Goal: Task Accomplishment & Management: Manage account settings

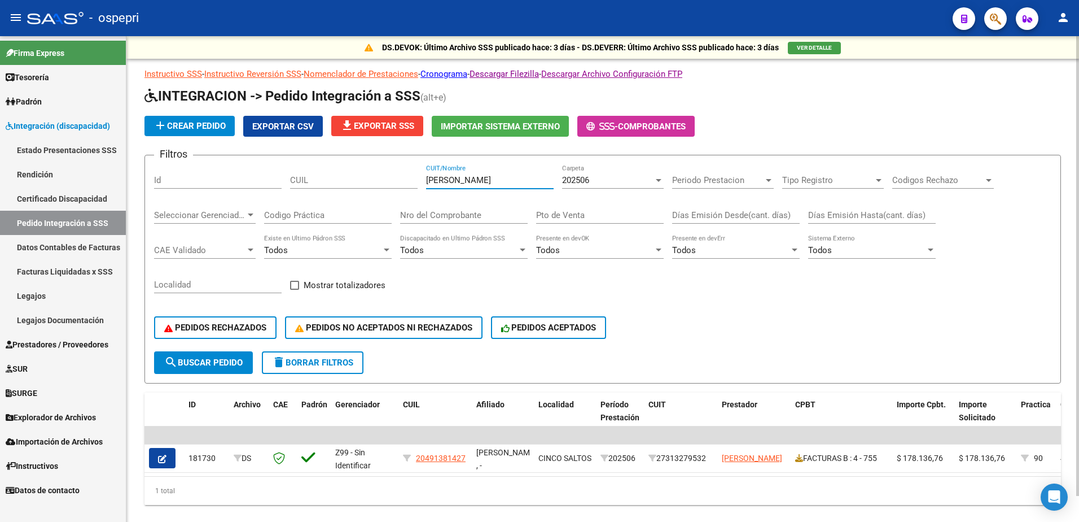
click at [475, 184] on input "[PERSON_NAME]" at bounding box center [490, 180] width 128 height 10
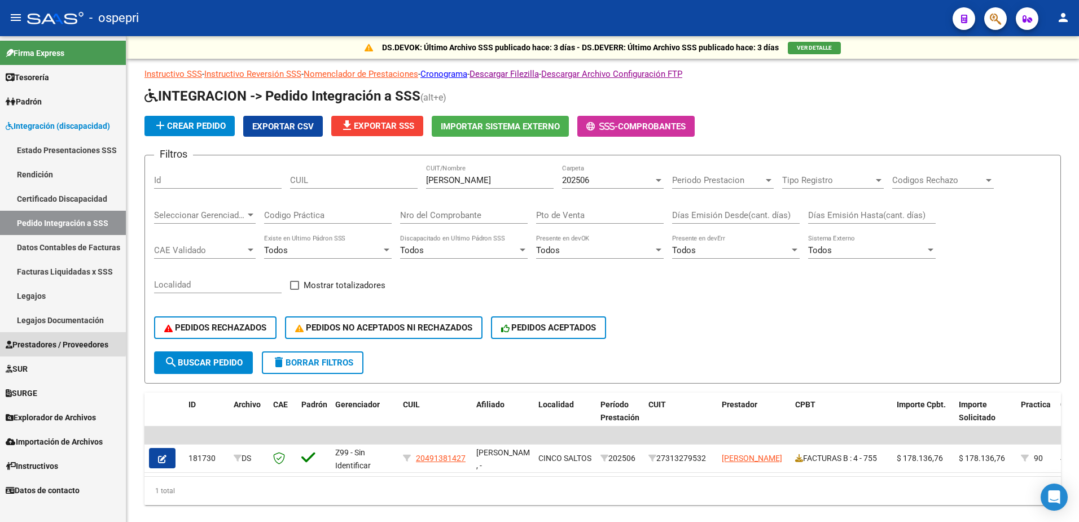
click at [45, 342] on span "Prestadores / Proveedores" at bounding box center [57, 344] width 103 height 12
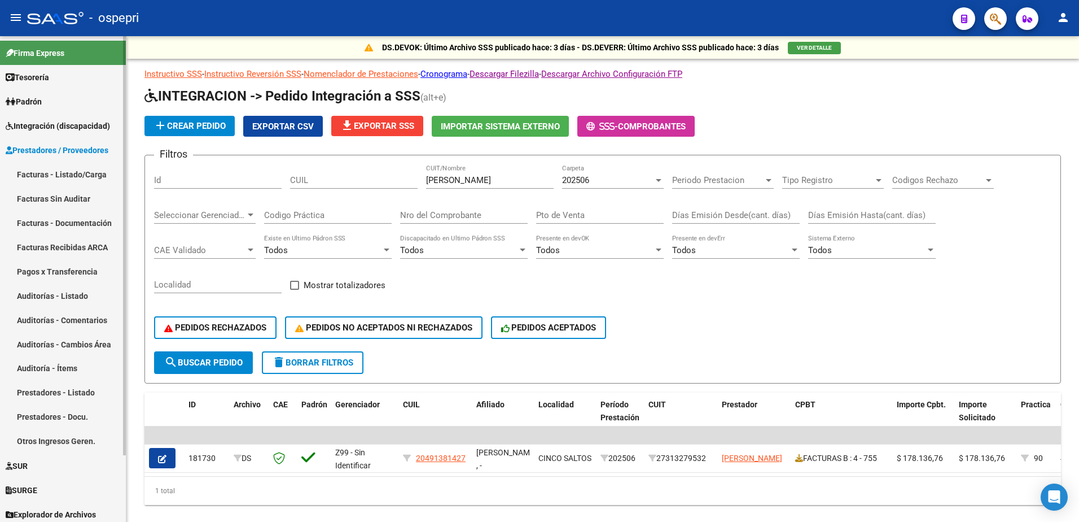
click at [38, 172] on link "Facturas - Listado/Carga" at bounding box center [63, 174] width 126 height 24
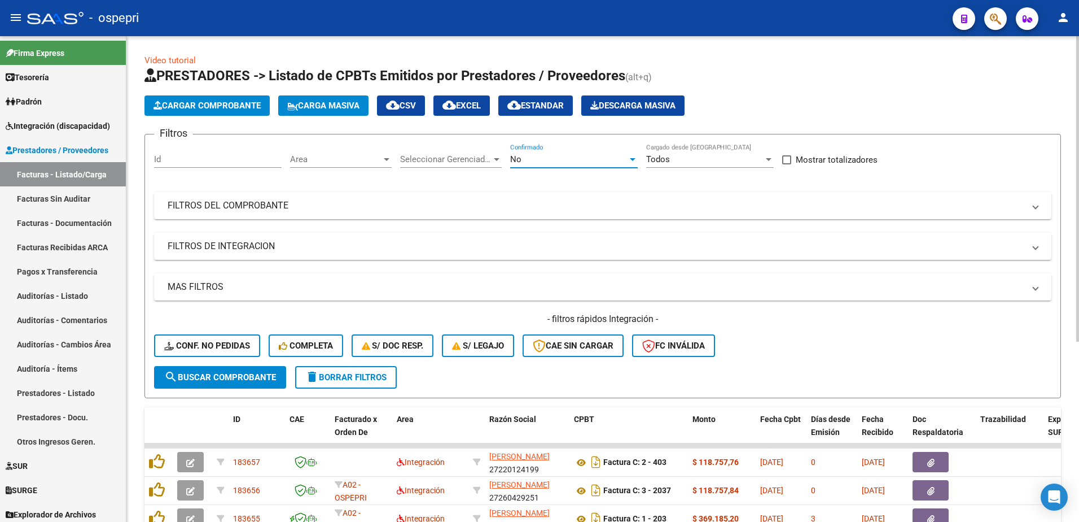
click at [632, 159] on div at bounding box center [633, 159] width 6 height 3
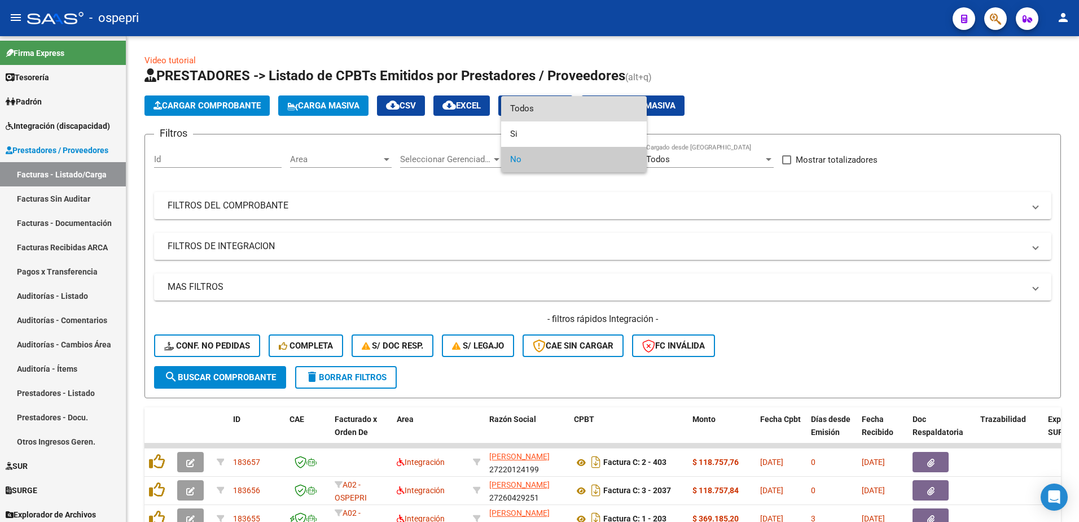
click at [530, 107] on span "Todos" at bounding box center [574, 108] width 128 height 25
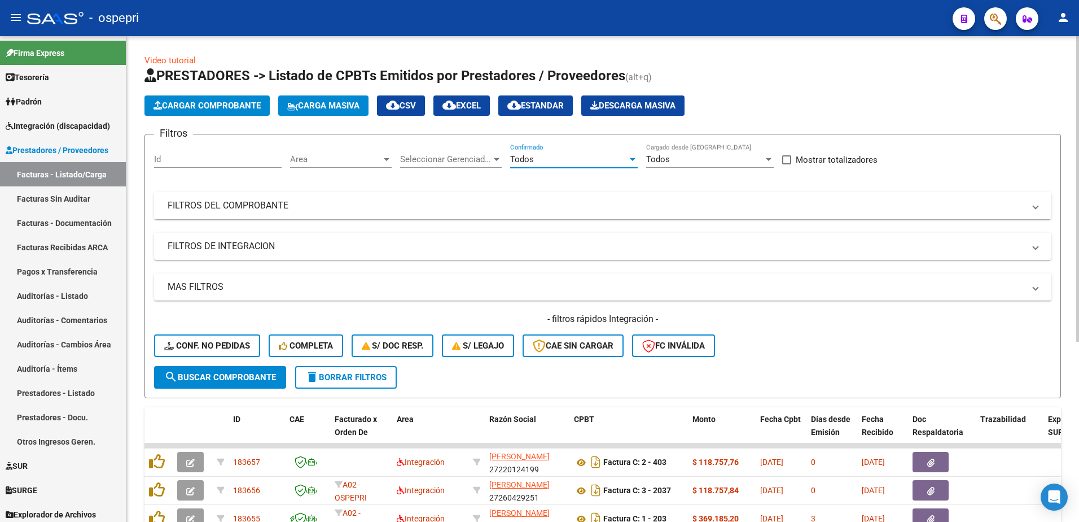
click at [1033, 207] on span "FILTROS DEL COMPROBANTE" at bounding box center [601, 205] width 866 height 12
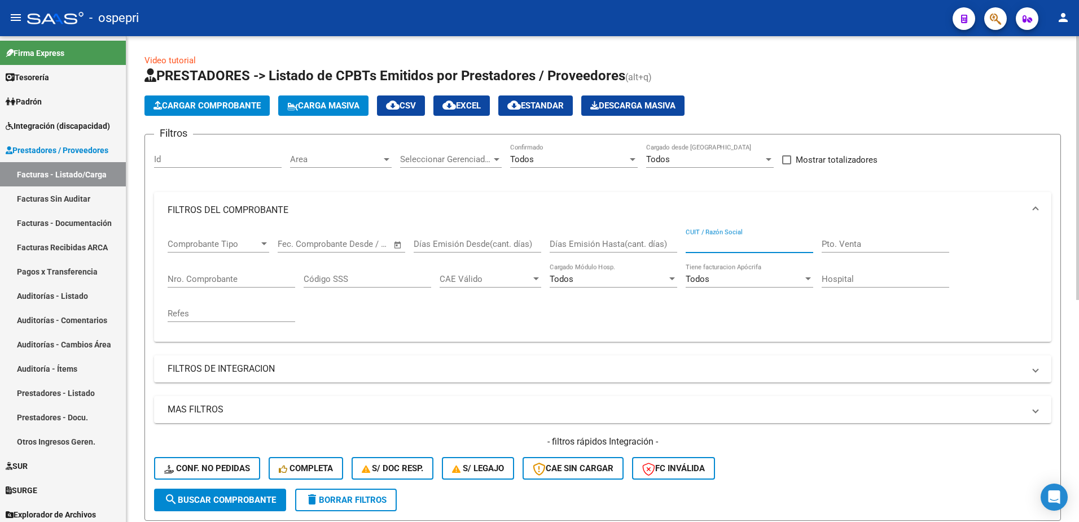
click at [717, 241] on input "CUIT / Razón Social" at bounding box center [750, 244] width 128 height 10
type input "[PERSON_NAME]"
click at [230, 497] on span "search Buscar Comprobante" at bounding box center [220, 500] width 112 height 10
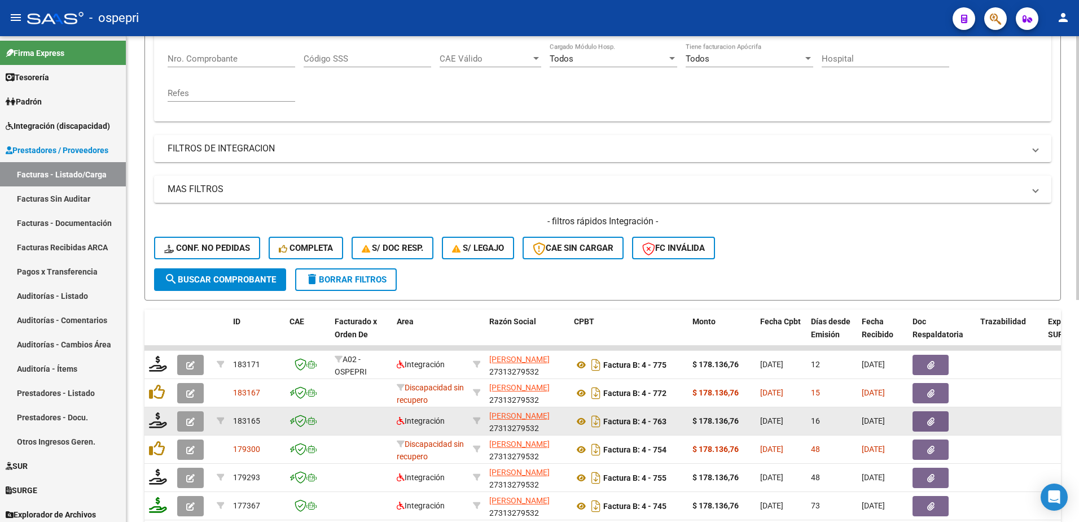
scroll to position [226, 0]
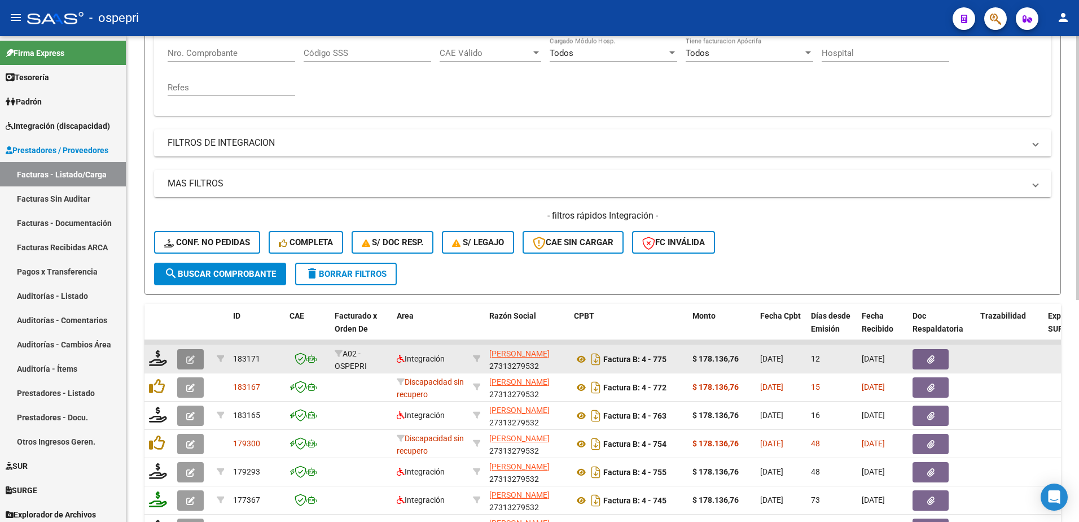
click at [185, 356] on button "button" at bounding box center [190, 359] width 27 height 20
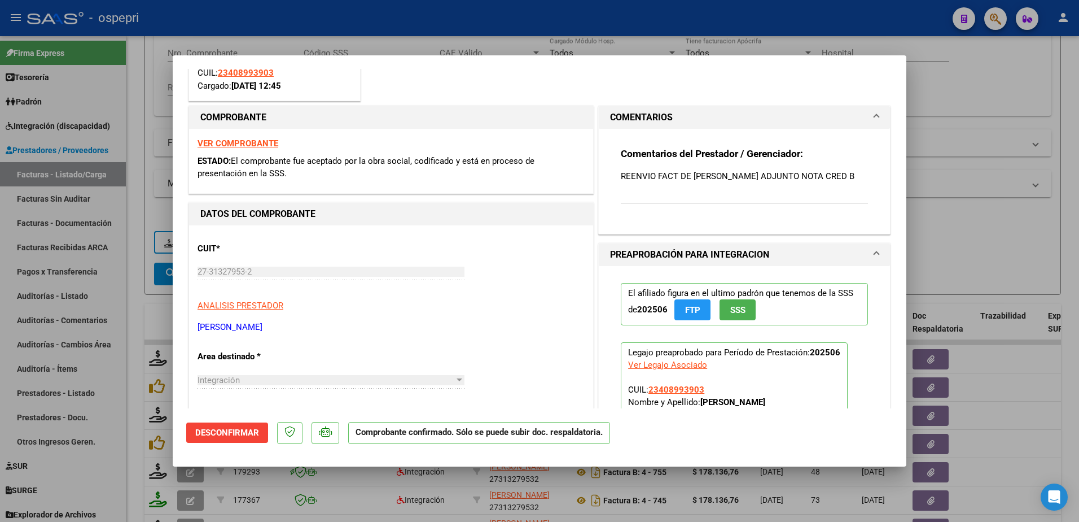
scroll to position [0, 0]
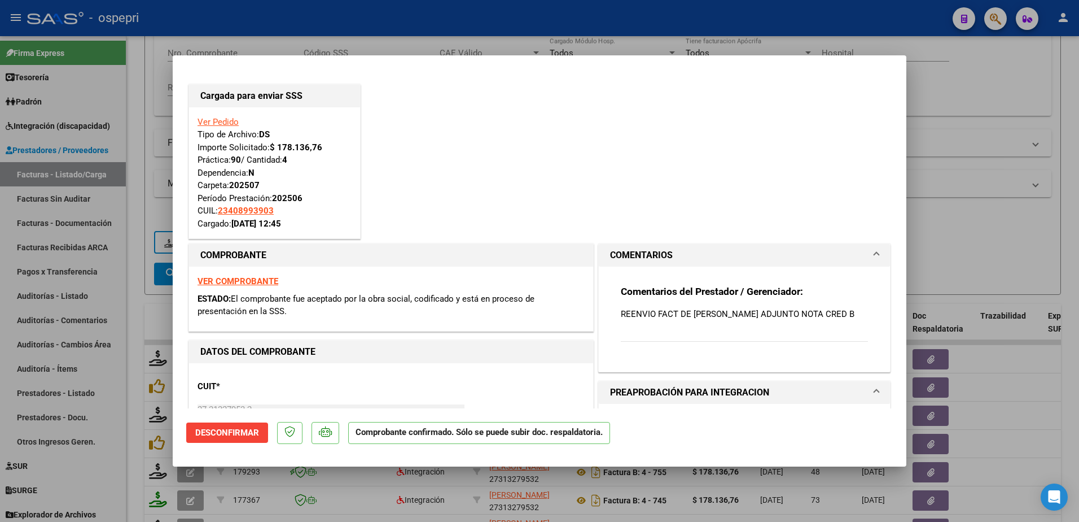
click at [244, 282] on strong "VER COMPROBANTE" at bounding box center [238, 281] width 81 height 10
type input "$ 0,00"
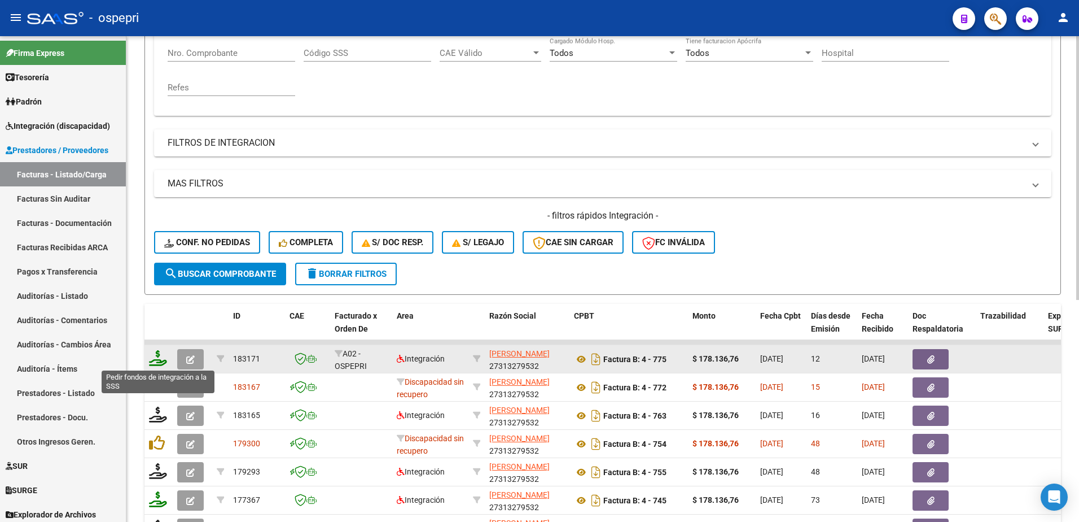
click at [158, 360] on icon at bounding box center [158, 358] width 18 height 16
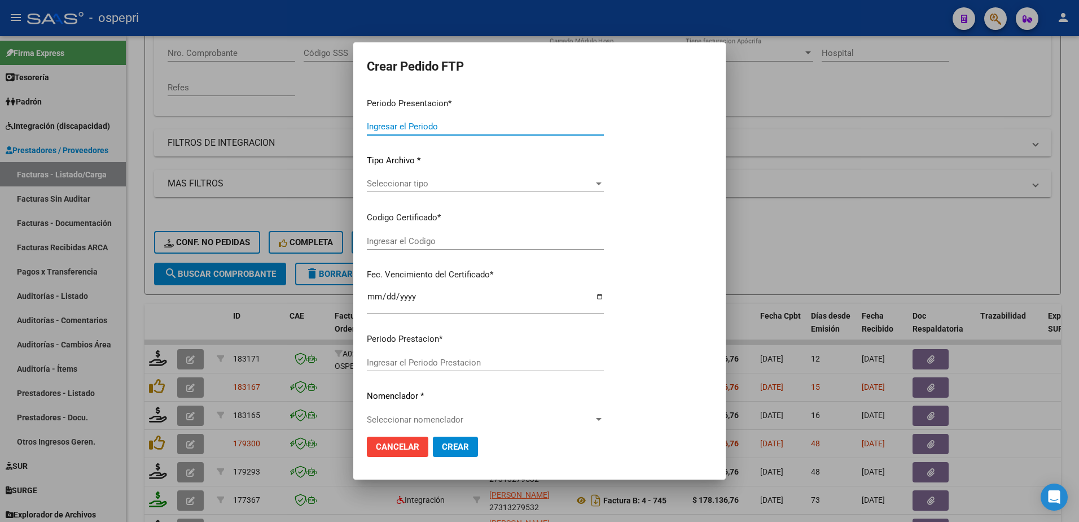
type input "202507"
type input "202506"
type input "$ 178.136,76"
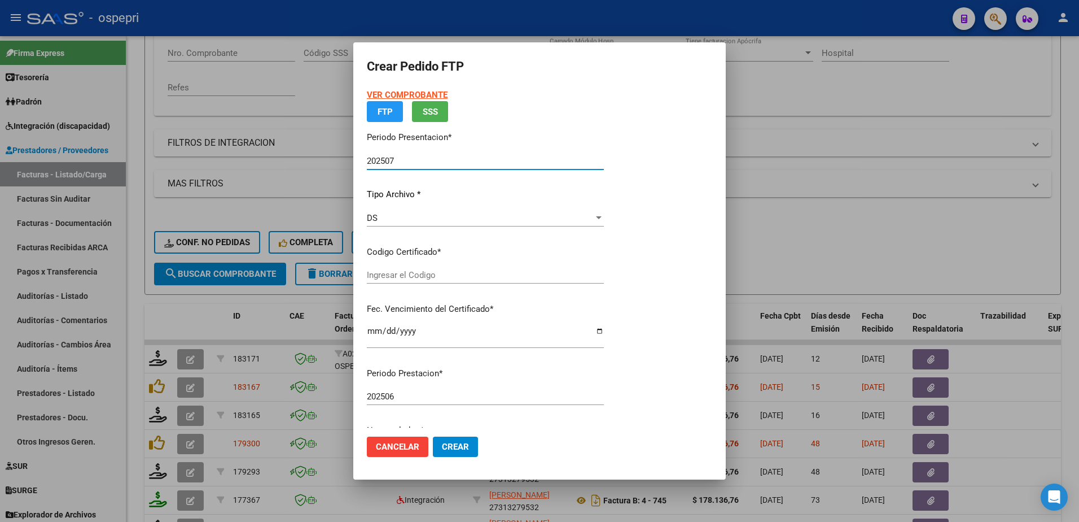
type input "2340899390-3"
type input "[DATE]"
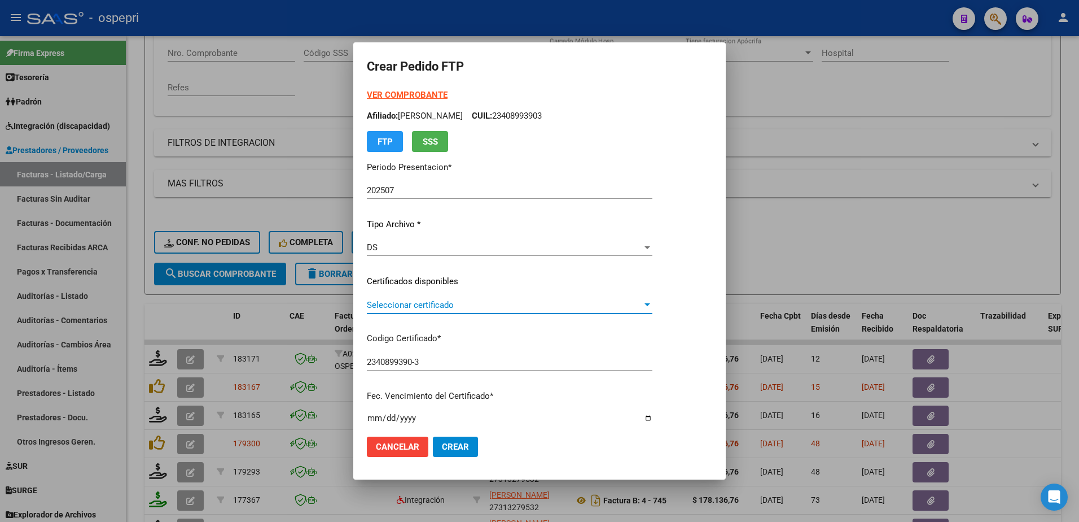
click at [415, 301] on span "Seleccionar certificado" at bounding box center [505, 305] width 276 height 10
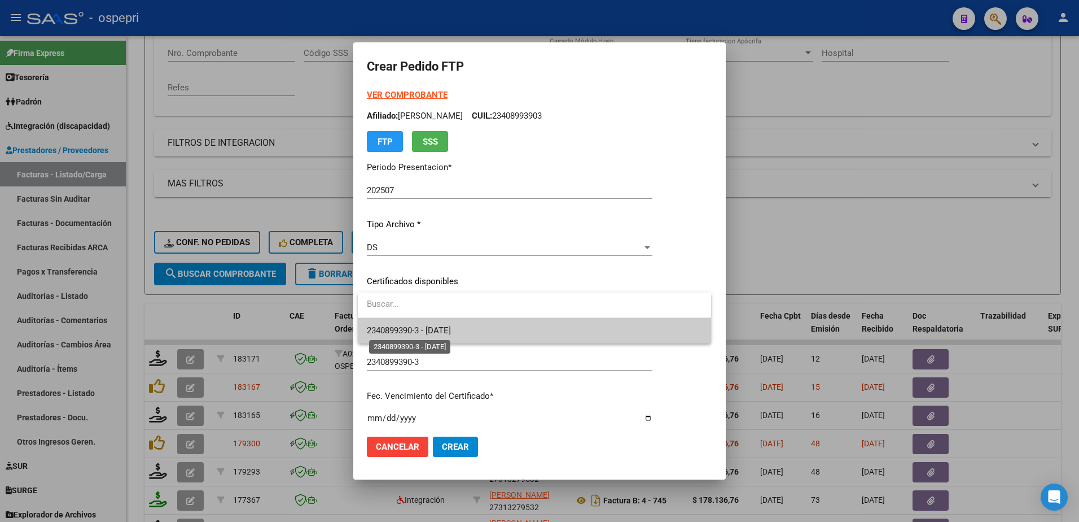
click at [416, 329] on span "2340899390-3 - [DATE]" at bounding box center [409, 330] width 84 height 10
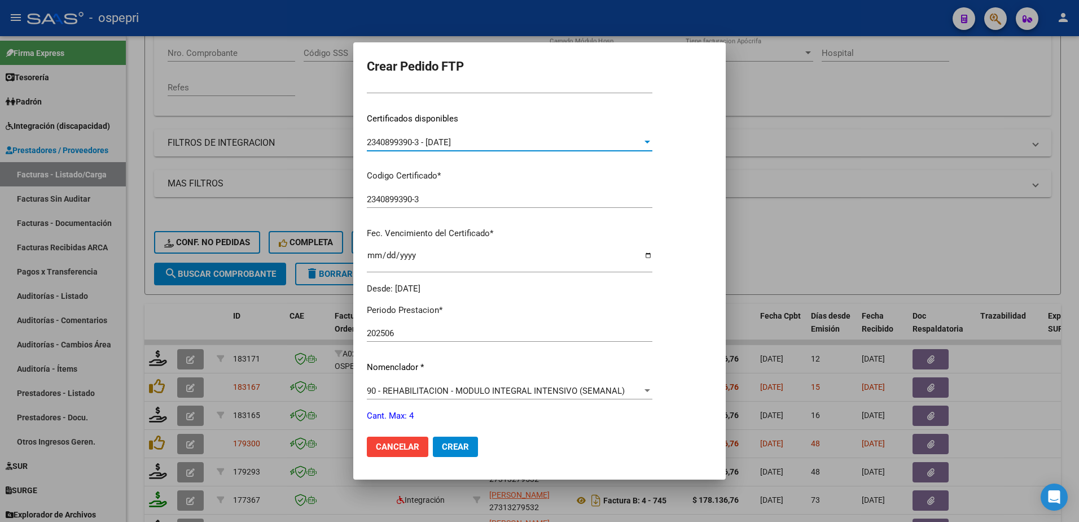
scroll to position [226, 0]
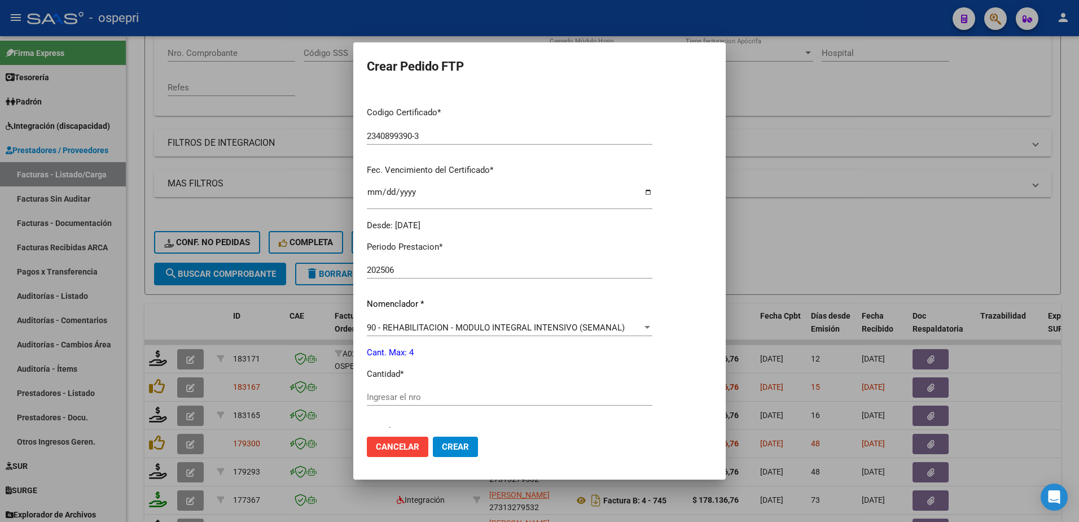
click at [421, 399] on input "Ingresar el nro" at bounding box center [510, 397] width 286 height 10
type input "4"
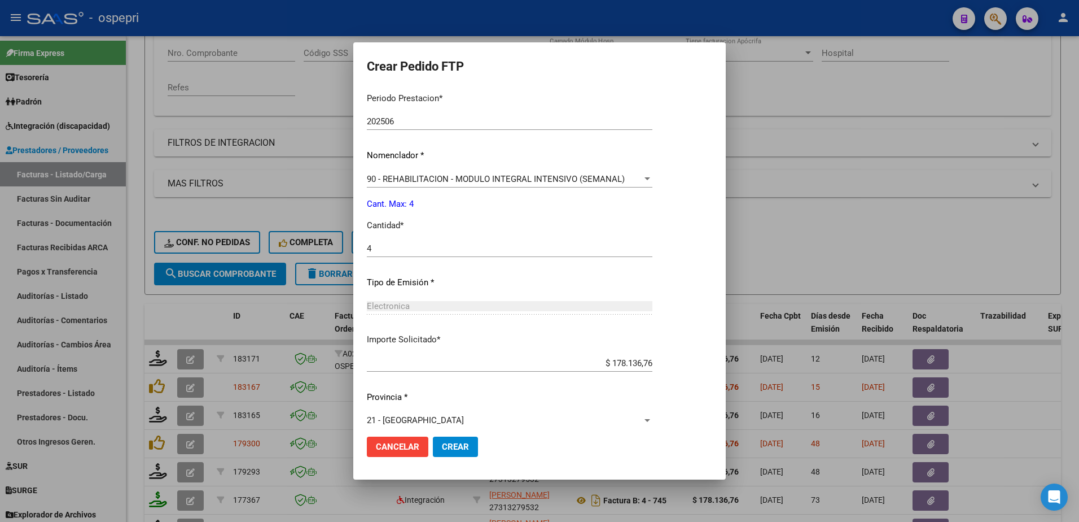
scroll to position [386, 0]
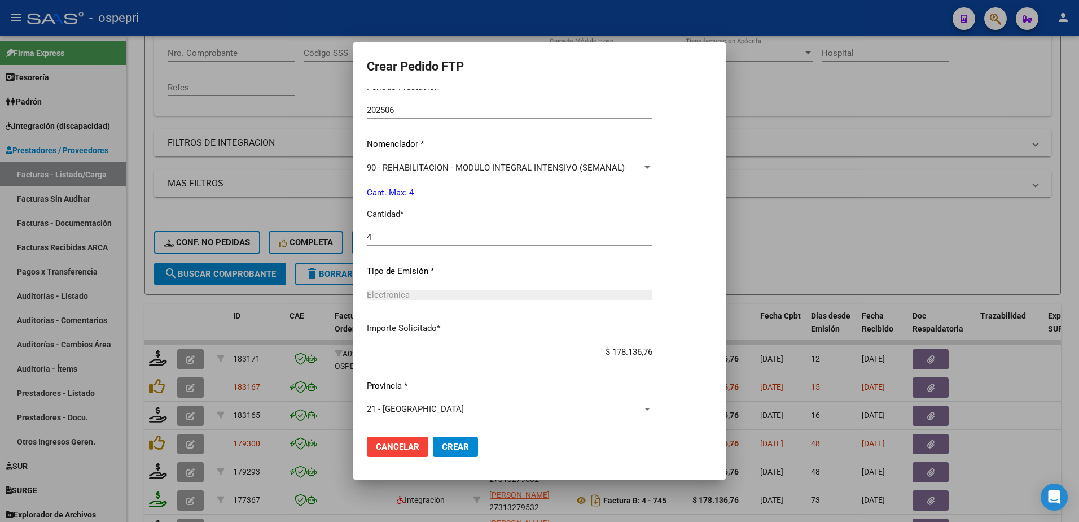
click at [447, 452] on span "Crear" at bounding box center [455, 446] width 27 height 10
click at [458, 449] on span "Crear" at bounding box center [455, 446] width 27 height 10
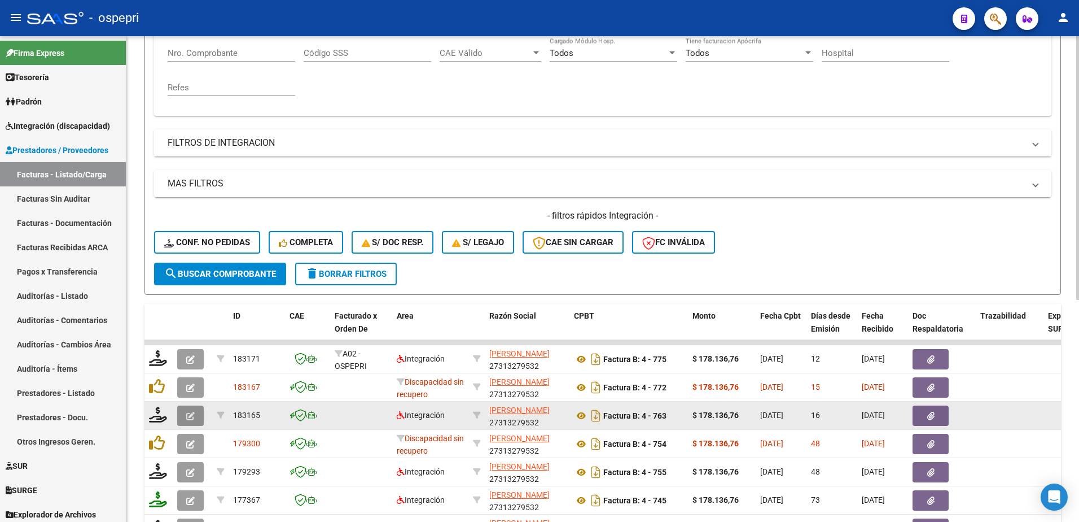
click at [186, 413] on icon "button" at bounding box center [190, 416] width 8 height 8
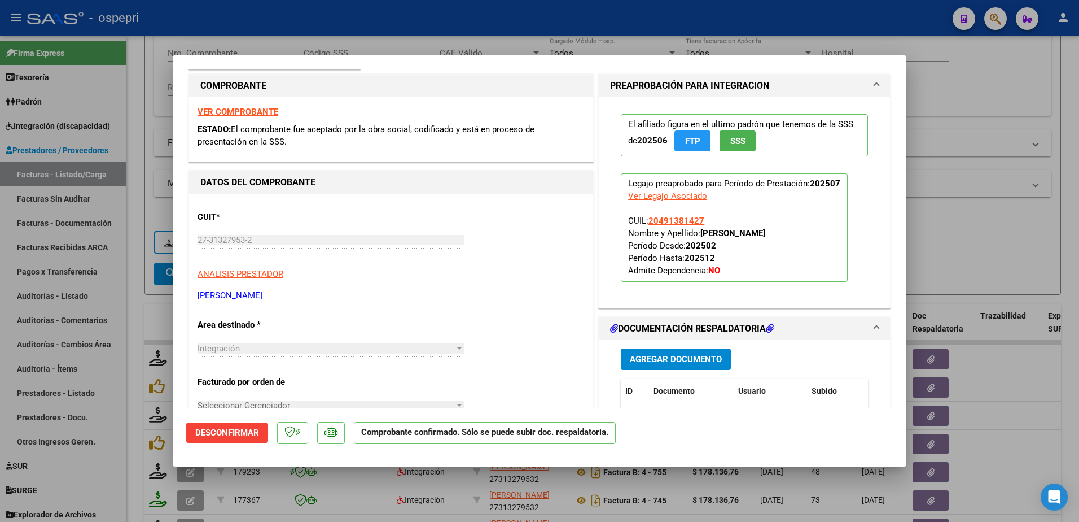
scroll to position [226, 0]
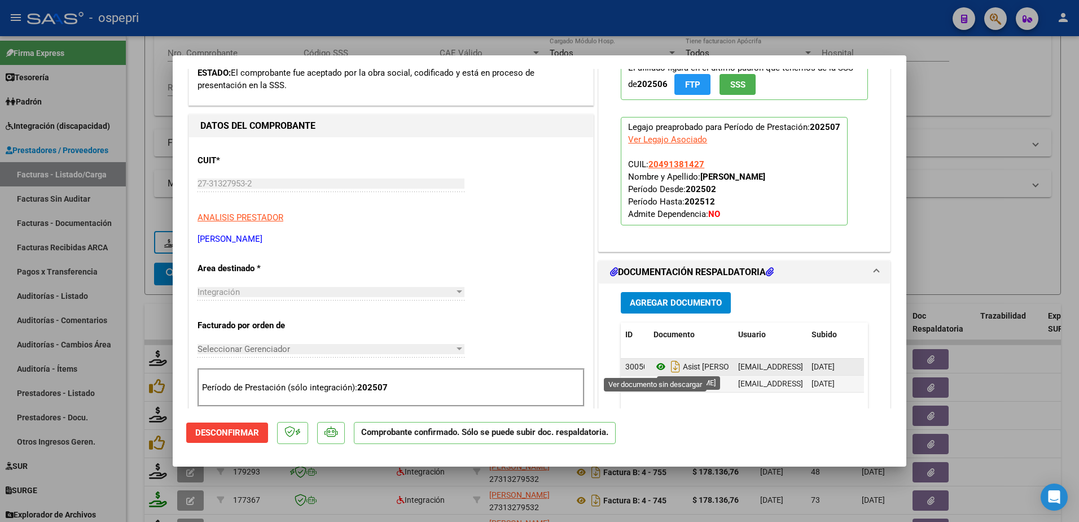
click at [656, 366] on icon at bounding box center [661, 367] width 15 height 14
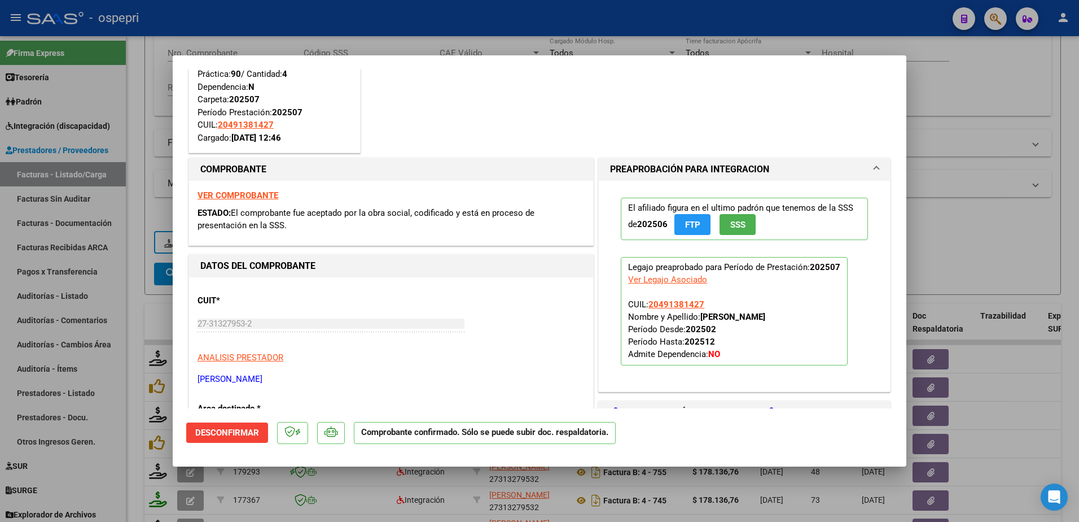
scroll to position [0, 0]
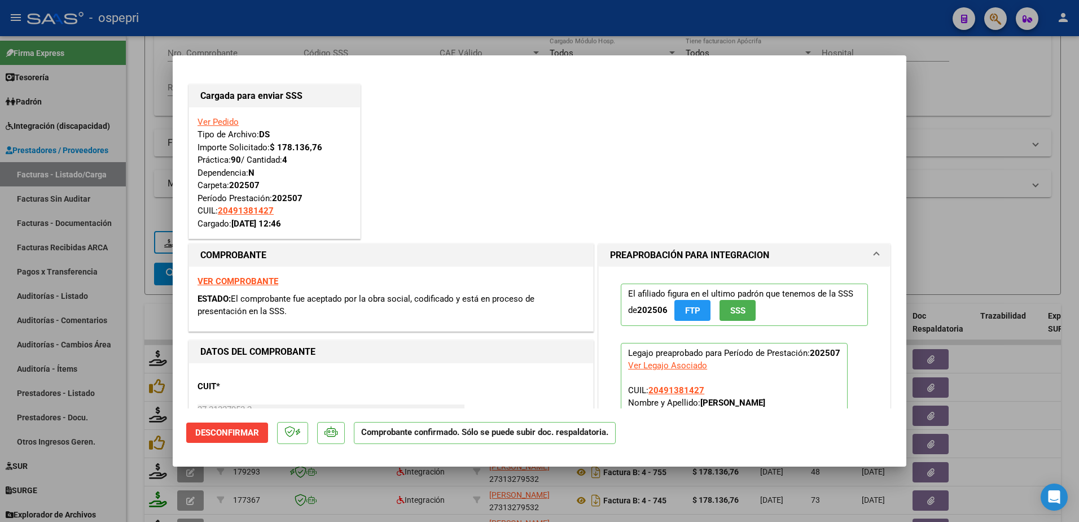
type input "$ 0,00"
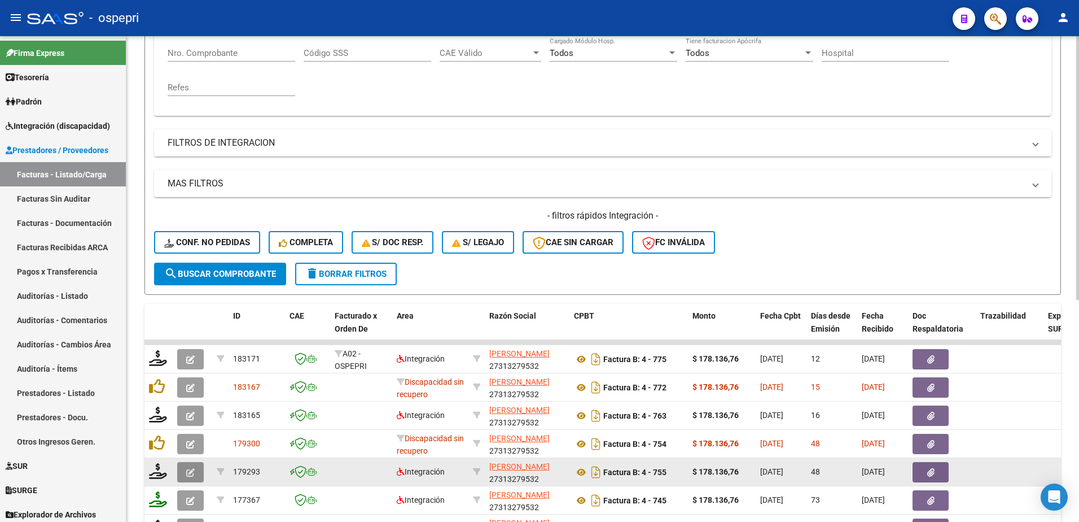
click at [193, 473] on icon "button" at bounding box center [190, 472] width 8 height 8
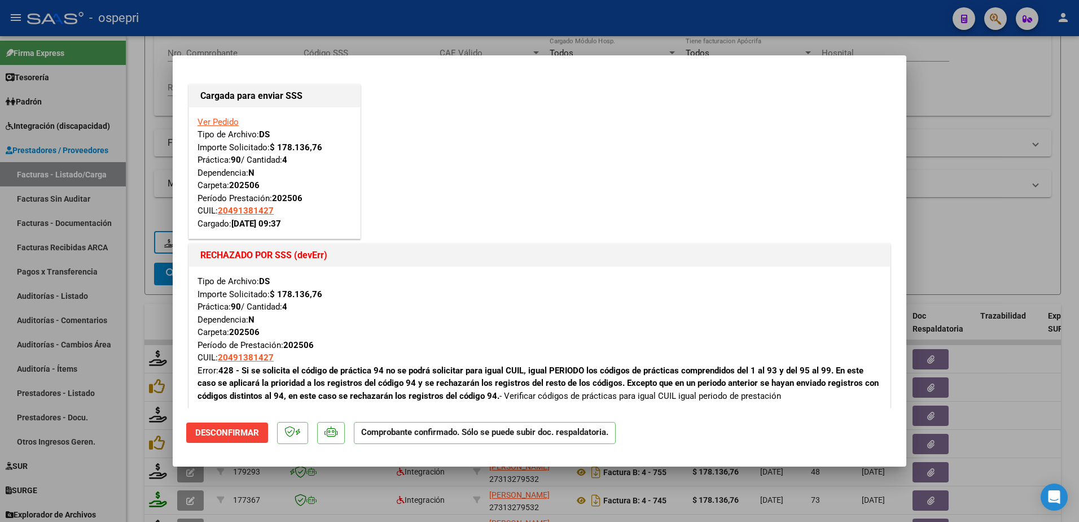
type input "$ 0,00"
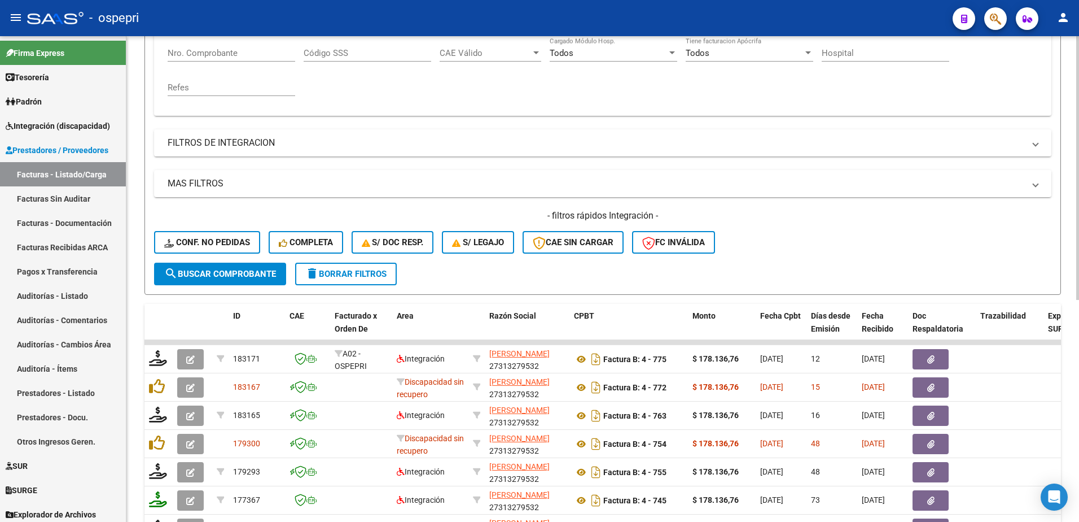
click at [866, 243] on div "- filtros rápidos Integración - Conf. no pedidas Completa S/ Doc Resp. S/ legaj…" at bounding box center [603, 235] width 898 height 53
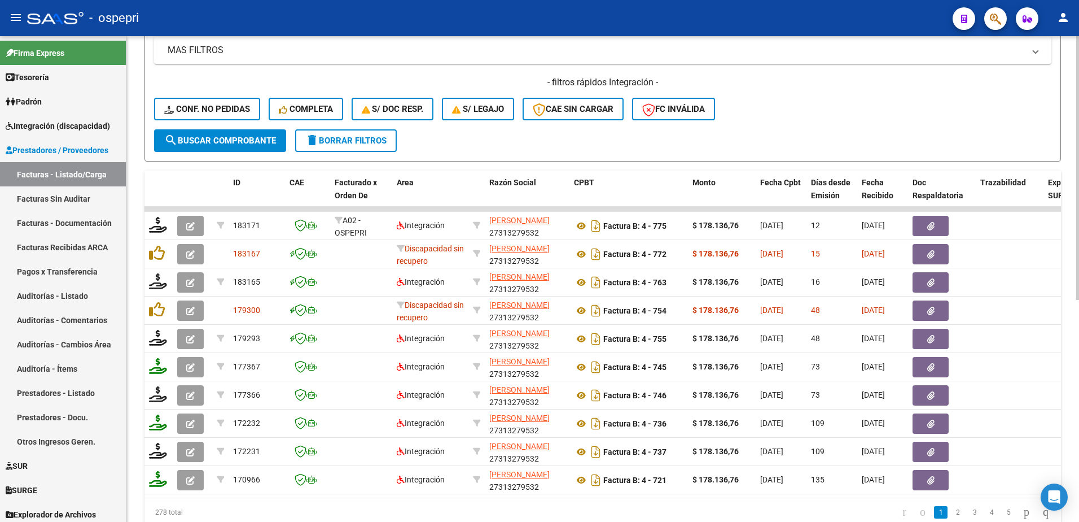
scroll to position [395, 0]
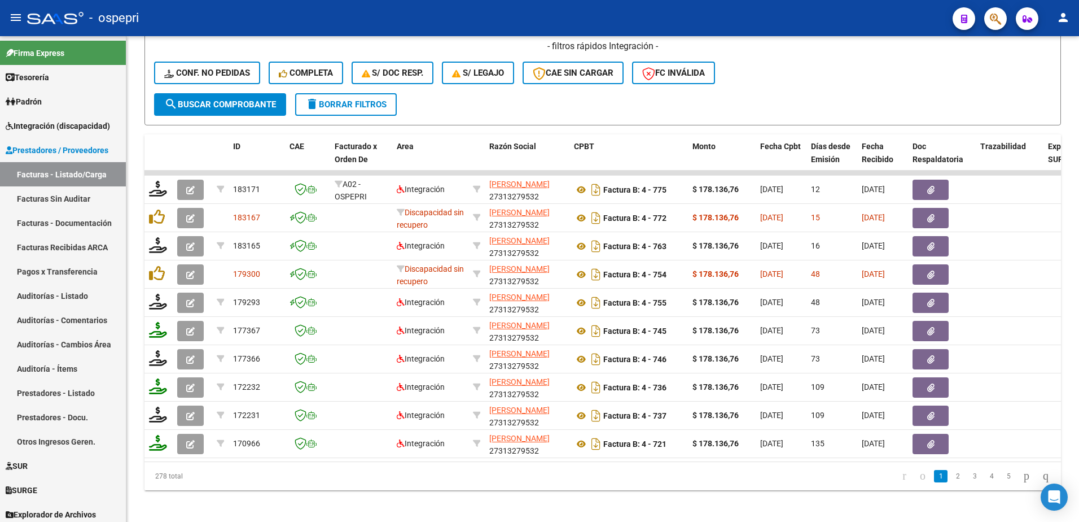
click at [798, 14] on div "- ospepri" at bounding box center [485, 18] width 917 height 25
click at [817, 21] on div "- ospepri" at bounding box center [485, 18] width 917 height 25
click at [724, 10] on div "- ospepri" at bounding box center [485, 18] width 917 height 25
click at [837, 7] on div "- ospepri" at bounding box center [485, 18] width 917 height 25
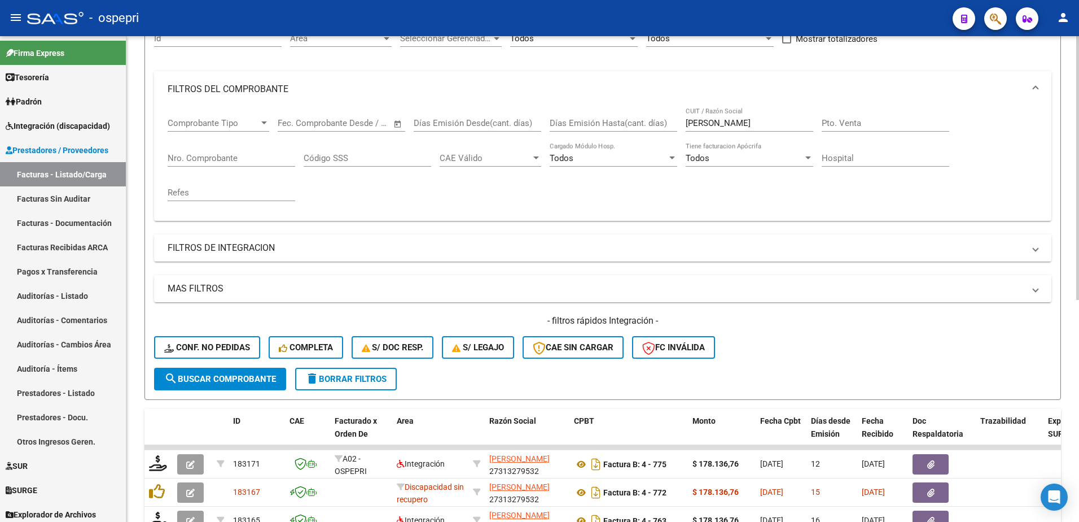
scroll to position [0, 0]
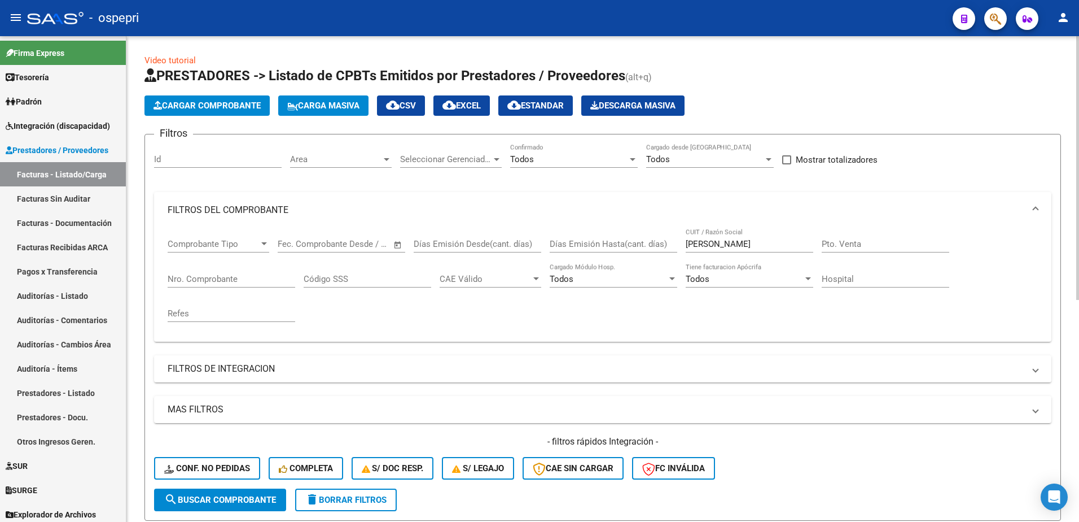
click at [729, 242] on input "[PERSON_NAME]" at bounding box center [750, 244] width 128 height 10
paste input "27314117013"
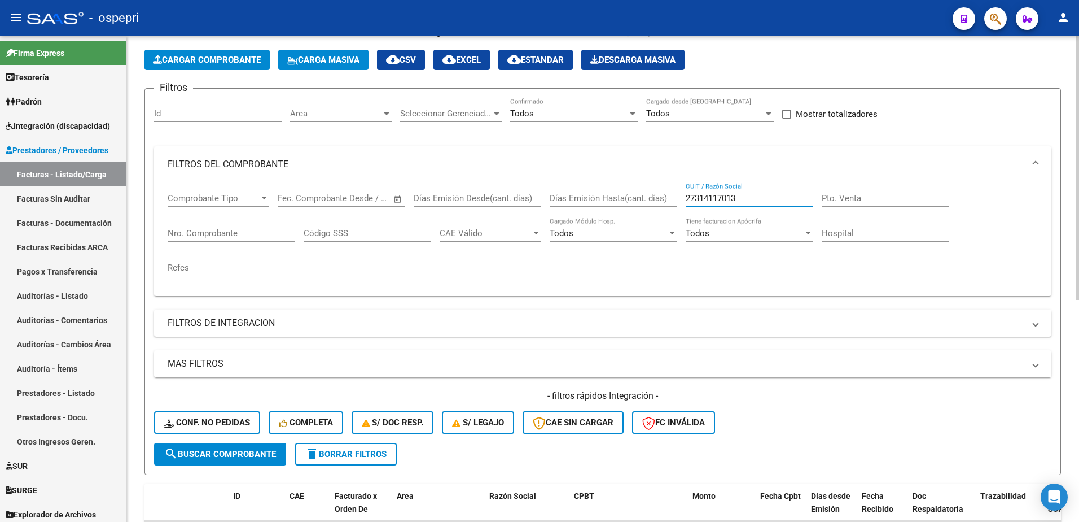
scroll to position [169, 0]
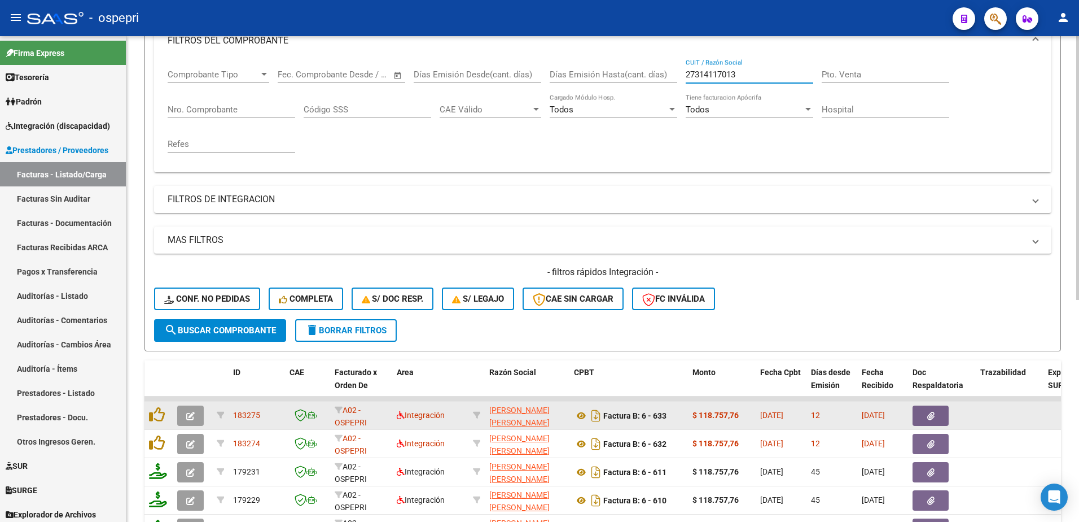
type input "27314117013"
click at [187, 416] on icon "button" at bounding box center [190, 416] width 8 height 8
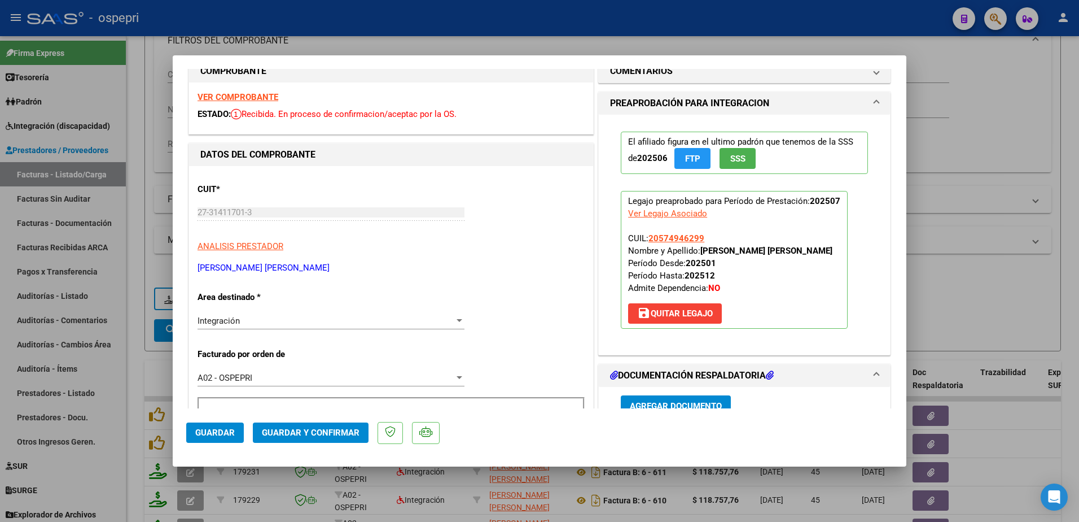
scroll to position [0, 0]
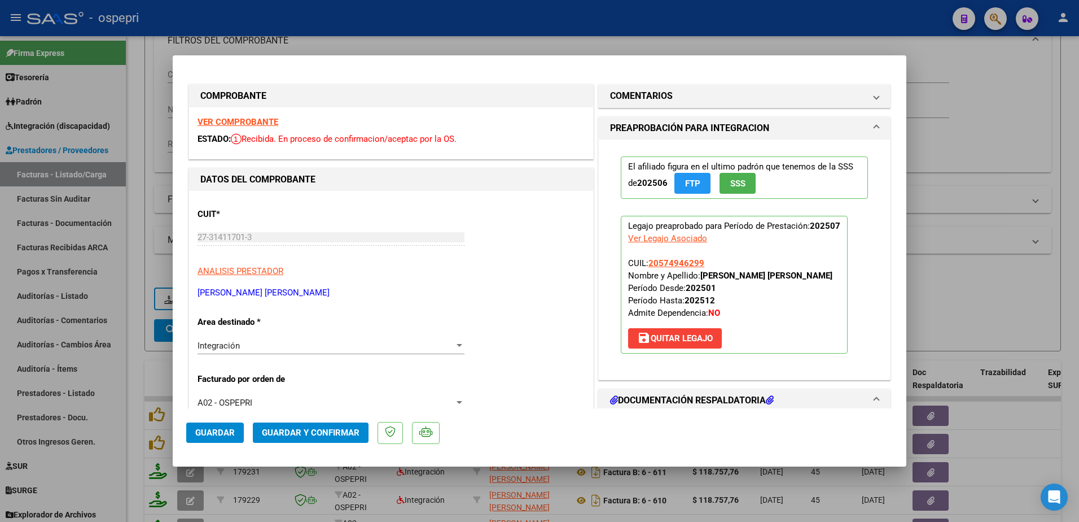
click at [265, 123] on strong "VER COMPROBANTE" at bounding box center [238, 122] width 81 height 10
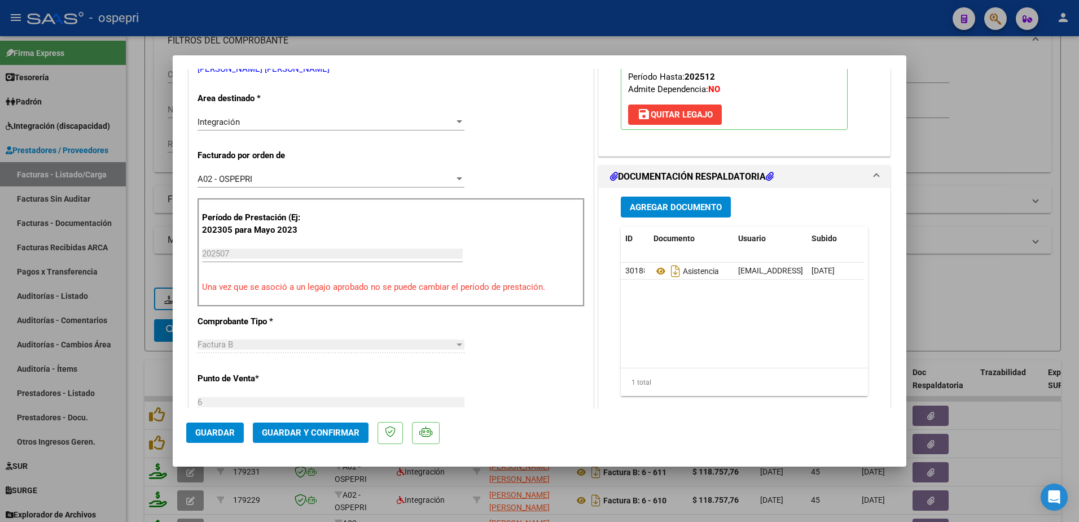
scroll to position [226, 0]
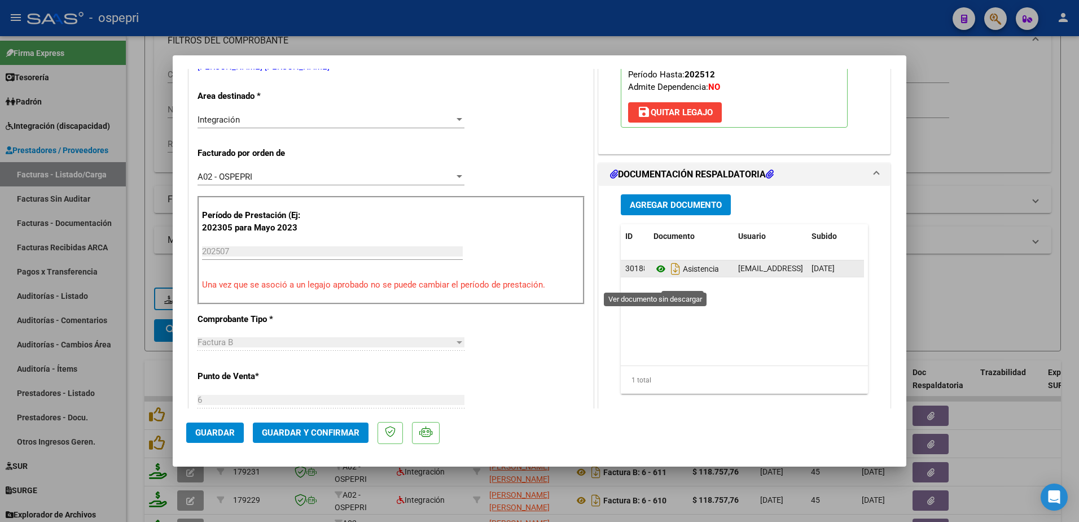
click at [657, 276] on icon at bounding box center [661, 269] width 15 height 14
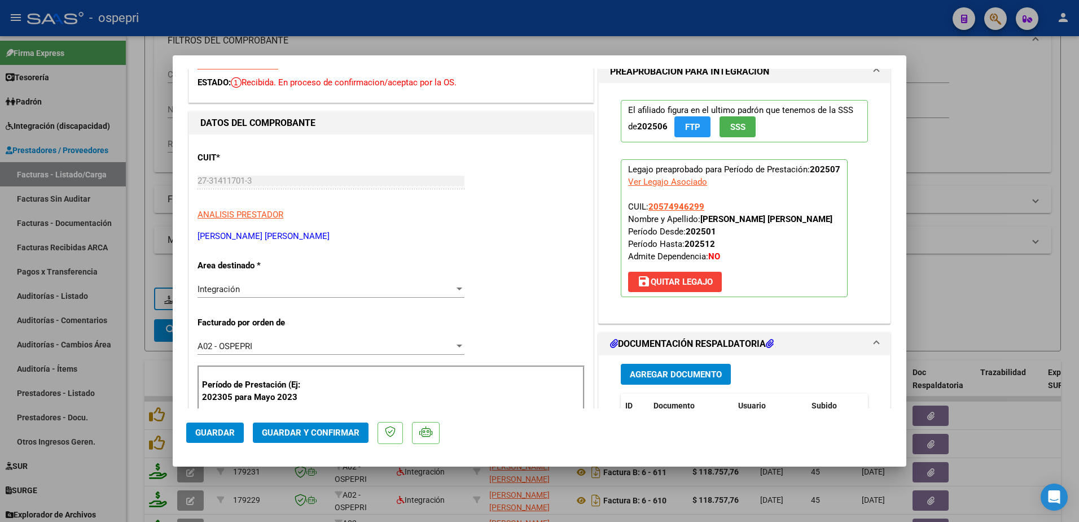
scroll to position [113, 0]
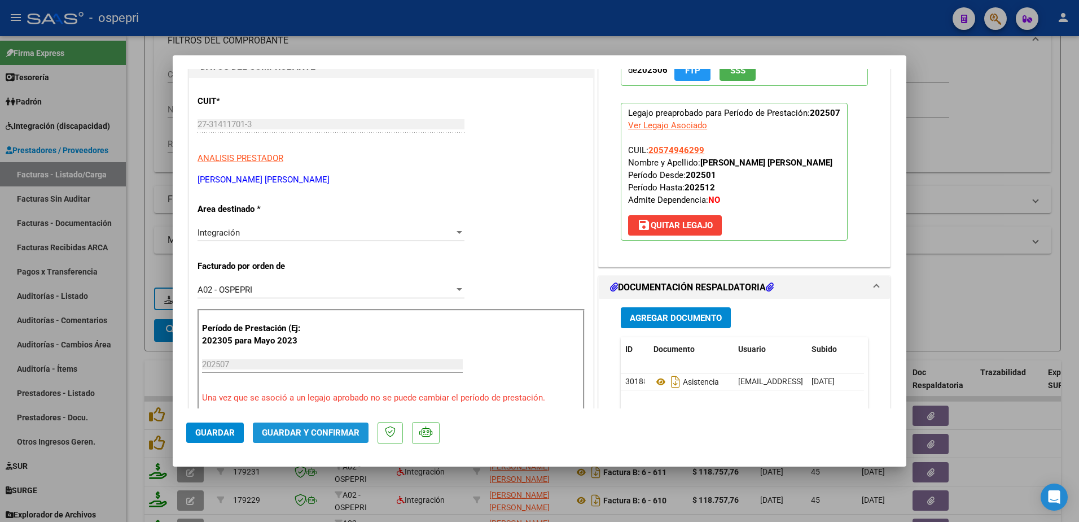
click at [333, 431] on span "Guardar y Confirmar" at bounding box center [311, 432] width 98 height 10
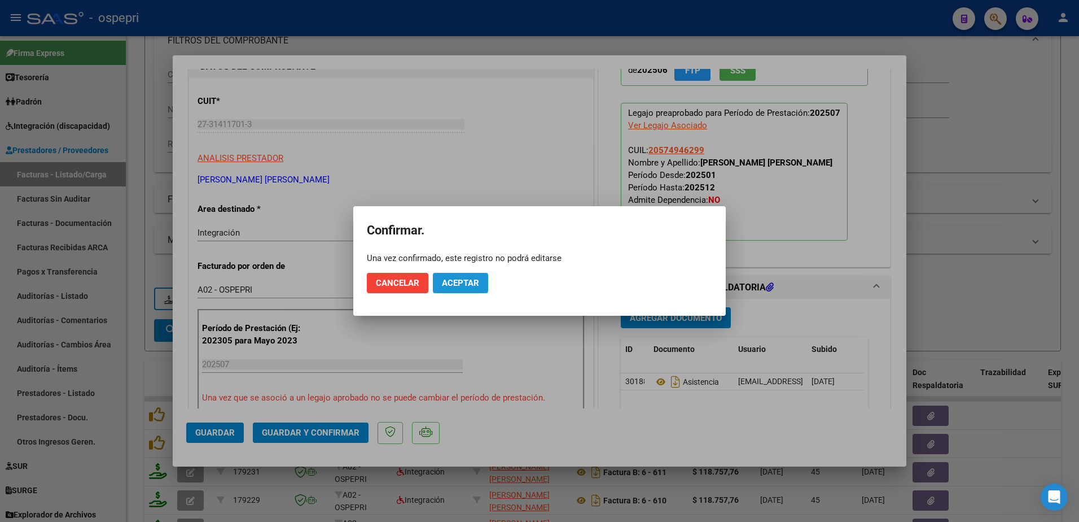
click at [471, 282] on span "Aceptar" at bounding box center [460, 283] width 37 height 10
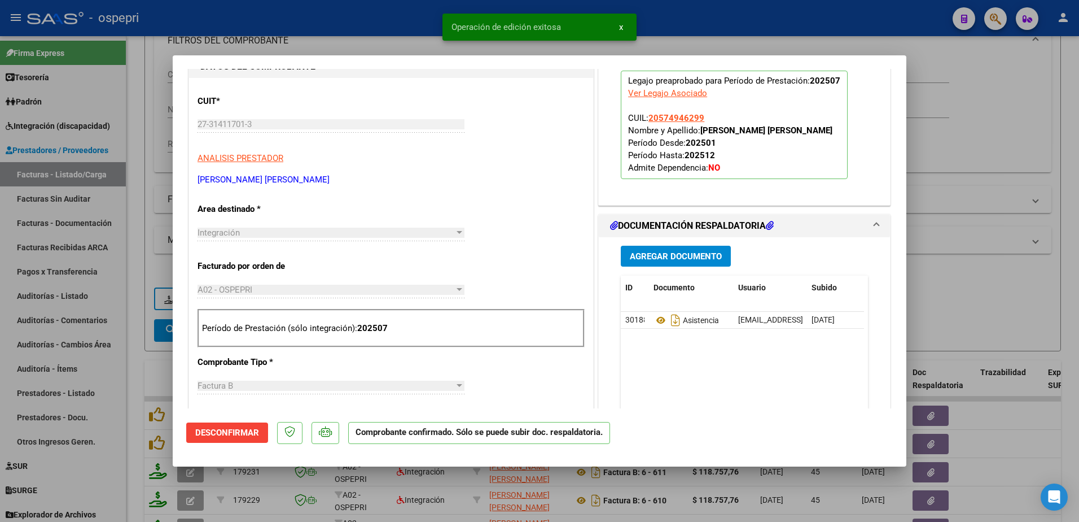
type input "$ 0,00"
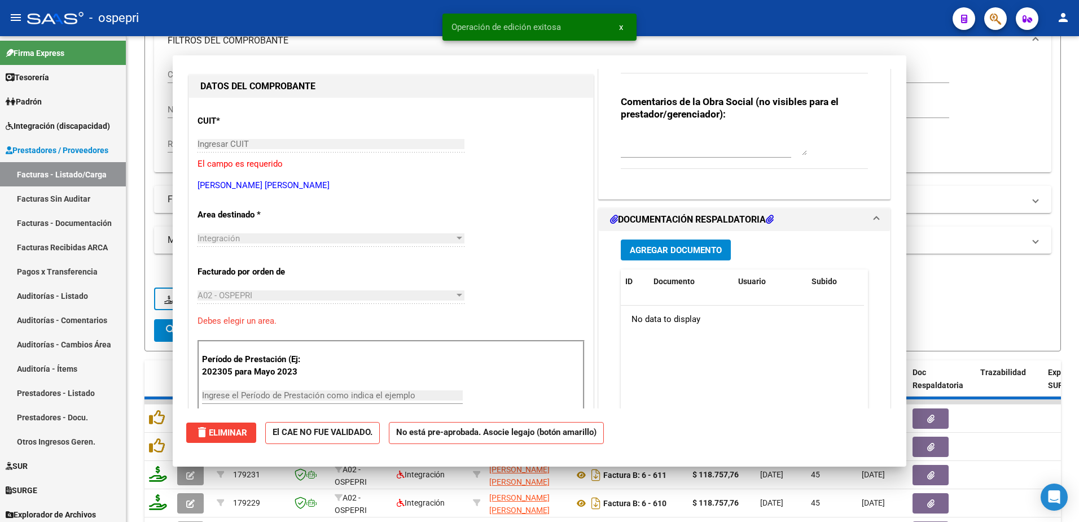
scroll to position [133, 0]
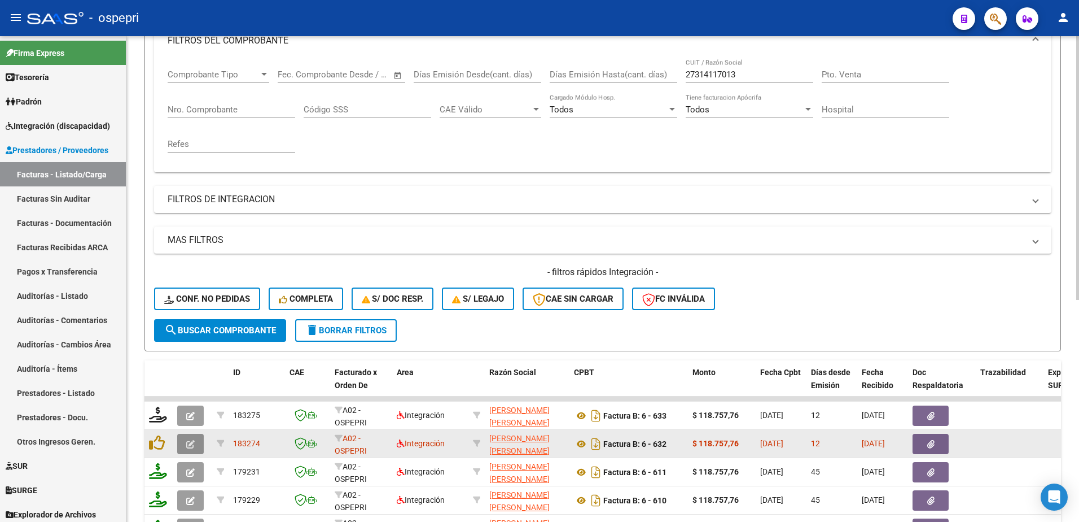
click at [193, 444] on icon "button" at bounding box center [190, 444] width 8 height 8
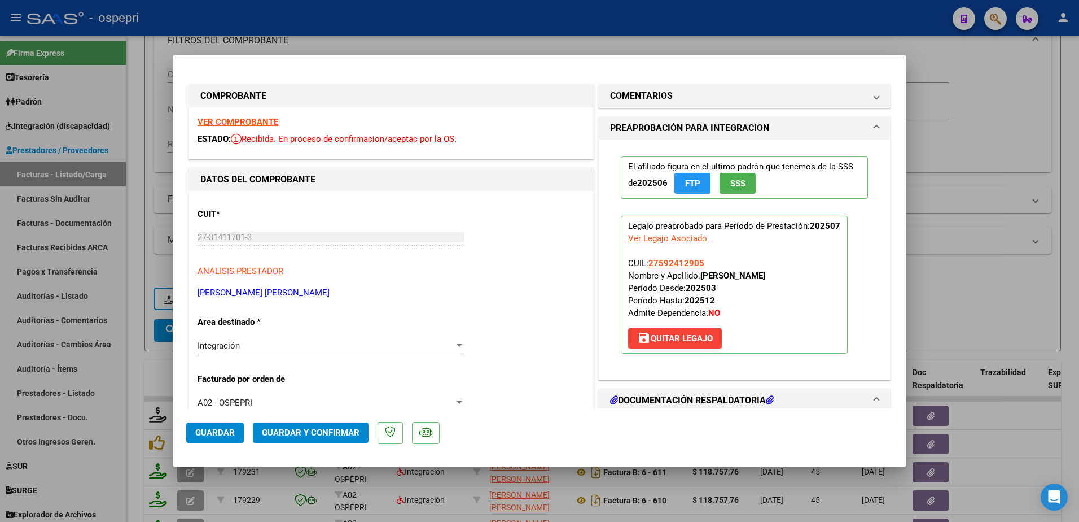
click at [256, 123] on strong "VER COMPROBANTE" at bounding box center [238, 122] width 81 height 10
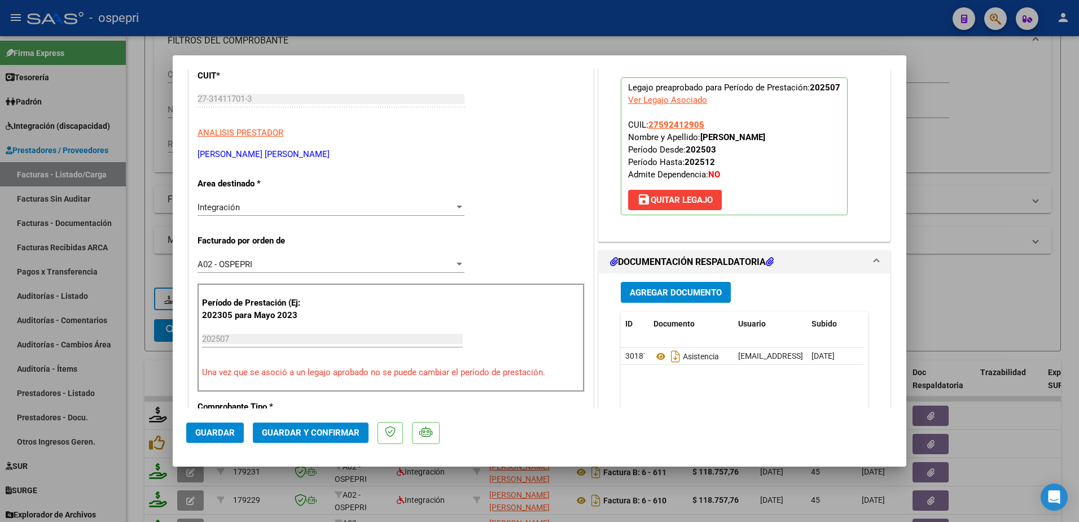
scroll to position [169, 0]
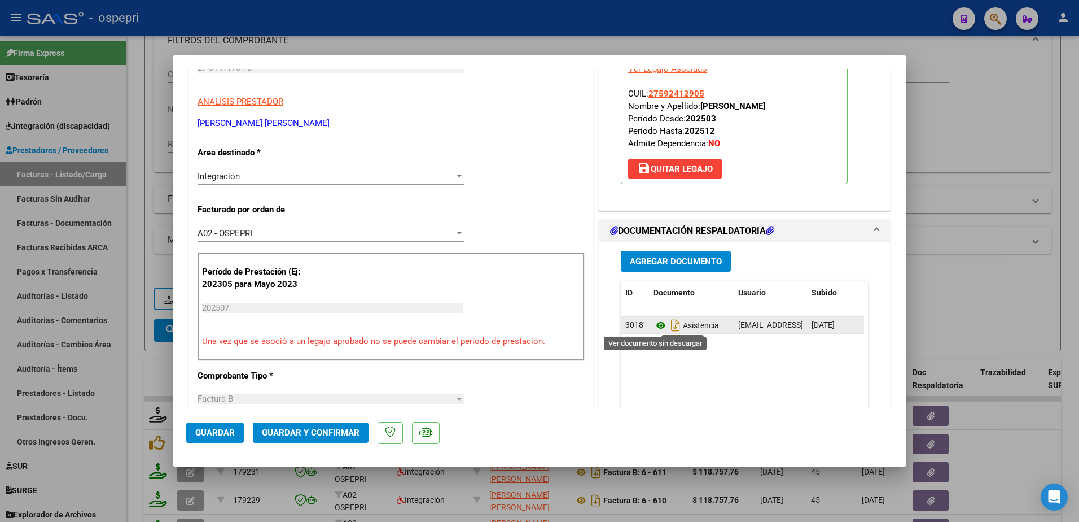
click at [654, 322] on icon at bounding box center [661, 325] width 15 height 14
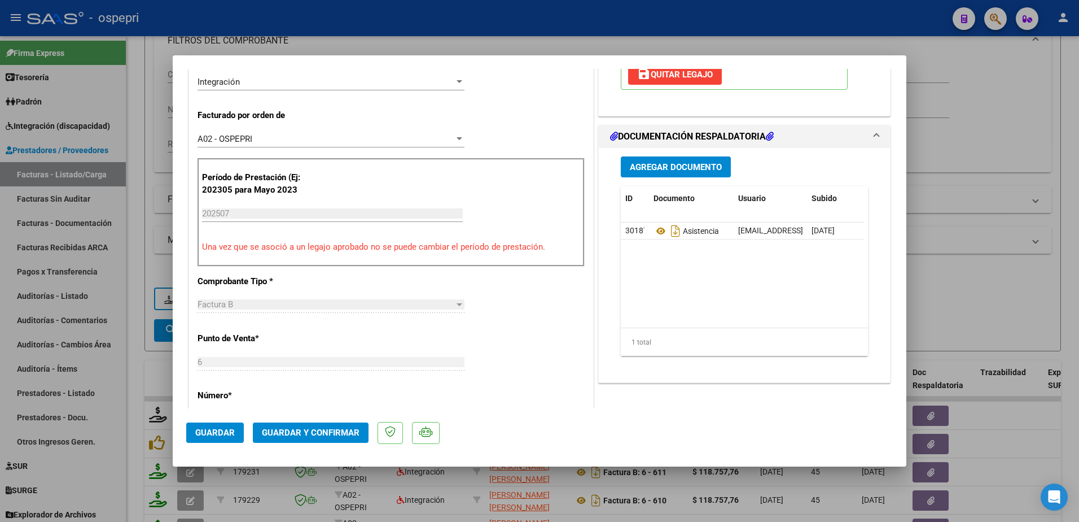
scroll to position [282, 0]
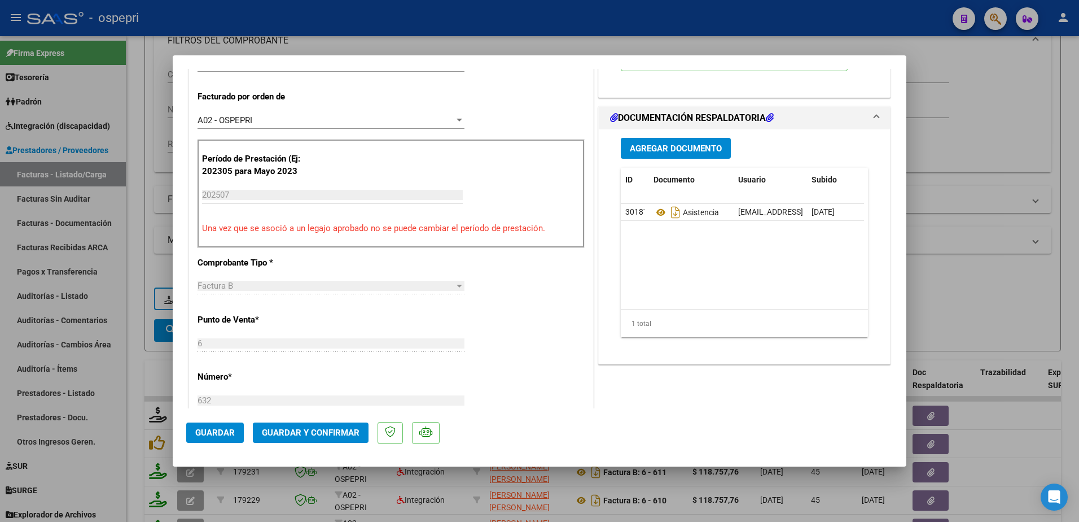
click at [330, 429] on span "Guardar y Confirmar" at bounding box center [311, 432] width 98 height 10
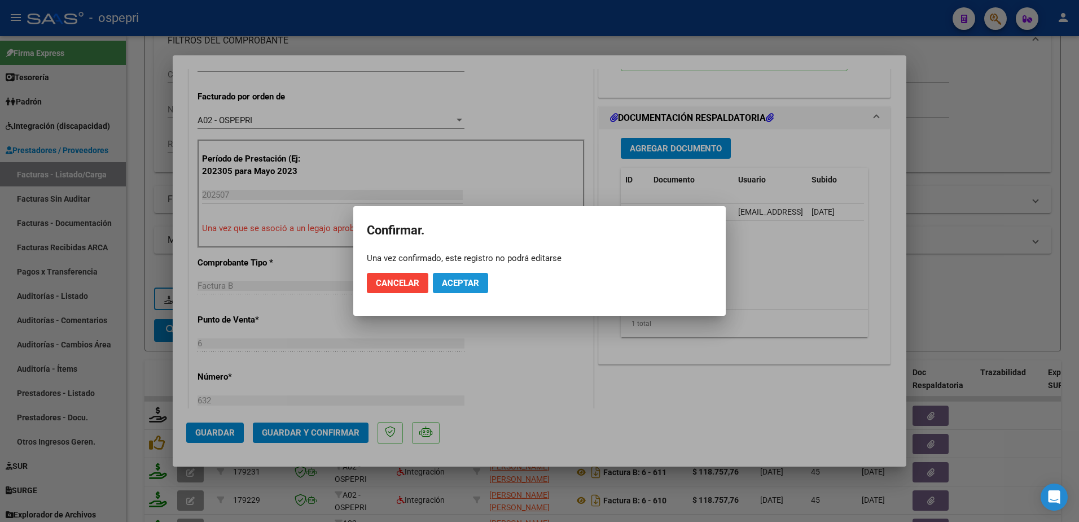
click at [478, 277] on button "Aceptar" at bounding box center [460, 283] width 55 height 20
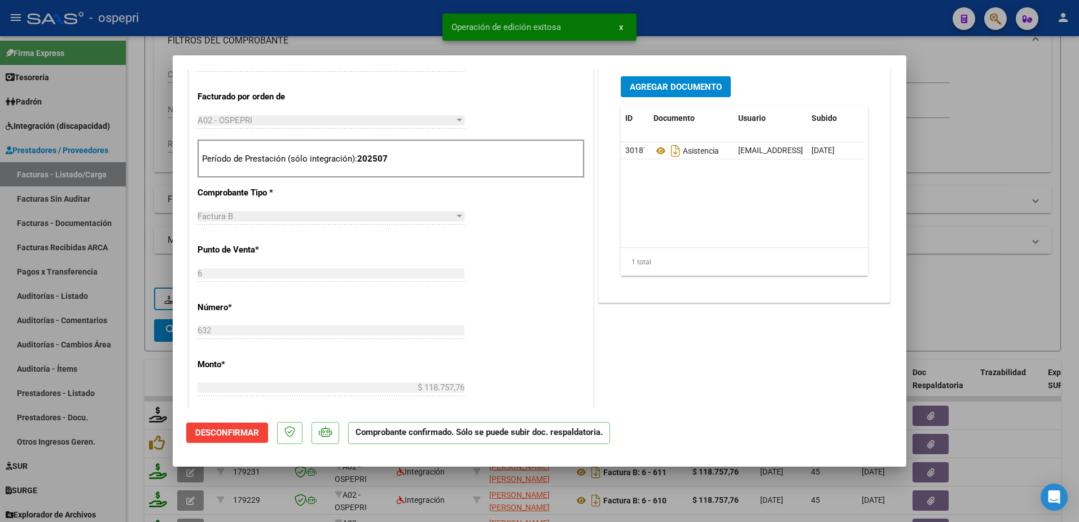
type input "$ 0,00"
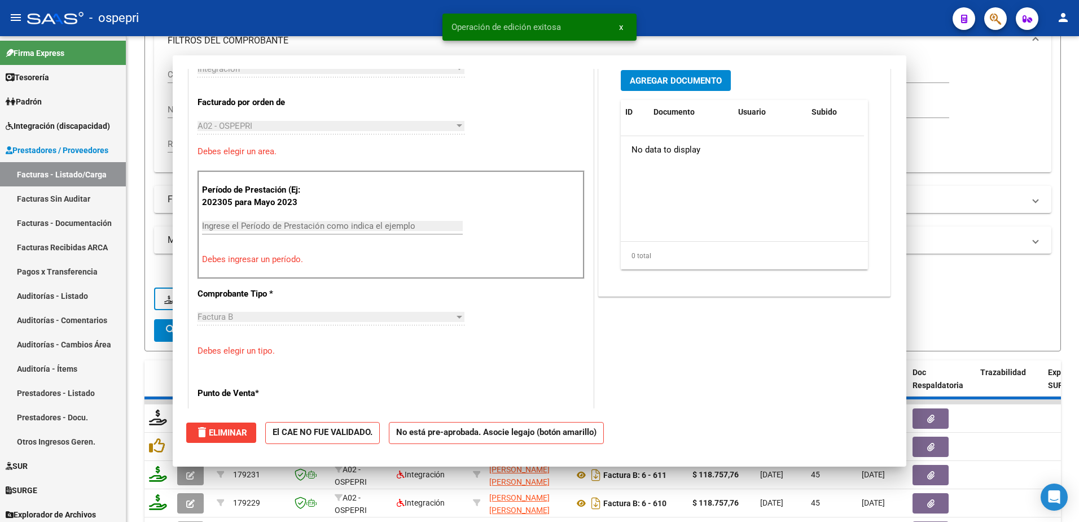
scroll to position [302, 0]
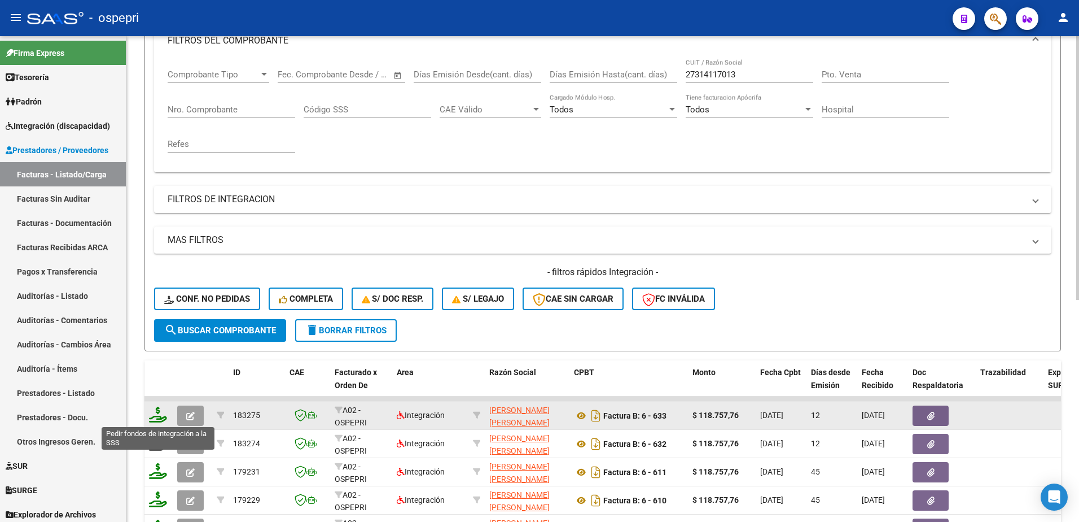
click at [157, 420] on icon at bounding box center [158, 414] width 18 height 16
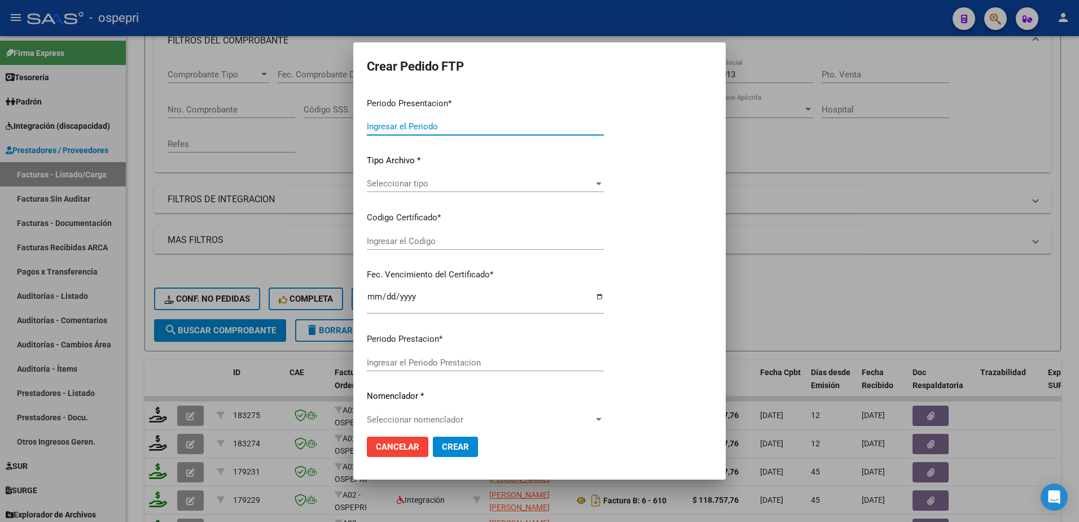
type input "202507"
type input "$ 118.757,76"
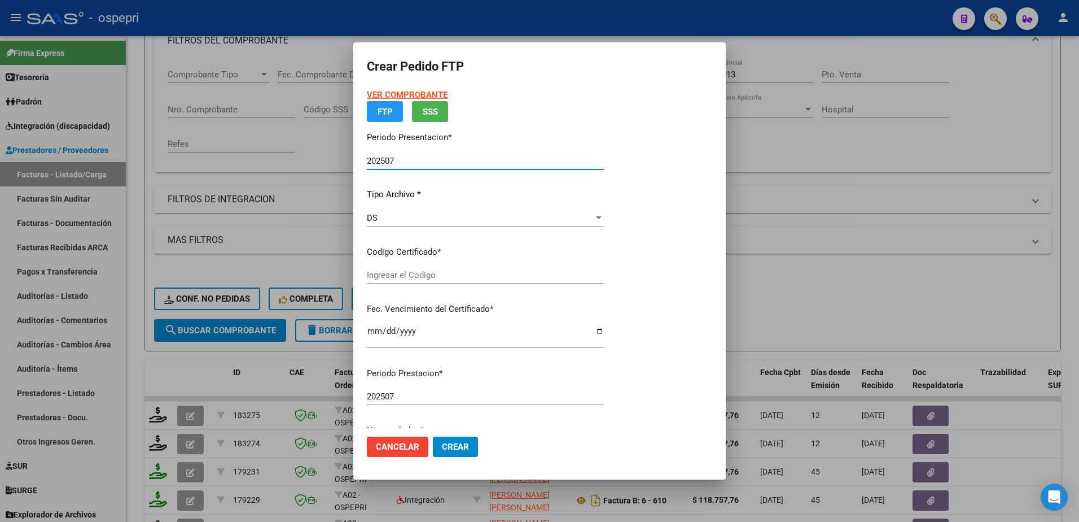
type input "2057494629-9"
type input "[DATE]"
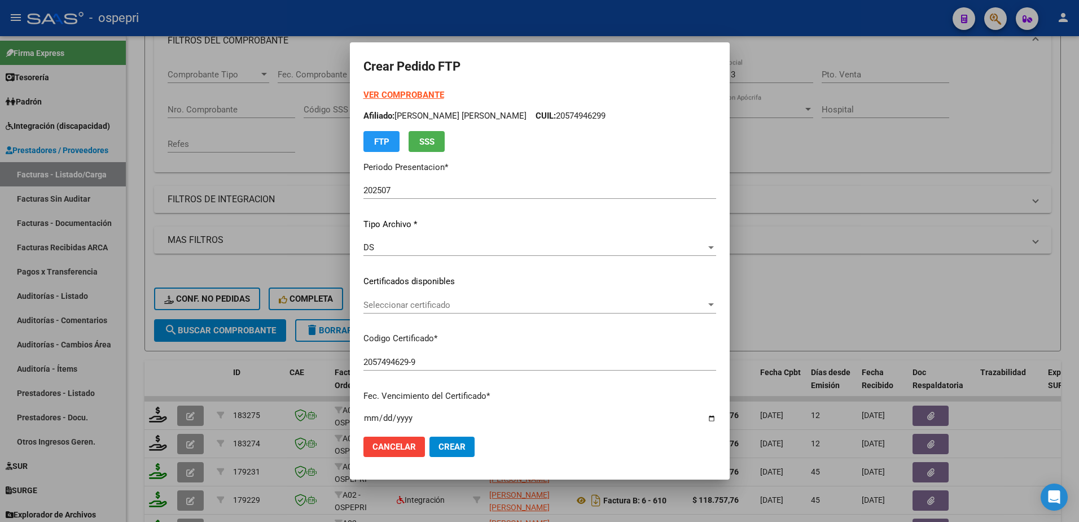
click at [431, 311] on div "Seleccionar certificado Seleccionar certificado" at bounding box center [540, 304] width 353 height 17
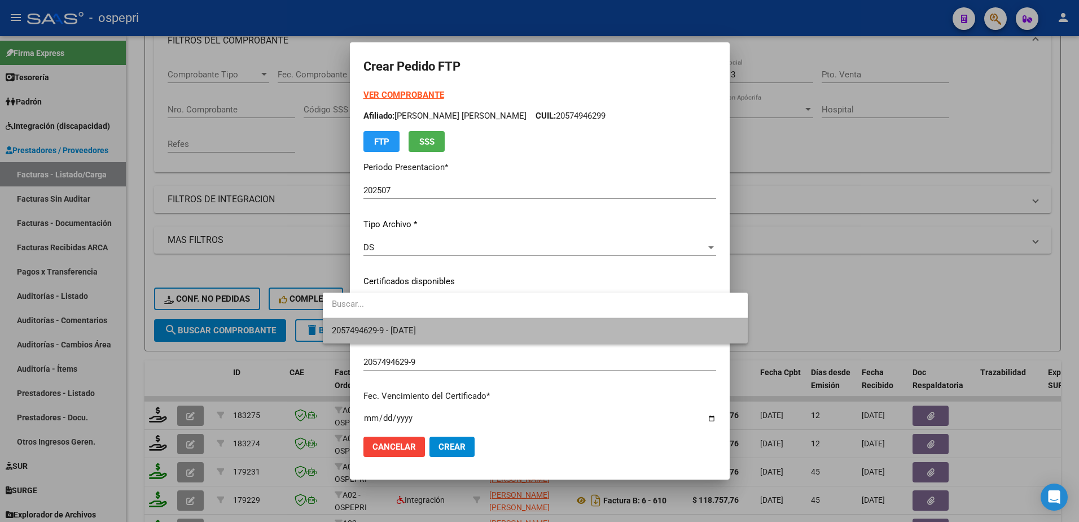
click at [436, 331] on span "2057494629-9 - [DATE]" at bounding box center [535, 330] width 407 height 25
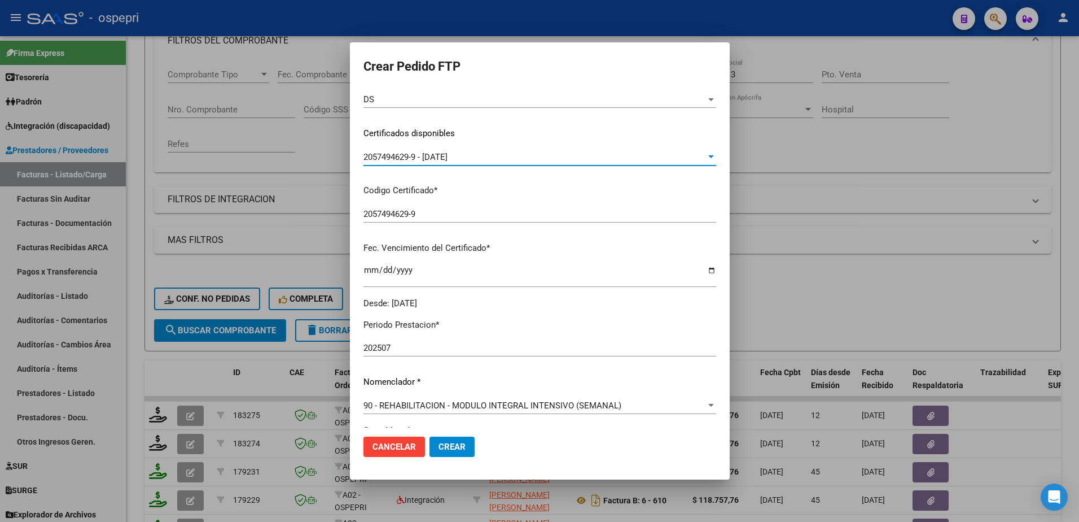
scroll to position [226, 0]
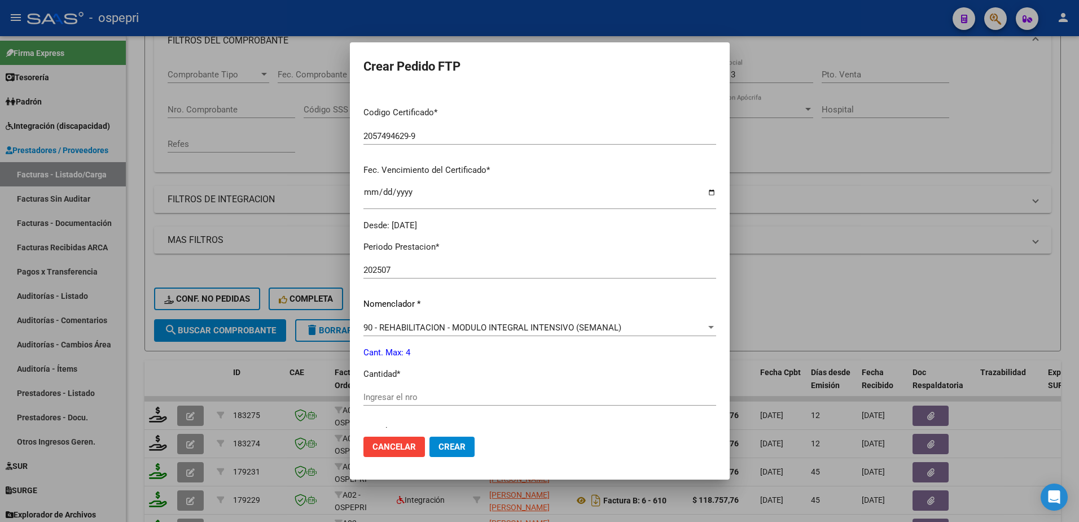
click at [405, 397] on input "Ingresar el nro" at bounding box center [540, 397] width 353 height 10
type input "4"
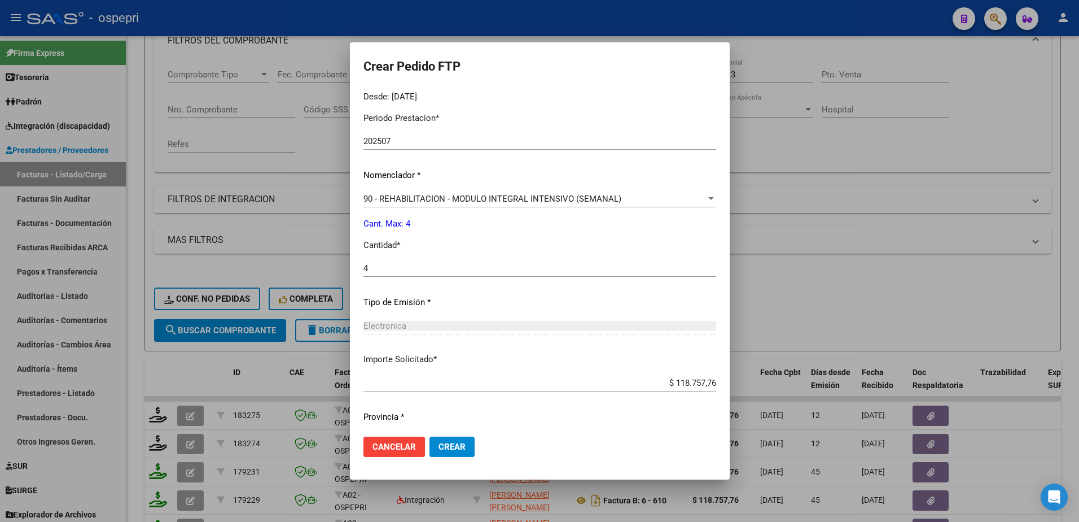
scroll to position [386, 0]
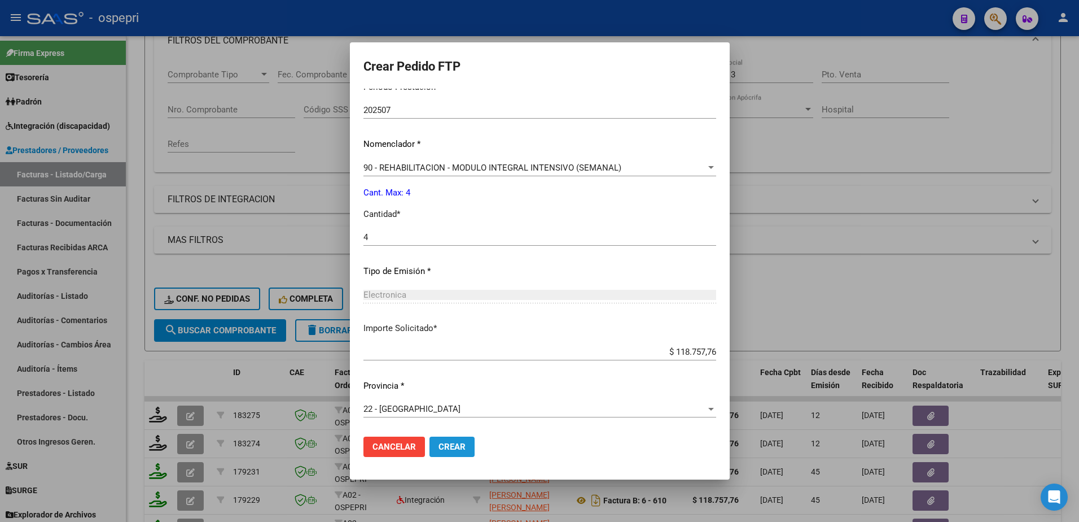
click at [439, 448] on span "Crear" at bounding box center [452, 446] width 27 height 10
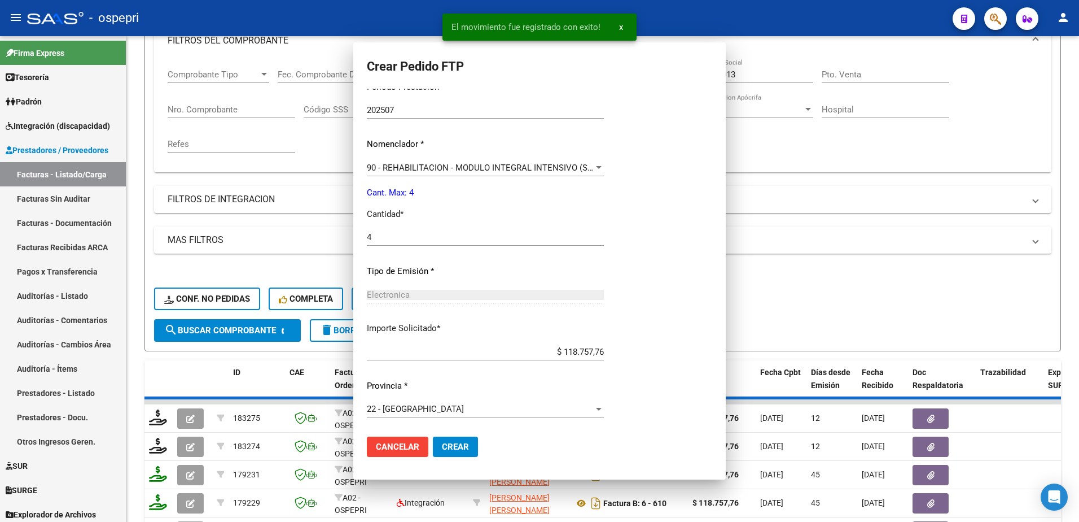
scroll to position [0, 0]
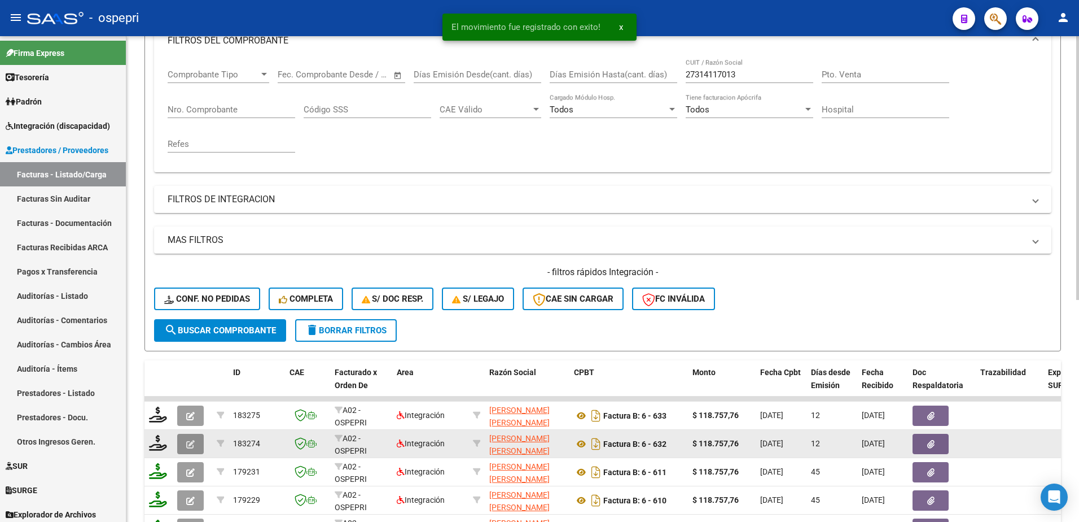
click at [191, 443] on icon "button" at bounding box center [190, 444] width 8 height 8
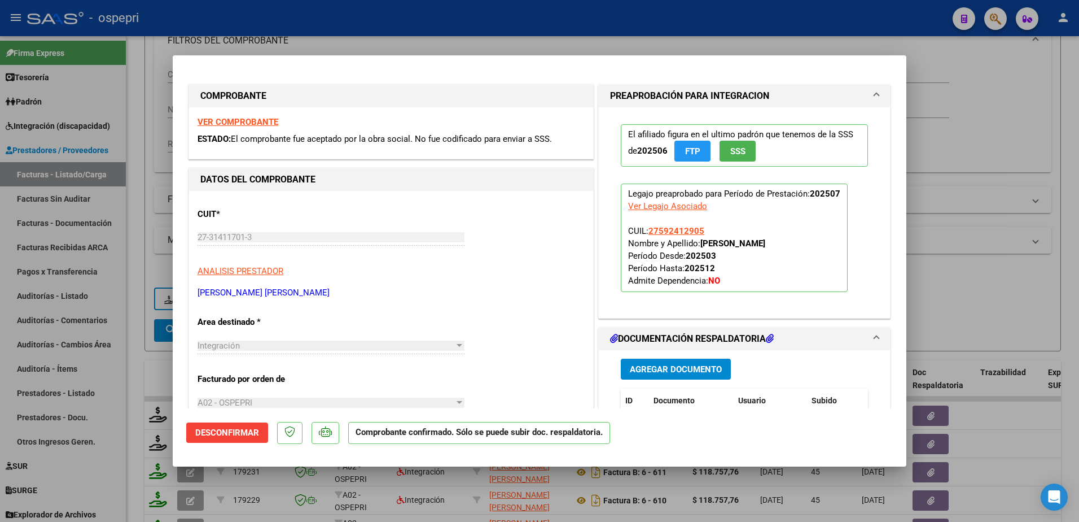
type input "$ 0,00"
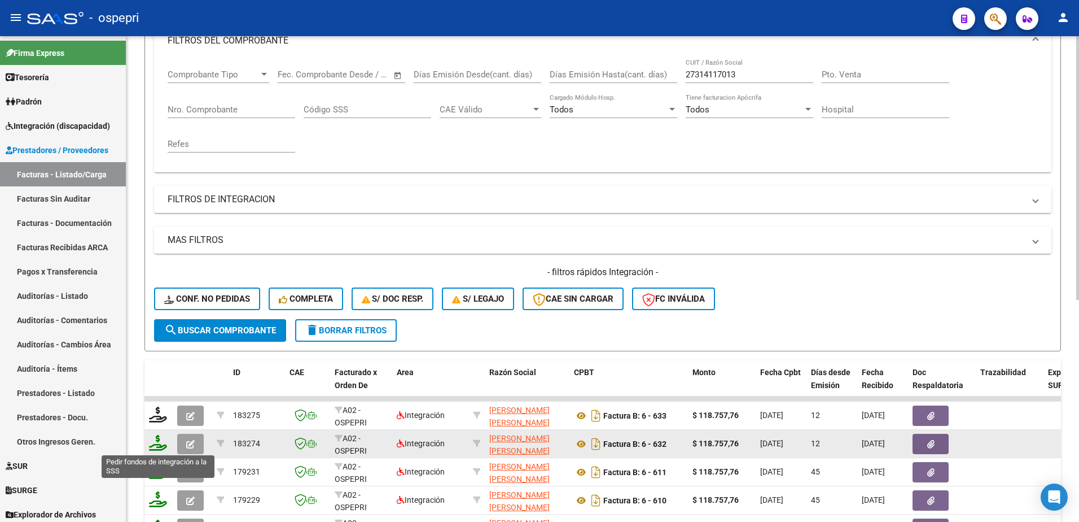
click at [158, 447] on icon at bounding box center [158, 443] width 18 height 16
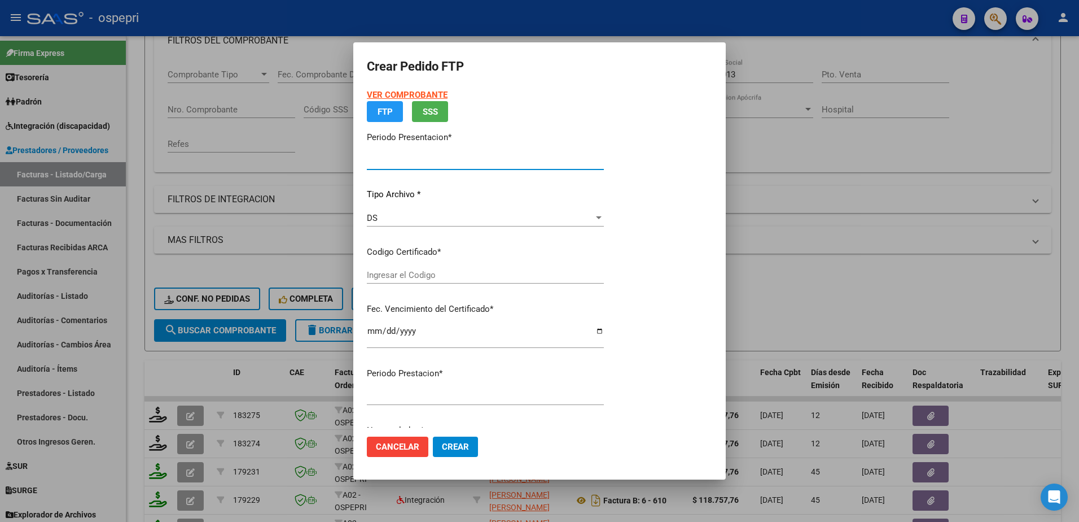
type input "202507"
type input "$ 118.757,76"
type input "2759241290-5"
type input "[DATE]"
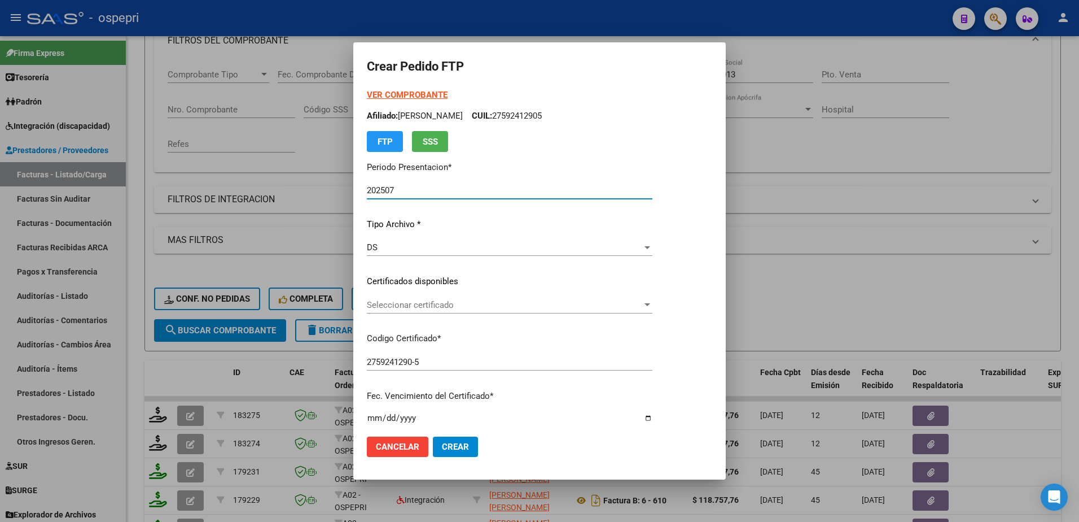
click at [417, 307] on span "Seleccionar certificado" at bounding box center [505, 305] width 276 height 10
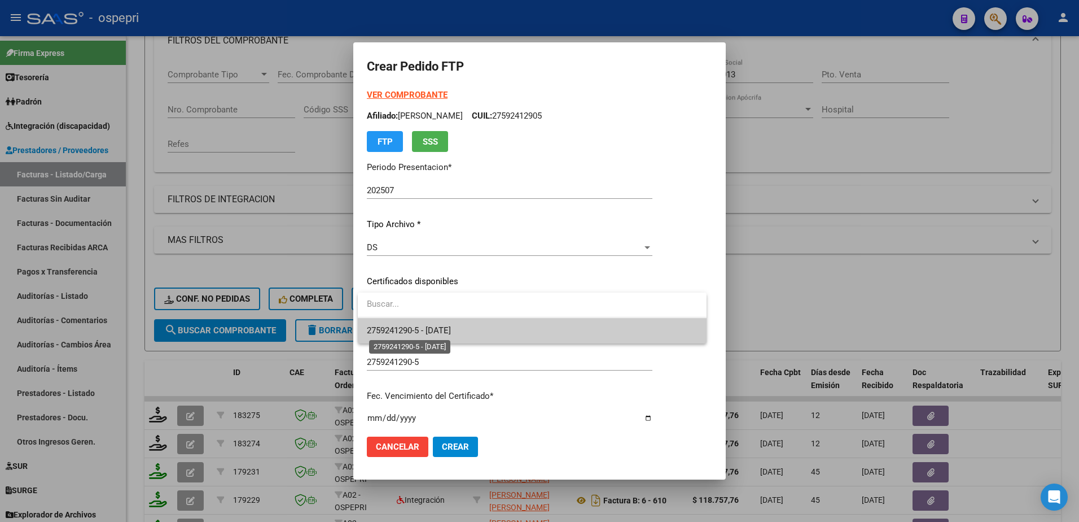
click at [427, 330] on span "2759241290-5 - [DATE]" at bounding box center [409, 330] width 84 height 10
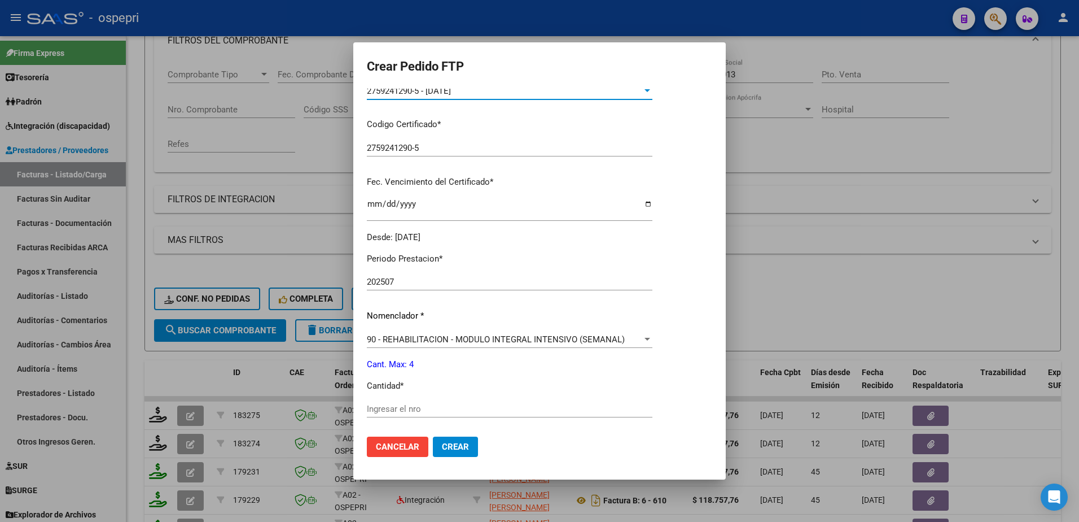
scroll to position [226, 0]
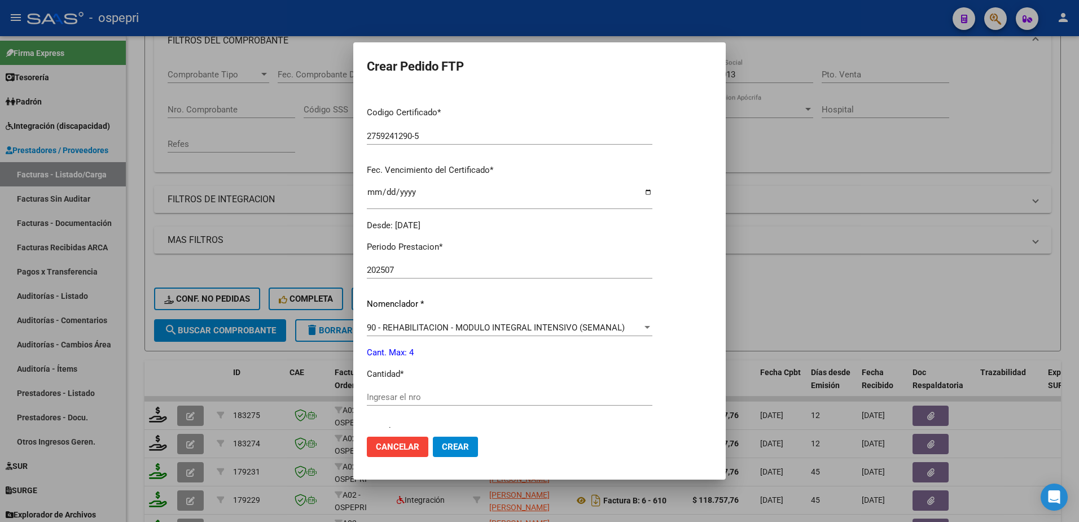
click at [410, 397] on input "Ingresar el nro" at bounding box center [510, 397] width 286 height 10
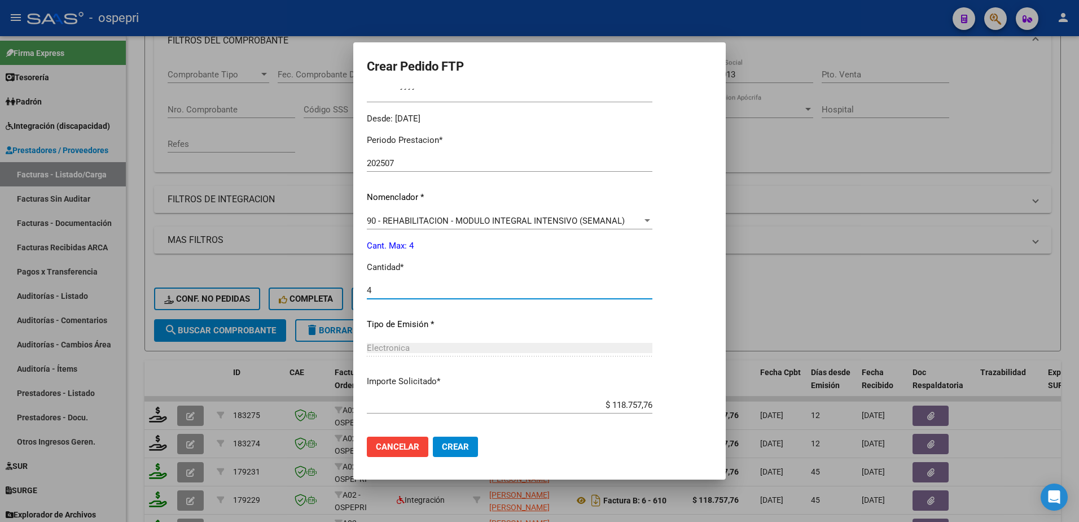
scroll to position [386, 0]
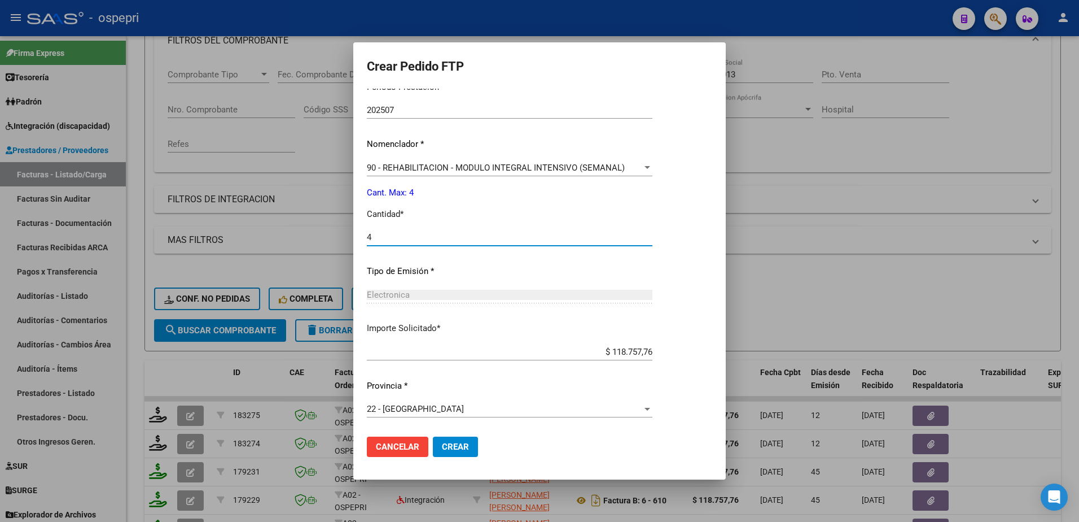
type input "4"
click at [445, 444] on span "Crear" at bounding box center [455, 446] width 27 height 10
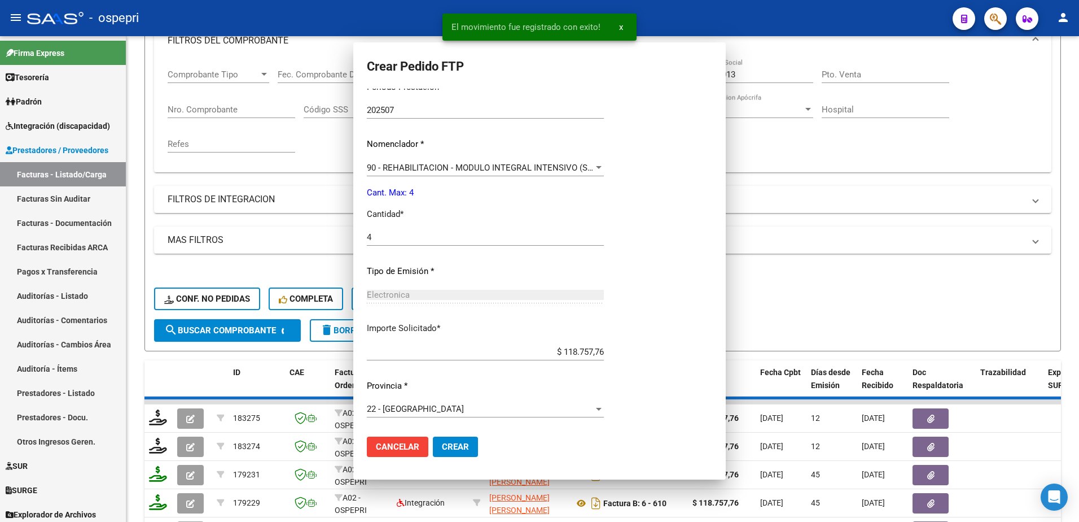
scroll to position [0, 0]
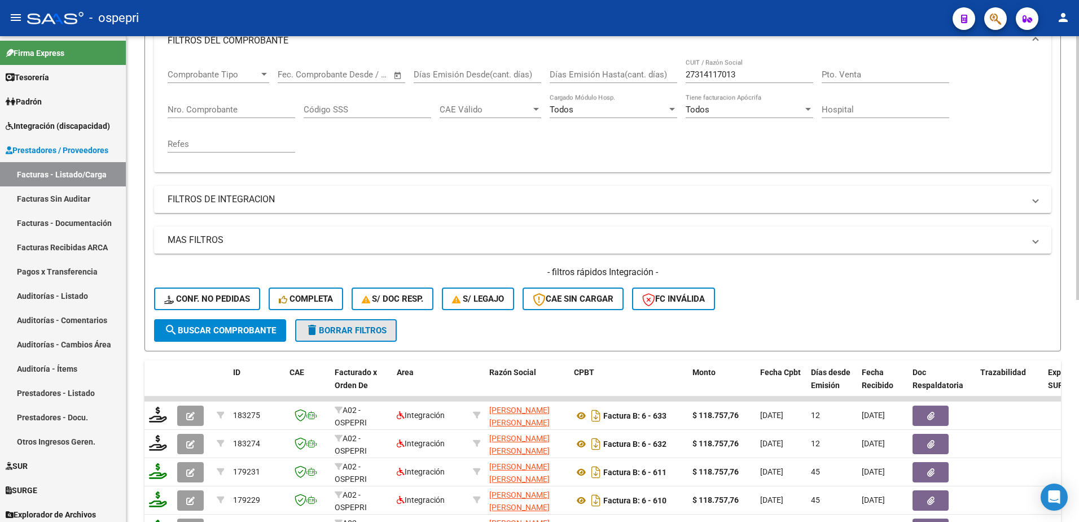
click at [346, 329] on span "delete Borrar Filtros" at bounding box center [345, 330] width 81 height 10
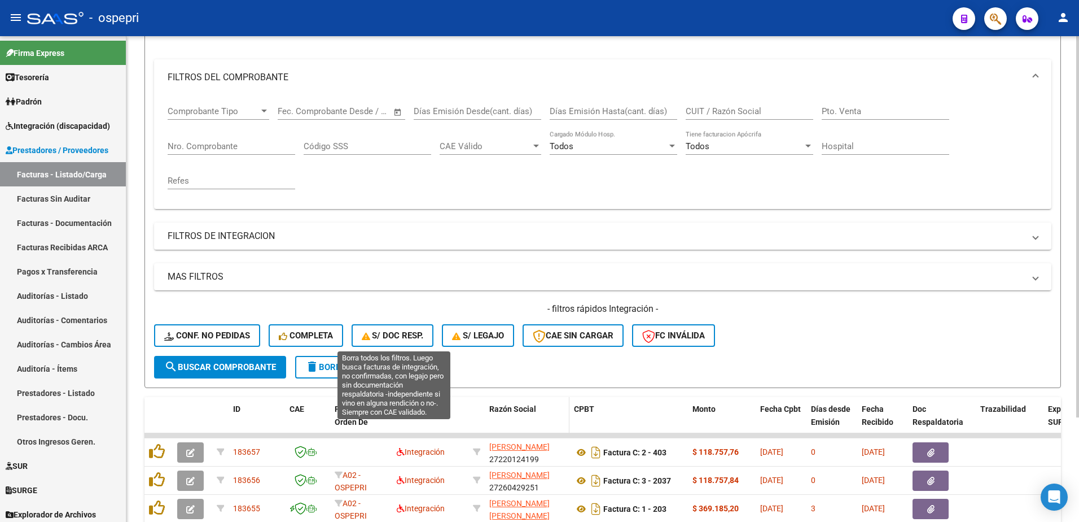
scroll to position [169, 0]
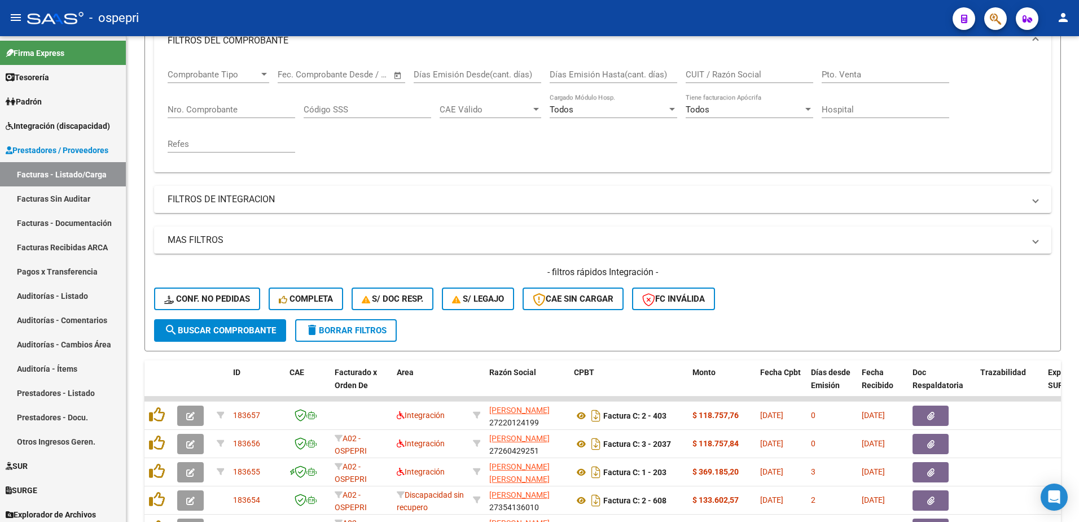
click at [798, 19] on div "- ospepri" at bounding box center [485, 18] width 917 height 25
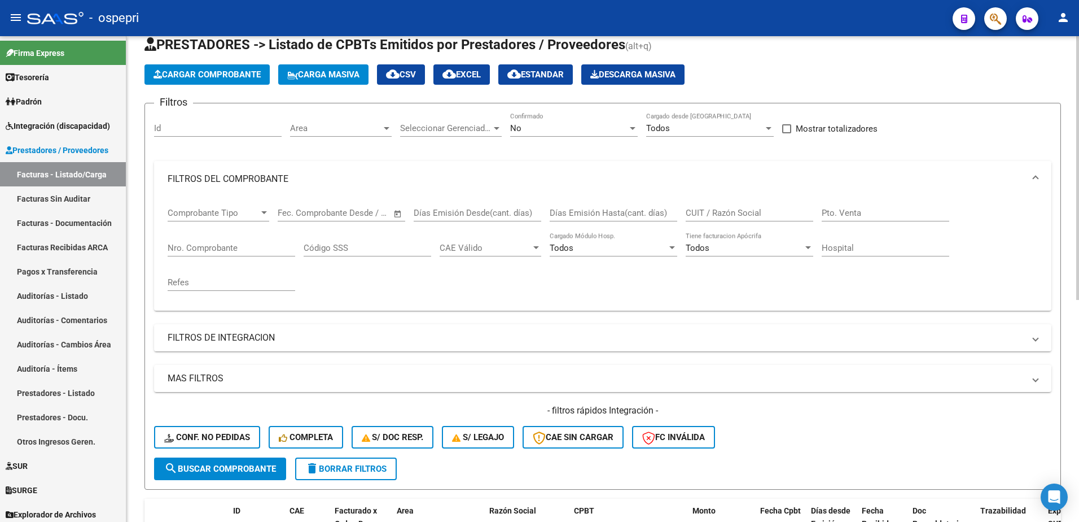
scroll to position [0, 0]
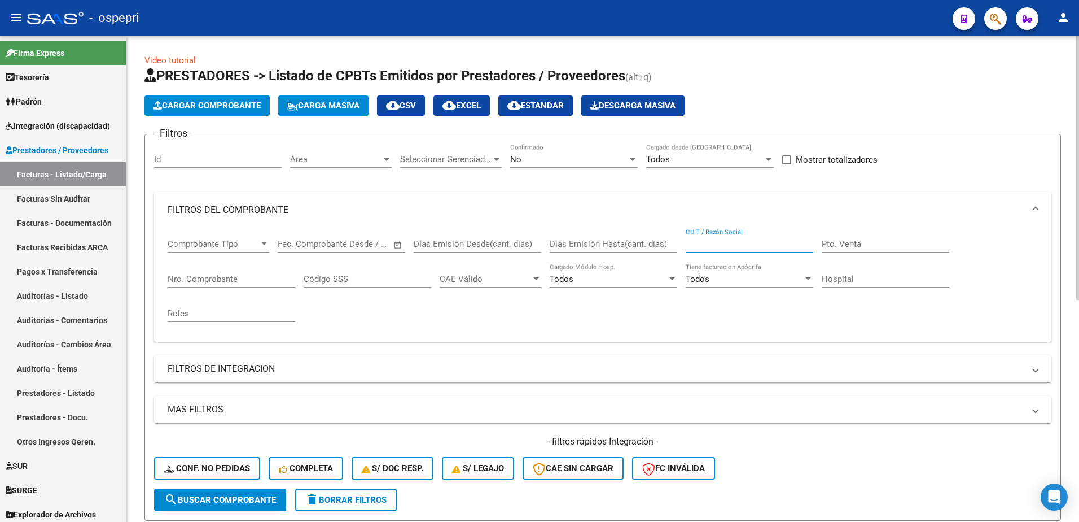
click at [729, 241] on input "CUIT / Razón Social" at bounding box center [750, 244] width 128 height 10
paste input "27345923948"
type input "27345923948"
click at [228, 501] on span "search Buscar Comprobante" at bounding box center [220, 500] width 112 height 10
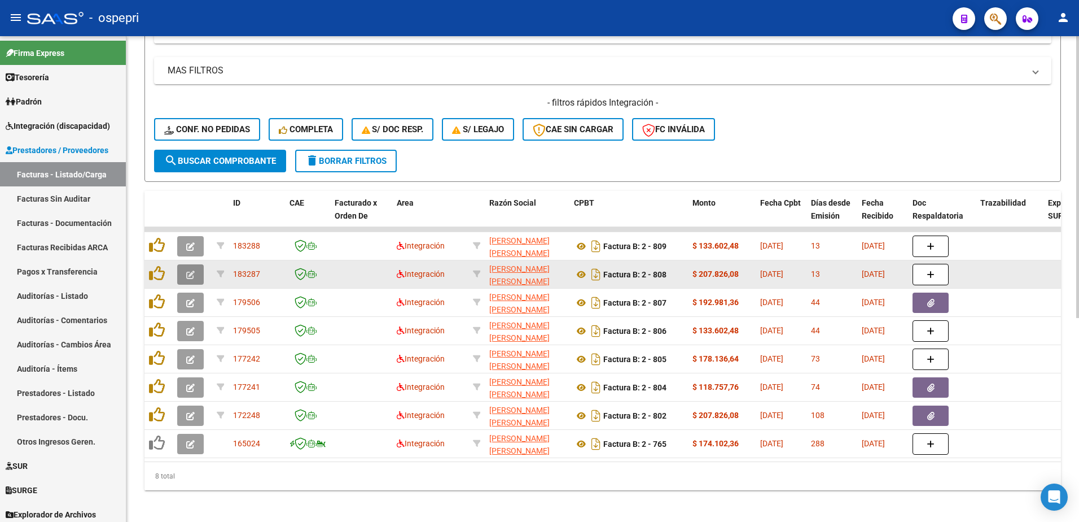
click at [187, 273] on icon "button" at bounding box center [190, 274] width 8 height 8
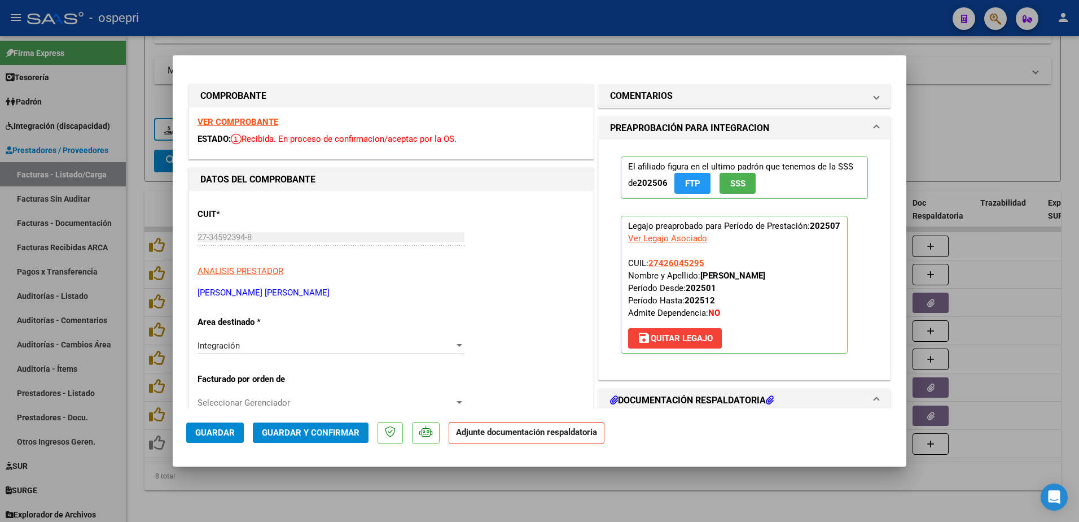
click at [240, 124] on strong "VER COMPROBANTE" at bounding box center [238, 122] width 81 height 10
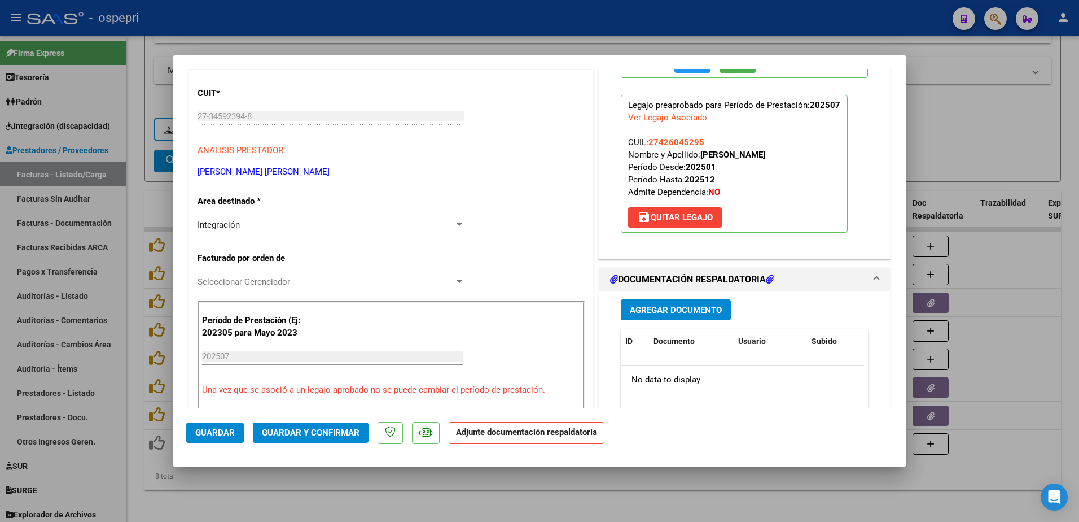
scroll to position [169, 0]
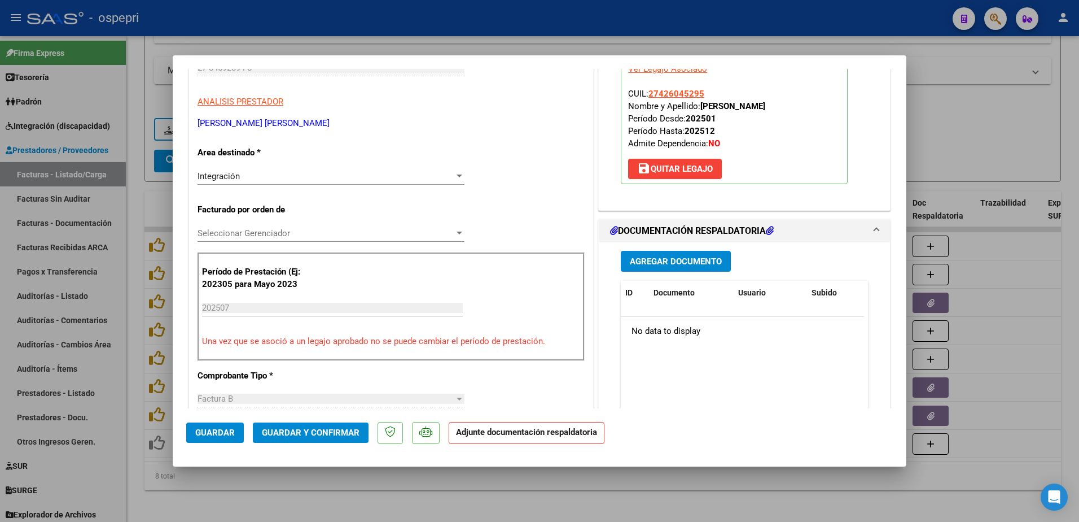
click at [278, 230] on span "Seleccionar Gerenciador" at bounding box center [326, 233] width 257 height 10
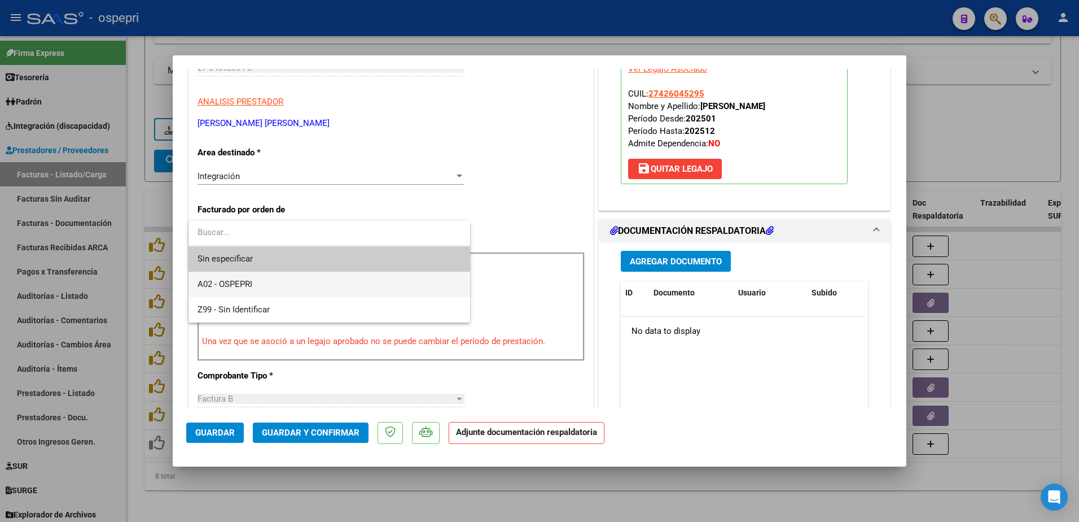
click at [279, 282] on span "A02 - OSPEPRI" at bounding box center [330, 284] width 264 height 25
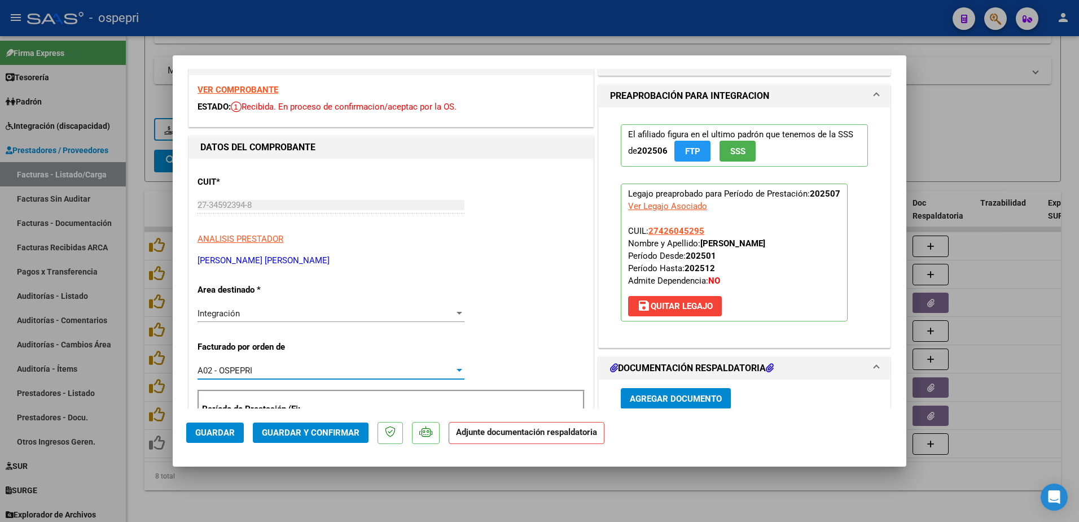
scroll to position [0, 0]
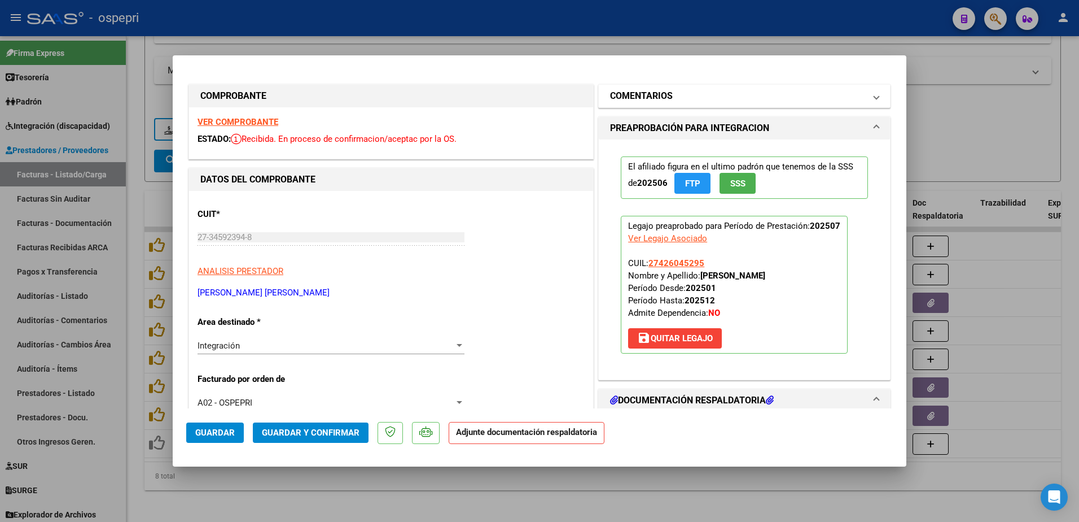
click at [875, 100] on span at bounding box center [877, 96] width 5 height 14
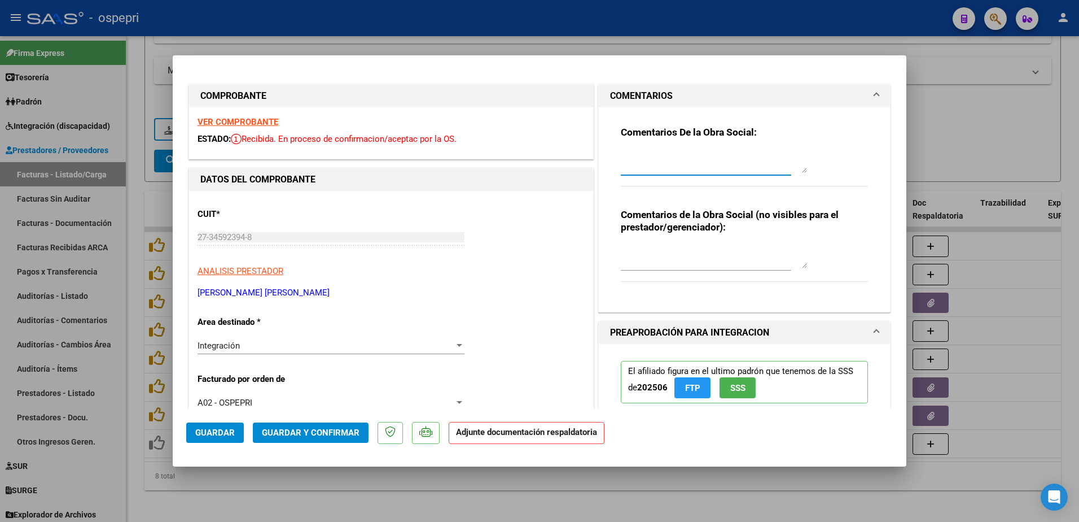
click at [641, 168] on textarea at bounding box center [714, 161] width 186 height 23
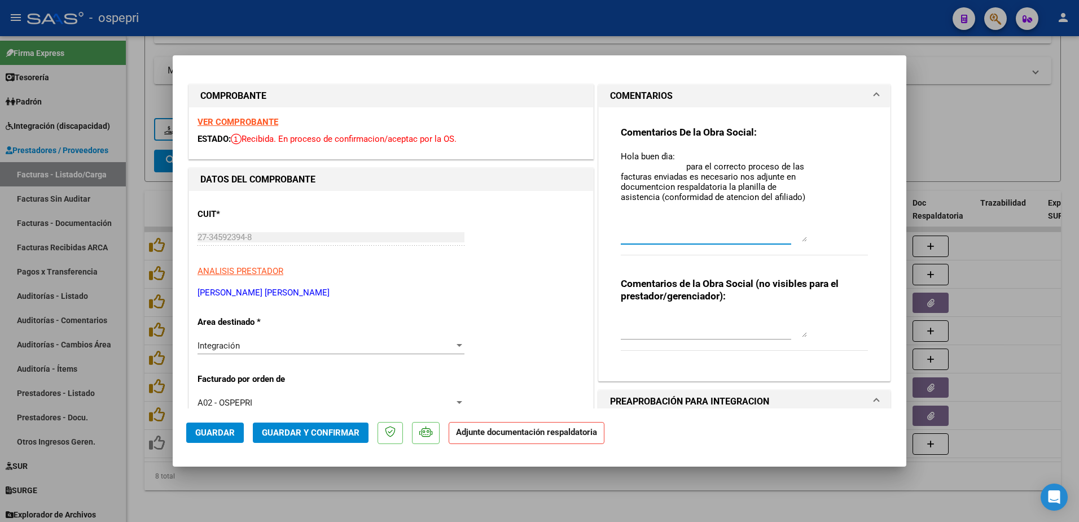
drag, startPoint x: 801, startPoint y: 172, endPoint x: 807, endPoint y: 241, distance: 69.2
click at [807, 241] on div "Comentarios De la Obra Social: Hola buen dìa: para el correcto proceso de las f…" at bounding box center [744, 197] width 247 height 142
click at [668, 216] on textarea "Hola buen dìa: para el correcto proceso de las facturas enviadas es necesario n…" at bounding box center [714, 195] width 186 height 91
click at [653, 176] on textarea "Hola buen dìa: para el correcto proceso de las facturas enviadas es necesario n…" at bounding box center [714, 195] width 186 height 91
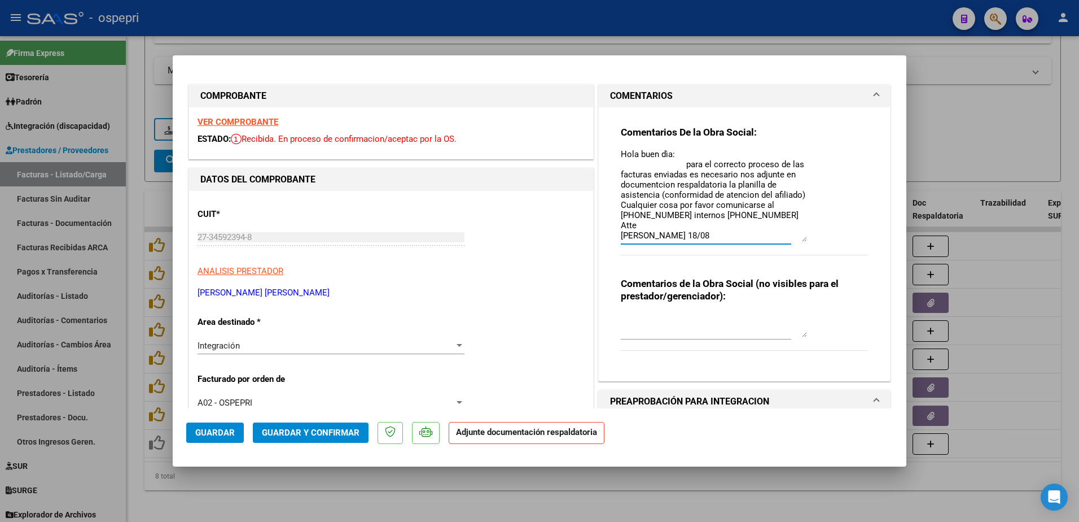
click at [655, 174] on textarea "Hola buen dìa: para el correcto proceso de las facturas enviadas es necesario n…" at bounding box center [714, 195] width 186 height 91
type textarea "Hola buen dìa: para el correcto proceso de las facturas enviadas es necesario n…"
click at [207, 436] on span "Guardar" at bounding box center [215, 432] width 40 height 10
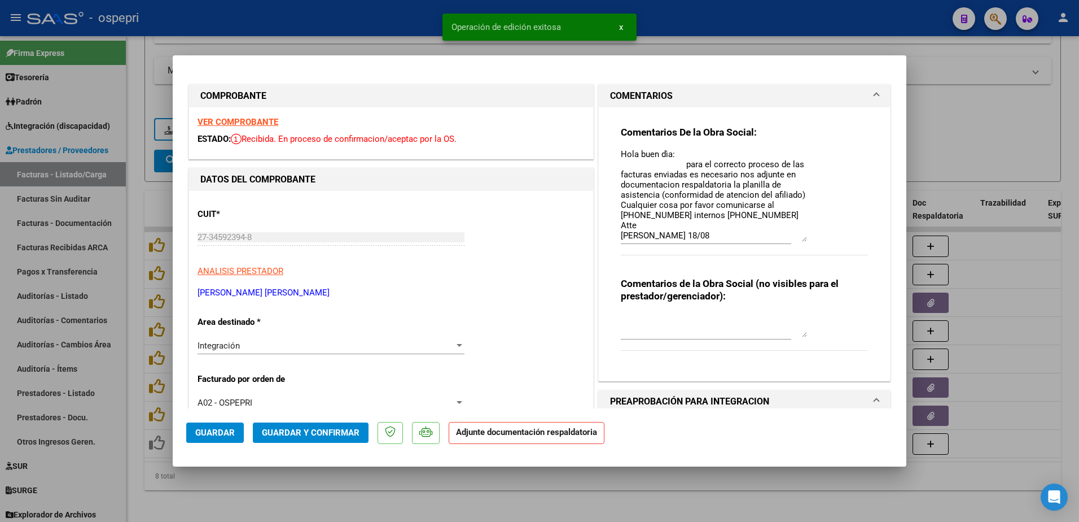
type input "$ 0,00"
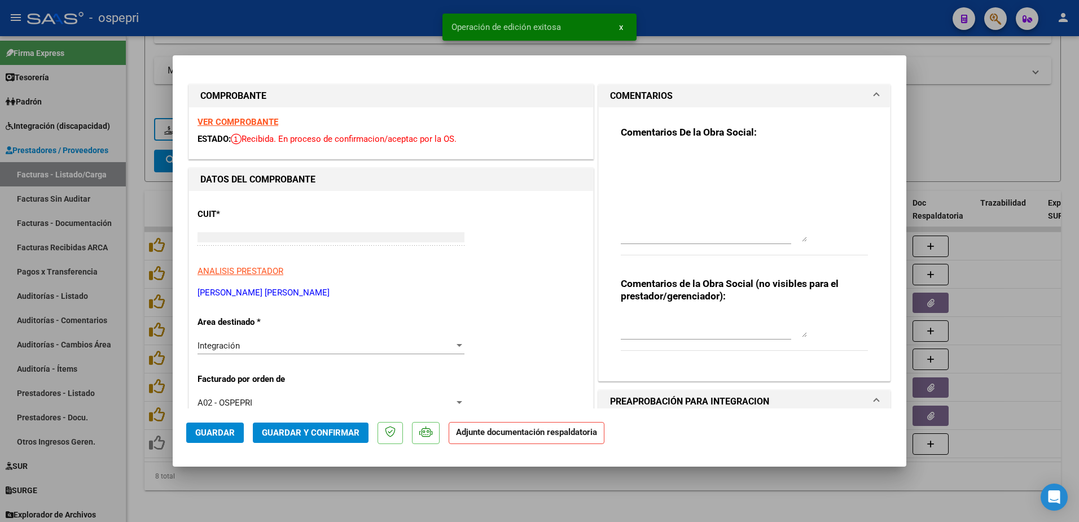
scroll to position [0, 0]
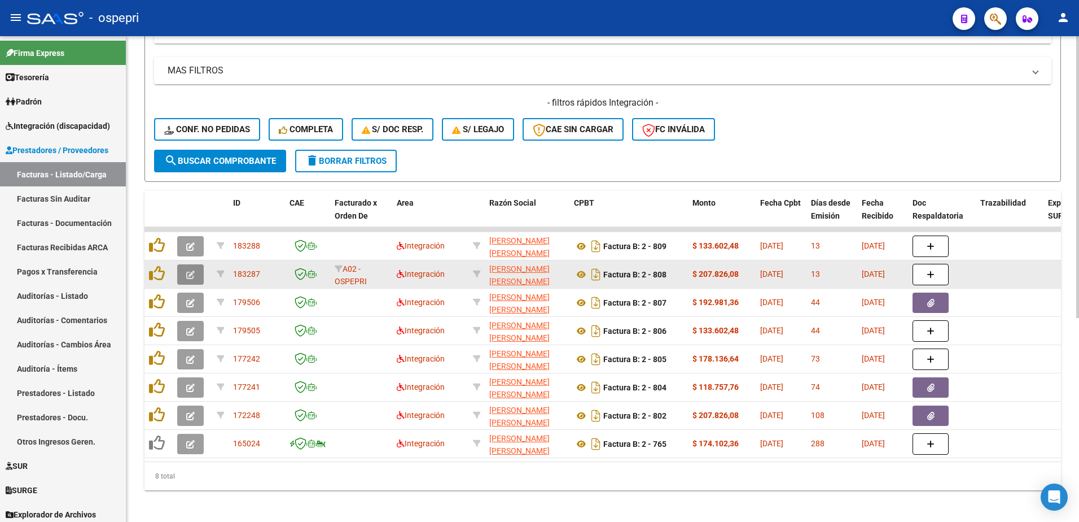
click at [189, 277] on icon "button" at bounding box center [190, 274] width 8 height 8
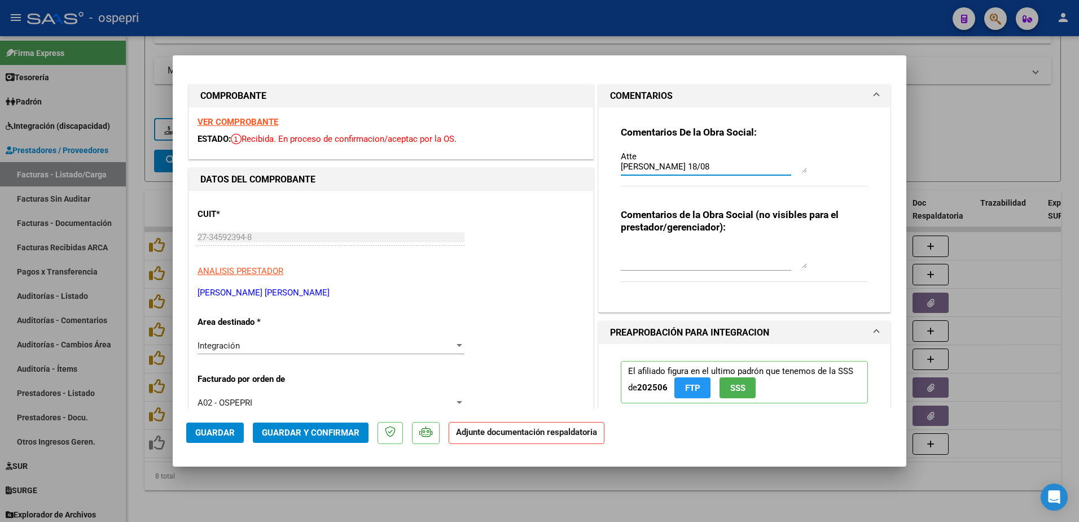
scroll to position [81, 0]
drag, startPoint x: 617, startPoint y: 154, endPoint x: 794, endPoint y: 163, distance: 177.5
click at [794, 163] on textarea "Hola buen dìa: para el correcto proceso de las facturas enviadas es necesario n…" at bounding box center [714, 161] width 186 height 23
type input "$ 0,00"
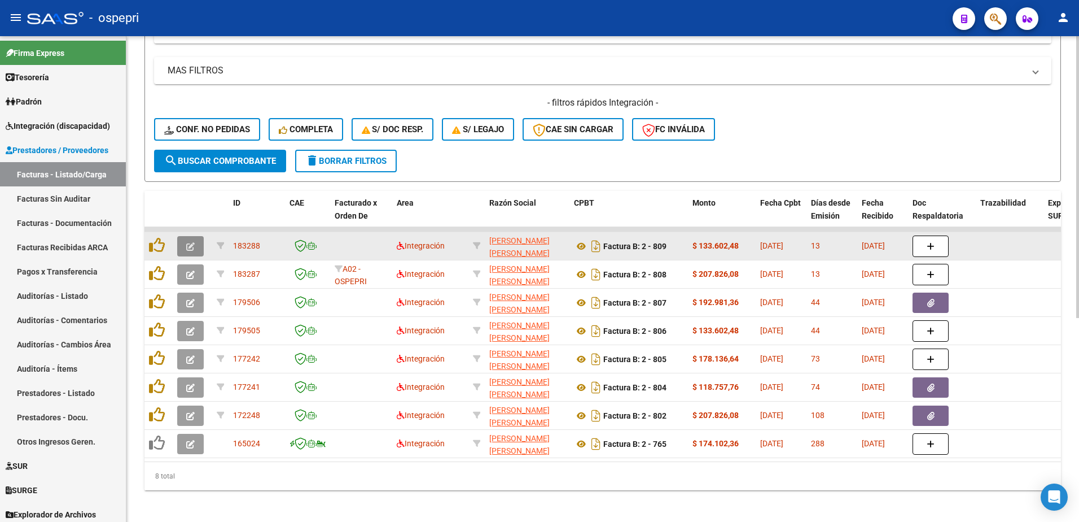
click at [192, 248] on icon "button" at bounding box center [190, 246] width 8 height 8
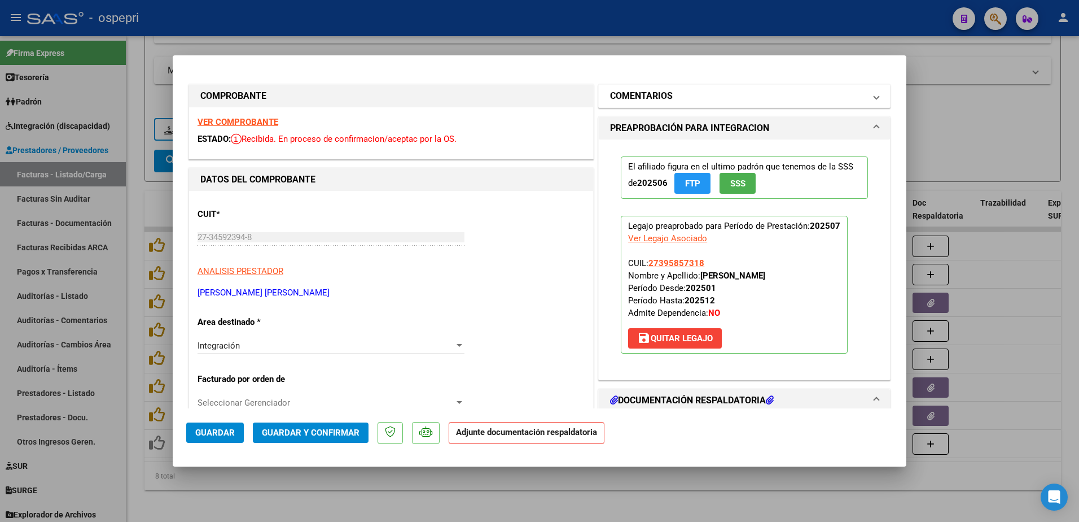
click at [875, 99] on span at bounding box center [877, 96] width 5 height 14
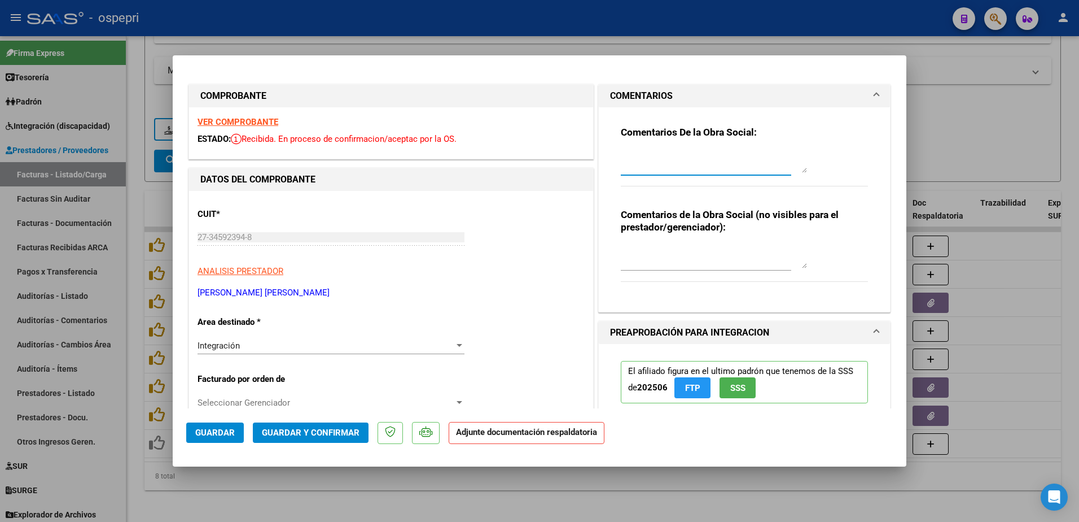
paste textarea "Hola buen dìa: para el correcto proceso de las facturas enviadas es necesario n…"
type textarea "Hola buen dìa: para el correcto proceso de las facturas enviadas es necesario n…"
click at [220, 434] on span "Guardar" at bounding box center [215, 432] width 40 height 10
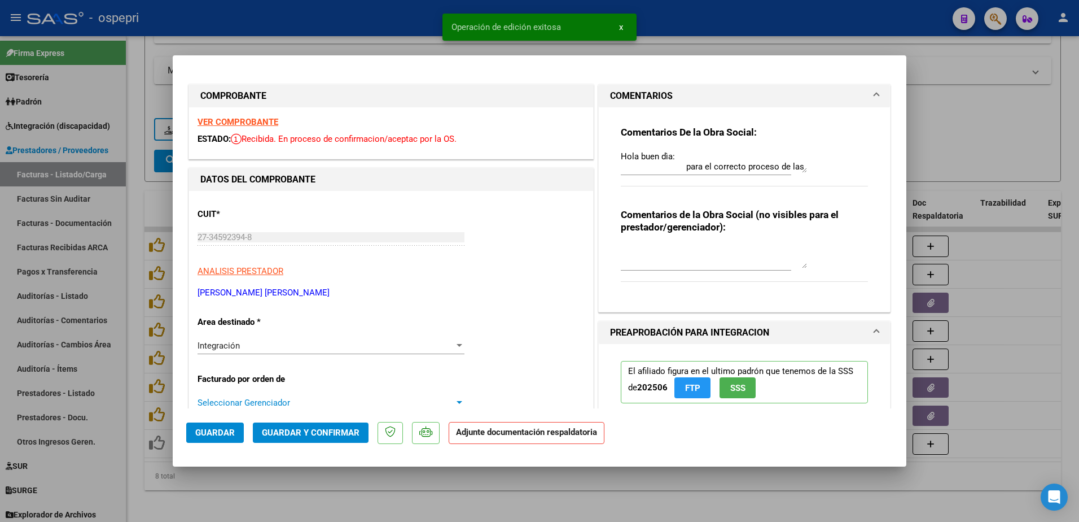
click at [457, 401] on div at bounding box center [460, 402] width 6 height 3
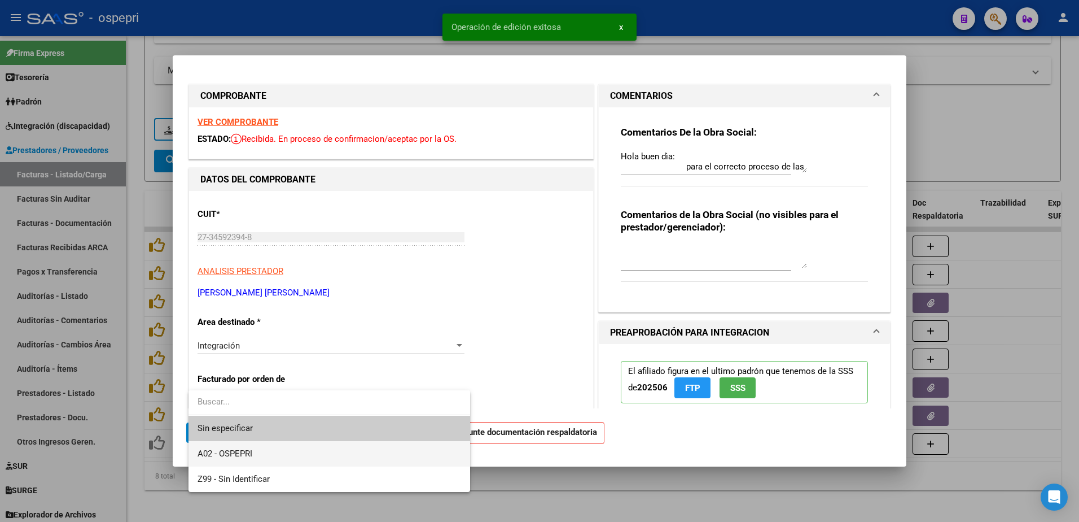
click at [268, 452] on span "A02 - OSPEPRI" at bounding box center [330, 453] width 264 height 25
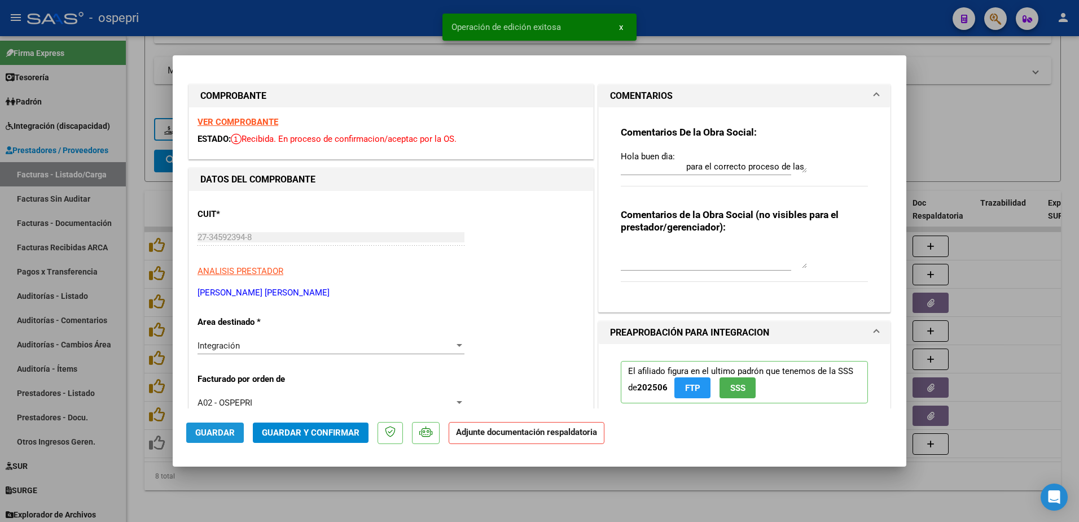
click at [228, 433] on span "Guardar" at bounding box center [215, 432] width 40 height 10
click at [240, 120] on strong "VER COMPROBANTE" at bounding box center [238, 122] width 81 height 10
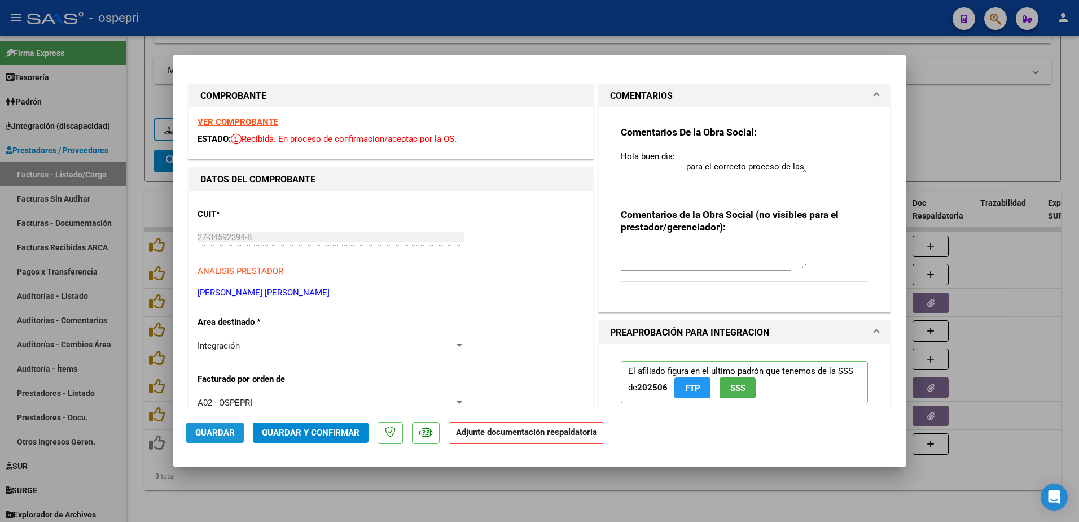
click at [217, 431] on span "Guardar" at bounding box center [215, 432] width 40 height 10
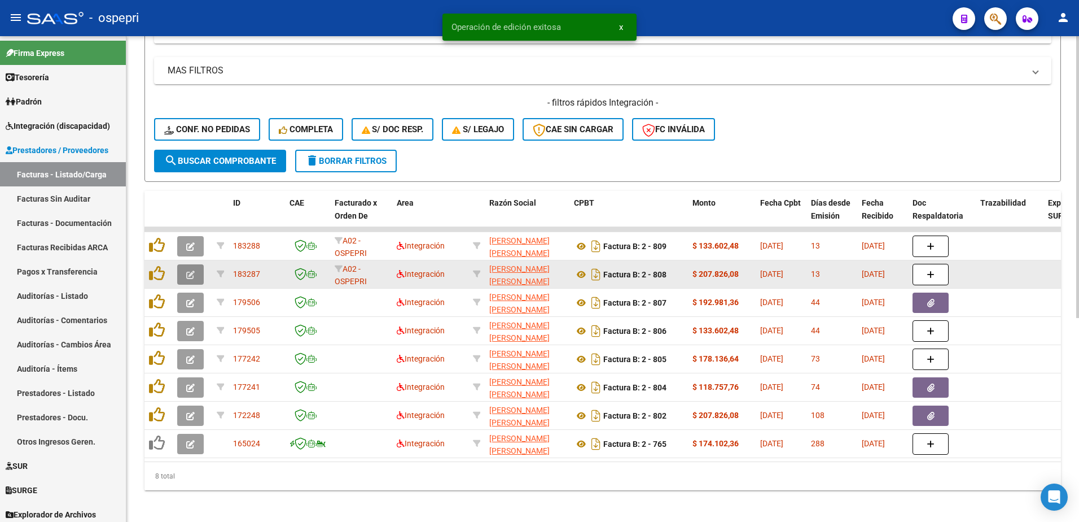
click at [190, 273] on icon "button" at bounding box center [190, 274] width 8 height 8
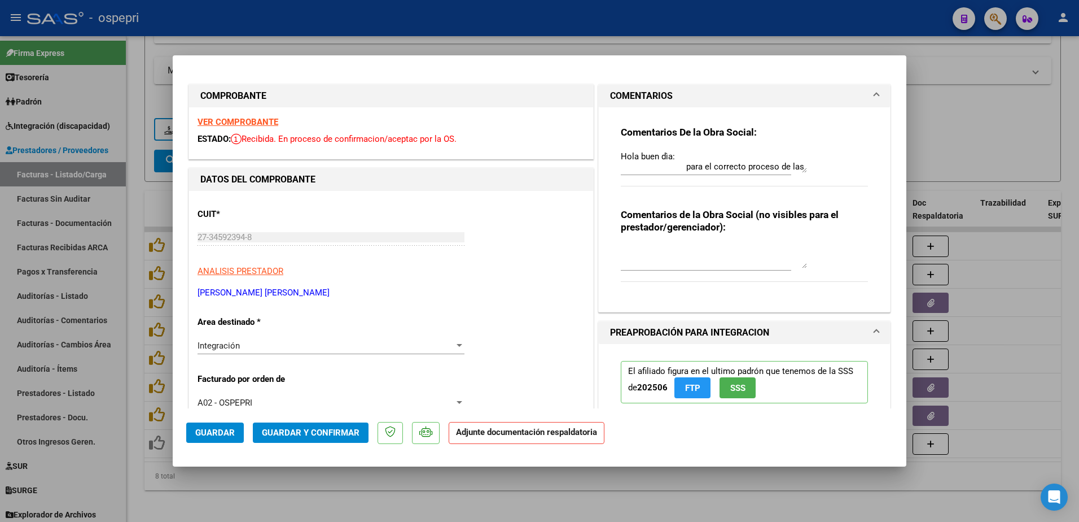
click at [263, 123] on strong "VER COMPROBANTE" at bounding box center [238, 122] width 81 height 10
click at [219, 429] on span "Guardar" at bounding box center [215, 432] width 40 height 10
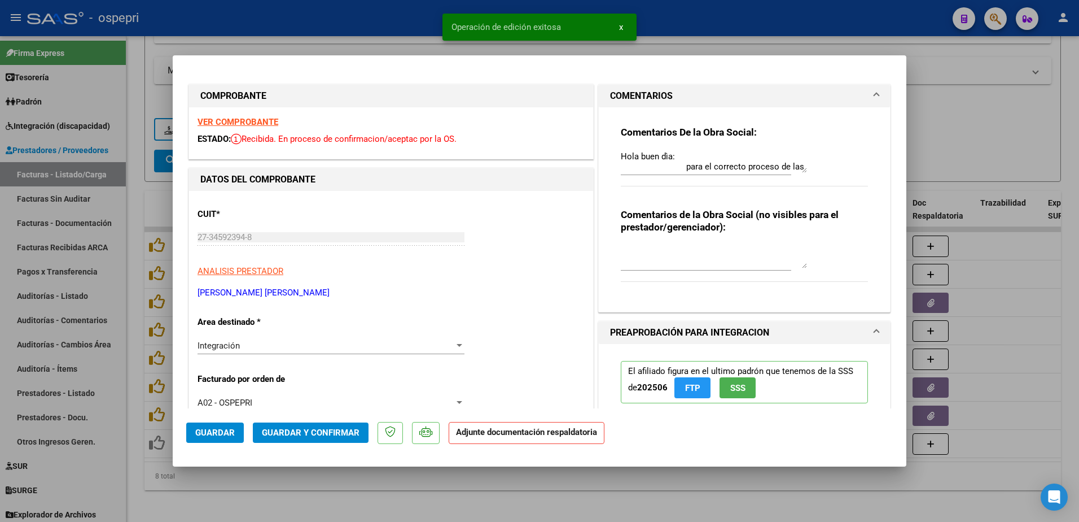
type input "$ 0,00"
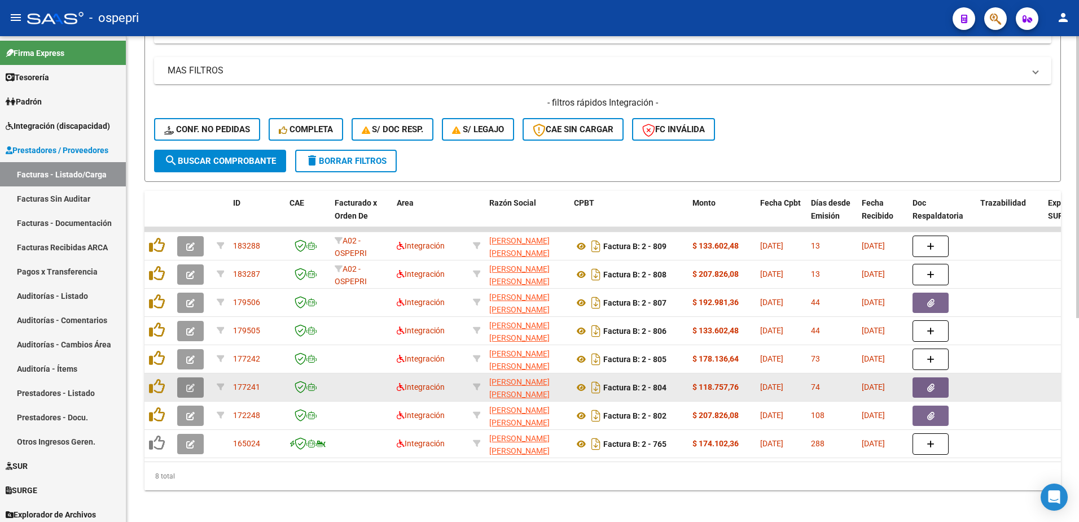
click at [190, 387] on icon "button" at bounding box center [190, 387] width 8 height 8
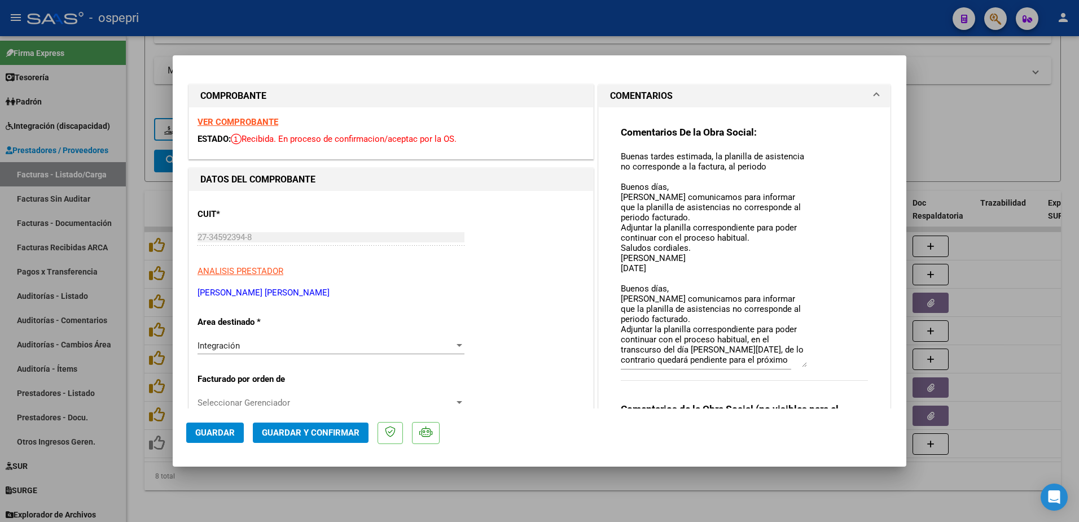
drag, startPoint x: 800, startPoint y: 172, endPoint x: 823, endPoint y: 366, distance: 195.6
click at [823, 366] on div "Comentarios De la Obra Social: Buenas tardes estimada, la planilla de asistenci…" at bounding box center [744, 259] width 247 height 267
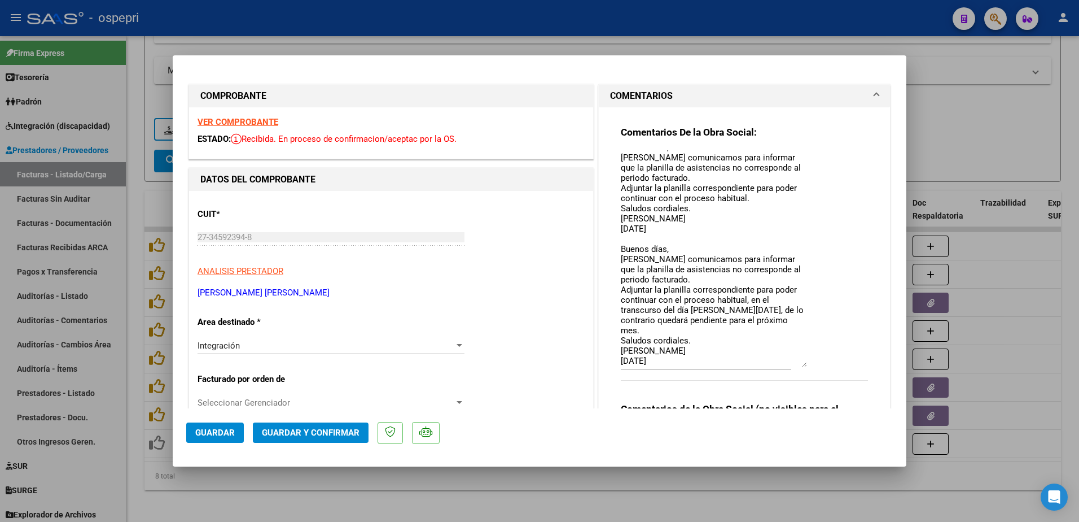
scroll to position [70, 0]
click at [205, 432] on span "Guardar" at bounding box center [215, 432] width 40 height 10
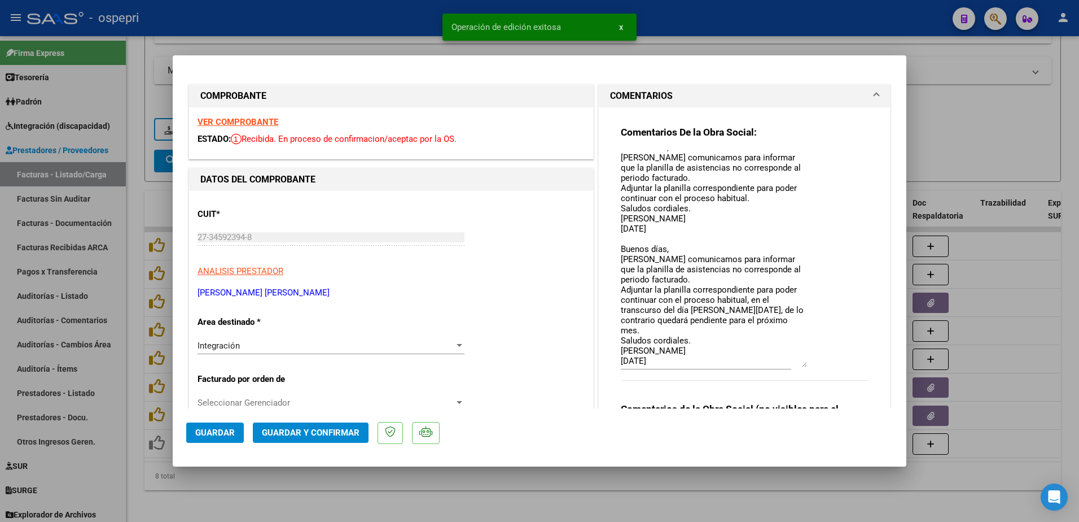
type input "$ 0,00"
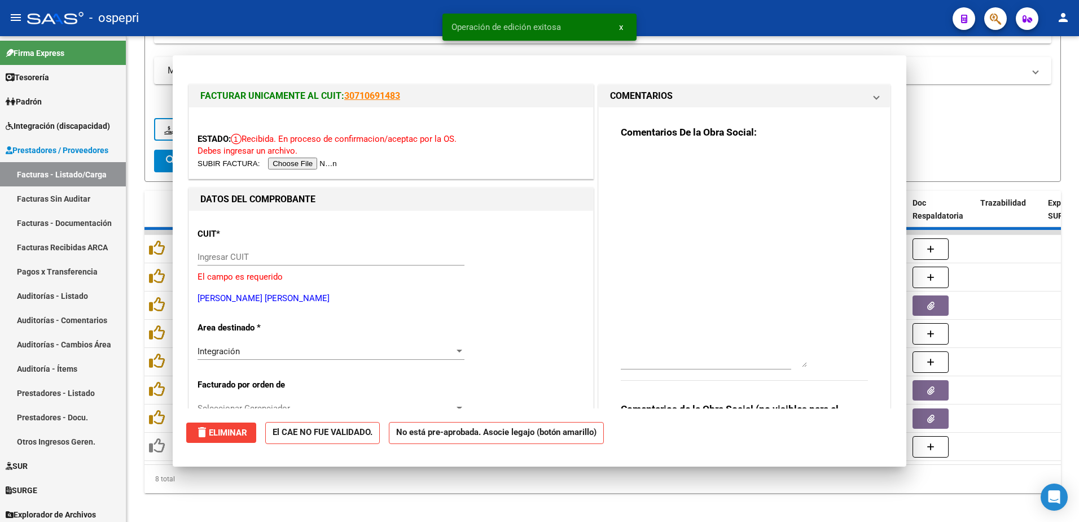
scroll to position [0, 0]
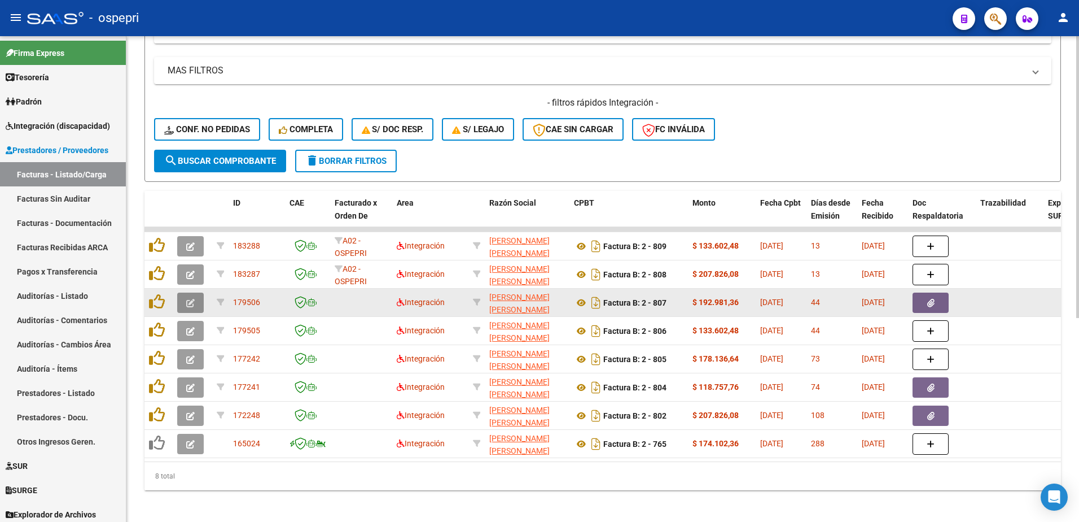
click at [191, 301] on icon "button" at bounding box center [190, 303] width 8 height 8
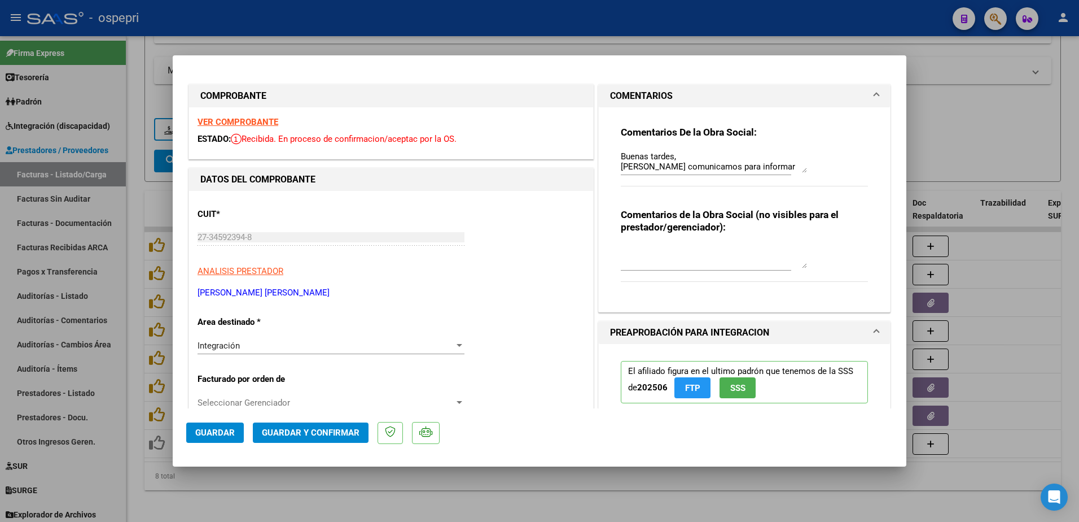
click at [798, 173] on div "Buenas tardes, [PERSON_NAME] comunicamos para informar que no adjuntó la planil…" at bounding box center [714, 161] width 186 height 27
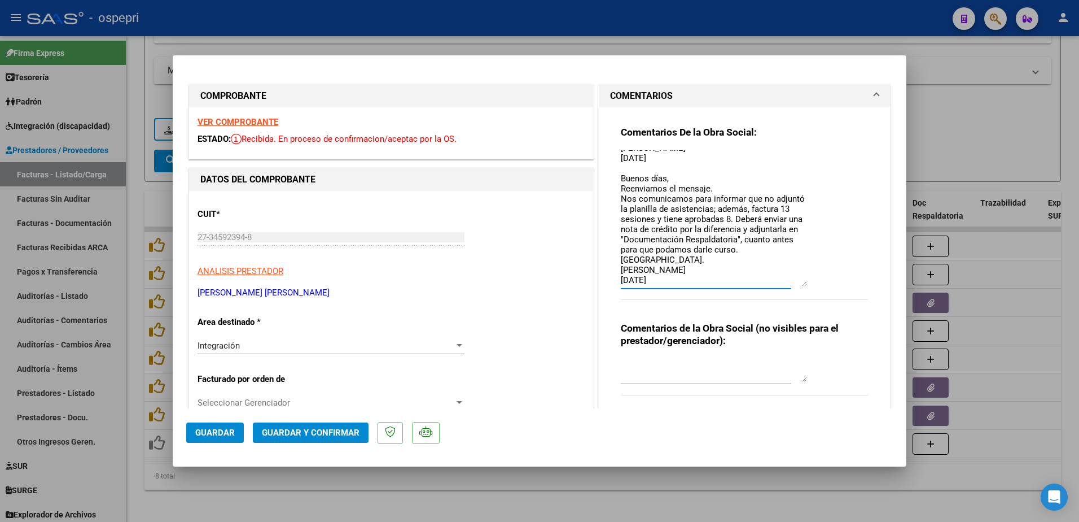
scroll to position [109, 0]
drag, startPoint x: 798, startPoint y: 172, endPoint x: 794, endPoint y: 287, distance: 114.7
click at [794, 287] on textarea "Buenas tardes, [PERSON_NAME] comunicamos para informar que no adjuntó la planil…" at bounding box center [714, 218] width 186 height 137
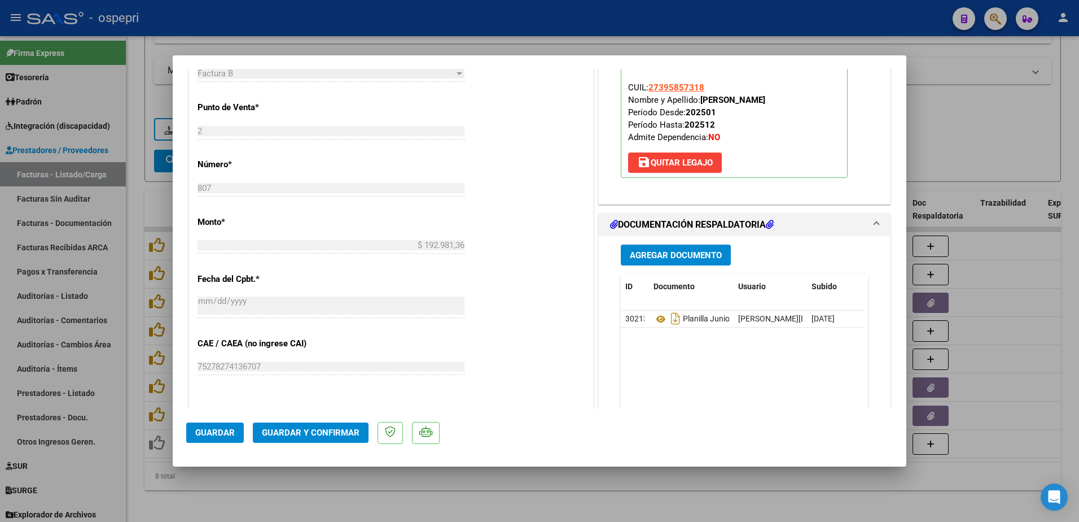
scroll to position [508, 0]
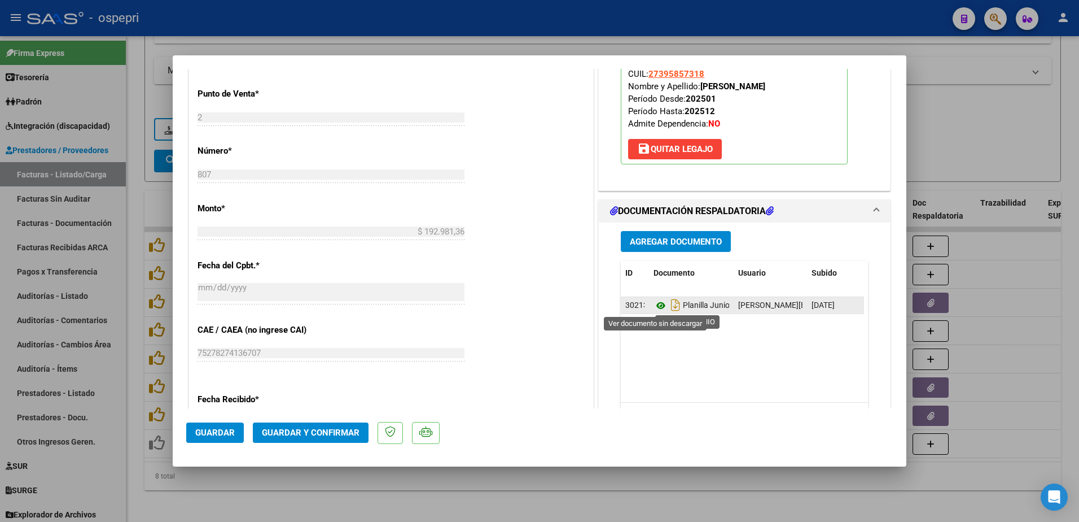
click at [655, 306] on icon at bounding box center [661, 306] width 15 height 14
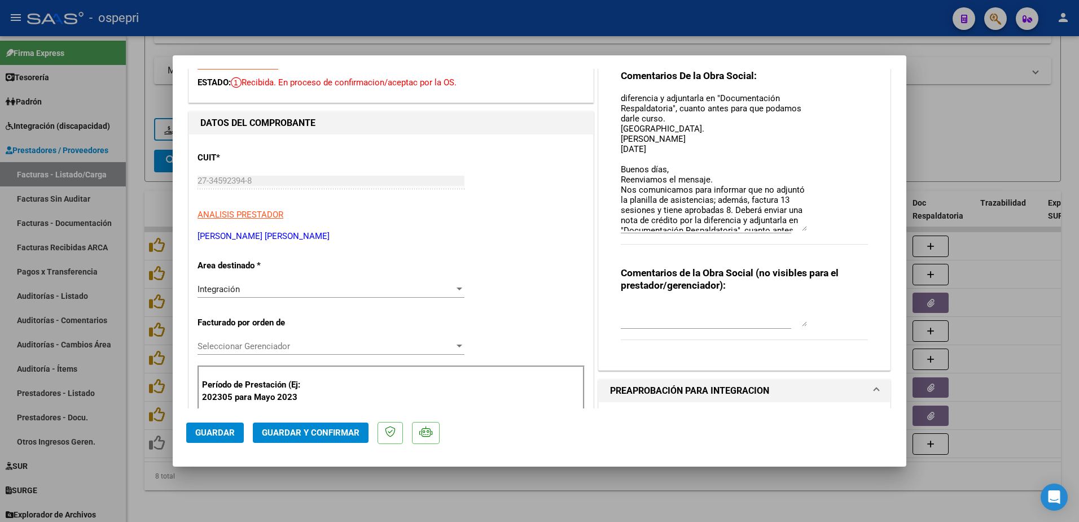
scroll to position [0, 0]
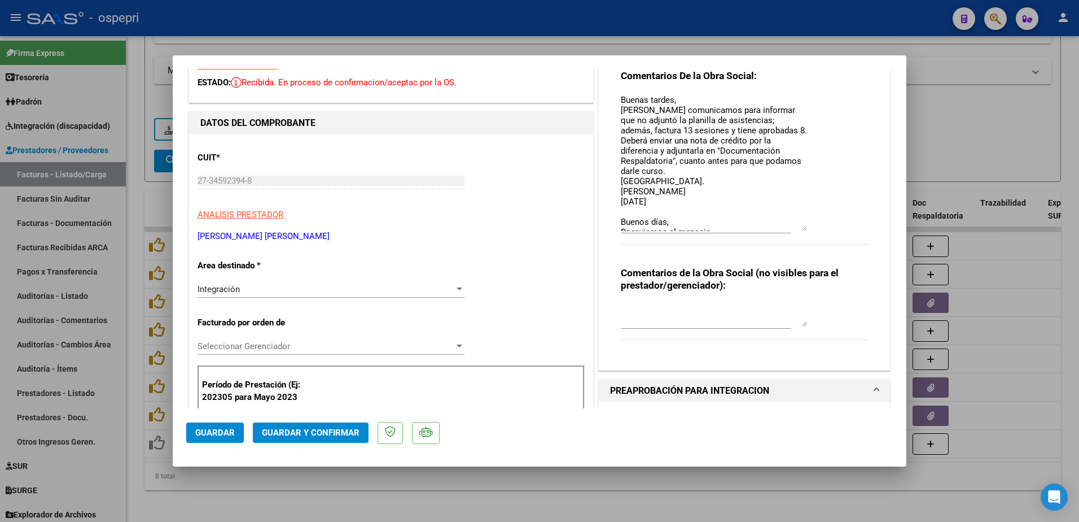
click at [224, 430] on span "Guardar" at bounding box center [215, 432] width 40 height 10
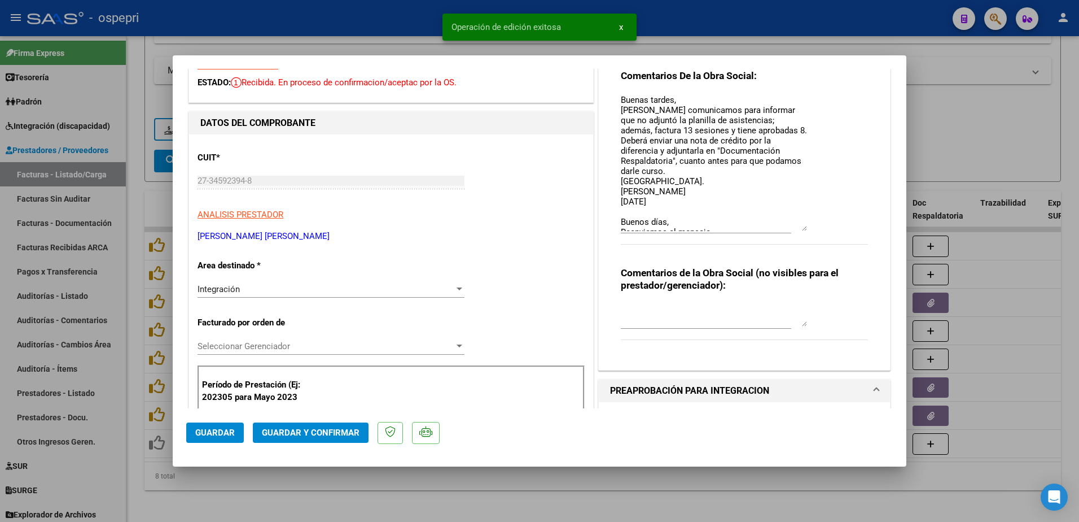
type input "$ 0,00"
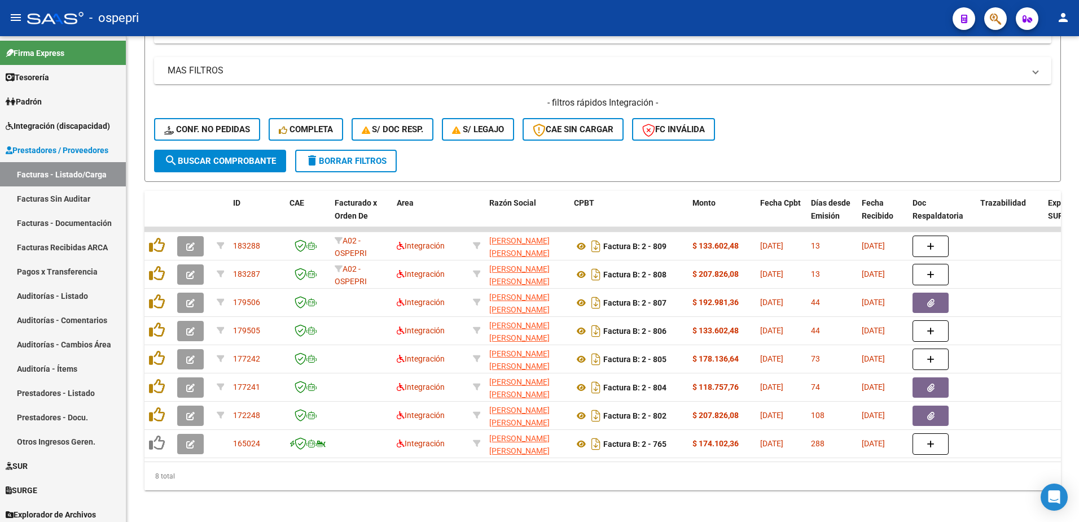
click at [674, 6] on div "- ospepri" at bounding box center [485, 18] width 917 height 25
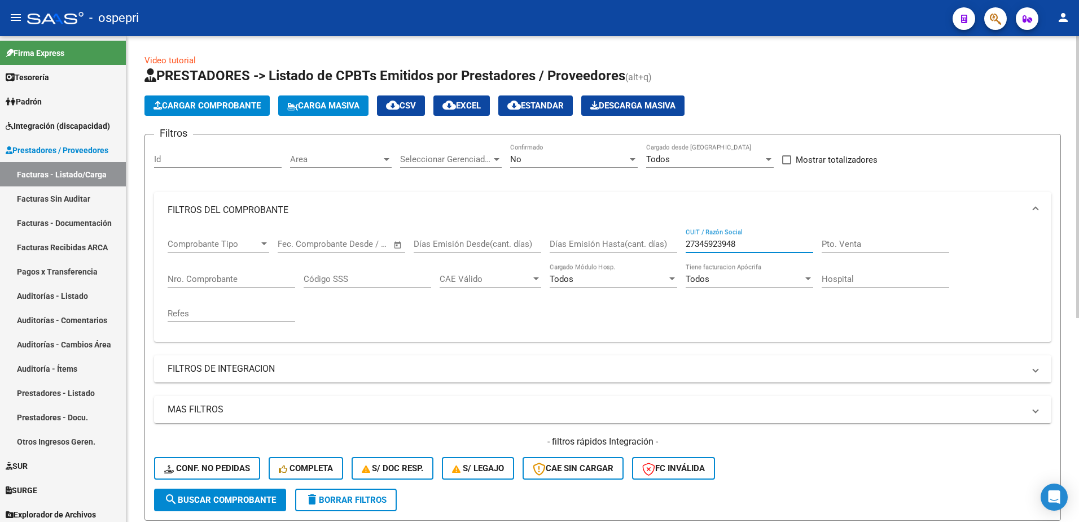
click at [749, 246] on input "27345923948" at bounding box center [750, 244] width 128 height 10
click at [749, 247] on input "27345923948" at bounding box center [750, 244] width 128 height 10
paste input "3186049934"
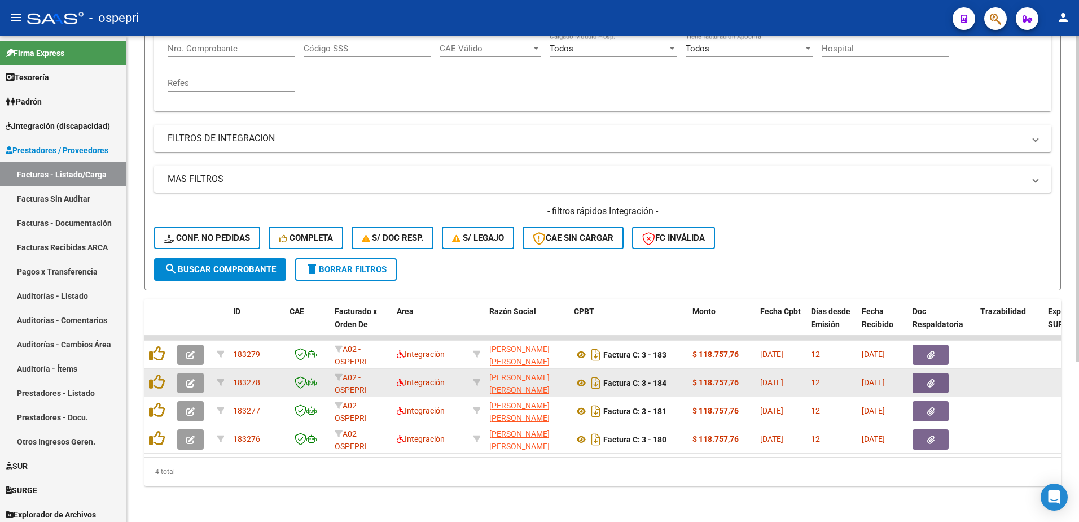
scroll to position [239, 0]
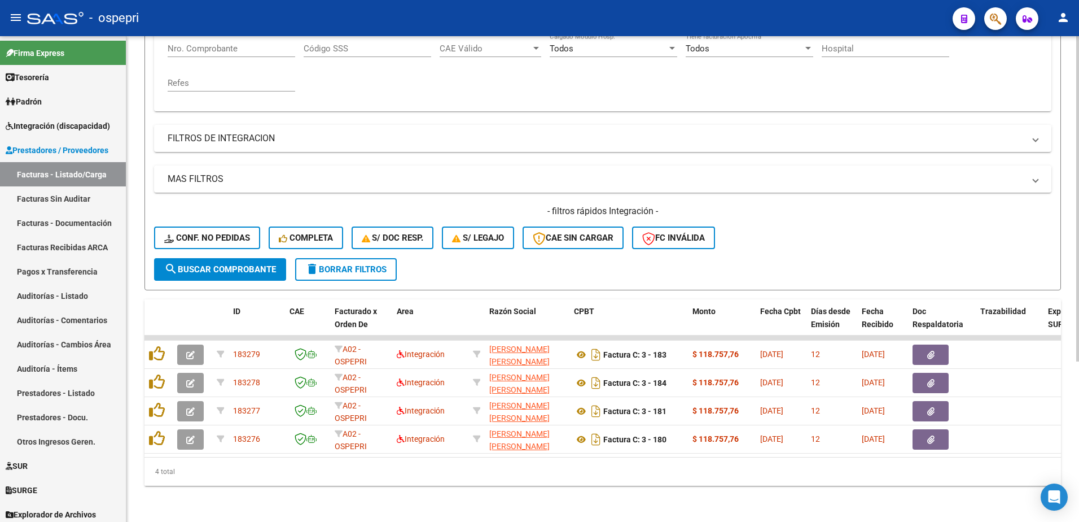
type input "23186049934"
click at [808, 16] on div "- ospepri" at bounding box center [485, 18] width 917 height 25
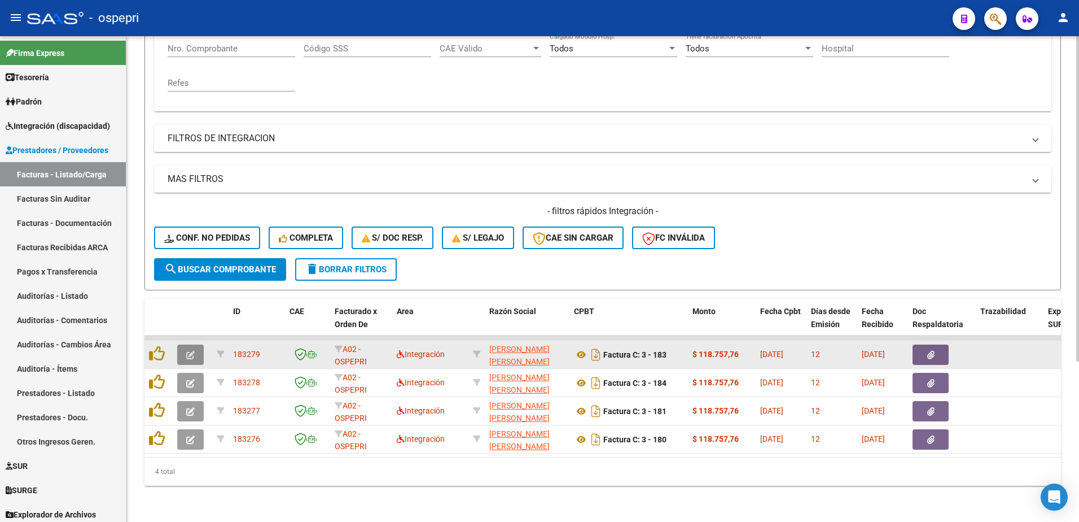
click at [194, 351] on icon "button" at bounding box center [190, 355] width 8 height 8
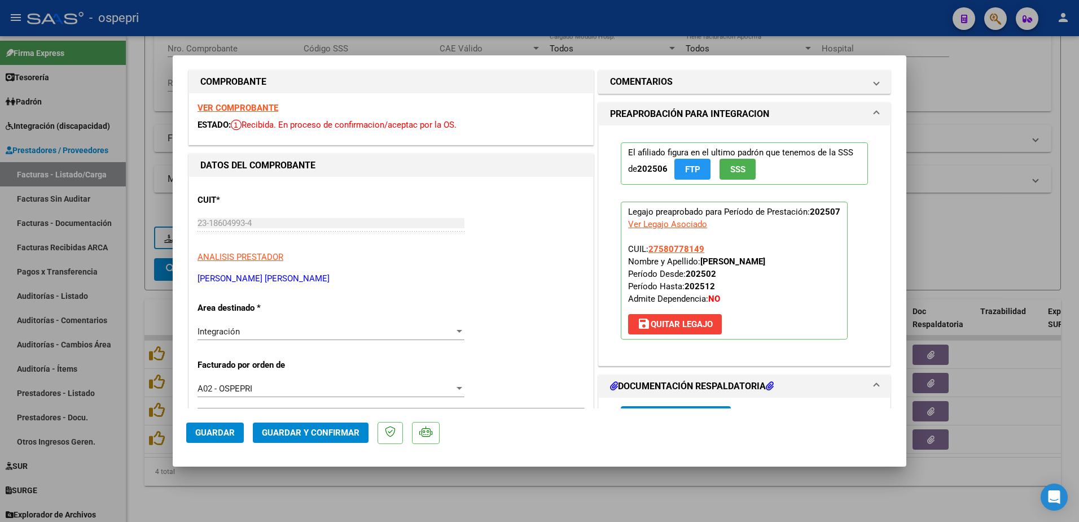
scroll to position [0, 0]
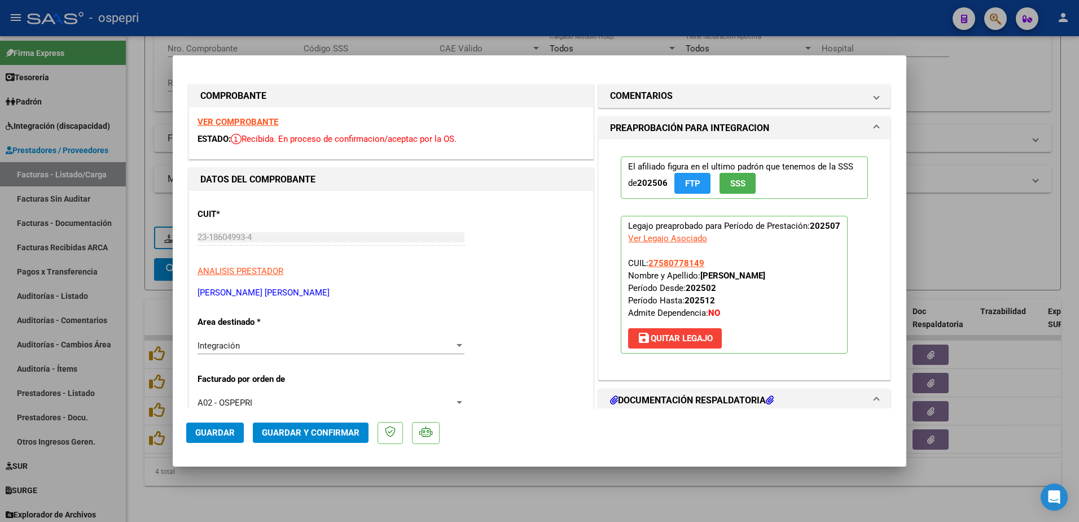
click at [250, 123] on strong "VER COMPROBANTE" at bounding box center [238, 122] width 81 height 10
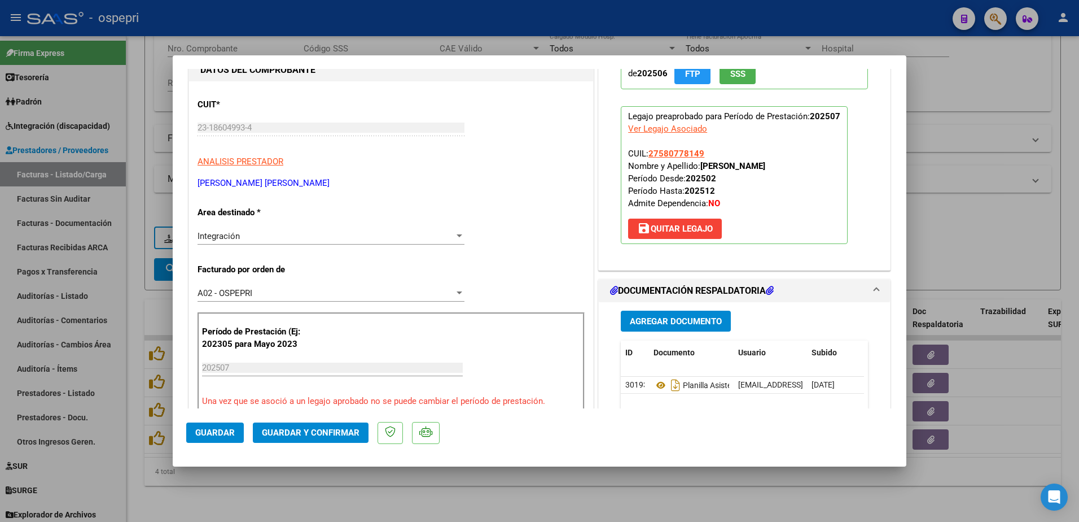
scroll to position [113, 0]
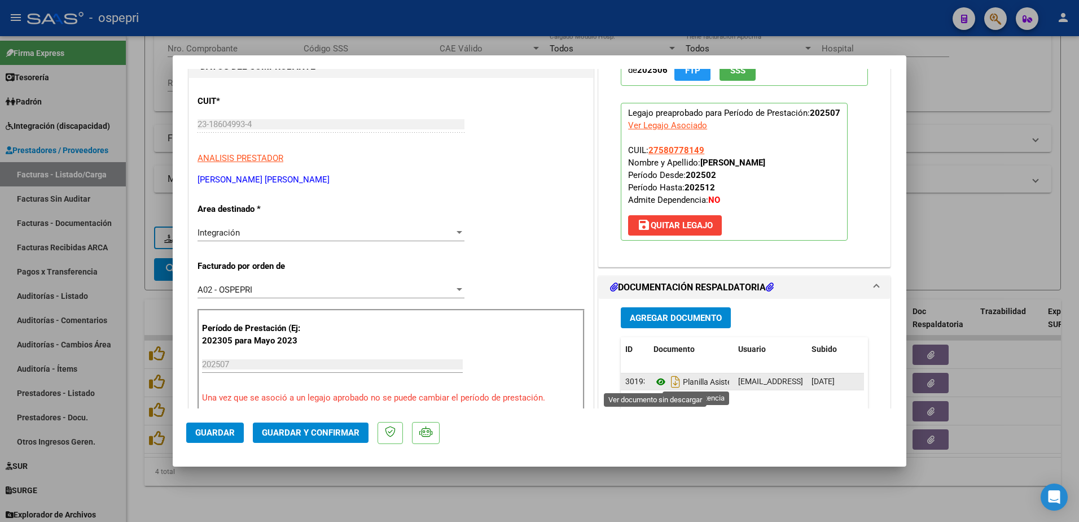
click at [654, 384] on icon at bounding box center [661, 382] width 15 height 14
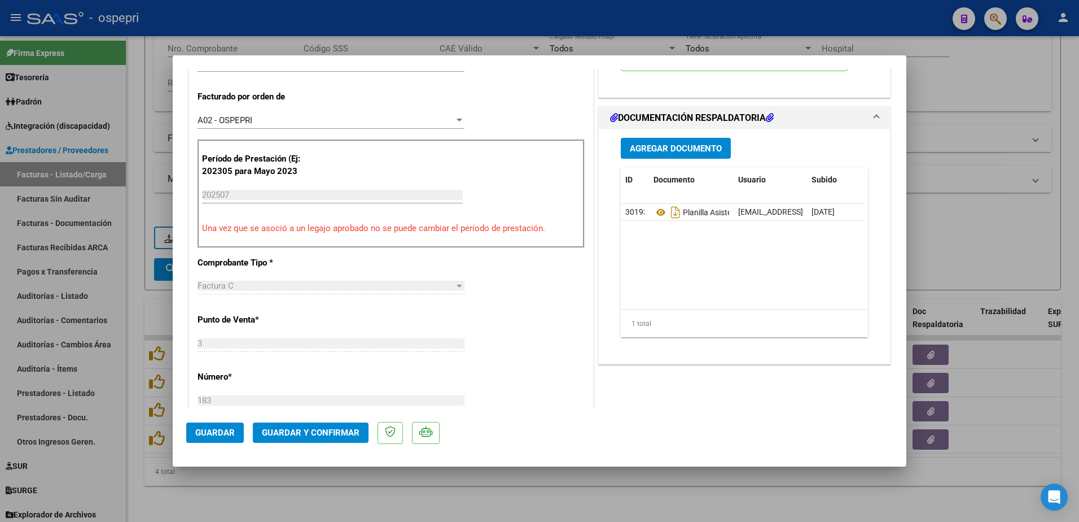
scroll to position [339, 0]
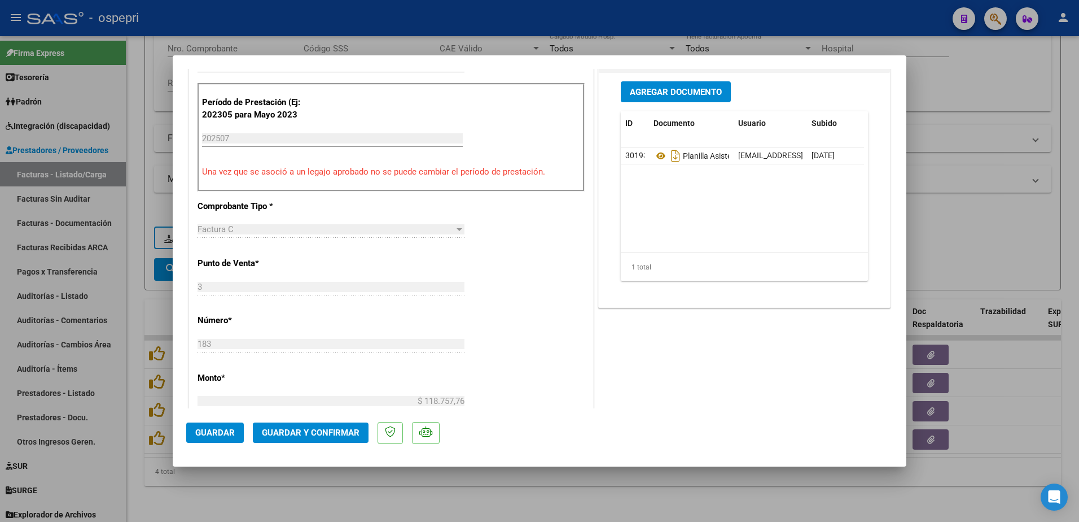
click at [314, 436] on span "Guardar y Confirmar" at bounding box center [311, 432] width 98 height 10
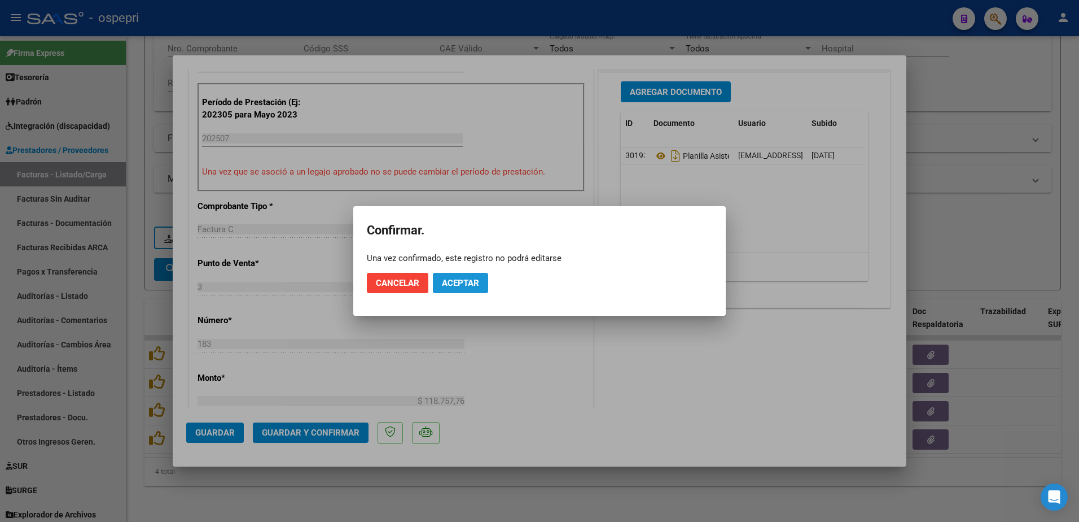
click at [475, 287] on span "Aceptar" at bounding box center [460, 283] width 37 height 10
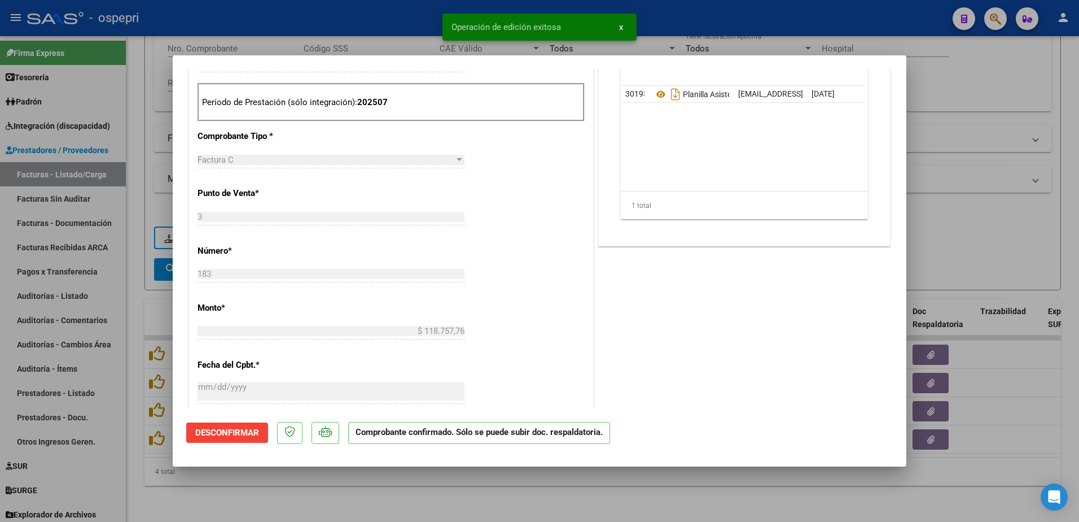
type input "$ 0,00"
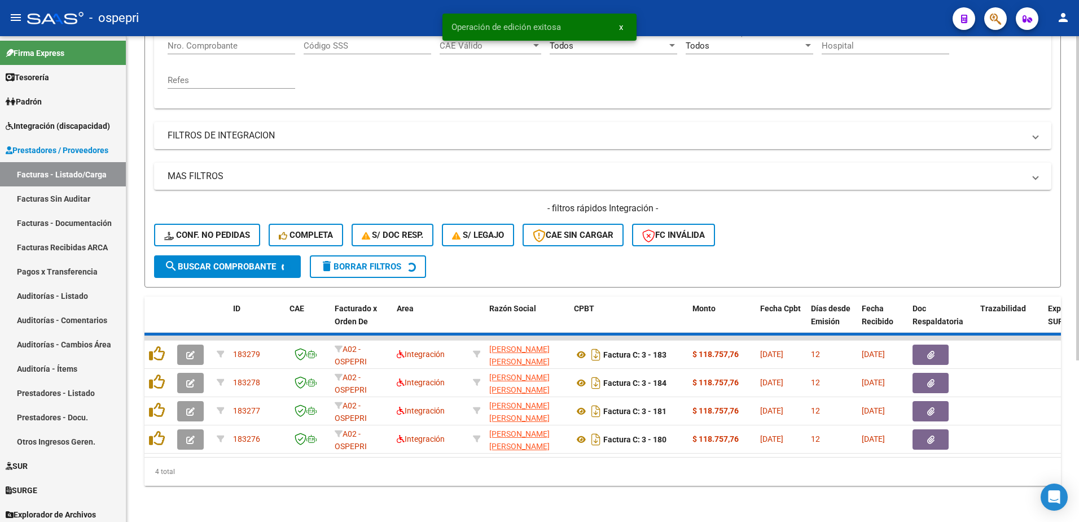
scroll to position [211, 0]
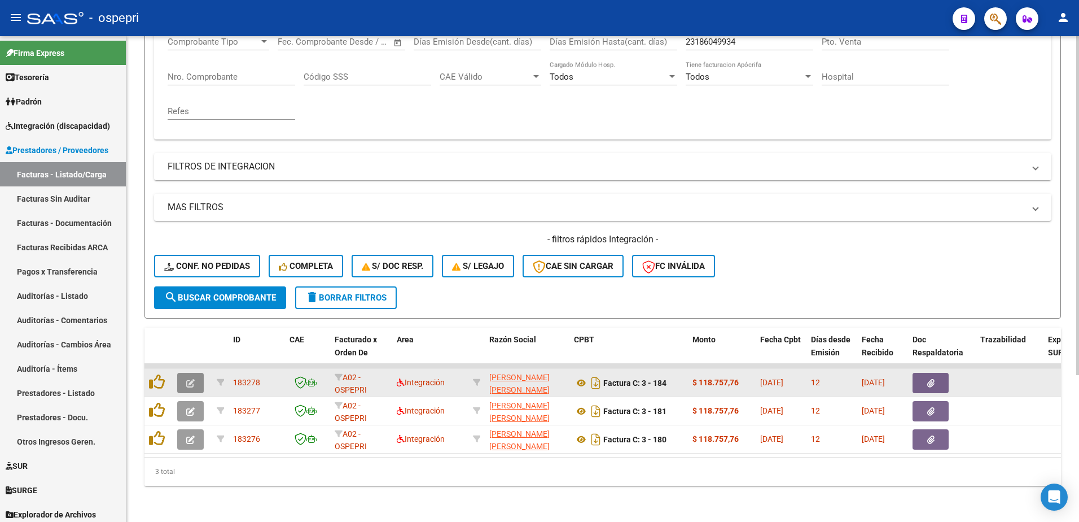
click at [190, 379] on icon "button" at bounding box center [190, 383] width 8 height 8
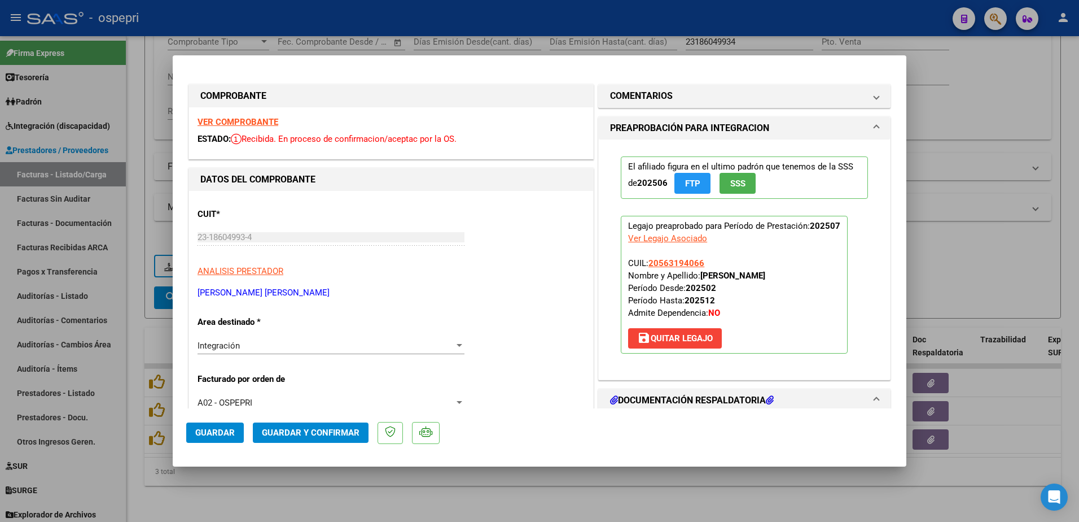
click at [239, 118] on strong "VER COMPROBANTE" at bounding box center [238, 122] width 81 height 10
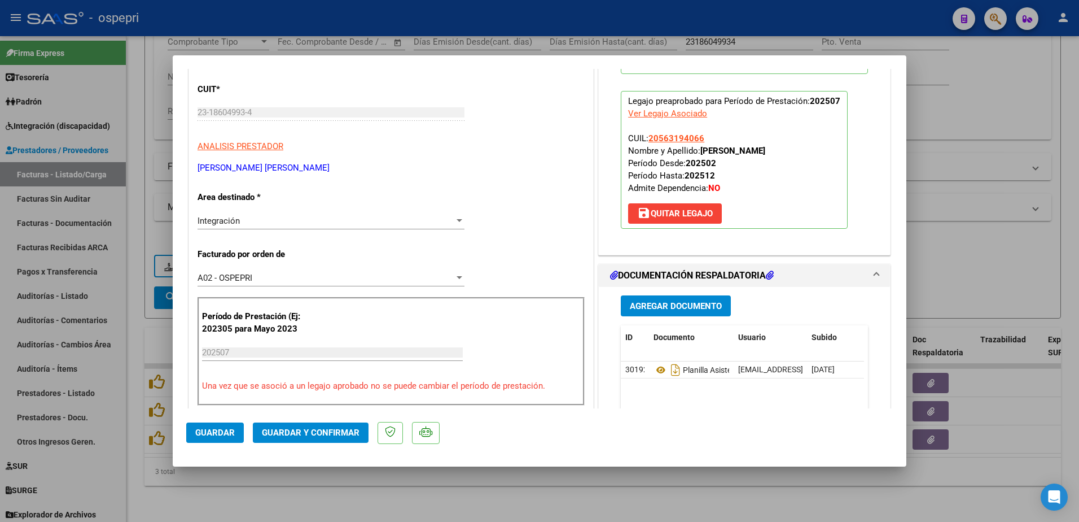
scroll to position [0, 0]
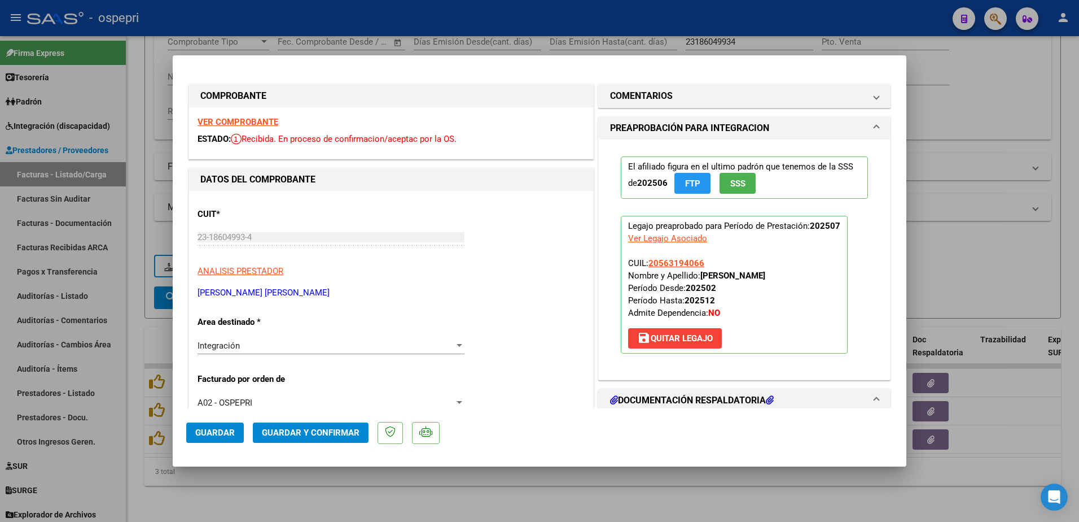
click at [265, 121] on strong "VER COMPROBANTE" at bounding box center [238, 122] width 81 height 10
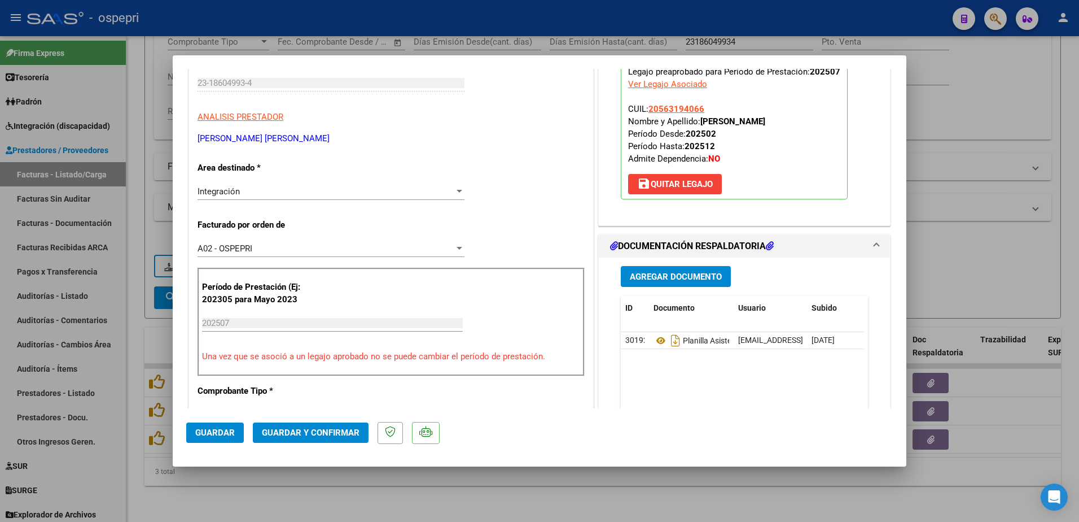
scroll to position [169, 0]
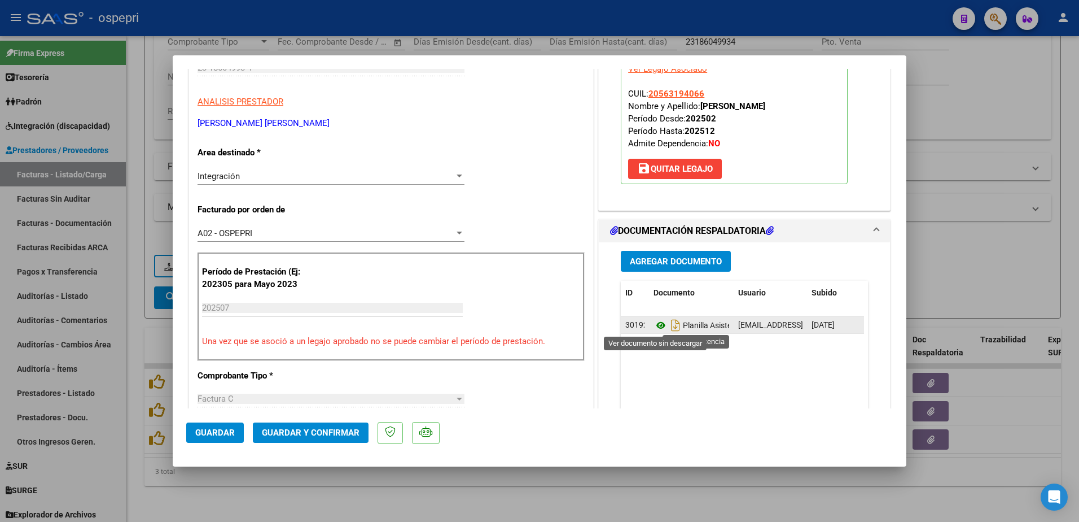
click at [657, 321] on icon at bounding box center [661, 325] width 15 height 14
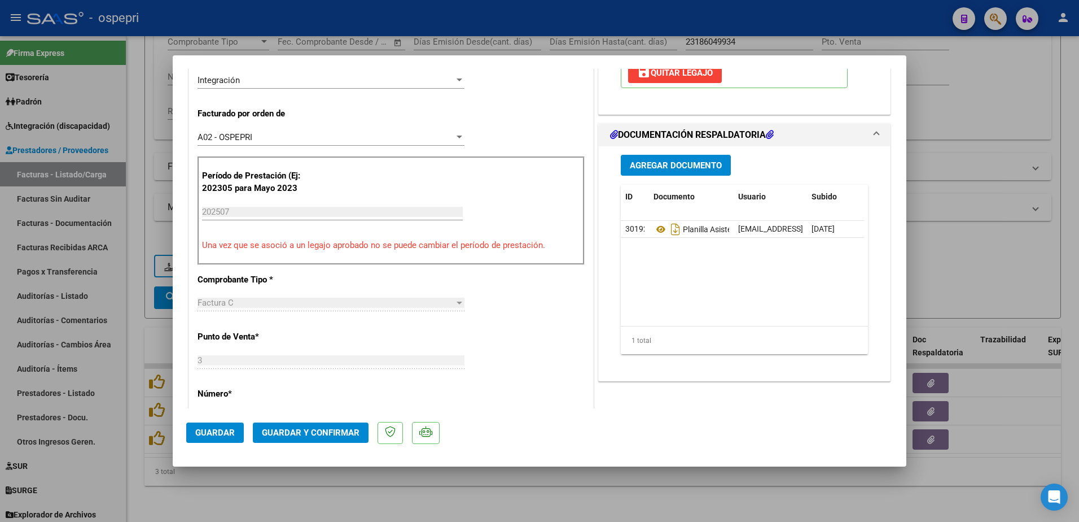
scroll to position [282, 0]
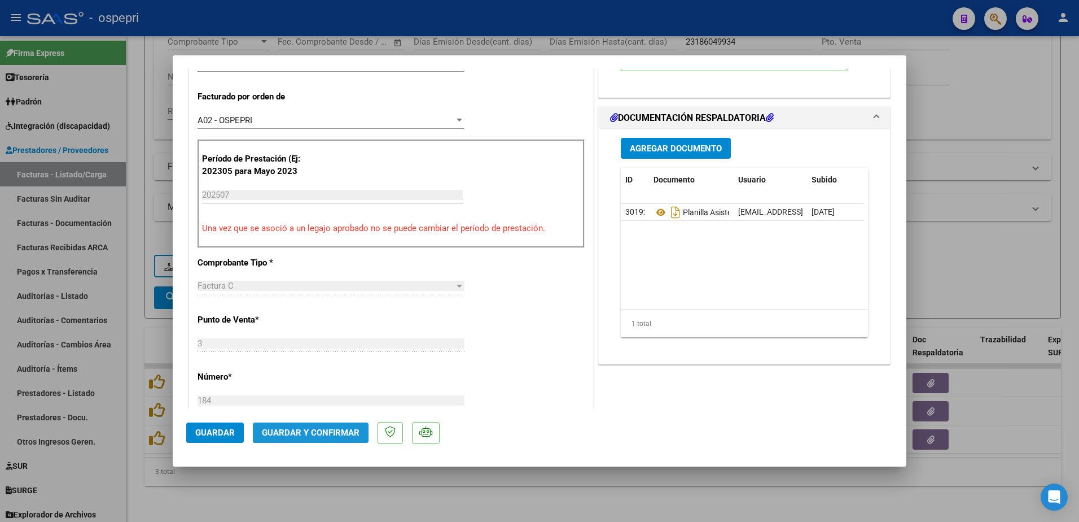
click at [344, 431] on span "Guardar y Confirmar" at bounding box center [311, 432] width 98 height 10
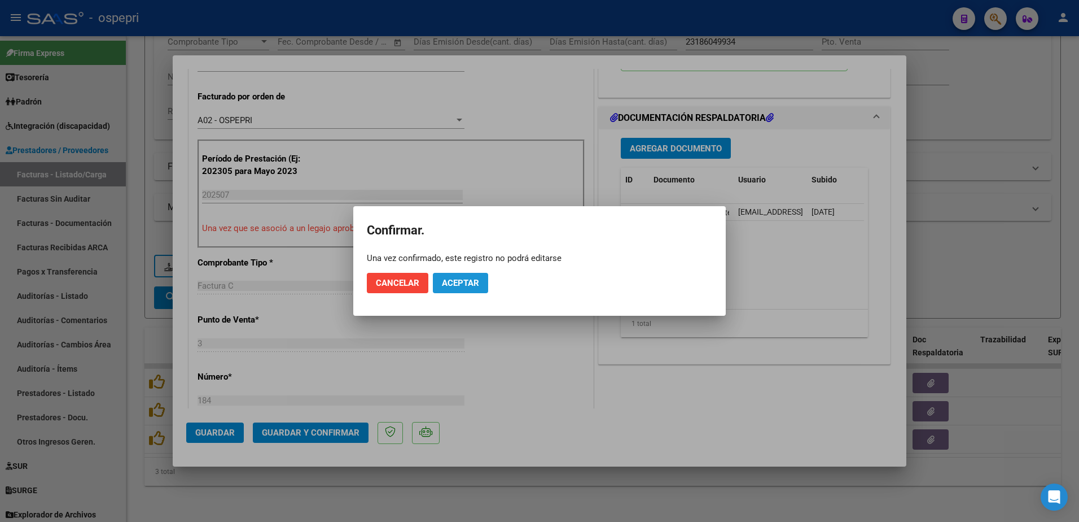
click at [452, 278] on span "Aceptar" at bounding box center [460, 283] width 37 height 10
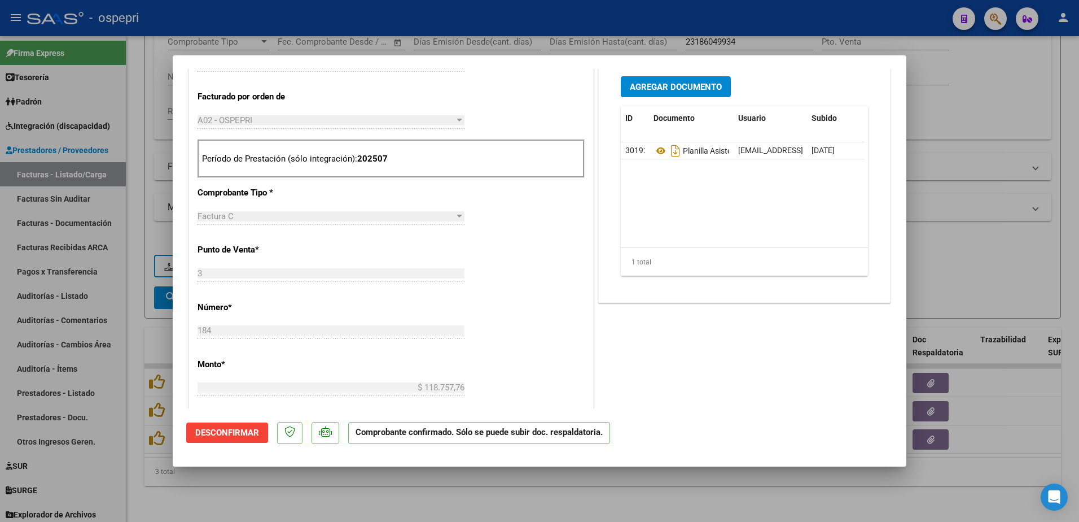
type input "$ 0,00"
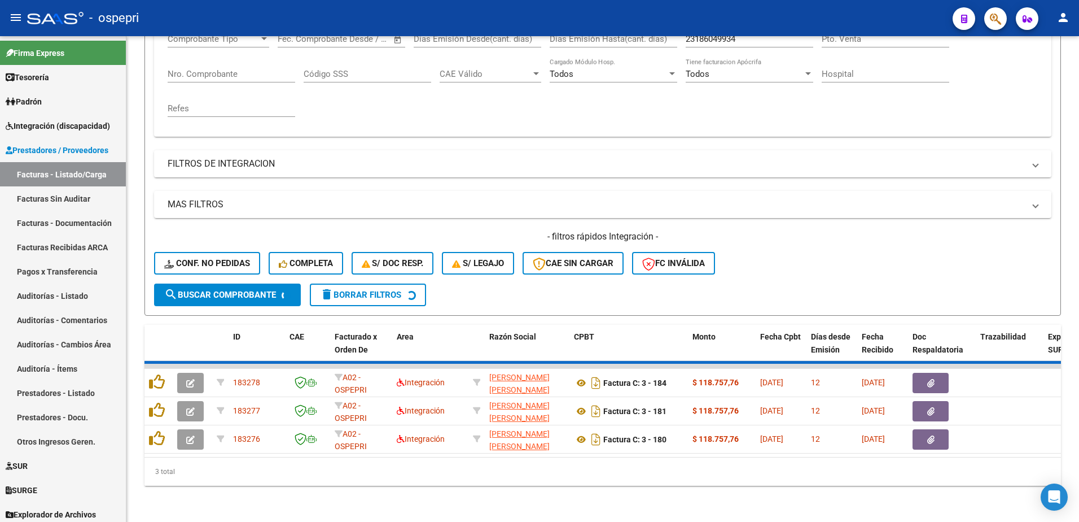
scroll to position [182, 0]
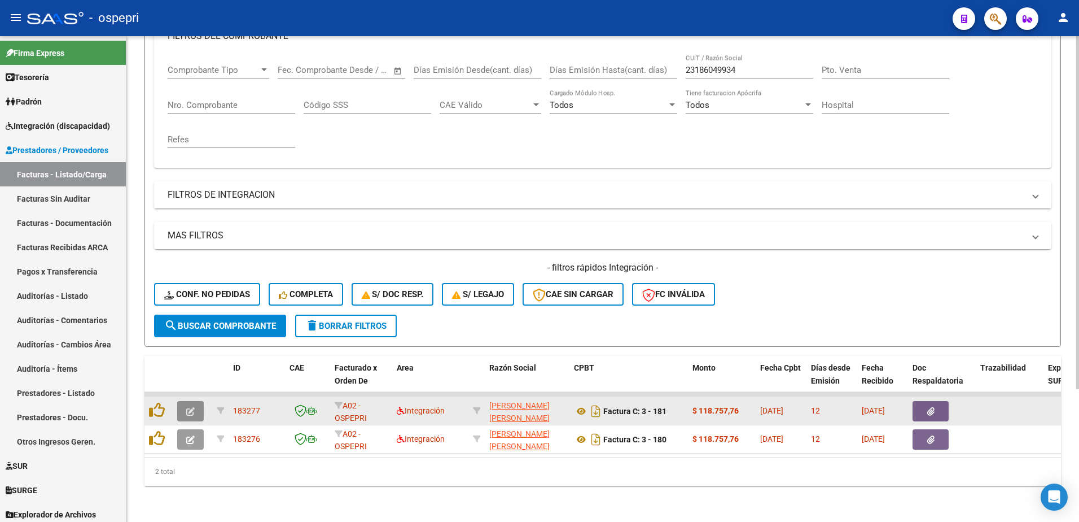
click at [188, 406] on span "button" at bounding box center [190, 411] width 8 height 10
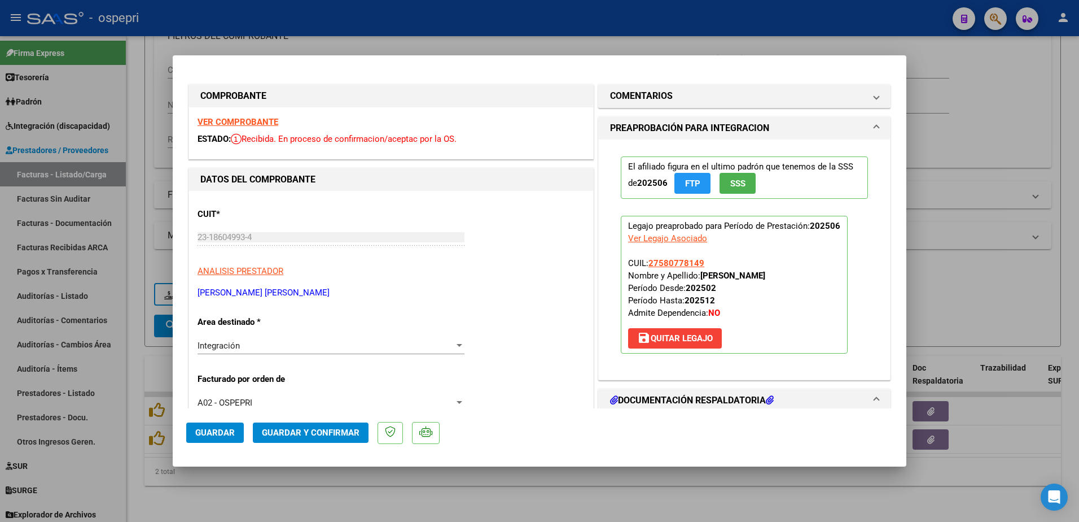
click at [243, 124] on strong "VER COMPROBANTE" at bounding box center [238, 122] width 81 height 10
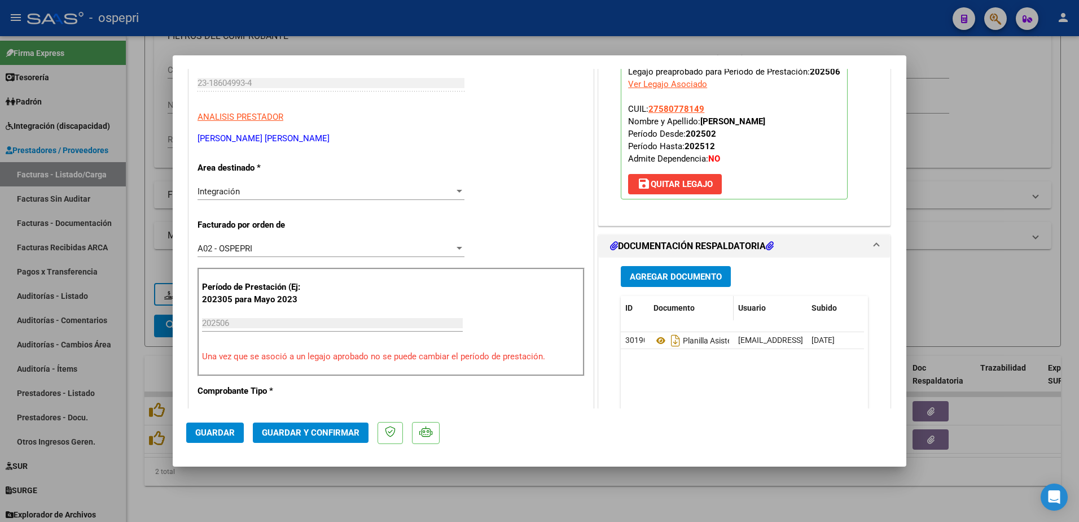
scroll to position [169, 0]
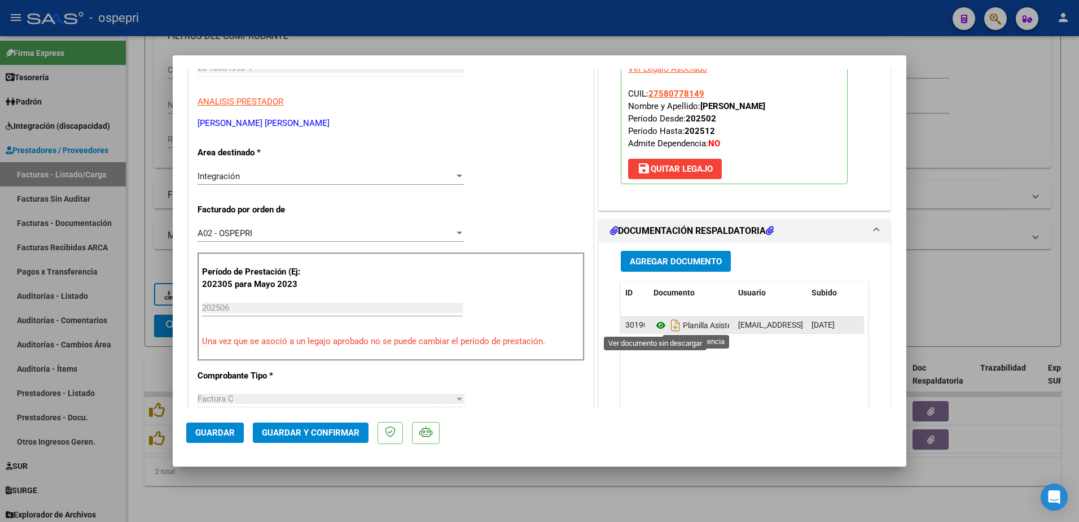
click at [657, 323] on icon at bounding box center [661, 325] width 15 height 14
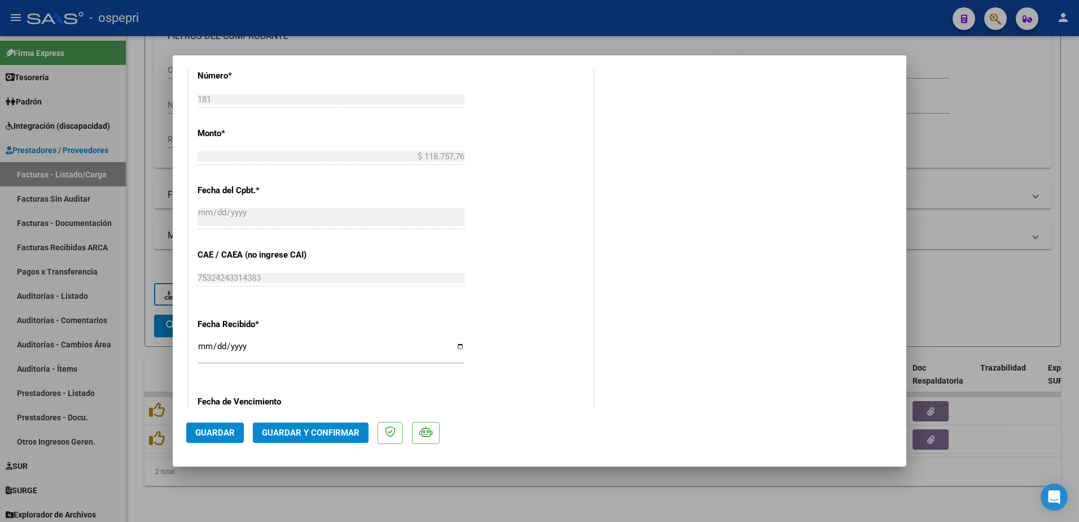
scroll to position [508, 0]
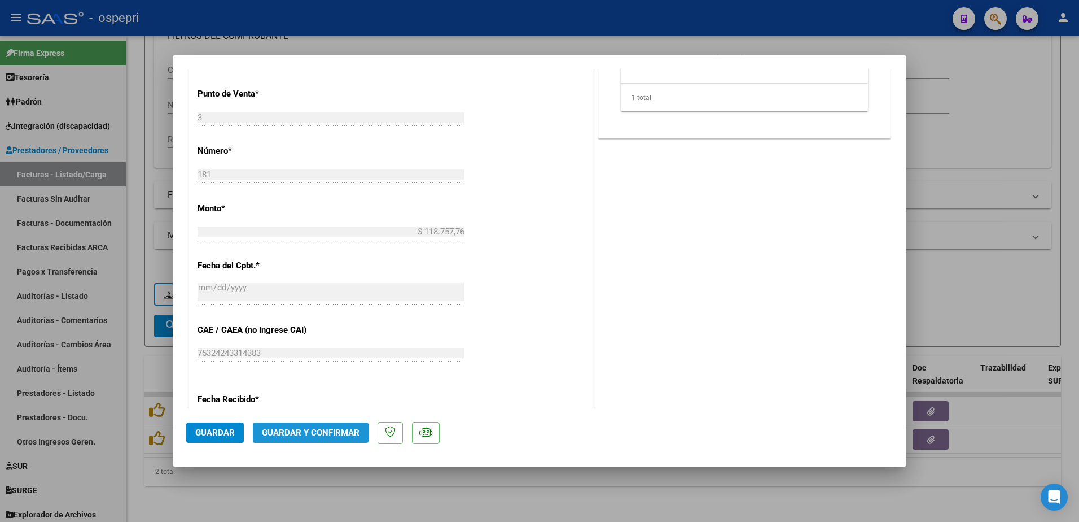
click at [325, 438] on button "Guardar y Confirmar" at bounding box center [311, 432] width 116 height 20
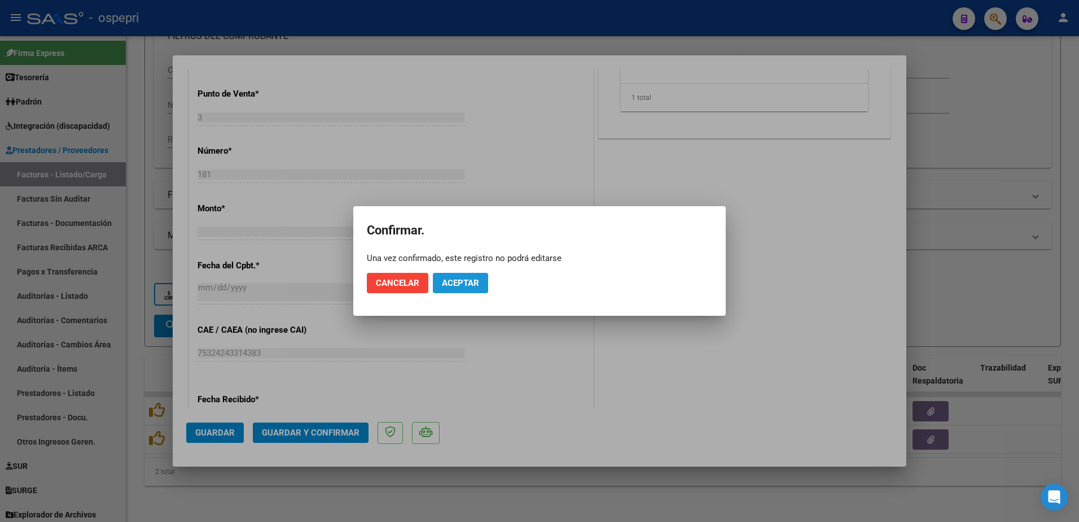
click at [464, 285] on span "Aceptar" at bounding box center [460, 283] width 37 height 10
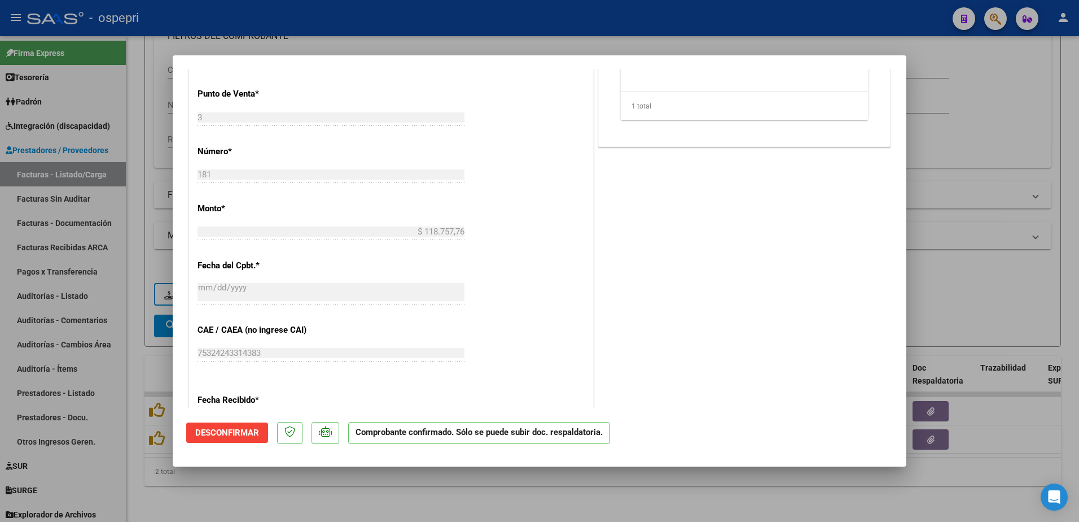
type input "$ 0,00"
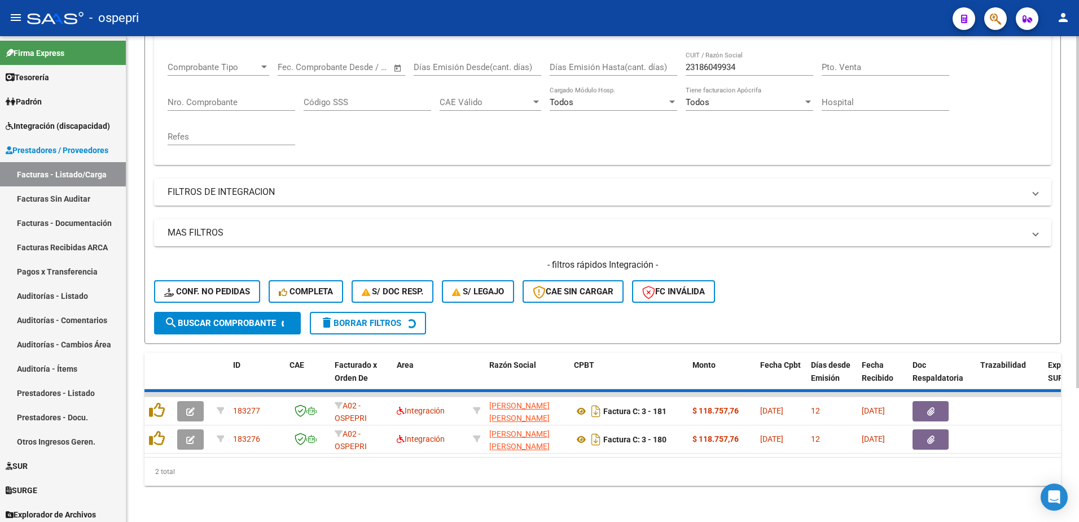
scroll to position [154, 0]
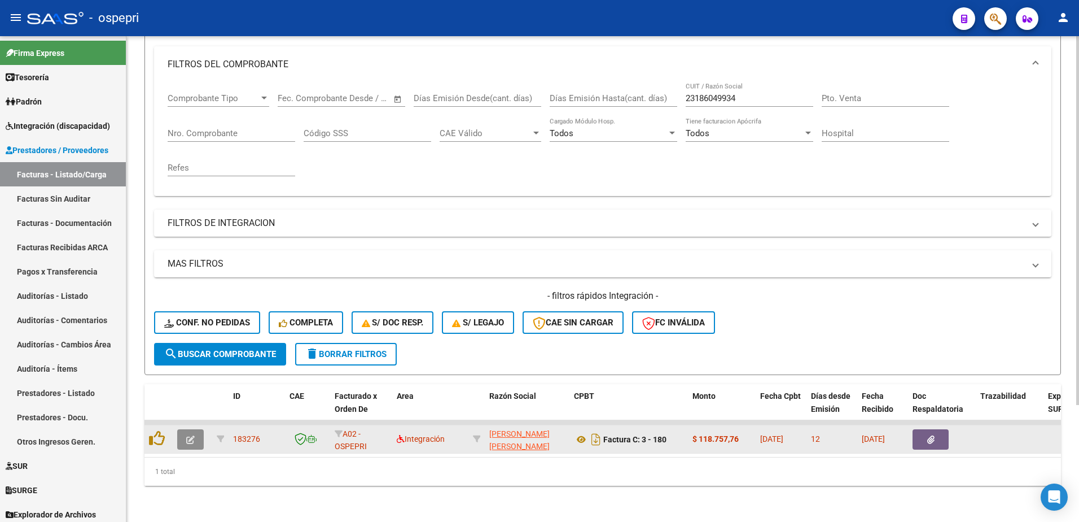
click at [189, 435] on icon "button" at bounding box center [190, 439] width 8 height 8
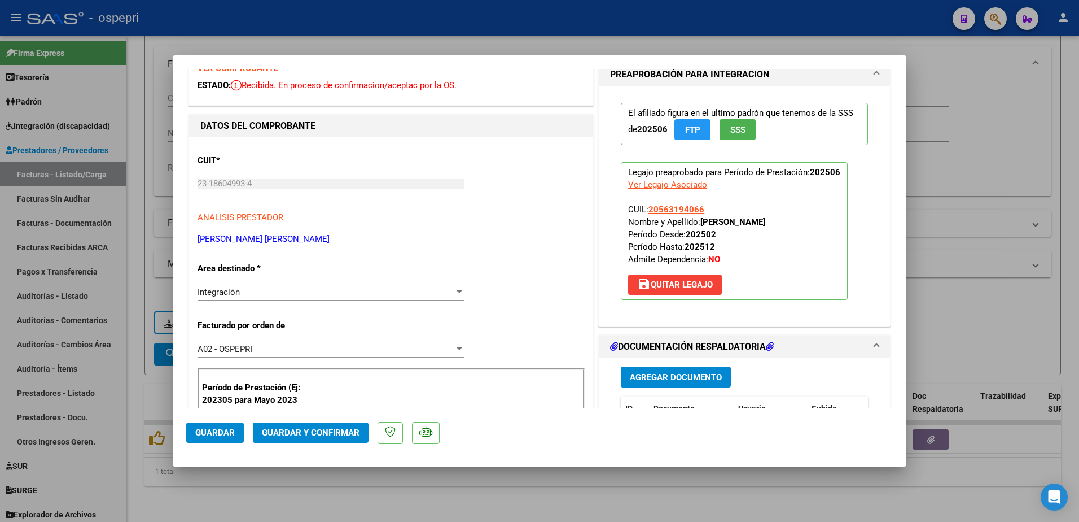
scroll to position [0, 0]
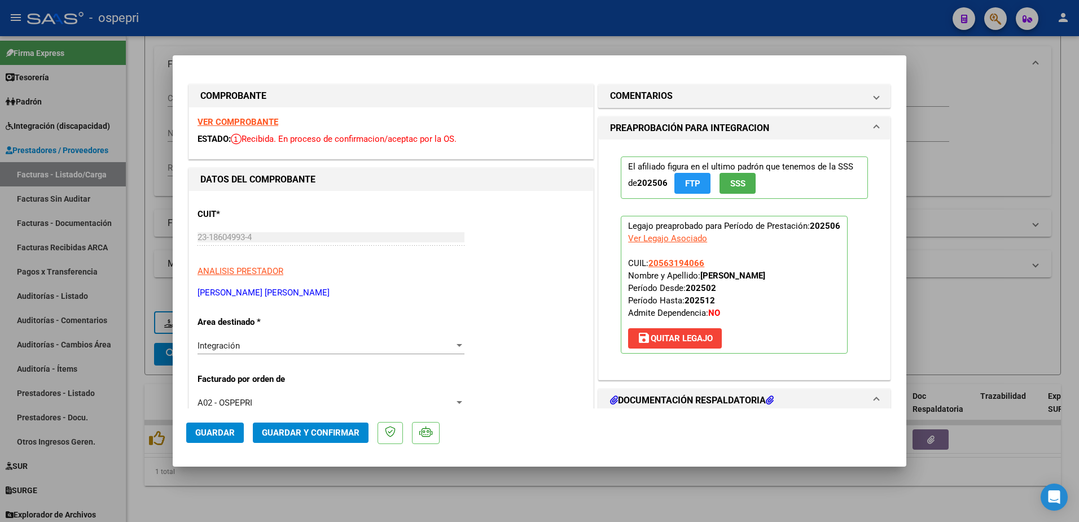
click at [239, 119] on strong "VER COMPROBANTE" at bounding box center [238, 122] width 81 height 10
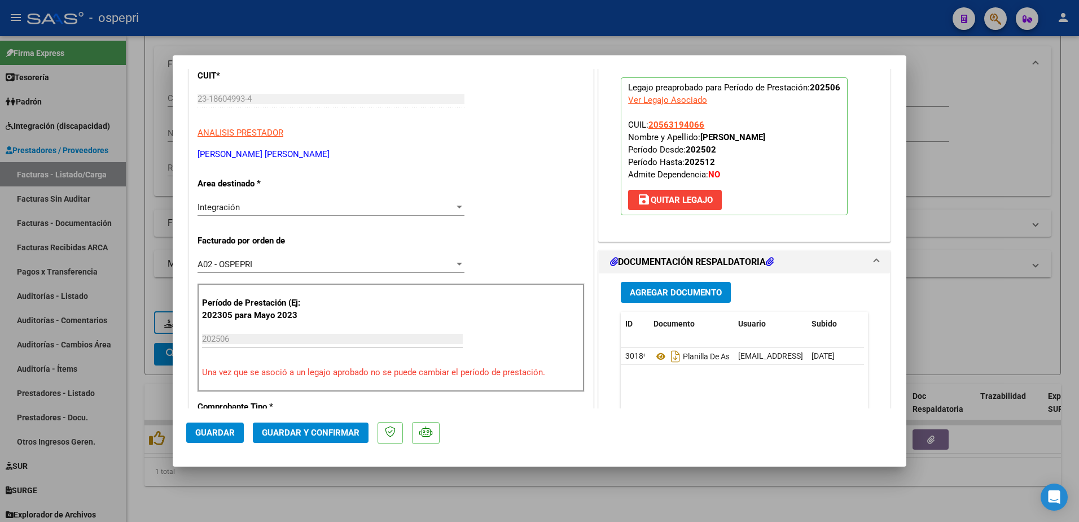
scroll to position [169, 0]
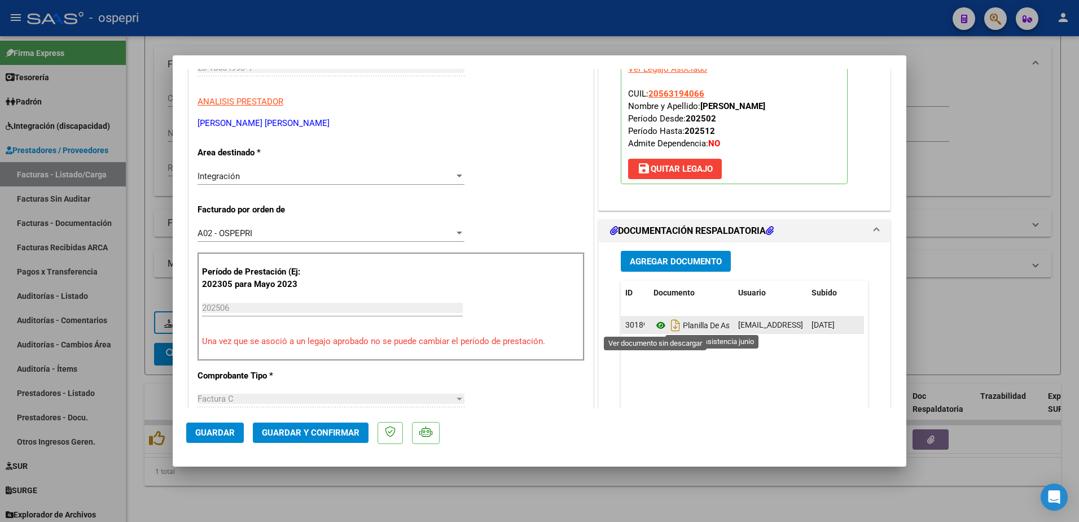
click at [654, 324] on icon at bounding box center [661, 325] width 15 height 14
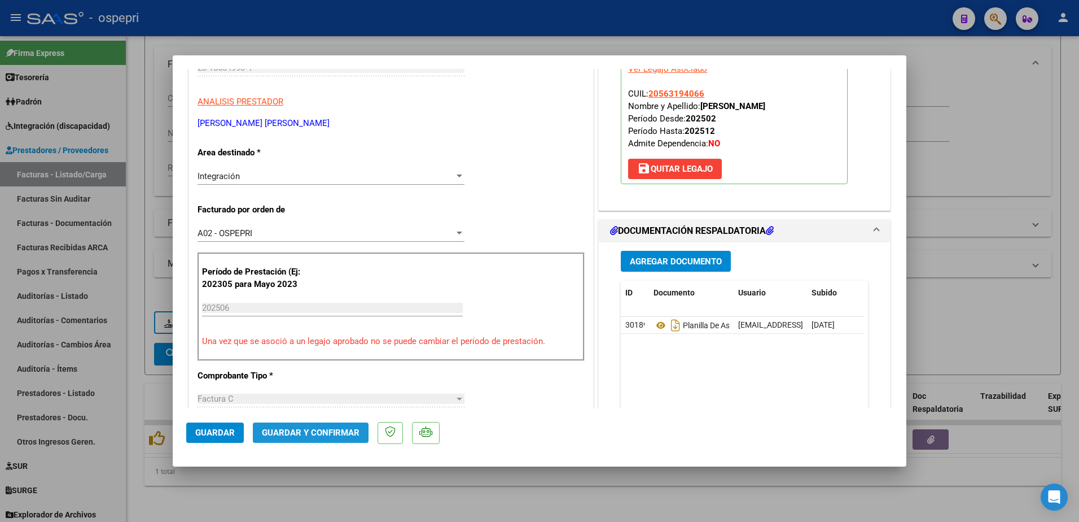
click at [334, 432] on span "Guardar y Confirmar" at bounding box center [311, 432] width 98 height 10
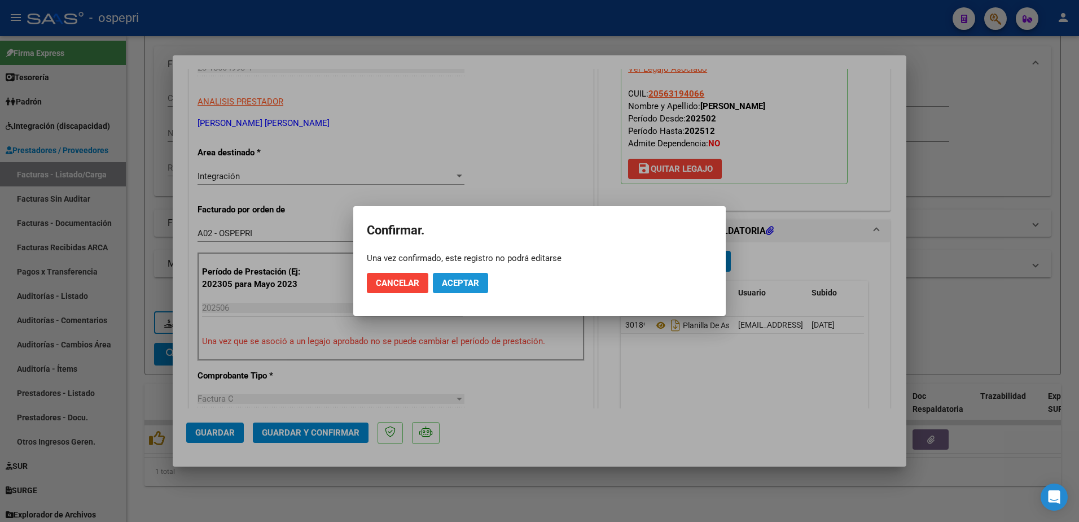
click at [453, 280] on span "Aceptar" at bounding box center [460, 283] width 37 height 10
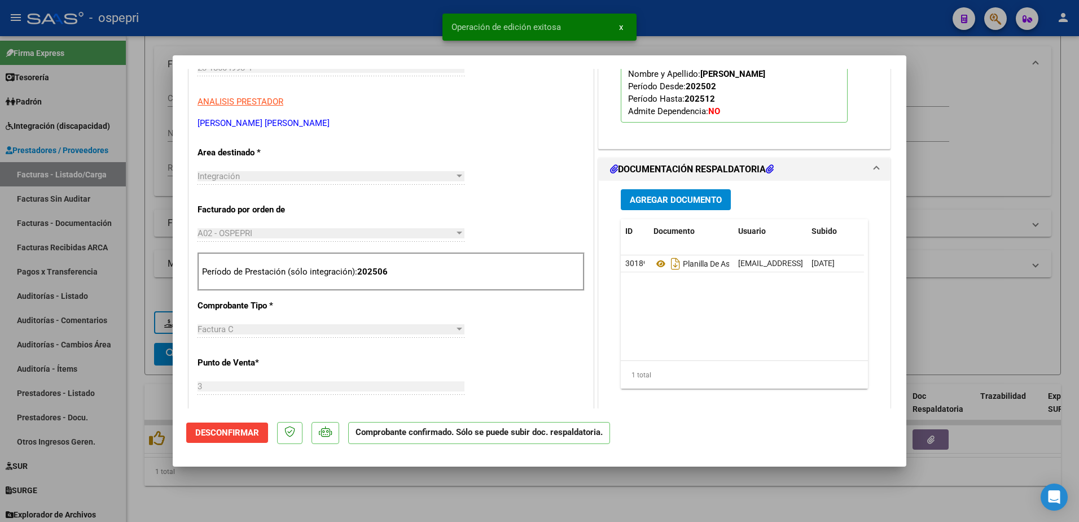
type input "$ 0,00"
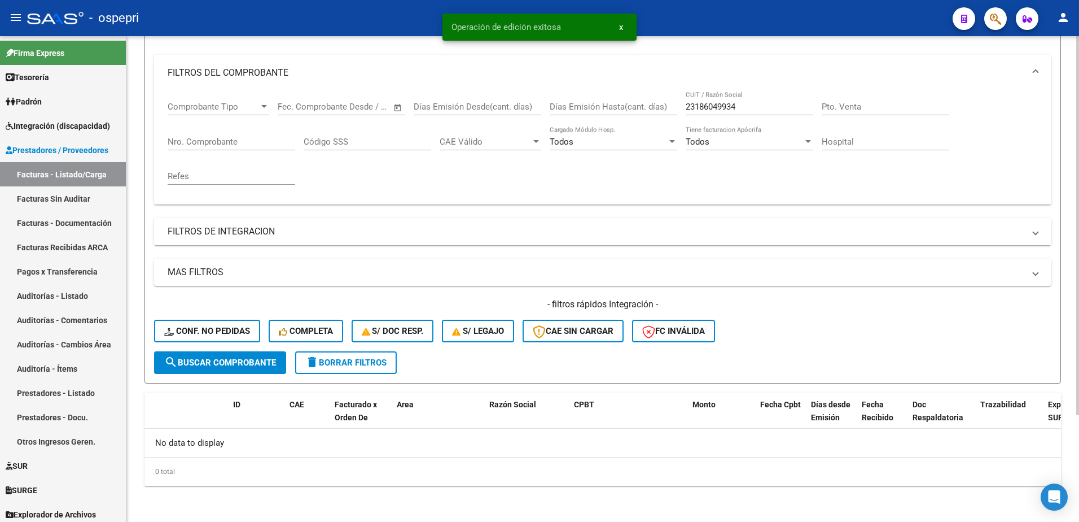
scroll to position [137, 0]
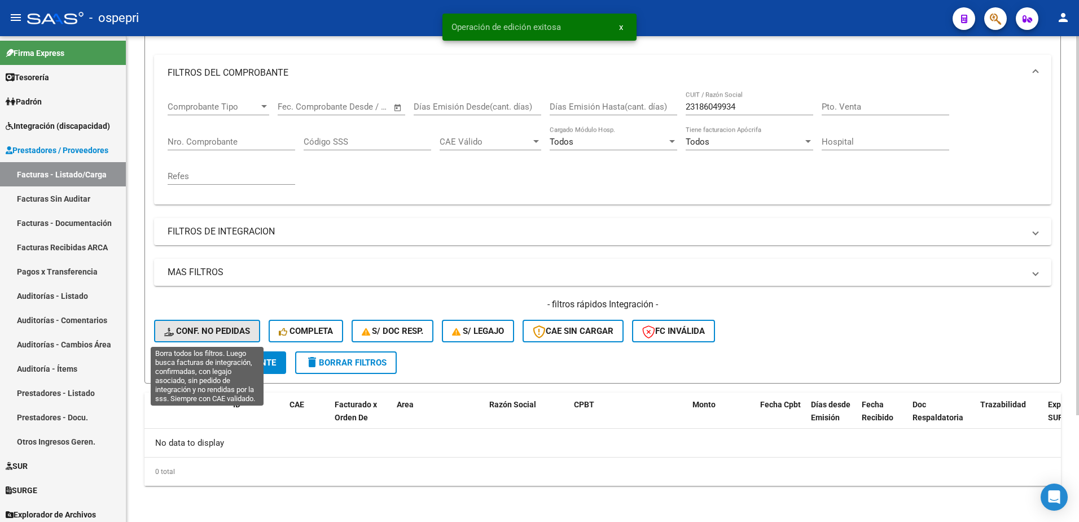
click at [201, 328] on span "Conf. no pedidas" at bounding box center [207, 331] width 86 height 10
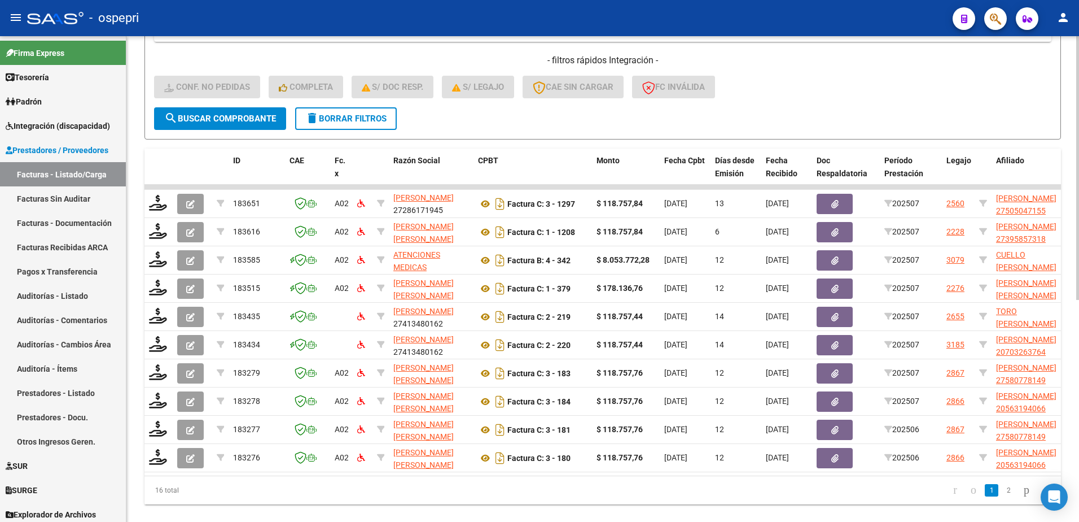
scroll to position [408, 0]
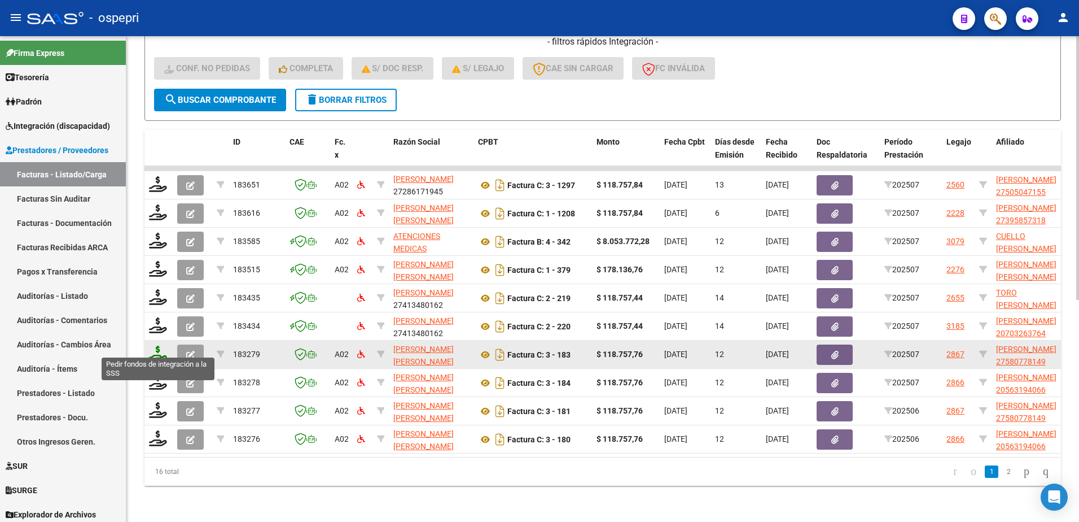
click at [161, 348] on icon at bounding box center [158, 354] width 18 height 16
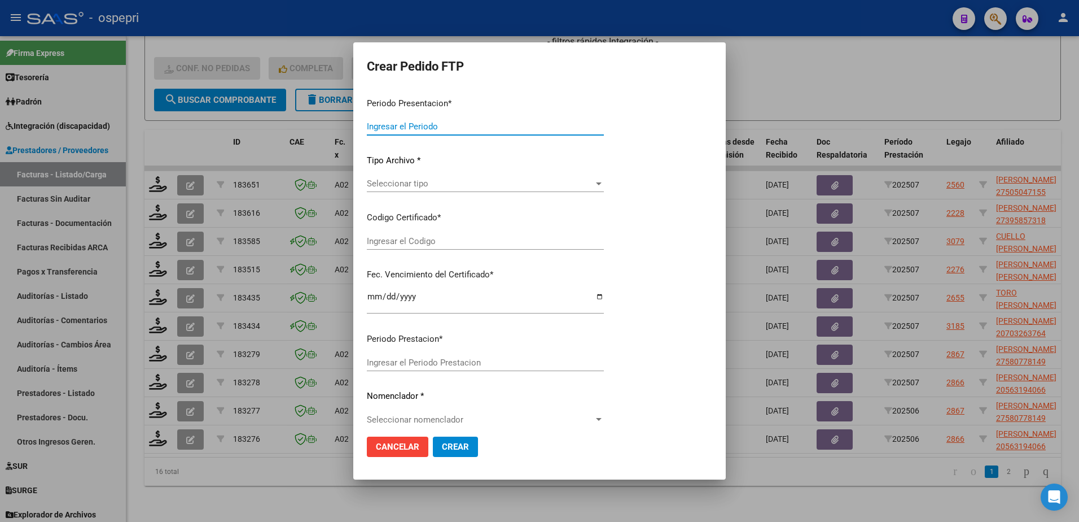
type input "202507"
type input "$ 118.757,76"
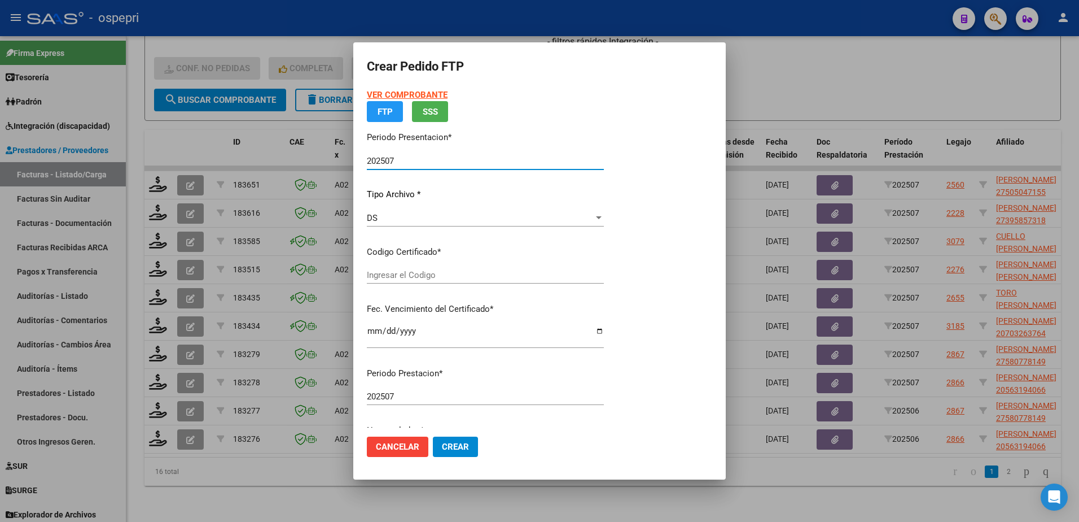
type input "2758077814-9"
type input "[DATE]"
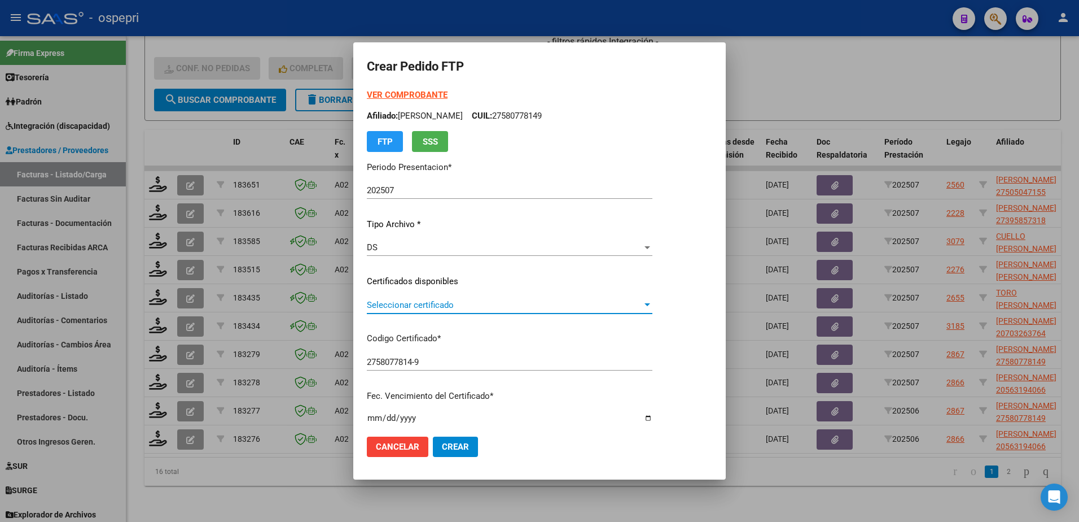
click at [421, 304] on span "Seleccionar certificado" at bounding box center [505, 305] width 276 height 10
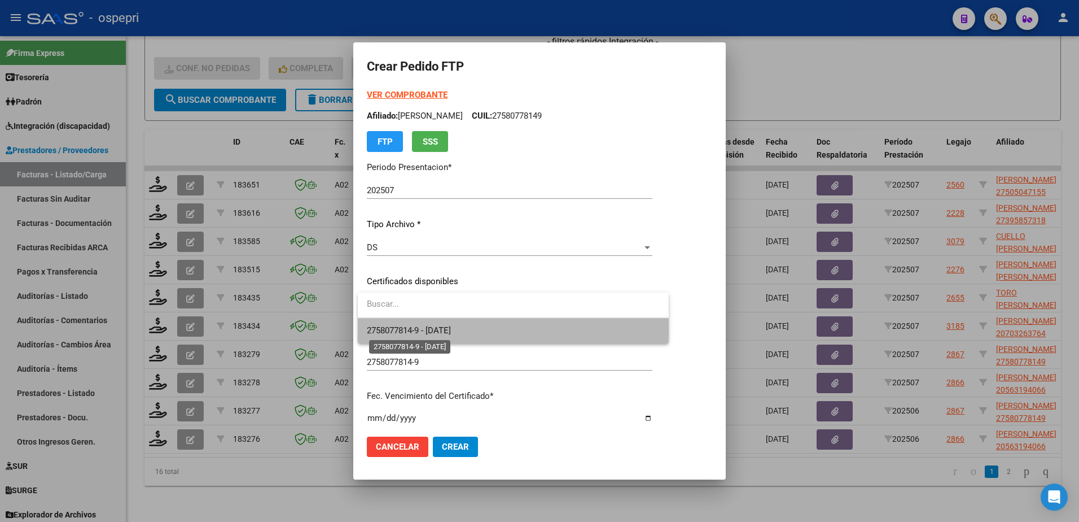
click at [422, 330] on span "2758077814-9 - [DATE]" at bounding box center [409, 330] width 84 height 10
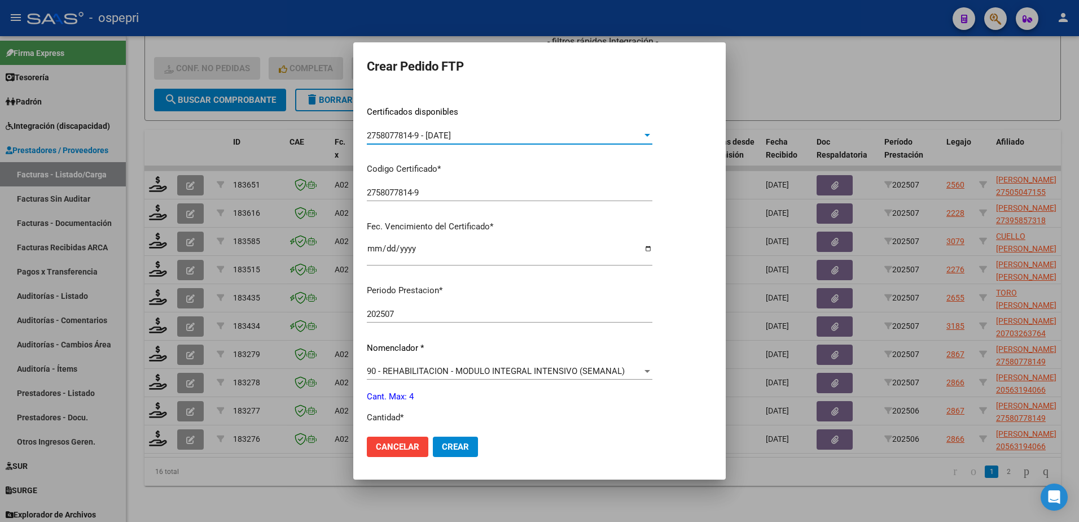
scroll to position [226, 0]
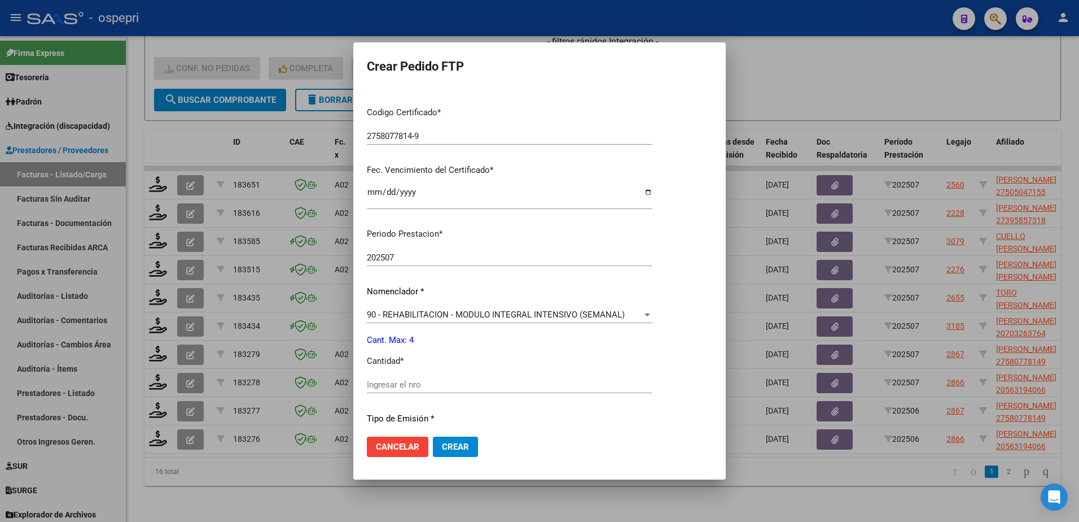
click at [424, 386] on input "Ingresar el nro" at bounding box center [510, 384] width 286 height 10
type input "4"
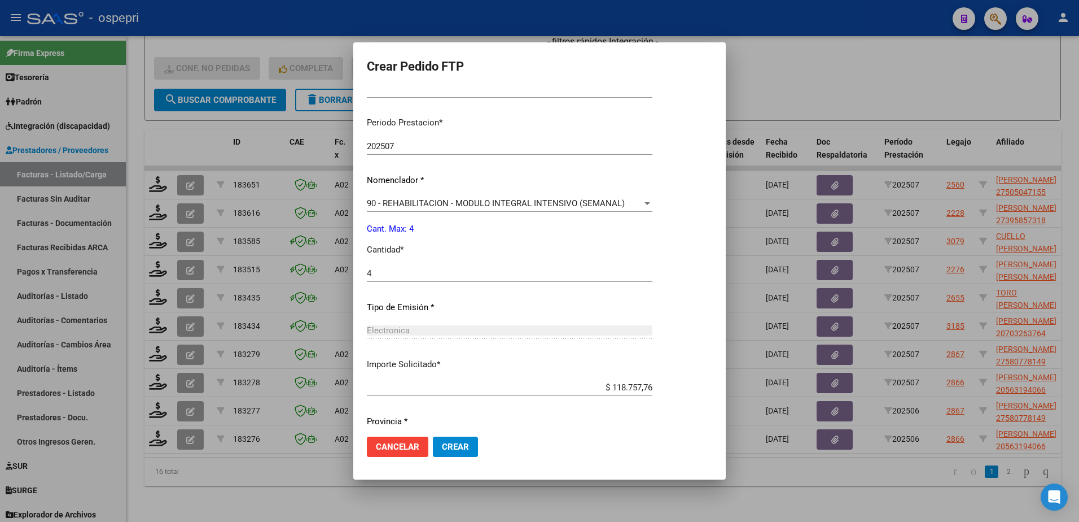
scroll to position [373, 0]
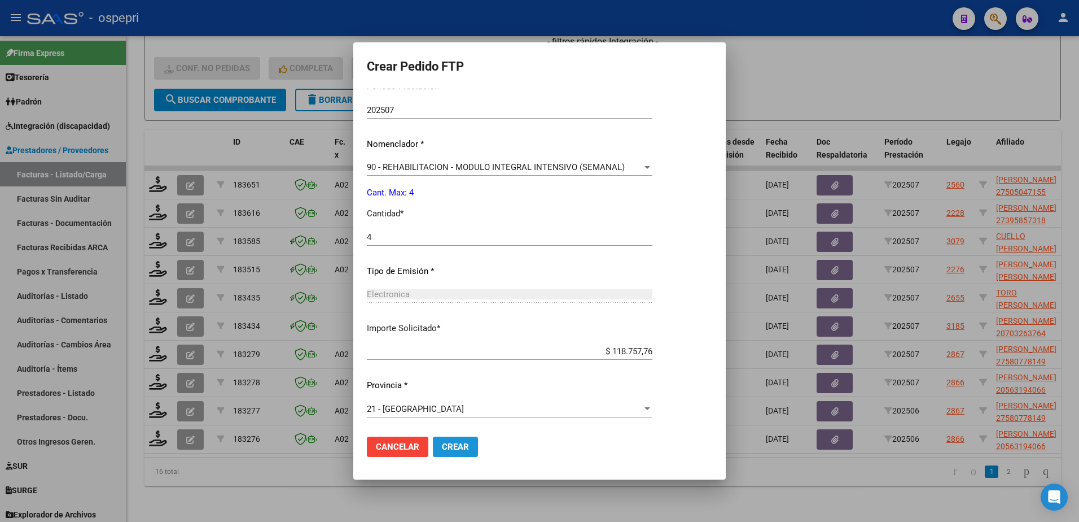
click at [443, 447] on span "Crear" at bounding box center [455, 446] width 27 height 10
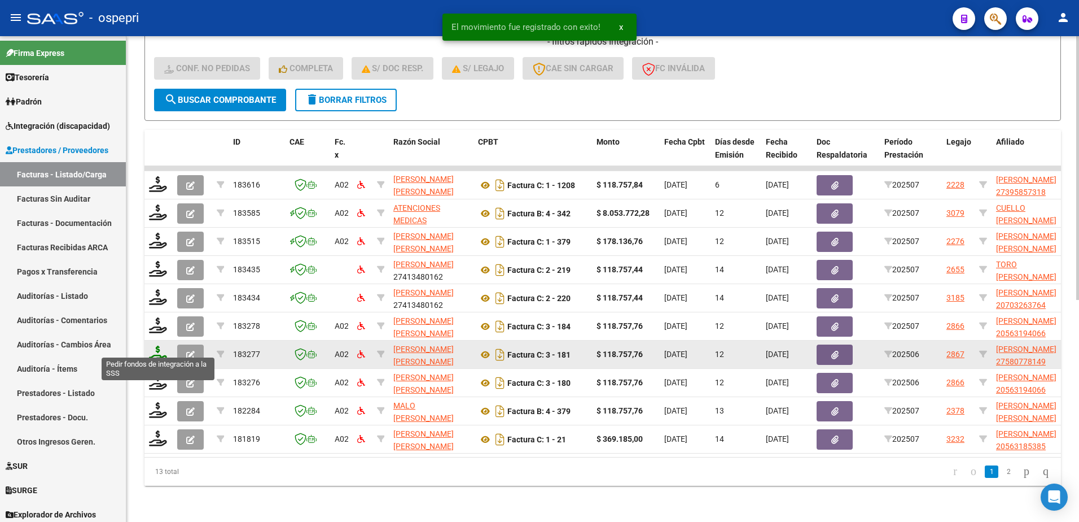
click at [155, 352] on icon at bounding box center [158, 354] width 18 height 16
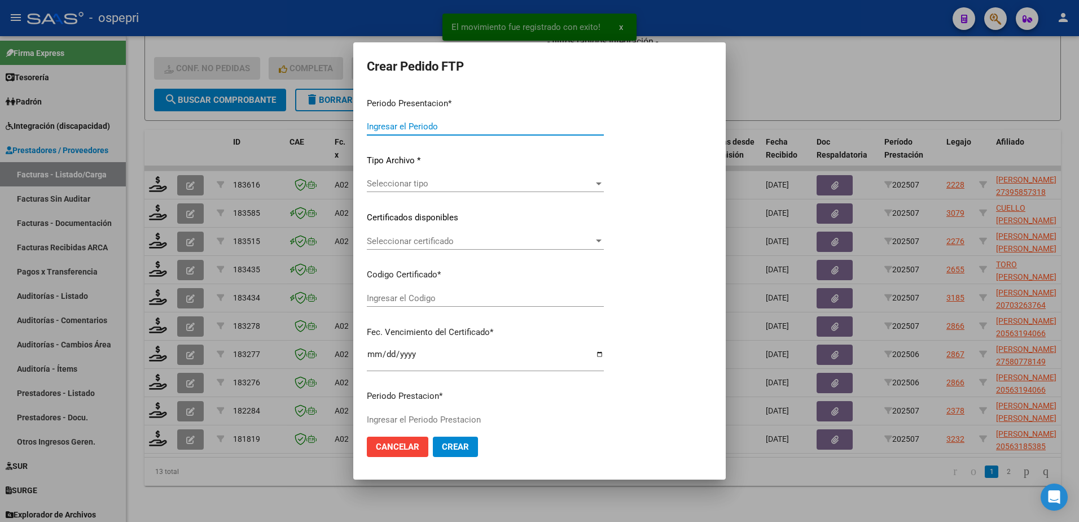
type input "202507"
type input "202506"
type input "$ 118.757,76"
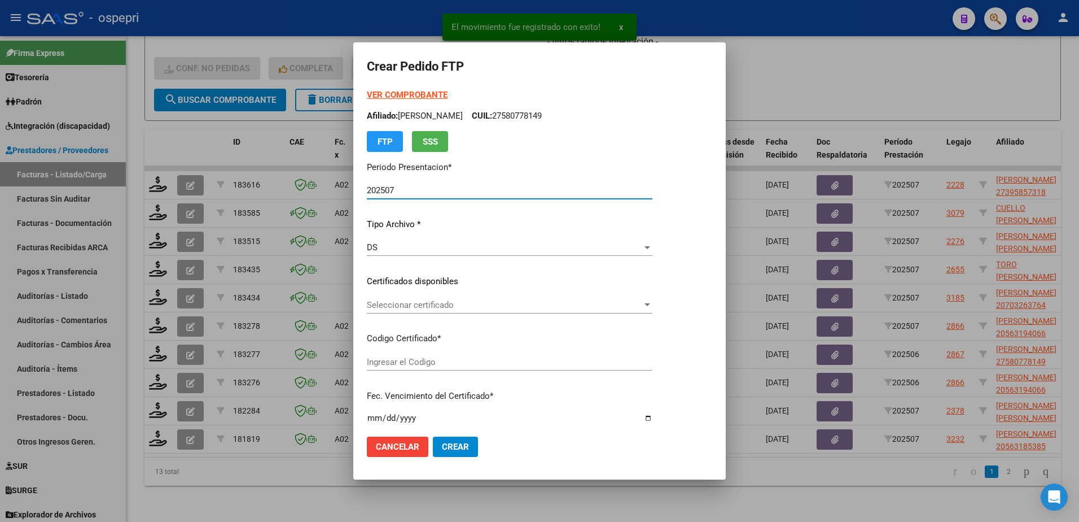
type input "2758077814-9"
type input "[DATE]"
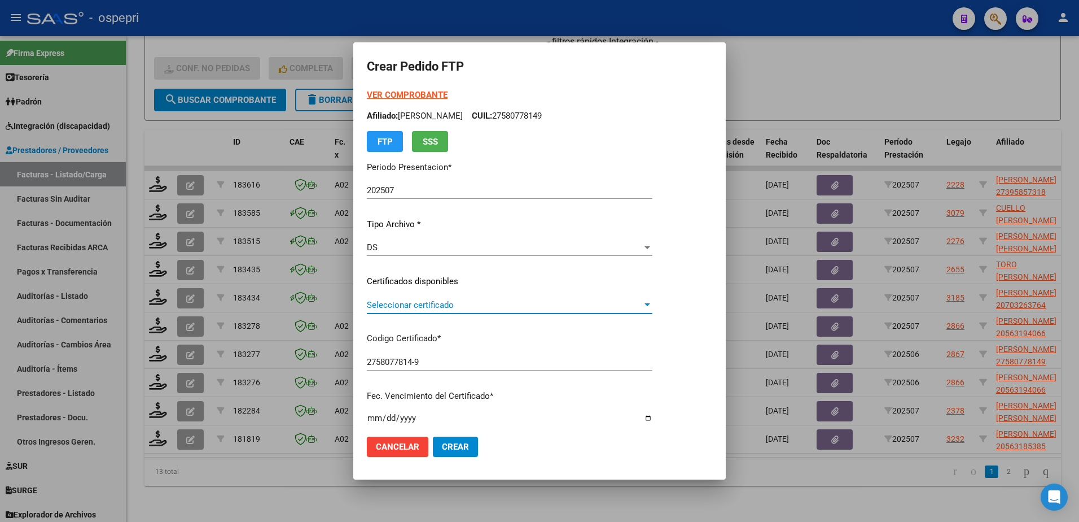
click at [401, 307] on span "Seleccionar certificado" at bounding box center [505, 305] width 276 height 10
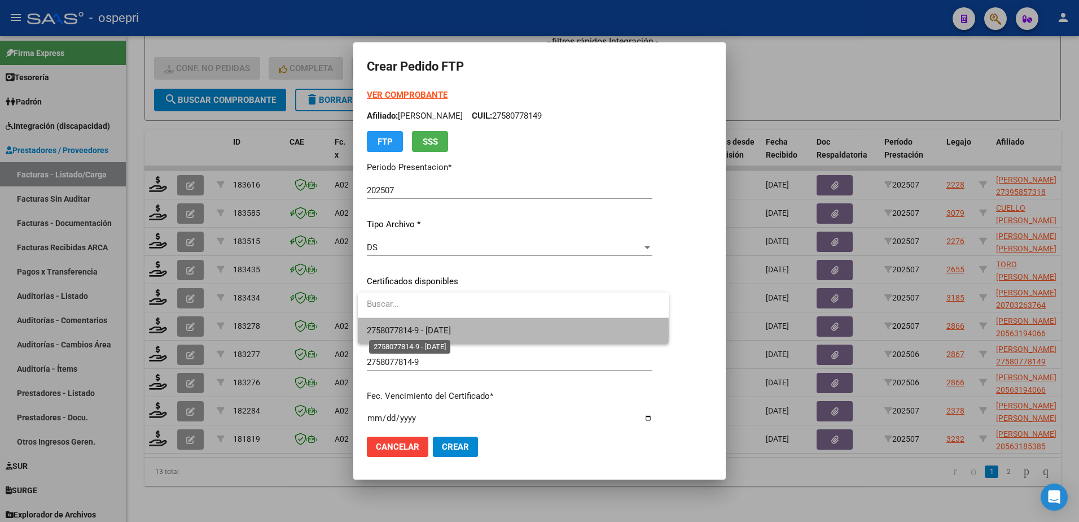
click at [413, 329] on span "2758077814-9 - [DATE]" at bounding box center [409, 330] width 84 height 10
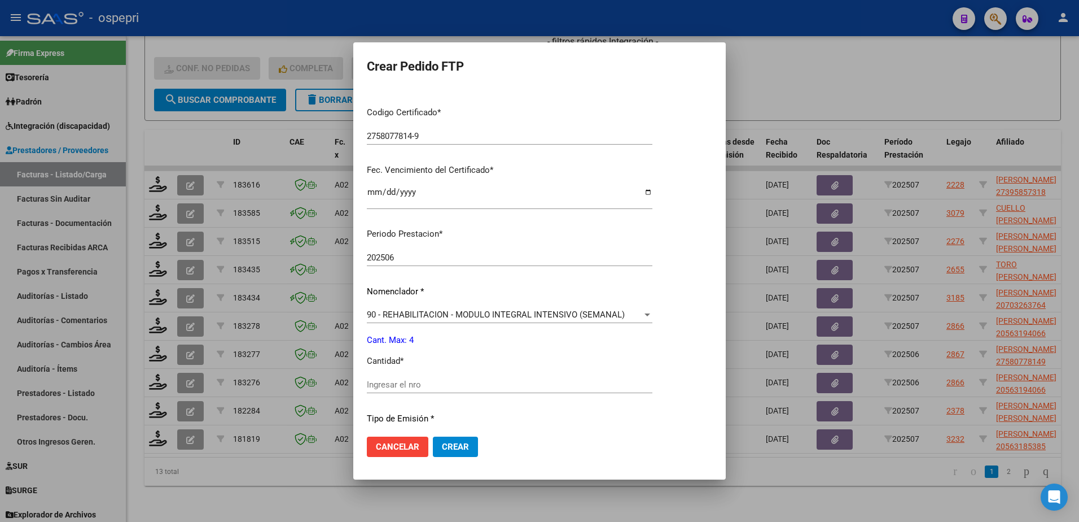
scroll to position [282, 0]
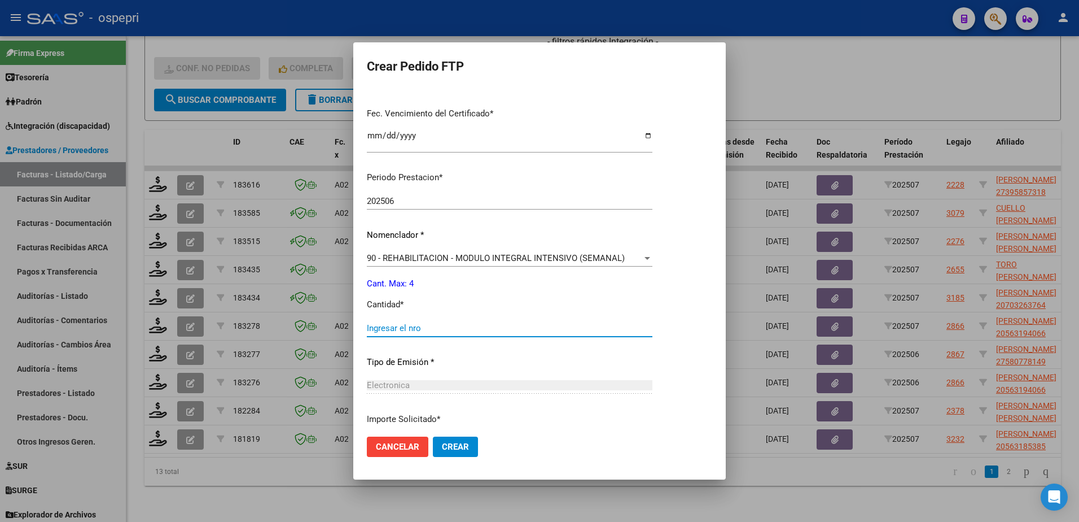
click at [403, 328] on input "Ingresar el nro" at bounding box center [510, 328] width 286 height 10
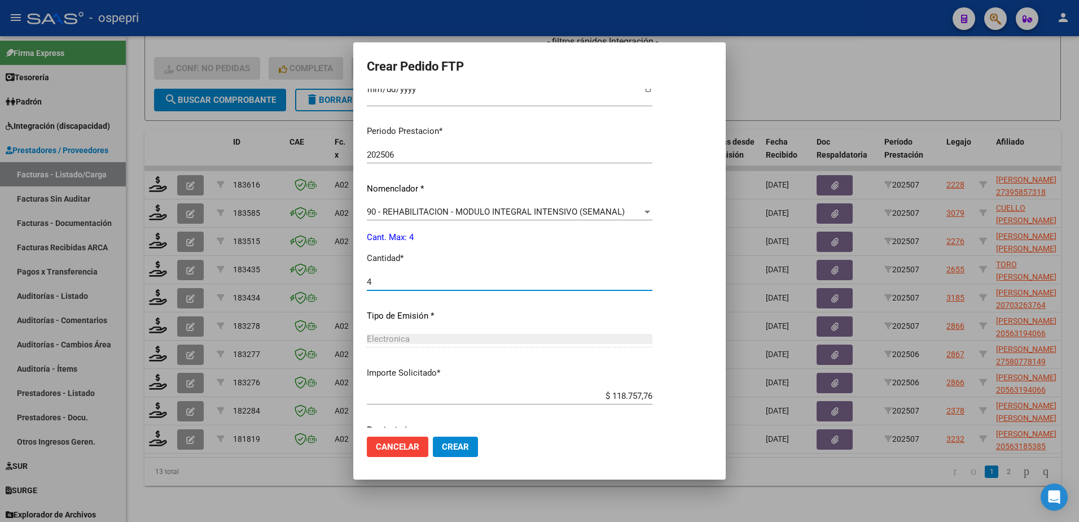
scroll to position [373, 0]
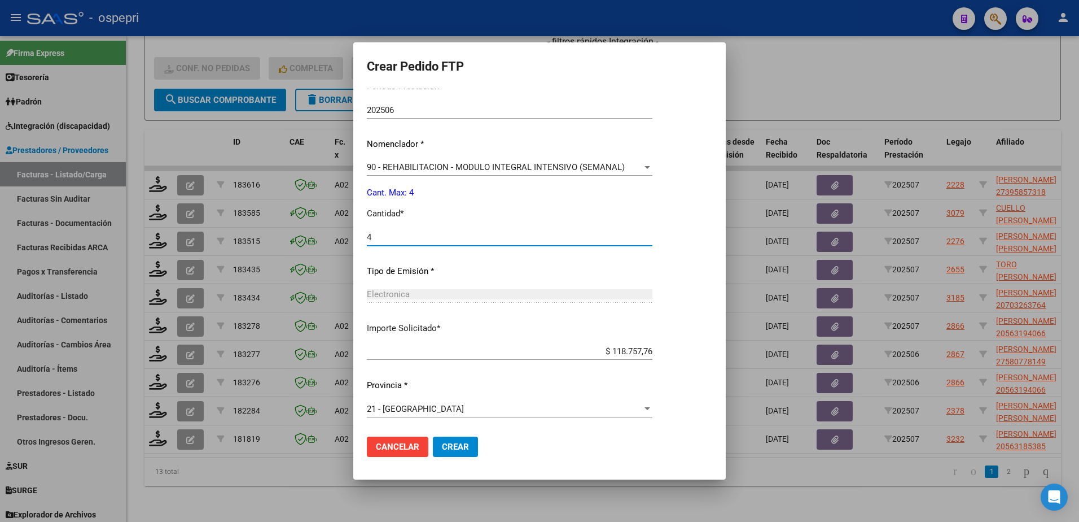
type input "4"
click at [461, 444] on span "Crear" at bounding box center [455, 446] width 27 height 10
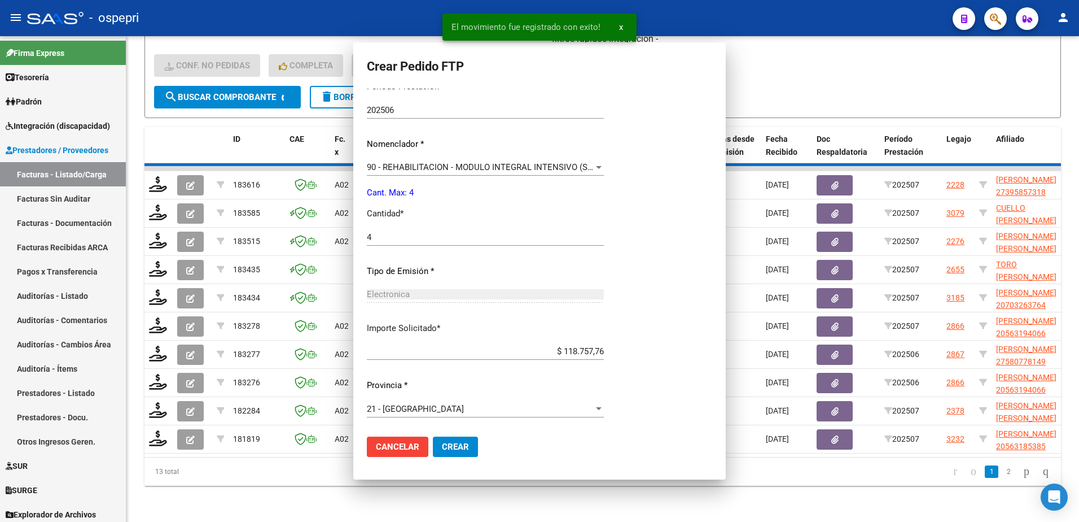
scroll to position [0, 0]
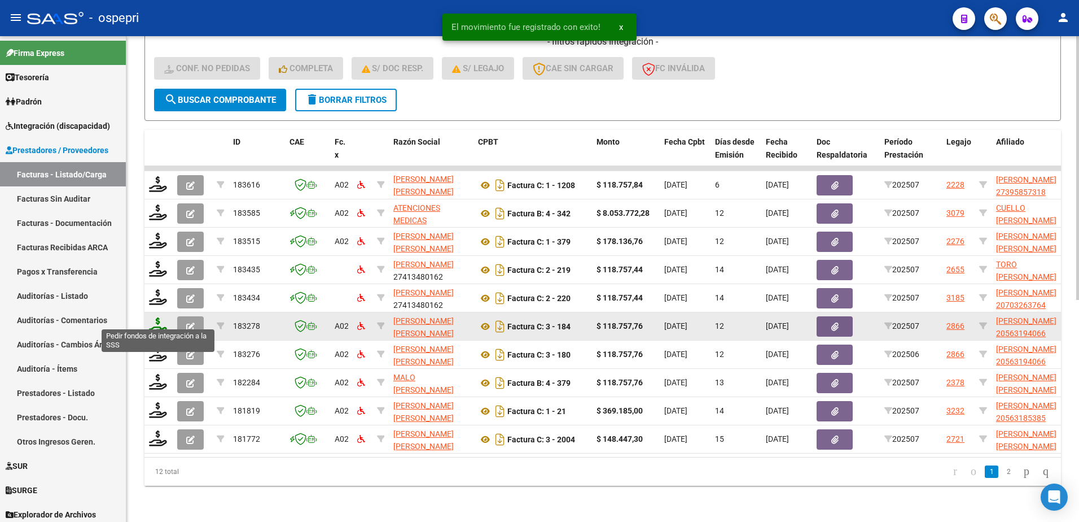
click at [153, 322] on icon at bounding box center [158, 325] width 18 height 16
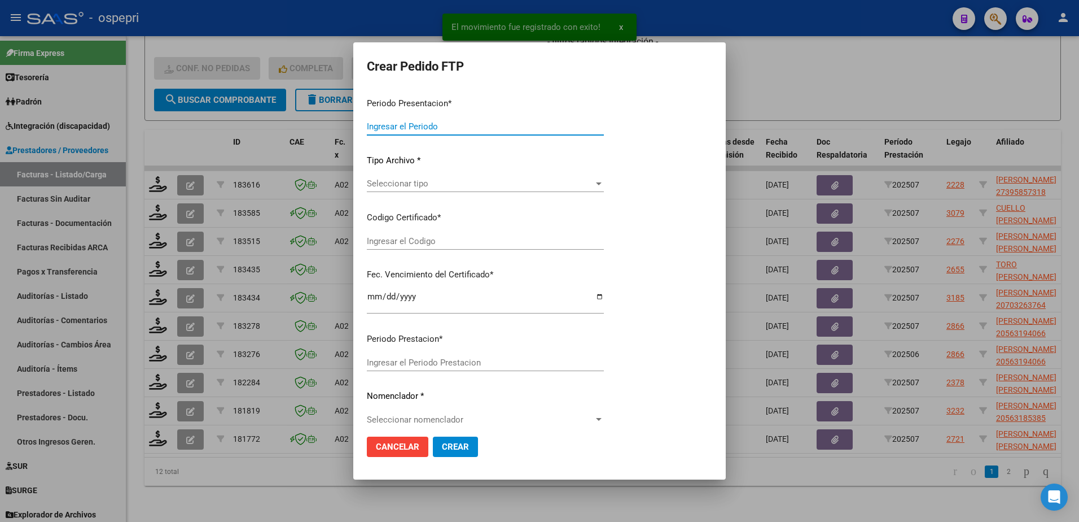
type input "202507"
type input "$ 118.757,76"
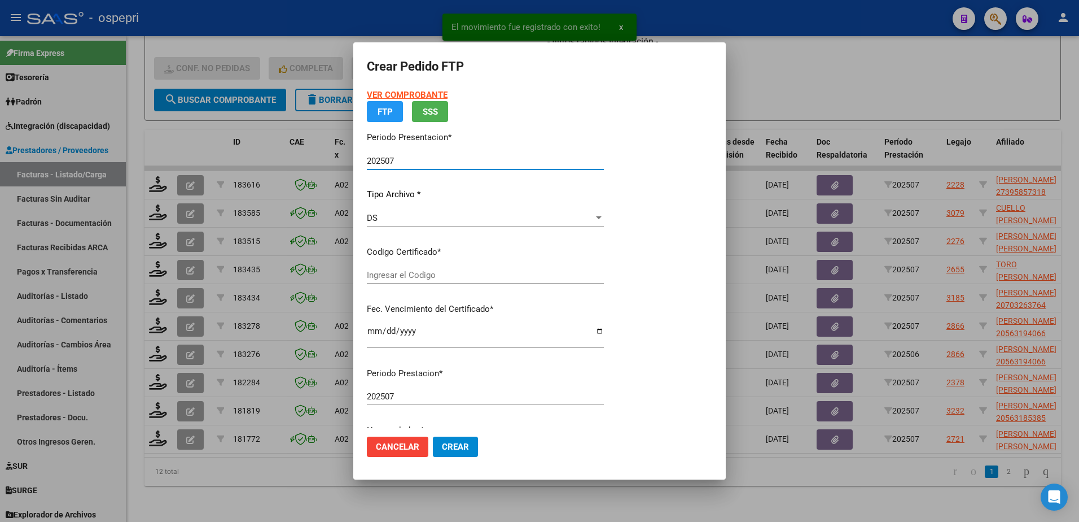
type input "ARG02000563194062018040320230403NQN798"
type input "[DATE]"
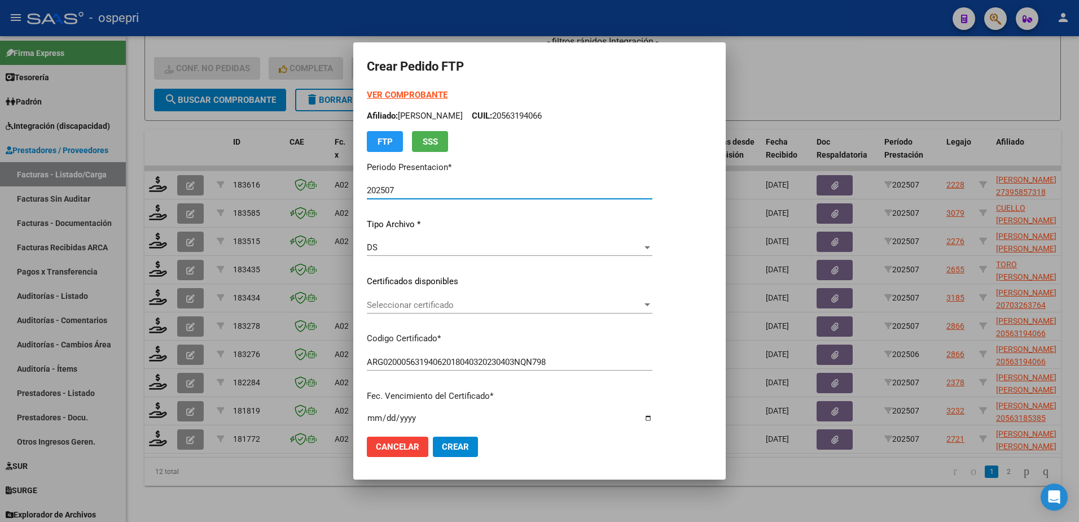
click at [402, 304] on span "Seleccionar certificado" at bounding box center [505, 305] width 276 height 10
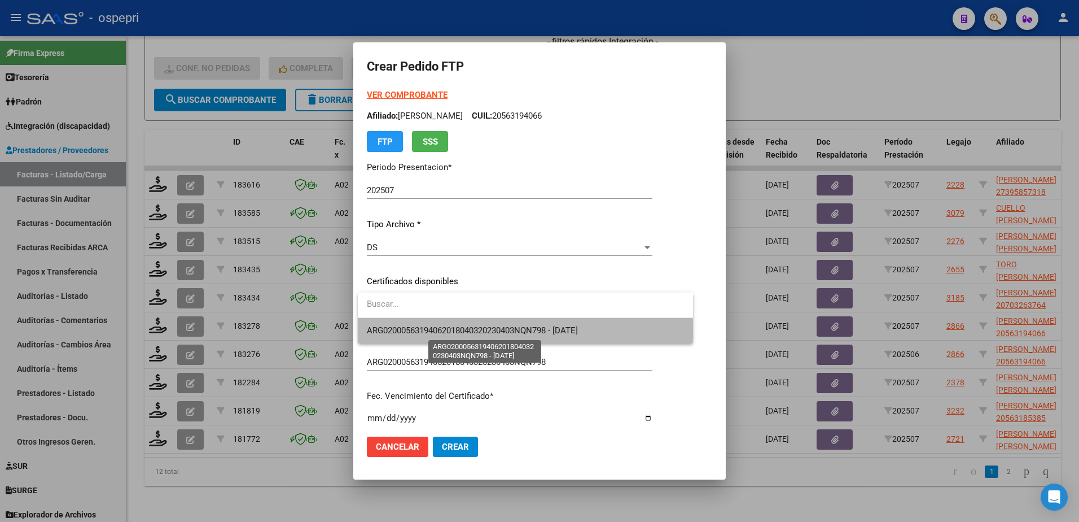
click at [410, 329] on span "ARG02000563194062018040320230403NQN798 - [DATE]" at bounding box center [472, 330] width 211 height 10
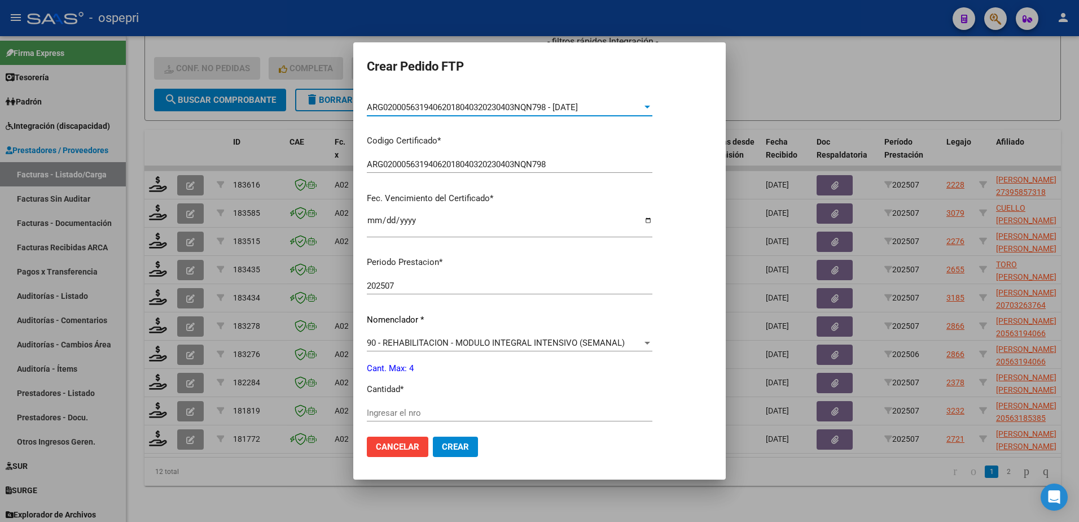
scroll to position [226, 0]
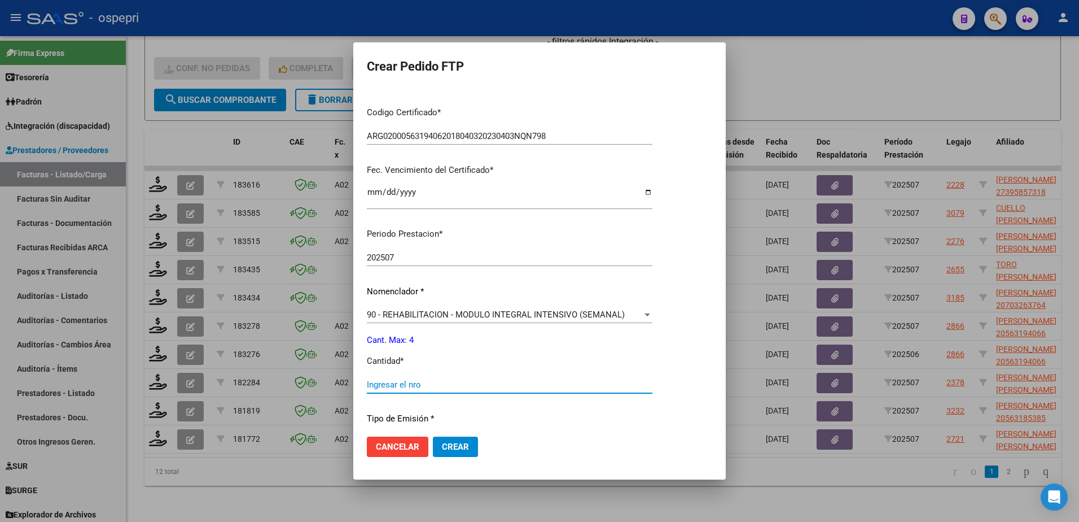
click at [427, 388] on input "Ingresar el nro" at bounding box center [510, 384] width 286 height 10
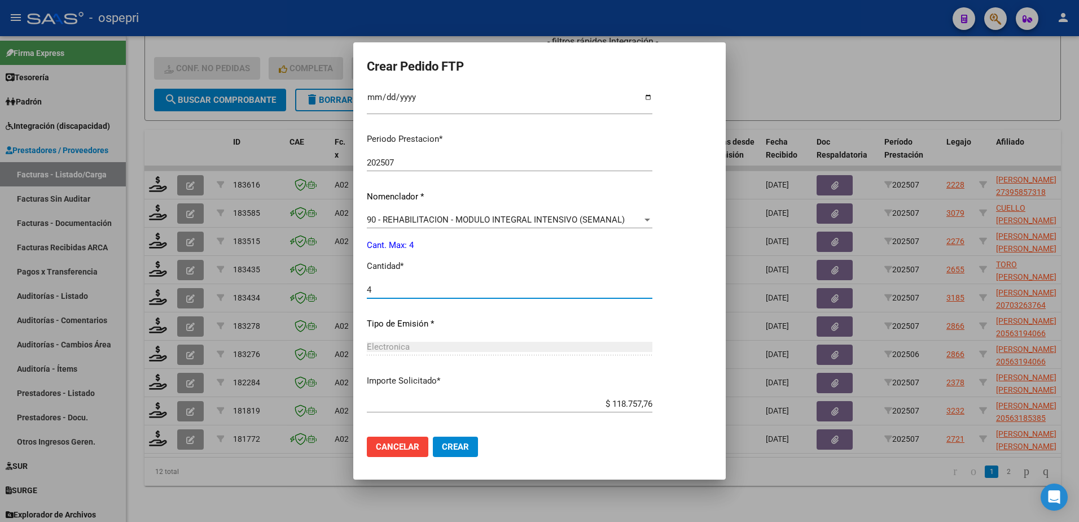
scroll to position [373, 0]
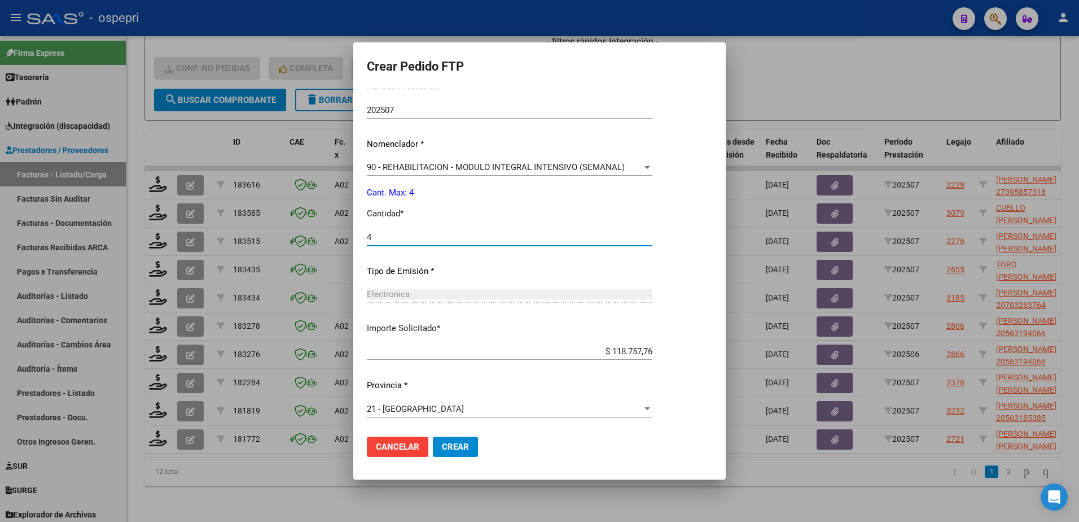
type input "4"
click at [451, 443] on span "Crear" at bounding box center [455, 446] width 27 height 10
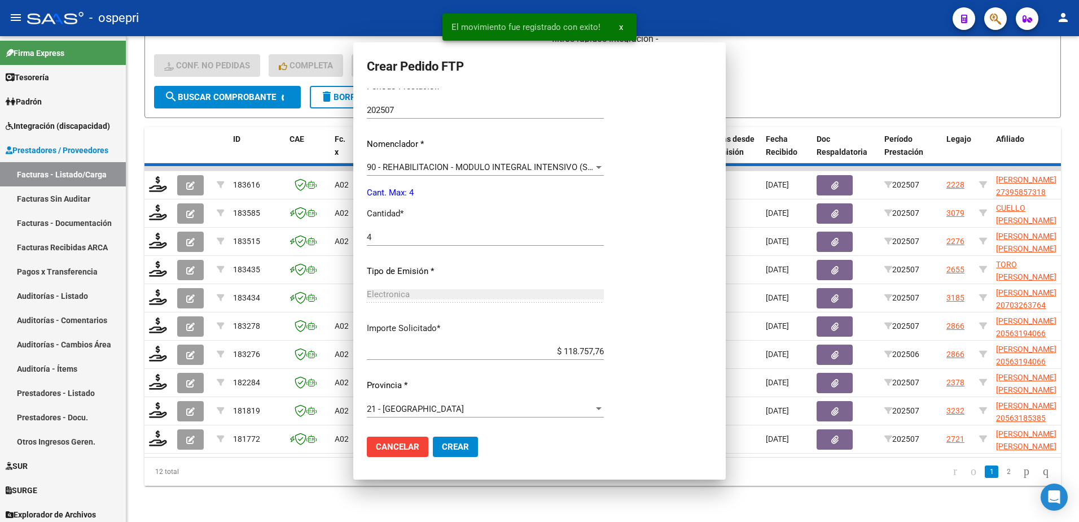
scroll to position [0, 0]
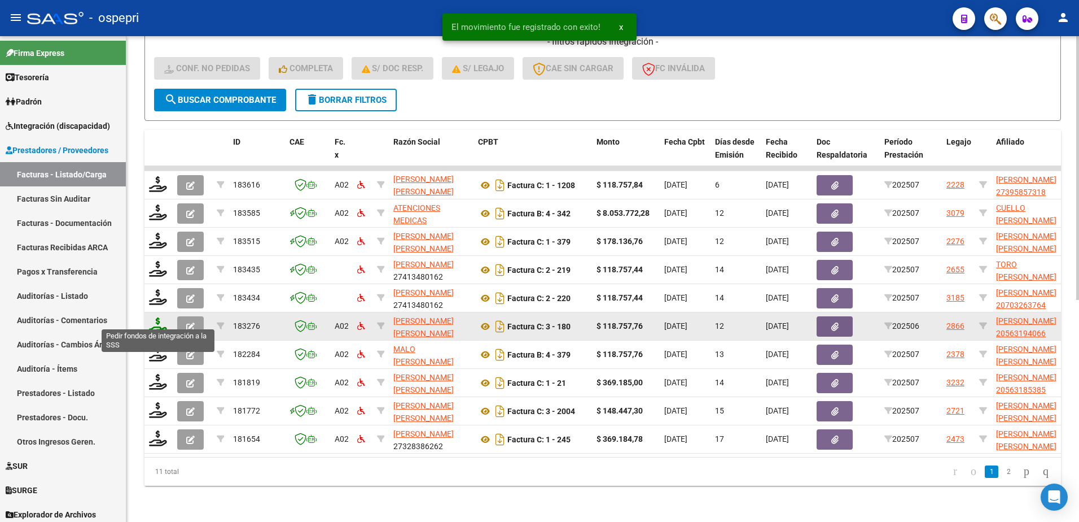
click at [152, 322] on icon at bounding box center [158, 325] width 18 height 16
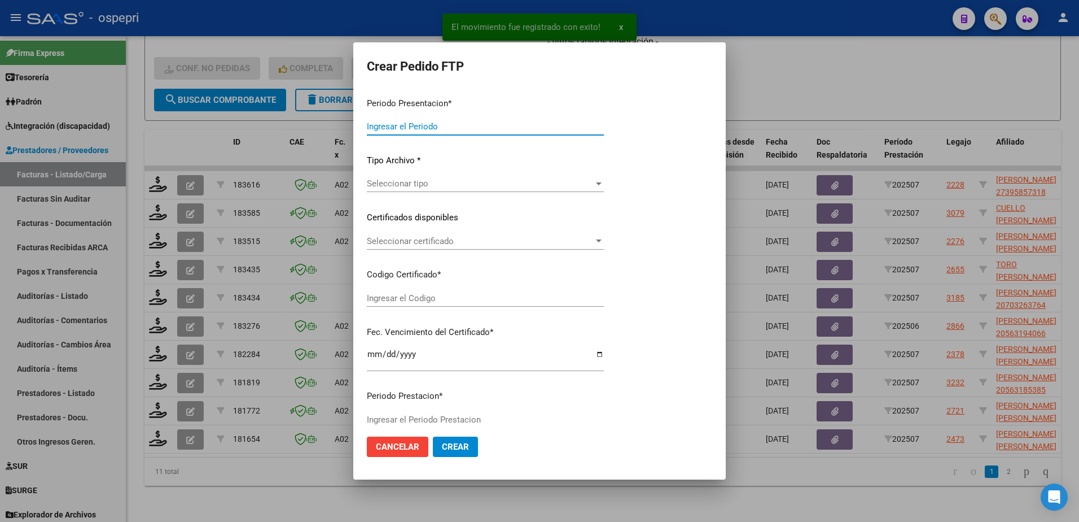
type input "202507"
type input "202506"
type input "$ 118.757,76"
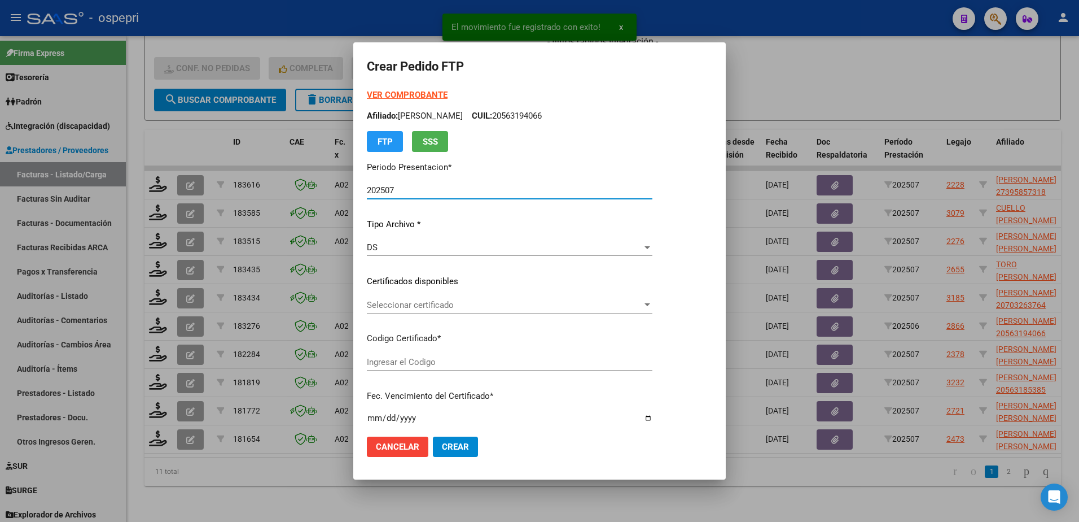
type input "ARG02000563194062018040320230403NQN798"
type input "[DATE]"
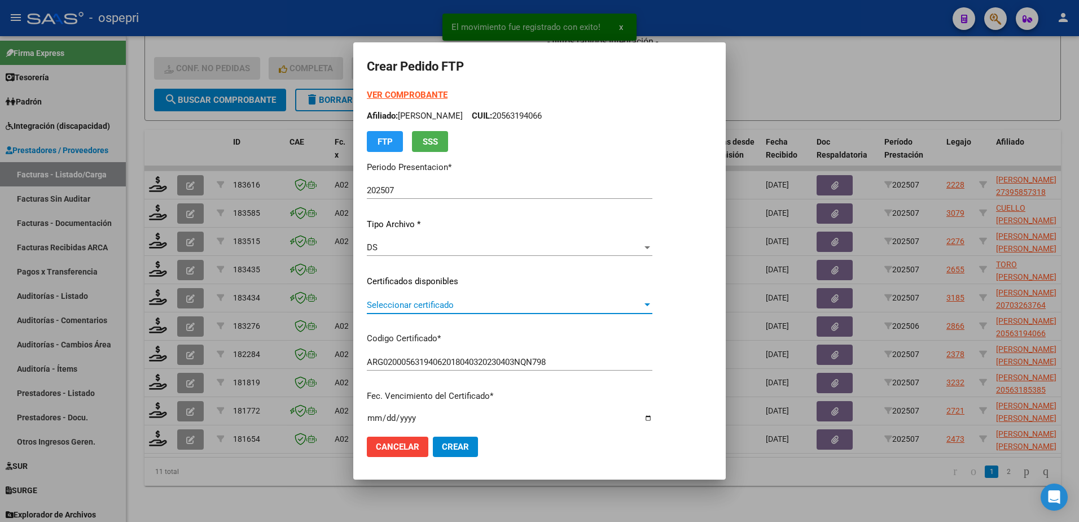
click at [398, 306] on span "Seleccionar certificado" at bounding box center [505, 305] width 276 height 10
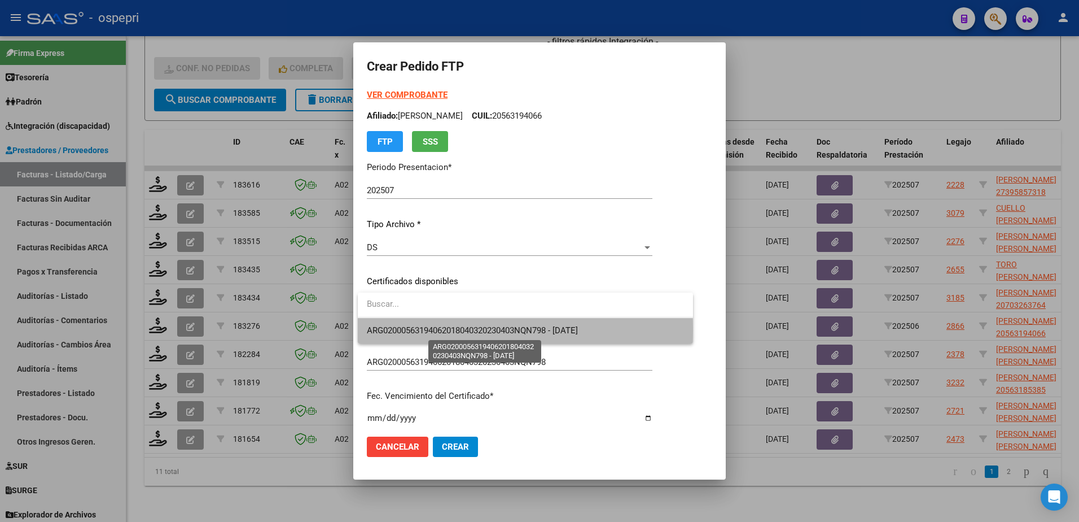
click at [403, 330] on span "ARG02000563194062018040320230403NQN798 - [DATE]" at bounding box center [472, 330] width 211 height 10
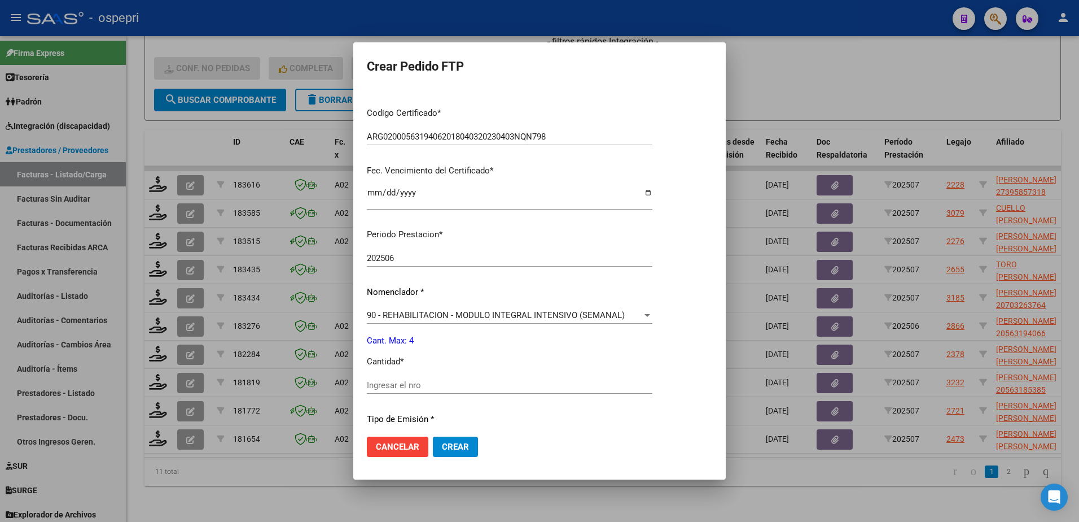
scroll to position [226, 0]
click at [423, 385] on input "Ingresar el nro" at bounding box center [510, 384] width 286 height 10
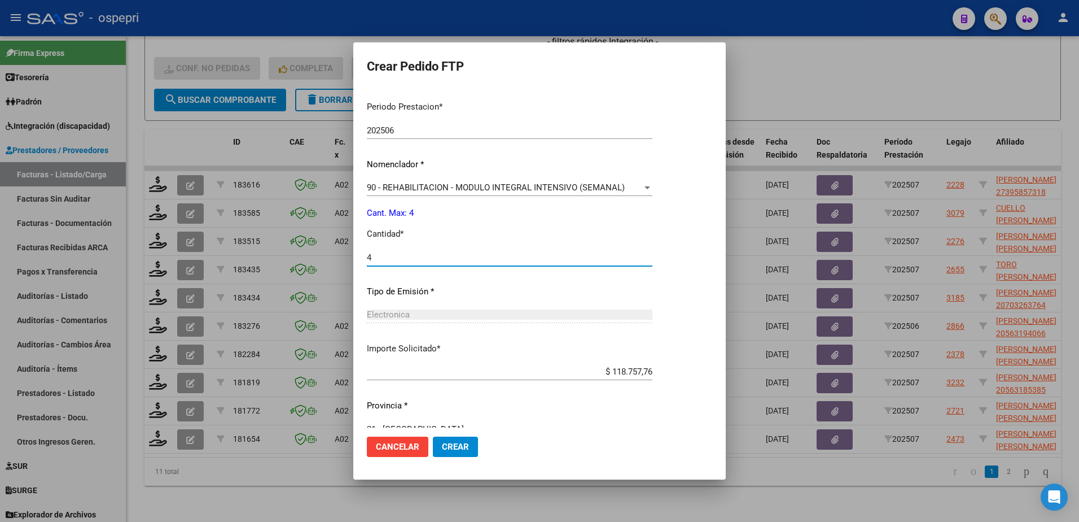
scroll to position [373, 0]
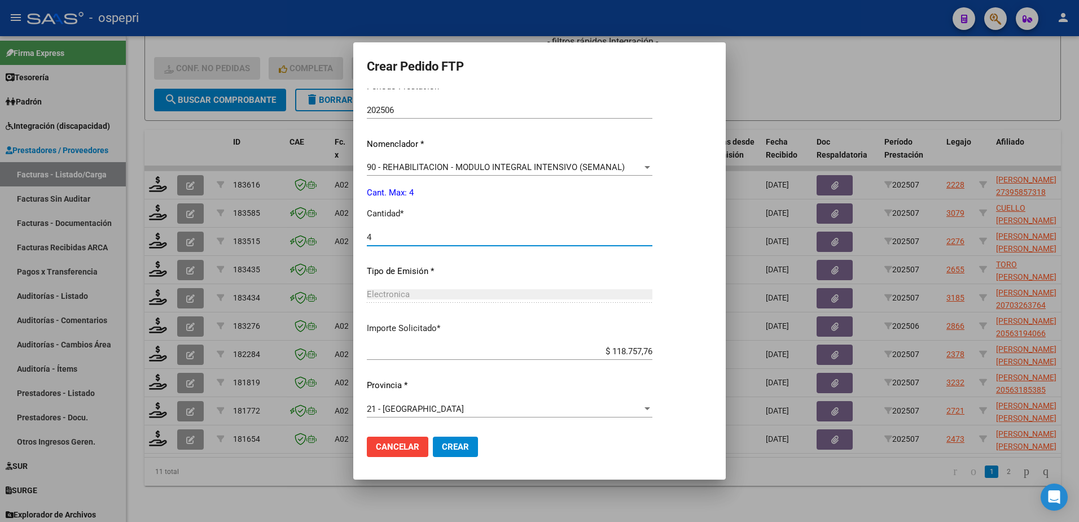
type input "4"
click at [451, 448] on span "Crear" at bounding box center [455, 446] width 27 height 10
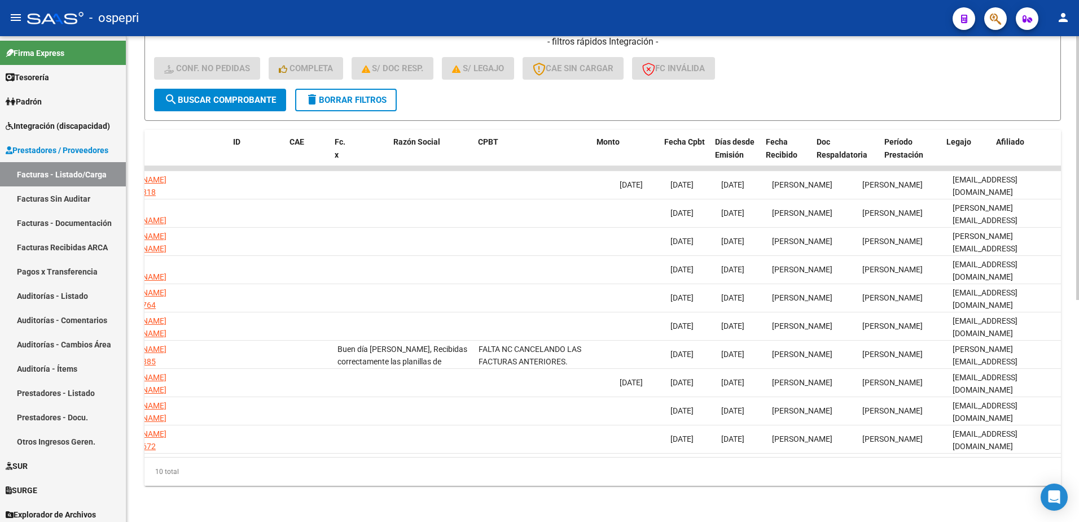
scroll to position [0, 0]
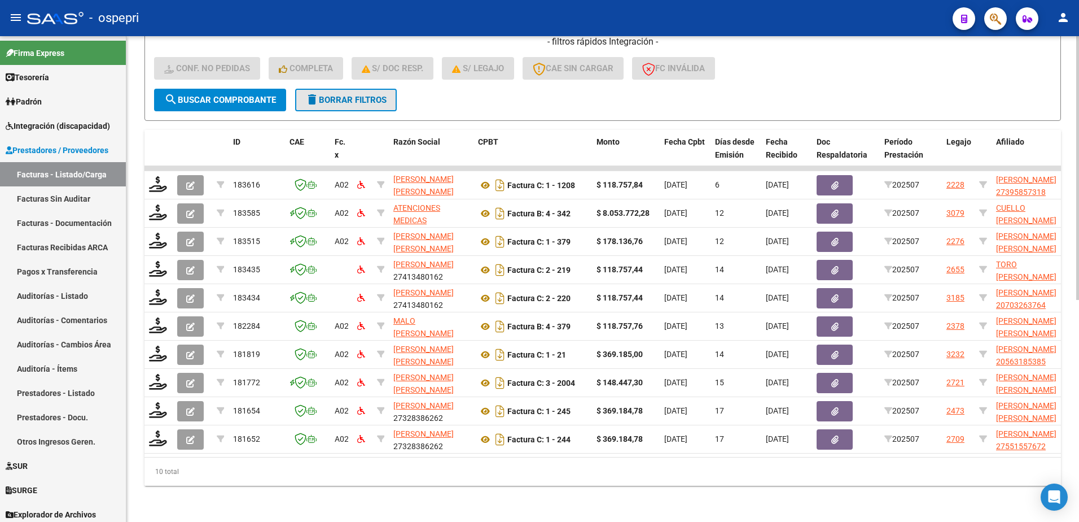
click at [339, 95] on span "delete Borrar Filtros" at bounding box center [345, 100] width 81 height 10
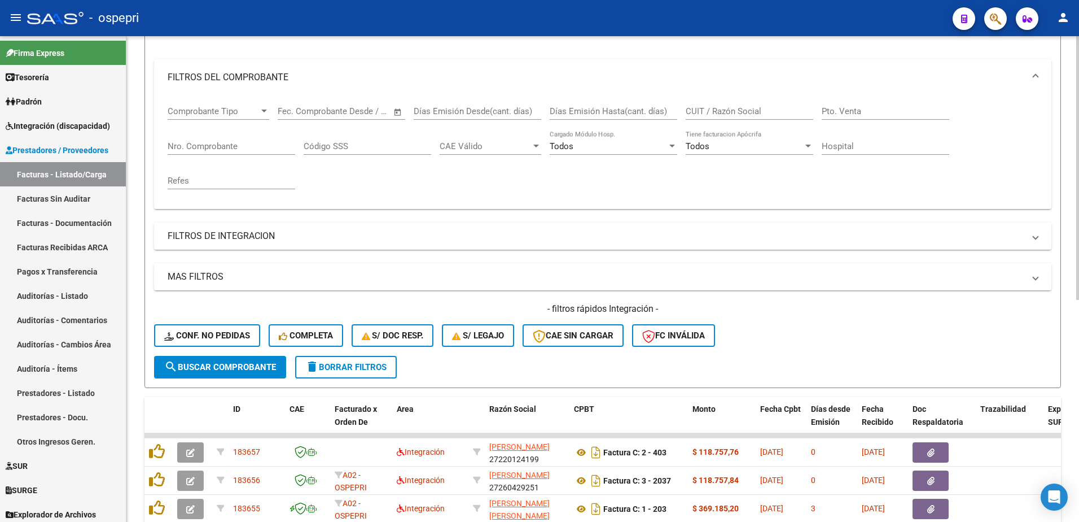
scroll to position [408, 0]
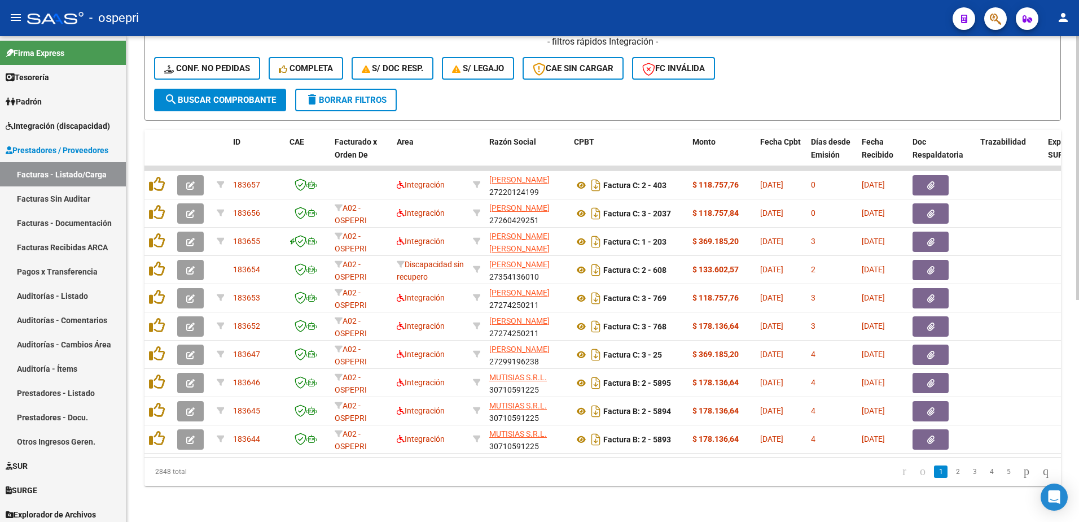
click at [788, 73] on div "- filtros rápidos Integración - Conf. no pedidas Completa S/ Doc Resp. S/ legaj…" at bounding box center [603, 62] width 898 height 53
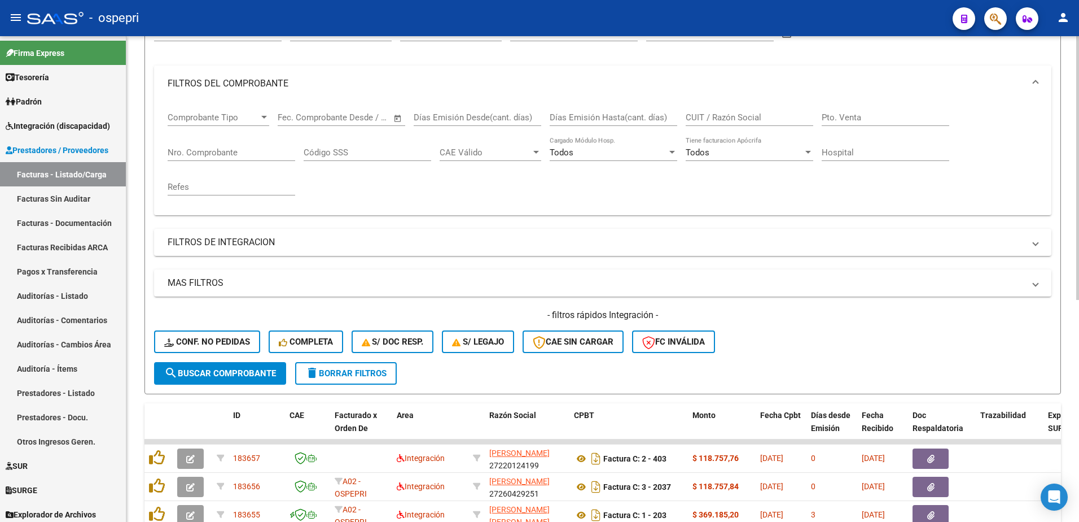
scroll to position [126, 0]
click at [822, 16] on div "- ospepri" at bounding box center [485, 18] width 917 height 25
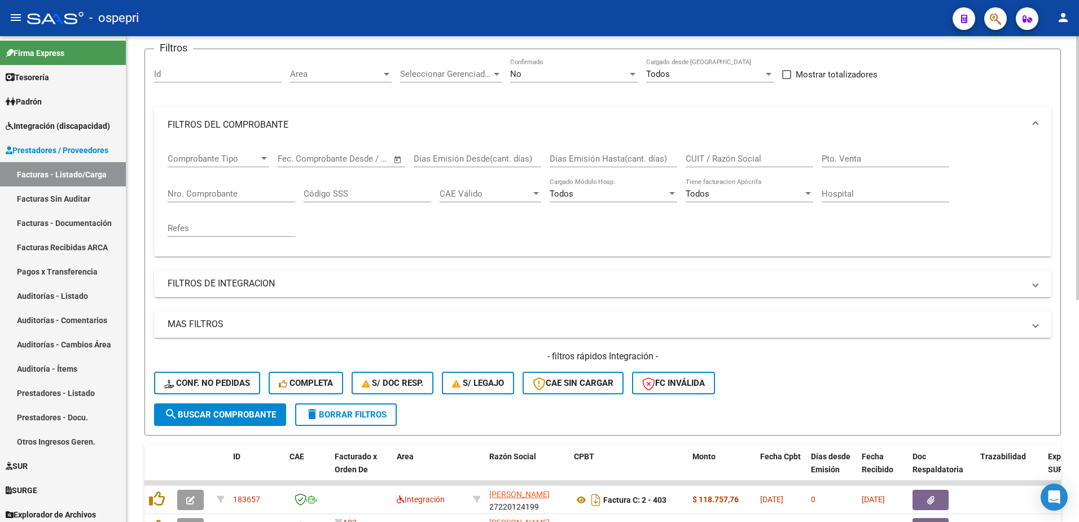
scroll to position [69, 0]
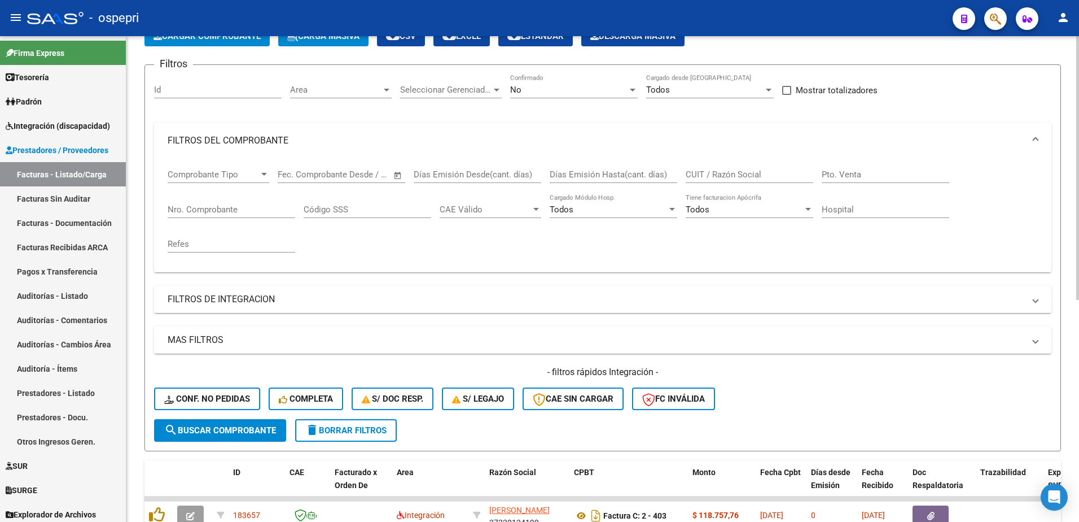
click at [724, 174] on input "CUIT / Razón Social" at bounding box center [750, 174] width 128 height 10
paste input "27322421902"
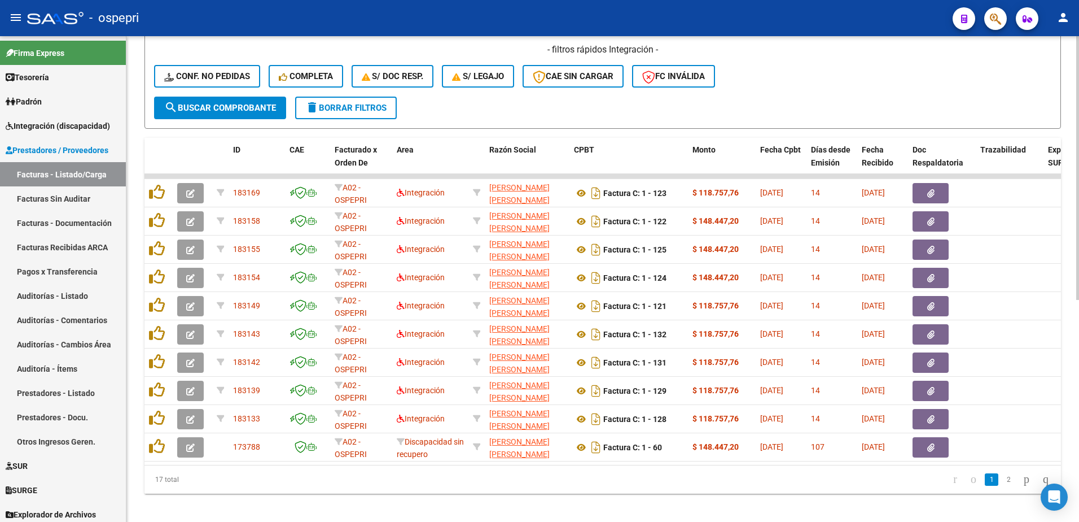
scroll to position [408, 0]
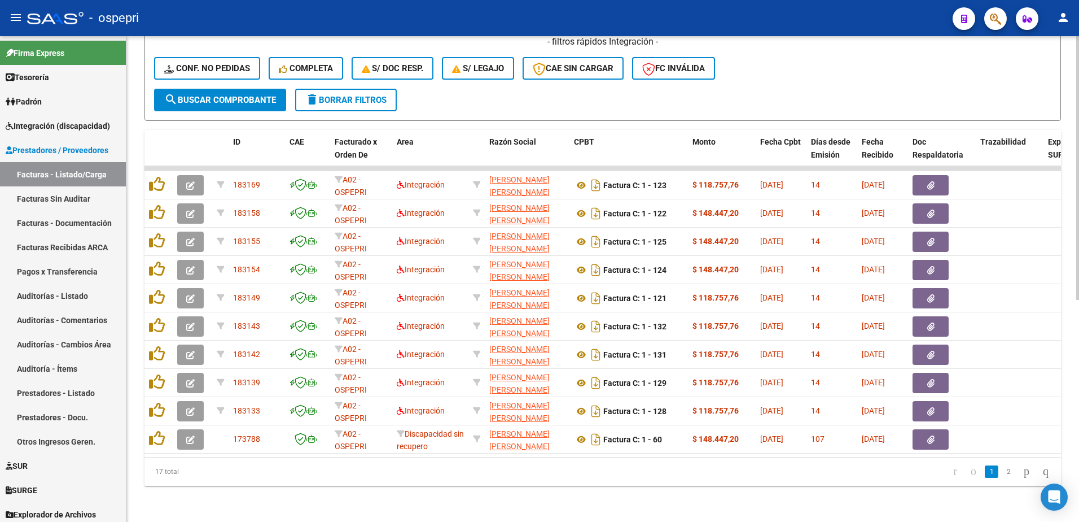
type input "27322421902"
click at [814, 7] on div "- ospepri" at bounding box center [485, 18] width 917 height 25
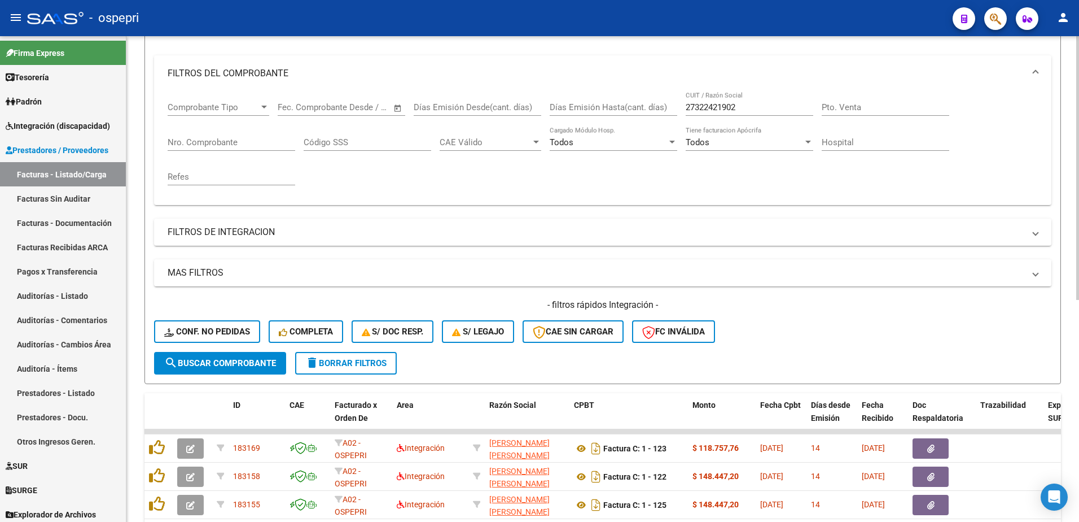
scroll to position [13, 0]
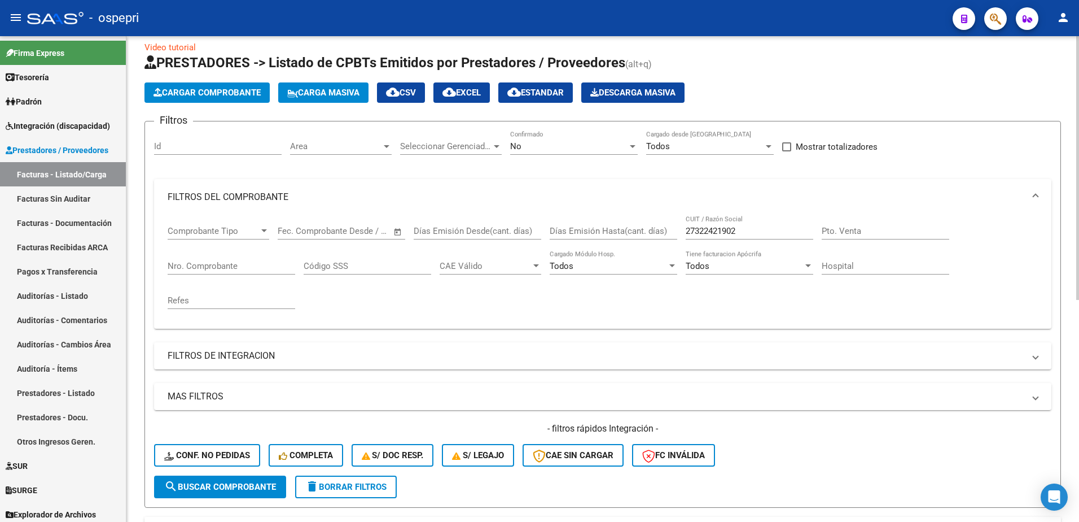
click at [755, 230] on input "27322421902" at bounding box center [750, 231] width 128 height 10
click at [754, 230] on input "27322421902" at bounding box center [750, 231] width 128 height 10
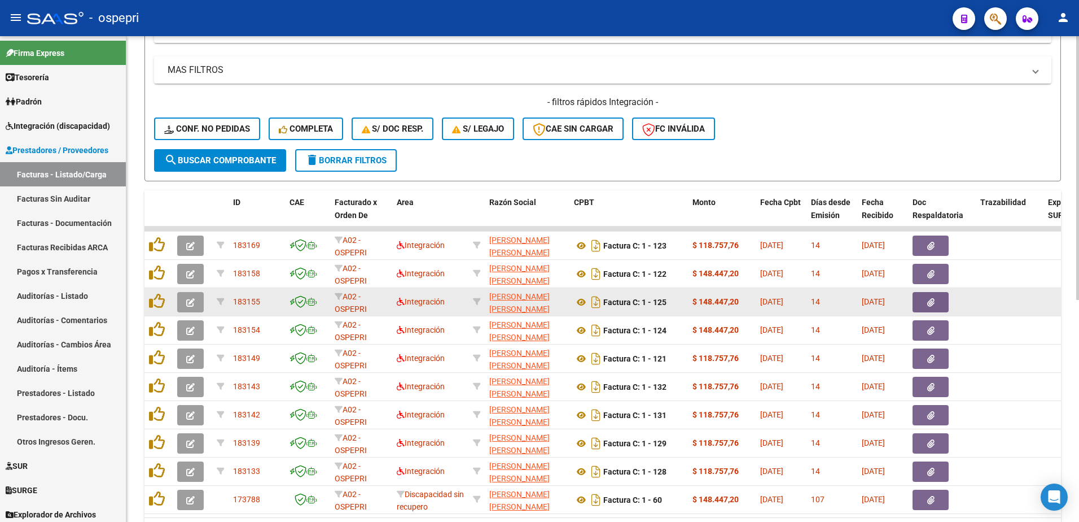
scroll to position [352, 0]
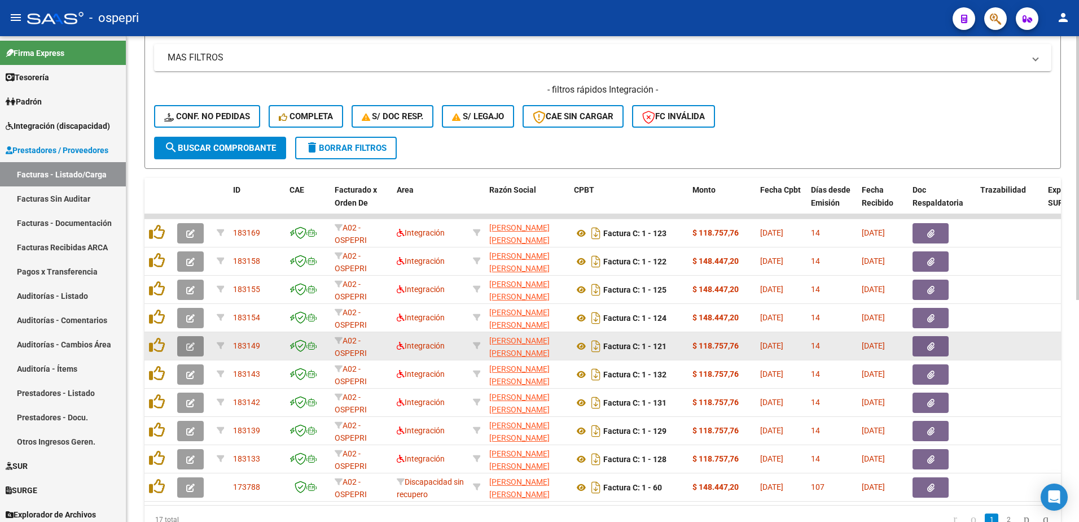
click at [183, 346] on button "button" at bounding box center [190, 346] width 27 height 20
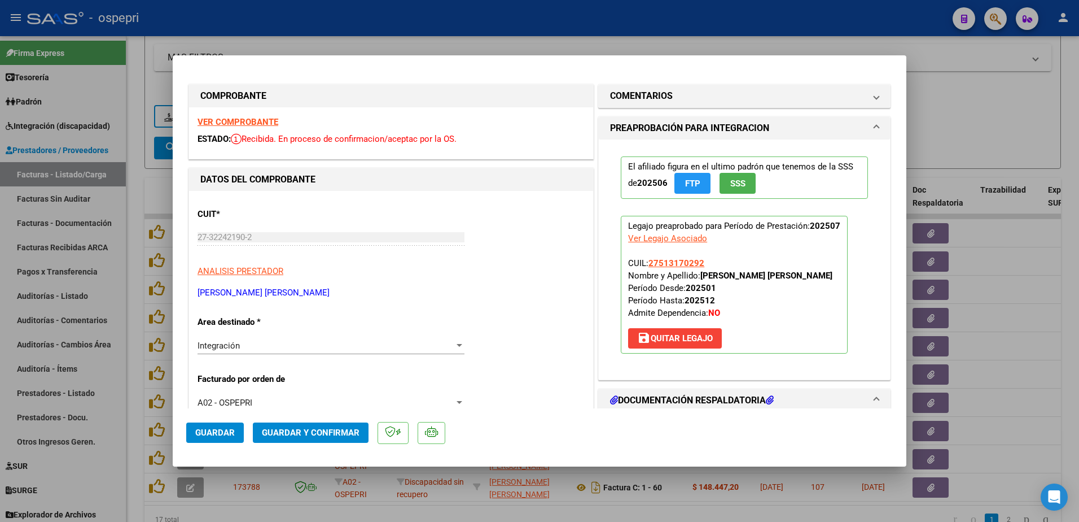
click at [235, 122] on strong "VER COMPROBANTE" at bounding box center [238, 122] width 81 height 10
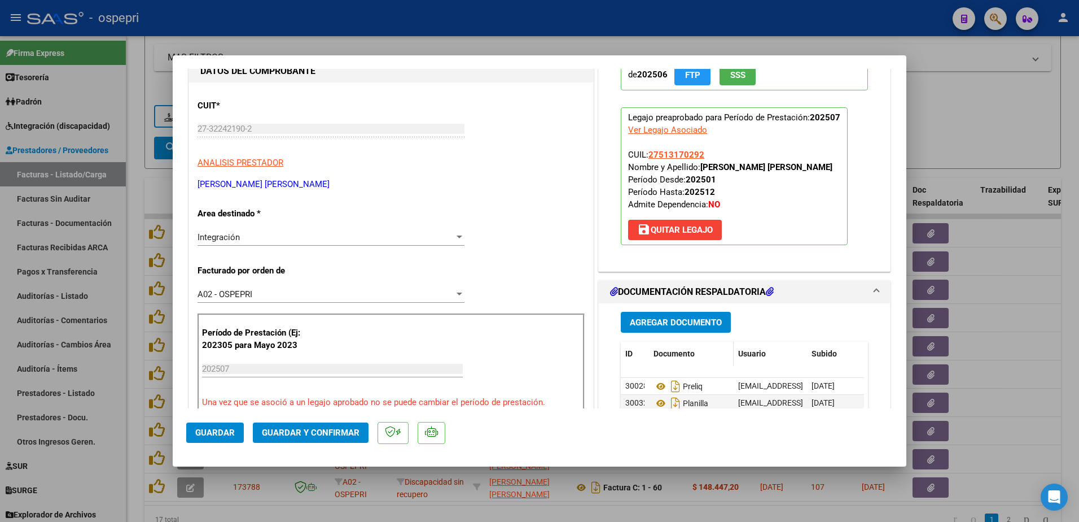
scroll to position [113, 0]
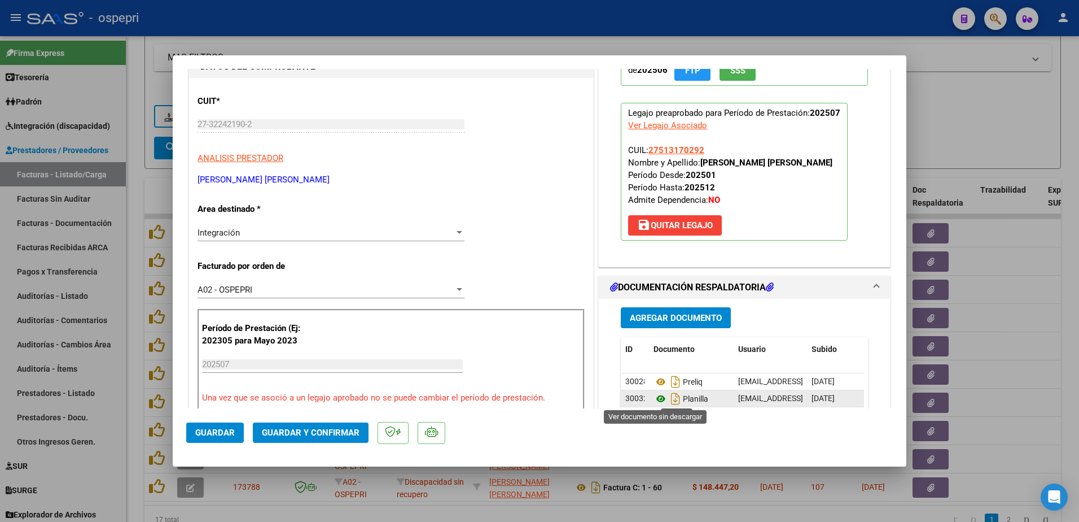
click at [656, 400] on icon at bounding box center [661, 399] width 15 height 14
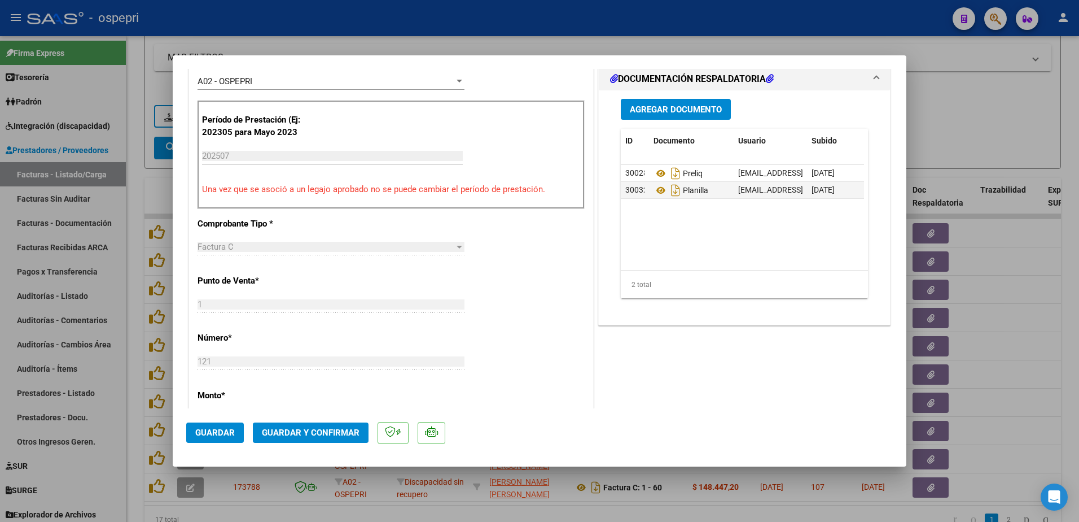
scroll to position [339, 0]
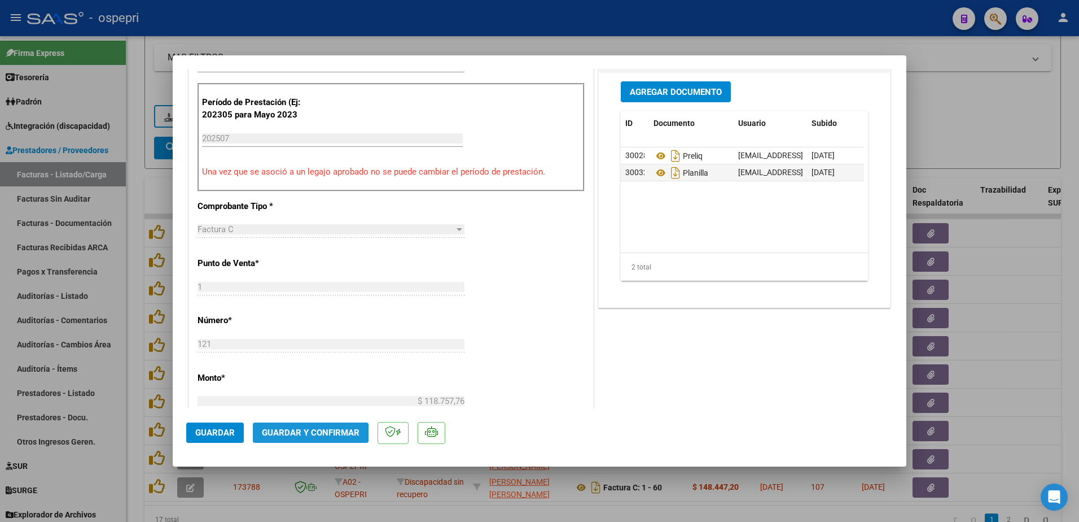
click at [300, 434] on span "Guardar y Confirmar" at bounding box center [311, 432] width 98 height 10
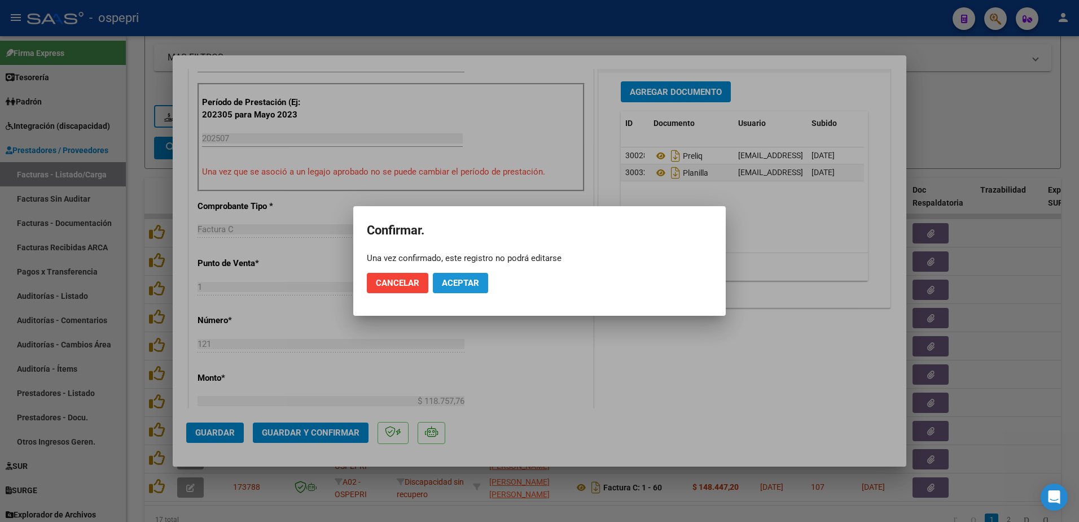
click at [467, 287] on span "Aceptar" at bounding box center [460, 283] width 37 height 10
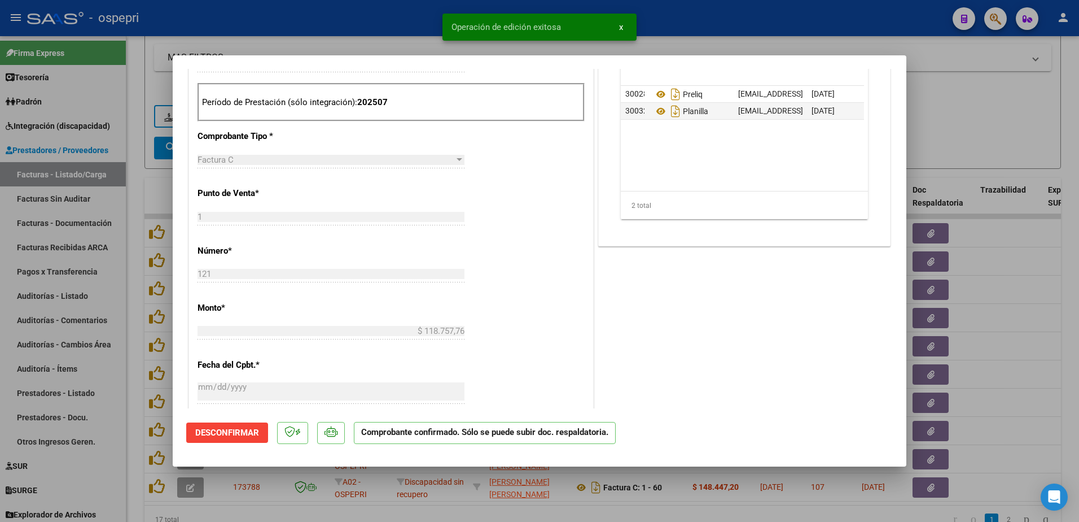
type input "$ 0,00"
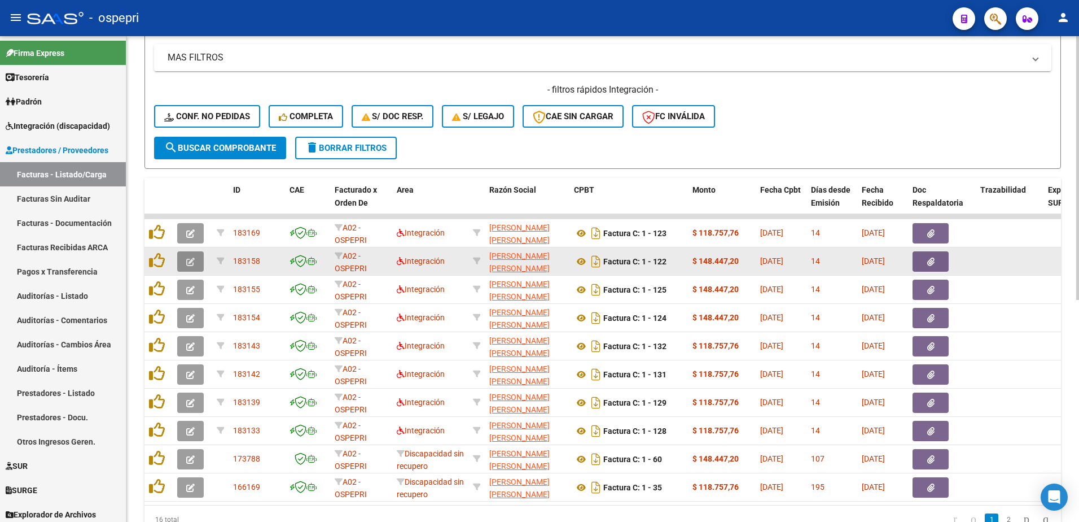
click at [190, 260] on icon "button" at bounding box center [190, 261] width 8 height 8
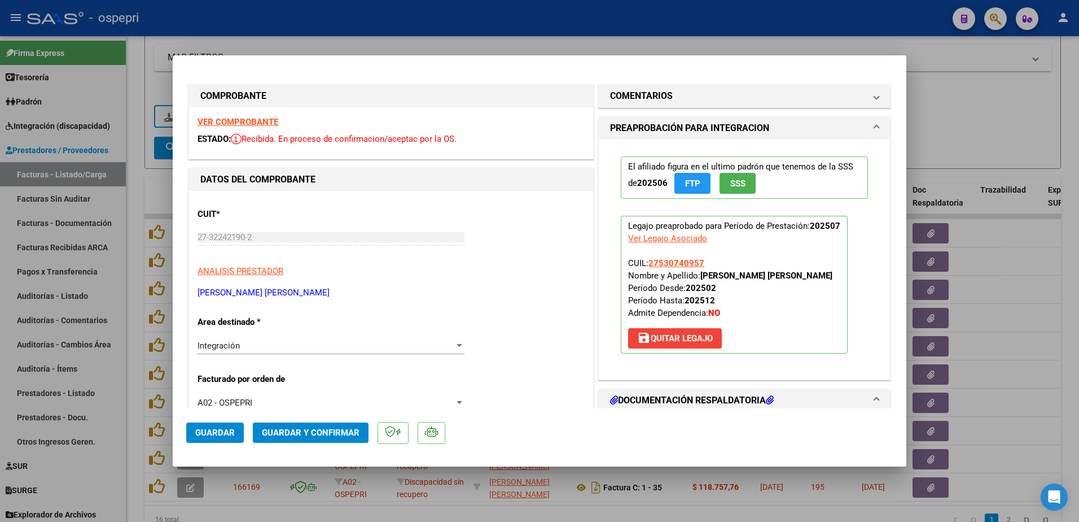
click at [237, 118] on strong "VER COMPROBANTE" at bounding box center [238, 122] width 81 height 10
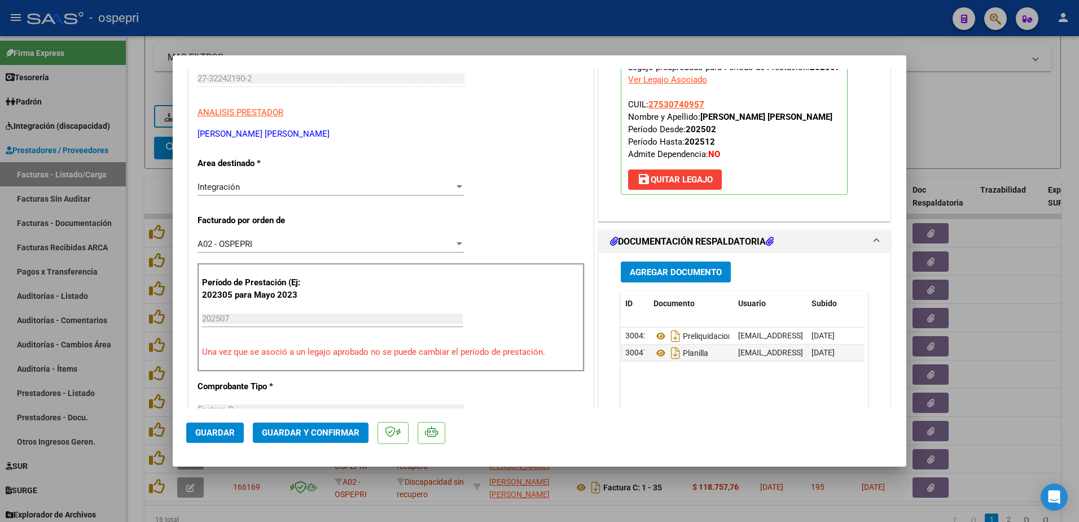
scroll to position [169, 0]
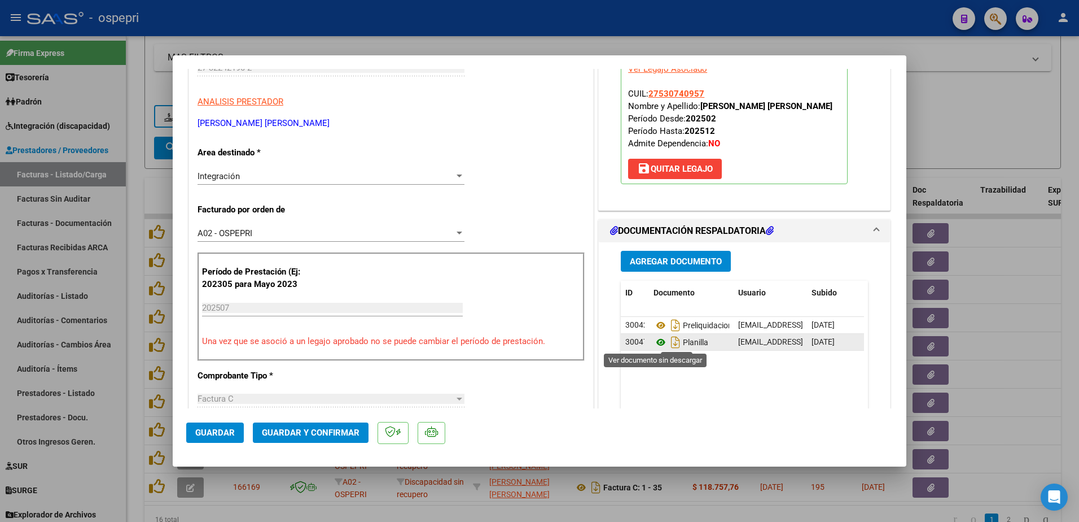
click at [657, 343] on icon at bounding box center [661, 342] width 15 height 14
click at [311, 431] on span "Guardar y Confirmar" at bounding box center [311, 432] width 98 height 10
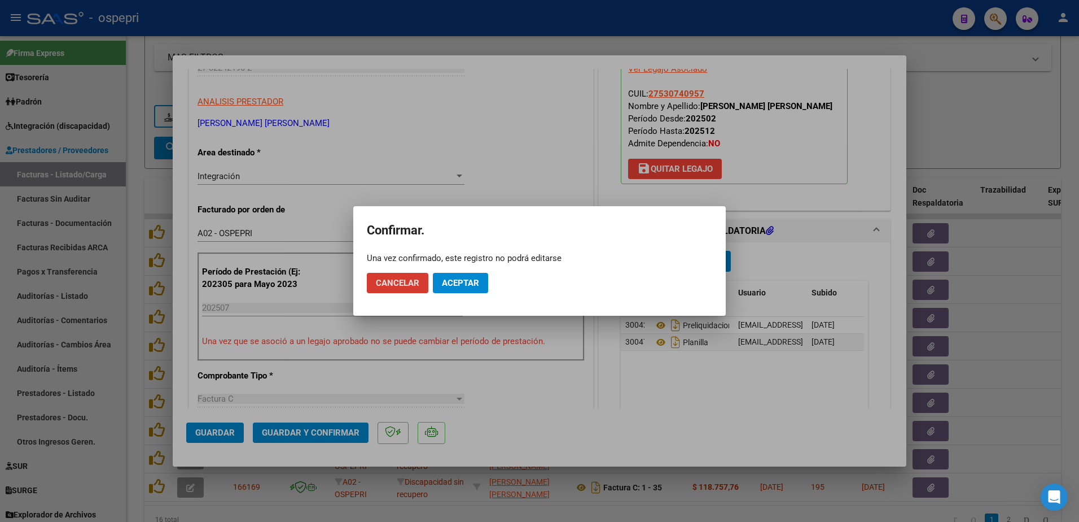
click at [465, 285] on span "Aceptar" at bounding box center [460, 283] width 37 height 10
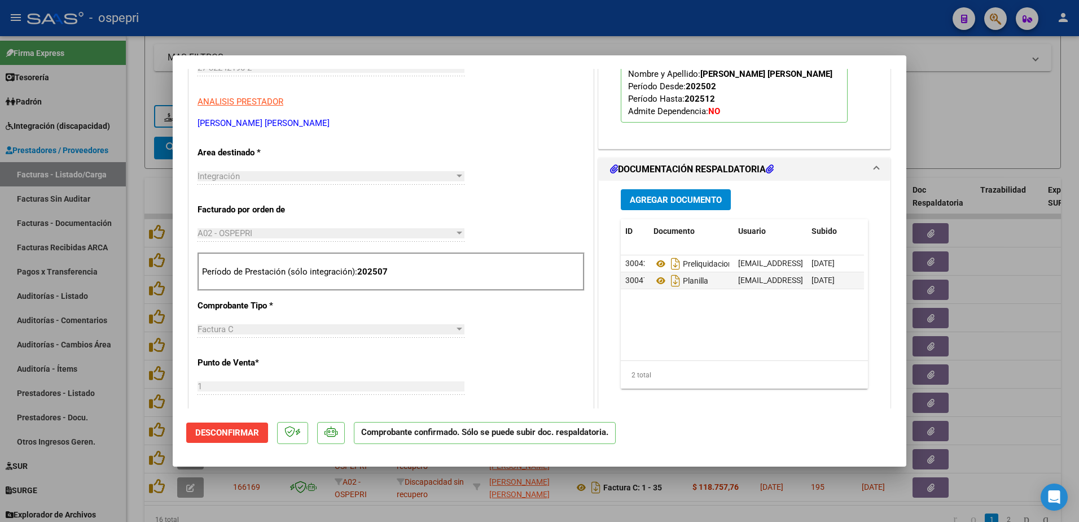
type input "$ 0,00"
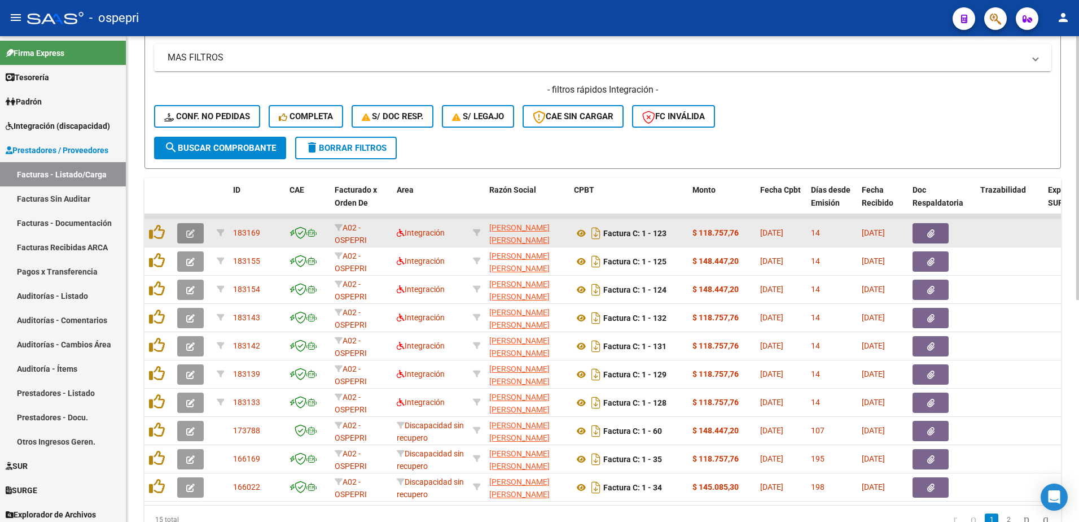
click at [190, 230] on icon "button" at bounding box center [190, 233] width 8 height 8
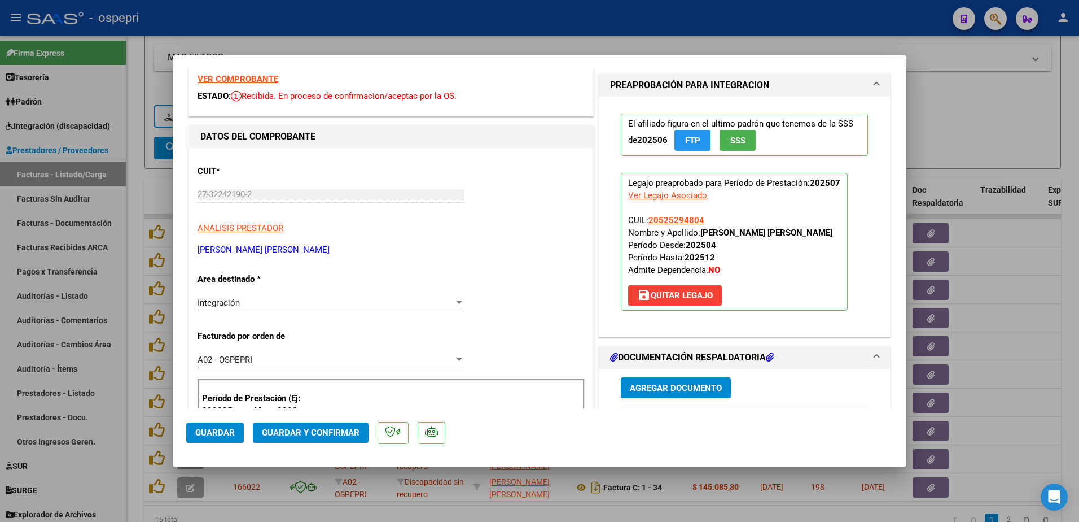
scroll to position [0, 0]
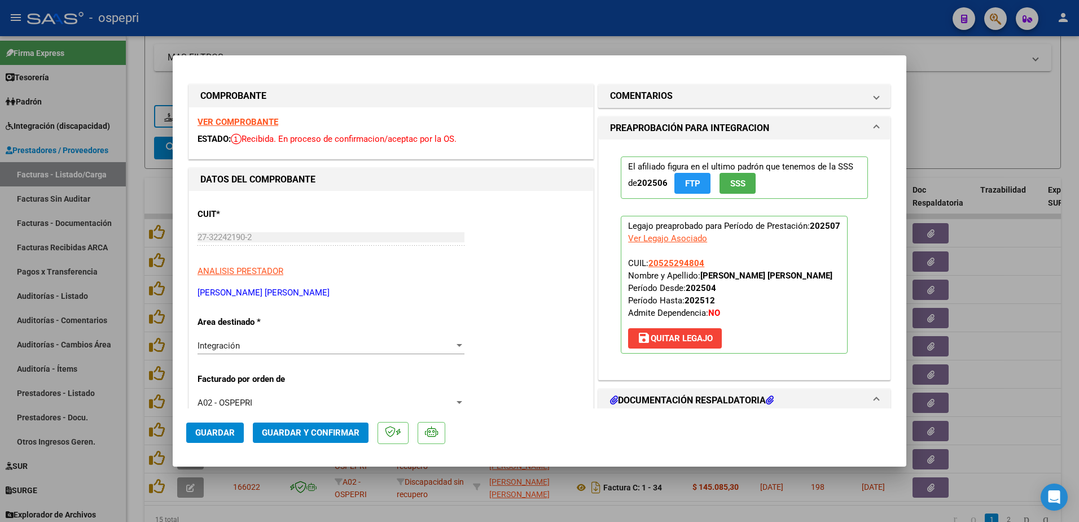
click at [254, 122] on strong "VER COMPROBANTE" at bounding box center [238, 122] width 81 height 10
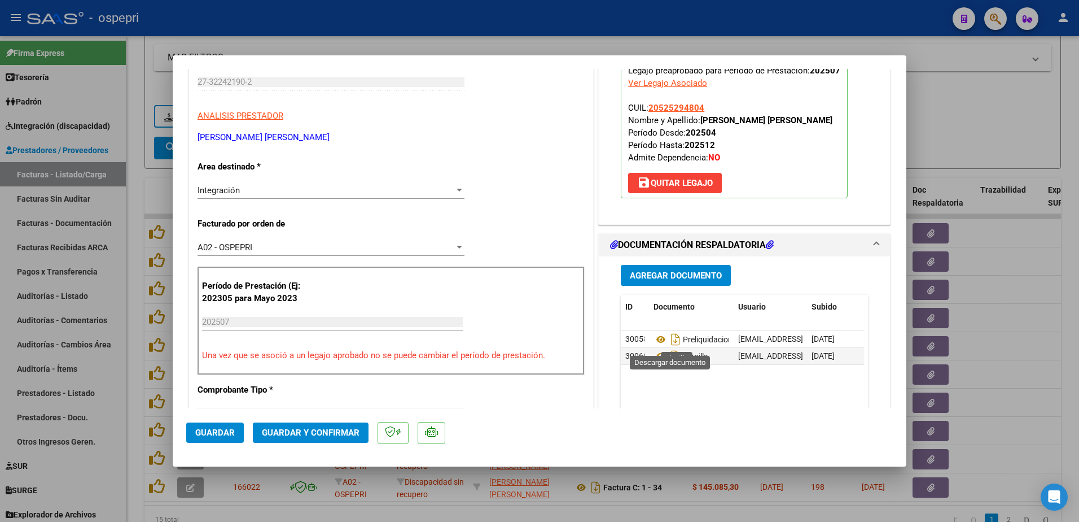
scroll to position [169, 0]
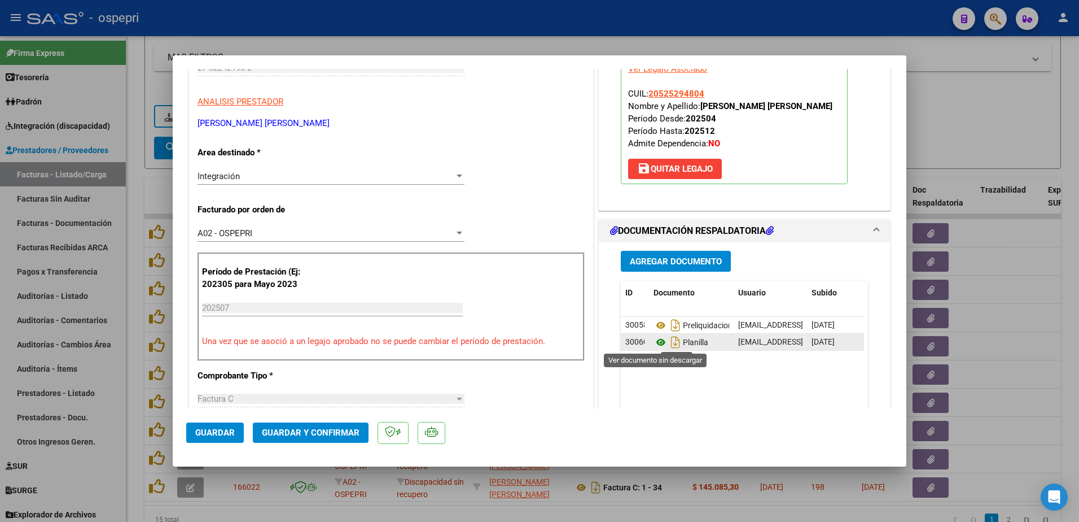
click at [656, 339] on icon at bounding box center [661, 342] width 15 height 14
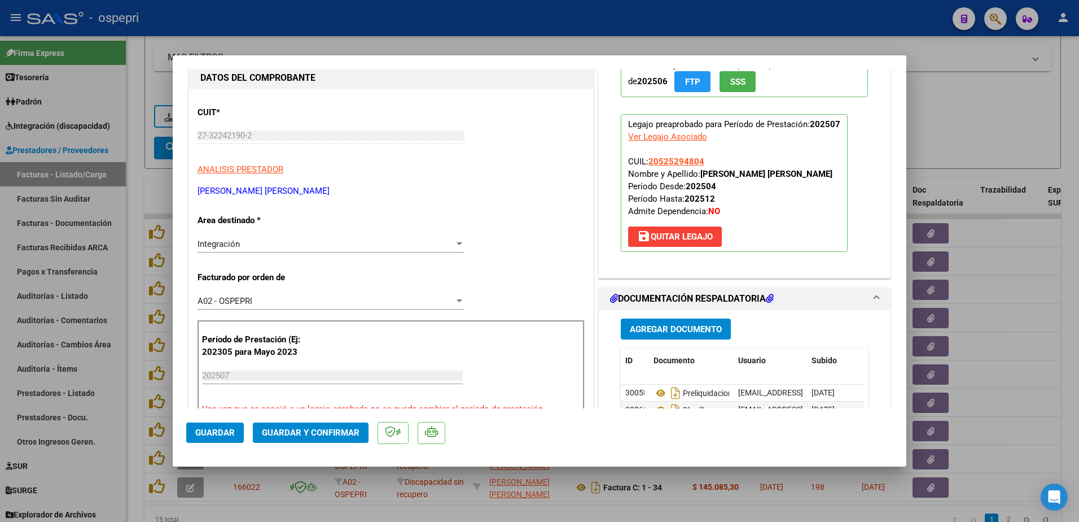
scroll to position [226, 0]
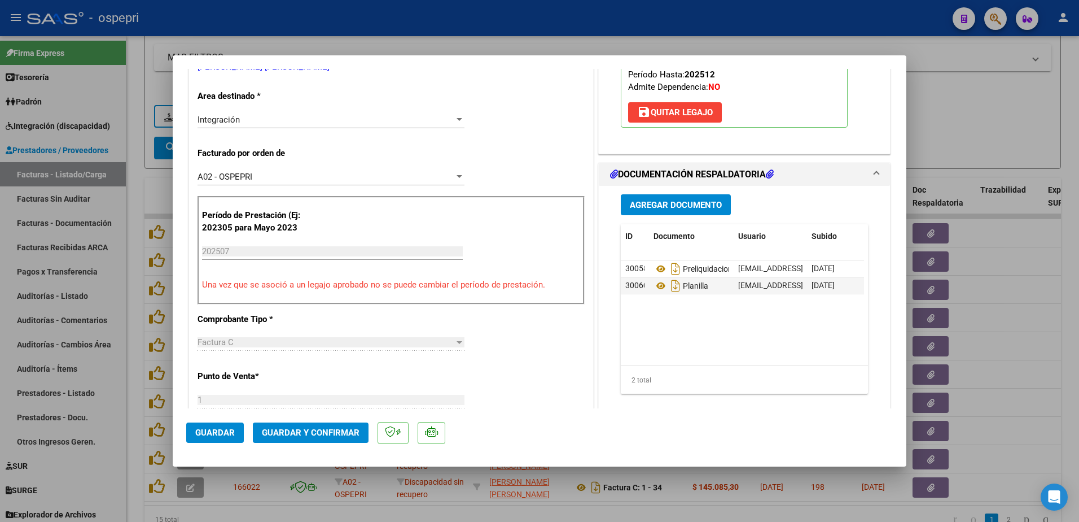
click at [299, 429] on span "Guardar y Confirmar" at bounding box center [311, 432] width 98 height 10
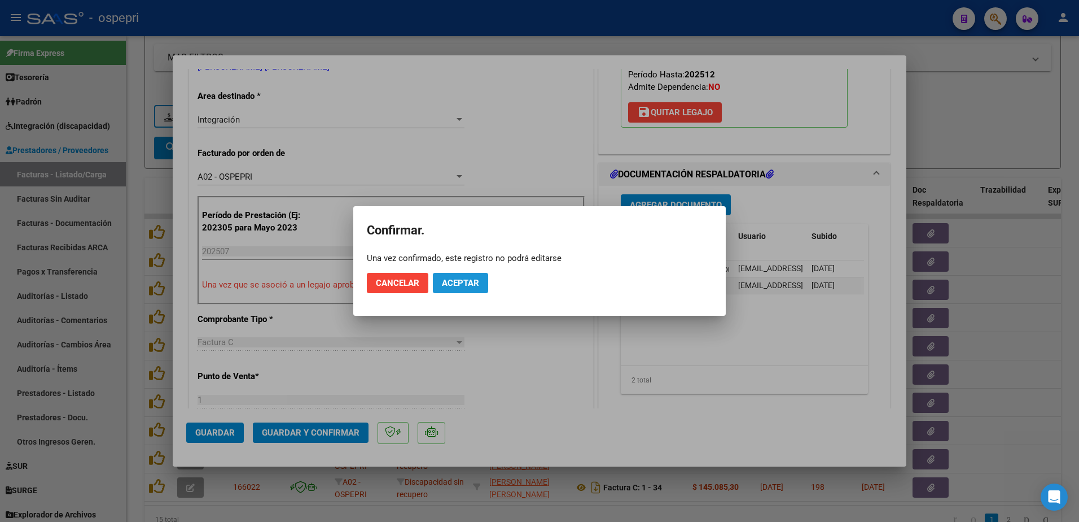
click at [476, 282] on span "Aceptar" at bounding box center [460, 283] width 37 height 10
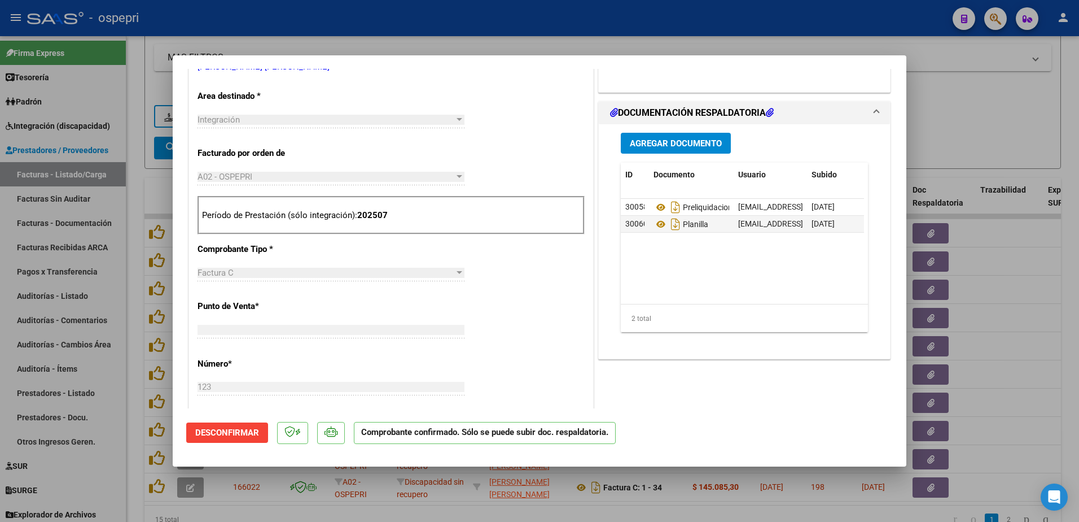
type input "$ 0,00"
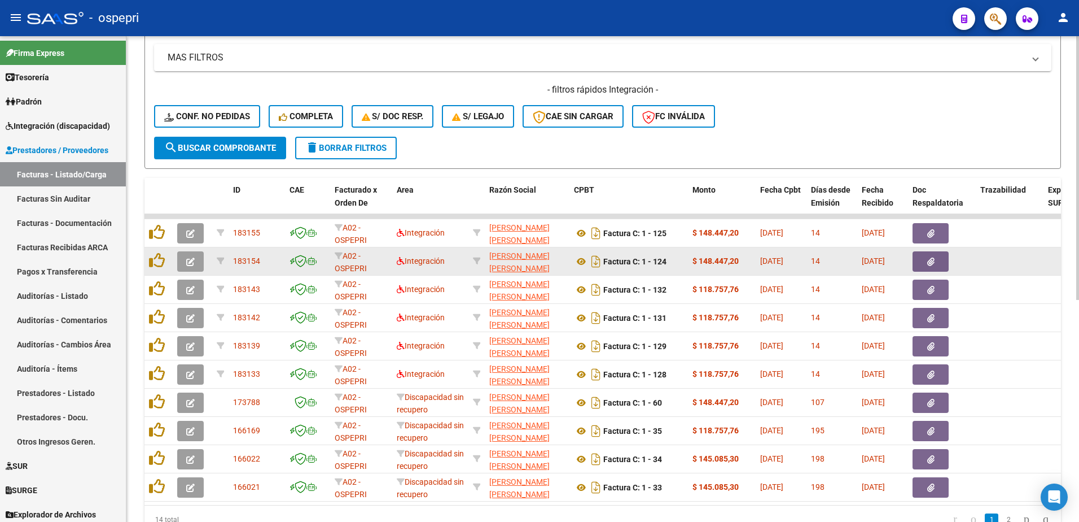
click at [185, 261] on button "button" at bounding box center [190, 261] width 27 height 20
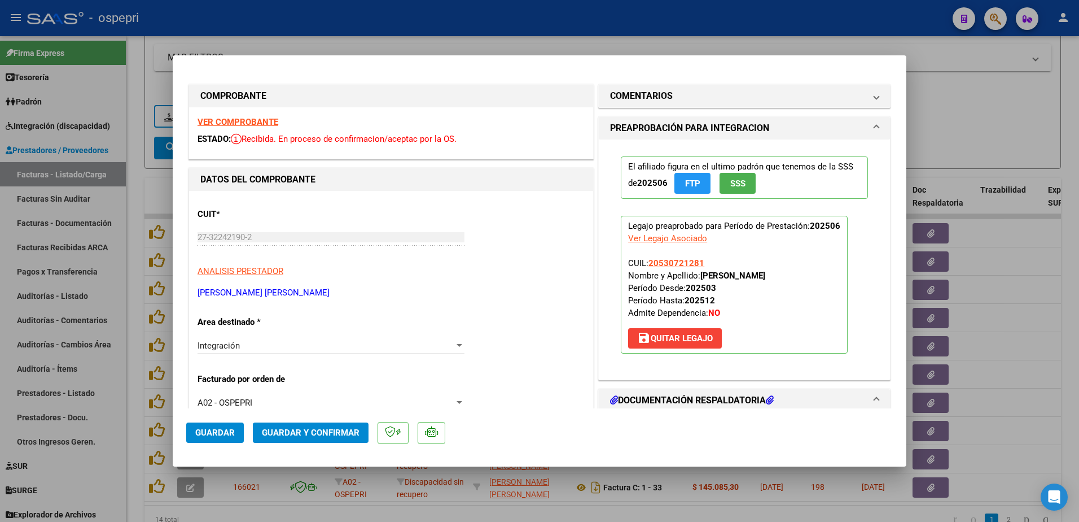
click at [238, 122] on strong "VER COMPROBANTE" at bounding box center [238, 122] width 81 height 10
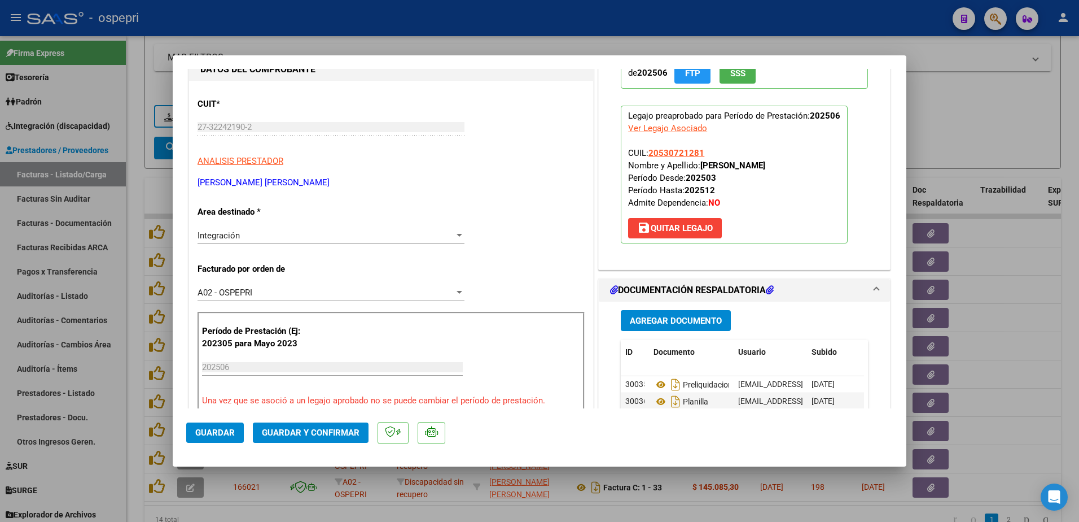
scroll to position [169, 0]
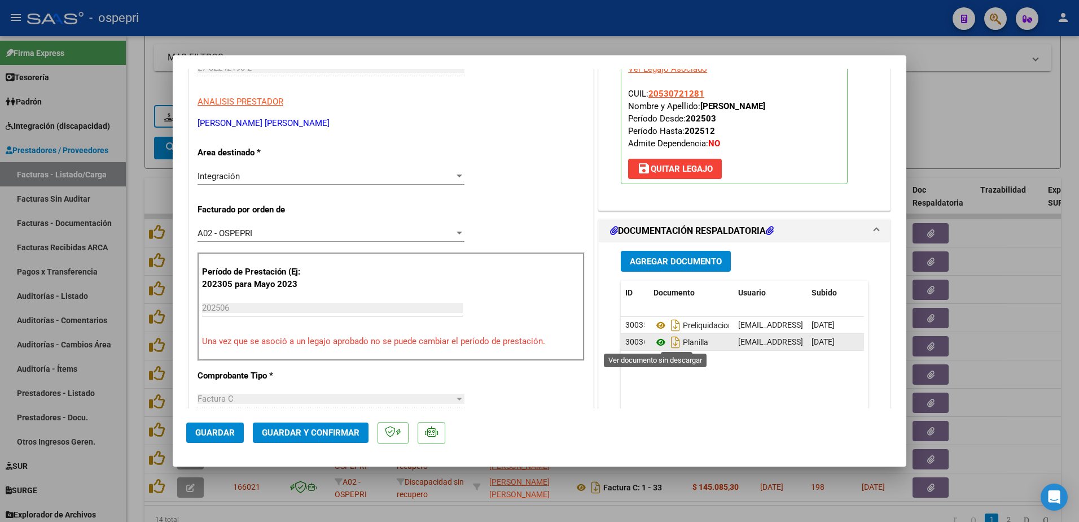
click at [655, 343] on icon at bounding box center [661, 342] width 15 height 14
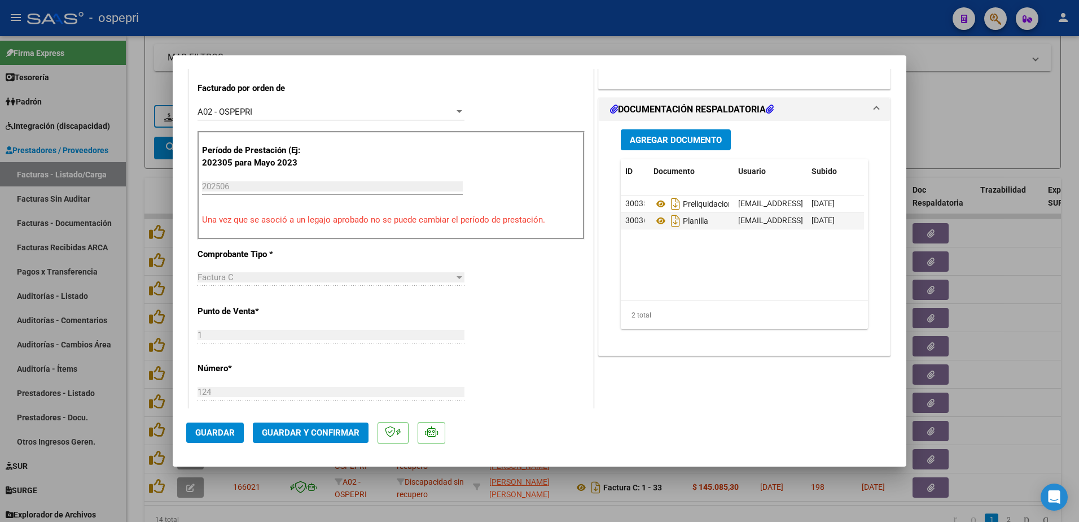
scroll to position [339, 0]
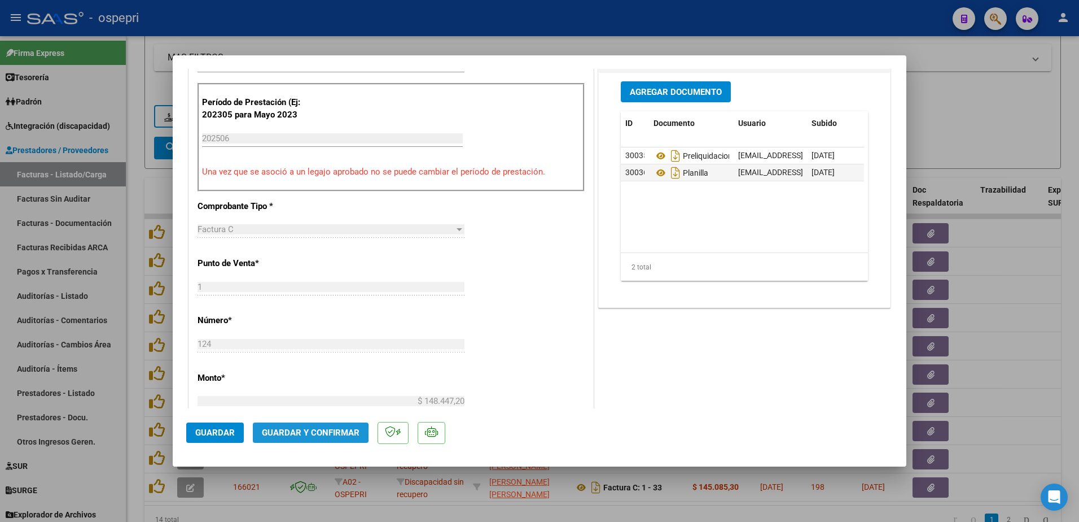
click at [302, 434] on span "Guardar y Confirmar" at bounding box center [311, 432] width 98 height 10
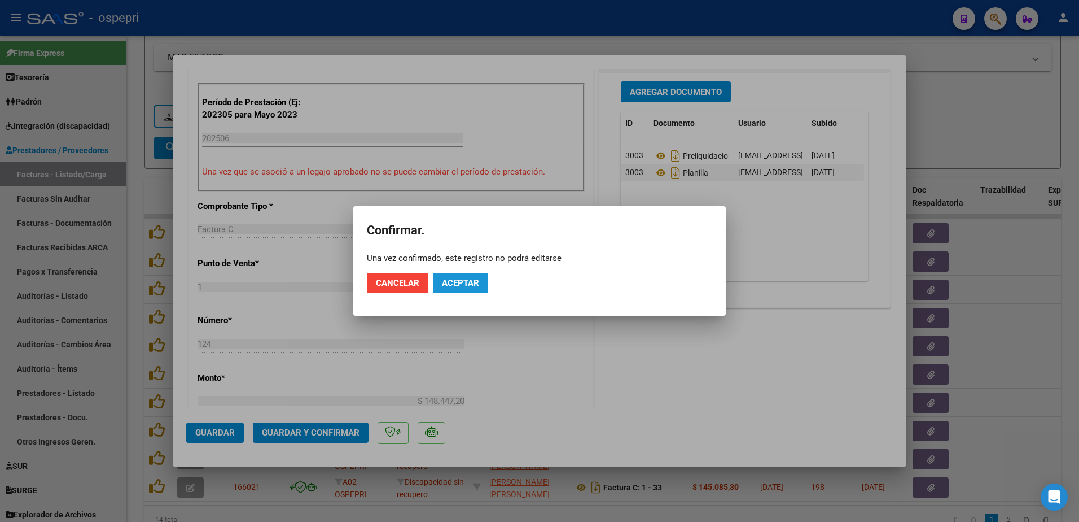
click at [444, 284] on span "Aceptar" at bounding box center [460, 283] width 37 height 10
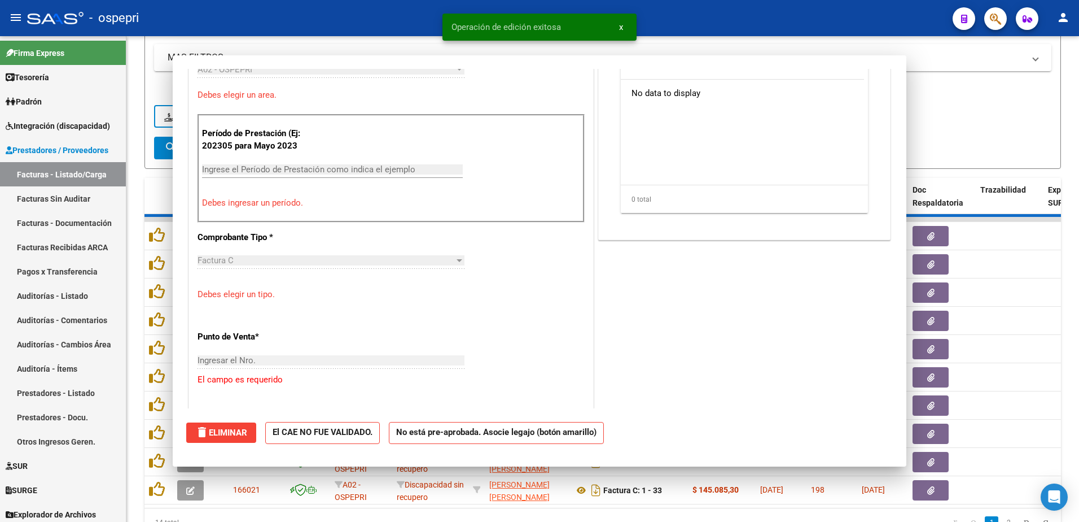
scroll to position [359, 0]
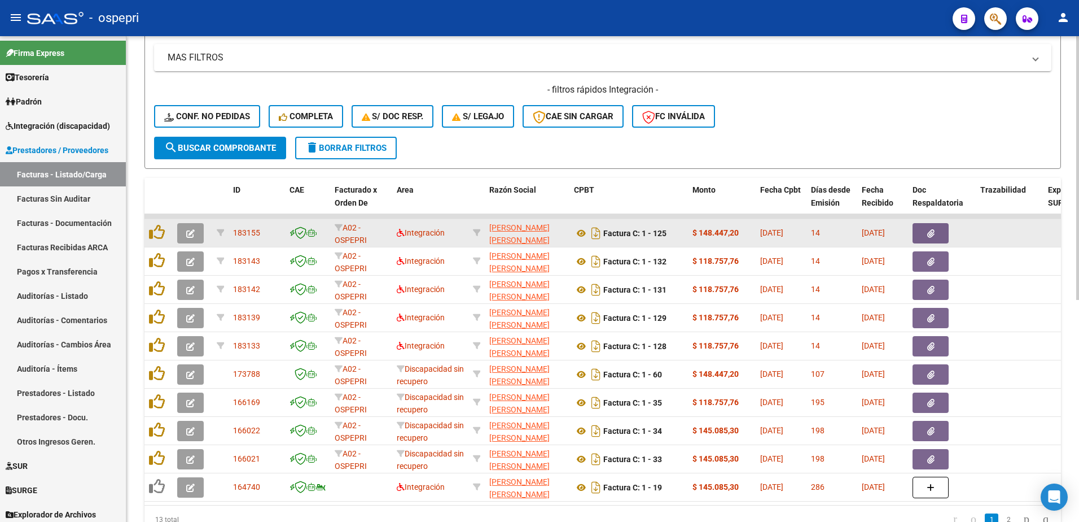
click at [187, 229] on span "button" at bounding box center [190, 233] width 8 height 10
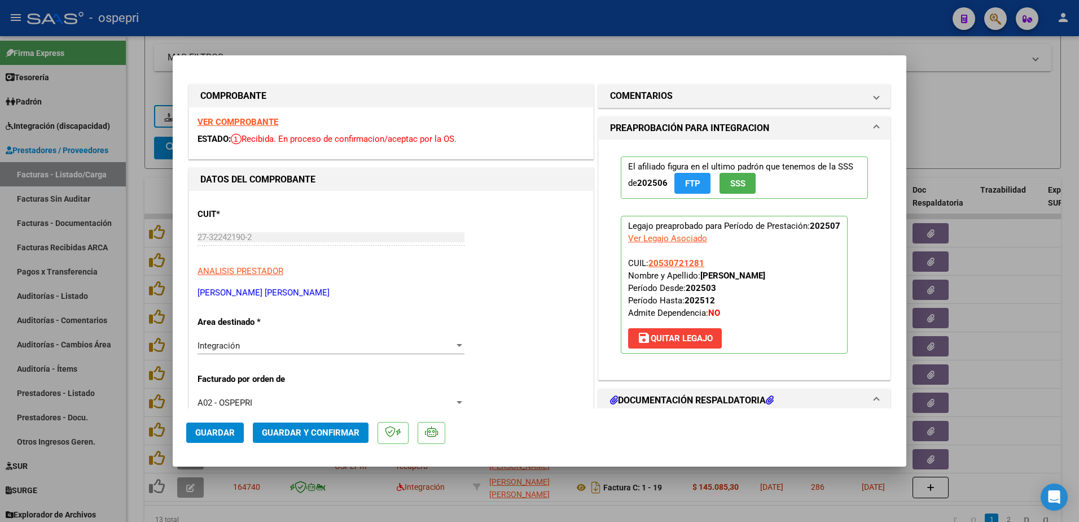
click at [243, 119] on strong "VER COMPROBANTE" at bounding box center [238, 122] width 81 height 10
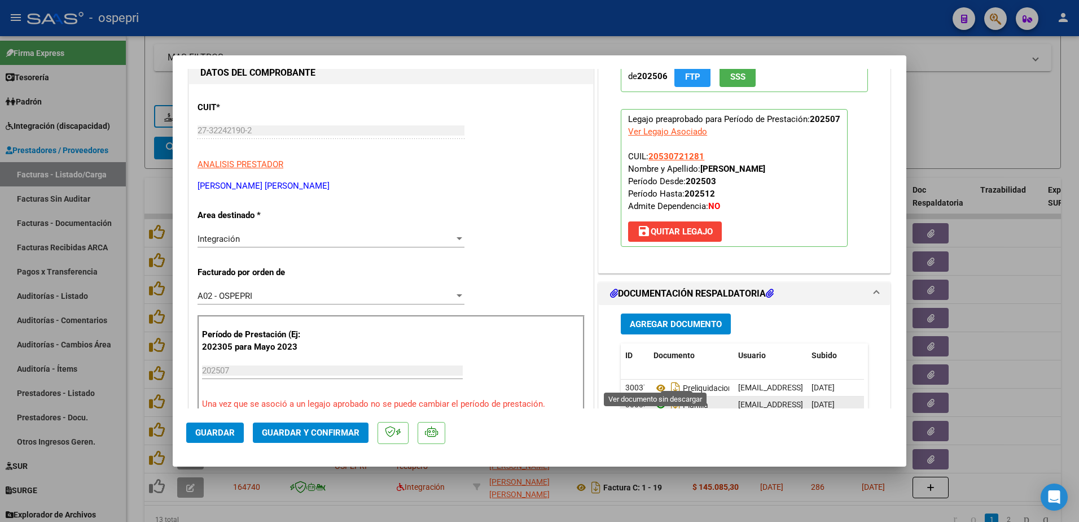
scroll to position [169, 0]
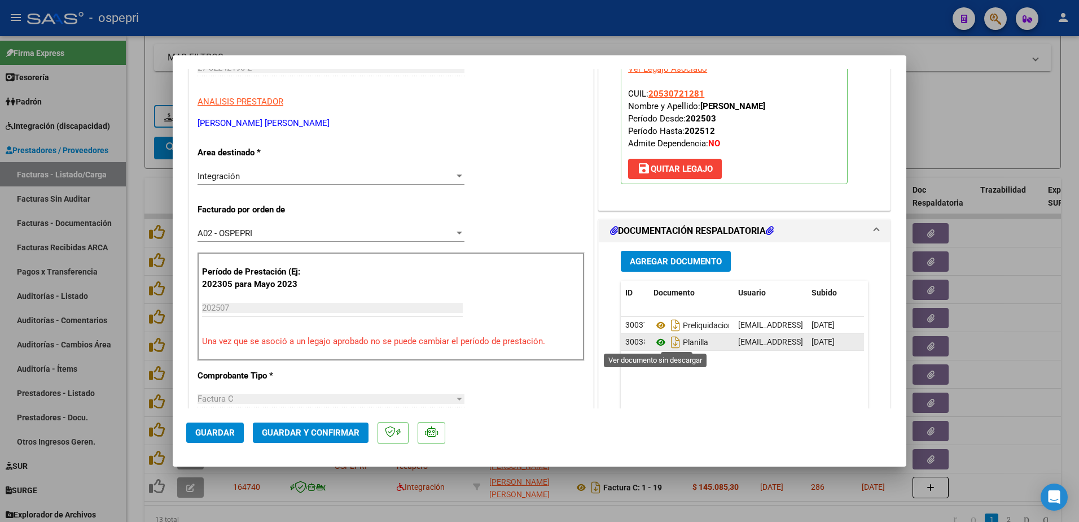
click at [657, 345] on icon at bounding box center [661, 342] width 15 height 14
click at [322, 430] on span "Guardar y Confirmar" at bounding box center [311, 432] width 98 height 10
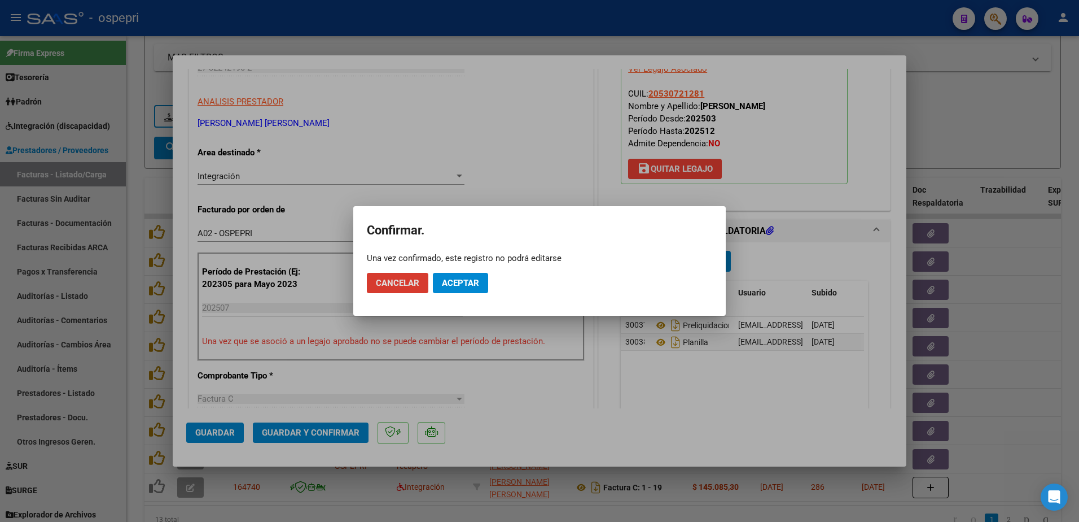
click at [464, 288] on button "Aceptar" at bounding box center [460, 283] width 55 height 20
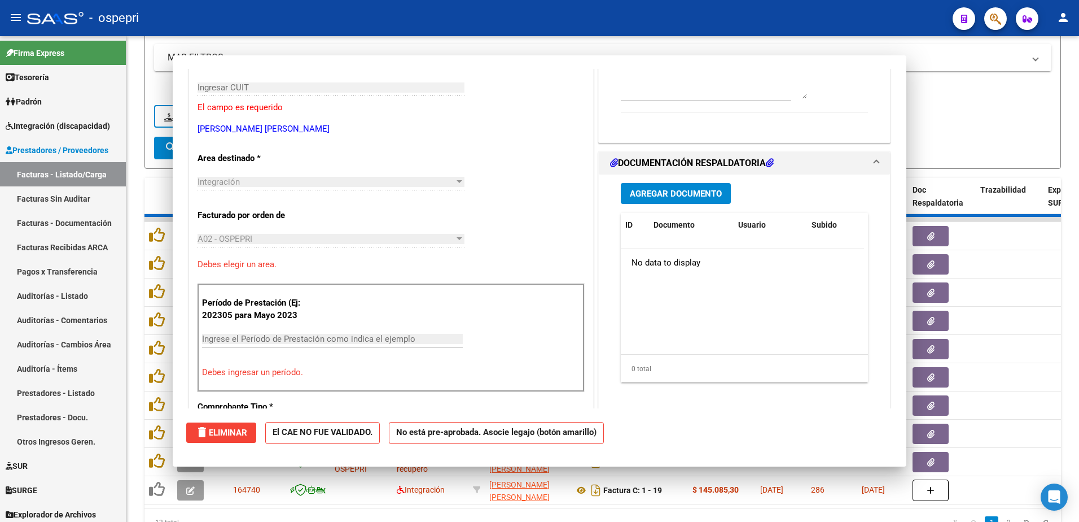
scroll to position [189, 0]
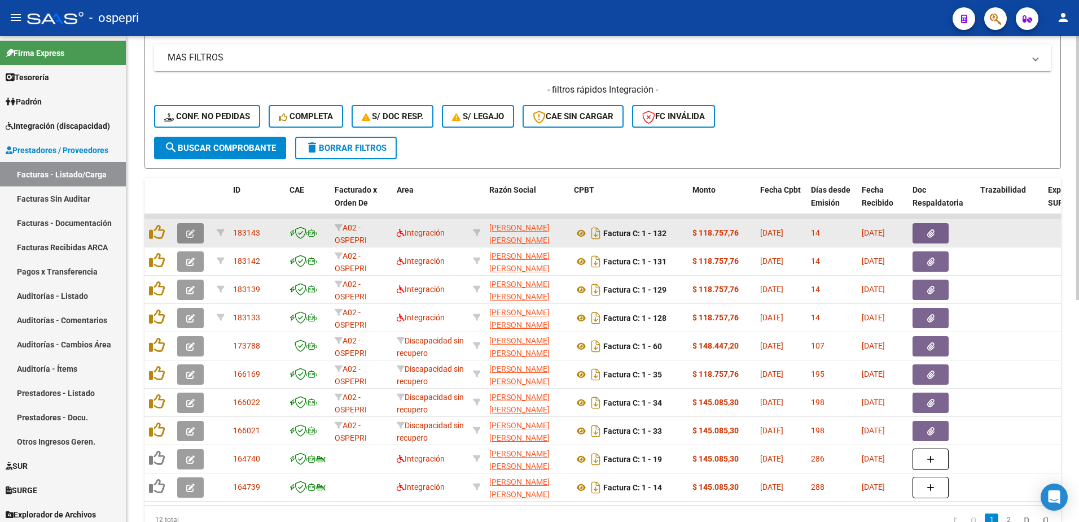
click at [194, 234] on icon "button" at bounding box center [190, 233] width 8 height 8
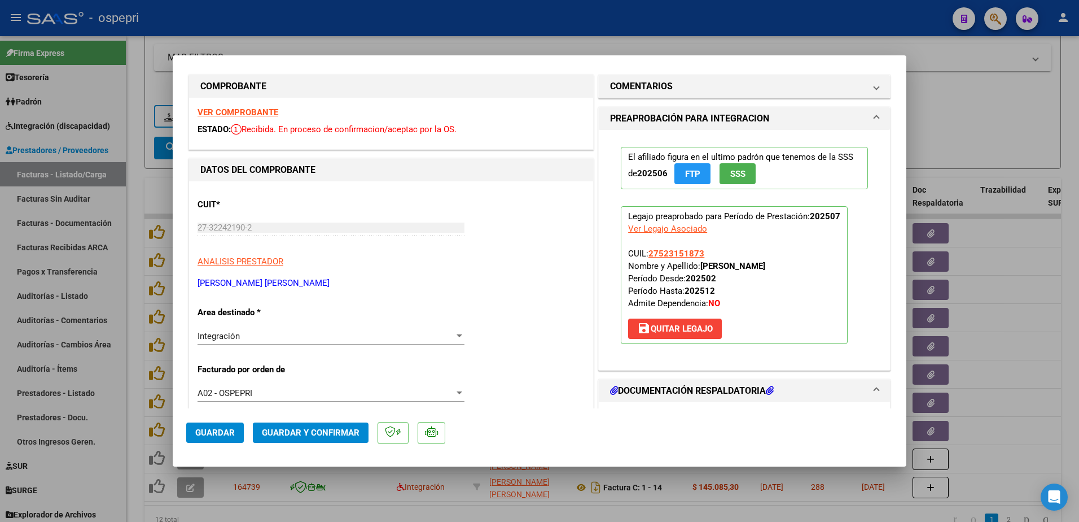
scroll to position [0, 0]
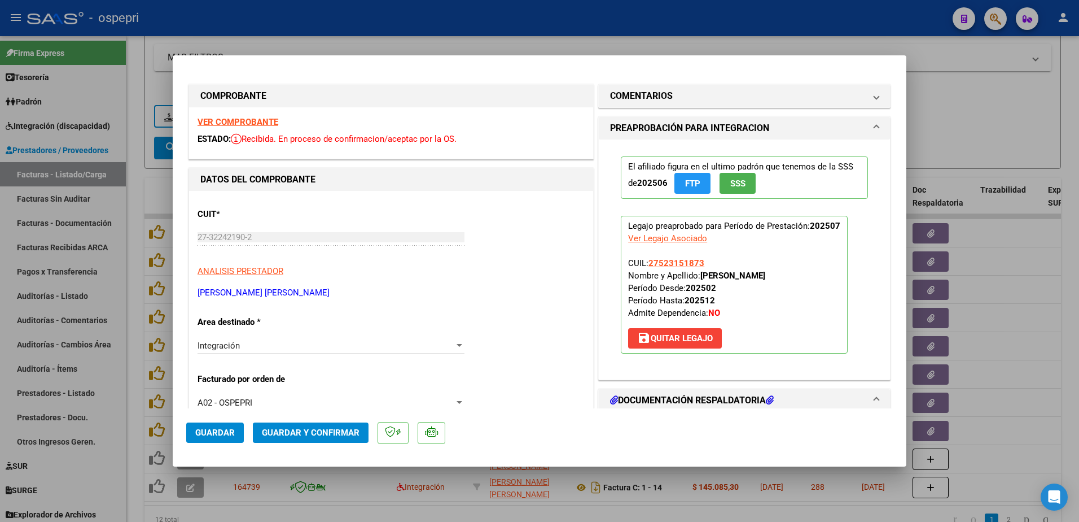
click at [247, 120] on strong "VER COMPROBANTE" at bounding box center [238, 122] width 81 height 10
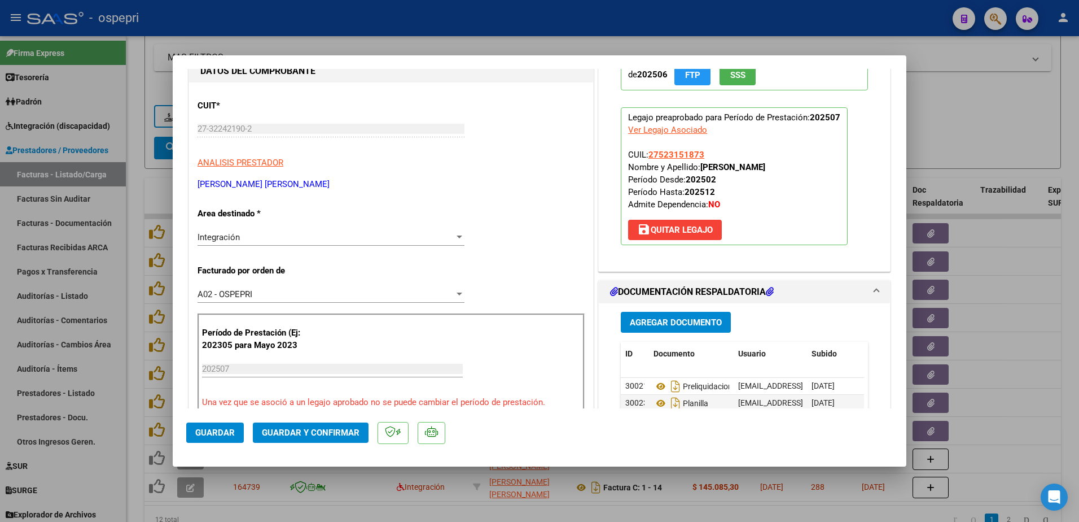
scroll to position [113, 0]
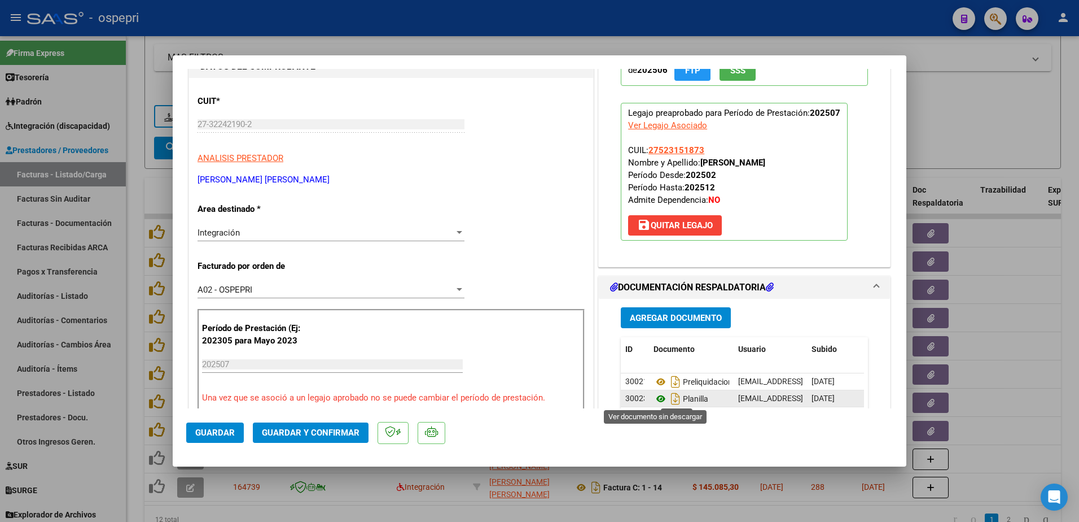
click at [654, 396] on icon at bounding box center [661, 399] width 15 height 14
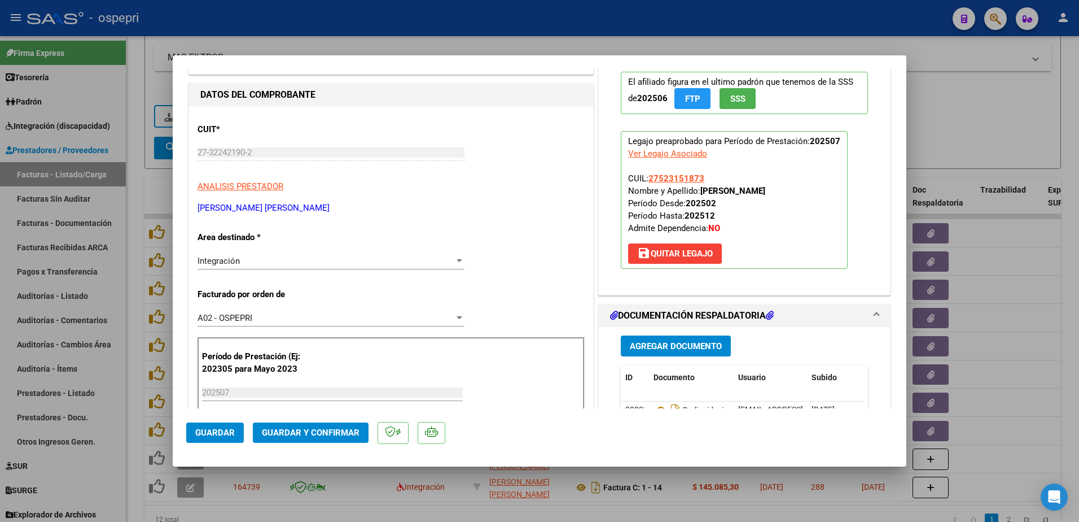
scroll to position [169, 0]
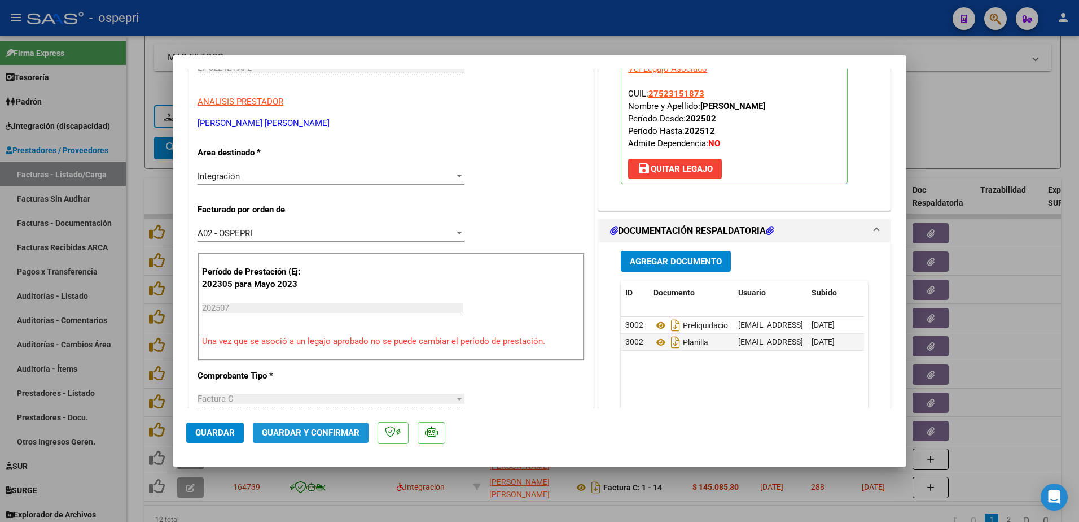
click at [299, 430] on span "Guardar y Confirmar" at bounding box center [311, 432] width 98 height 10
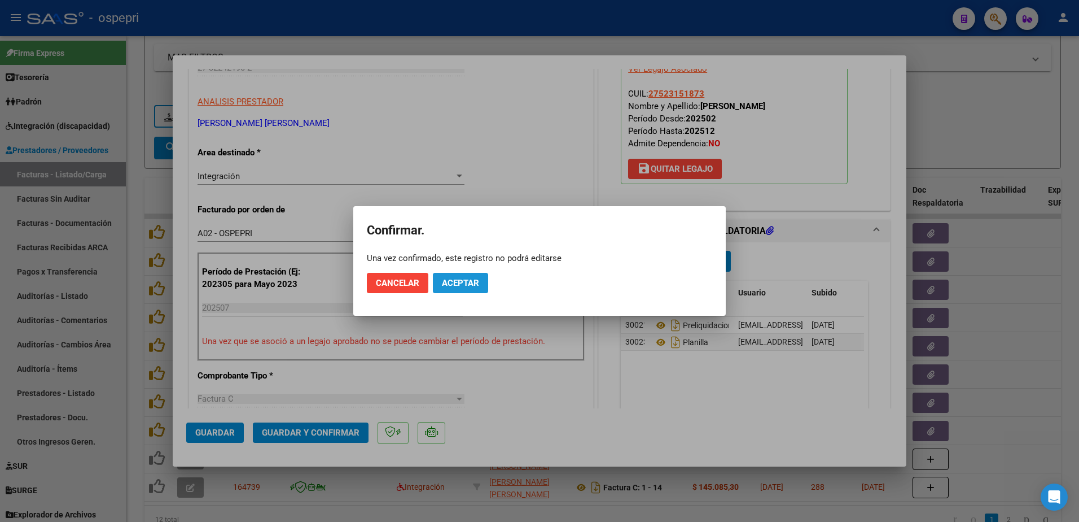
click at [457, 284] on span "Aceptar" at bounding box center [460, 283] width 37 height 10
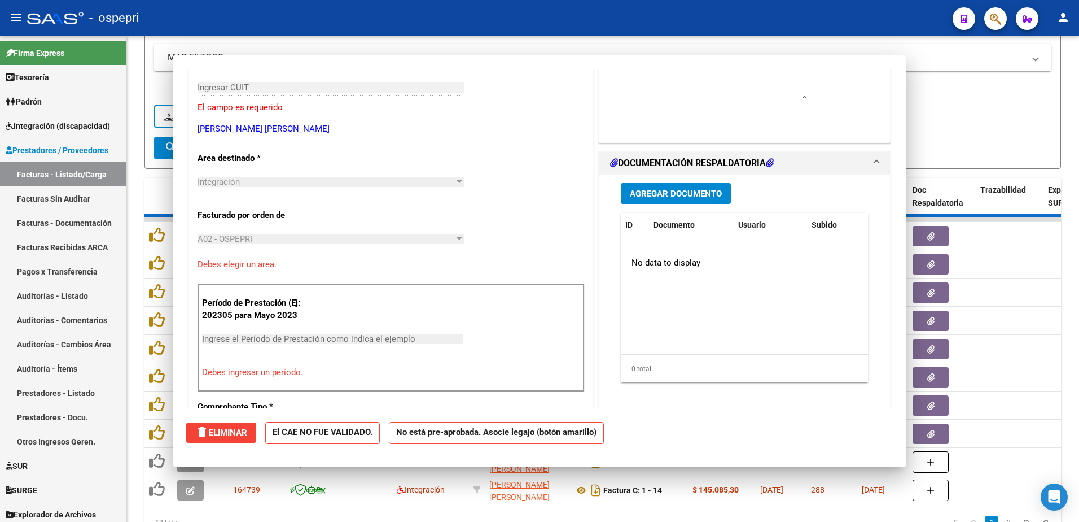
scroll to position [189, 0]
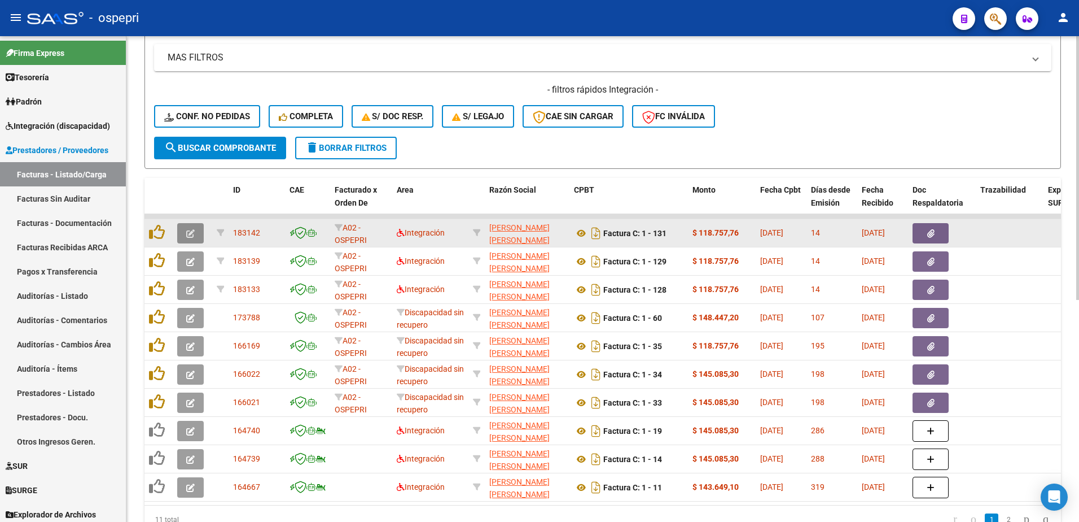
click at [190, 235] on icon "button" at bounding box center [190, 233] width 8 height 8
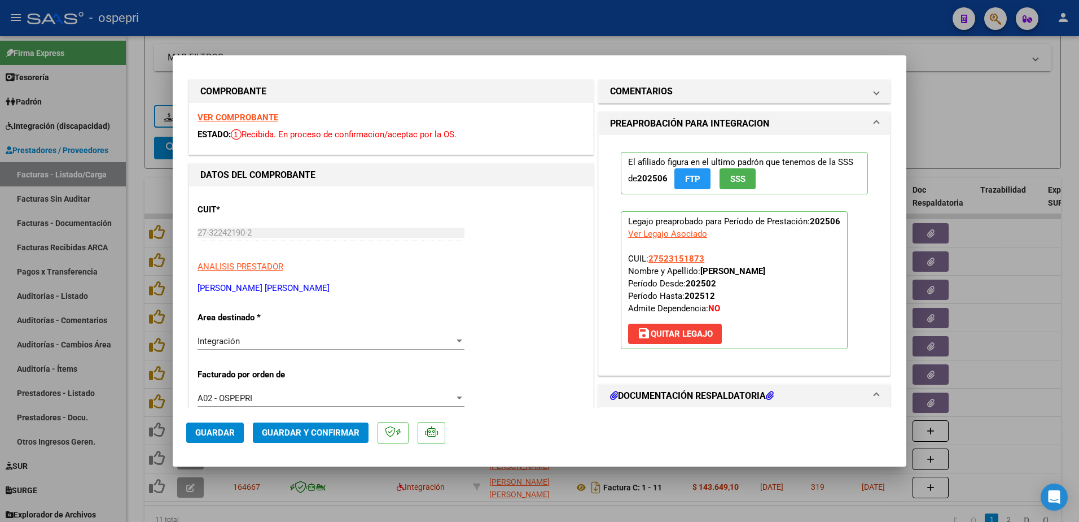
scroll to position [0, 0]
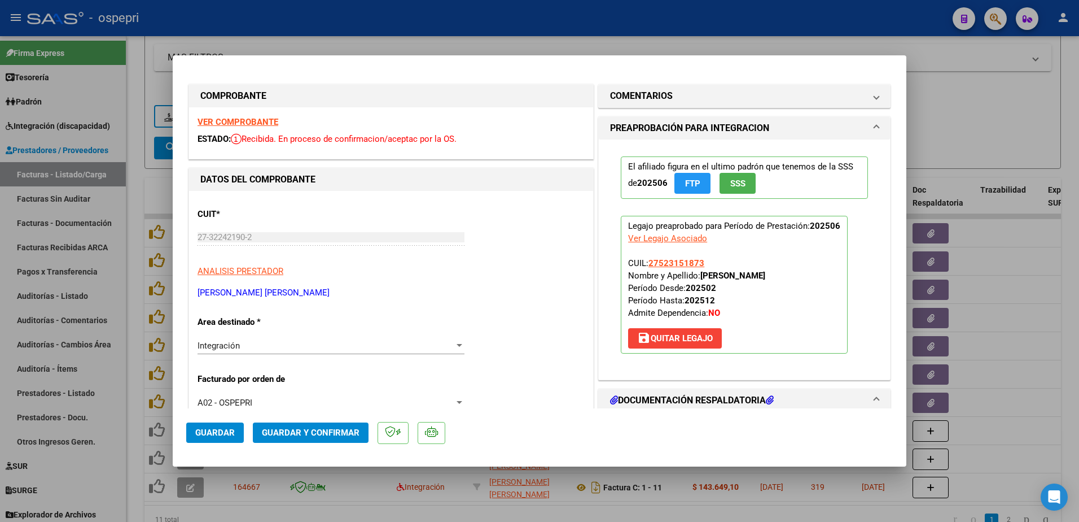
click at [251, 124] on strong "VER COMPROBANTE" at bounding box center [238, 122] width 81 height 10
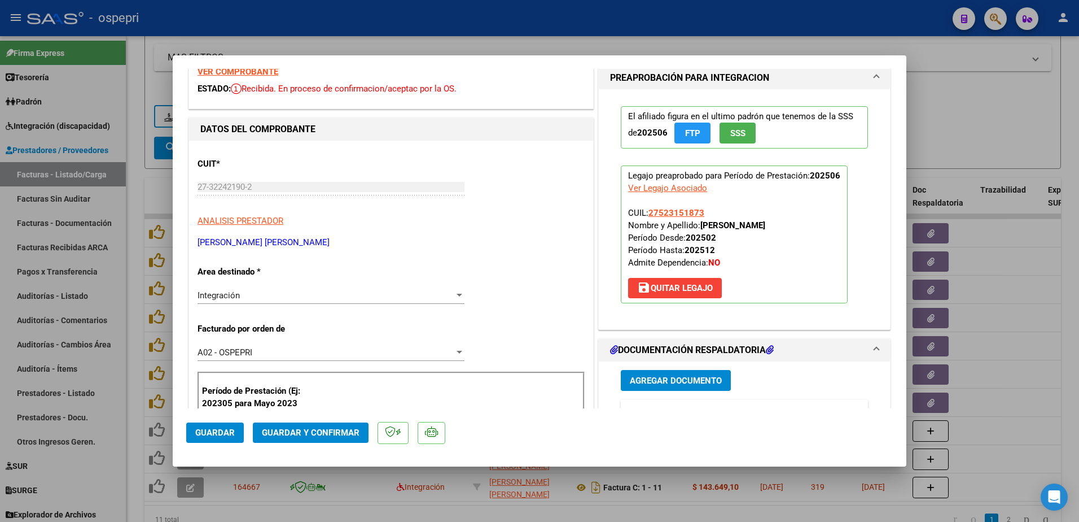
scroll to position [113, 0]
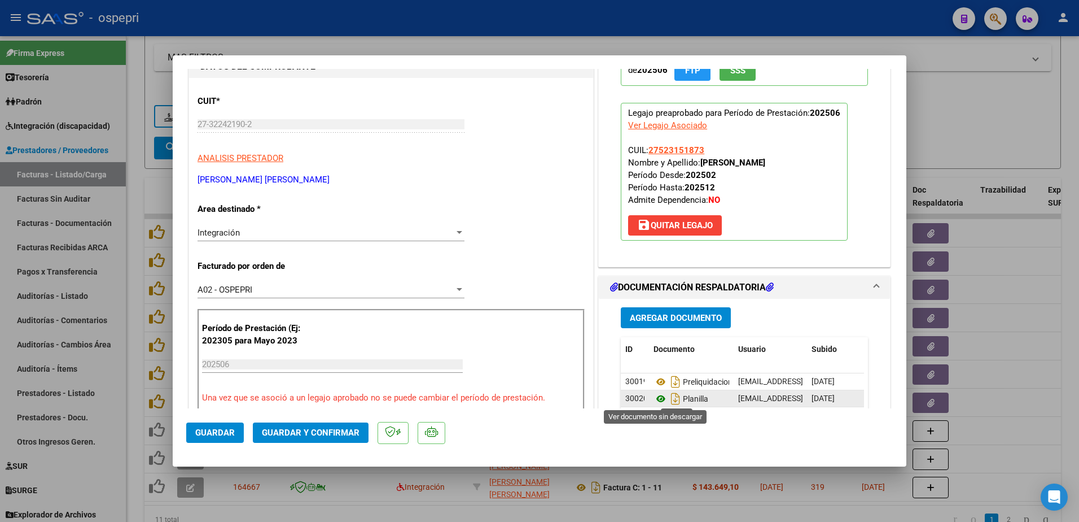
click at [658, 398] on icon at bounding box center [661, 399] width 15 height 14
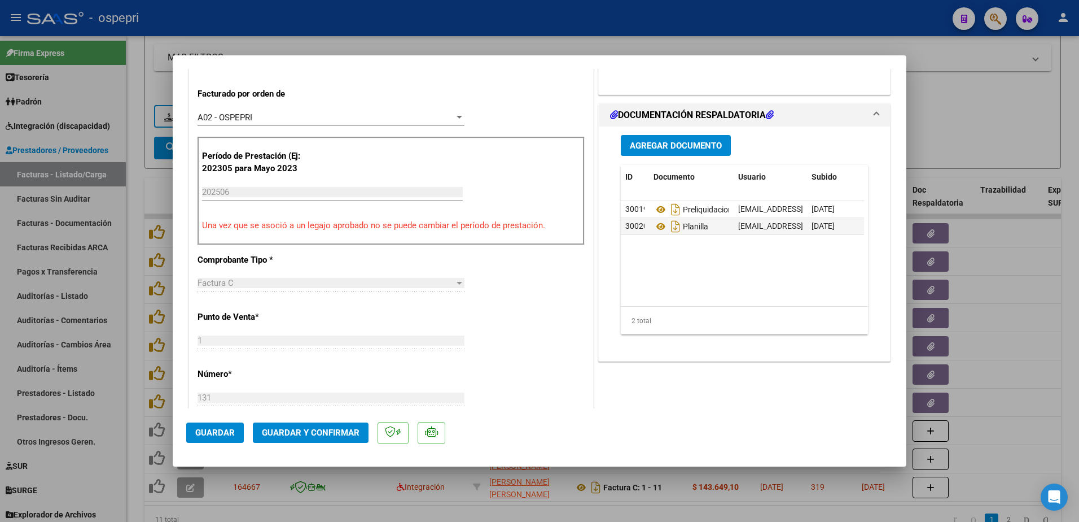
scroll to position [339, 0]
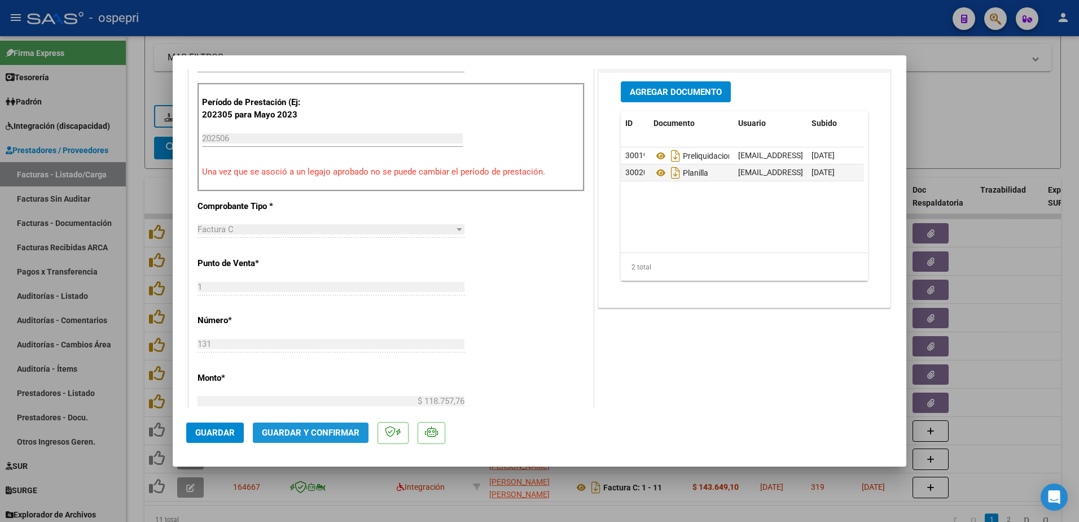
click at [344, 435] on span "Guardar y Confirmar" at bounding box center [311, 432] width 98 height 10
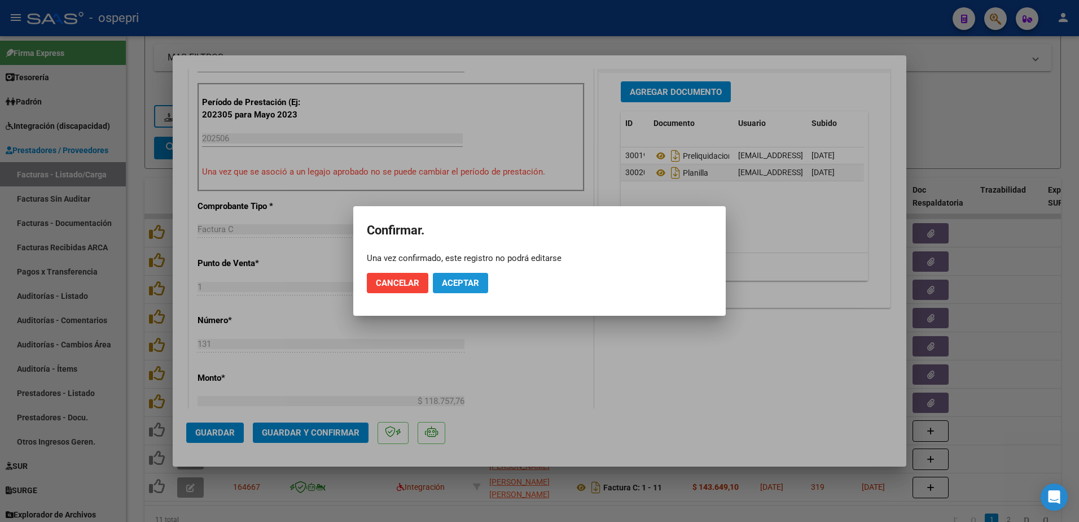
click at [456, 283] on span "Aceptar" at bounding box center [460, 283] width 37 height 10
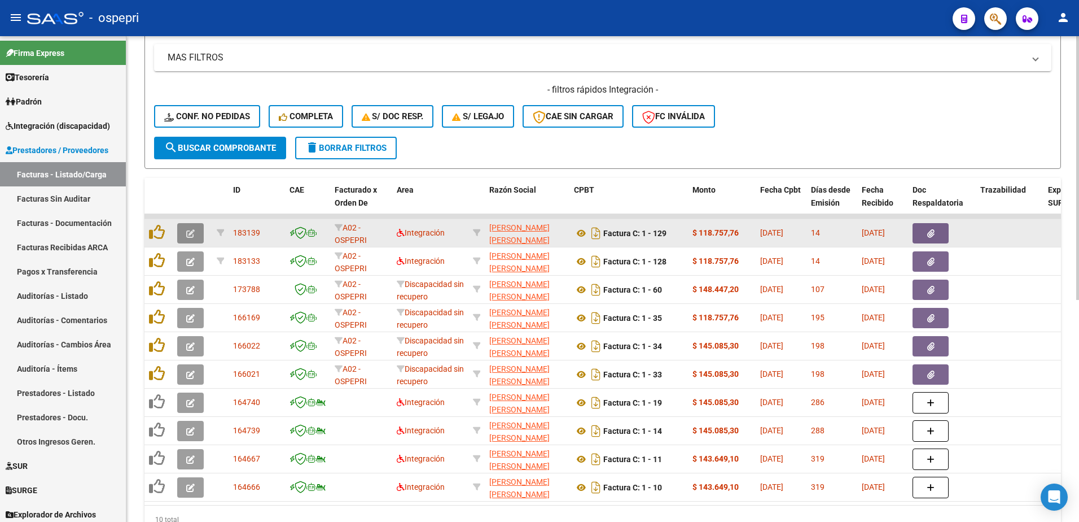
click at [193, 235] on icon "button" at bounding box center [190, 233] width 8 height 8
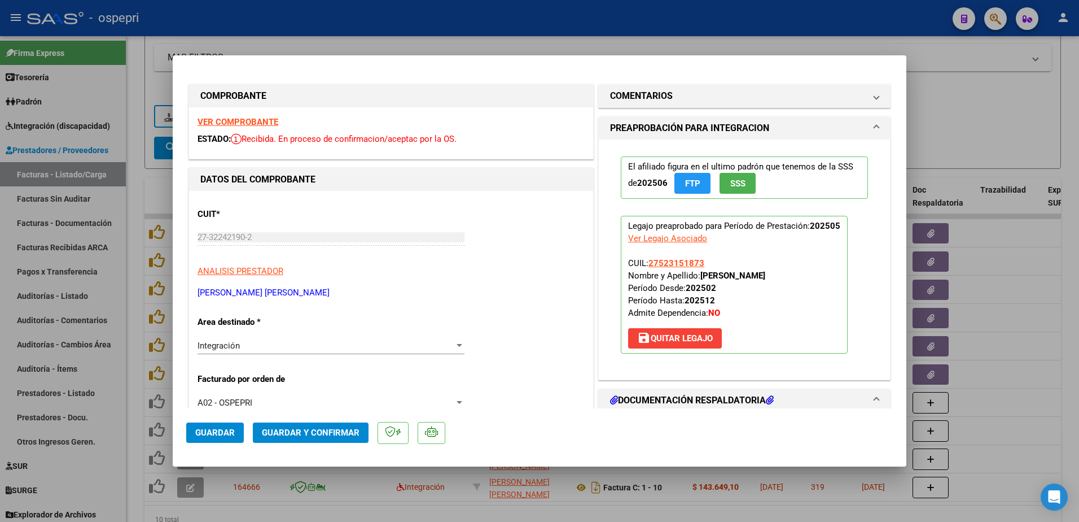
click at [243, 124] on strong "VER COMPROBANTE" at bounding box center [238, 122] width 81 height 10
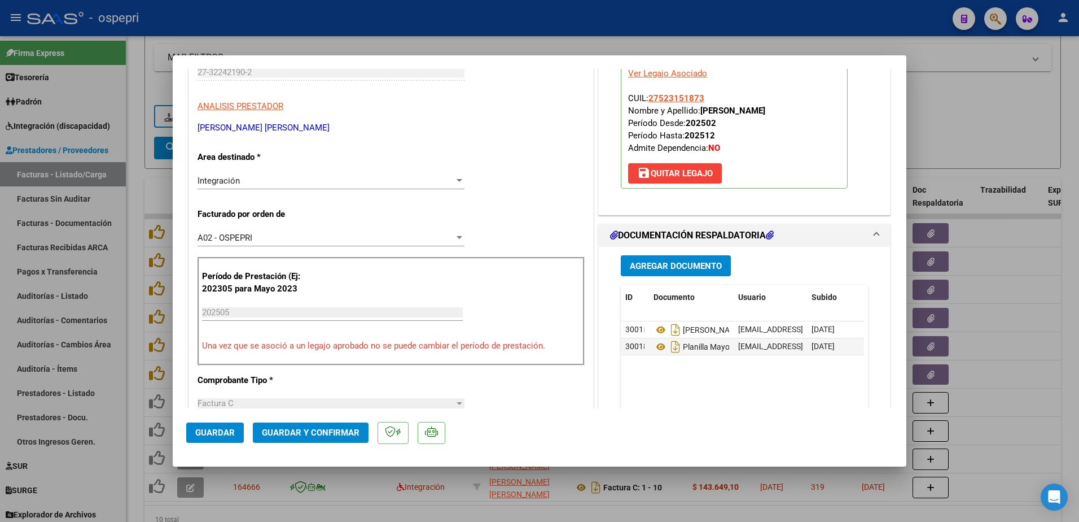
scroll to position [169, 0]
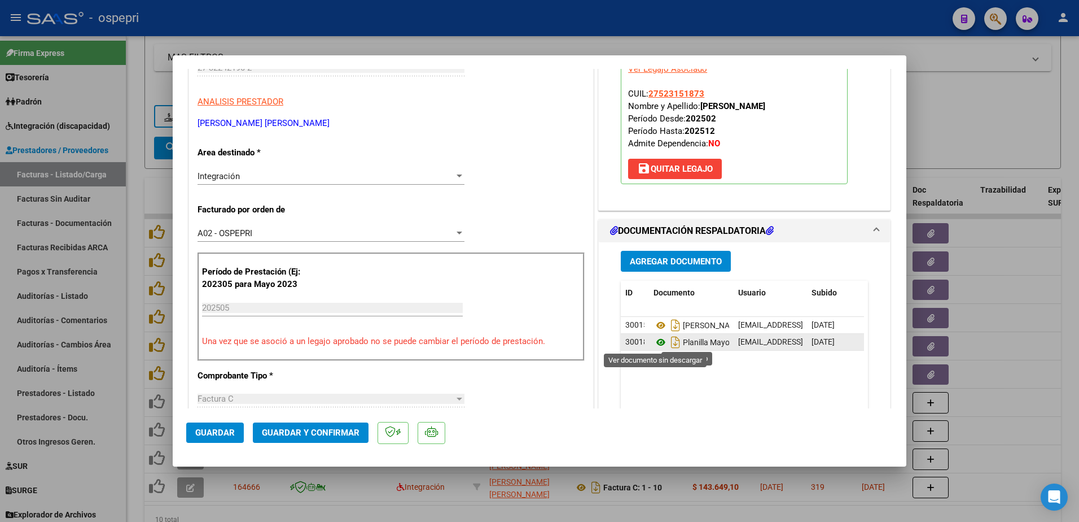
click at [656, 341] on icon at bounding box center [661, 342] width 15 height 14
click at [317, 430] on span "Guardar y Confirmar" at bounding box center [311, 432] width 98 height 10
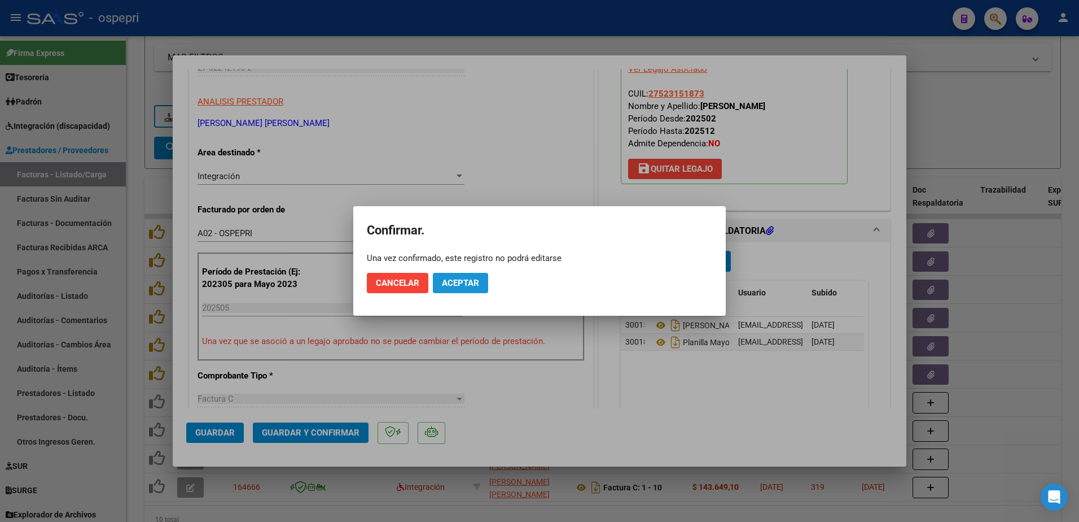
click at [461, 284] on span "Aceptar" at bounding box center [460, 283] width 37 height 10
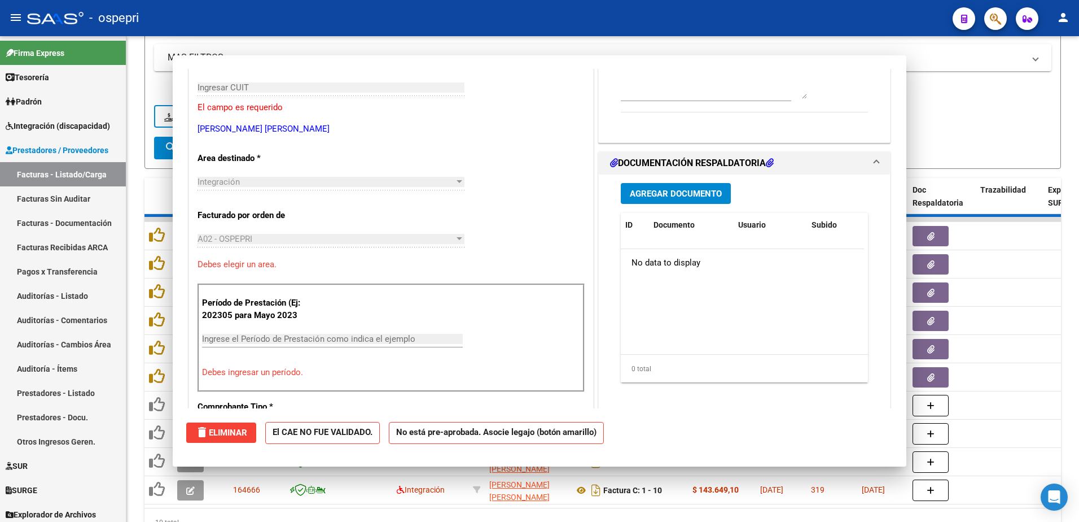
scroll to position [189, 0]
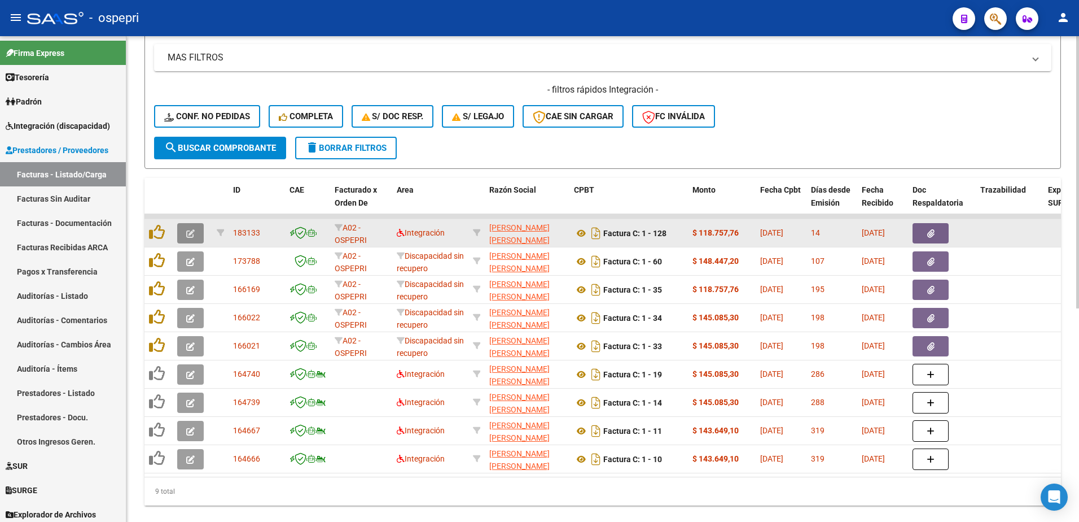
click at [186, 233] on icon "button" at bounding box center [190, 233] width 8 height 8
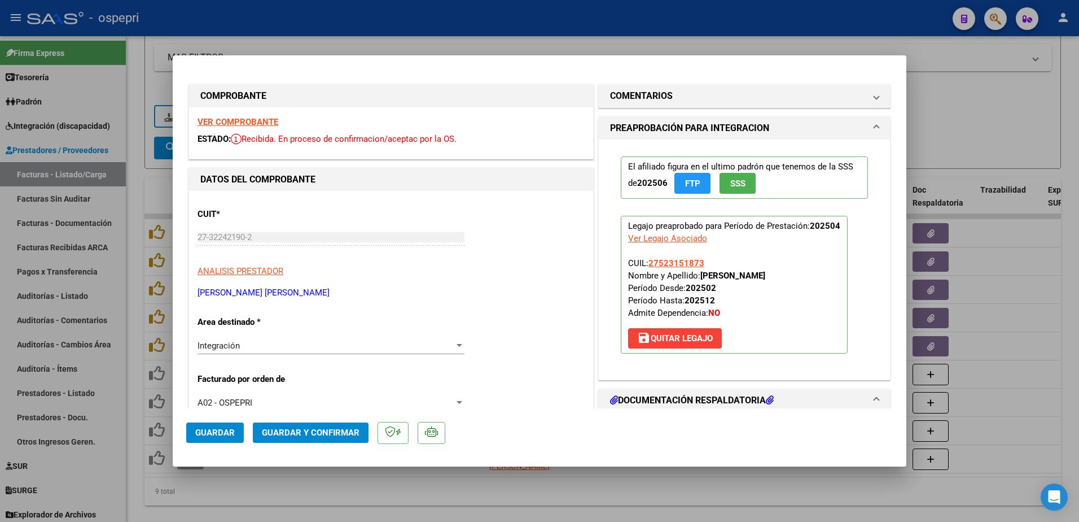
click at [253, 120] on strong "VER COMPROBANTE" at bounding box center [238, 122] width 81 height 10
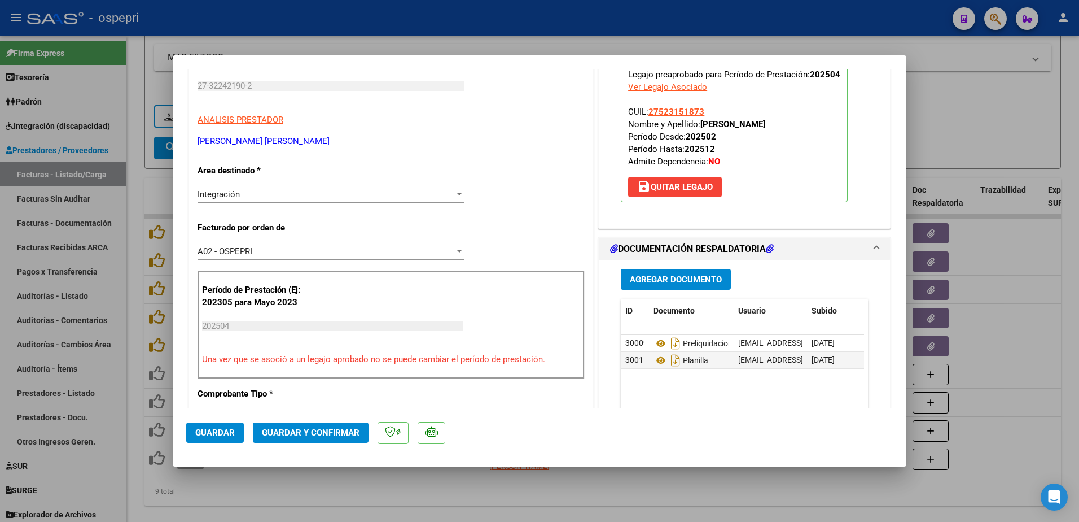
scroll to position [169, 0]
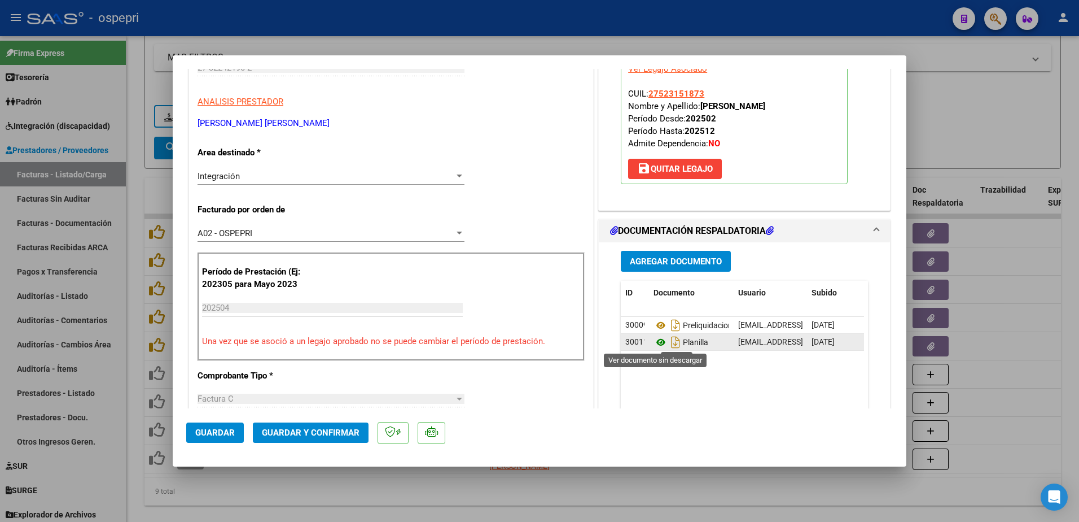
click at [658, 340] on icon at bounding box center [661, 342] width 15 height 14
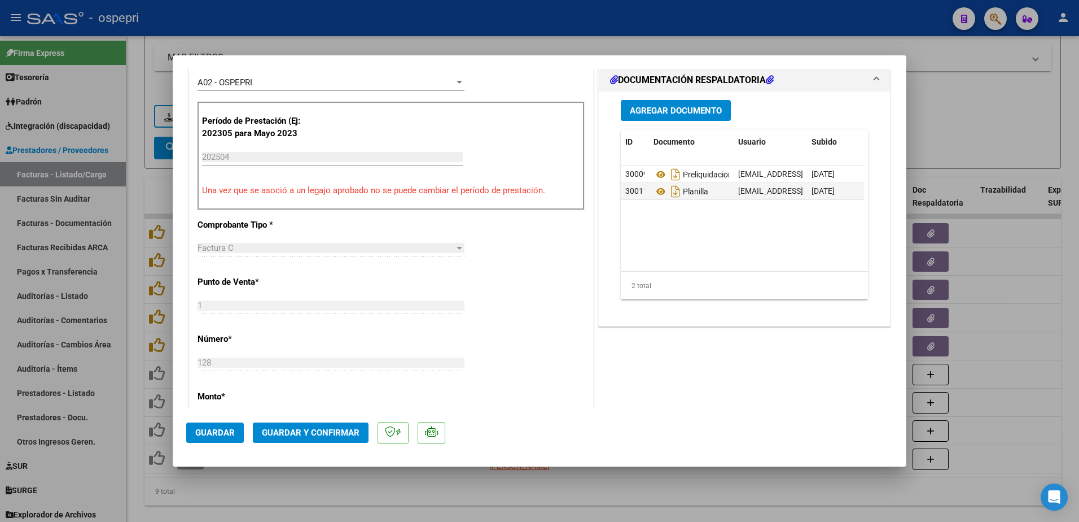
scroll to position [339, 0]
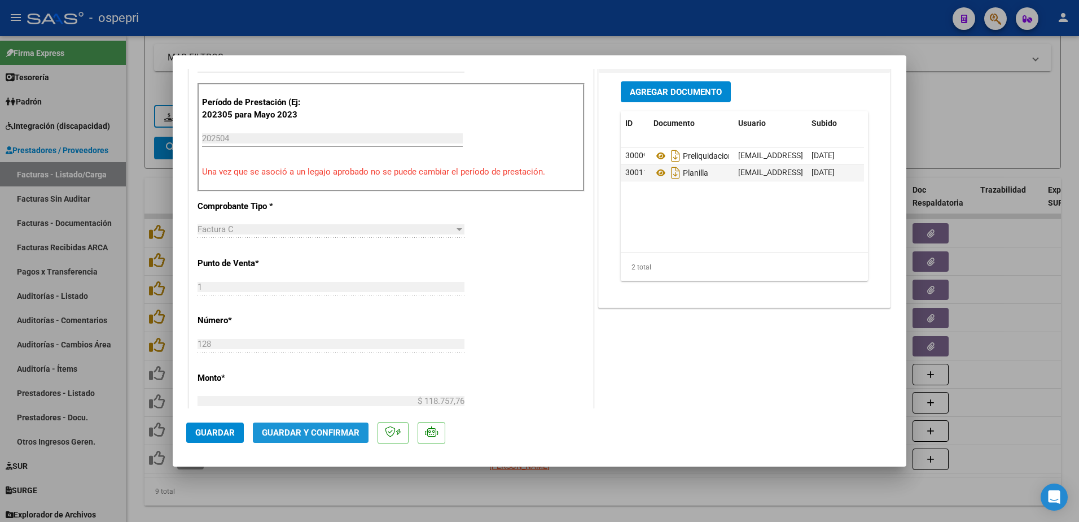
click at [329, 432] on span "Guardar y Confirmar" at bounding box center [311, 432] width 98 height 10
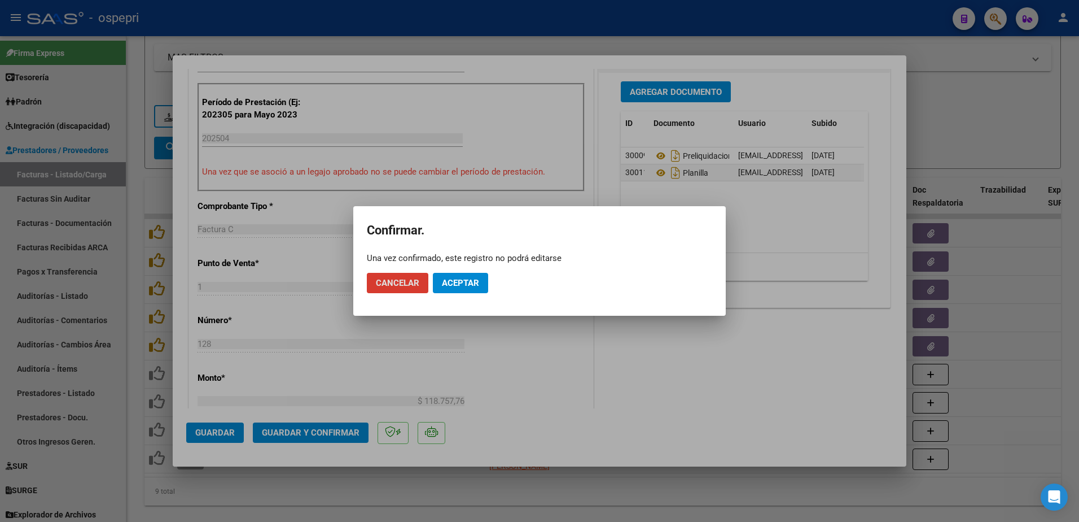
click at [445, 285] on span "Aceptar" at bounding box center [460, 283] width 37 height 10
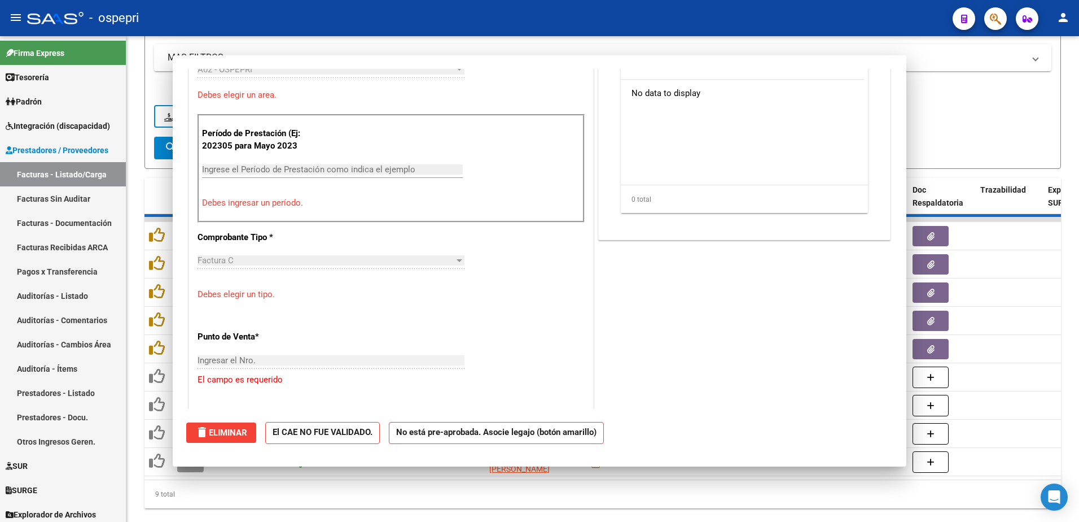
scroll to position [359, 0]
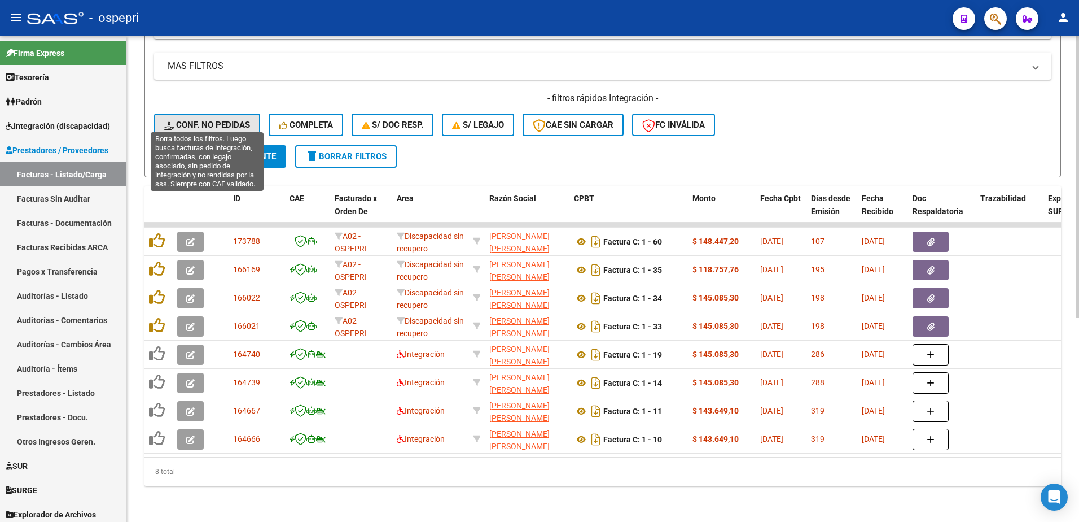
click at [215, 120] on span "Conf. no pedidas" at bounding box center [207, 125] width 86 height 10
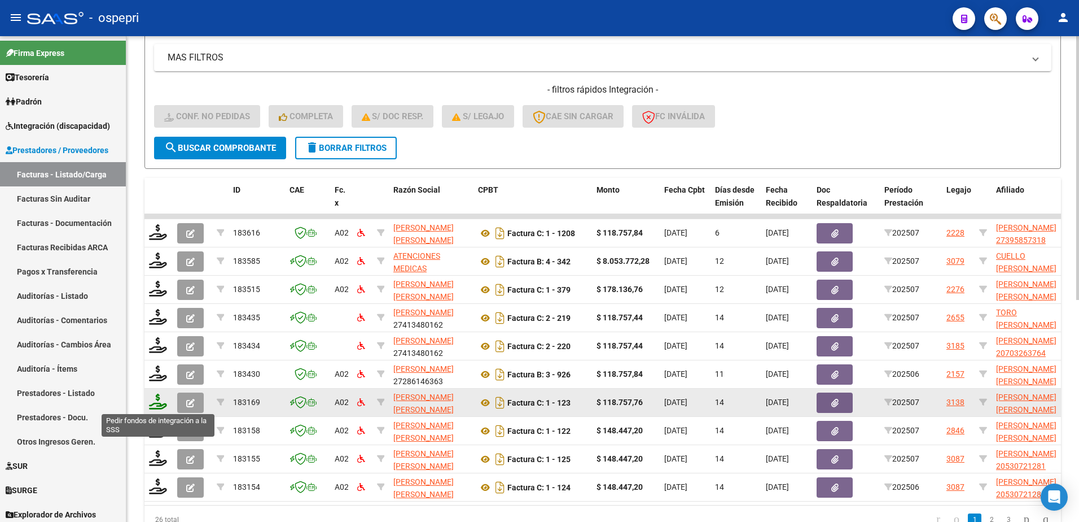
click at [159, 404] on icon at bounding box center [158, 402] width 18 height 16
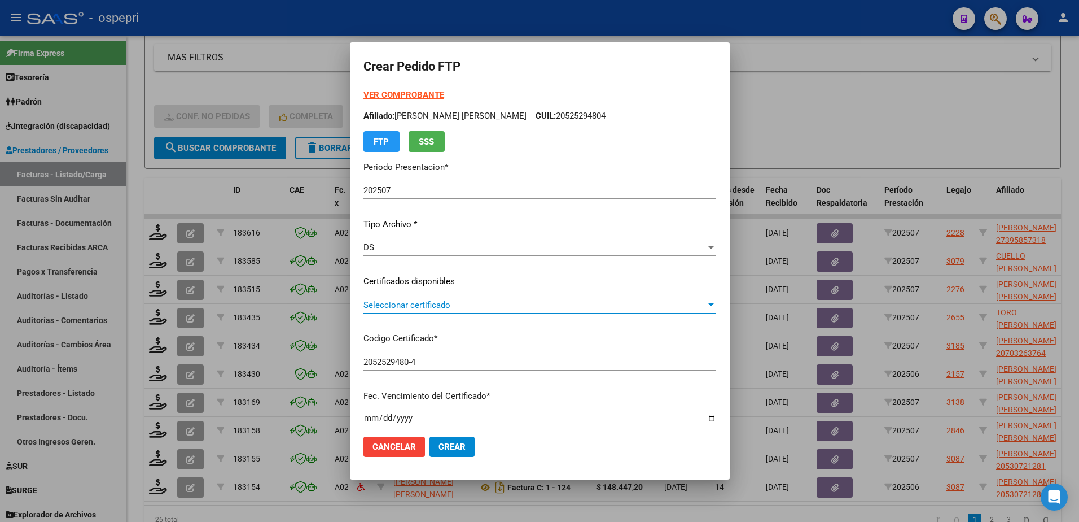
click at [426, 303] on span "Seleccionar certificado" at bounding box center [535, 305] width 343 height 10
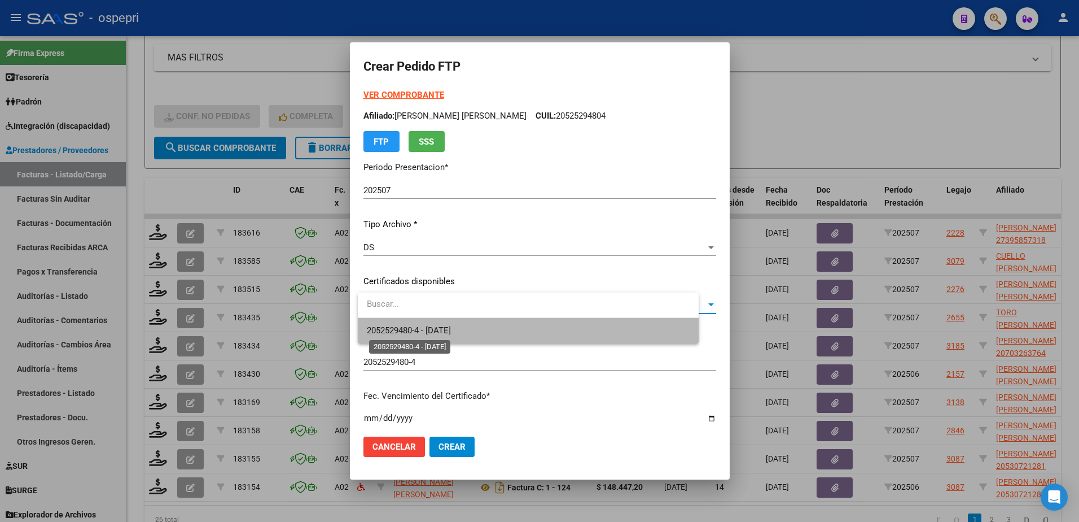
click at [439, 327] on span "2052529480-4 - [DATE]" at bounding box center [409, 330] width 84 height 10
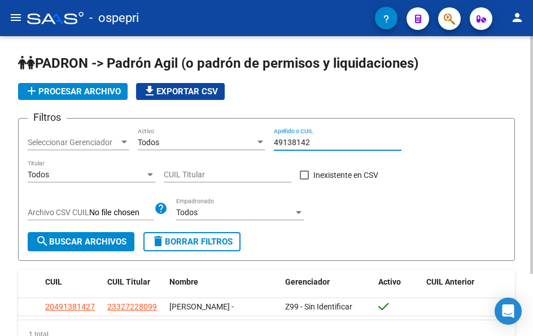
scroll to position [74, 0]
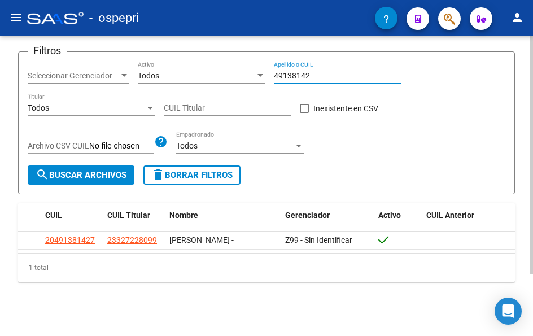
click at [313, 71] on input "49138142" at bounding box center [338, 76] width 128 height 10
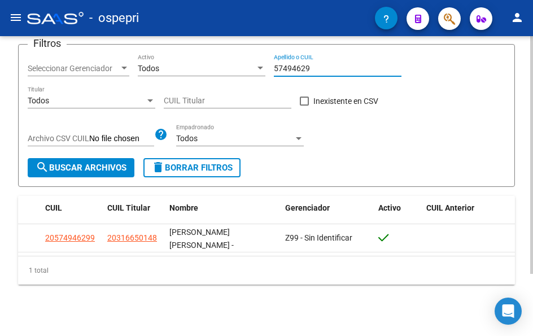
click at [311, 64] on input "57494629" at bounding box center [338, 69] width 128 height 10
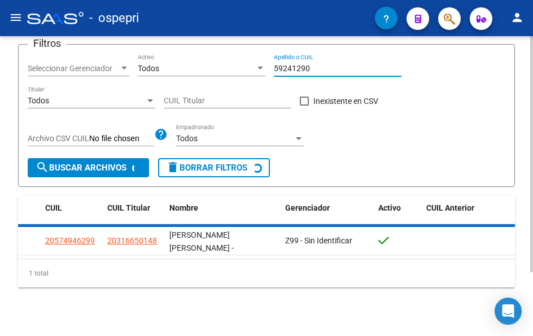
scroll to position [68, 0]
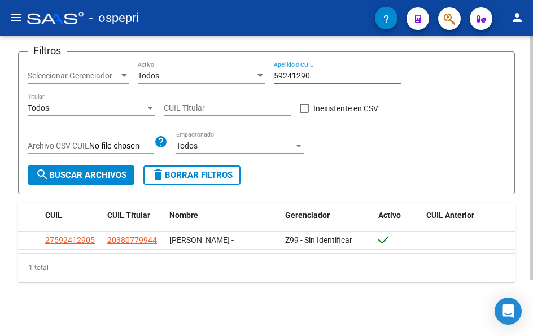
click at [326, 77] on input "59241290" at bounding box center [338, 76] width 128 height 10
click at [326, 78] on input "59241290" at bounding box center [338, 76] width 128 height 10
click at [312, 71] on input "42604529" at bounding box center [338, 76] width 128 height 10
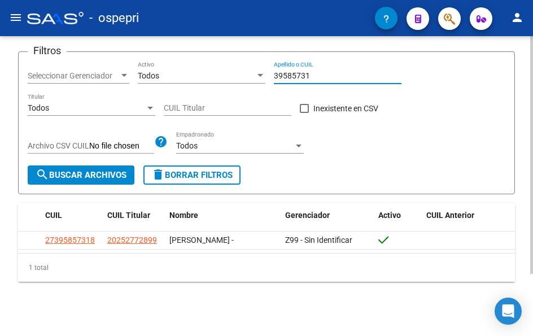
click at [318, 71] on input "39585731" at bounding box center [338, 76] width 128 height 10
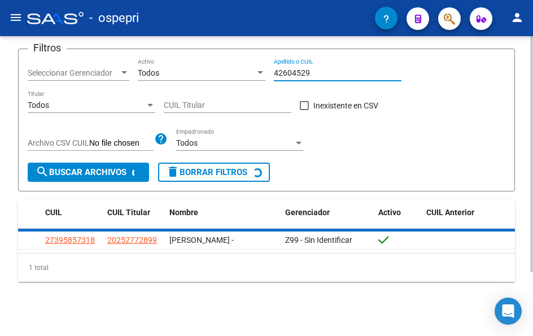
scroll to position [68, 0]
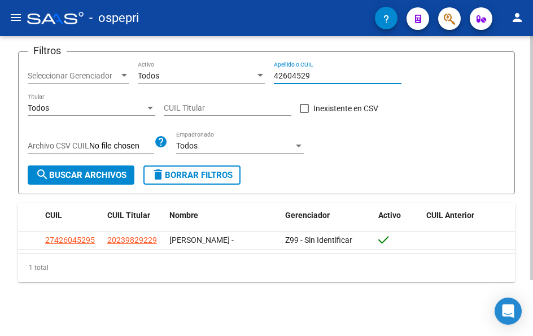
drag, startPoint x: 323, startPoint y: 73, endPoint x: 224, endPoint y: 79, distance: 99.5
click at [224, 79] on div "Filtros Seleccionar Gerenciador Seleccionar Gerenciador Todos Activo 42604529 A…" at bounding box center [267, 113] width 478 height 104
click at [316, 74] on input "58077814" at bounding box center [338, 76] width 128 height 10
click at [316, 75] on input "58077814" at bounding box center [338, 76] width 128 height 10
click at [320, 74] on input "56319406" at bounding box center [338, 76] width 128 height 10
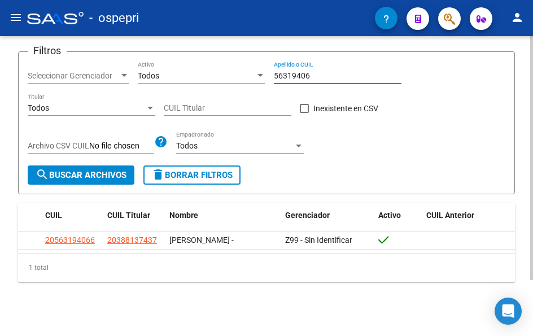
click at [320, 73] on input "56319406" at bounding box center [338, 76] width 128 height 10
click at [314, 77] on input "58077814" at bounding box center [338, 76] width 128 height 10
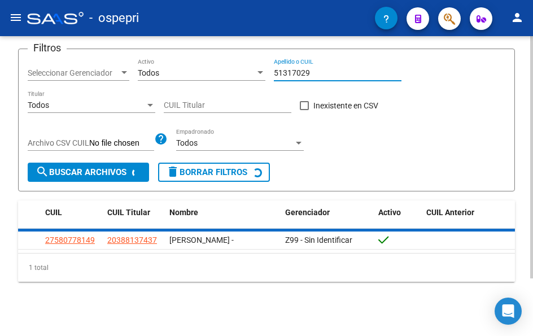
scroll to position [74, 0]
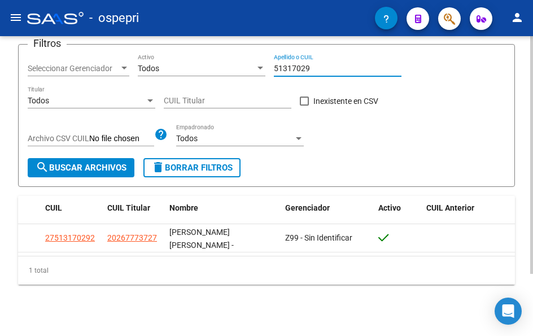
click at [335, 71] on input "51317029" at bounding box center [338, 69] width 128 height 10
click at [321, 67] on input "53074095" at bounding box center [338, 69] width 128 height 10
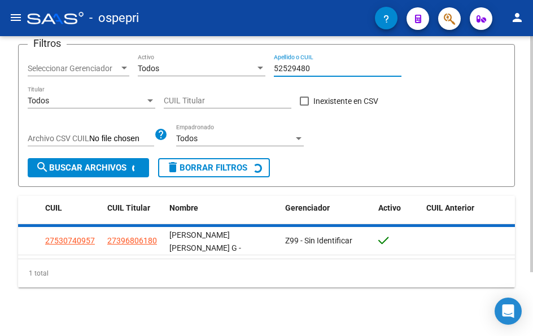
scroll to position [68, 0]
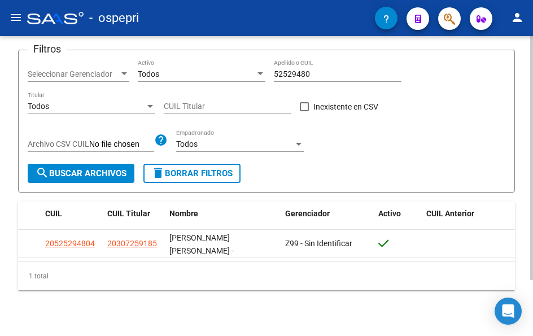
click at [317, 67] on div "52529480 Apellido o CUIL" at bounding box center [338, 70] width 128 height 23
click at [316, 72] on div "52529480 Apellido o CUIL" at bounding box center [338, 70] width 128 height 23
click at [312, 77] on input "52529480" at bounding box center [338, 74] width 128 height 10
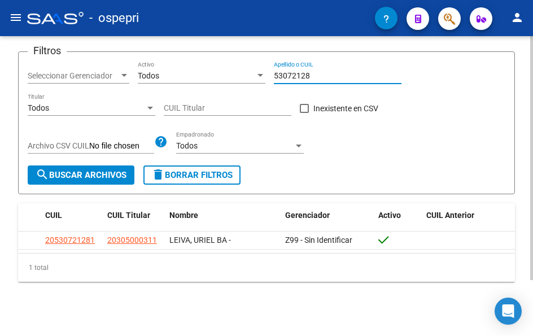
click at [327, 77] on input "53072128" at bounding box center [338, 76] width 128 height 10
click at [324, 76] on input "53072128" at bounding box center [338, 76] width 128 height 10
click at [314, 75] on input "53072128" at bounding box center [338, 76] width 128 height 10
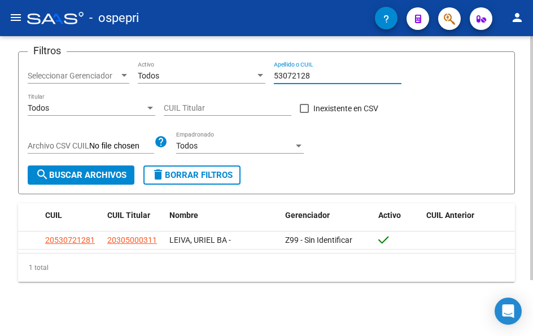
click at [314, 75] on input "53072128" at bounding box center [338, 76] width 128 height 10
click at [315, 72] on input "52315187" at bounding box center [338, 76] width 128 height 10
click at [318, 76] on input "52315187" at bounding box center [338, 76] width 128 height 10
click at [317, 76] on input "52315187" at bounding box center [338, 76] width 128 height 10
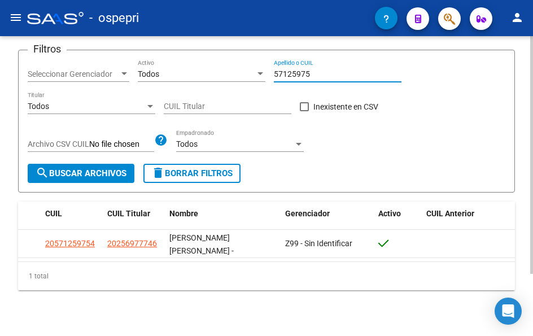
click at [314, 74] on input "57125975" at bounding box center [338, 74] width 128 height 10
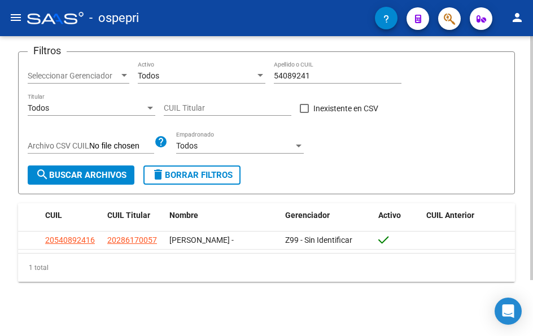
click at [315, 67] on div "54089241 Apellido o CUIL" at bounding box center [338, 72] width 128 height 23
click at [316, 69] on div "54089241 Apellido o CUIL" at bounding box center [338, 72] width 128 height 23
click at [314, 73] on input "54089241" at bounding box center [338, 76] width 128 height 10
click at [322, 74] on input "57719422" at bounding box center [338, 76] width 128 height 10
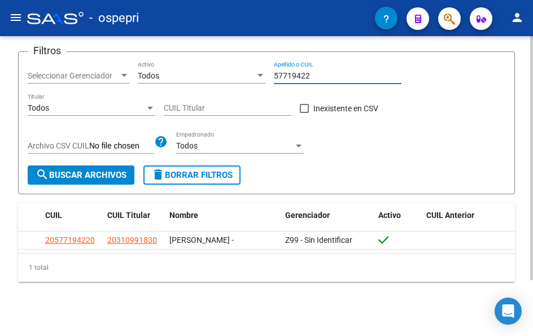
click at [322, 74] on input "57719422" at bounding box center [338, 76] width 128 height 10
type input "55633864"
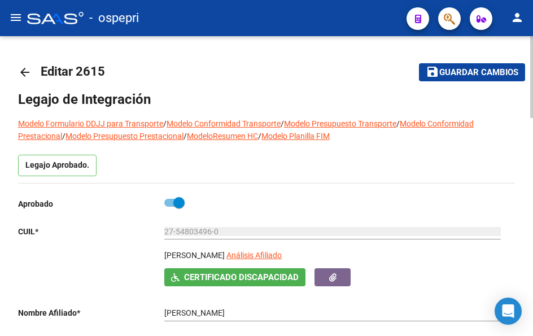
click at [21, 72] on mat-icon "arrow_back" at bounding box center [25, 72] width 14 height 14
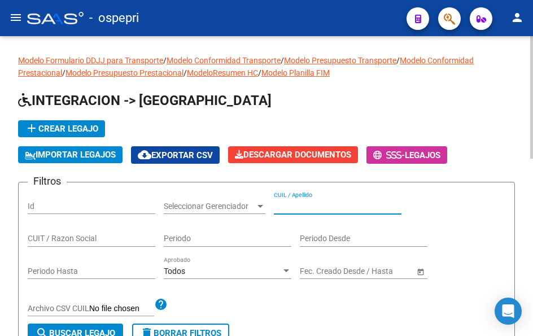
click at [296, 208] on input "CUIL / Apellido" at bounding box center [338, 207] width 128 height 10
paste input "42604529"
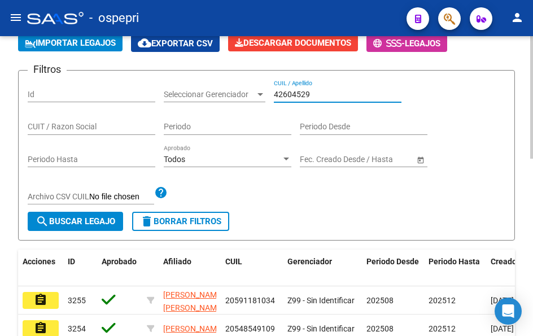
scroll to position [113, 0]
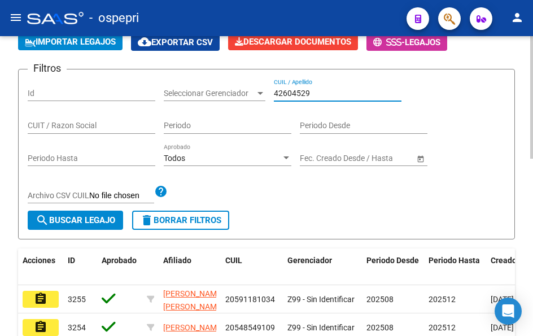
type input "42604529"
click at [76, 216] on span "search Buscar Legajo" at bounding box center [76, 220] width 80 height 10
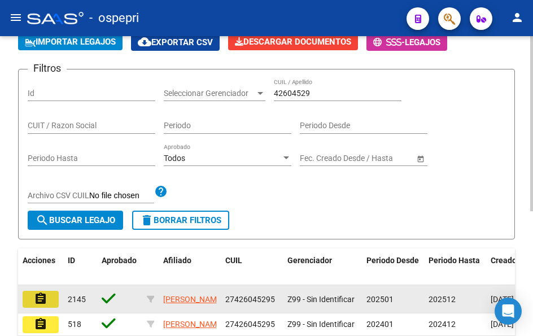
click at [47, 301] on button "assignment" at bounding box center [41, 299] width 36 height 17
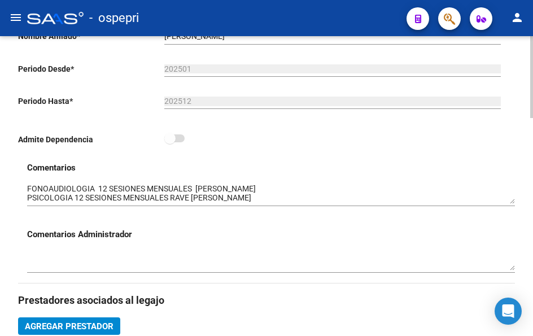
scroll to position [282, 0]
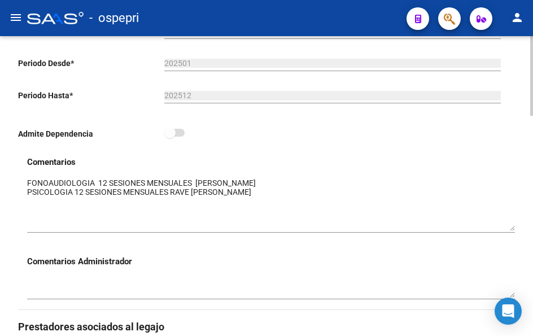
drag, startPoint x: 512, startPoint y: 199, endPoint x: 512, endPoint y: 231, distance: 32.2
click at [512, 231] on textarea at bounding box center [271, 204] width 488 height 54
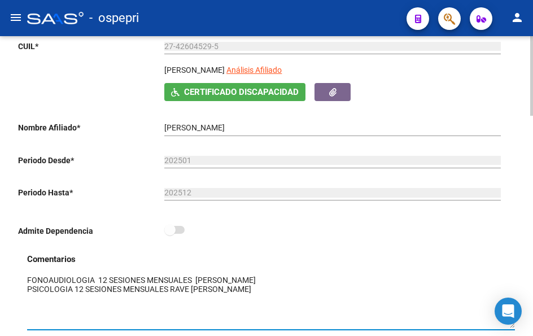
scroll to position [0, 0]
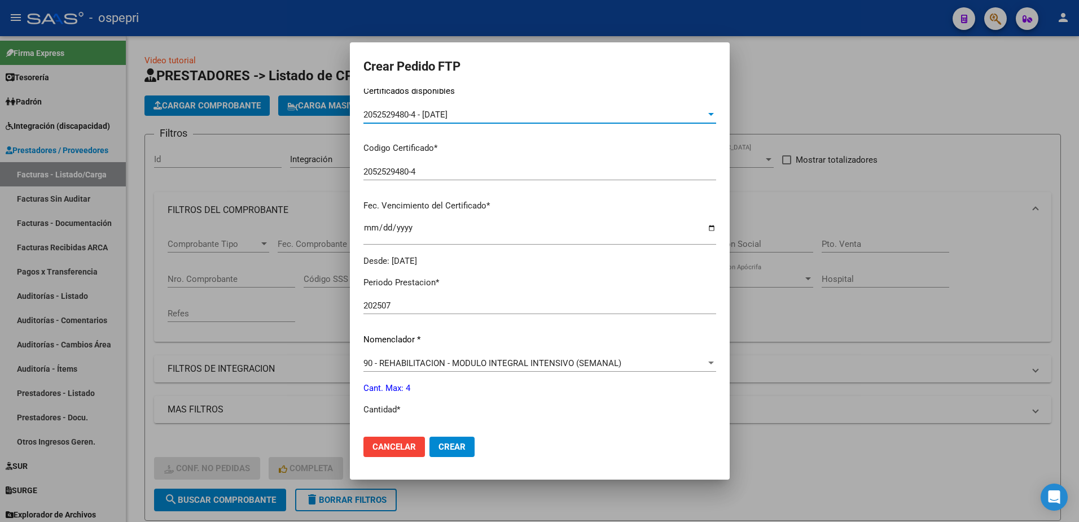
scroll to position [226, 0]
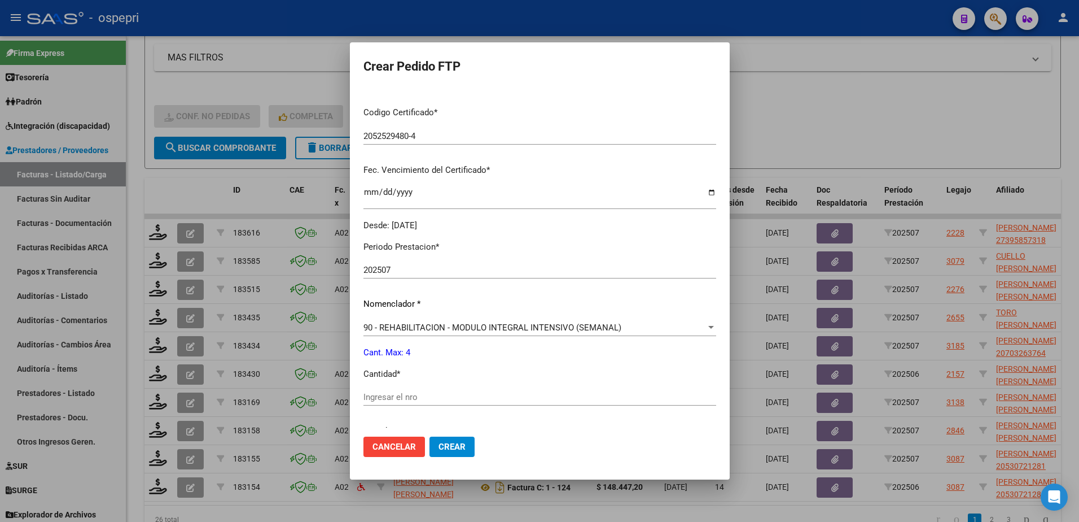
click at [432, 396] on input "Ingresar el nro" at bounding box center [540, 397] width 353 height 10
type input "4"
click at [463, 442] on span "Crear" at bounding box center [452, 446] width 27 height 10
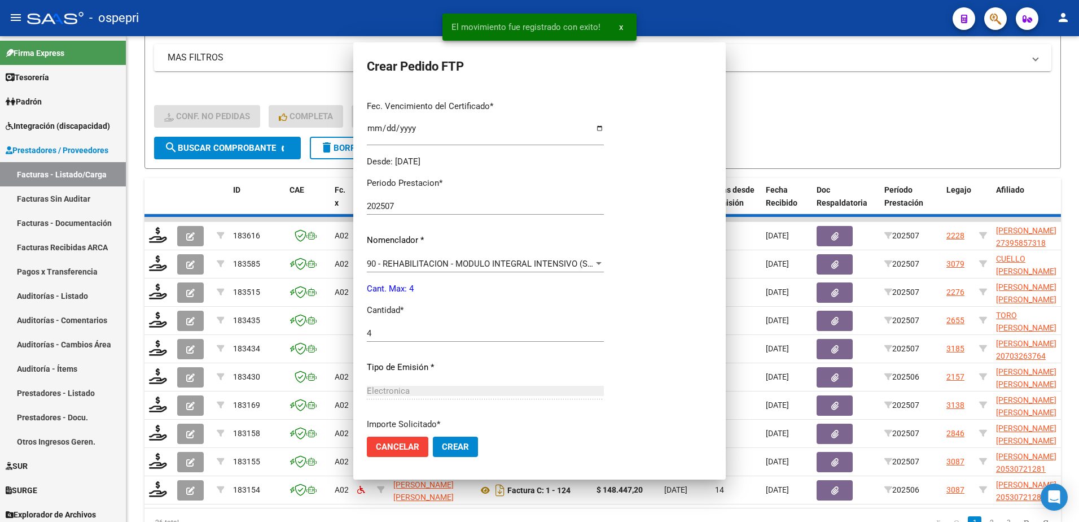
scroll to position [162, 0]
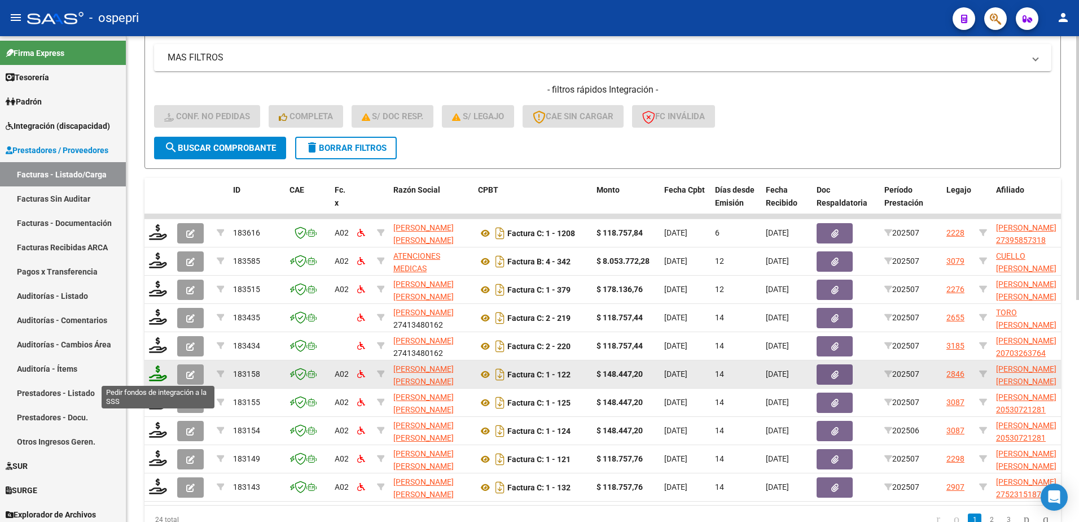
click at [155, 378] on icon at bounding box center [158, 373] width 18 height 16
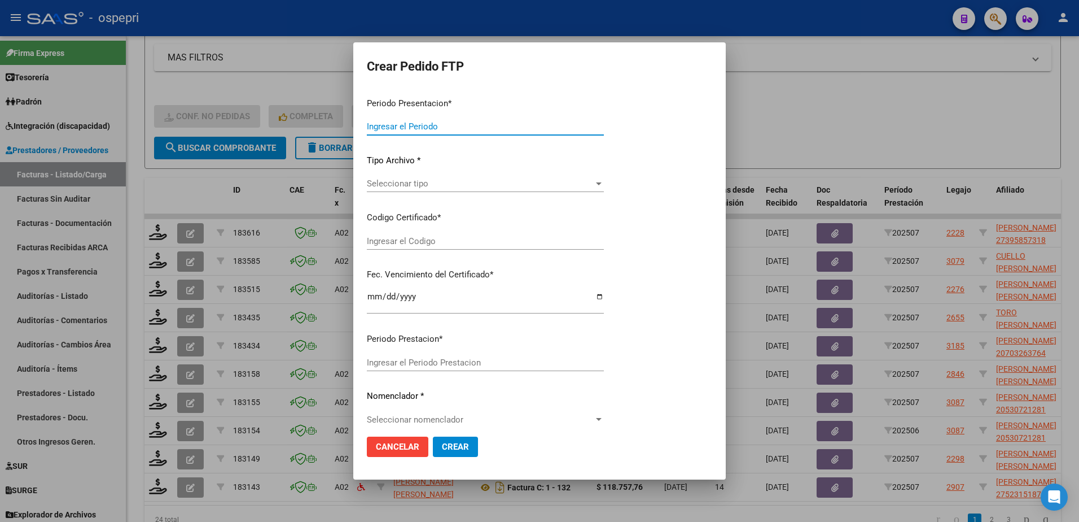
type input "202507"
type input "$ 148.447,20"
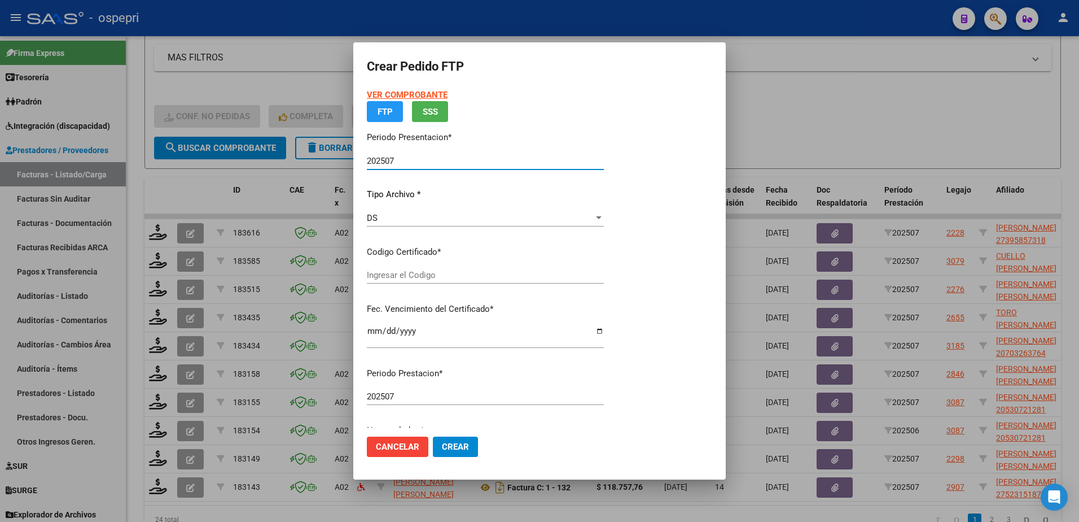
type input "2753074095-7"
type input "2026-11-01"
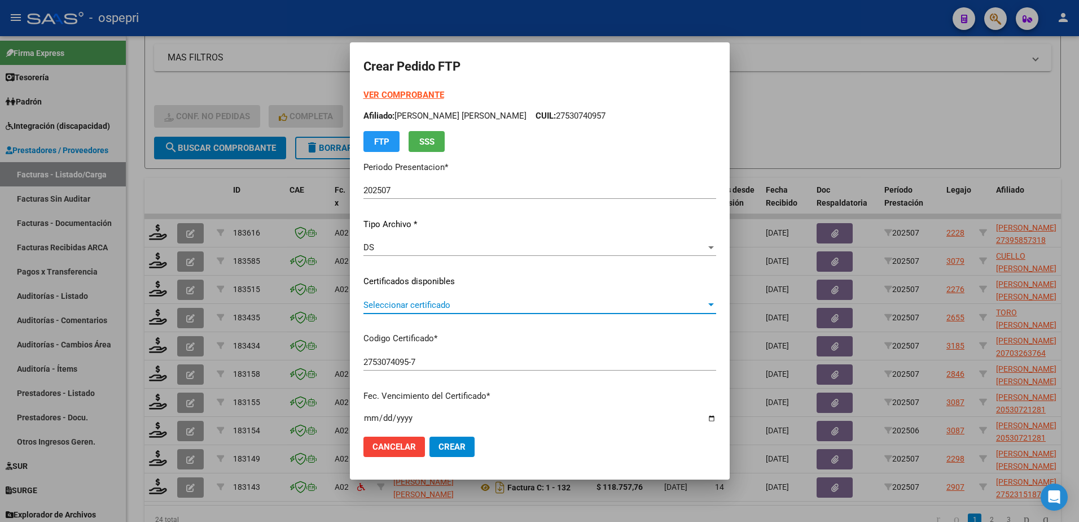
click at [410, 305] on span "Seleccionar certificado" at bounding box center [535, 305] width 343 height 10
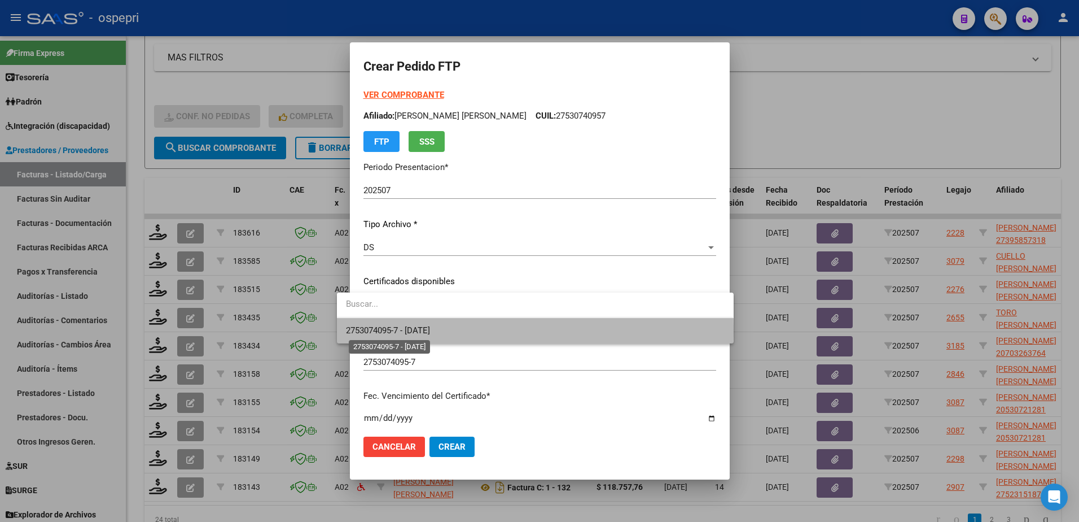
click at [430, 333] on span "2753074095-7 - 2026-11-01" at bounding box center [388, 330] width 84 height 10
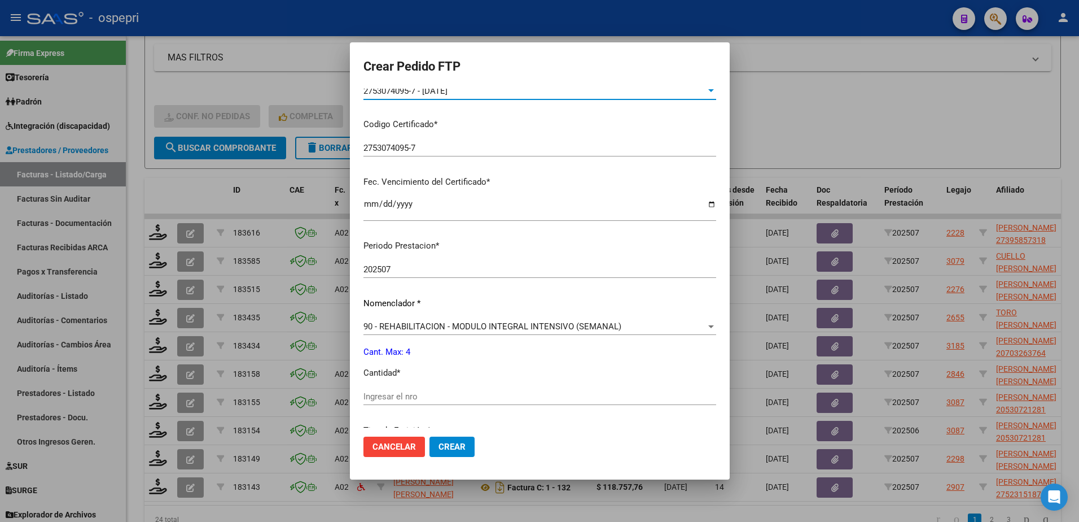
scroll to position [226, 0]
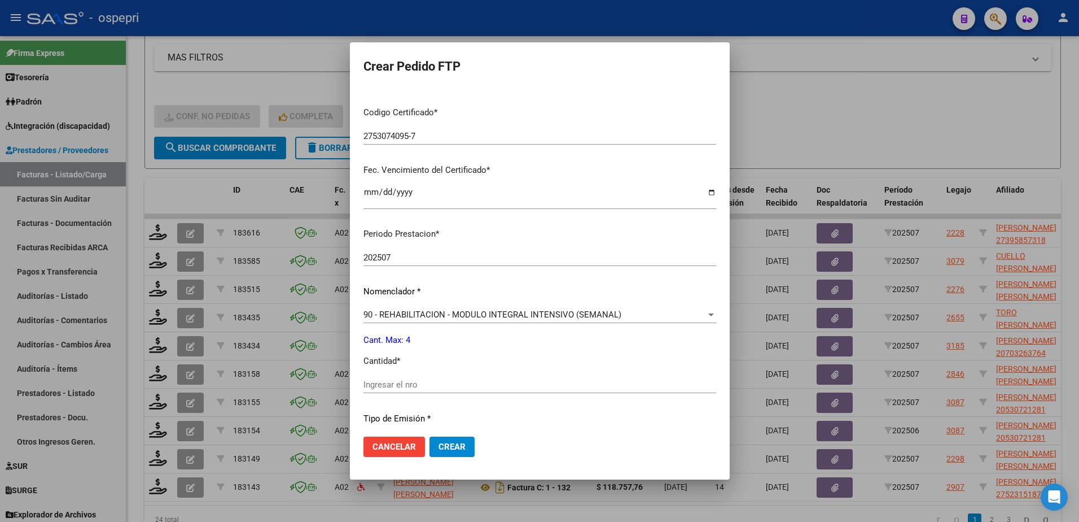
click at [399, 381] on input "Ingresar el nro" at bounding box center [540, 384] width 353 height 10
type input "4"
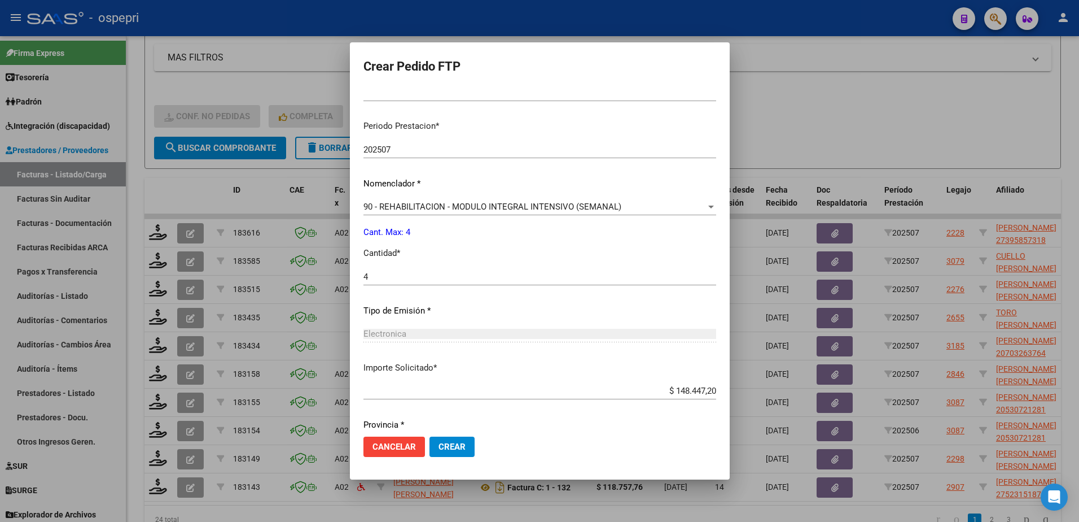
scroll to position [373, 0]
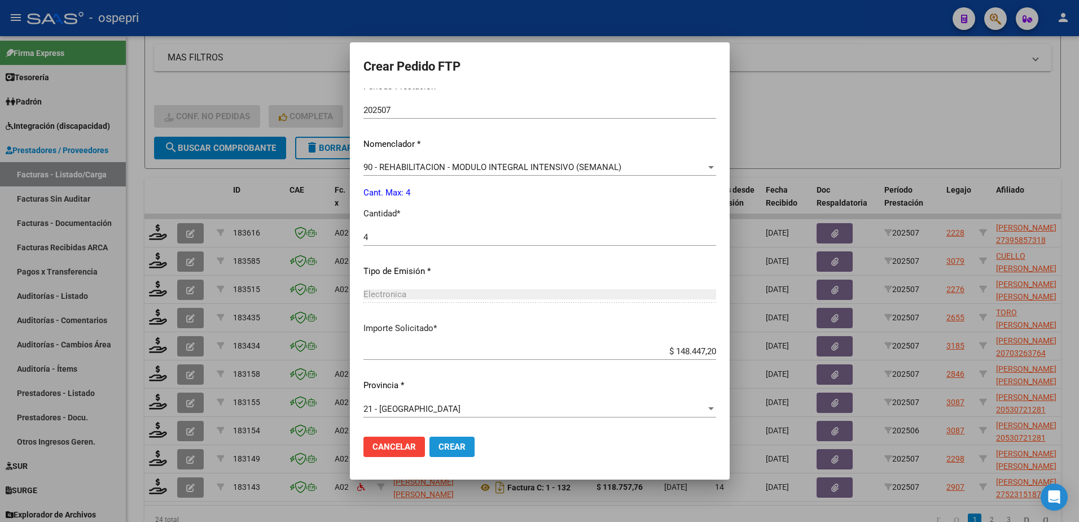
click at [439, 444] on span "Crear" at bounding box center [452, 446] width 27 height 10
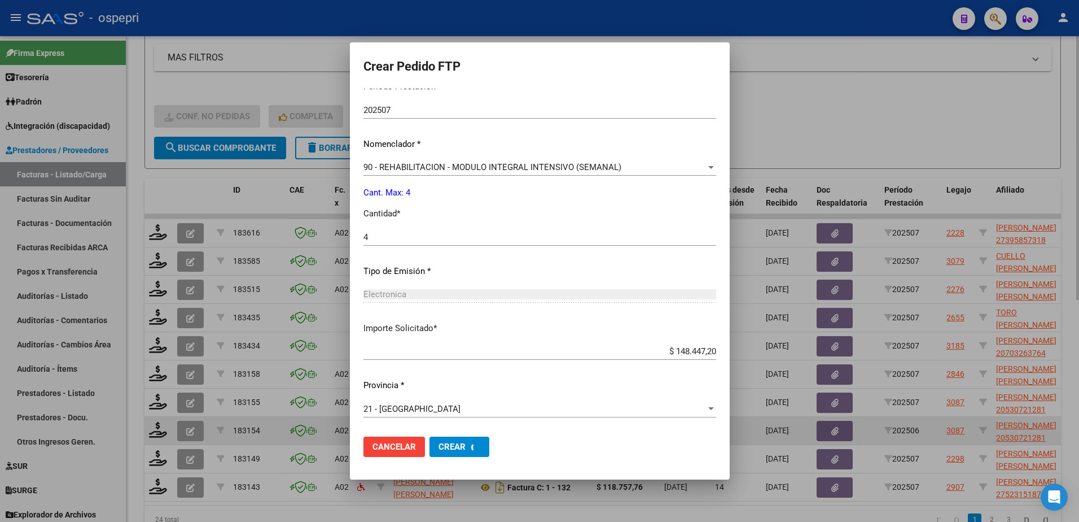
scroll to position [309, 0]
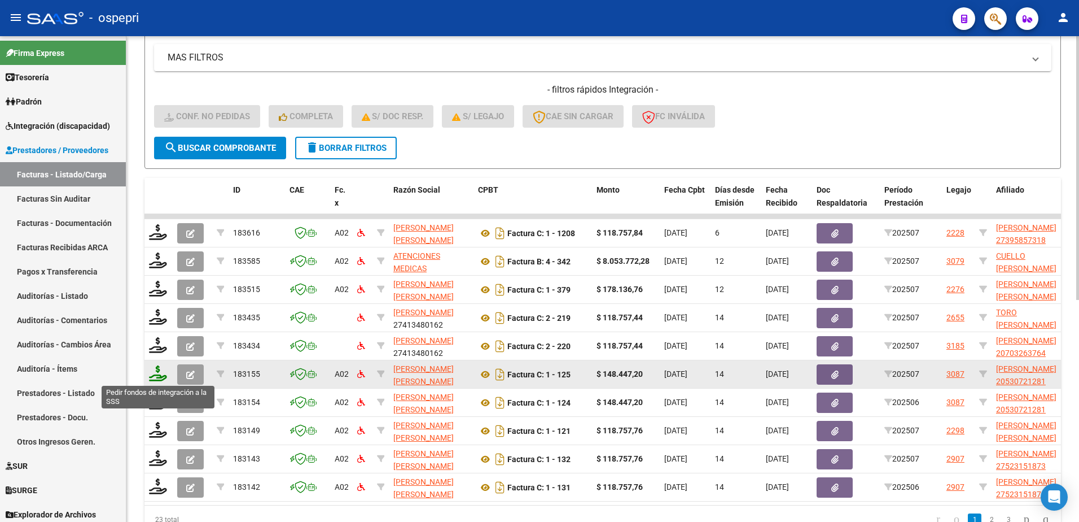
click at [158, 378] on icon at bounding box center [158, 373] width 18 height 16
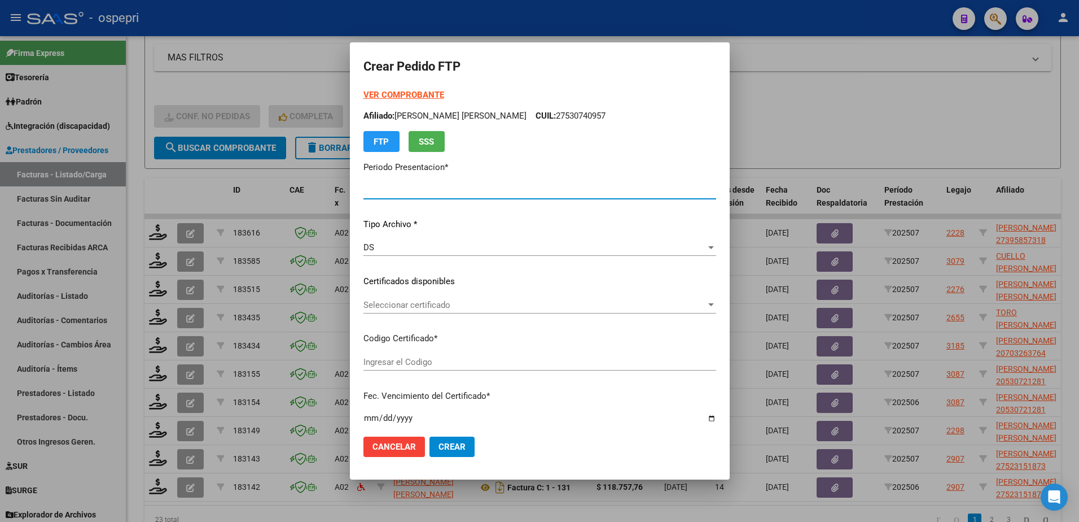
type input "202507"
type input "$ 148.447,20"
type input "20530721281"
type input "2029-05-22"
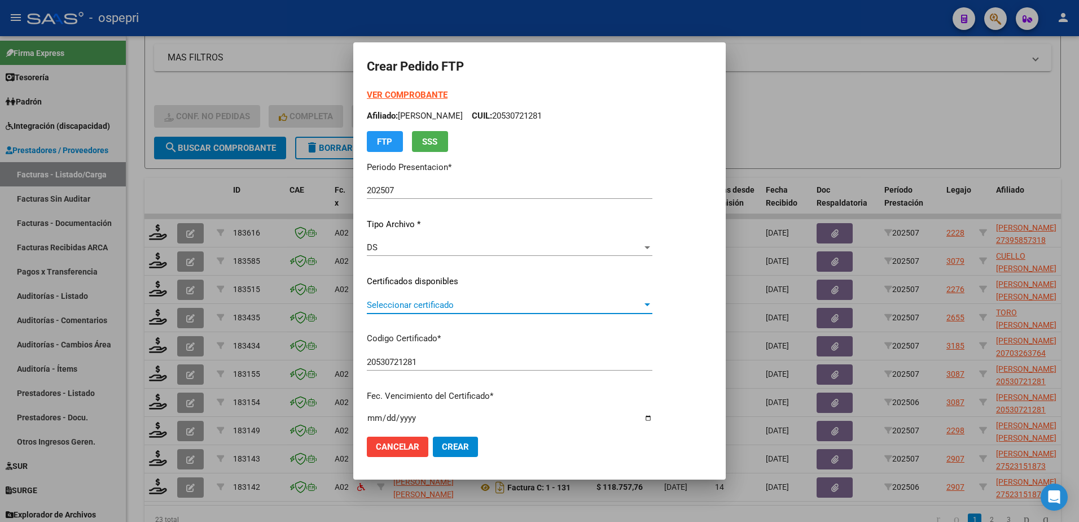
click at [405, 304] on span "Seleccionar certificado" at bounding box center [505, 305] width 276 height 10
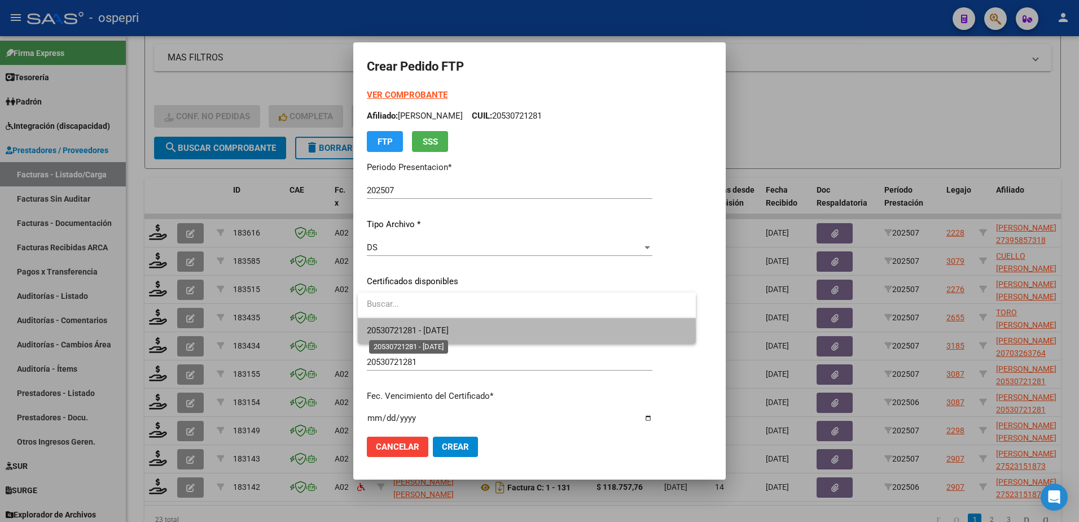
click at [416, 331] on span "20530721281 - 2029-05-22" at bounding box center [408, 330] width 82 height 10
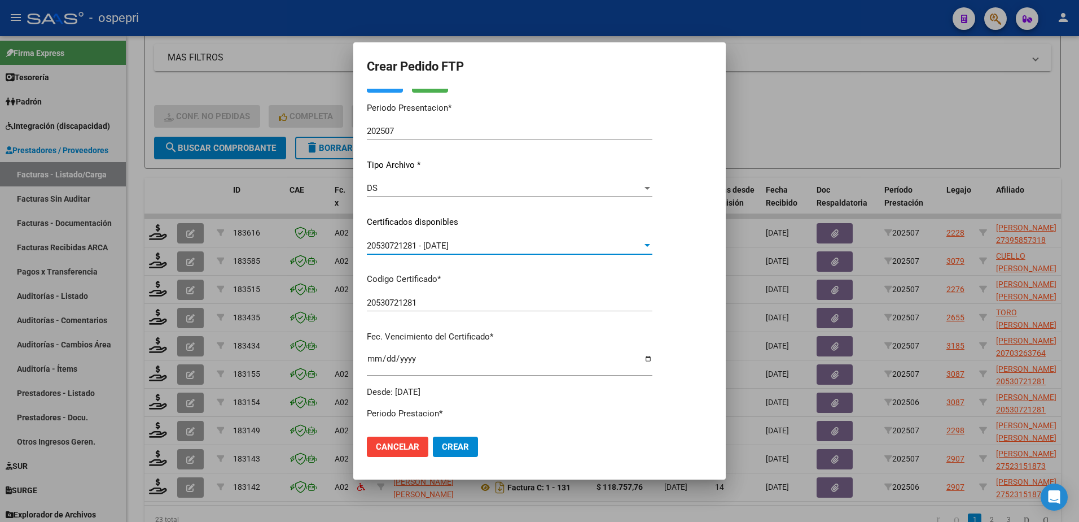
scroll to position [226, 0]
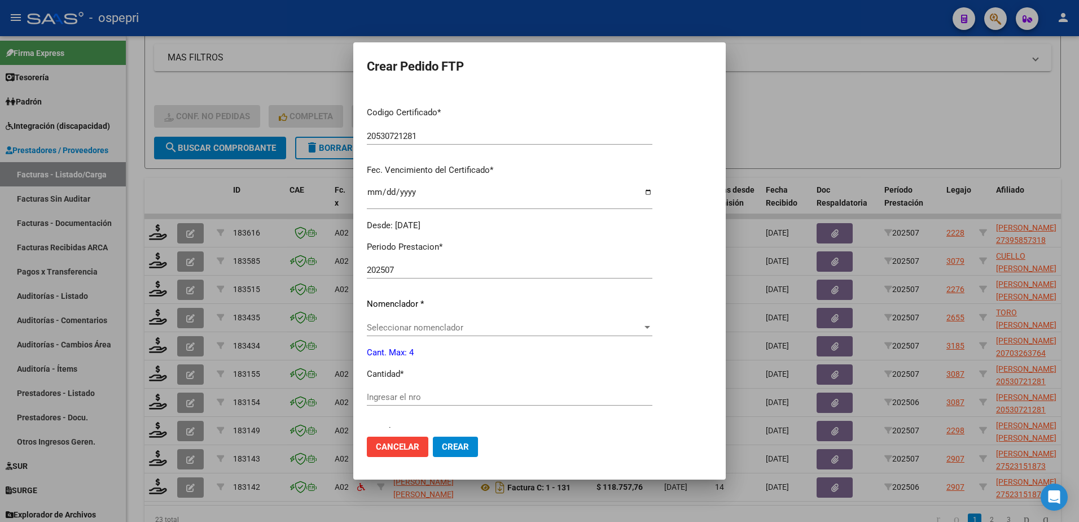
click at [414, 388] on div "Ingresar el nro" at bounding box center [510, 396] width 286 height 17
type input "4"
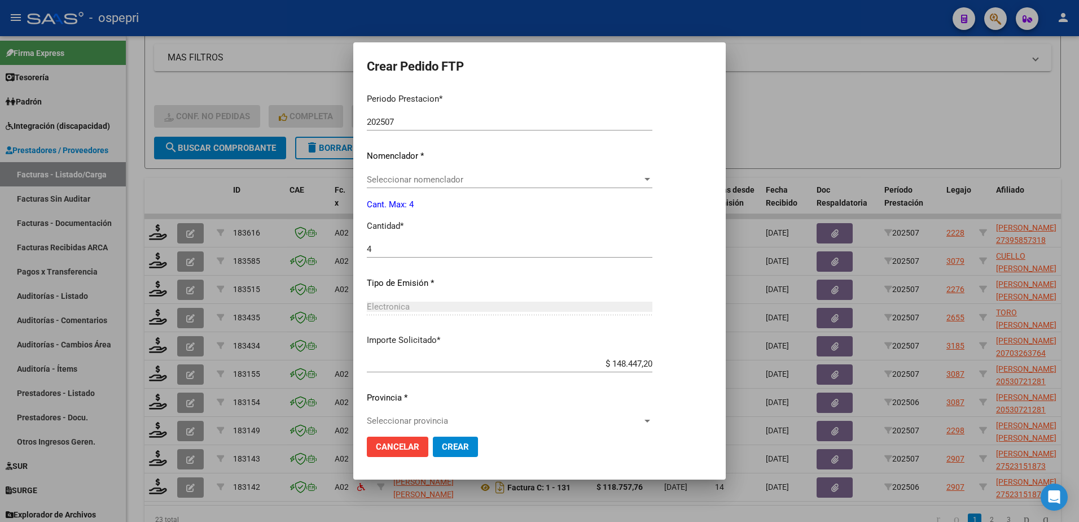
scroll to position [386, 0]
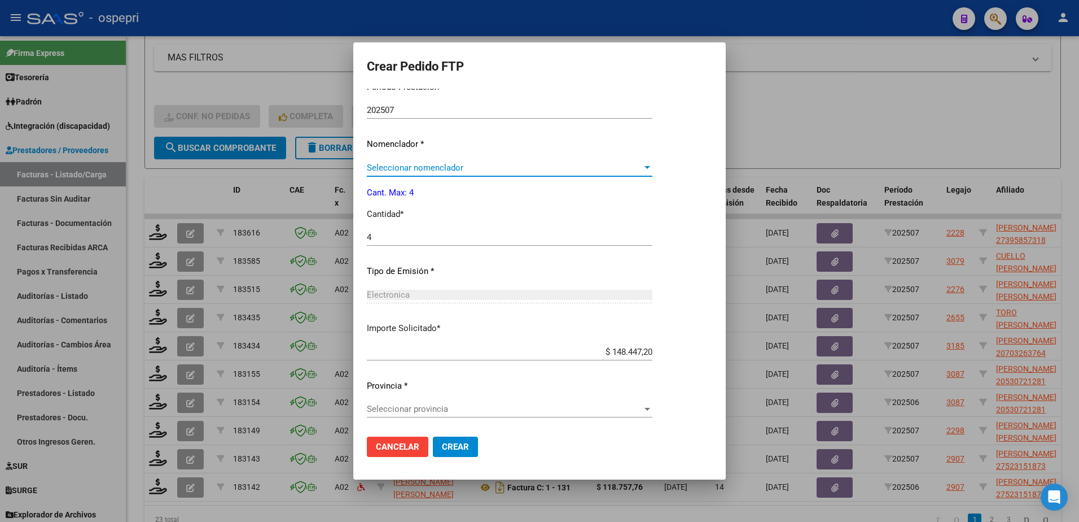
click at [462, 165] on span "Seleccionar nomenclador" at bounding box center [505, 168] width 276 height 10
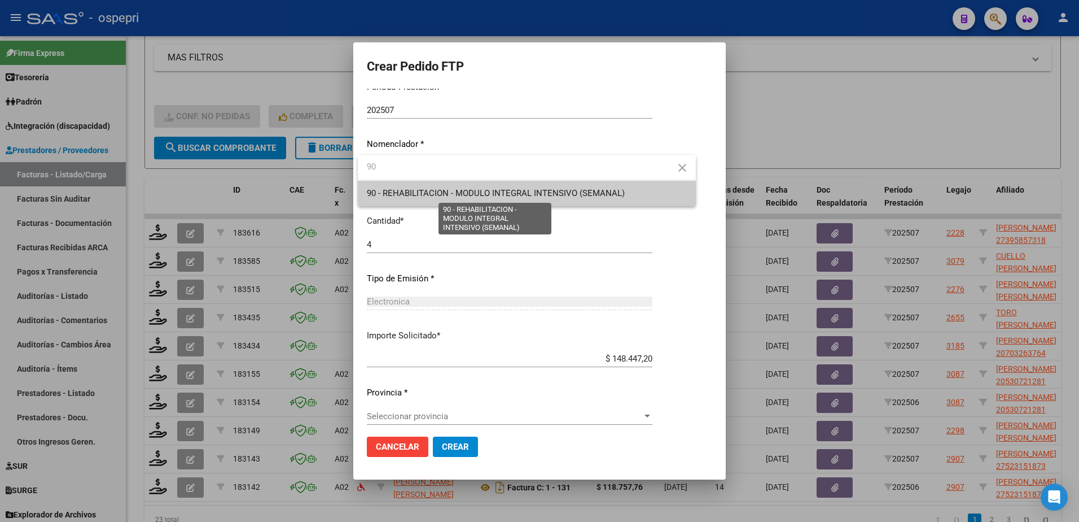
type input "90"
click at [465, 190] on span "90 - REHABILITACION - MODULO INTEGRAL INTENSIVO (SEMANAL)" at bounding box center [496, 193] width 258 height 10
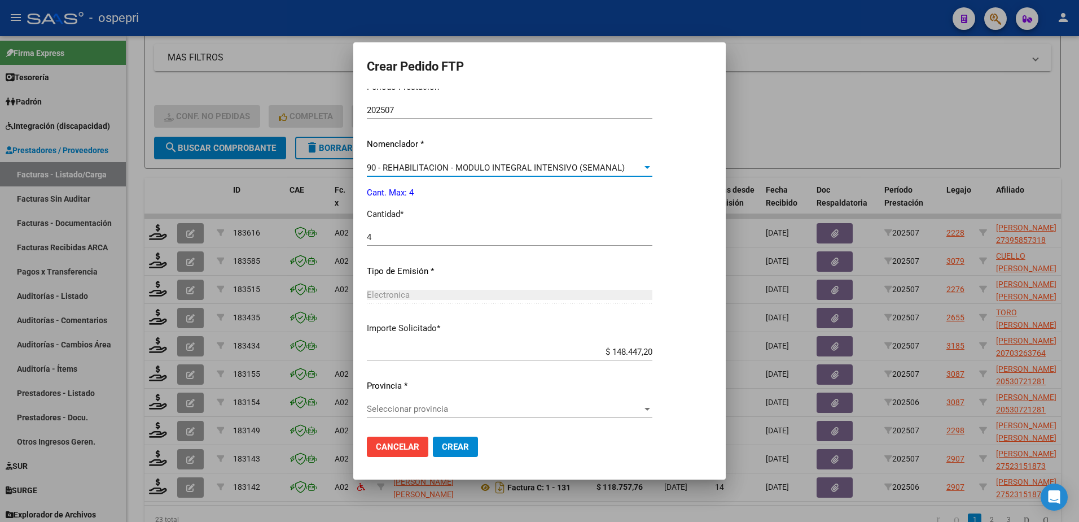
click at [421, 410] on span "Seleccionar provincia" at bounding box center [505, 409] width 276 height 10
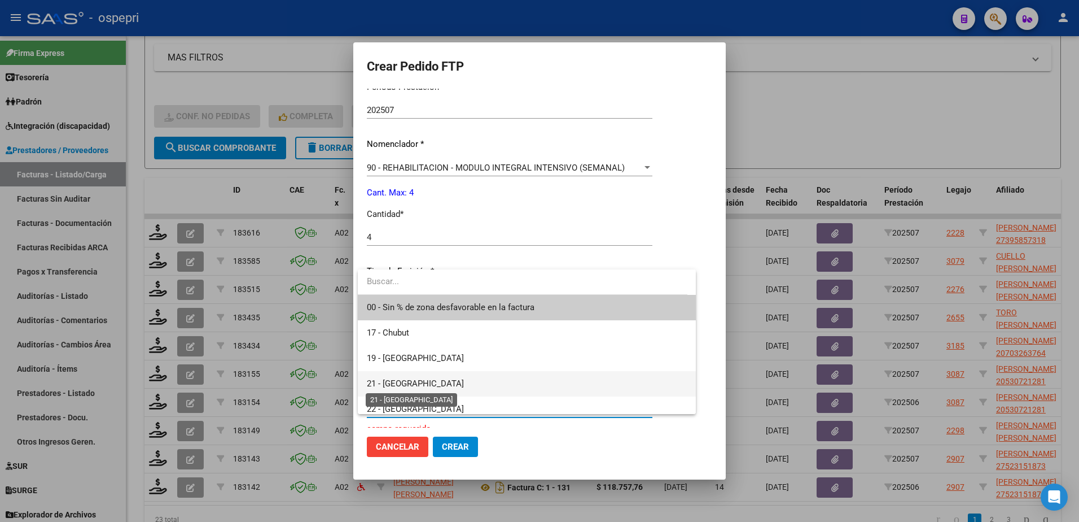
click at [409, 384] on span "21 - [GEOGRAPHIC_DATA]" at bounding box center [415, 383] width 97 height 10
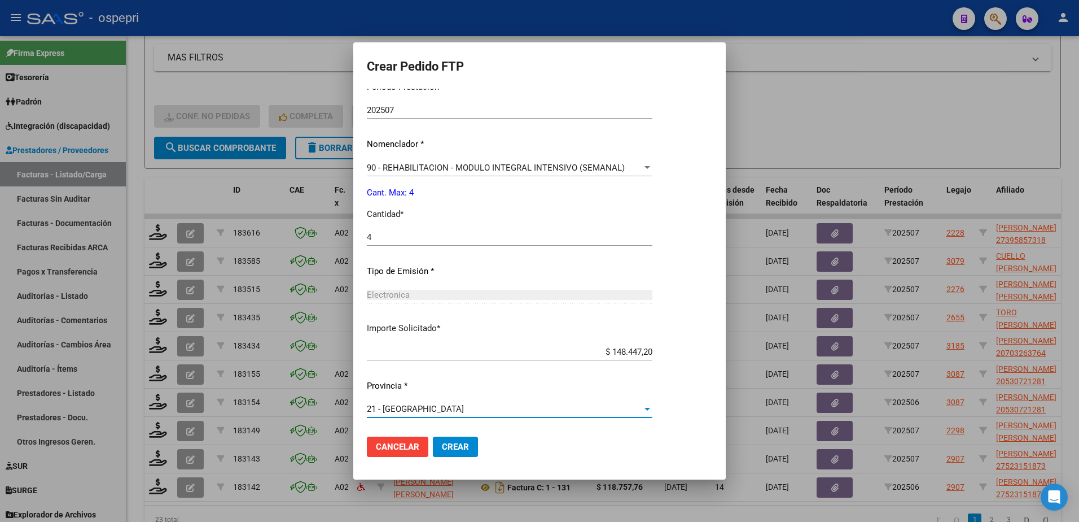
click at [450, 447] on span "Crear" at bounding box center [455, 446] width 27 height 10
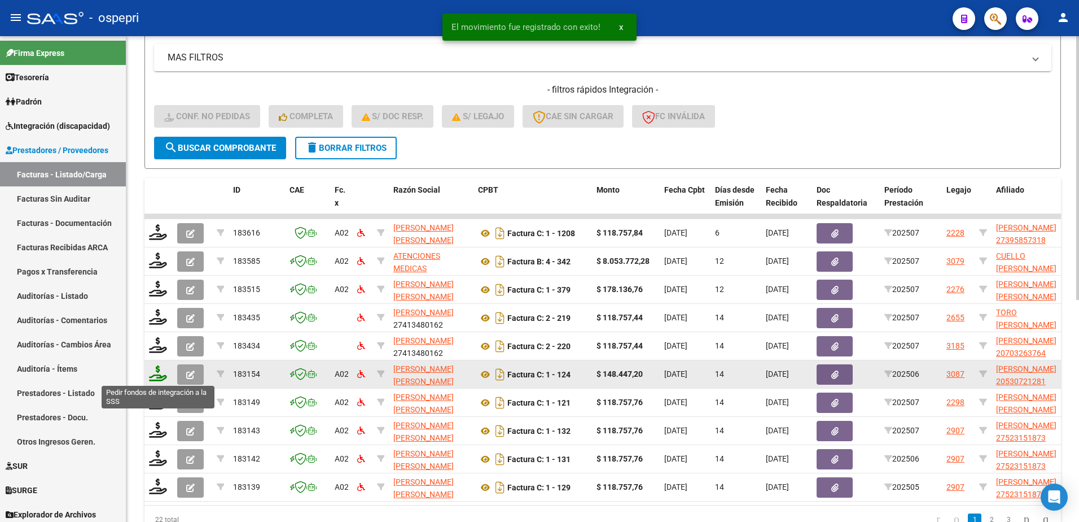
click at [154, 374] on icon at bounding box center [158, 373] width 18 height 16
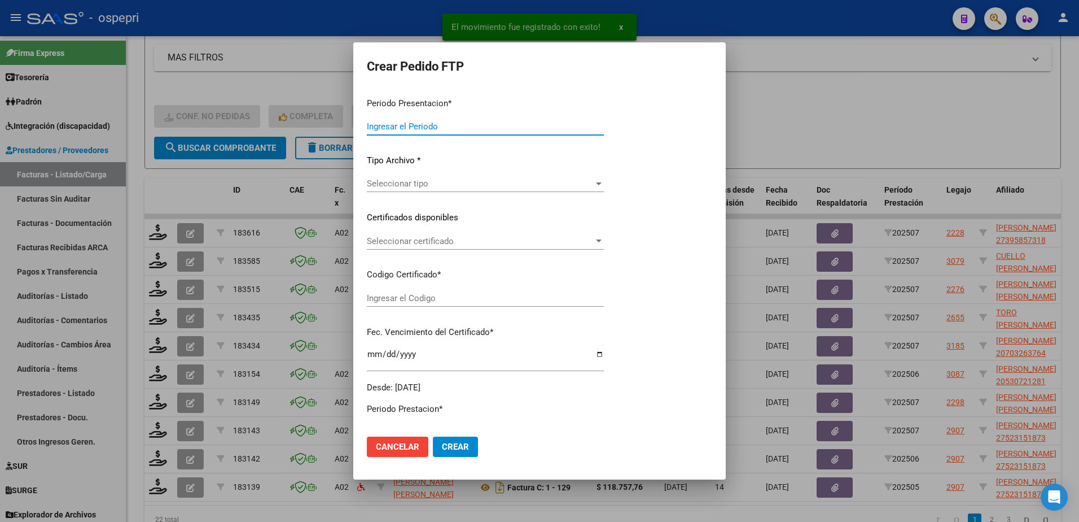
type input "202507"
type input "202506"
type input "$ 148.447,20"
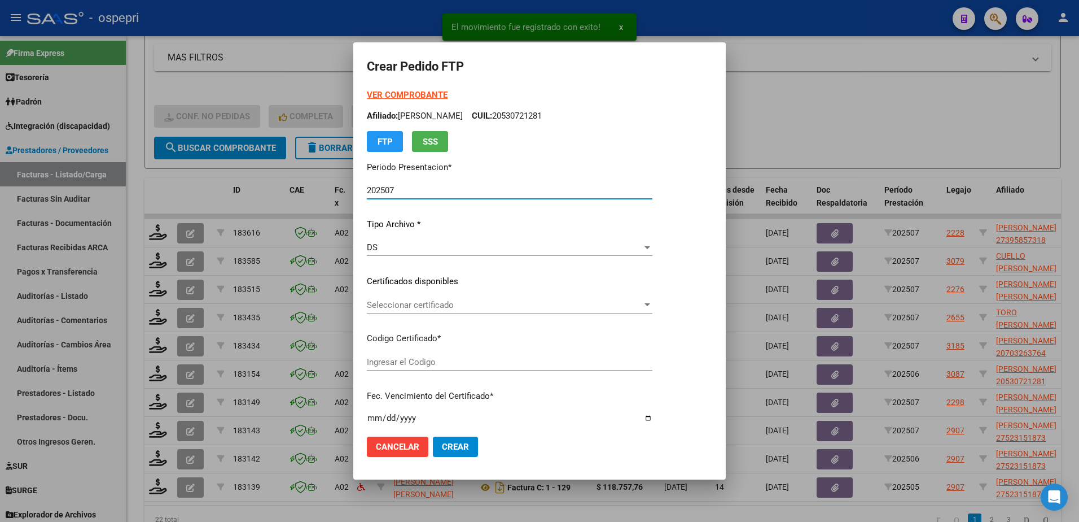
type input "20530721281"
type input "2029-05-22"
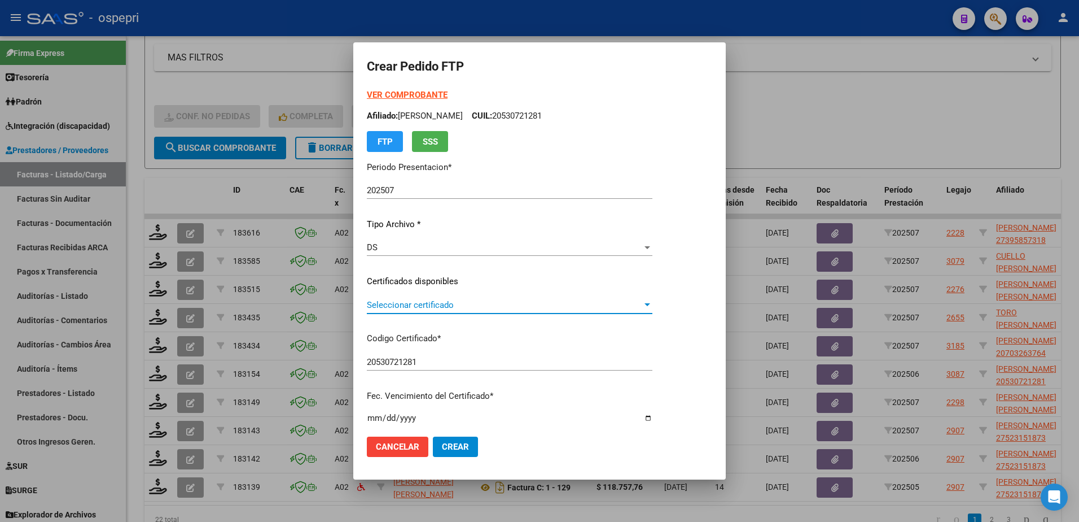
click at [491, 306] on span "Seleccionar certificado" at bounding box center [505, 305] width 276 height 10
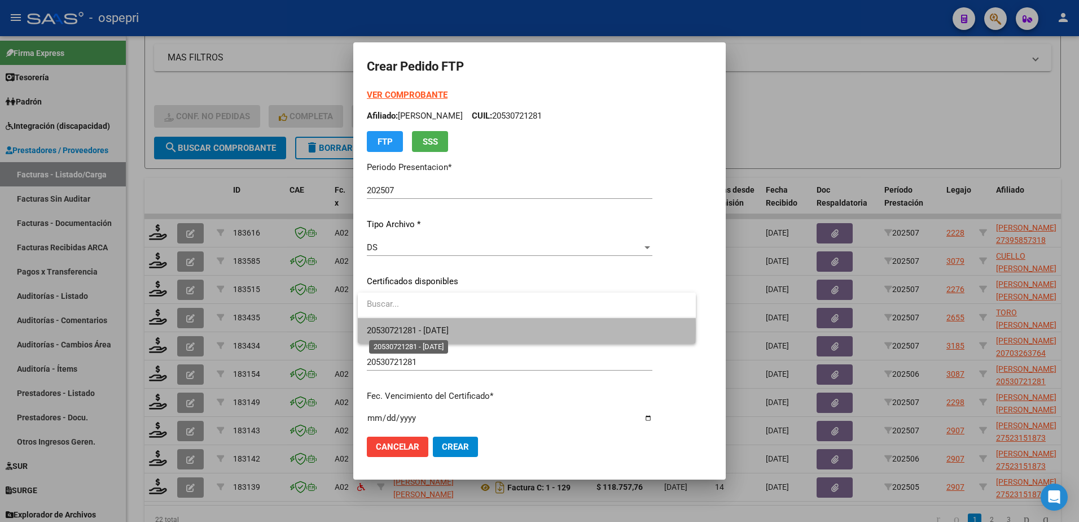
click at [449, 328] on span "20530721281 - 2029-05-22" at bounding box center [408, 330] width 82 height 10
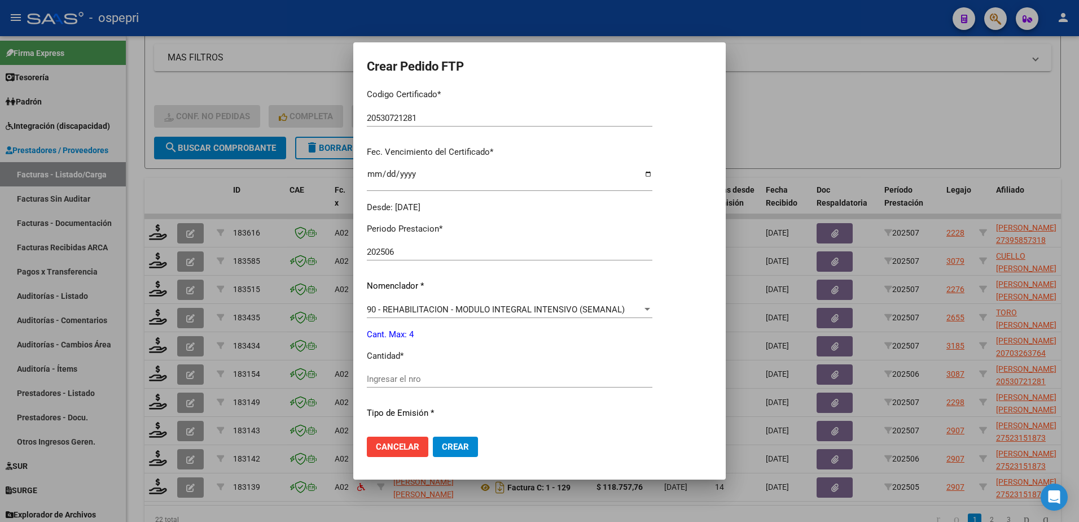
scroll to position [339, 0]
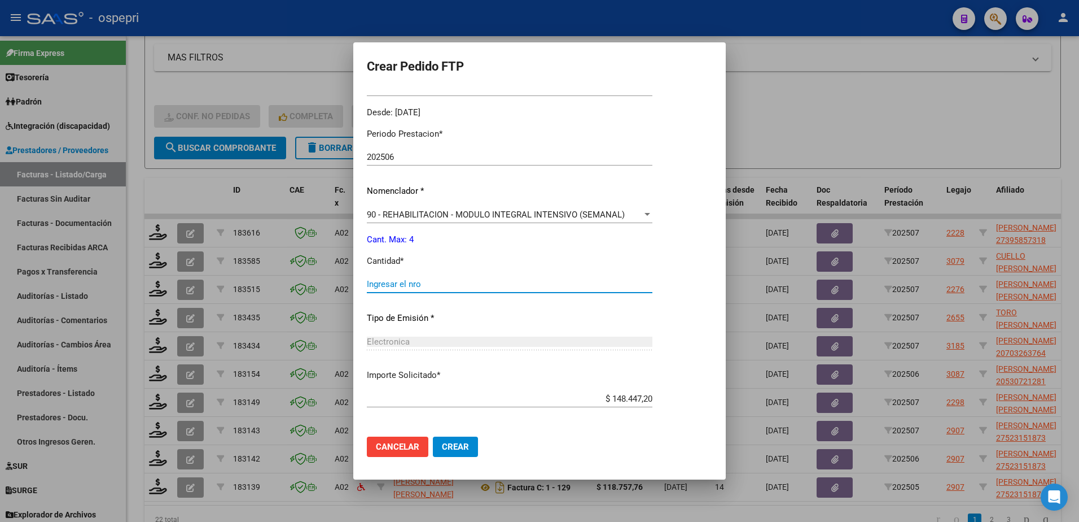
click at [418, 287] on input "Ingresar el nro" at bounding box center [510, 284] width 286 height 10
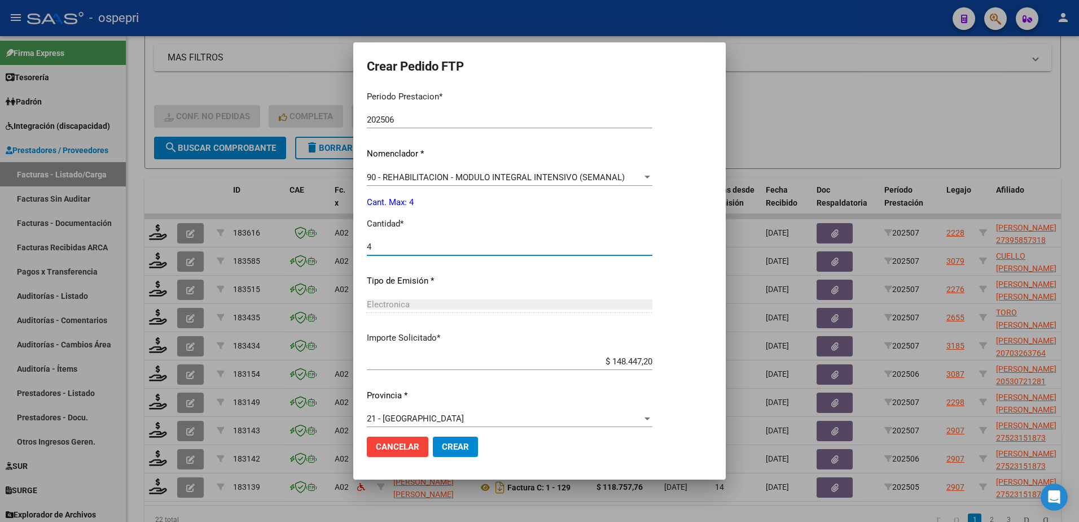
scroll to position [386, 0]
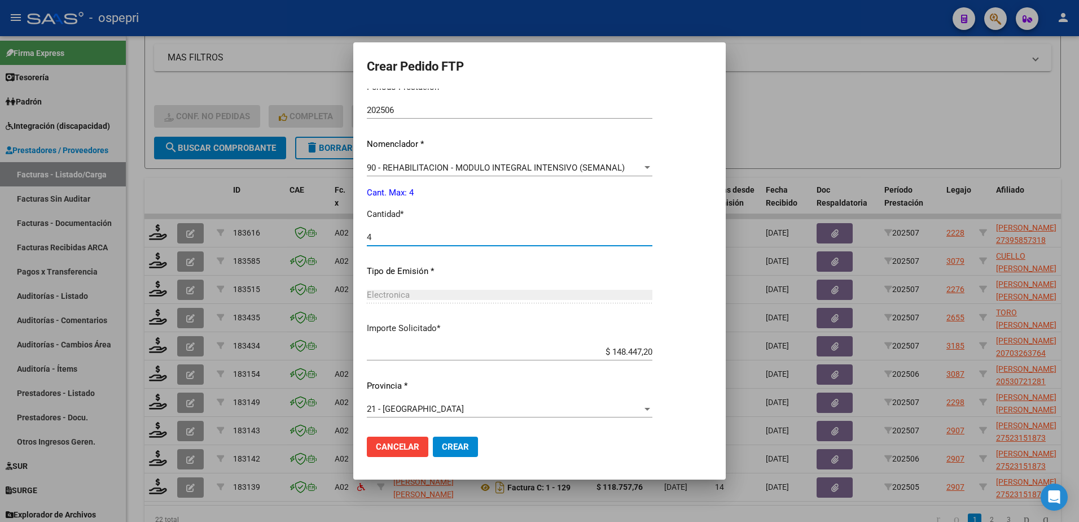
type input "4"
click at [462, 446] on span "Crear" at bounding box center [455, 446] width 27 height 10
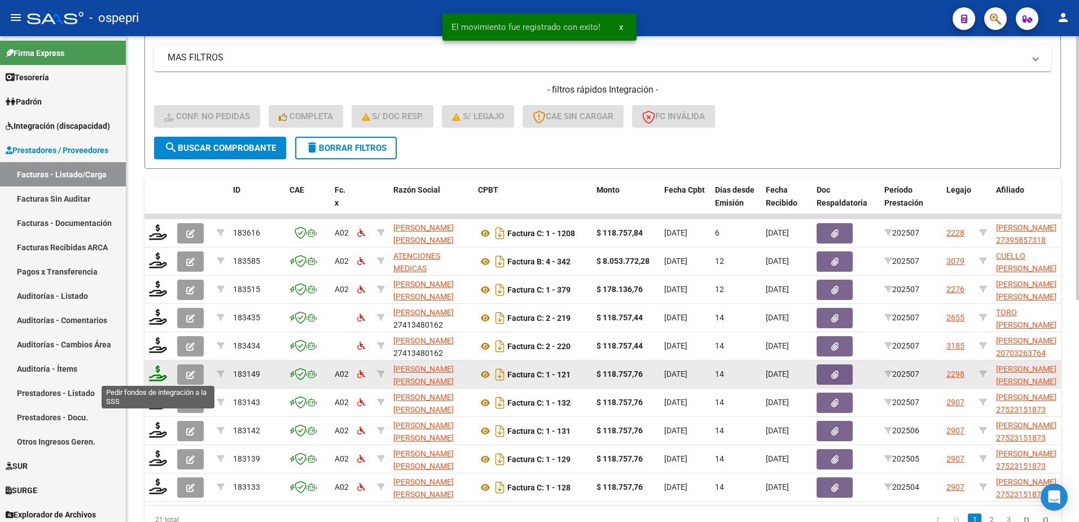
click at [159, 376] on icon at bounding box center [158, 373] width 18 height 16
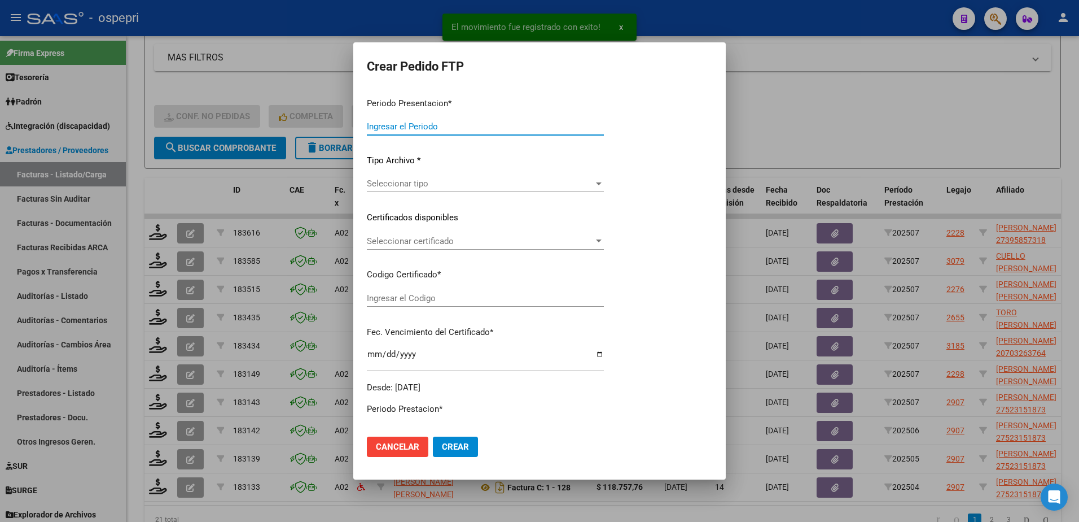
type input "202507"
type input "$ 118.757,76"
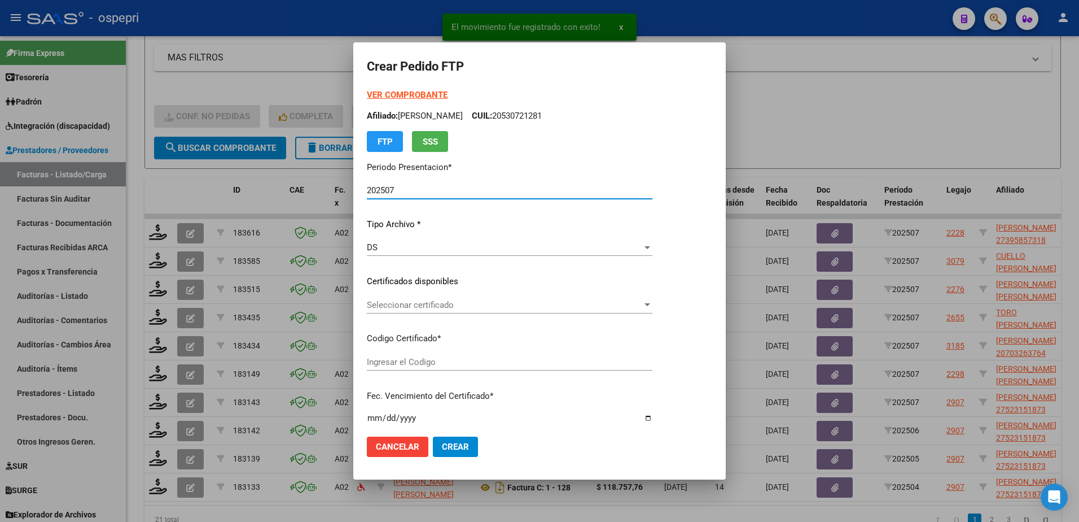
type input "2751317029-2"
type input "2032-02-01"
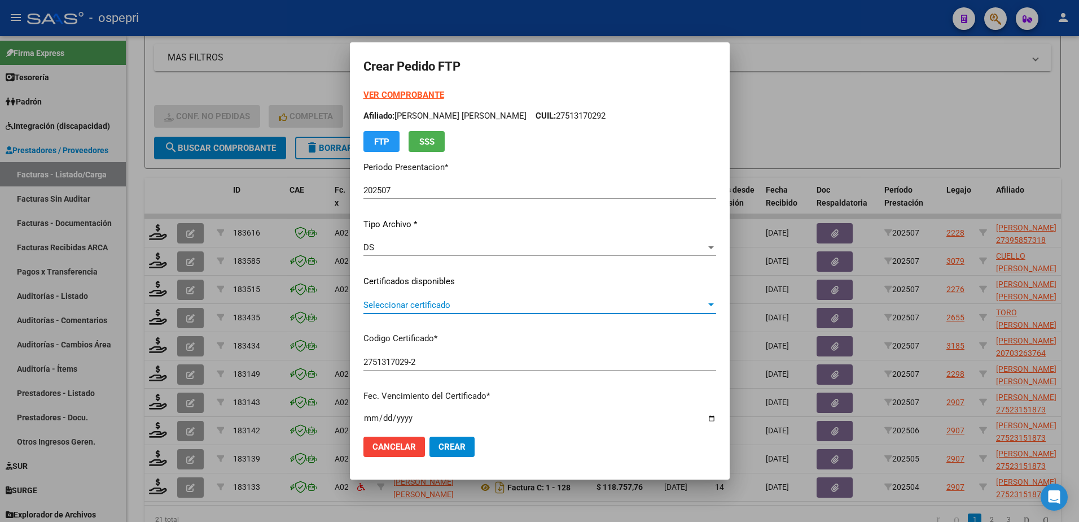
click at [435, 308] on span "Seleccionar certificado" at bounding box center [535, 305] width 343 height 10
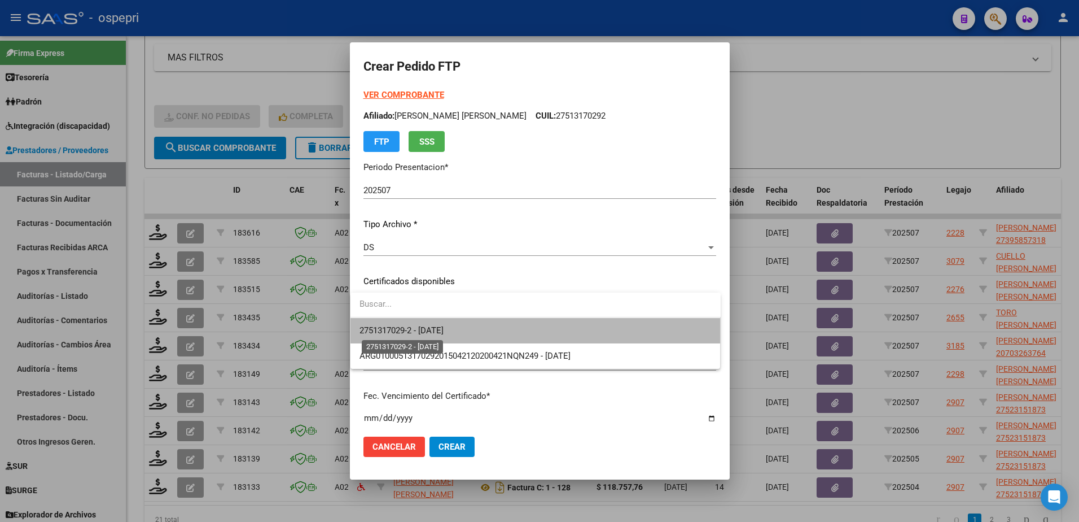
click at [444, 330] on span "2751317029-2 - 2032-02-01" at bounding box center [402, 330] width 84 height 10
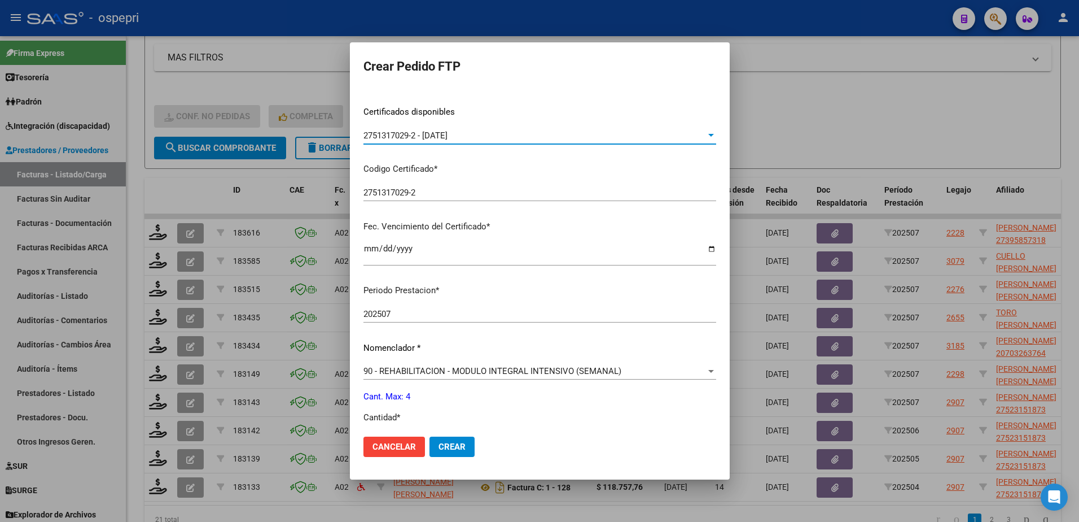
scroll to position [226, 0]
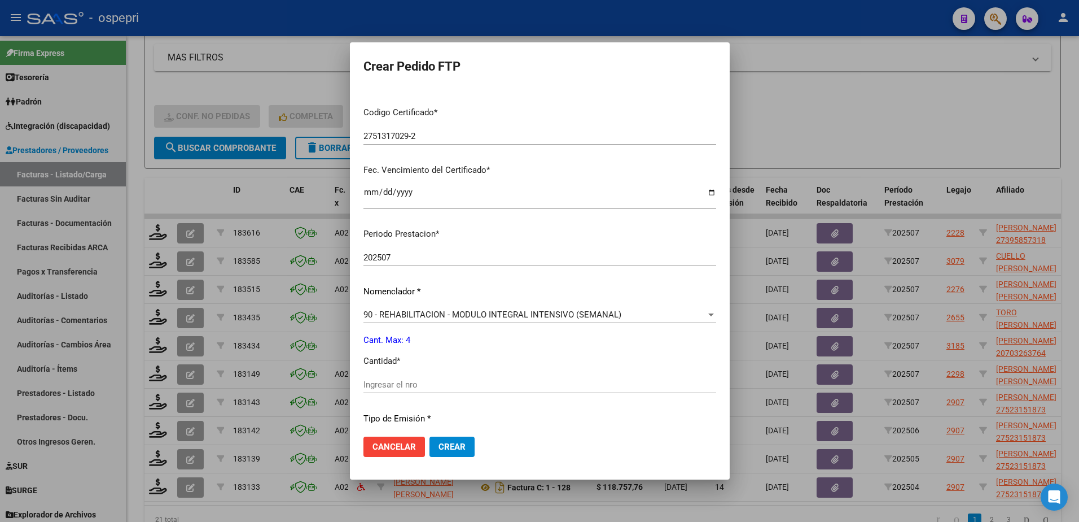
click at [421, 379] on input "Ingresar el nro" at bounding box center [540, 384] width 353 height 10
type input "4"
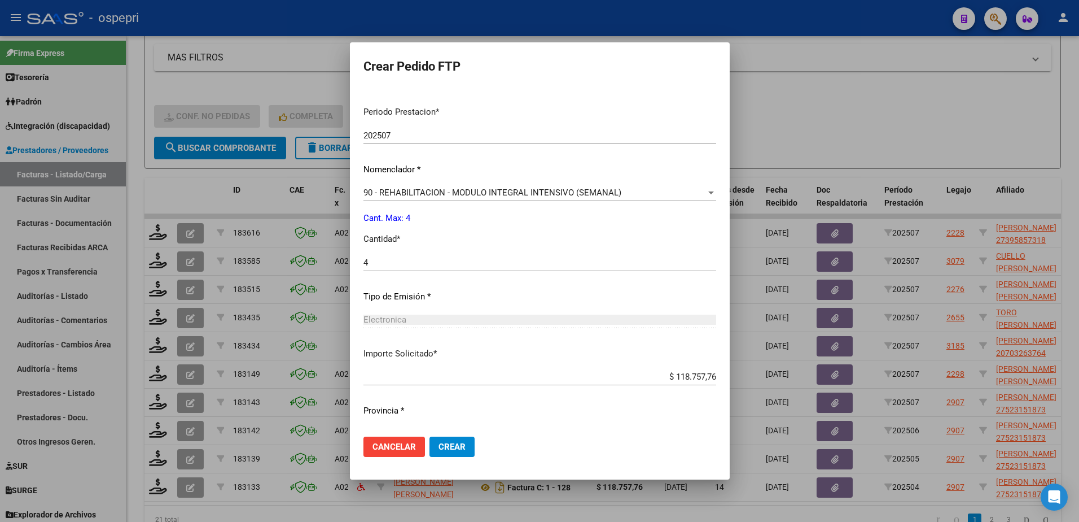
scroll to position [373, 0]
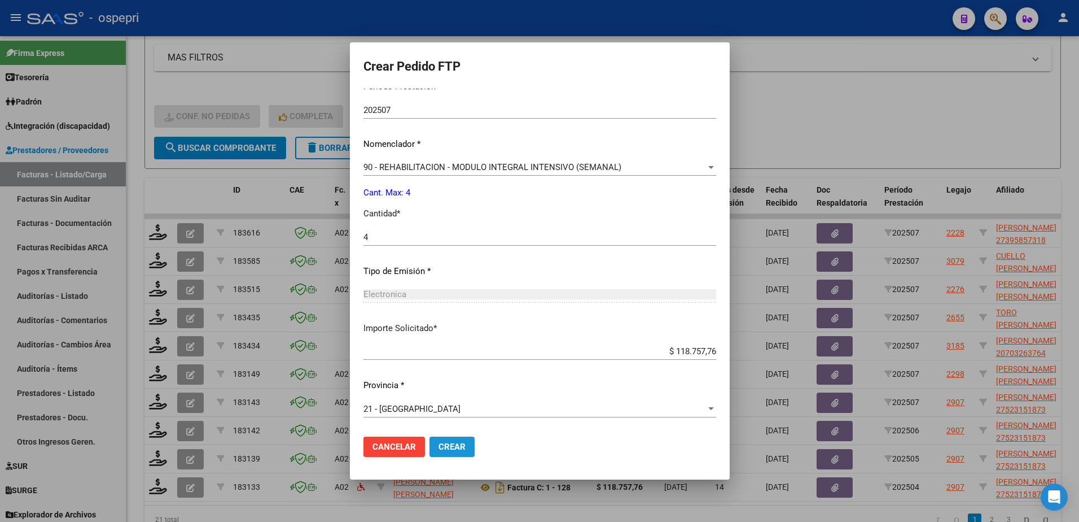
click at [453, 450] on span "Crear" at bounding box center [452, 446] width 27 height 10
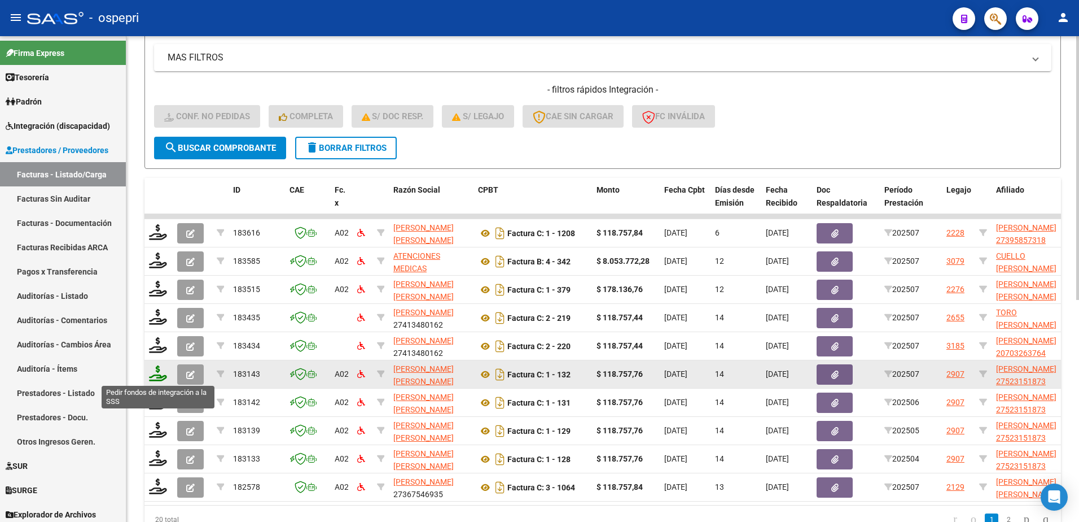
click at [160, 375] on icon at bounding box center [158, 373] width 18 height 16
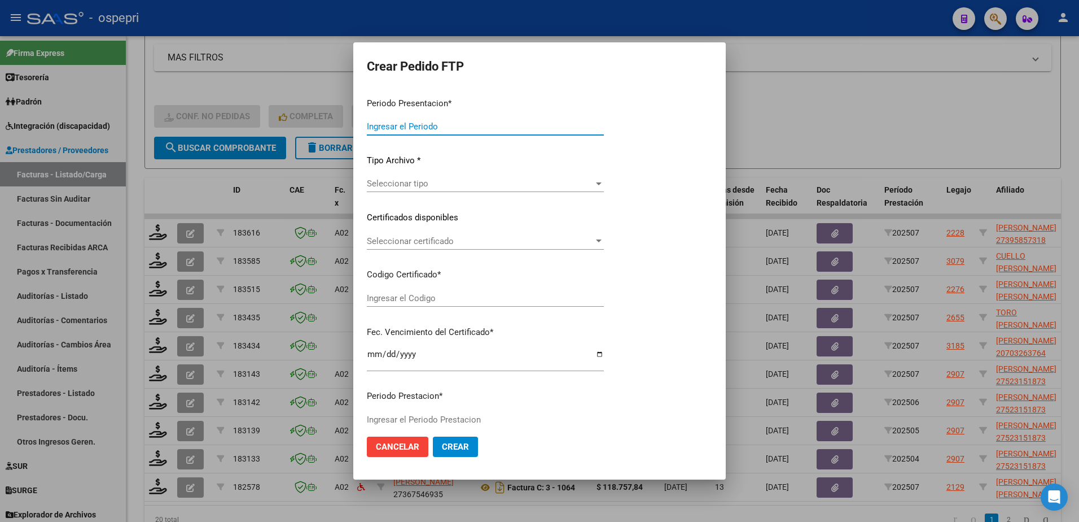
type input "202507"
type input "$ 118.757,76"
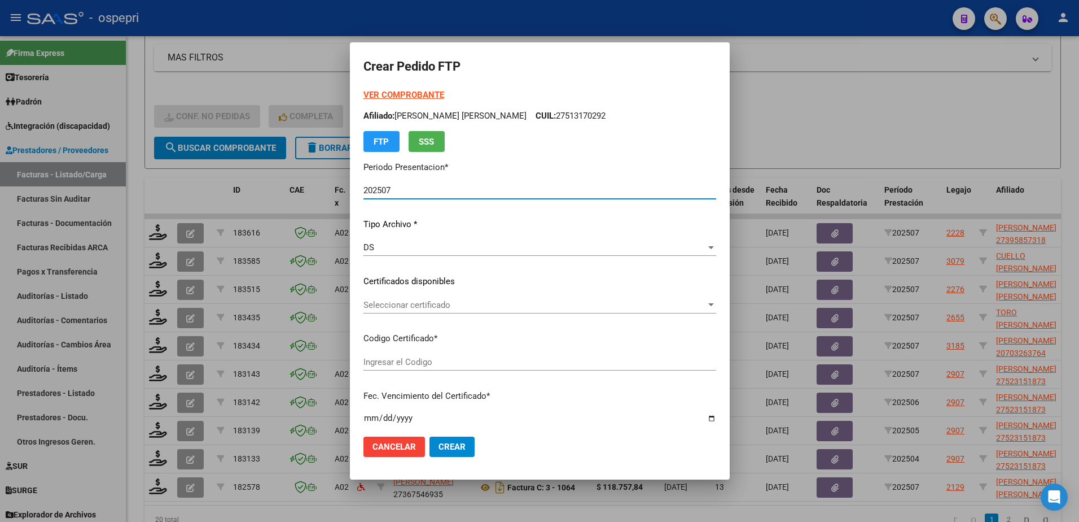
type input "2752315187-3"
type input "2026-06-19"
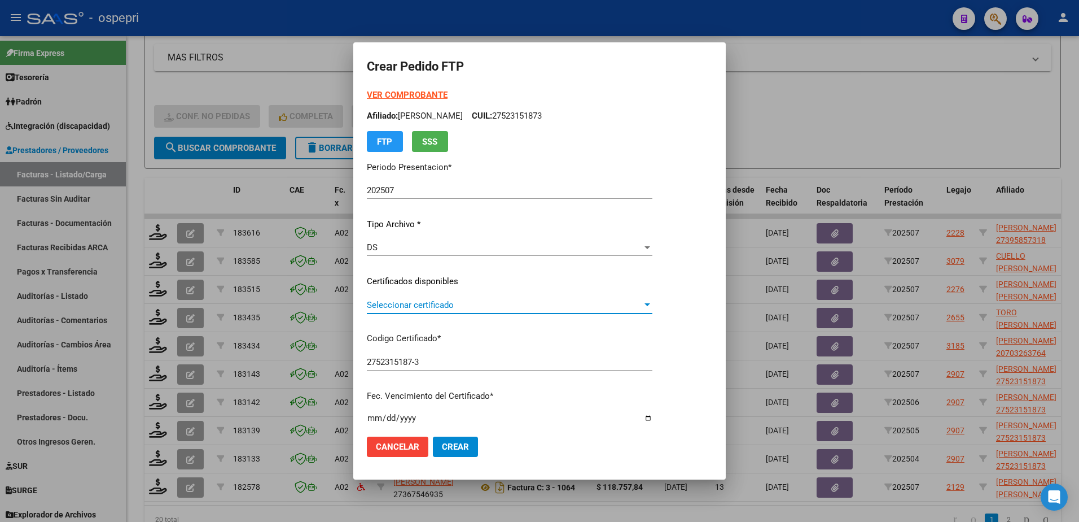
click at [427, 308] on span "Seleccionar certificado" at bounding box center [505, 305] width 276 height 10
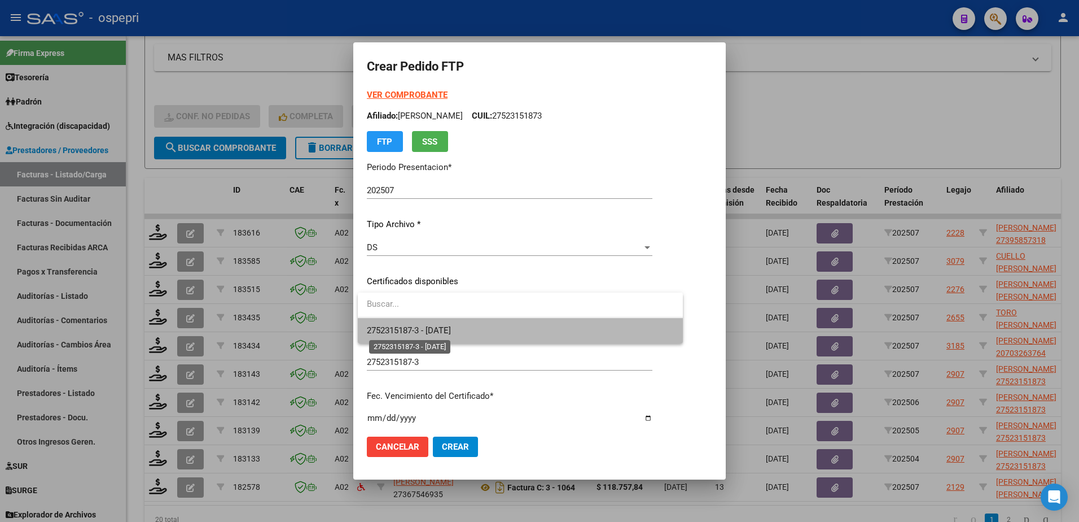
click at [440, 334] on span "2752315187-3 - 2026-06-19" at bounding box center [409, 330] width 84 height 10
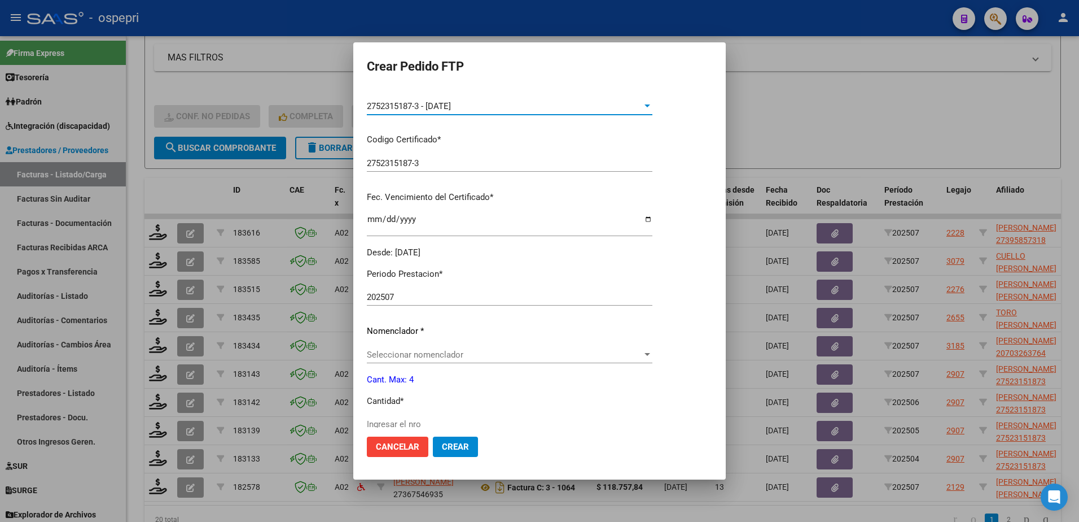
scroll to position [226, 0]
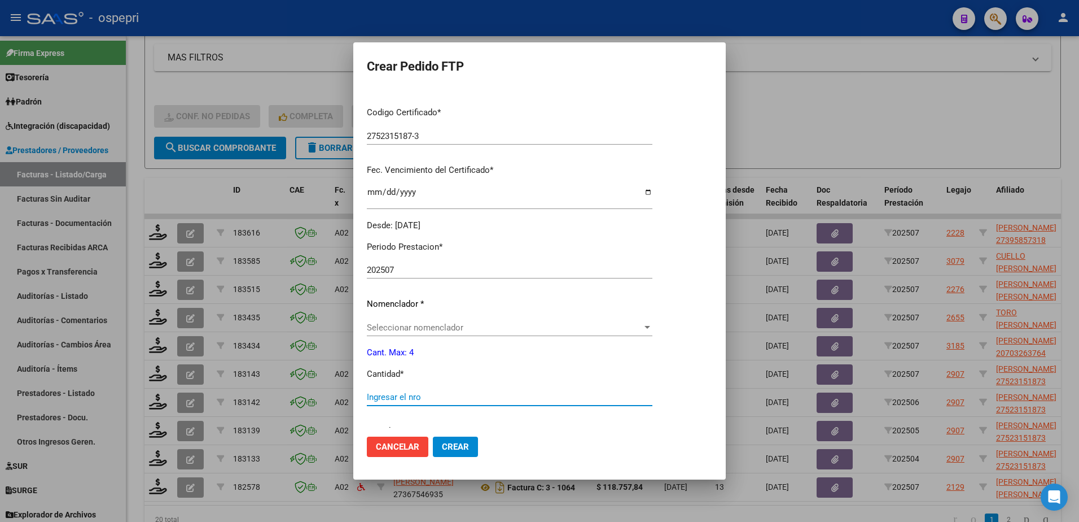
click at [429, 401] on input "Ingresar el nro" at bounding box center [510, 397] width 286 height 10
type input "4"
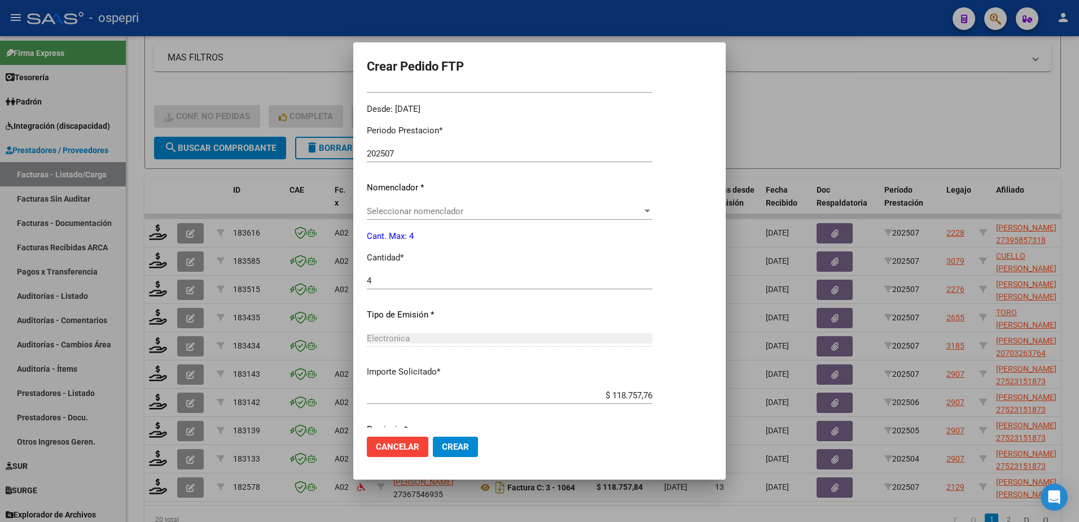
scroll to position [386, 0]
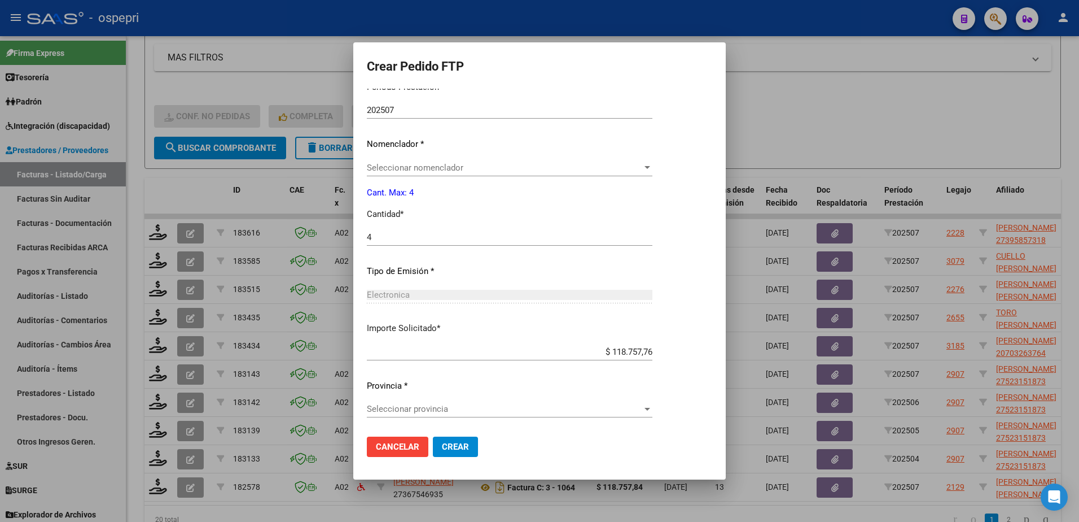
click at [431, 404] on span "Seleccionar provincia" at bounding box center [505, 409] width 276 height 10
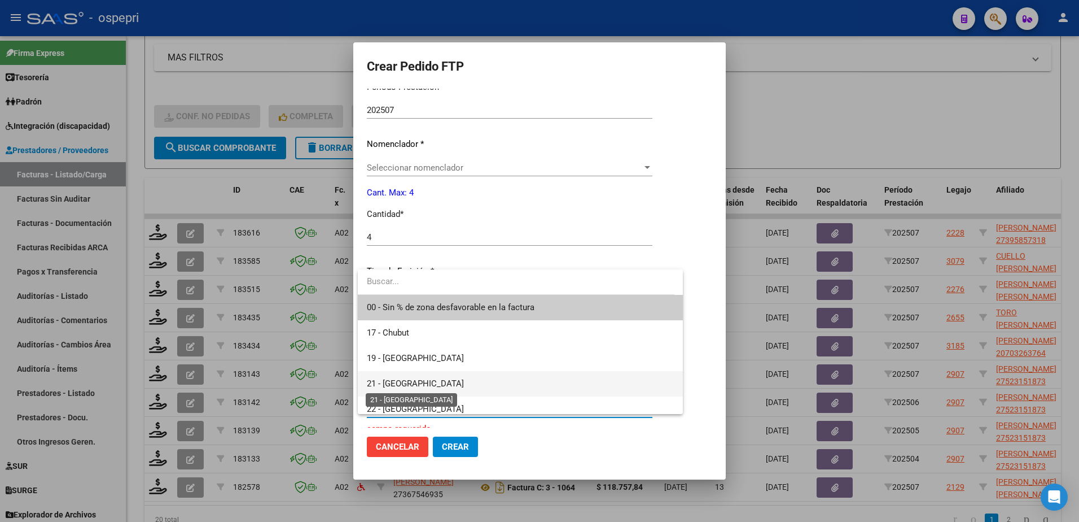
click at [409, 379] on span "21 - [GEOGRAPHIC_DATA]" at bounding box center [415, 383] width 97 height 10
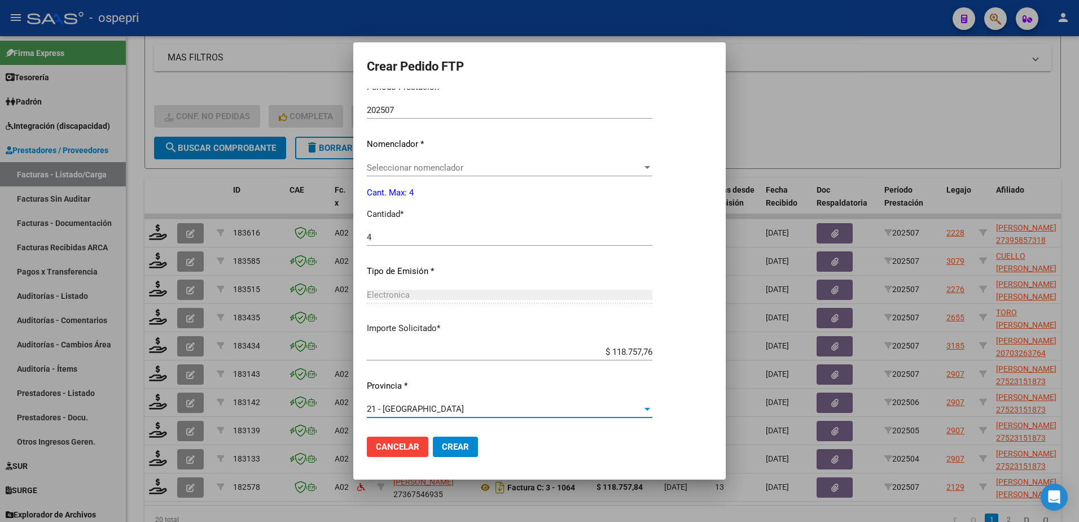
click at [475, 167] on span "Seleccionar nomenclador" at bounding box center [505, 168] width 276 height 10
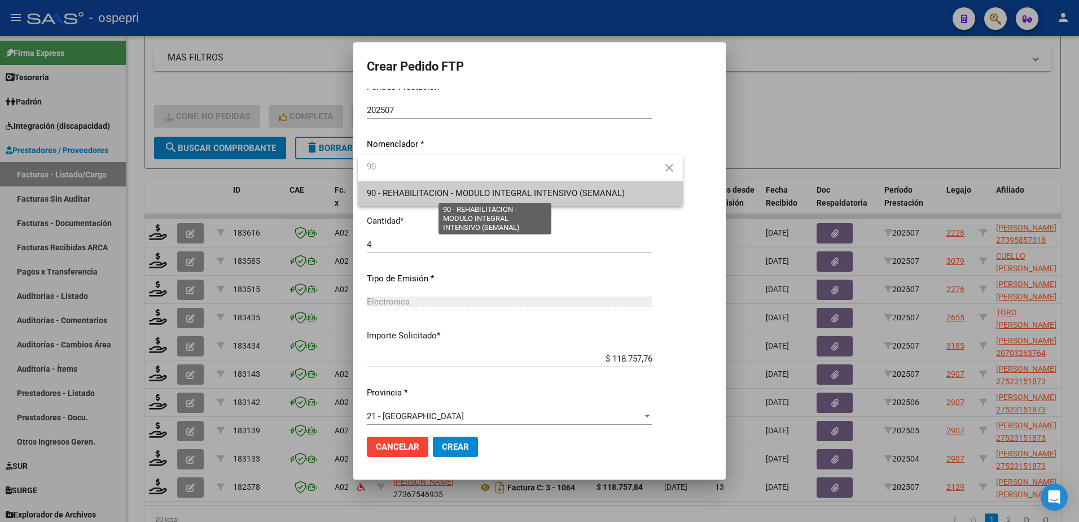
type input "90"
click at [469, 191] on span "90 - REHABILITACION - MODULO INTEGRAL INTENSIVO (SEMANAL)" at bounding box center [496, 193] width 258 height 10
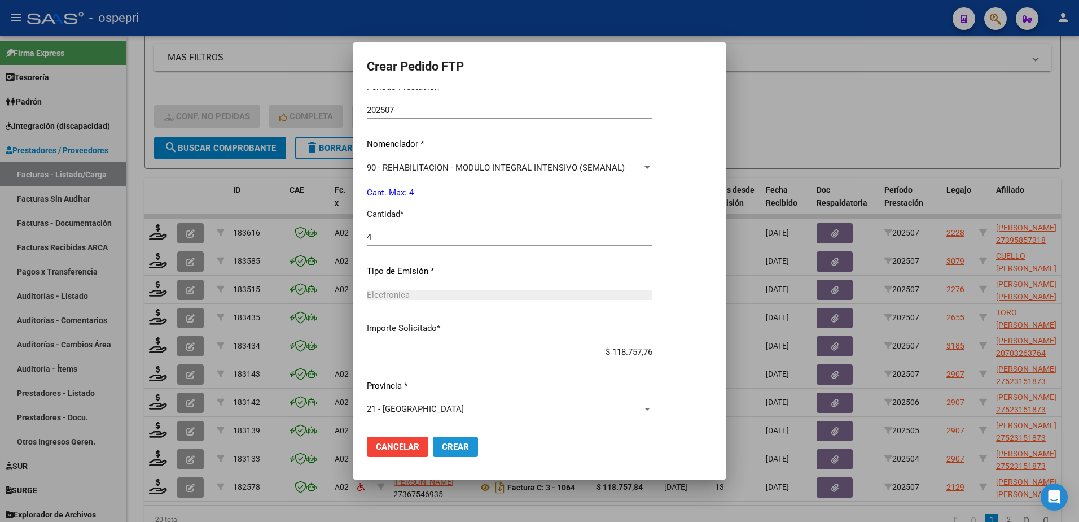
click at [465, 442] on span "Crear" at bounding box center [455, 446] width 27 height 10
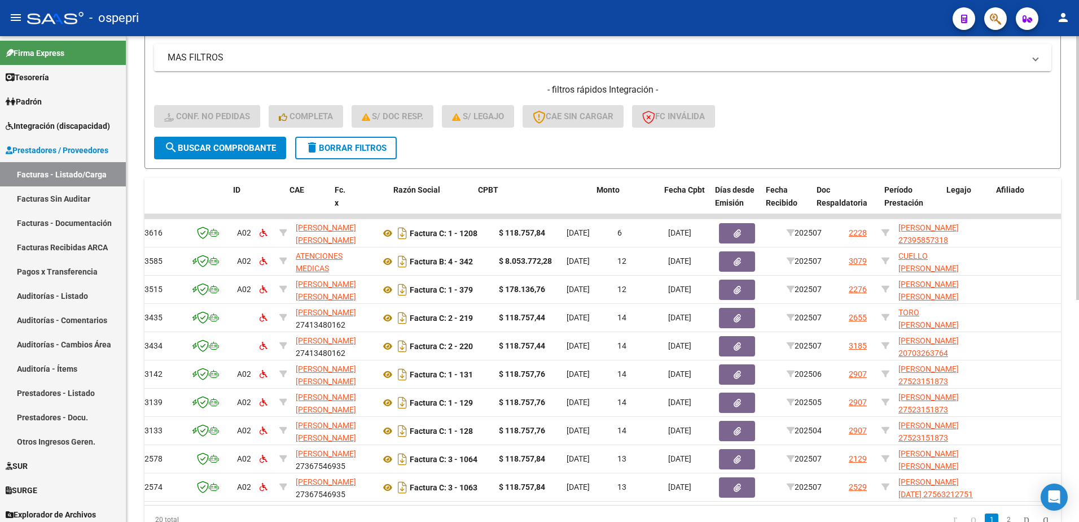
scroll to position [0, 0]
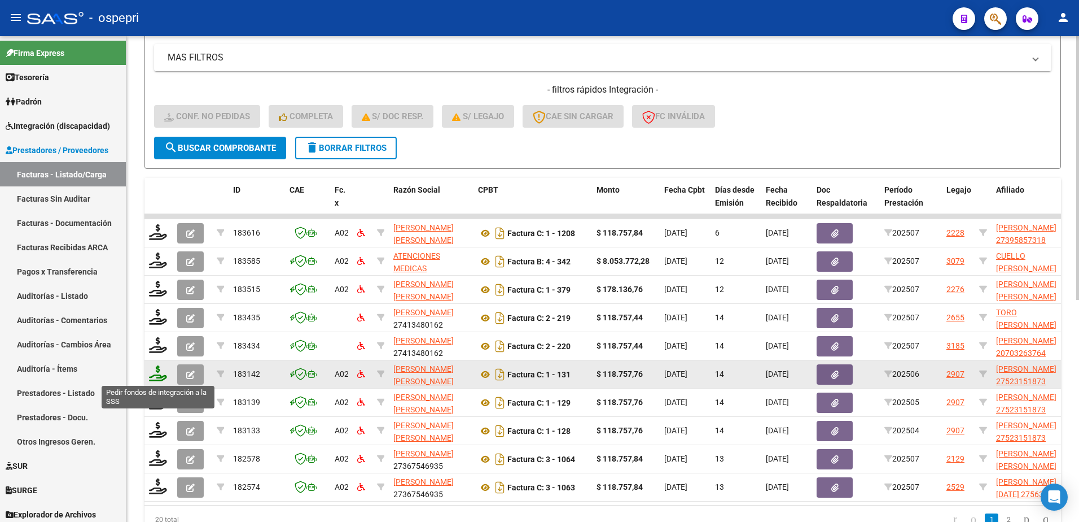
click at [165, 378] on icon at bounding box center [158, 373] width 18 height 16
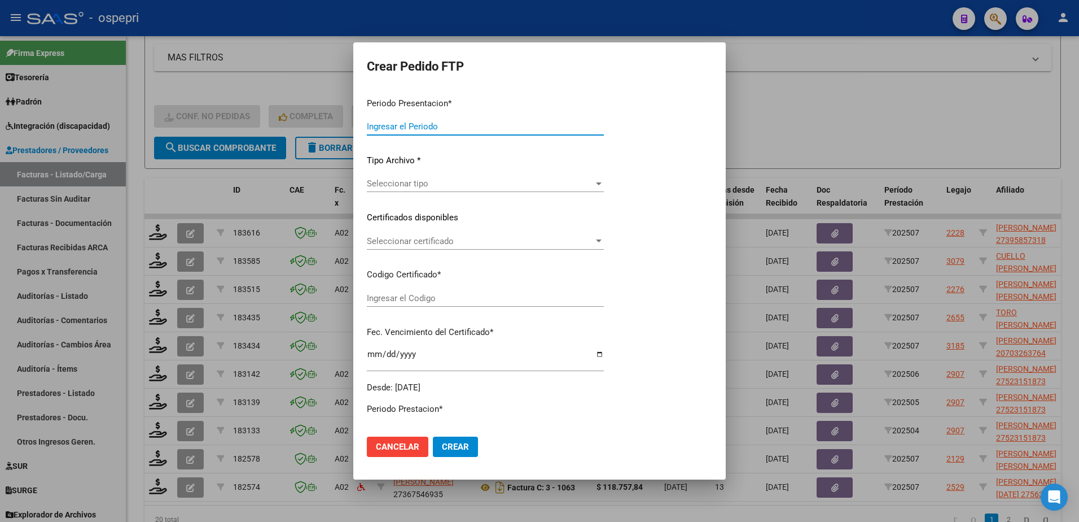
type input "202507"
type input "202506"
type input "$ 118.757,76"
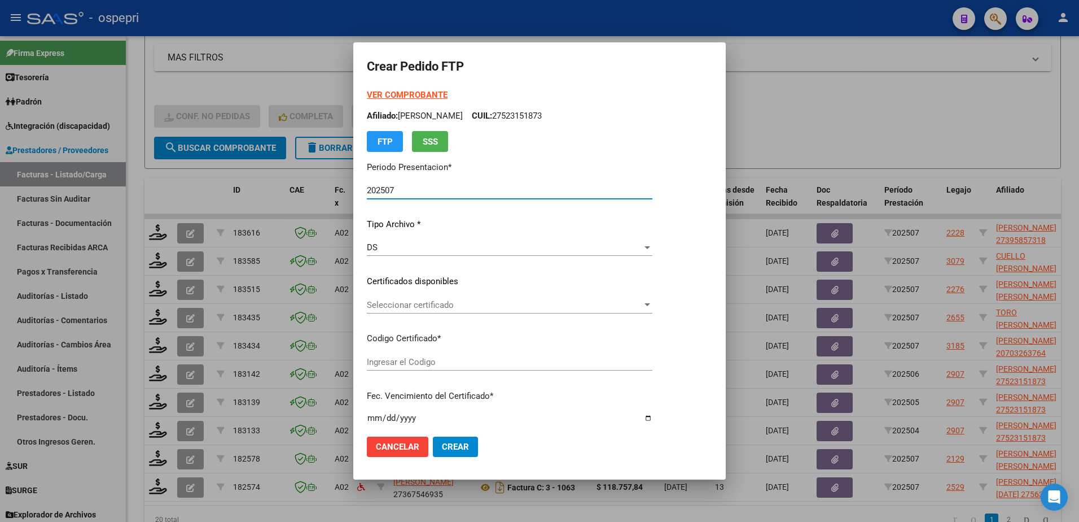
type input "2752315187-3"
type input "2026-06-19"
click at [447, 305] on span "Seleccionar certificado" at bounding box center [505, 305] width 276 height 10
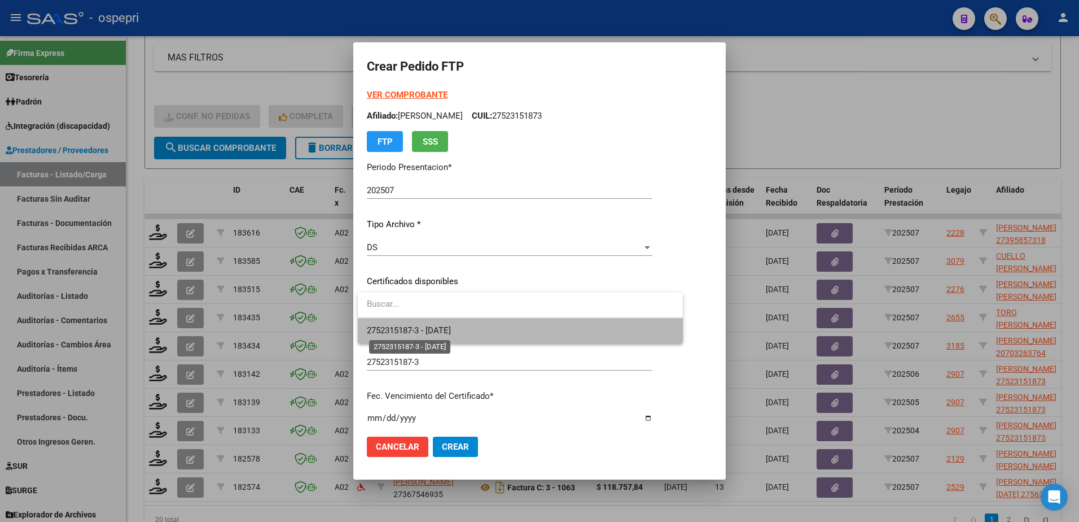
click at [451, 329] on span "2752315187-3 - 2026-06-19" at bounding box center [409, 330] width 84 height 10
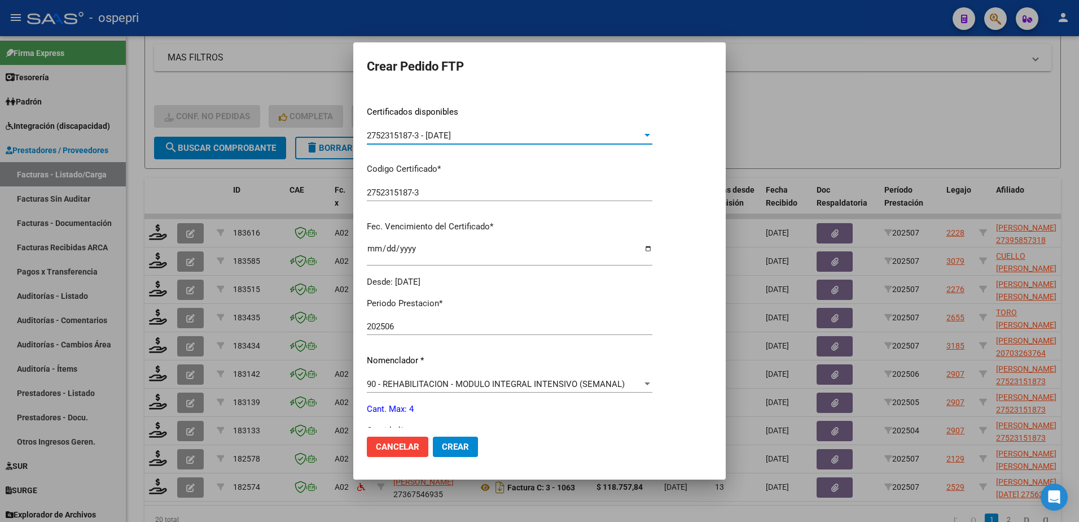
scroll to position [282, 0]
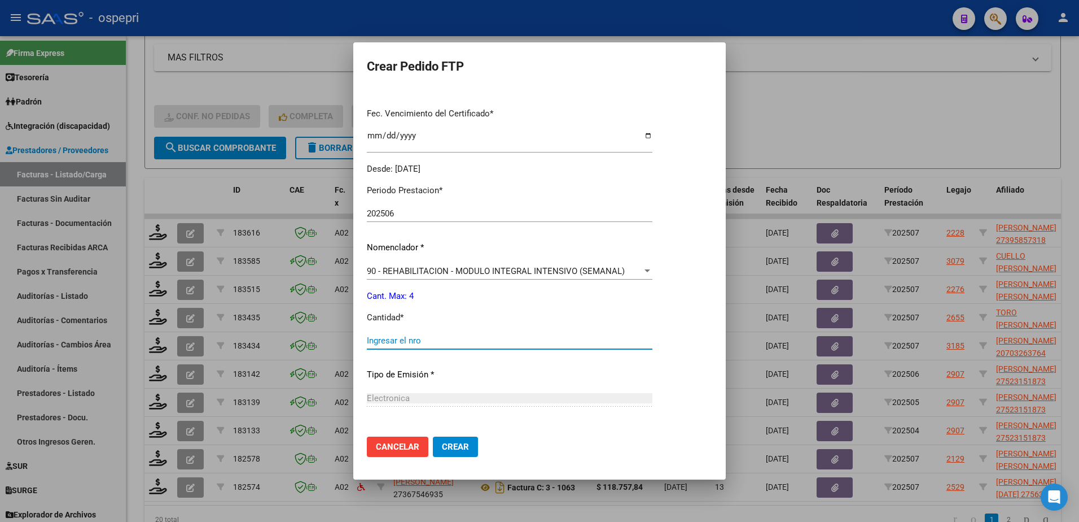
click at [410, 339] on input "Ingresar el nro" at bounding box center [510, 340] width 286 height 10
type input "4"
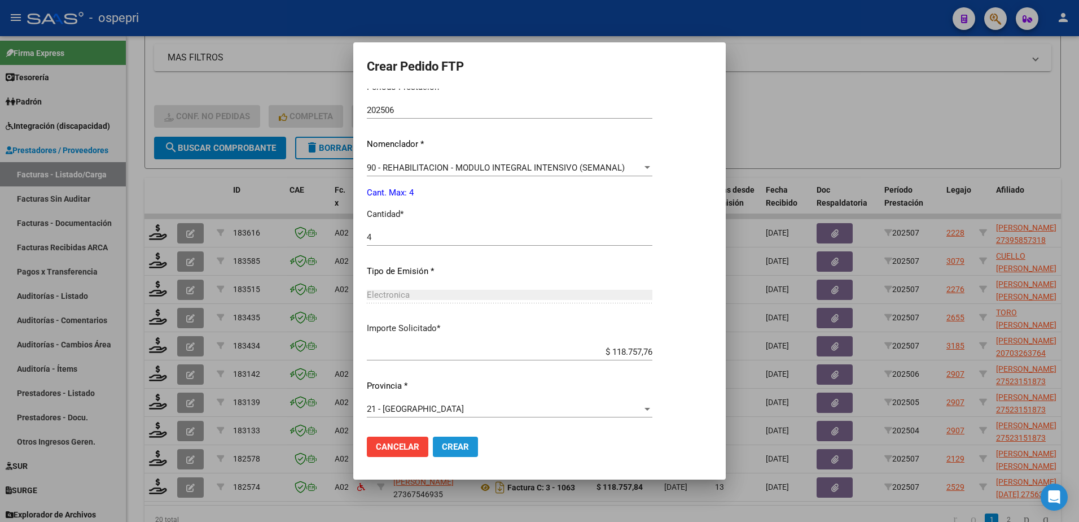
click at [462, 445] on span "Crear" at bounding box center [455, 446] width 27 height 10
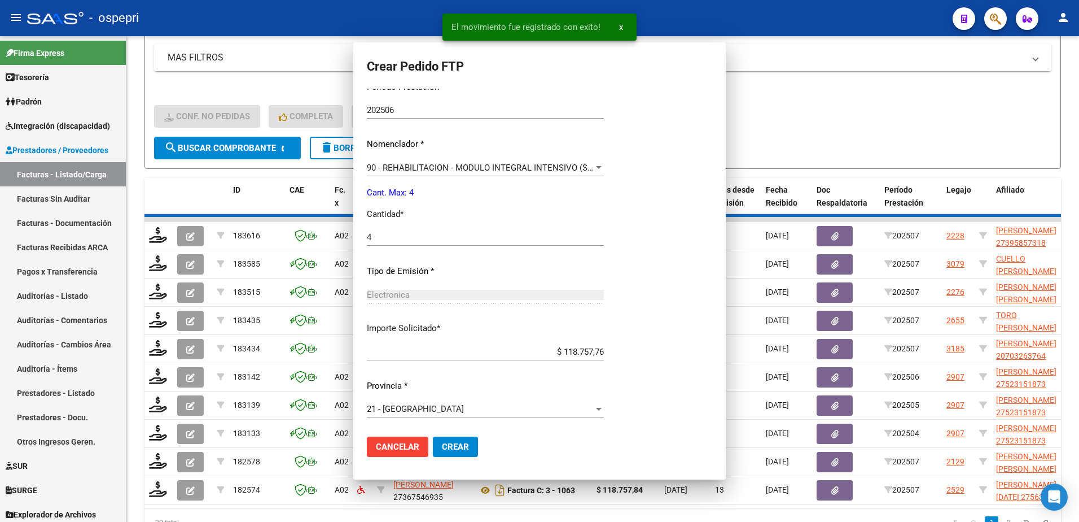
scroll to position [0, 0]
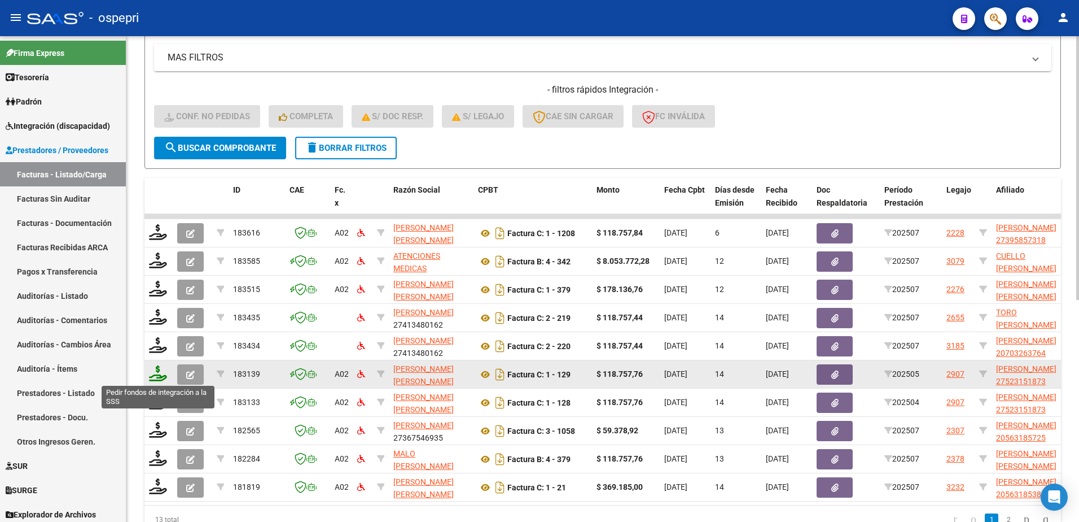
click at [162, 377] on icon at bounding box center [158, 373] width 18 height 16
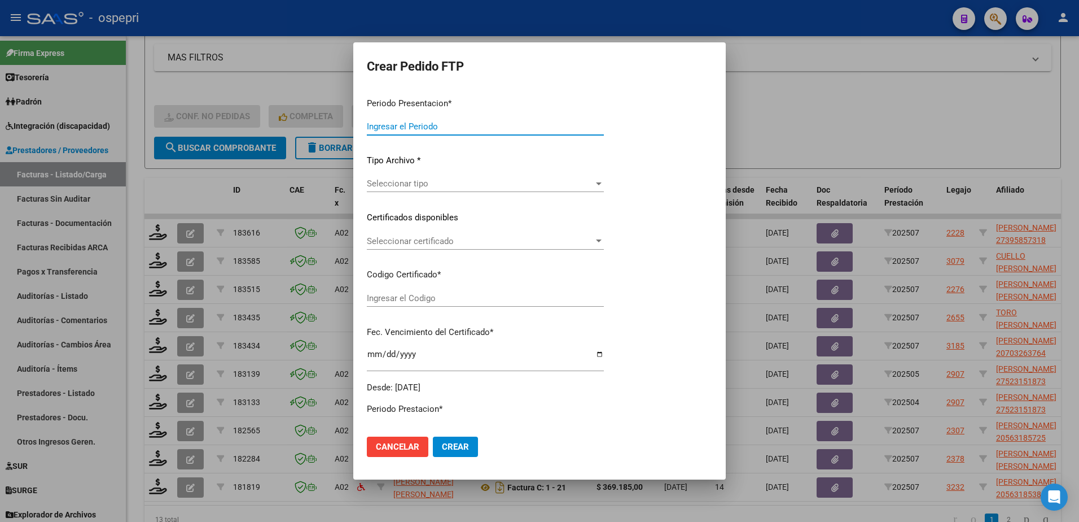
type input "202507"
type input "202505"
type input "$ 118.757,76"
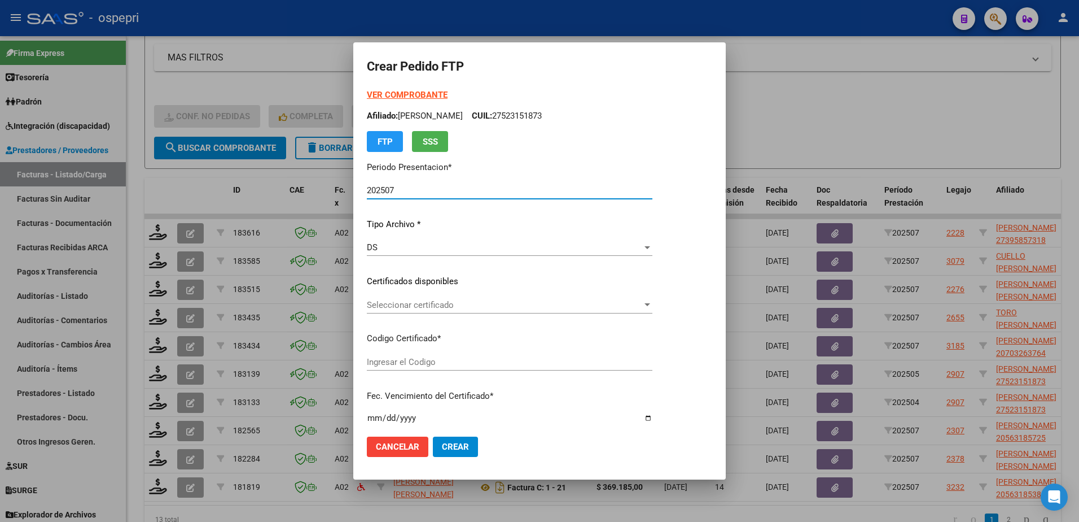
type input "2752315187-3"
type input "2026-06-19"
click at [404, 308] on span "Seleccionar certificado" at bounding box center [505, 305] width 276 height 10
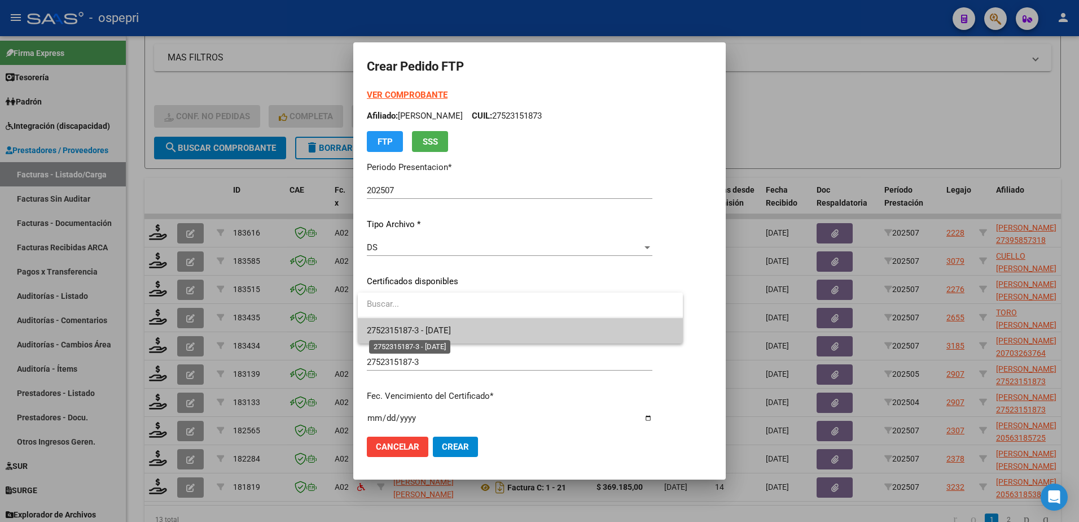
click at [420, 327] on span "2752315187-3 - 2026-06-19" at bounding box center [409, 330] width 84 height 10
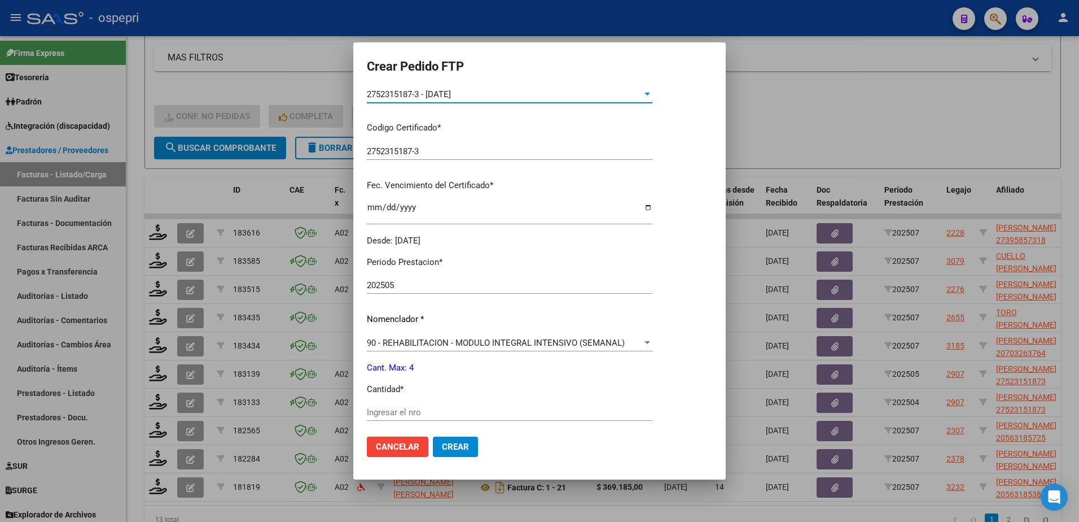
scroll to position [226, 0]
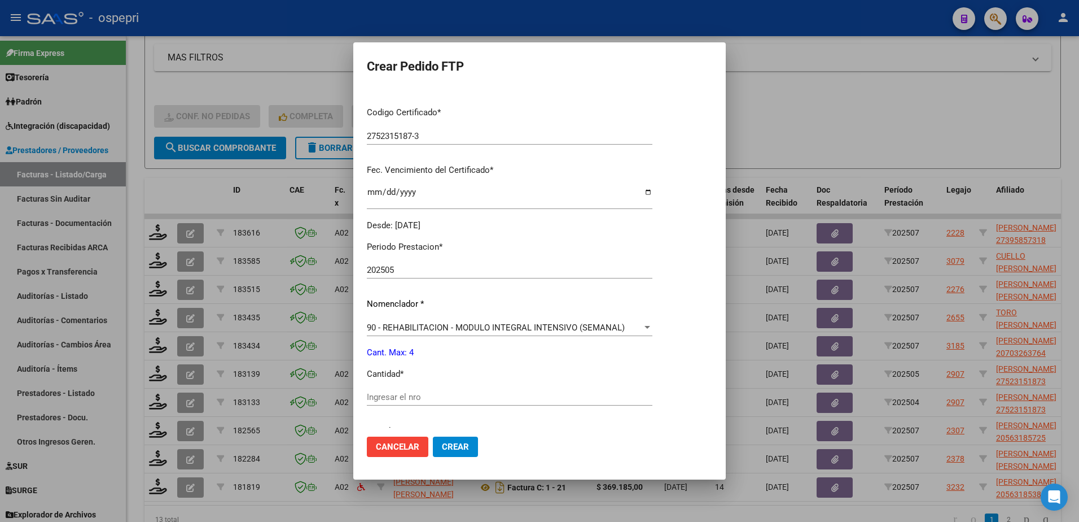
click at [443, 397] on input "Ingresar el nro" at bounding box center [510, 397] width 286 height 10
type input "4"
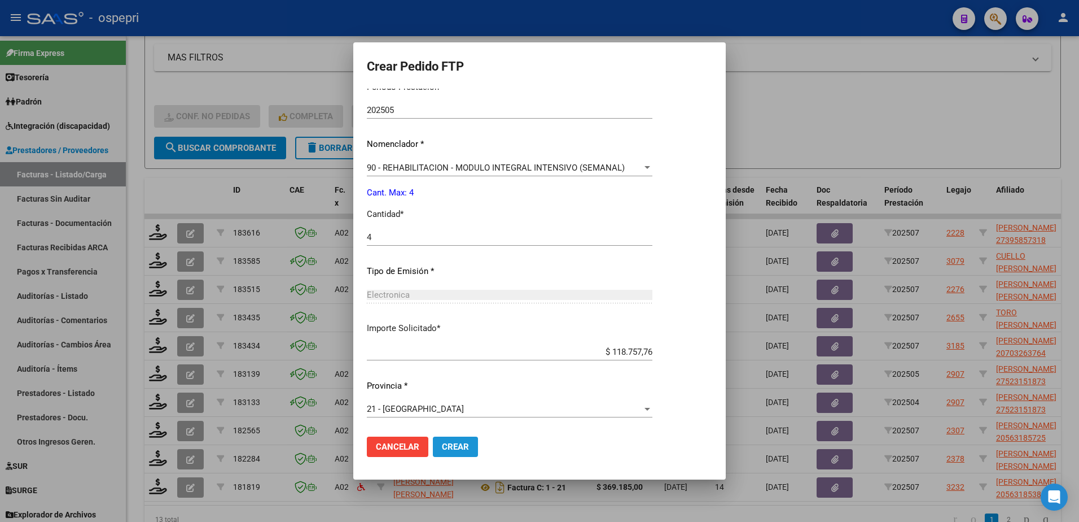
click at [459, 442] on span "Crear" at bounding box center [455, 446] width 27 height 10
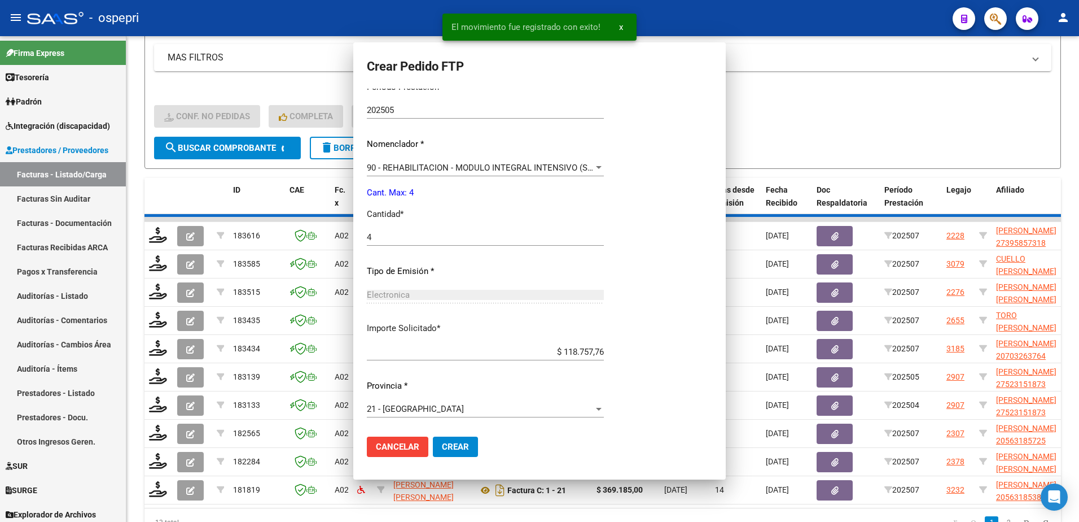
scroll to position [322, 0]
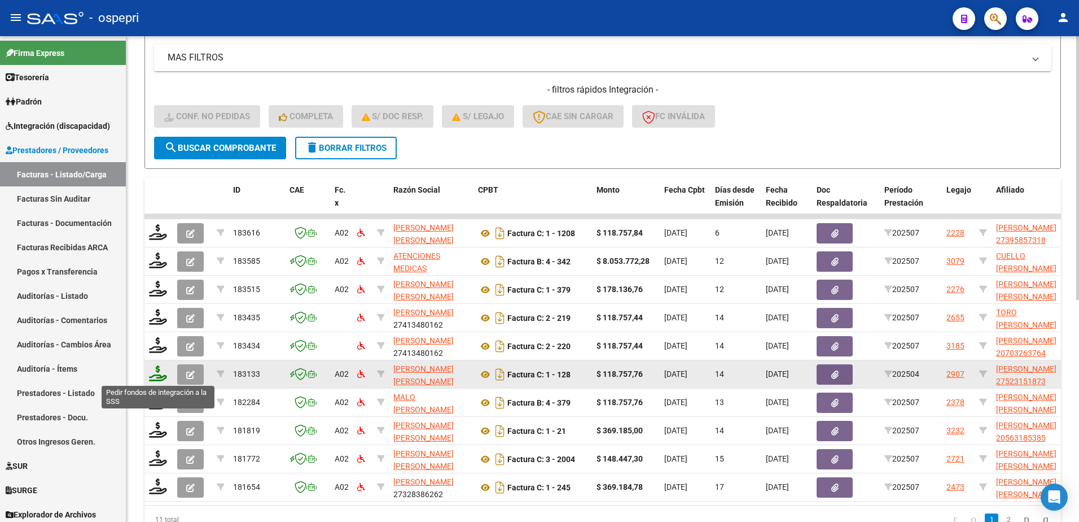
click at [161, 377] on icon at bounding box center [158, 373] width 18 height 16
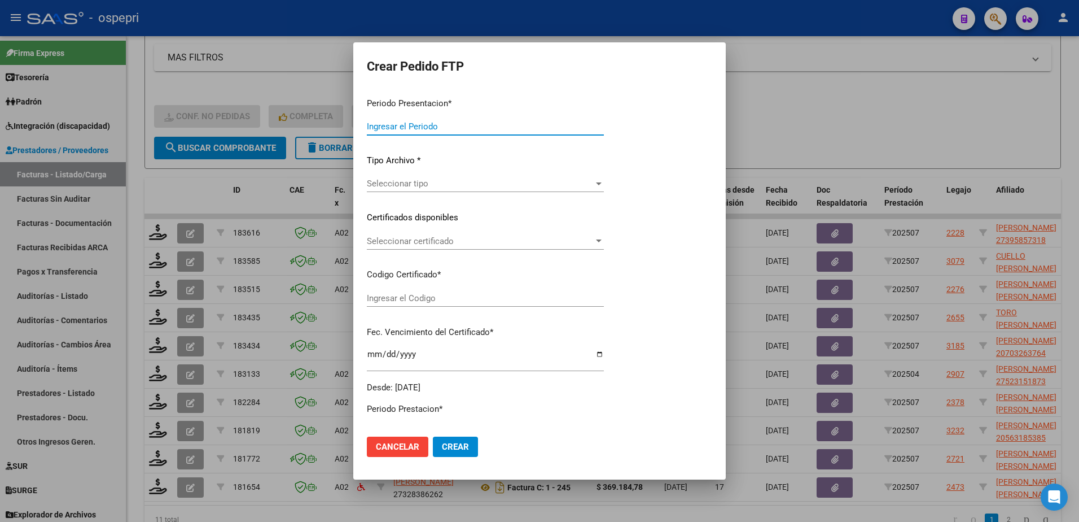
type input "202507"
type input "202504"
type input "$ 118.757,76"
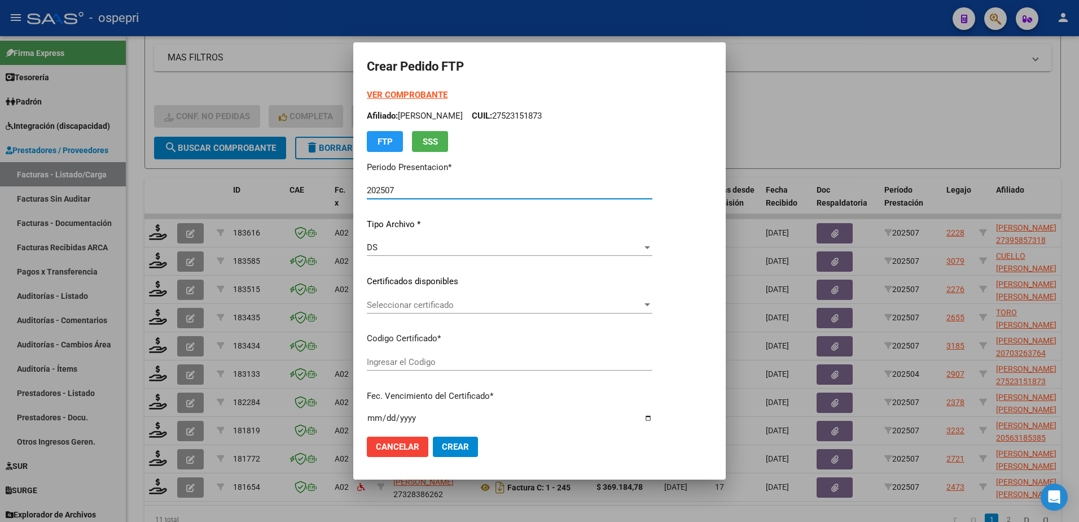
type input "2752315187-3"
type input "2026-06-19"
click at [436, 302] on span "Seleccionar certificado" at bounding box center [505, 305] width 276 height 10
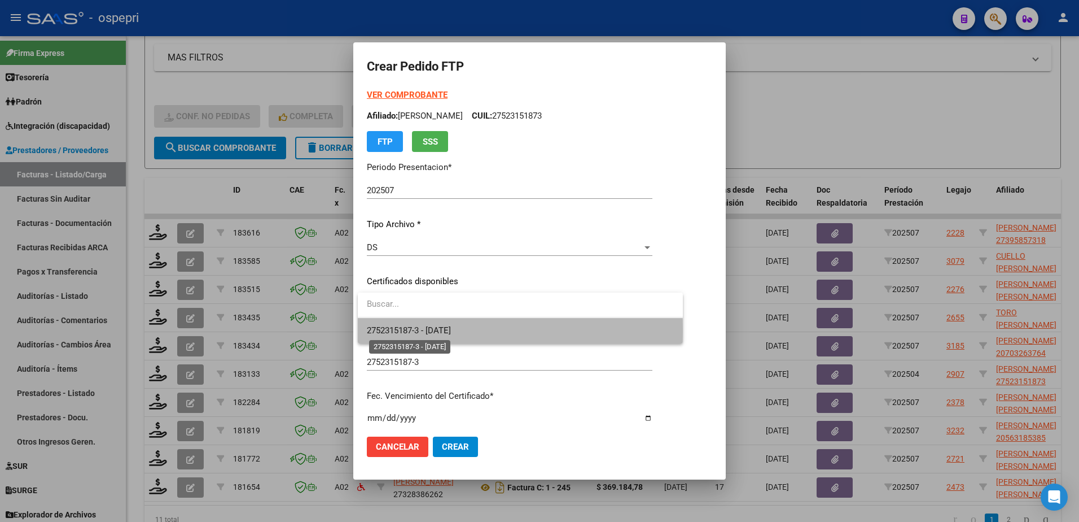
click at [451, 330] on span "2752315187-3 - 2026-06-19" at bounding box center [409, 330] width 84 height 10
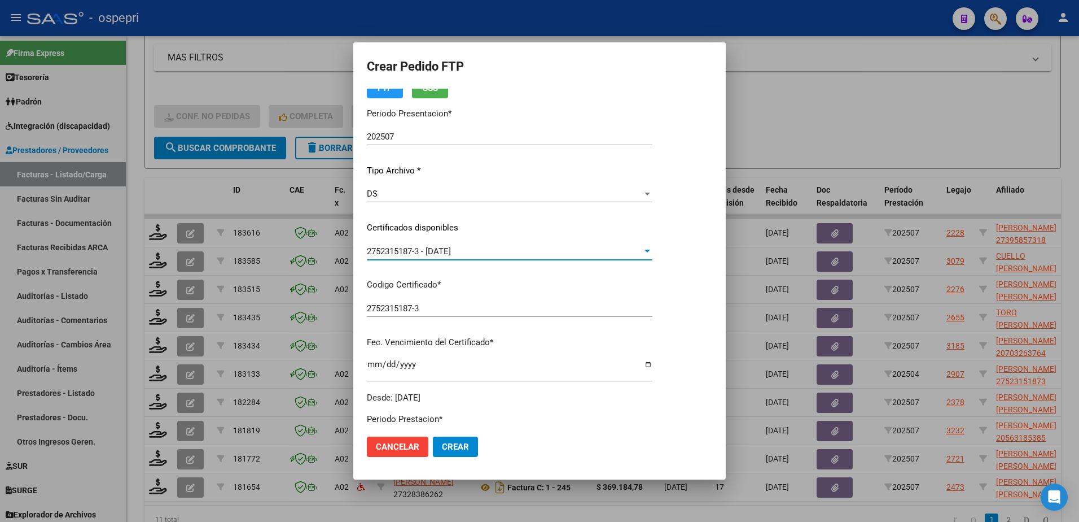
scroll to position [226, 0]
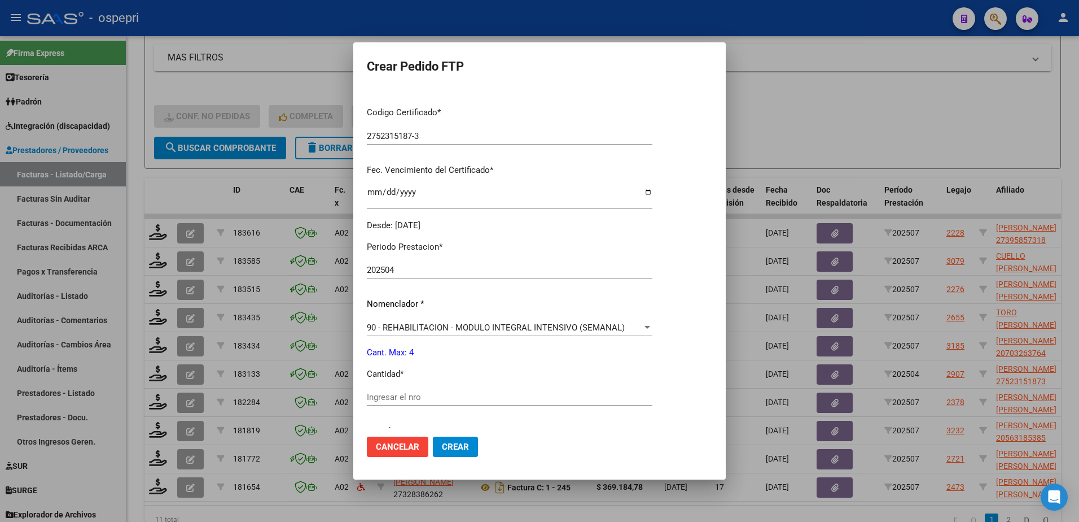
click at [430, 392] on input "Ingresar el nro" at bounding box center [510, 397] width 286 height 10
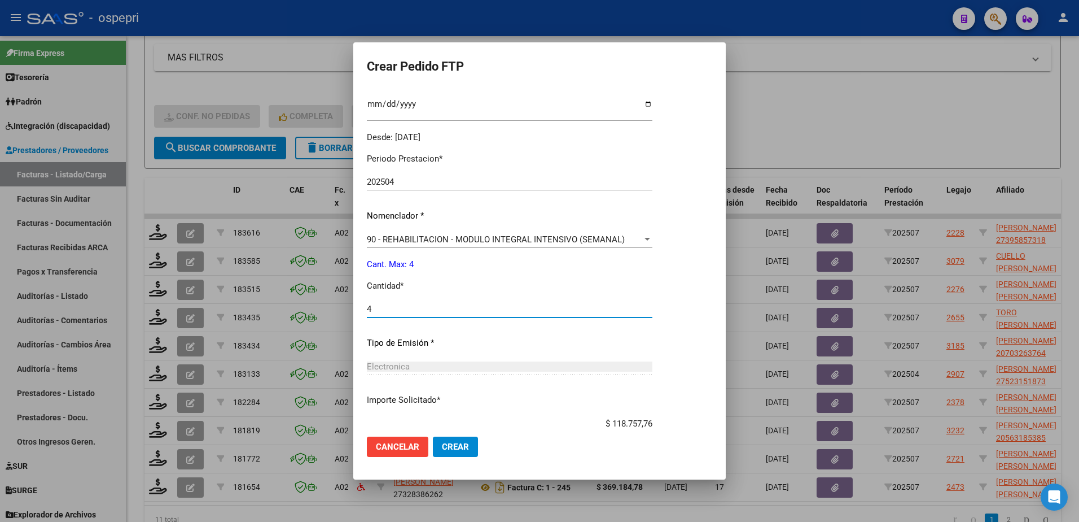
scroll to position [386, 0]
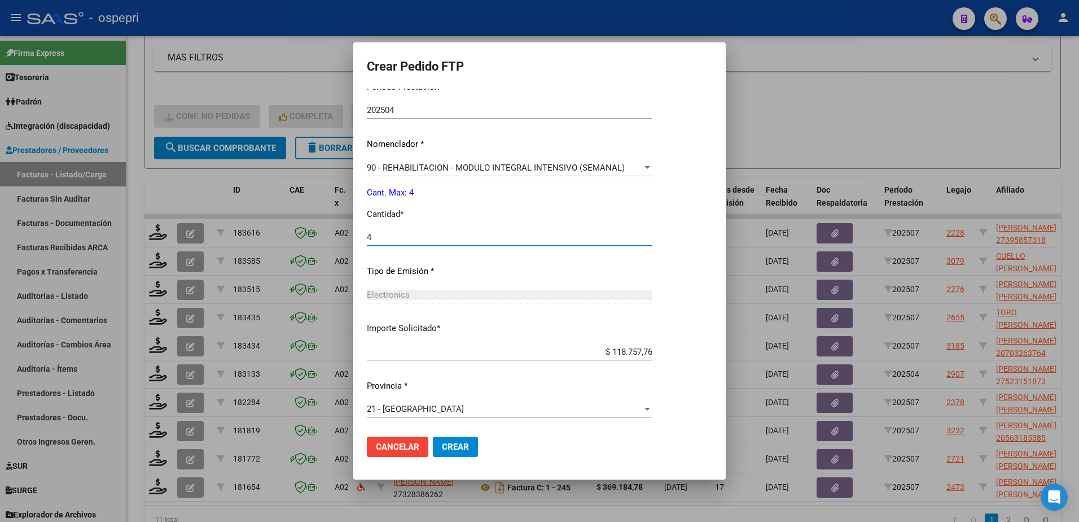
type input "4"
click at [458, 444] on span "Crear" at bounding box center [455, 446] width 27 height 10
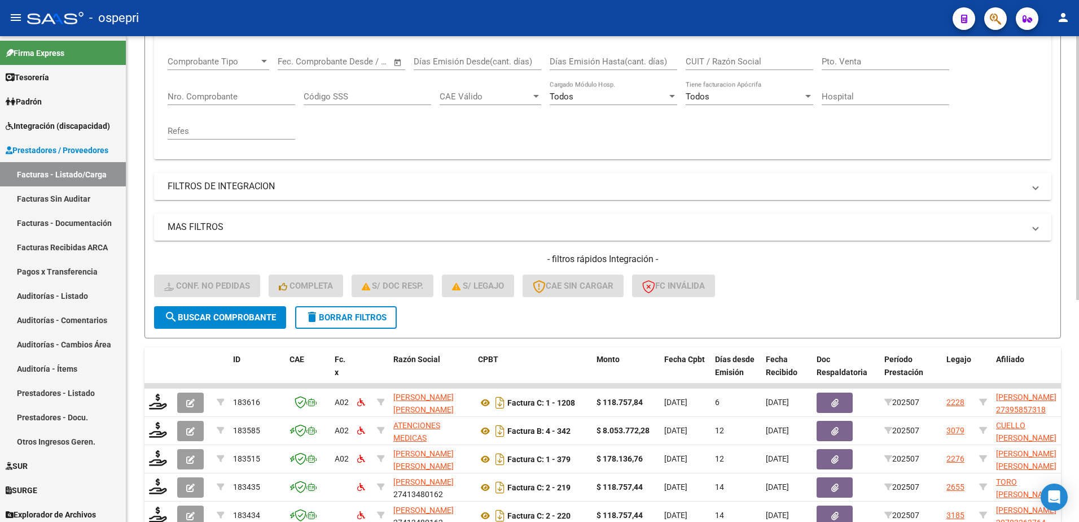
scroll to position [13, 0]
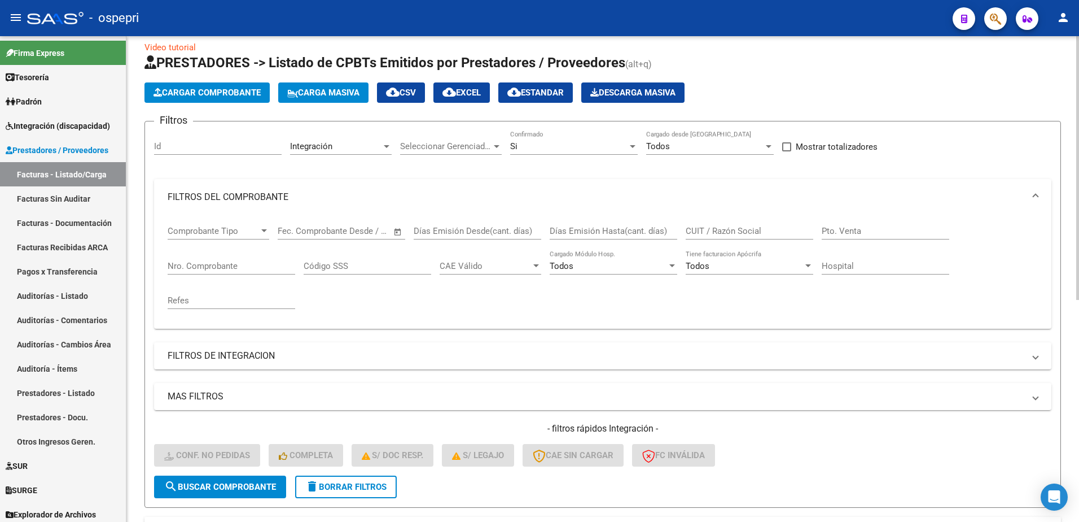
click at [738, 235] on input "CUIT / Razón Social" at bounding box center [750, 231] width 128 height 10
click at [625, 142] on div "Si" at bounding box center [568, 146] width 117 height 10
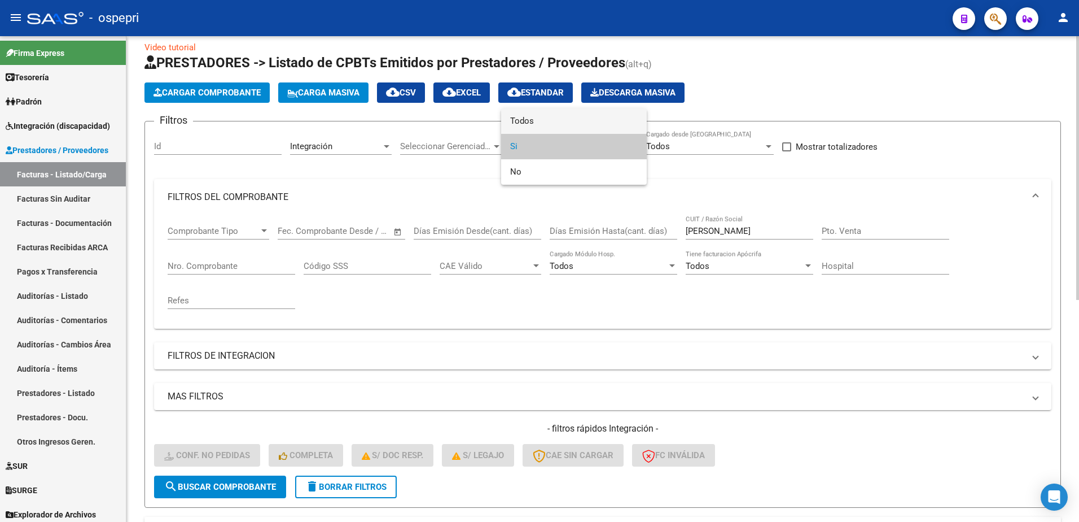
click at [552, 121] on span "Todos" at bounding box center [574, 120] width 128 height 25
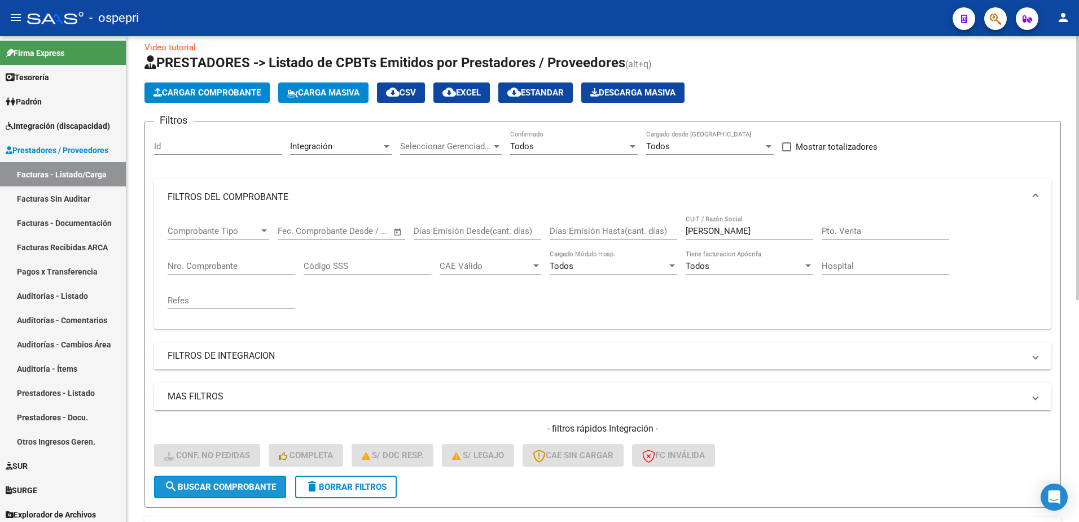
drag, startPoint x: 269, startPoint y: 484, endPoint x: 264, endPoint y: 476, distance: 9.6
click at [268, 480] on button "search Buscar Comprobante" at bounding box center [220, 486] width 132 height 23
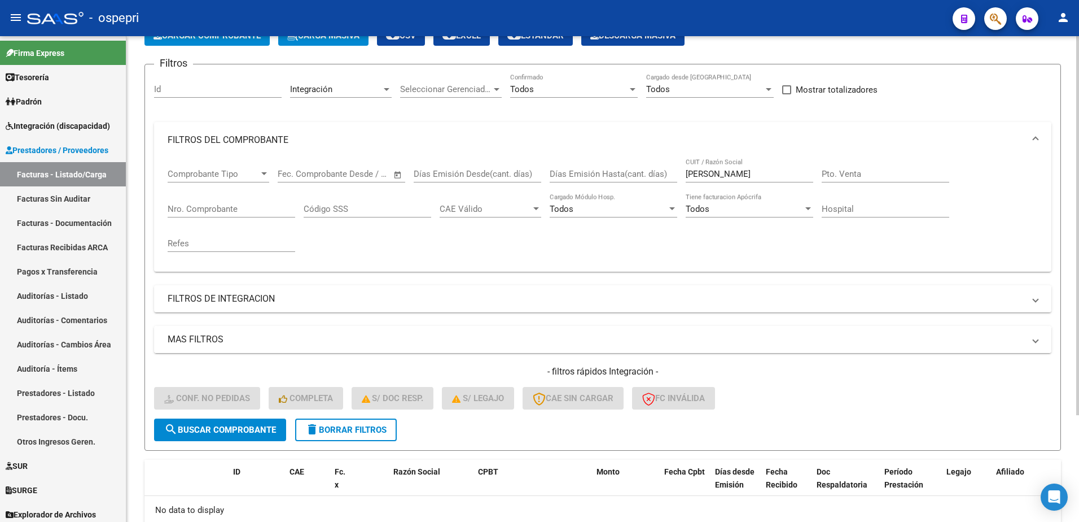
scroll to position [0, 0]
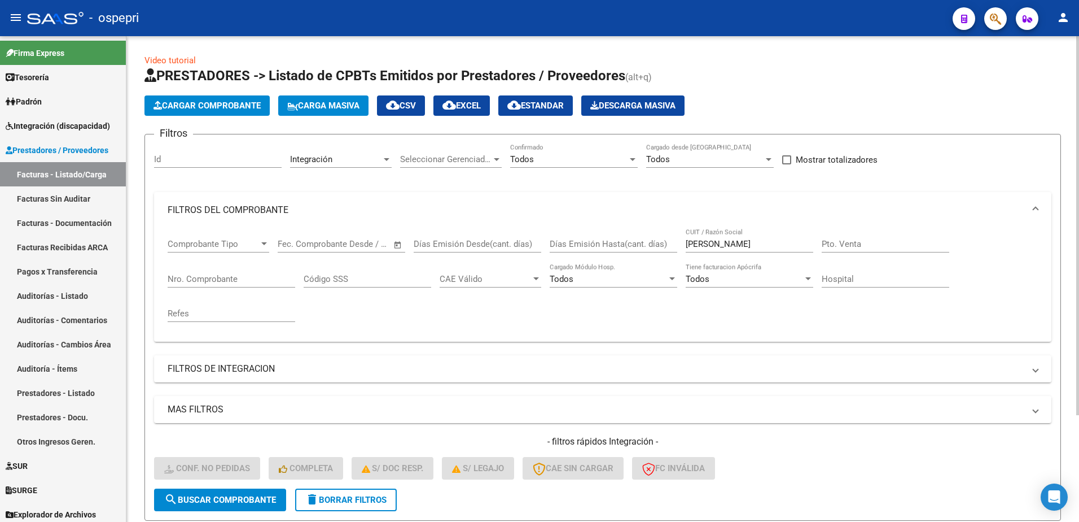
click at [216, 496] on span "search Buscar Comprobante" at bounding box center [220, 500] width 112 height 10
click at [633, 158] on div at bounding box center [633, 159] width 6 height 3
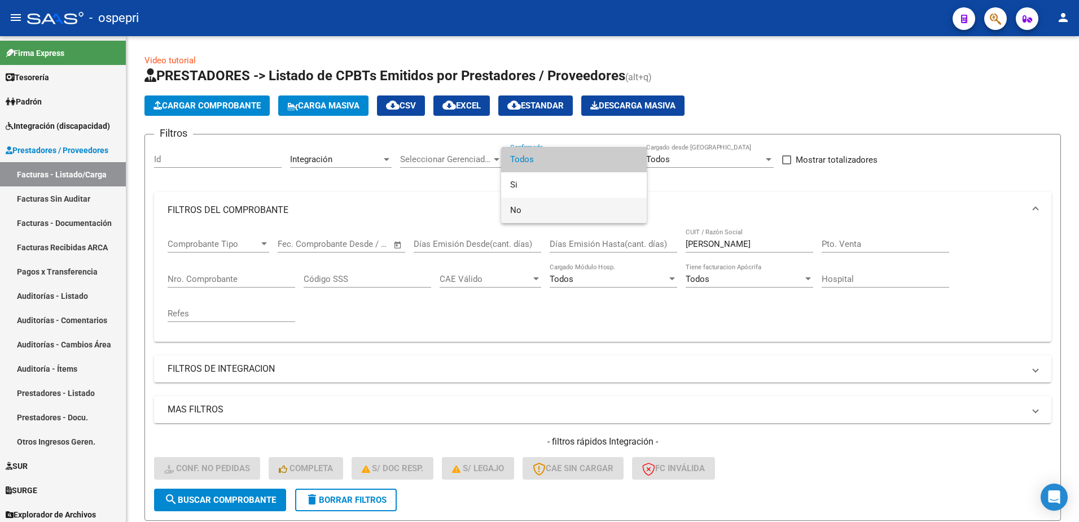
click at [540, 215] on span "No" at bounding box center [574, 210] width 128 height 25
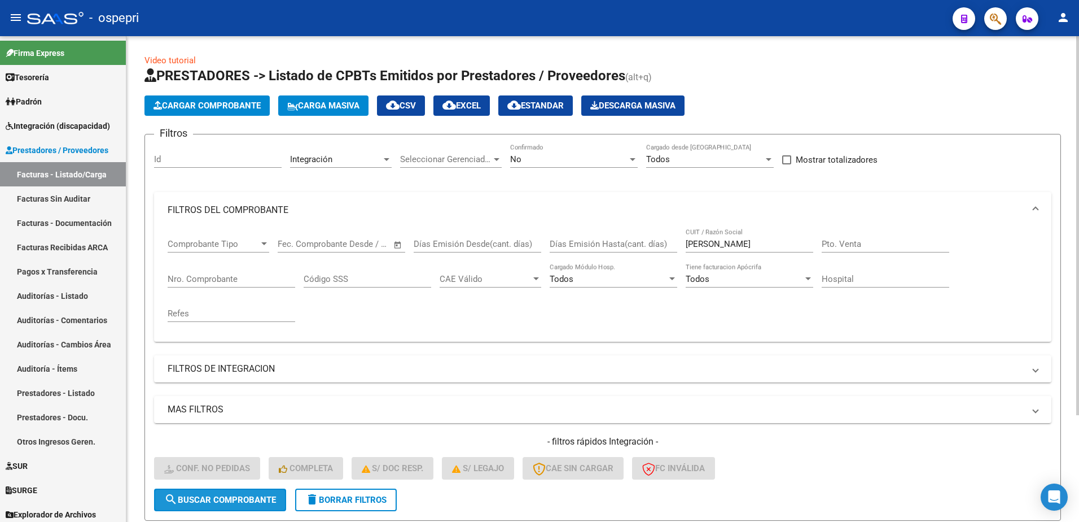
click at [240, 505] on button "search Buscar Comprobante" at bounding box center [220, 499] width 132 height 23
click at [629, 156] on div at bounding box center [633, 159] width 10 height 9
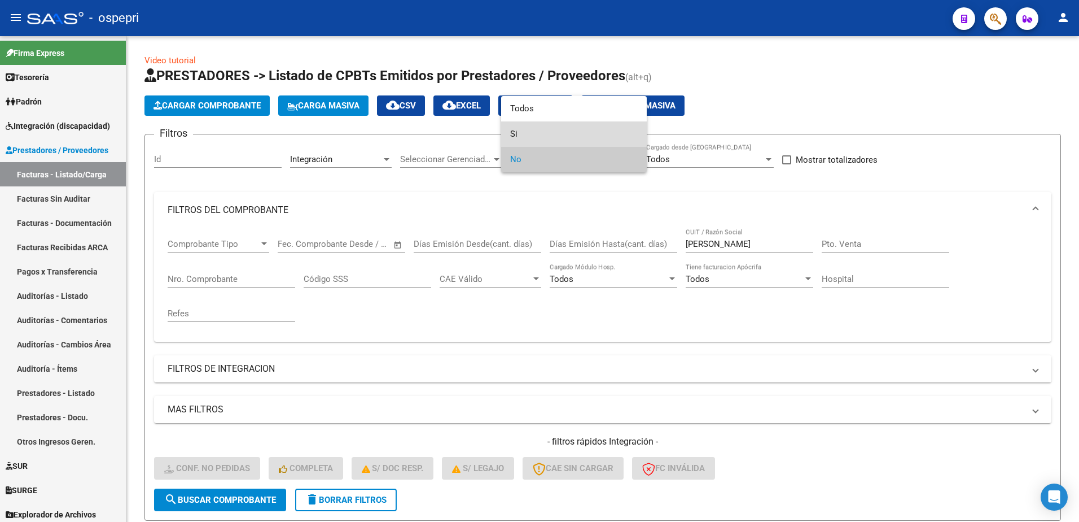
click at [524, 128] on span "Si" at bounding box center [574, 133] width 128 height 25
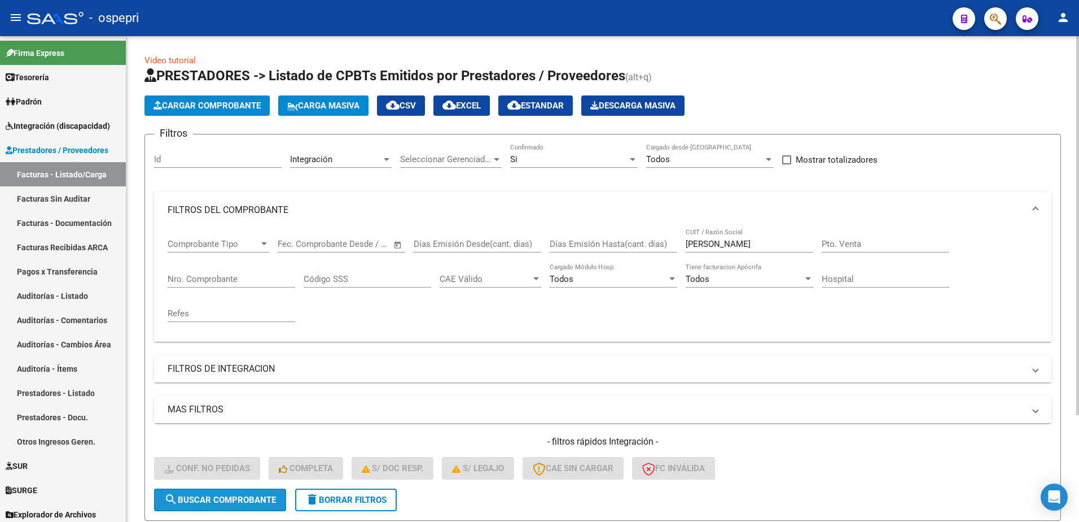
click at [225, 495] on span "search Buscar Comprobante" at bounding box center [220, 500] width 112 height 10
click at [754, 239] on input "tapia gomez" at bounding box center [750, 244] width 128 height 10
type input "tapia"
click at [632, 159] on div at bounding box center [633, 159] width 6 height 3
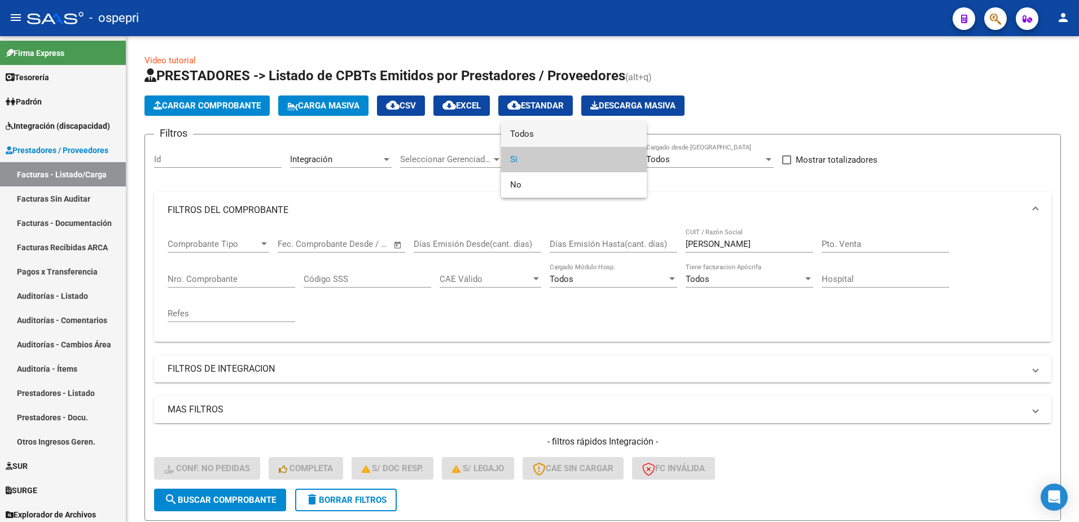
click at [540, 133] on span "Todos" at bounding box center [574, 133] width 128 height 25
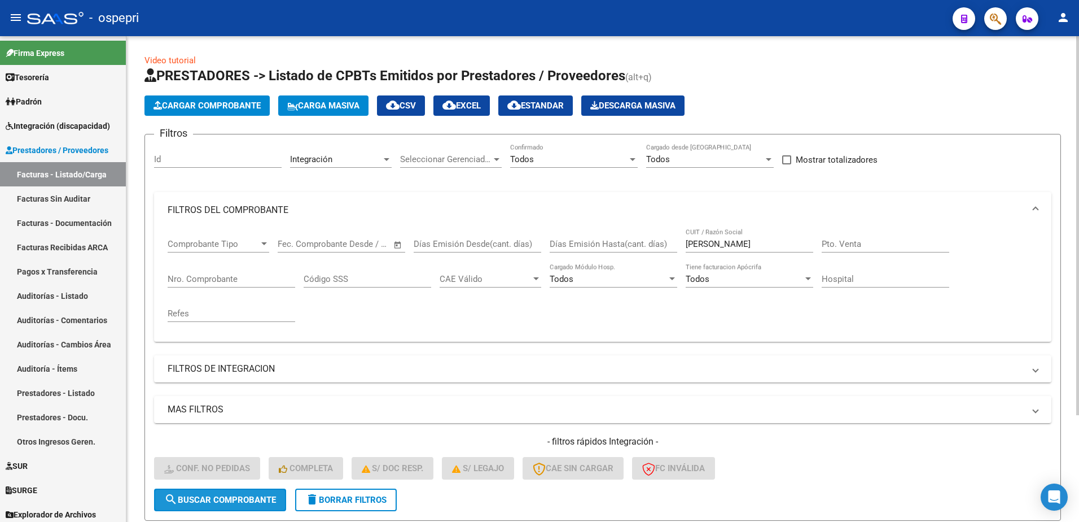
click at [258, 493] on button "search Buscar Comprobante" at bounding box center [220, 499] width 132 height 23
click at [335, 504] on span "delete Borrar Filtros" at bounding box center [345, 500] width 81 height 10
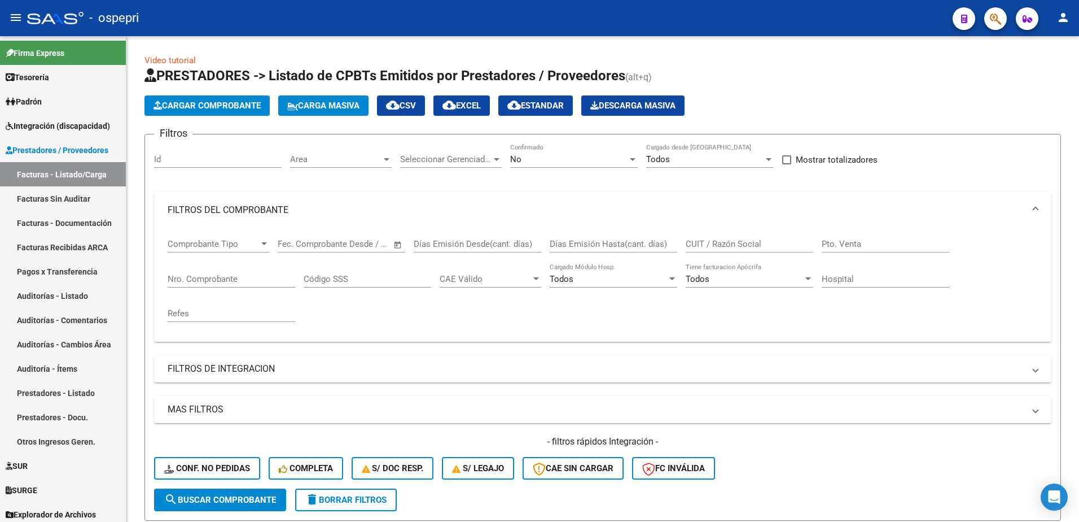
click at [755, 16] on div "- ospepri" at bounding box center [485, 18] width 917 height 25
click at [632, 159] on div at bounding box center [633, 159] width 6 height 3
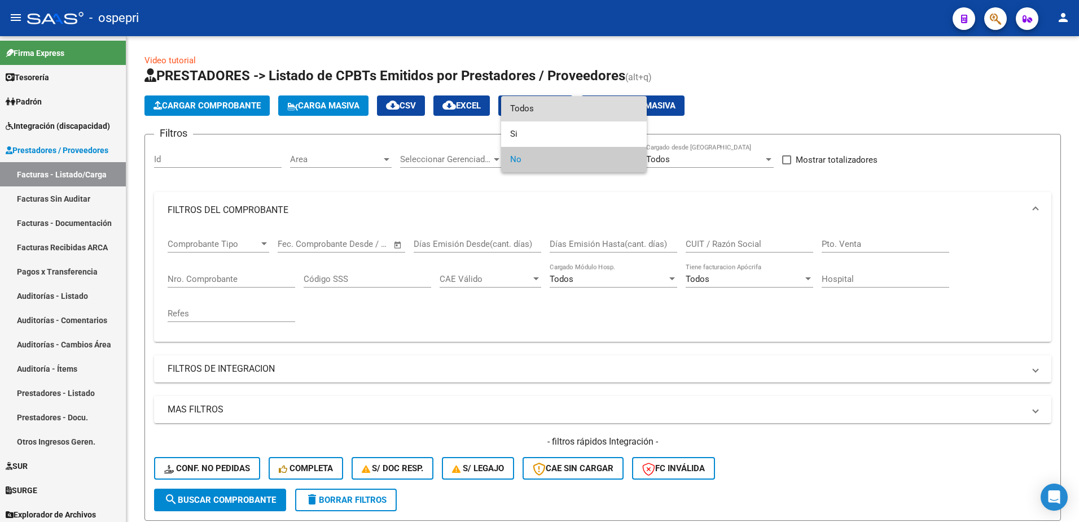
click at [550, 110] on span "Todos" at bounding box center [574, 108] width 128 height 25
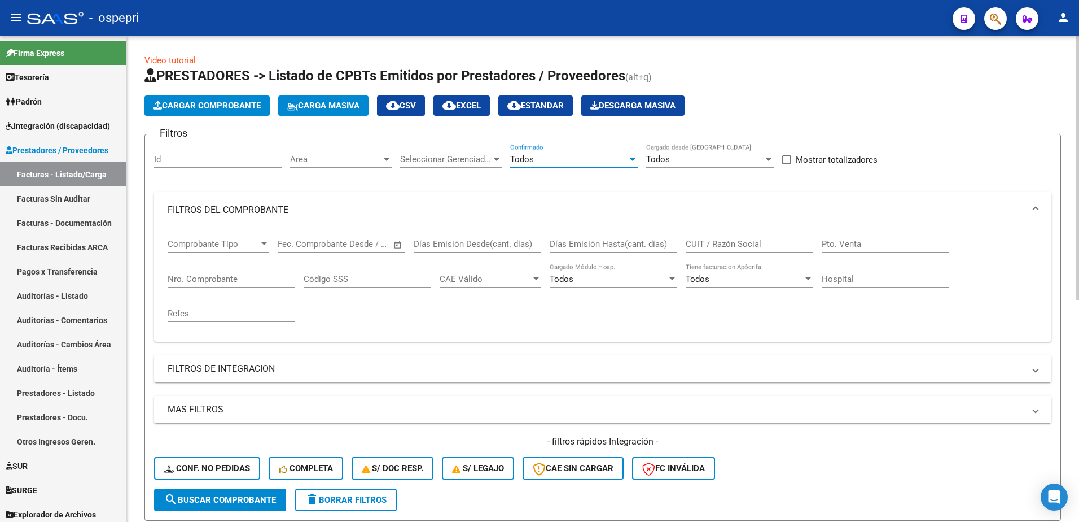
click at [721, 239] on input "CUIT / Razón Social" at bounding box center [750, 244] width 128 height 10
paste input "27322421902"
type input "27322421902"
click at [240, 499] on span "search Buscar Comprobante" at bounding box center [220, 500] width 112 height 10
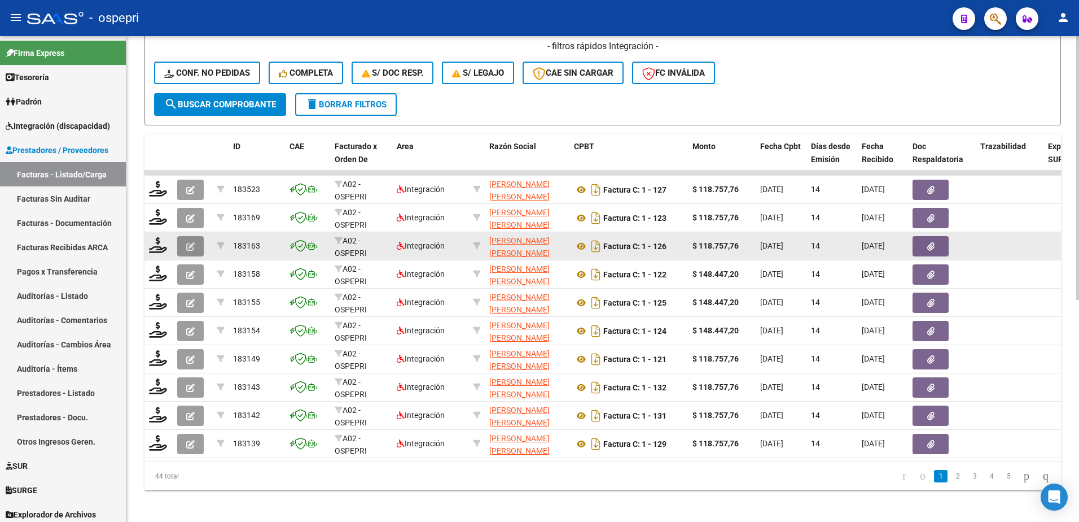
click at [186, 244] on button "button" at bounding box center [190, 246] width 27 height 20
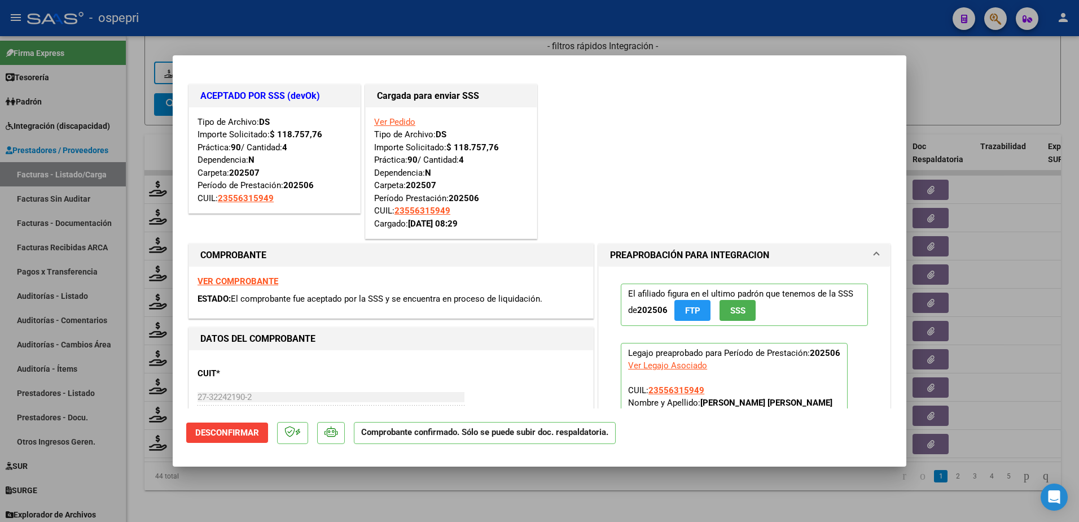
type input "$ 0,00"
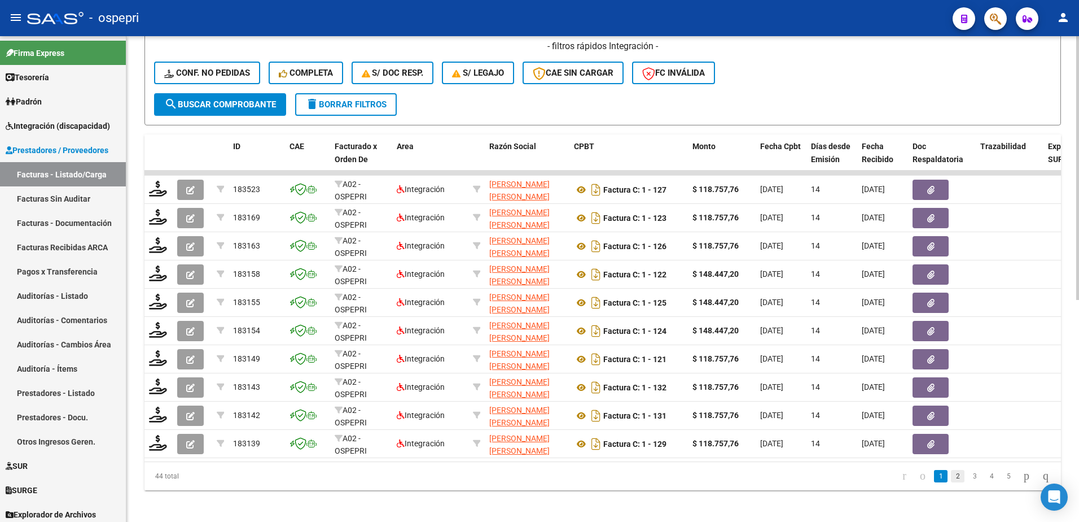
click at [951, 482] on link "2" at bounding box center [958, 476] width 14 height 12
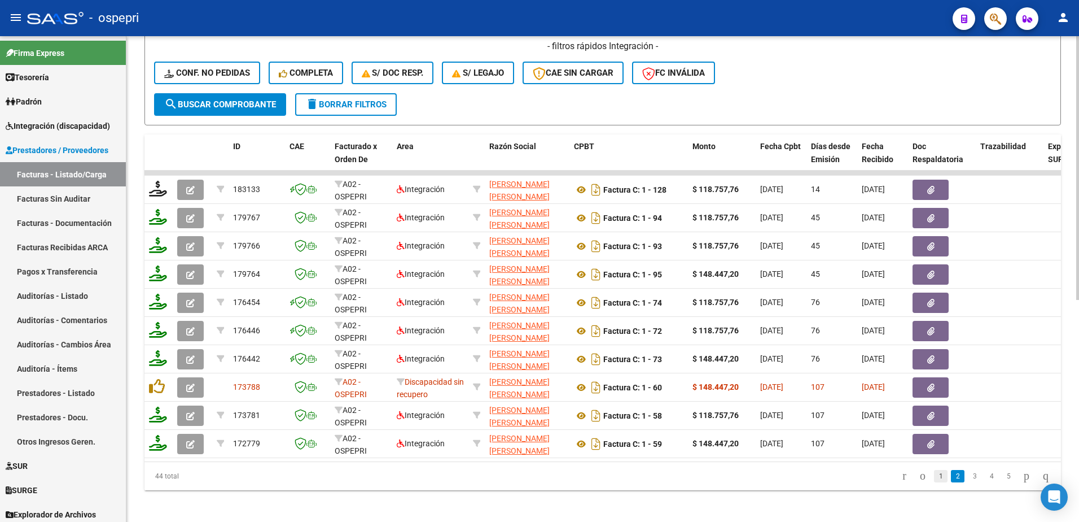
click at [934, 482] on link "1" at bounding box center [941, 476] width 14 height 12
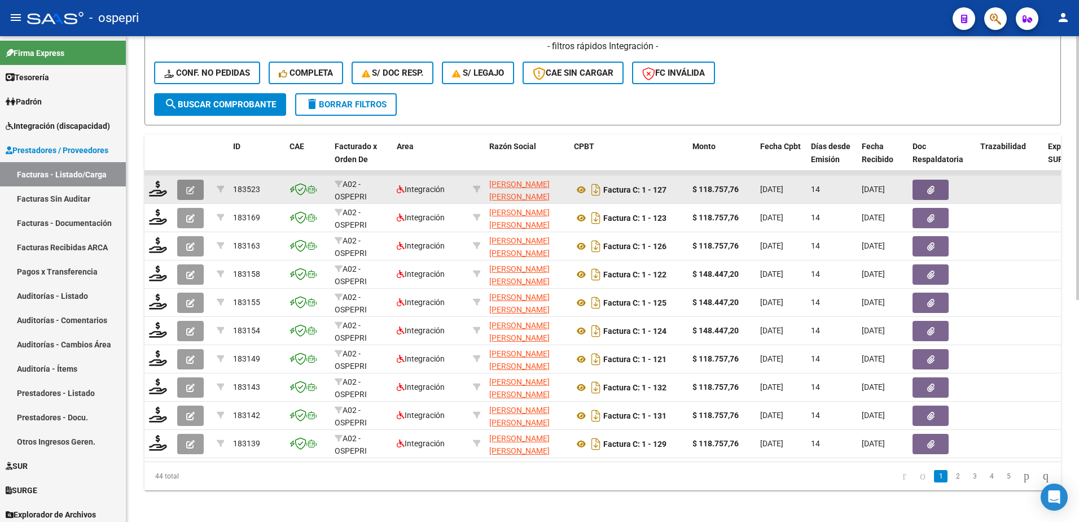
click at [195, 193] on button "button" at bounding box center [190, 190] width 27 height 20
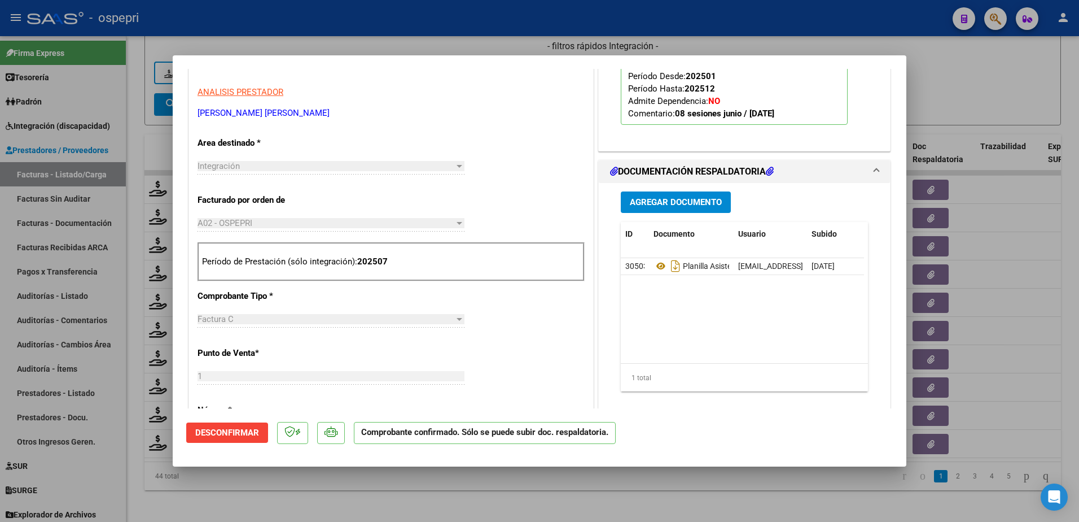
scroll to position [113, 0]
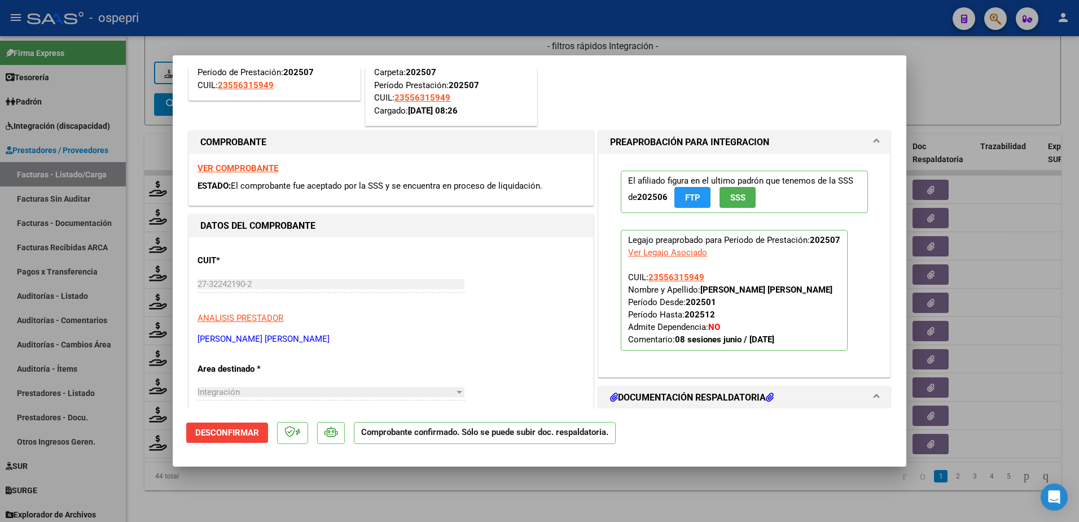
click at [723, 14] on div at bounding box center [539, 261] width 1079 height 522
type input "$ 0,00"
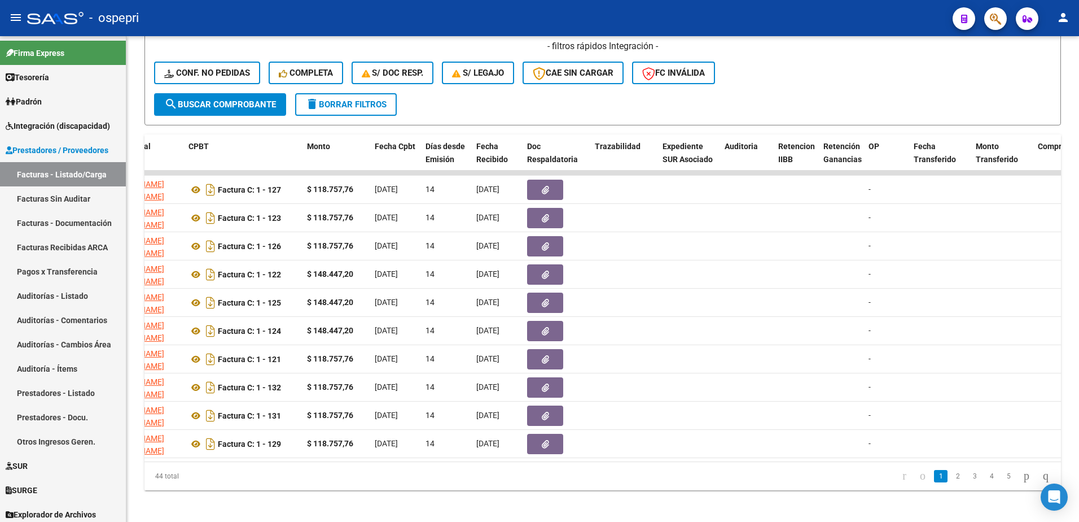
scroll to position [0, 384]
click at [386, 5] on mat-toolbar "menu - ospepri person" at bounding box center [539, 18] width 1079 height 36
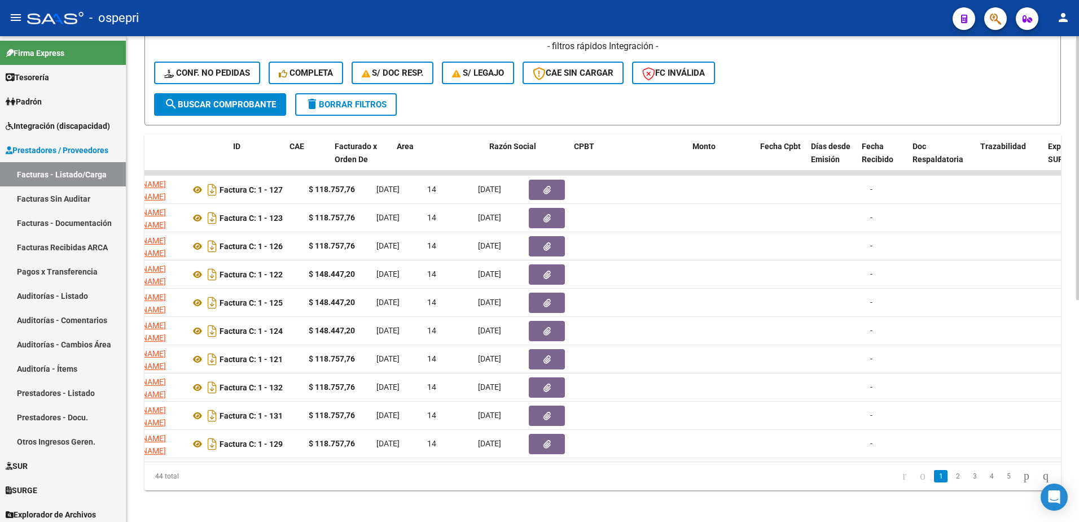
scroll to position [0, 0]
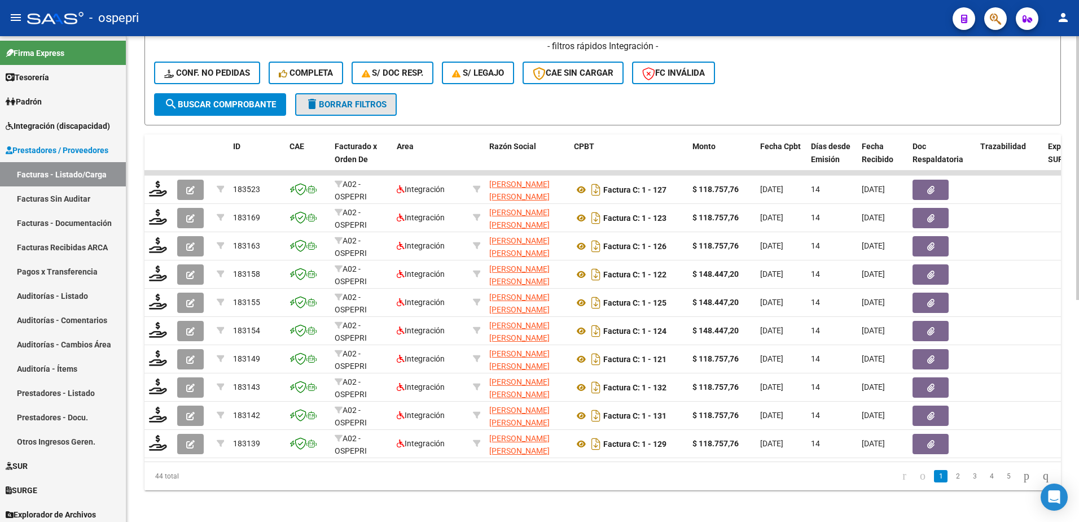
click at [344, 110] on button "delete Borrar Filtros" at bounding box center [346, 104] width 102 height 23
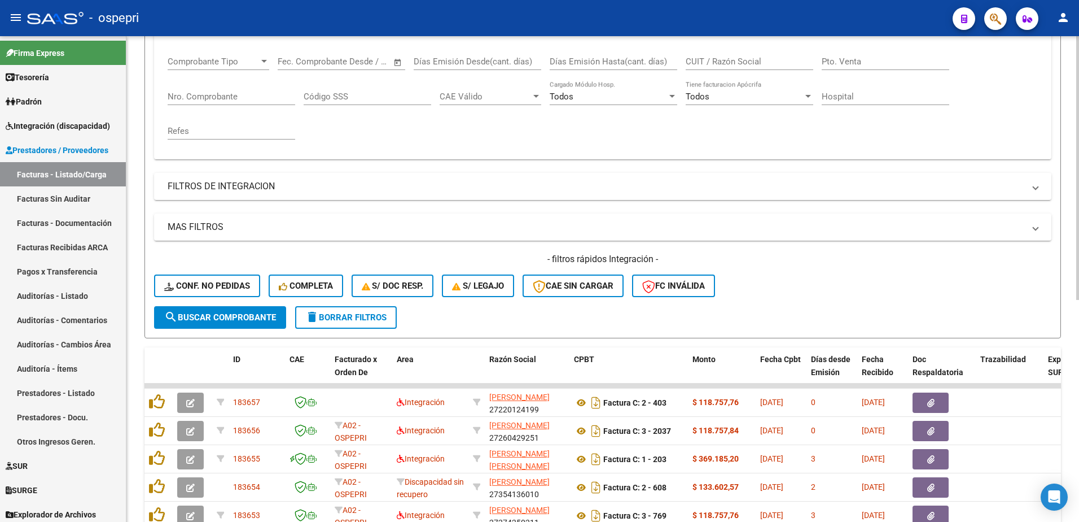
scroll to position [56, 0]
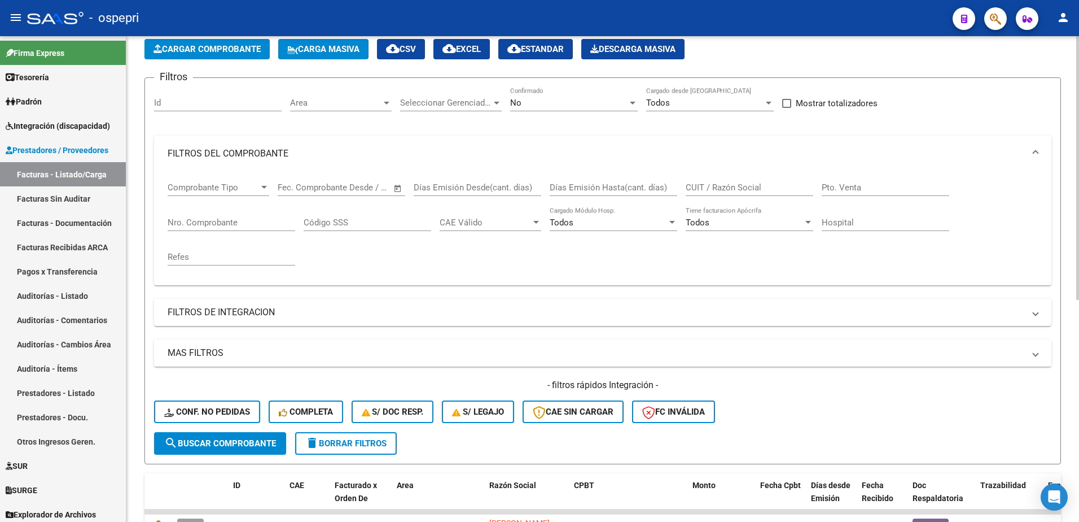
click at [729, 189] on input "CUIT / Razón Social" at bounding box center [750, 187] width 128 height 10
paste input "27414366703"
type input "27414366703"
click at [214, 442] on span "search Buscar Comprobante" at bounding box center [220, 443] width 112 height 10
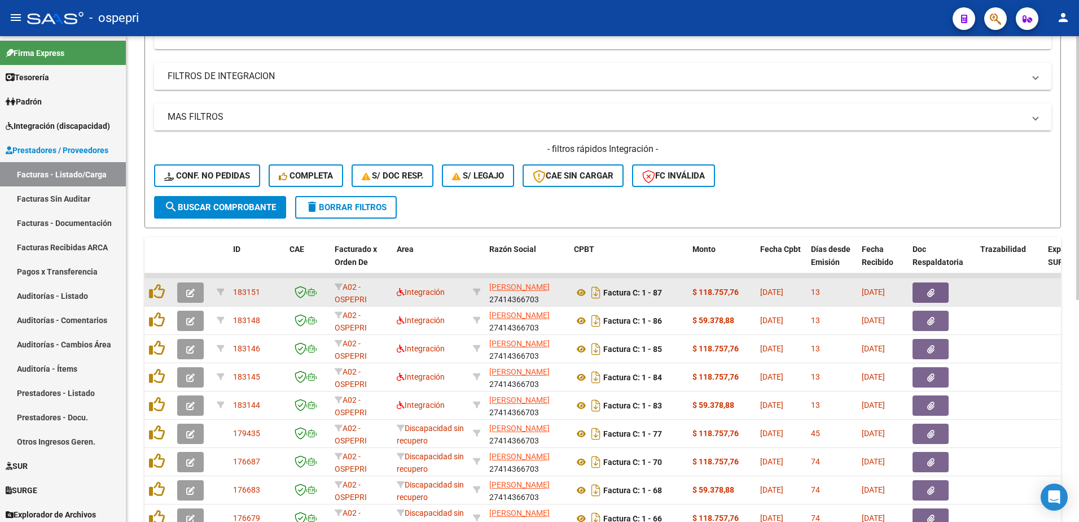
scroll to position [339, 0]
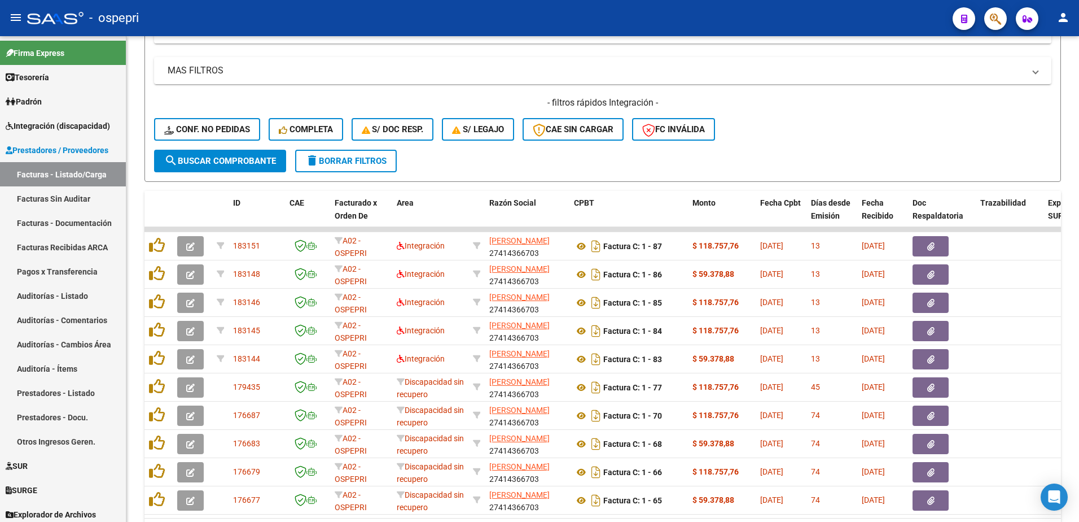
click at [825, 15] on div "- ospepri" at bounding box center [485, 18] width 917 height 25
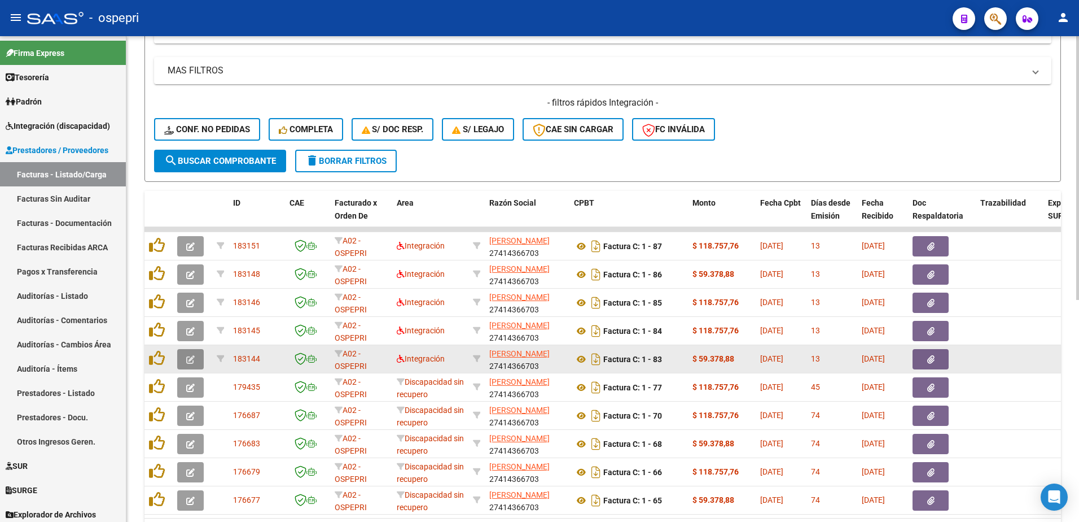
click at [194, 359] on icon "button" at bounding box center [190, 359] width 8 height 8
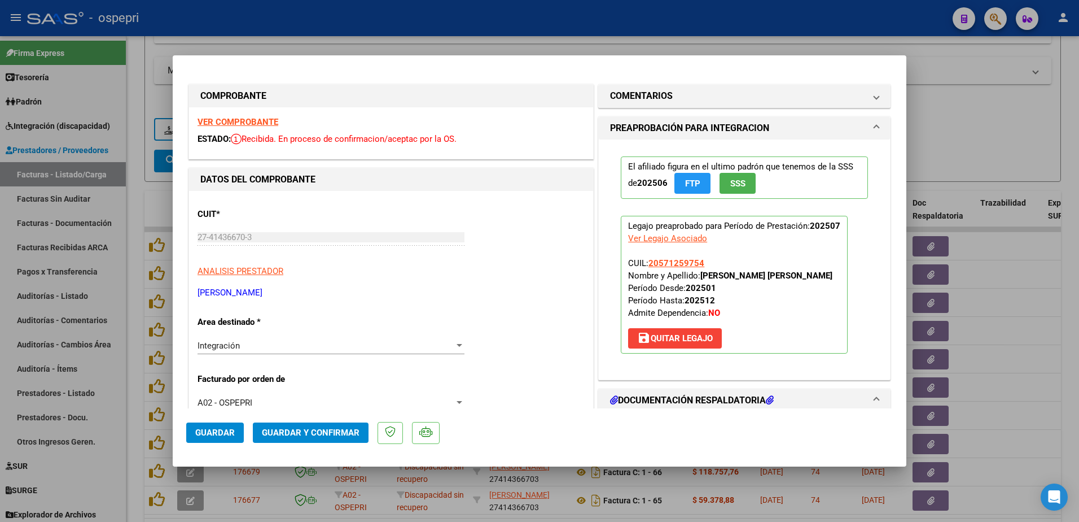
click at [266, 121] on strong "VER COMPROBANTE" at bounding box center [238, 122] width 81 height 10
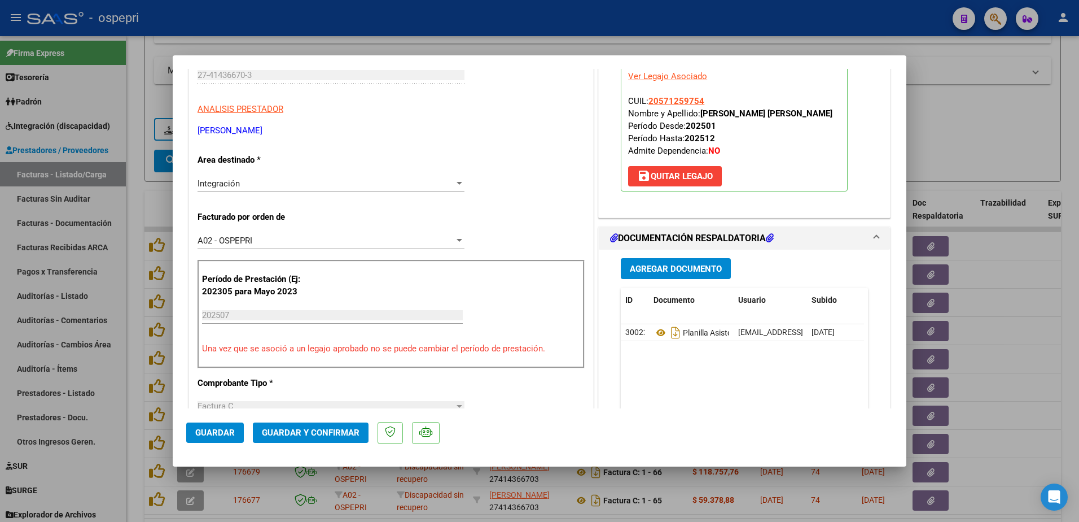
scroll to position [169, 0]
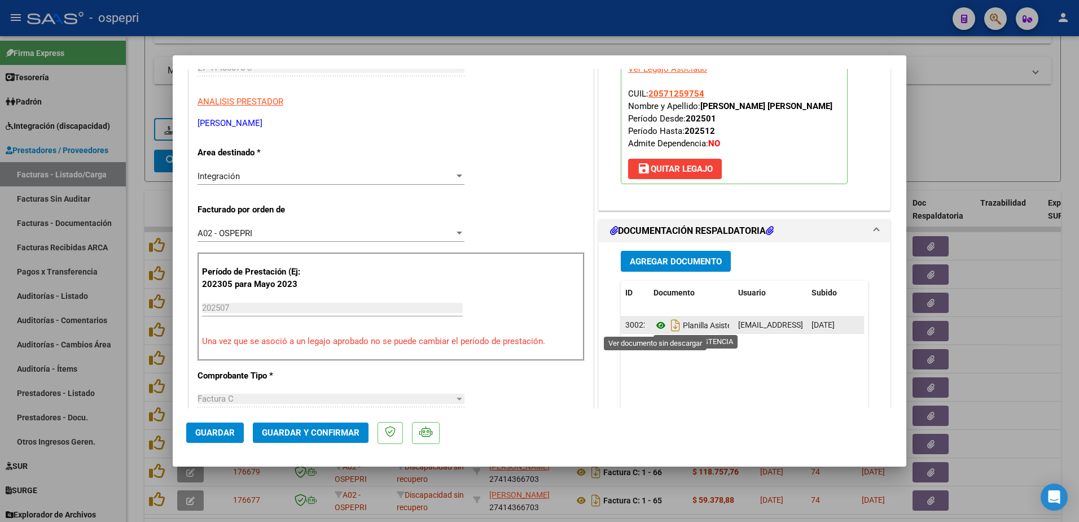
click at [654, 321] on icon at bounding box center [661, 325] width 15 height 14
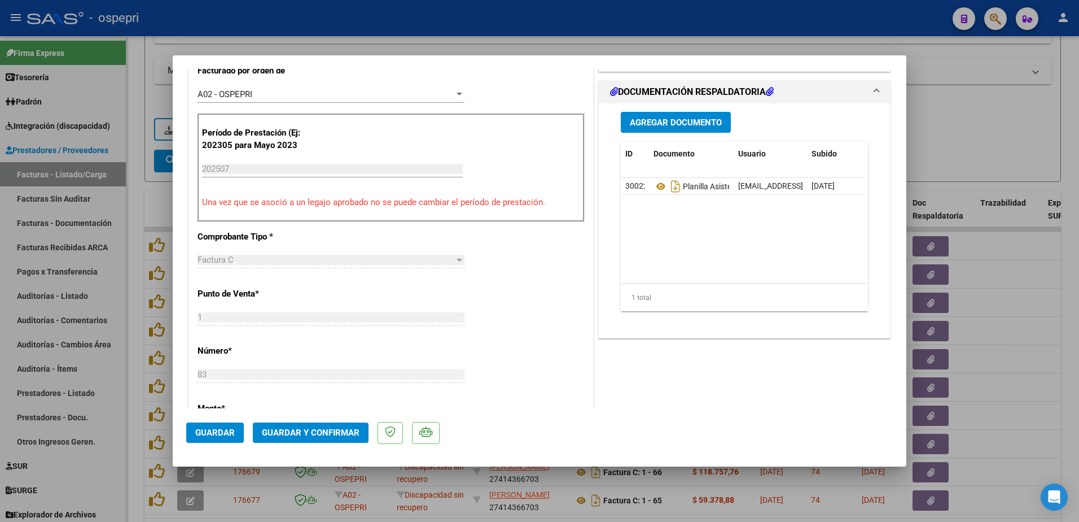
scroll to position [339, 0]
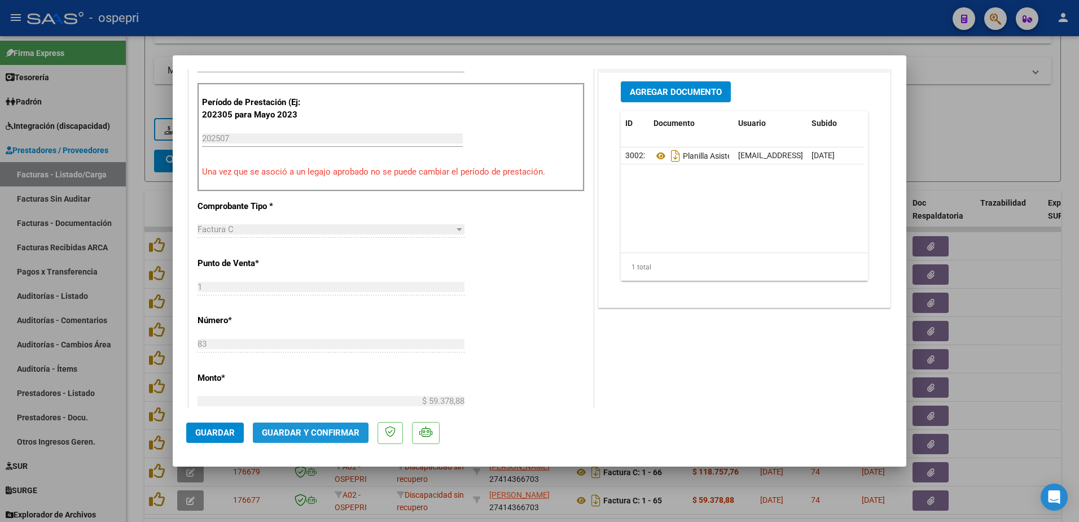
click at [322, 434] on span "Guardar y Confirmar" at bounding box center [311, 432] width 98 height 10
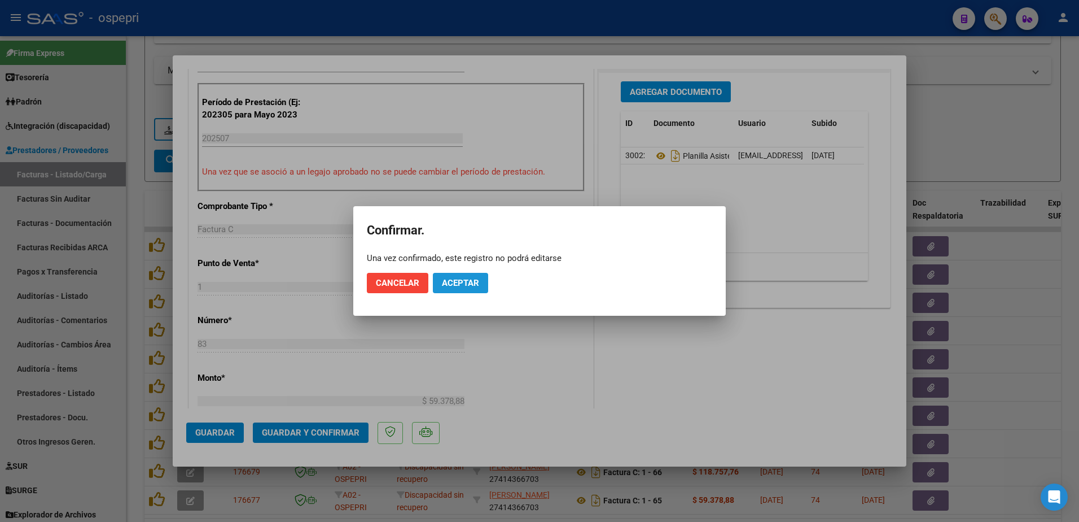
click at [451, 278] on span "Aceptar" at bounding box center [460, 283] width 37 height 10
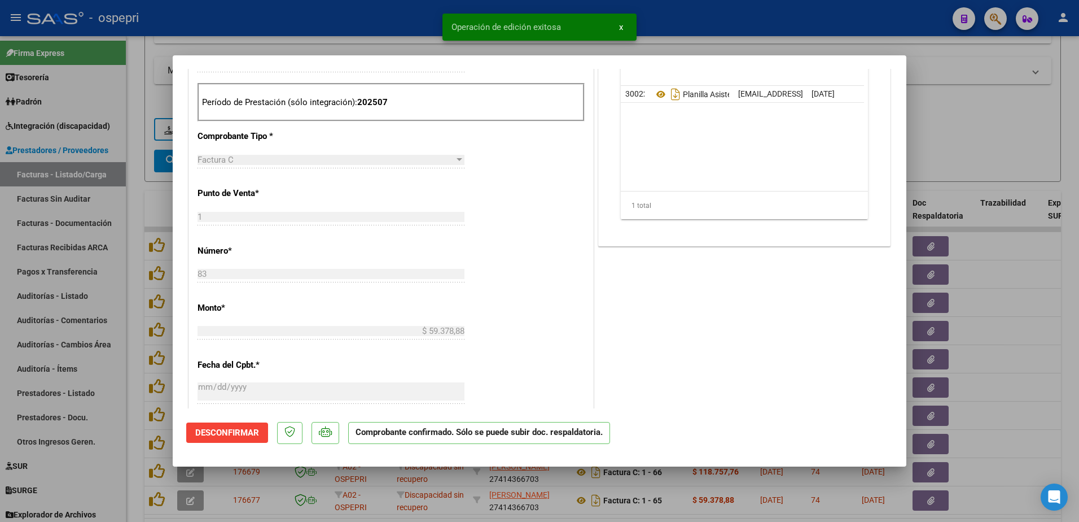
type input "$ 0,00"
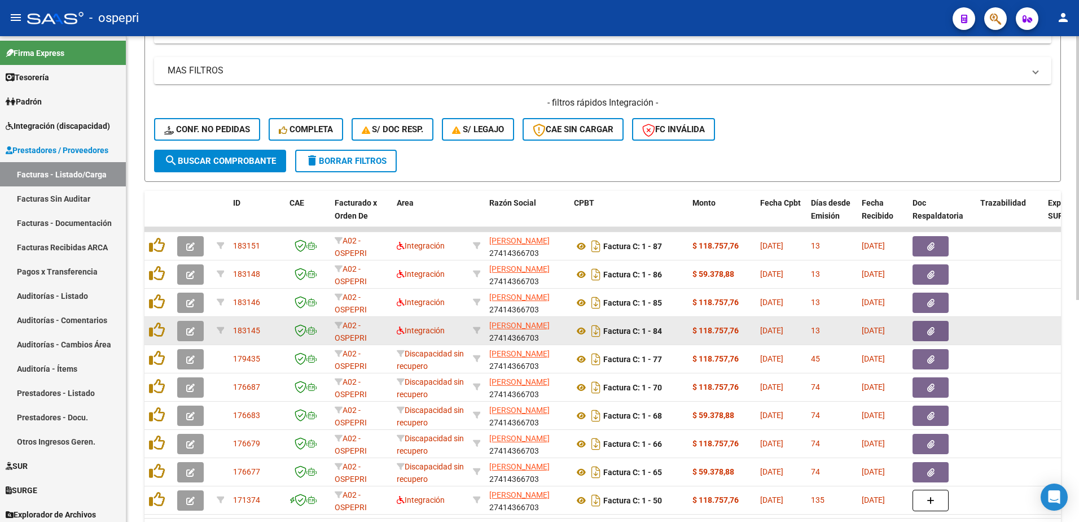
click at [193, 331] on icon "button" at bounding box center [190, 331] width 8 height 8
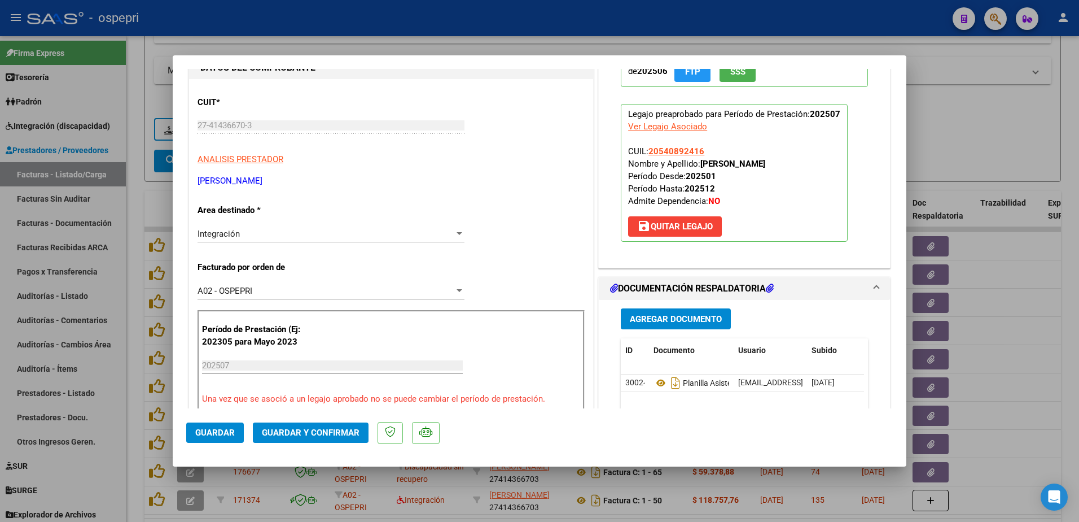
scroll to position [0, 0]
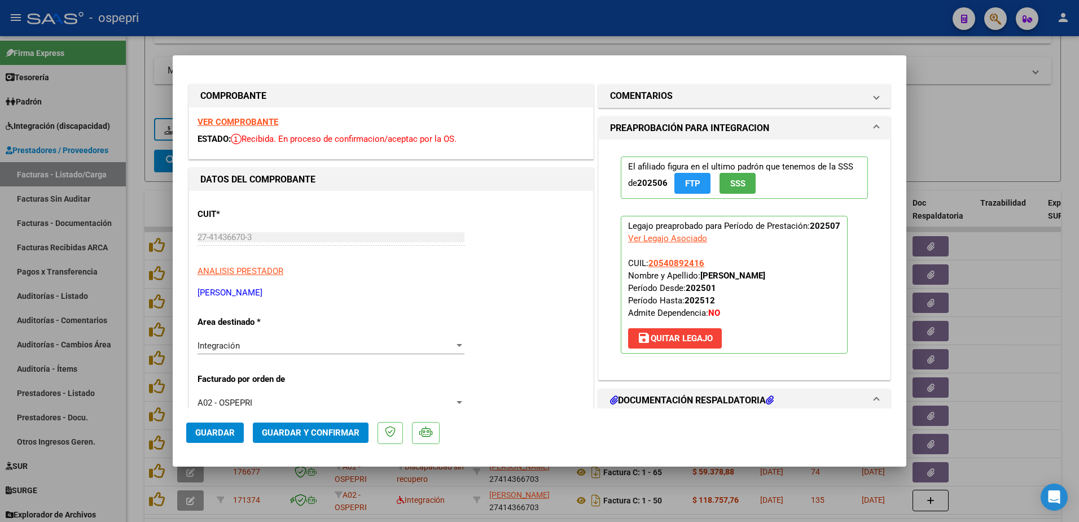
click at [233, 123] on strong "VER COMPROBANTE" at bounding box center [238, 122] width 81 height 10
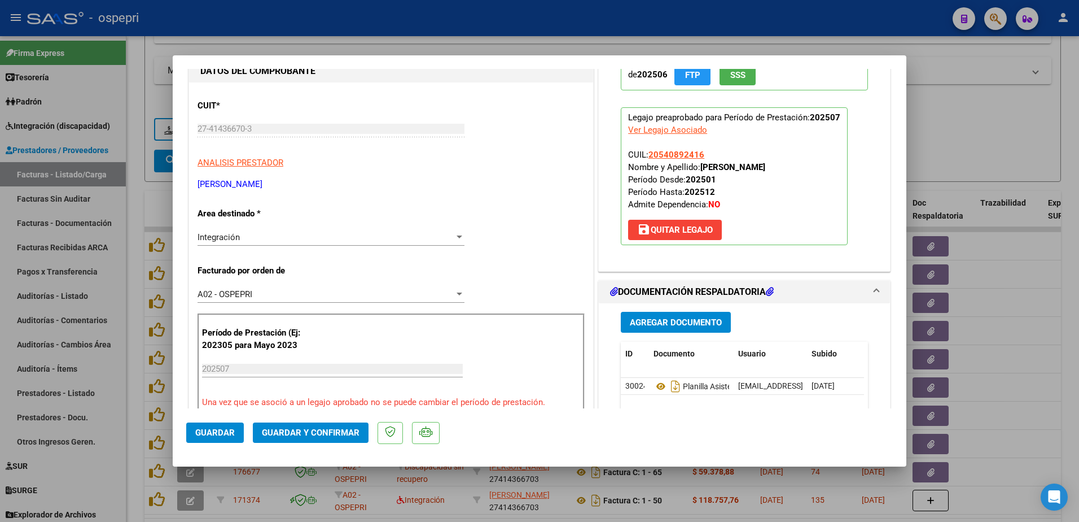
scroll to position [169, 0]
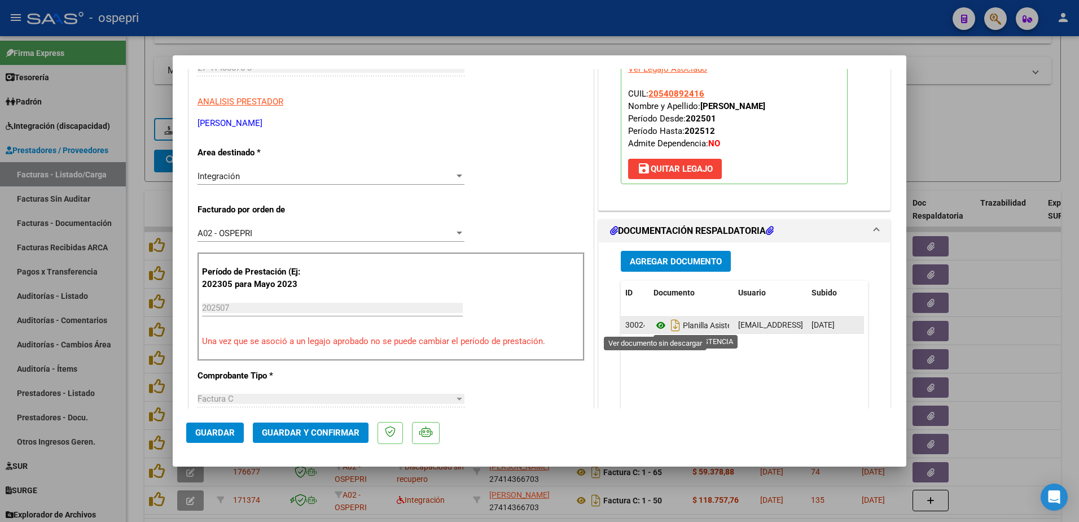
click at [654, 323] on icon at bounding box center [661, 325] width 15 height 14
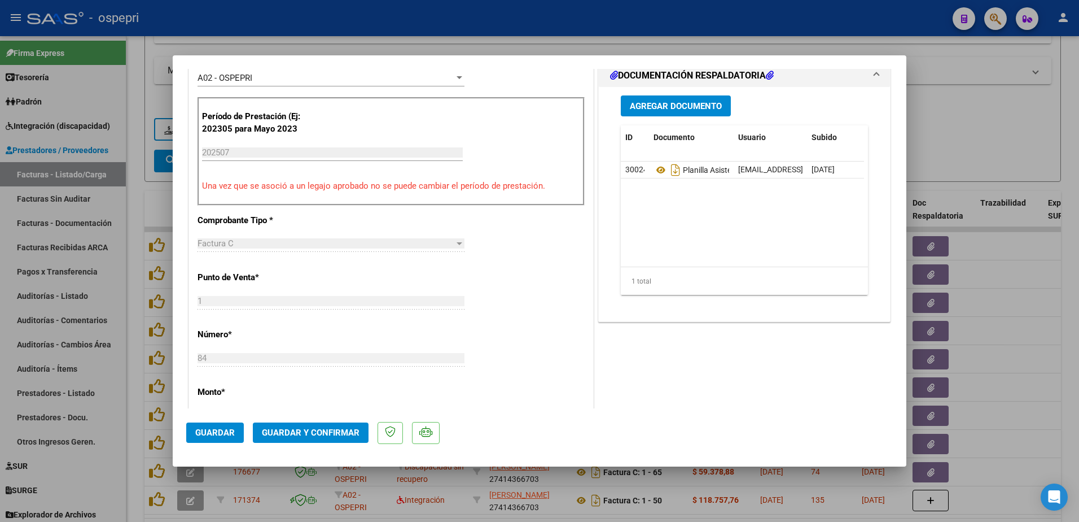
scroll to position [339, 0]
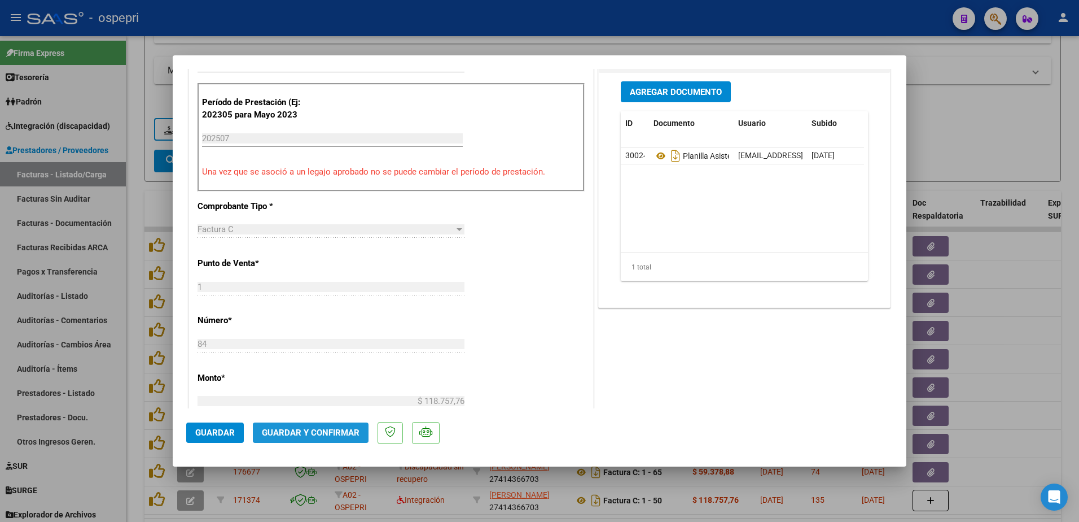
click at [312, 436] on span "Guardar y Confirmar" at bounding box center [311, 432] width 98 height 10
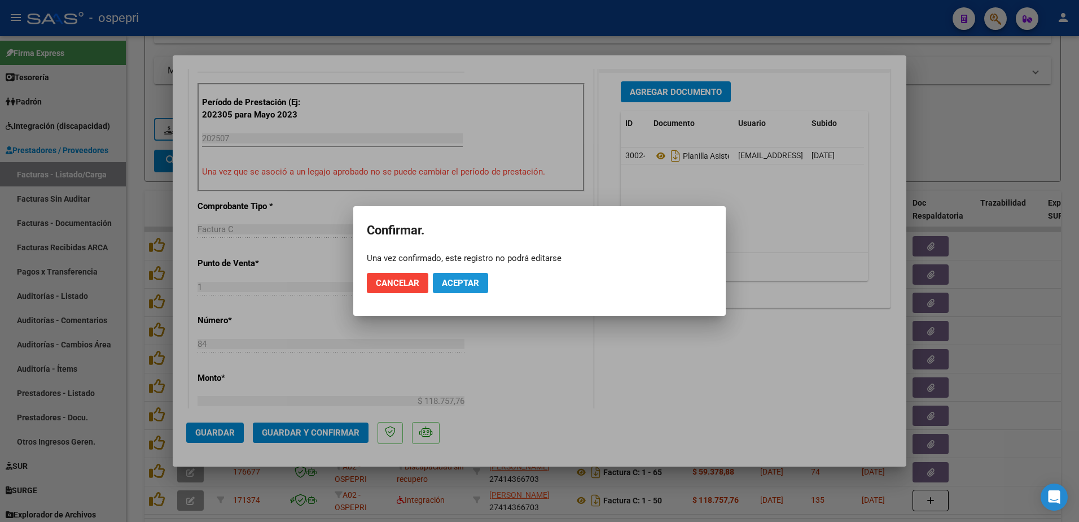
click at [456, 279] on span "Aceptar" at bounding box center [460, 283] width 37 height 10
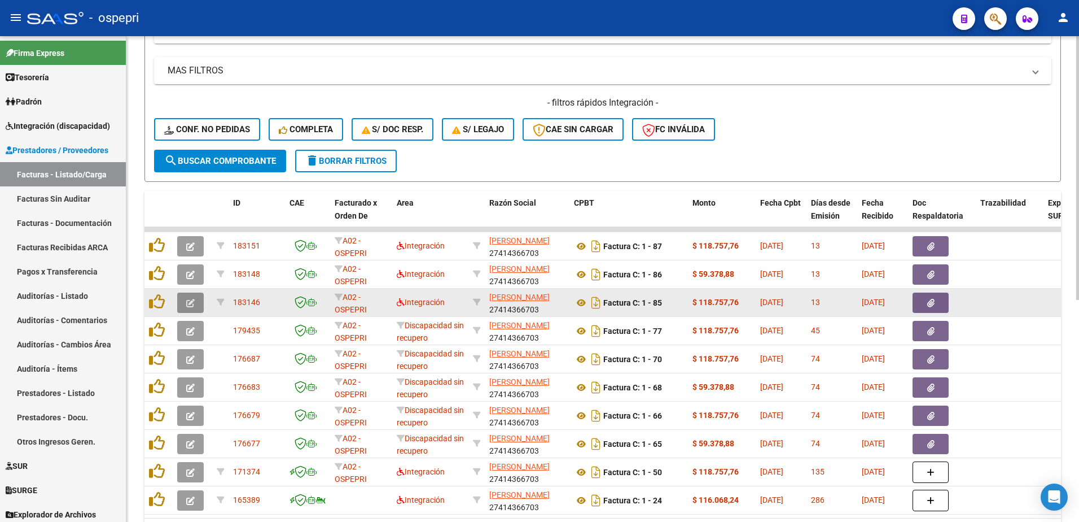
click at [185, 304] on button "button" at bounding box center [190, 302] width 27 height 20
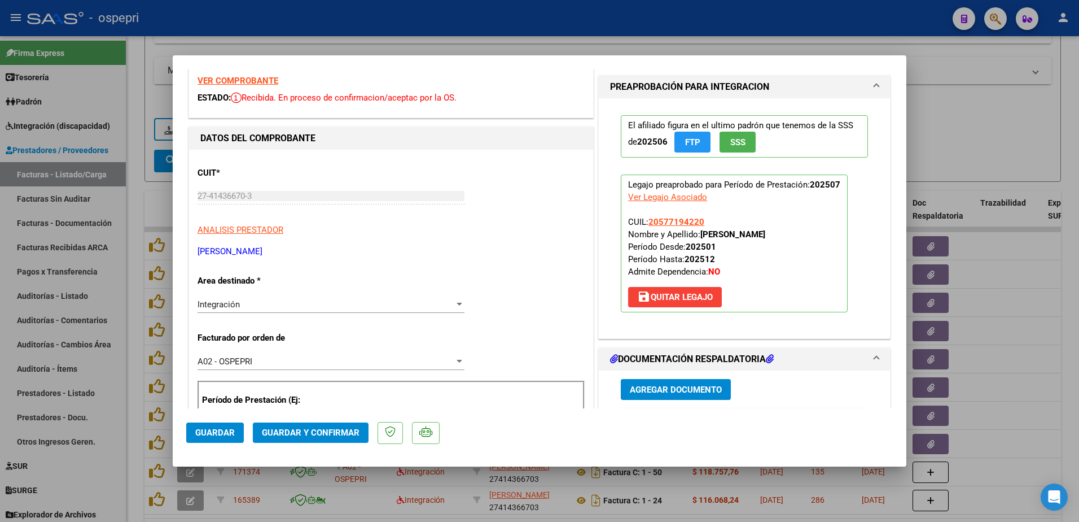
scroll to position [0, 0]
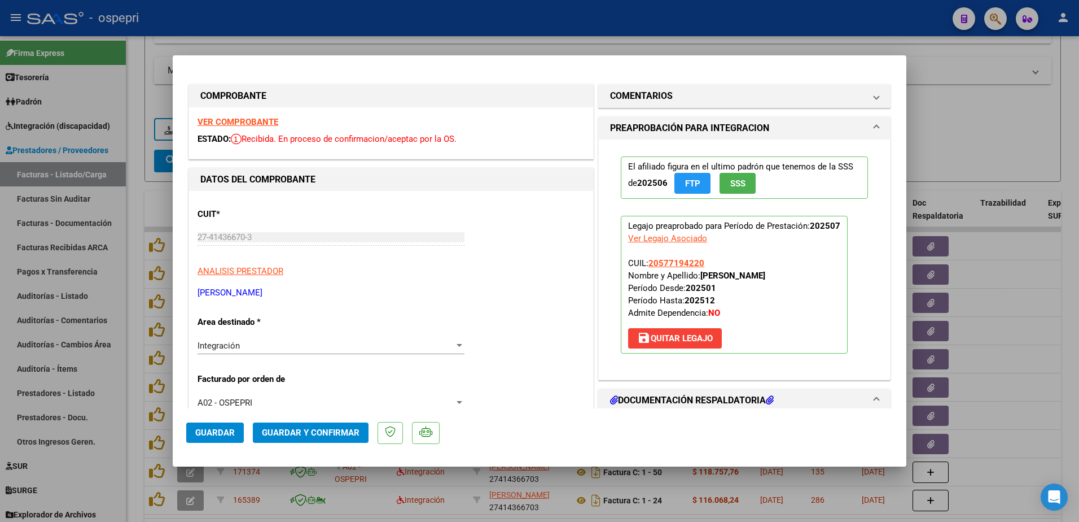
click at [257, 119] on strong "VER COMPROBANTE" at bounding box center [238, 122] width 81 height 10
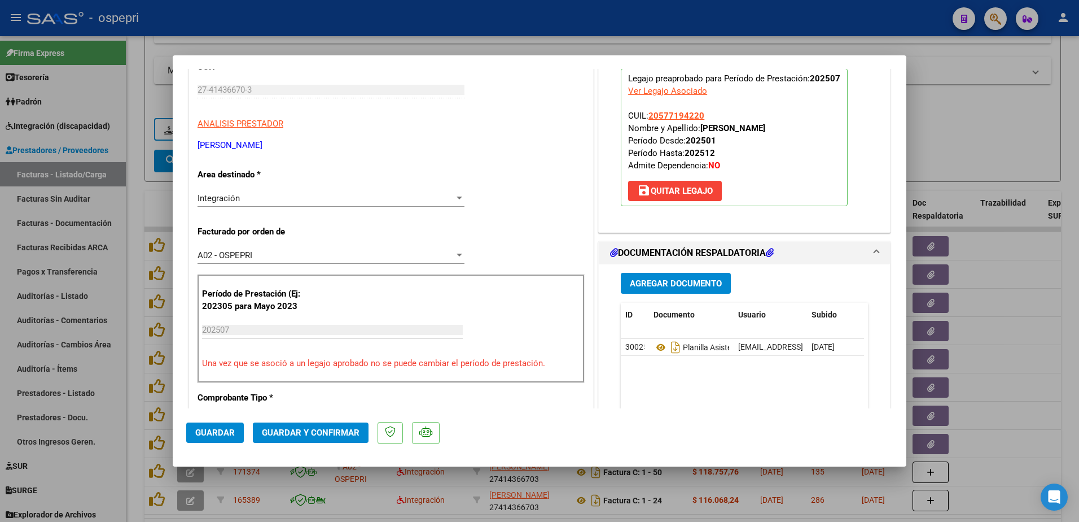
scroll to position [169, 0]
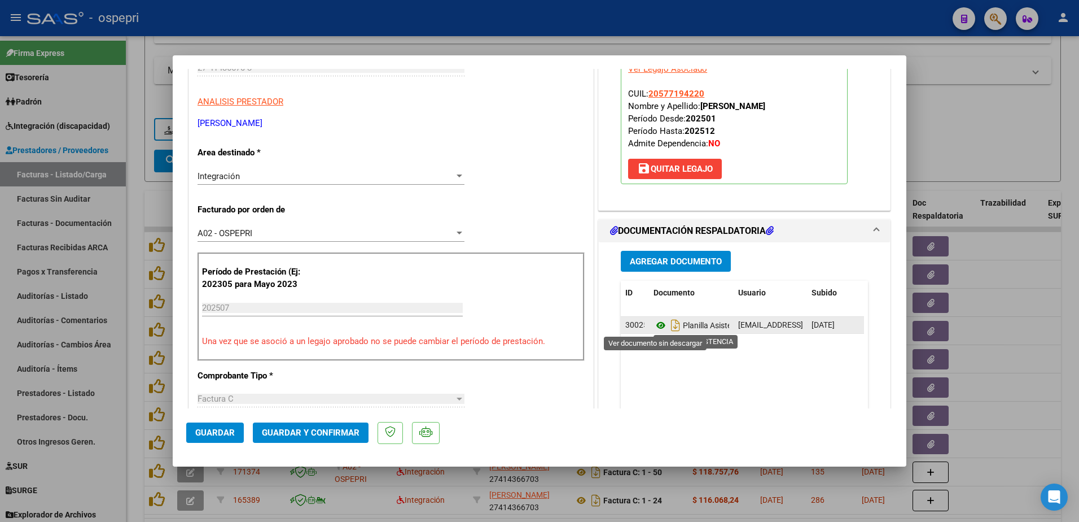
click at [656, 325] on icon at bounding box center [661, 325] width 15 height 14
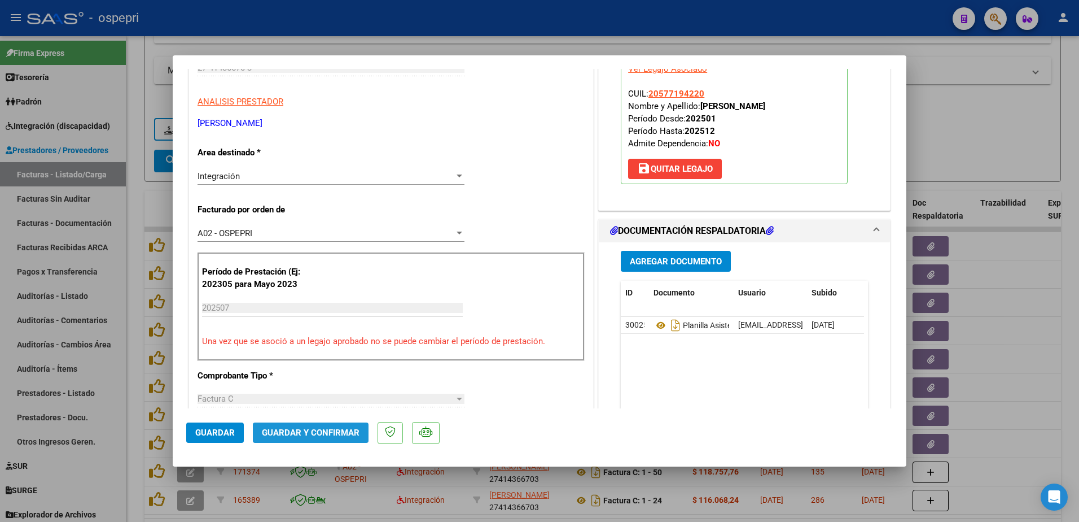
click at [332, 430] on span "Guardar y Confirmar" at bounding box center [311, 432] width 98 height 10
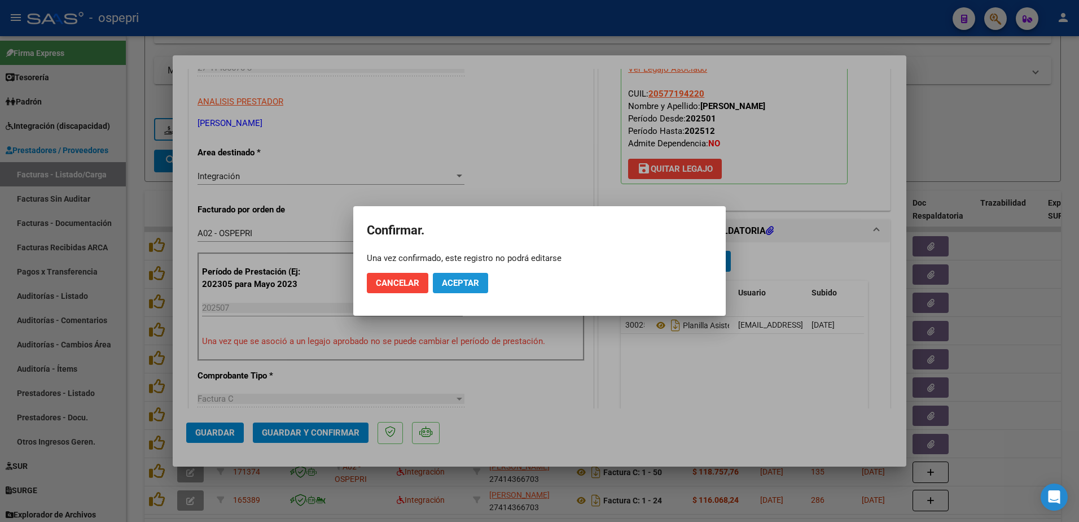
click at [465, 288] on button "Aceptar" at bounding box center [460, 283] width 55 height 20
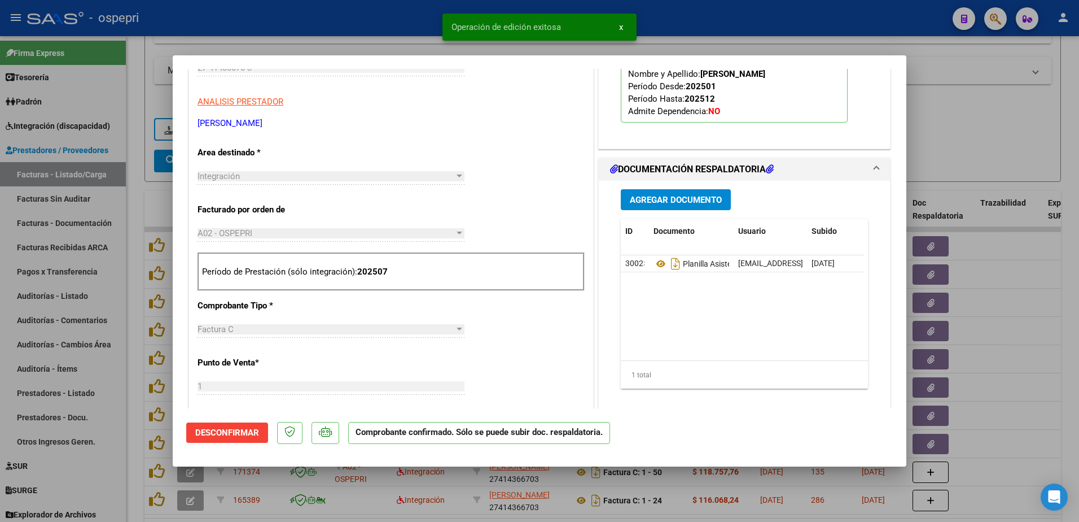
type input "$ 0,00"
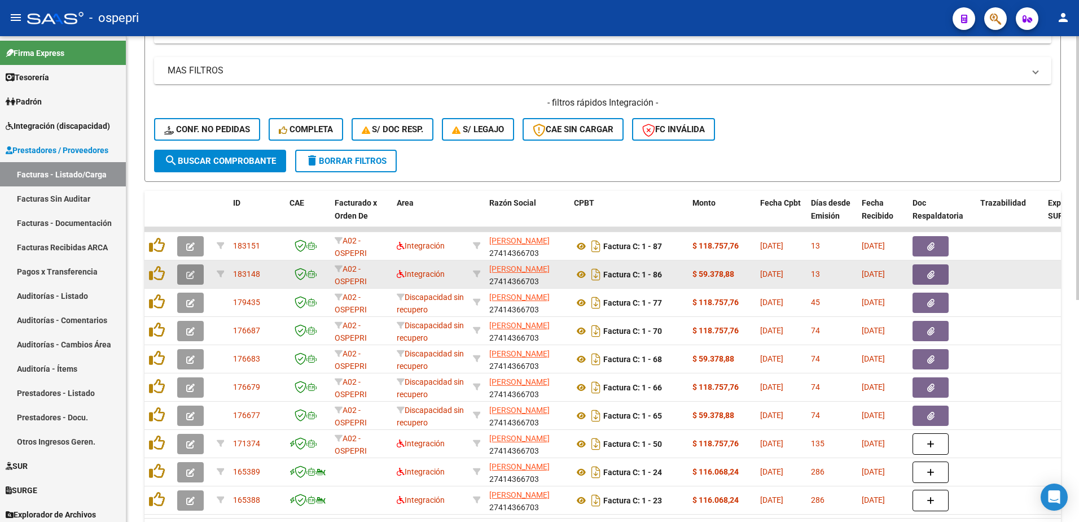
click at [186, 276] on icon "button" at bounding box center [190, 274] width 8 height 8
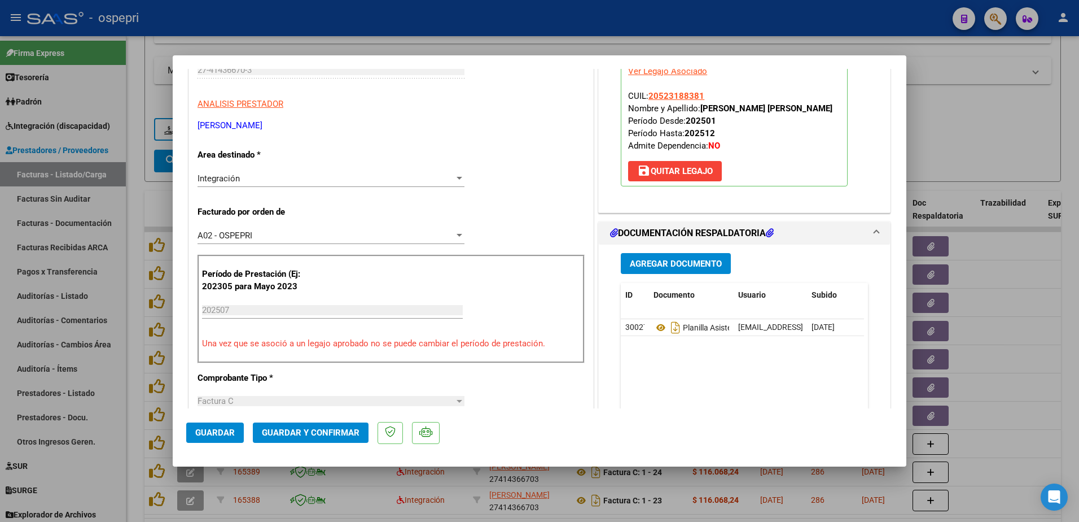
scroll to position [169, 0]
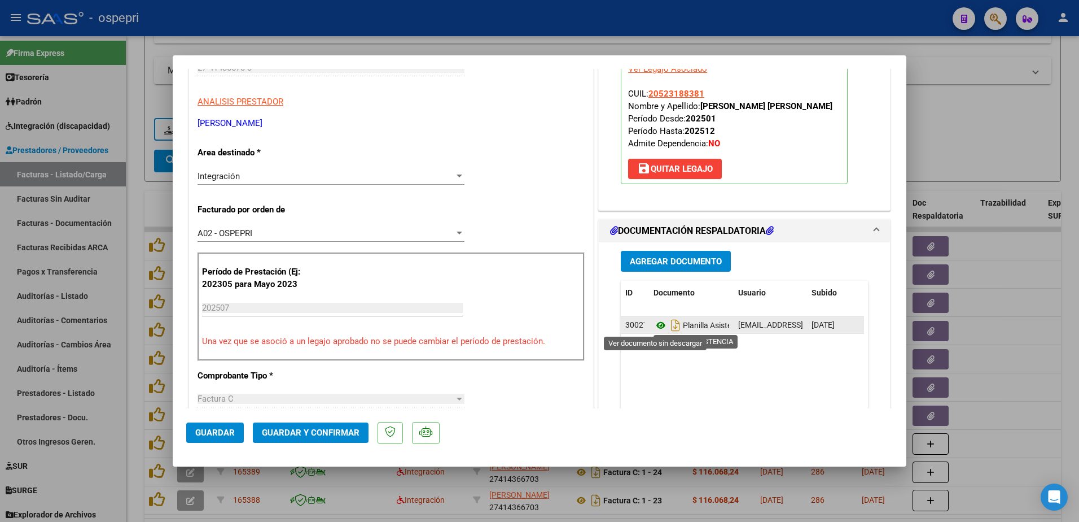
click at [656, 321] on icon at bounding box center [661, 325] width 15 height 14
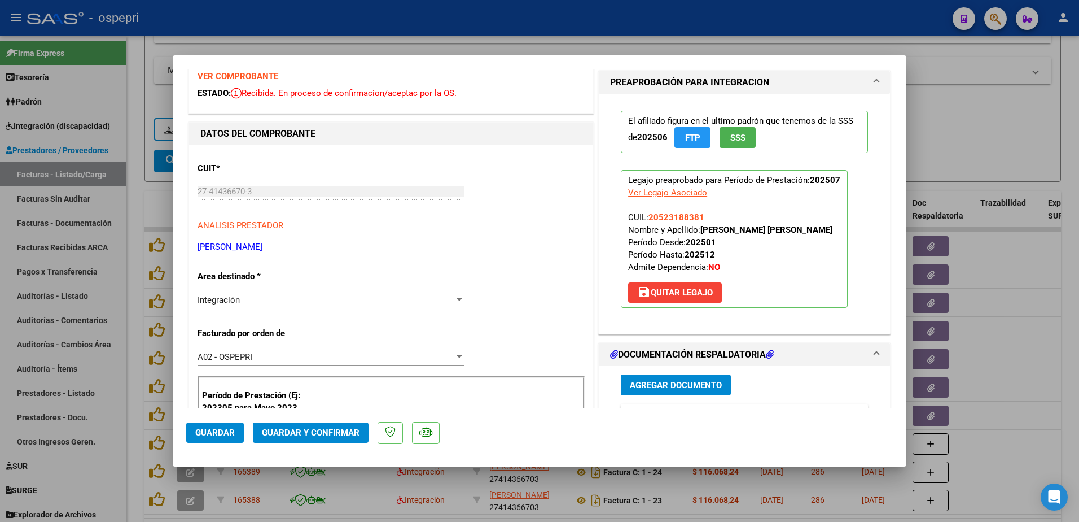
scroll to position [0, 0]
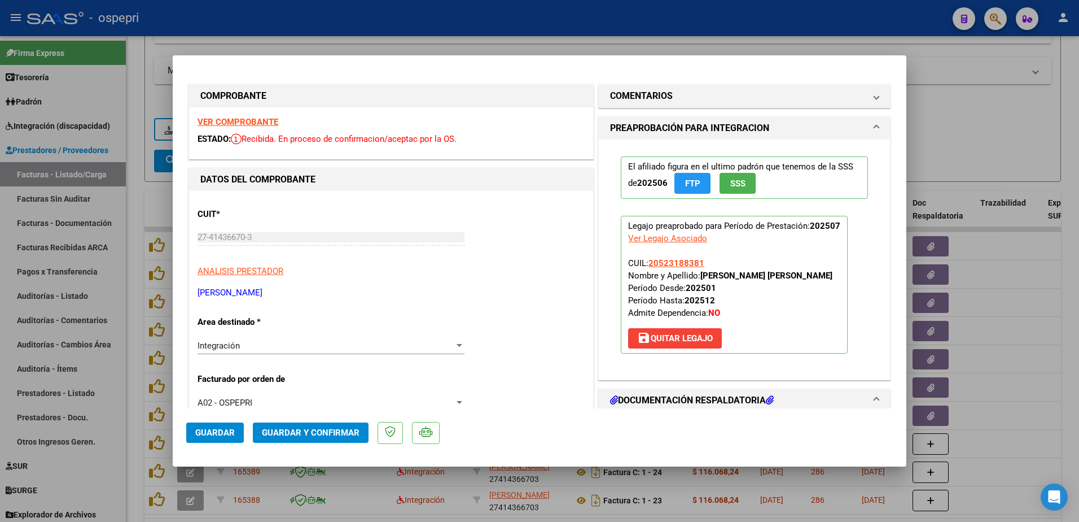
click at [244, 120] on strong "VER COMPROBANTE" at bounding box center [238, 122] width 81 height 10
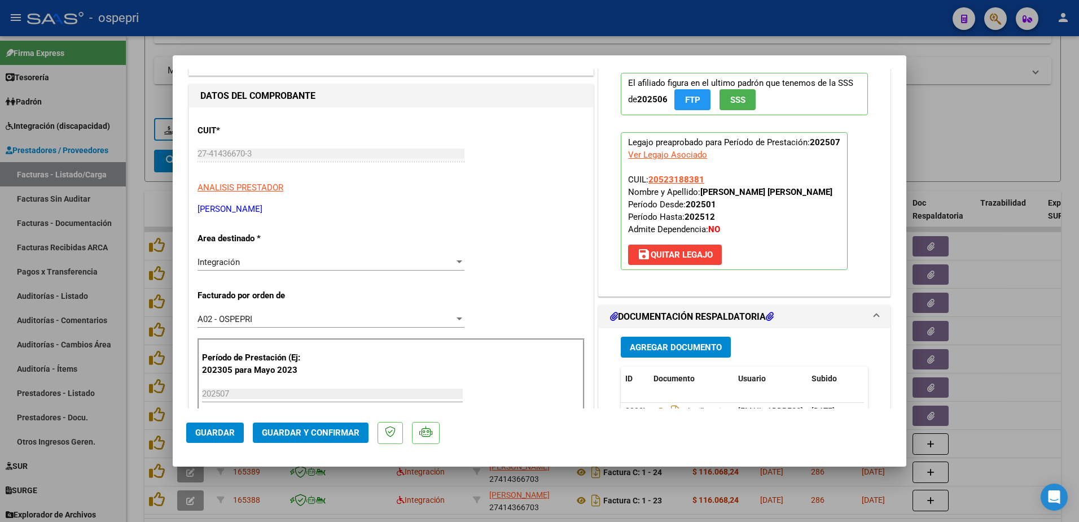
scroll to position [169, 0]
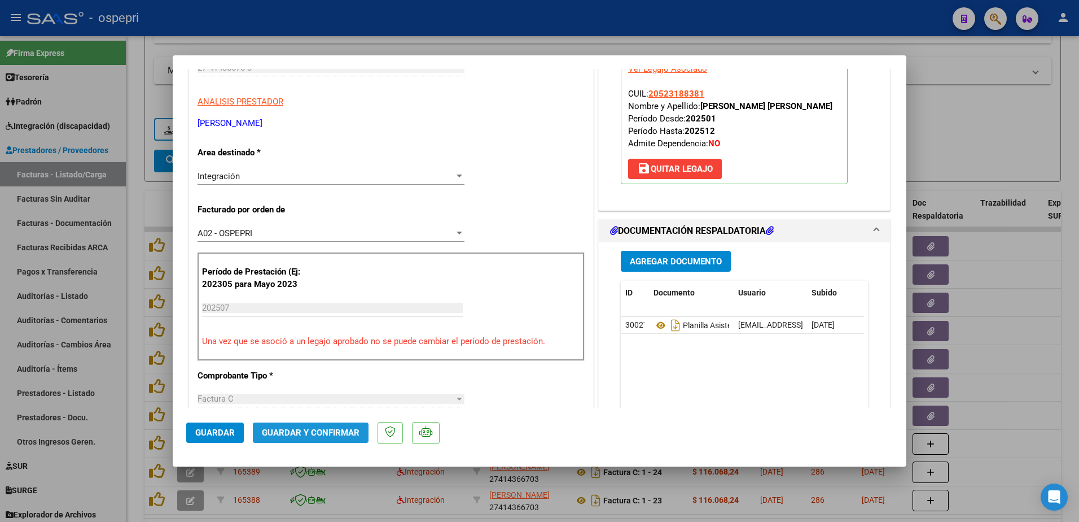
click at [308, 426] on button "Guardar y Confirmar" at bounding box center [311, 432] width 116 height 20
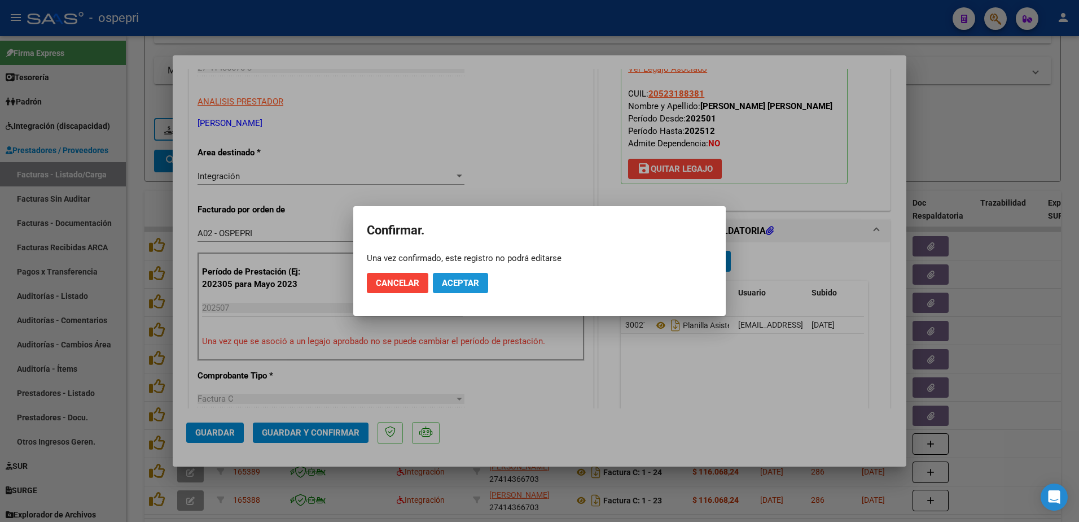
click at [475, 278] on span "Aceptar" at bounding box center [460, 283] width 37 height 10
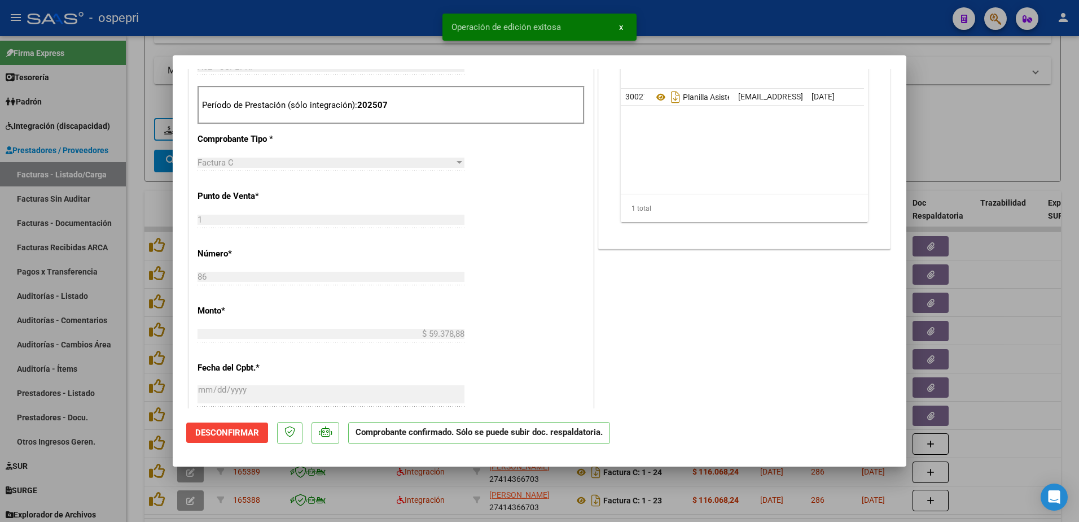
scroll to position [339, 0]
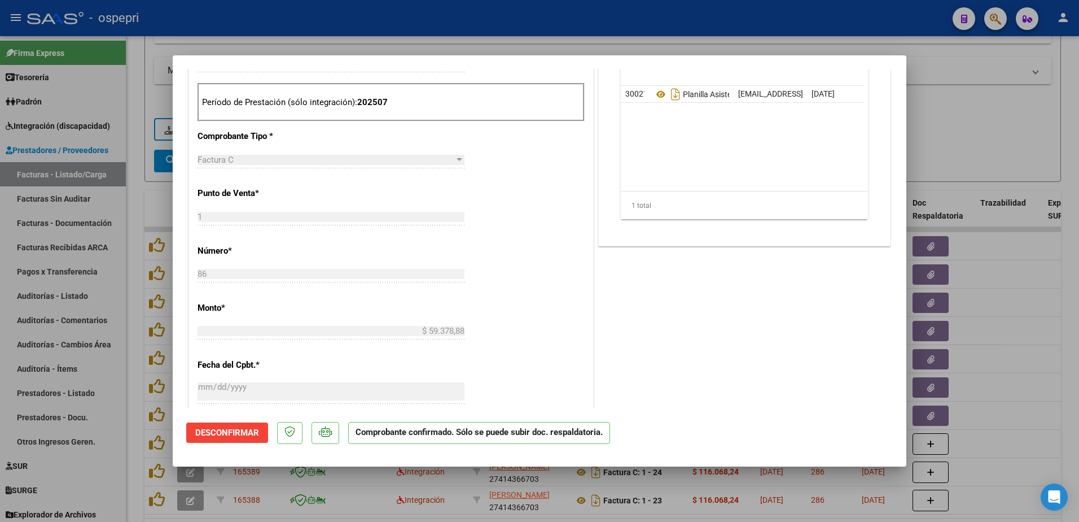
type input "$ 0,00"
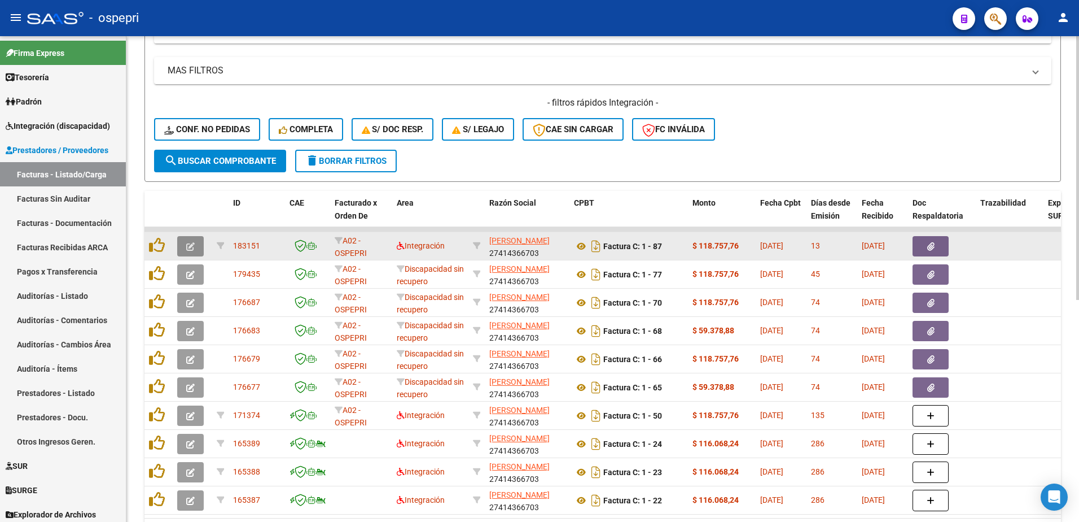
click at [190, 244] on icon "button" at bounding box center [190, 246] width 8 height 8
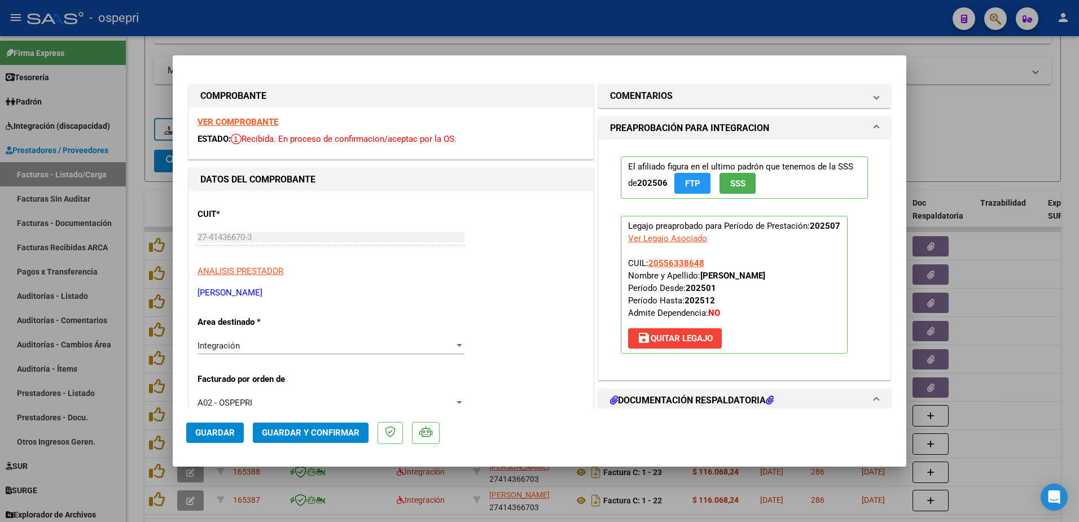
click at [247, 117] on strong "VER COMPROBANTE" at bounding box center [238, 122] width 81 height 10
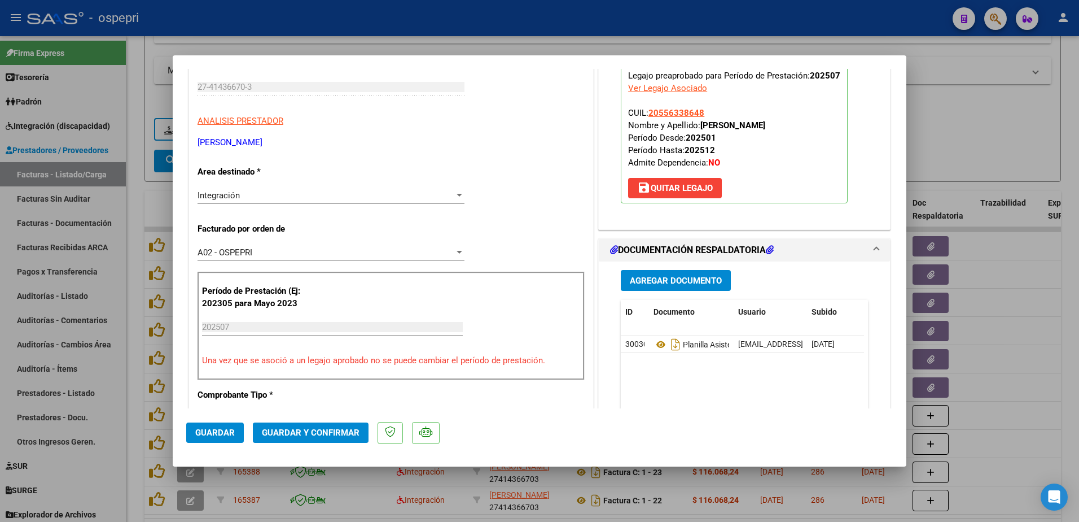
scroll to position [169, 0]
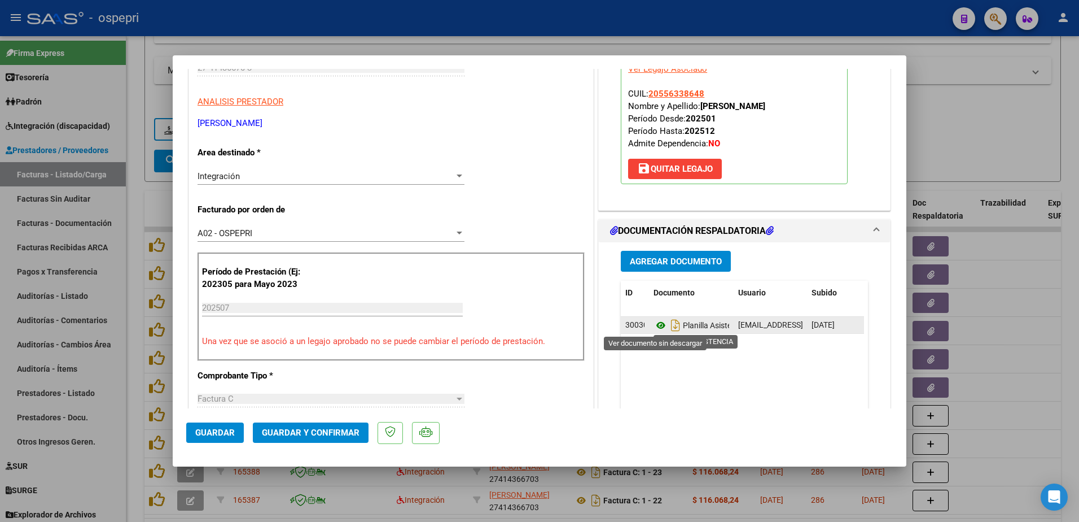
click at [654, 323] on icon at bounding box center [661, 325] width 15 height 14
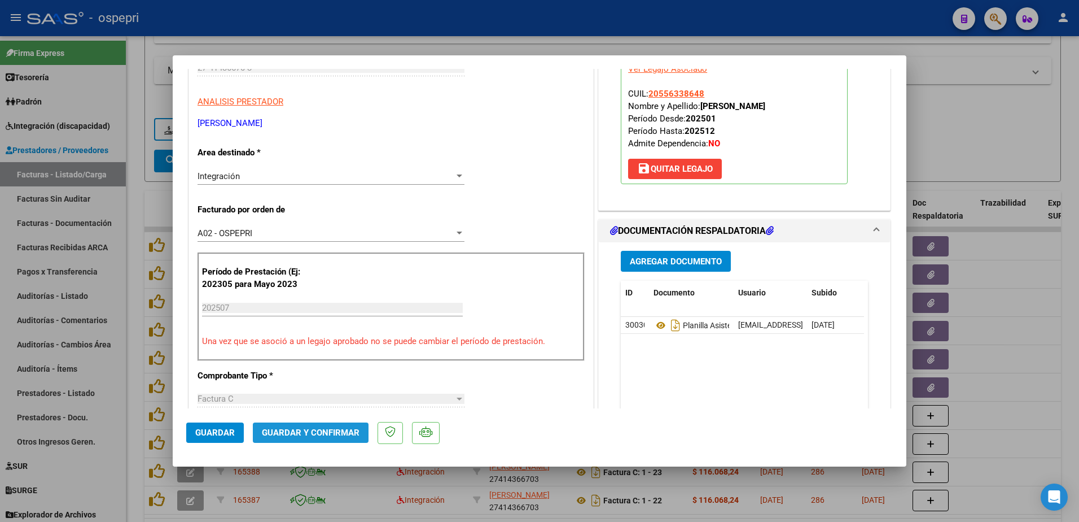
click at [331, 434] on span "Guardar y Confirmar" at bounding box center [311, 432] width 98 height 10
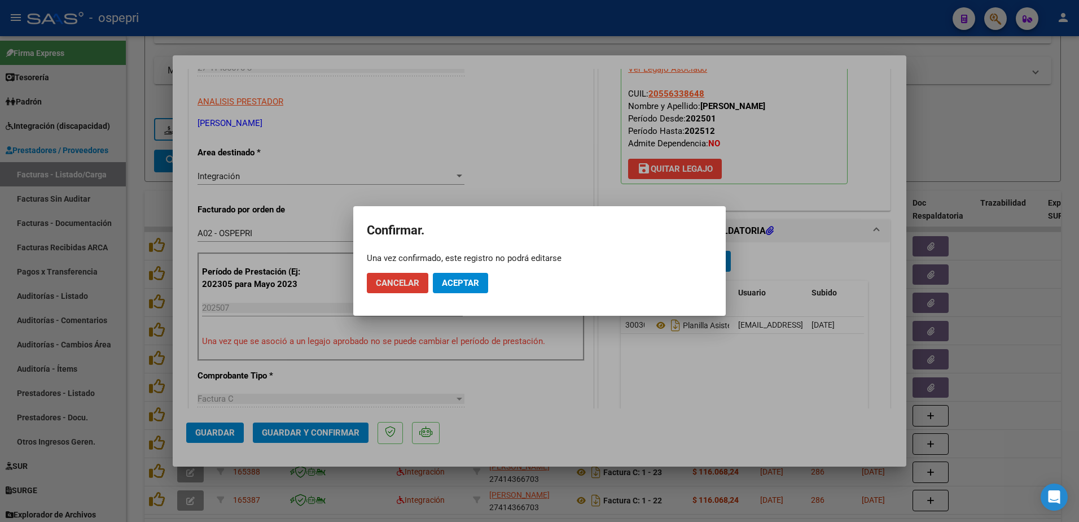
click at [469, 277] on button "Aceptar" at bounding box center [460, 283] width 55 height 20
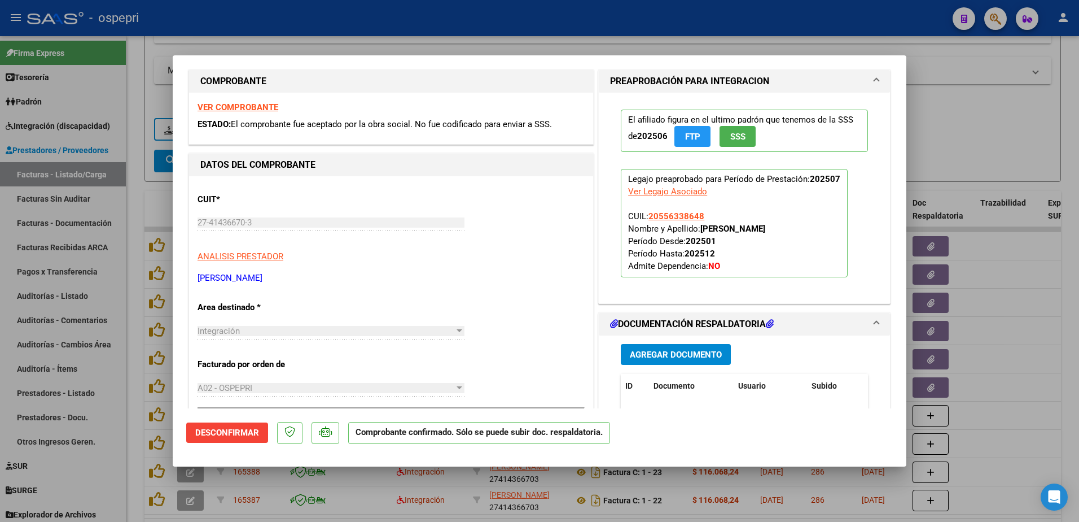
scroll to position [0, 0]
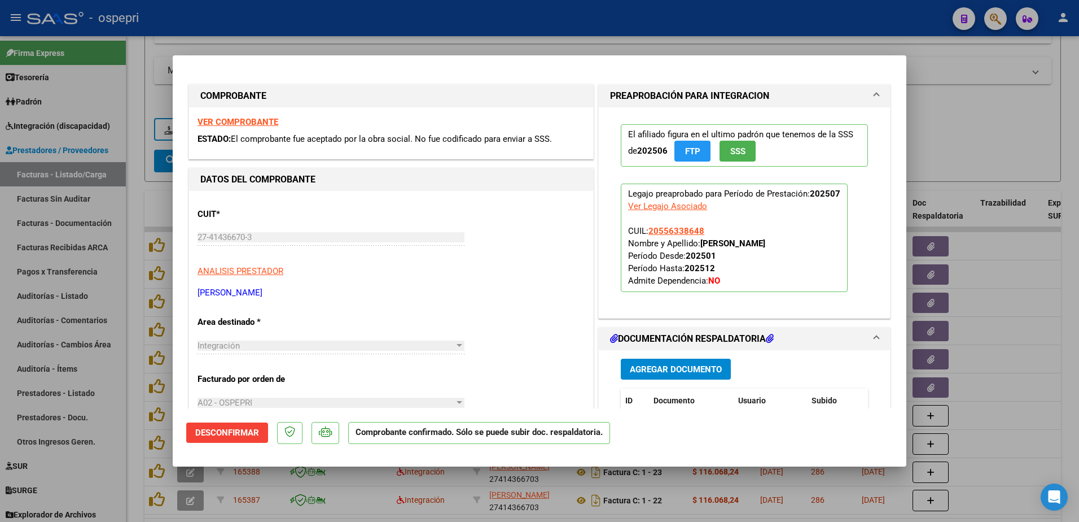
click at [231, 435] on span "Desconfirmar" at bounding box center [227, 432] width 64 height 10
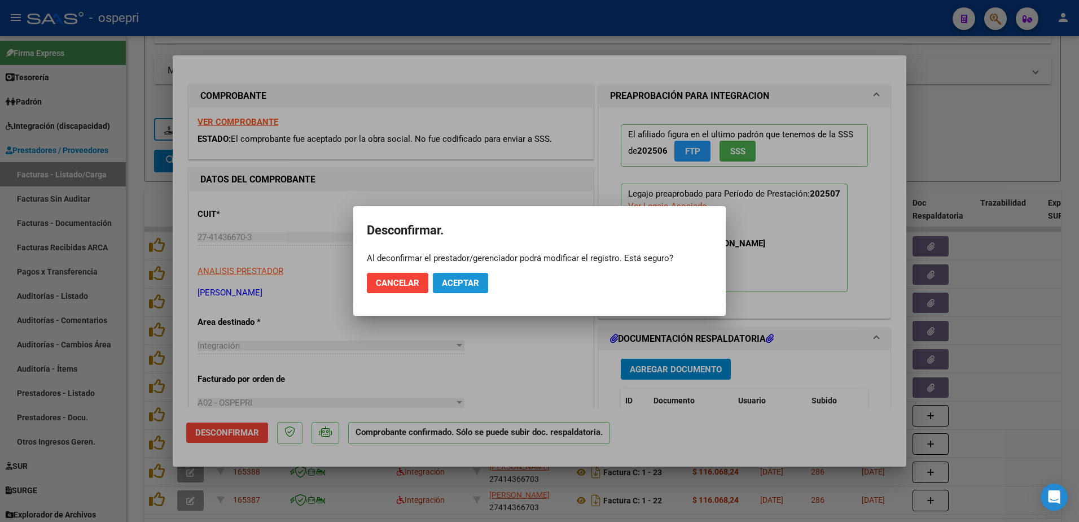
click at [474, 279] on span "Aceptar" at bounding box center [460, 283] width 37 height 10
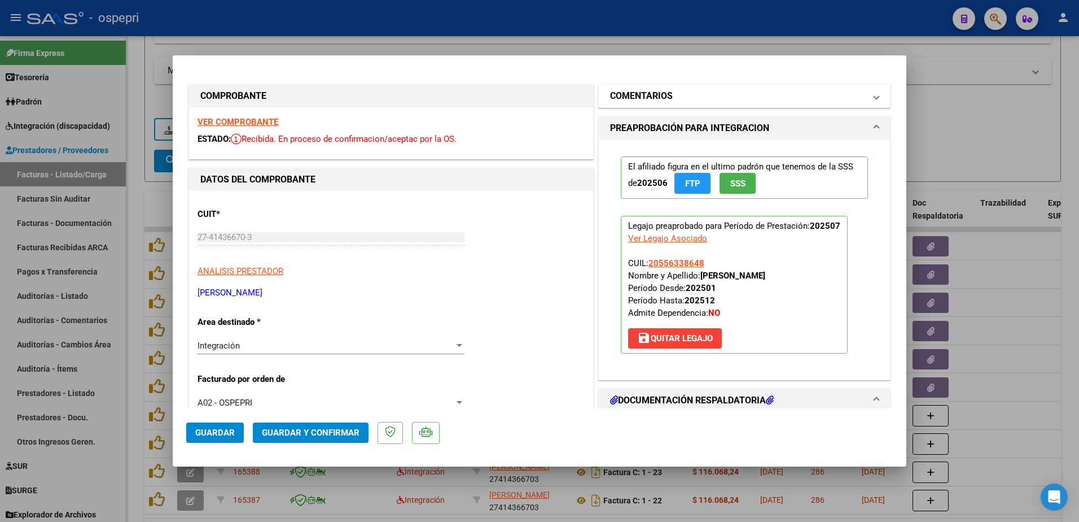
click at [865, 99] on span "COMENTARIOS" at bounding box center [742, 96] width 264 height 14
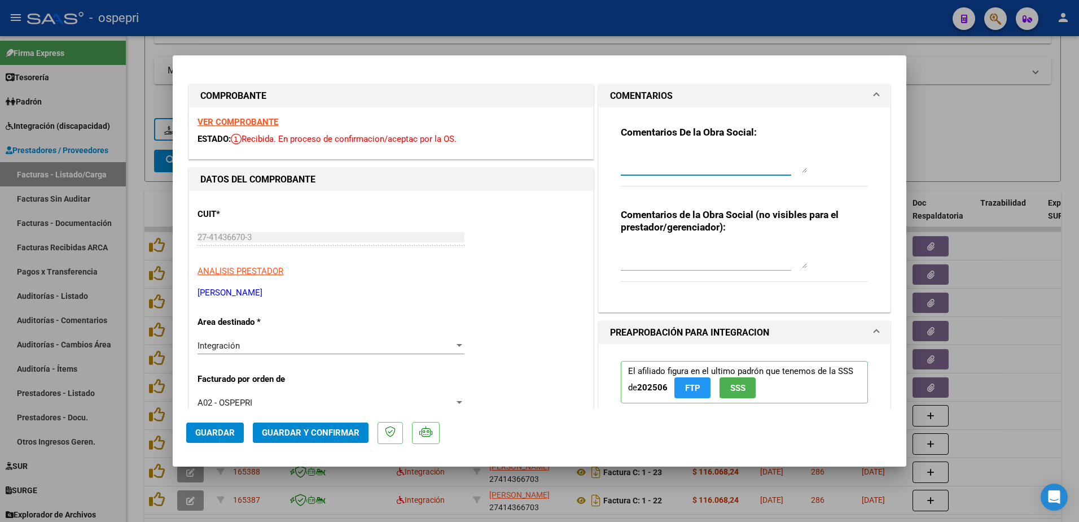
click at [696, 167] on textarea at bounding box center [714, 161] width 186 height 23
click at [621, 168] on textarea "Hola buenas tardes: estimada corroborar la planilla de asistencia esta incomple…" at bounding box center [714, 161] width 186 height 23
click at [648, 168] on textarea "Hola buenas tardes: estimada corroborar la planilla de asistencia esta incomple…" at bounding box center [714, 161] width 186 height 23
click at [709, 167] on textarea "Hola buenas tardes: estimada corroborar la planilla de asistencia esta incomple…" at bounding box center [714, 161] width 186 height 23
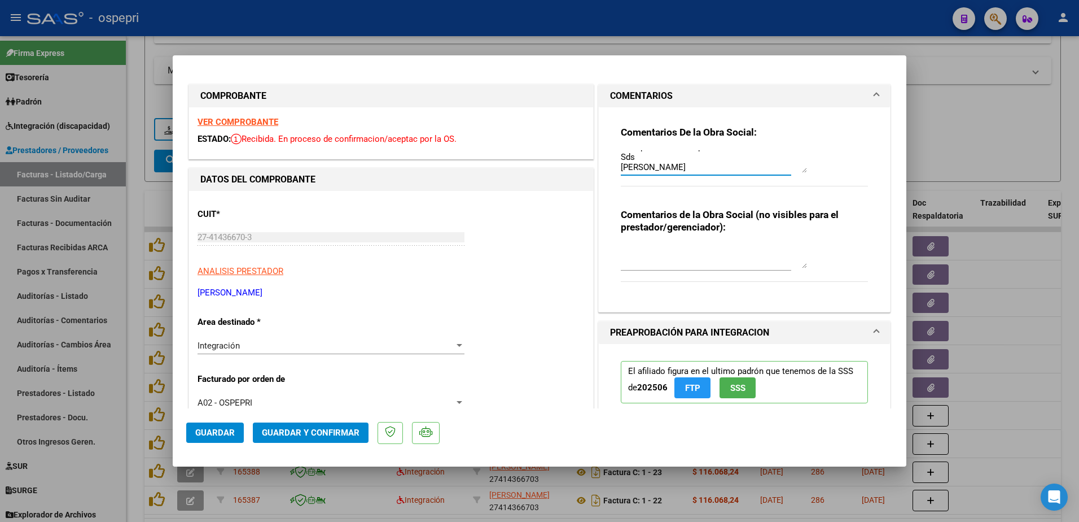
scroll to position [81, 0]
type textarea "Hola buenas tardes: estimada corroborar la planilla de asistencia esta incomple…"
click at [688, 264] on textarea at bounding box center [714, 257] width 186 height 23
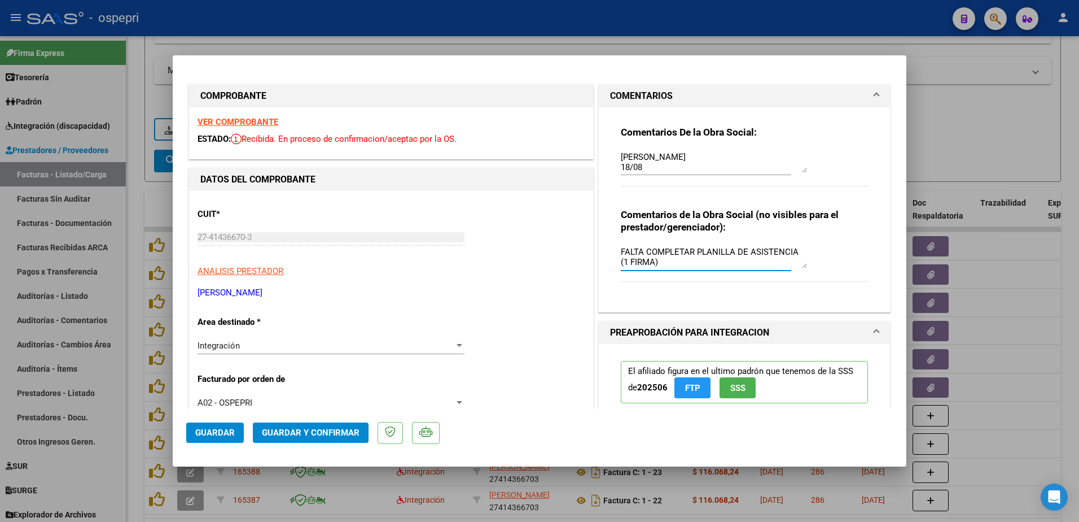
type textarea "FALTA COMPLETAR PLANILLA DE ASISTENCIA (1 FIRMA)"
click at [209, 424] on button "Guardar" at bounding box center [215, 432] width 58 height 20
click at [204, 429] on span "Guardar" at bounding box center [215, 432] width 40 height 10
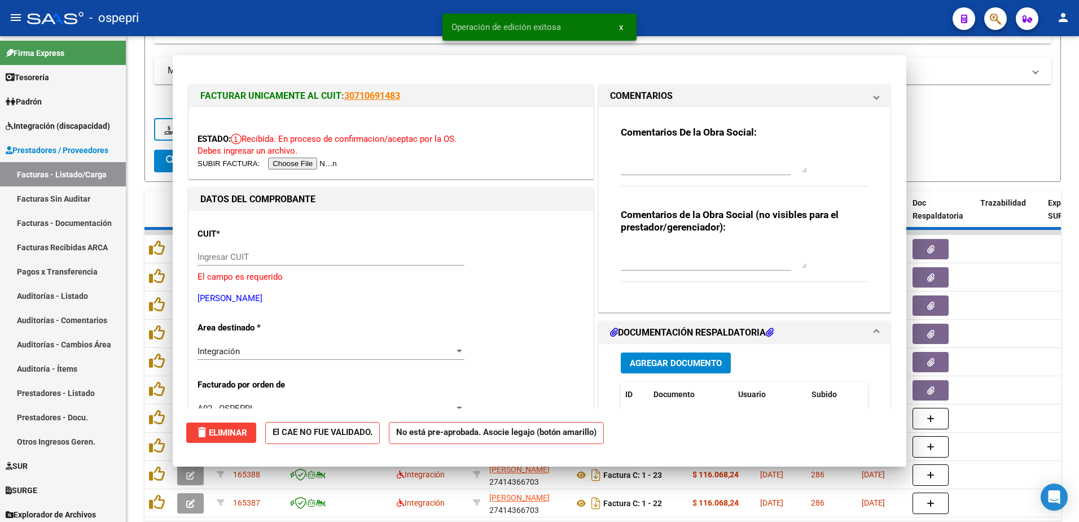
scroll to position [0, 0]
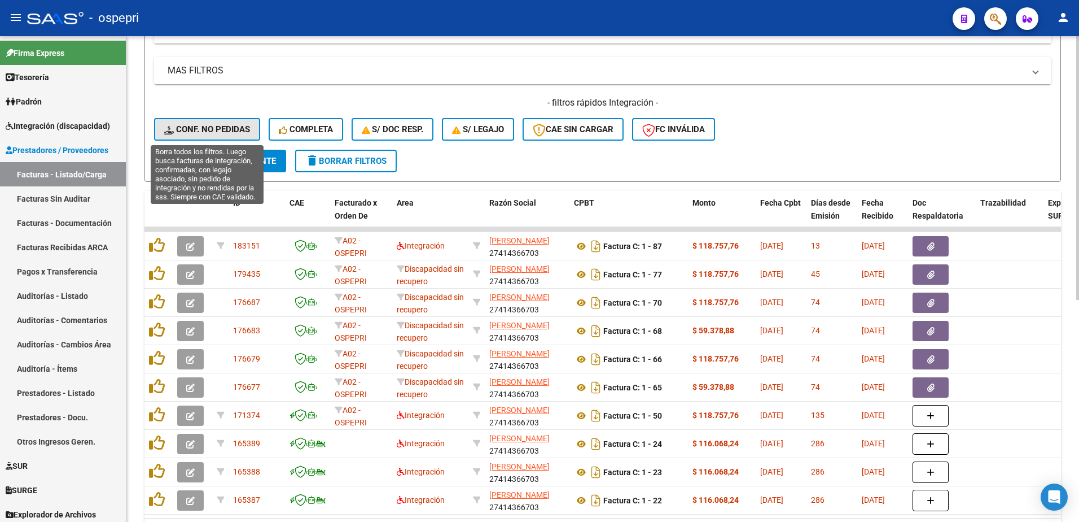
click at [233, 133] on span "Conf. no pedidas" at bounding box center [207, 129] width 86 height 10
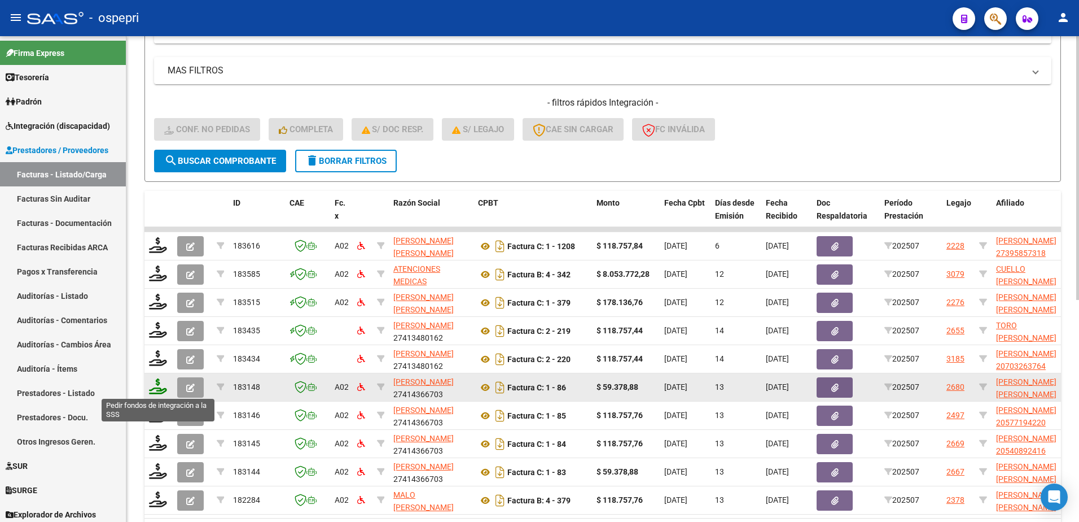
click at [152, 391] on icon at bounding box center [158, 386] width 18 height 16
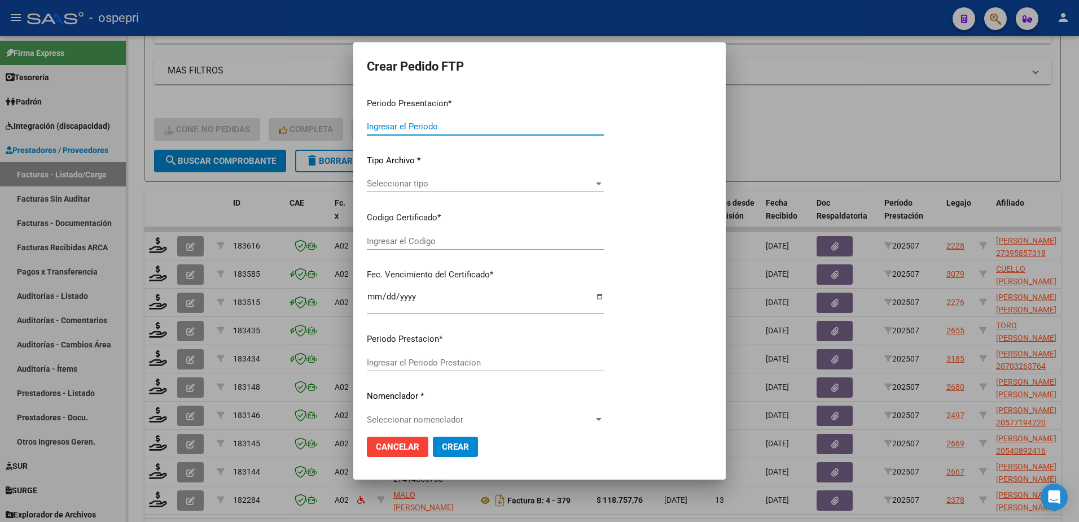
type input "202507"
type input "$ 59.378,88"
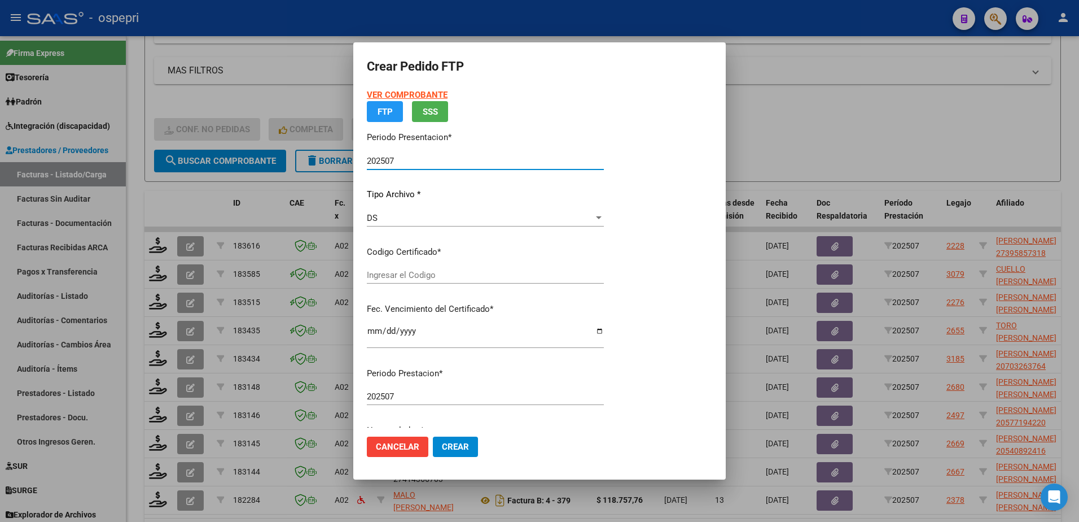
type input "20523188381"
type input "2026-02-28"
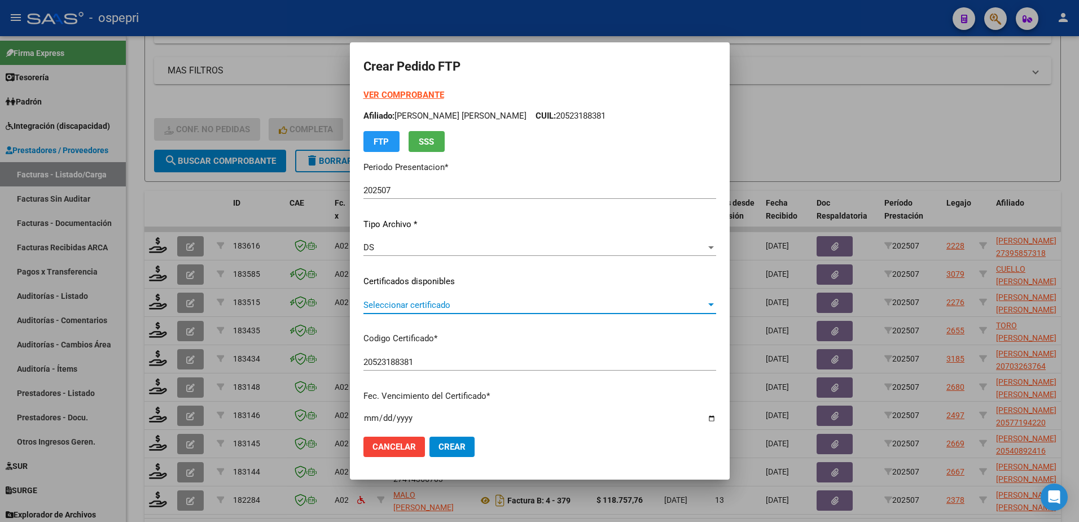
click at [430, 305] on span "Seleccionar certificado" at bounding box center [535, 305] width 343 height 10
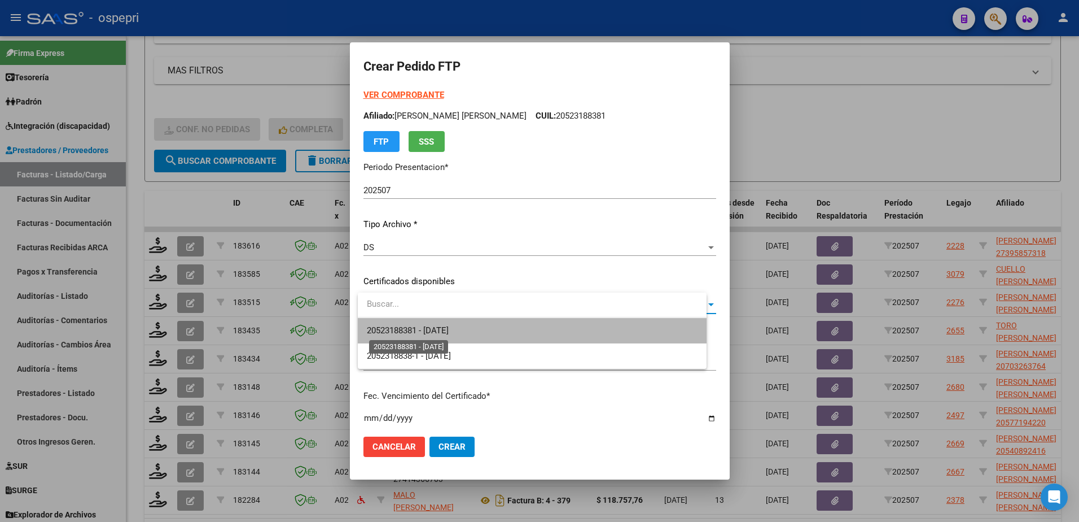
click at [436, 330] on span "20523188381 - 2026-02-28" at bounding box center [408, 330] width 82 height 10
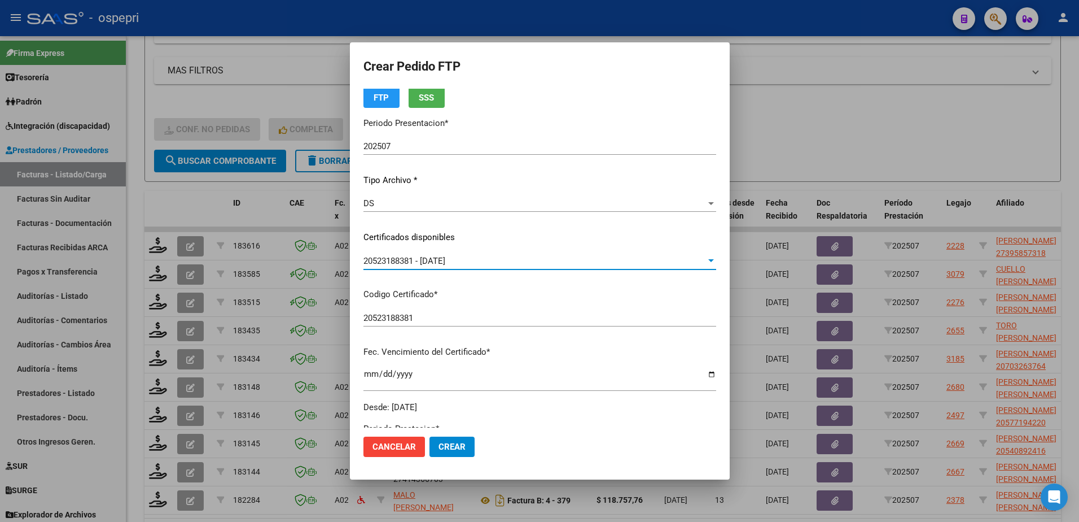
scroll to position [226, 0]
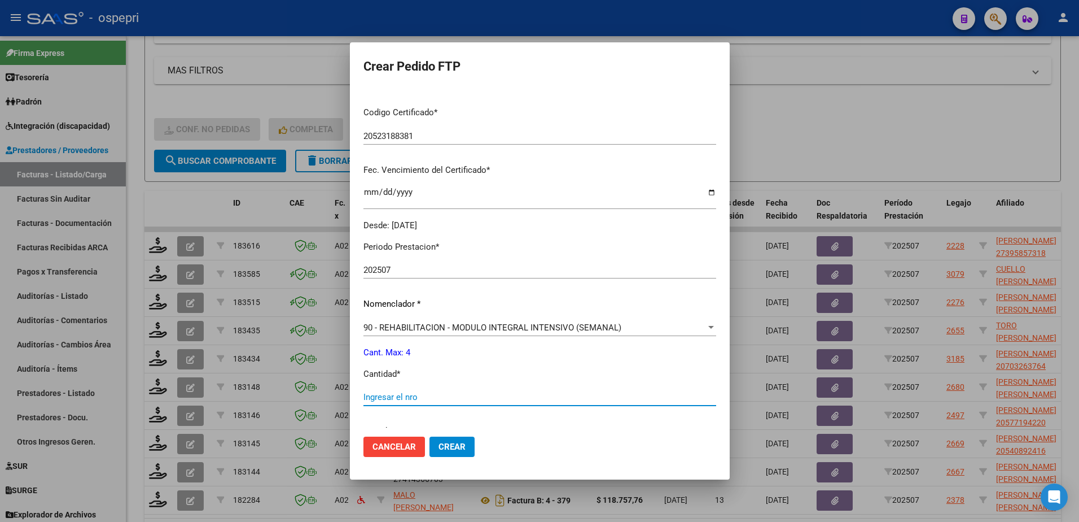
click at [421, 399] on input "Ingresar el nro" at bounding box center [540, 397] width 353 height 10
type input "4"
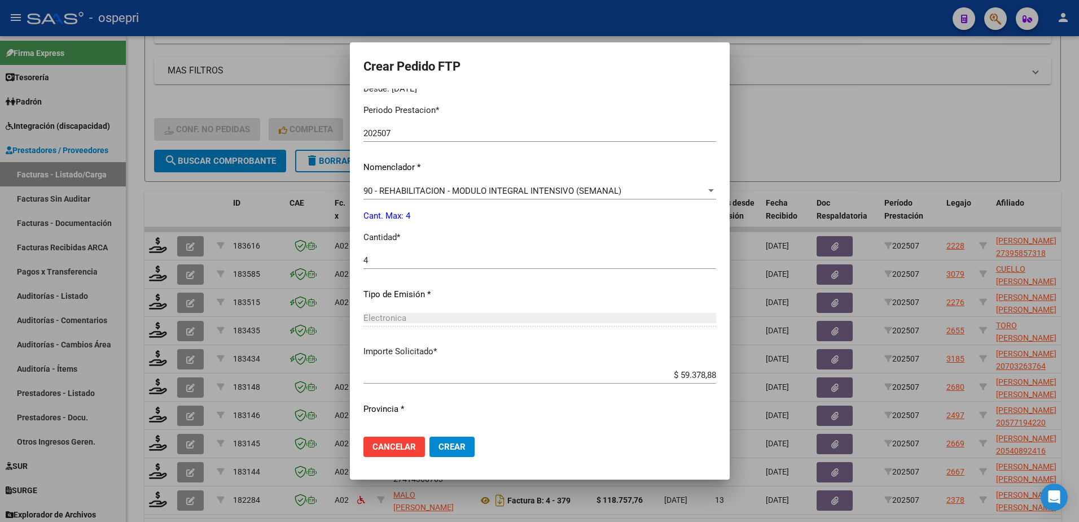
scroll to position [386, 0]
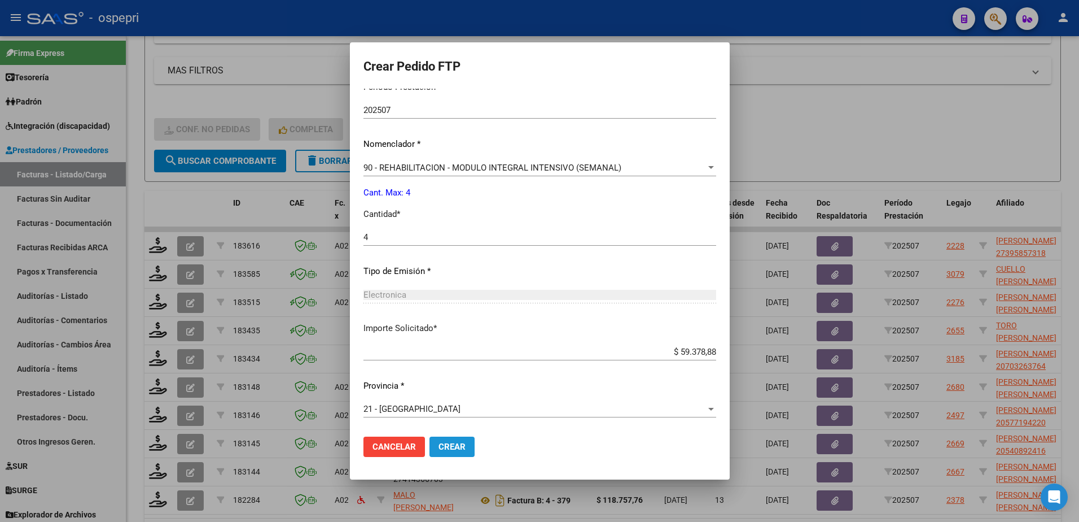
click at [457, 448] on span "Crear" at bounding box center [452, 446] width 27 height 10
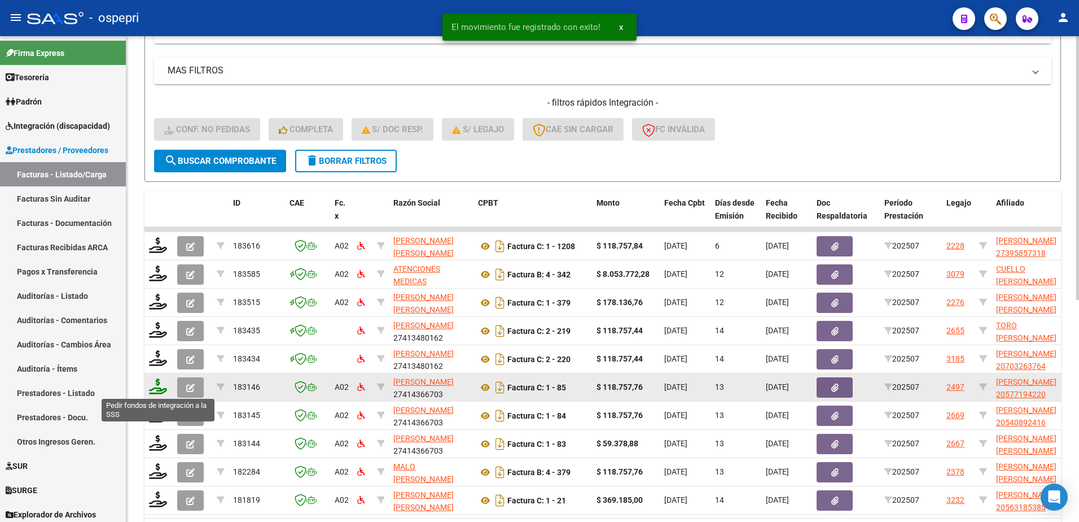
click at [164, 386] on icon at bounding box center [158, 386] width 18 height 16
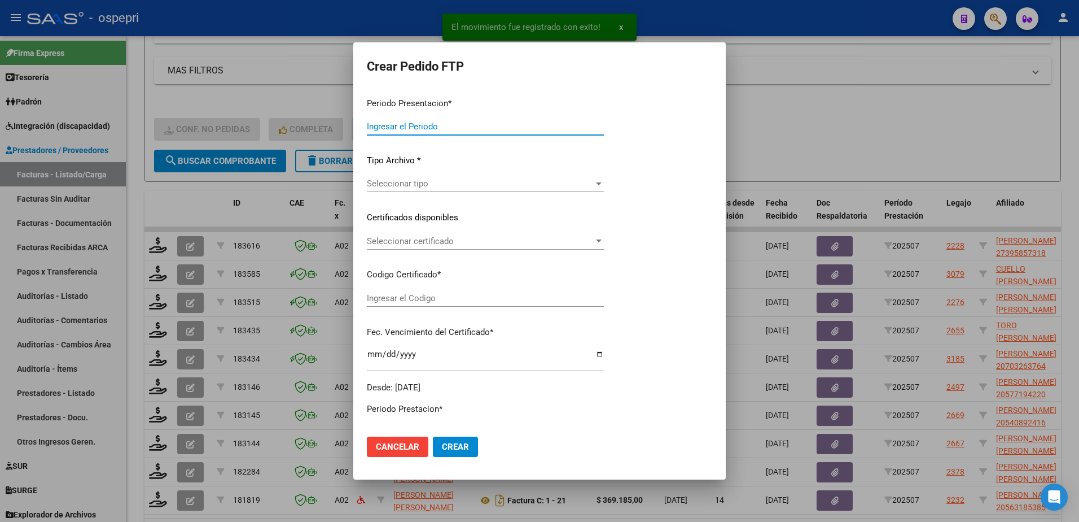
type input "202507"
type input "$ 118.757,76"
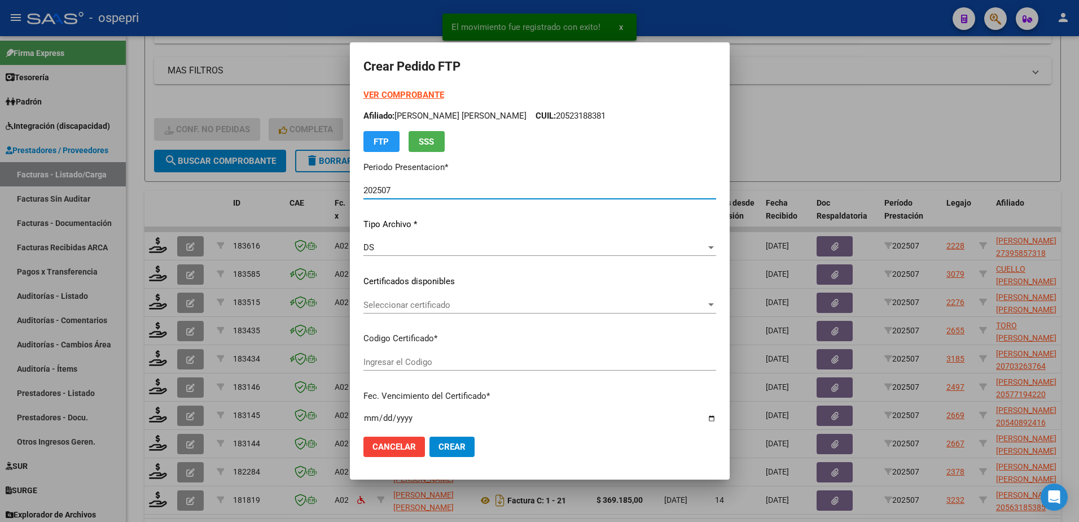
type input "2057719422-0"
type input "2025-11-17"
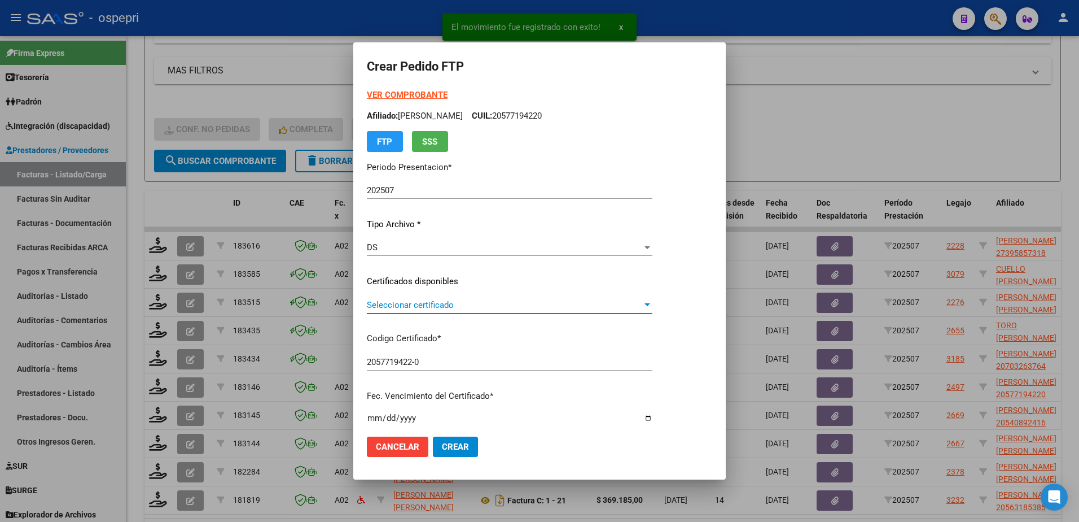
click at [412, 307] on span "Seleccionar certificado" at bounding box center [505, 305] width 276 height 10
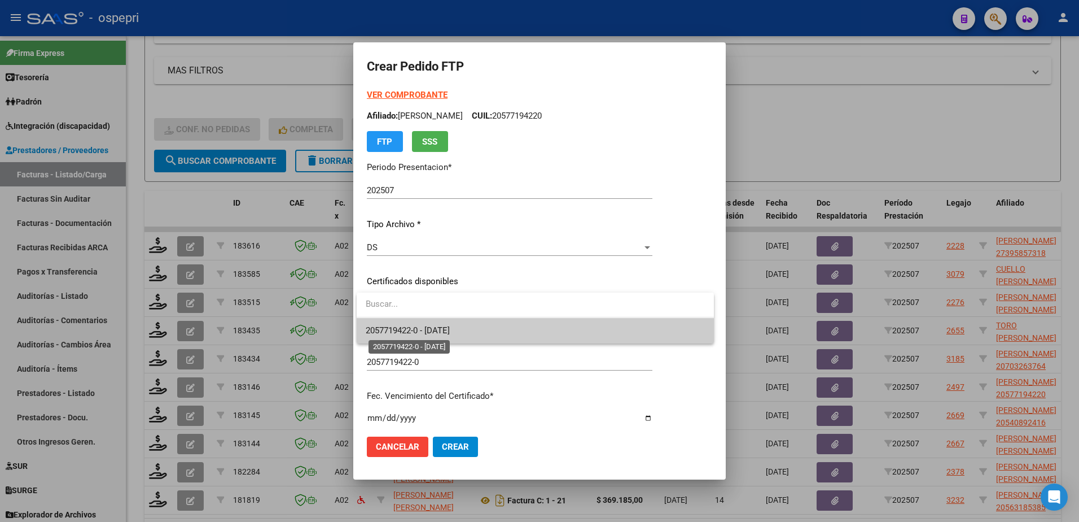
click at [419, 330] on span "2057719422-0 - 2025-11-17" at bounding box center [408, 330] width 84 height 10
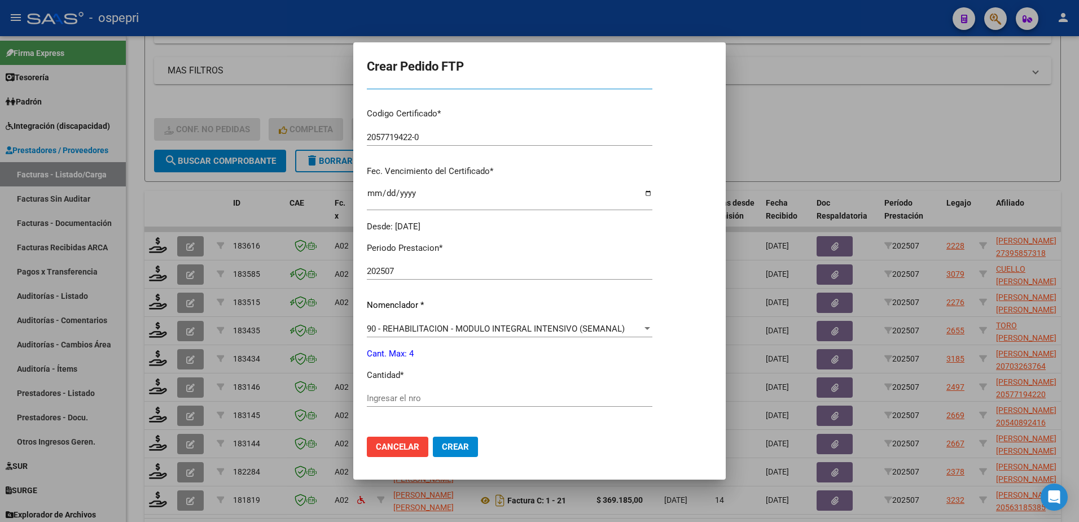
scroll to position [226, 0]
click at [422, 395] on input "Ingresar el nro" at bounding box center [510, 397] width 286 height 10
type input "4"
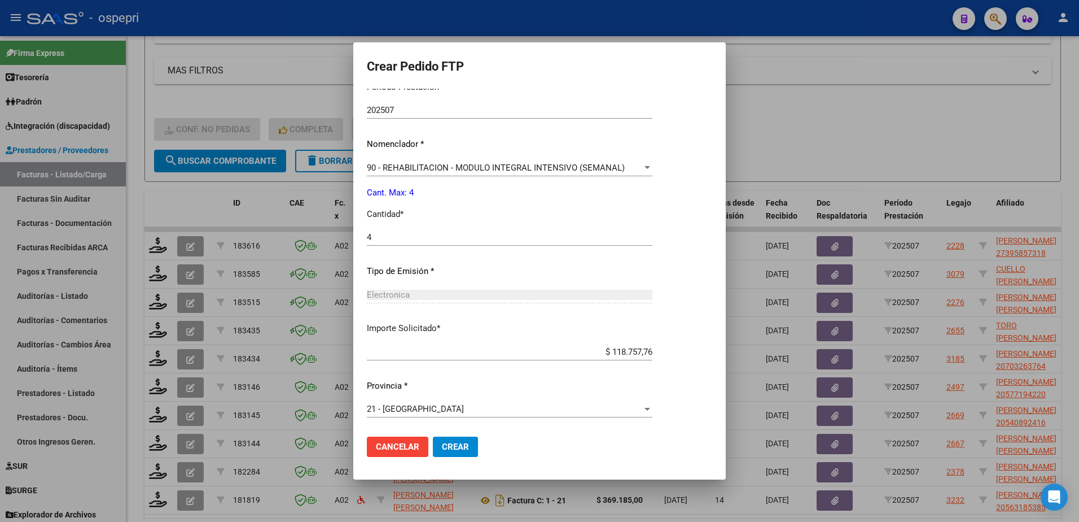
click at [443, 448] on span "Crear" at bounding box center [455, 446] width 27 height 10
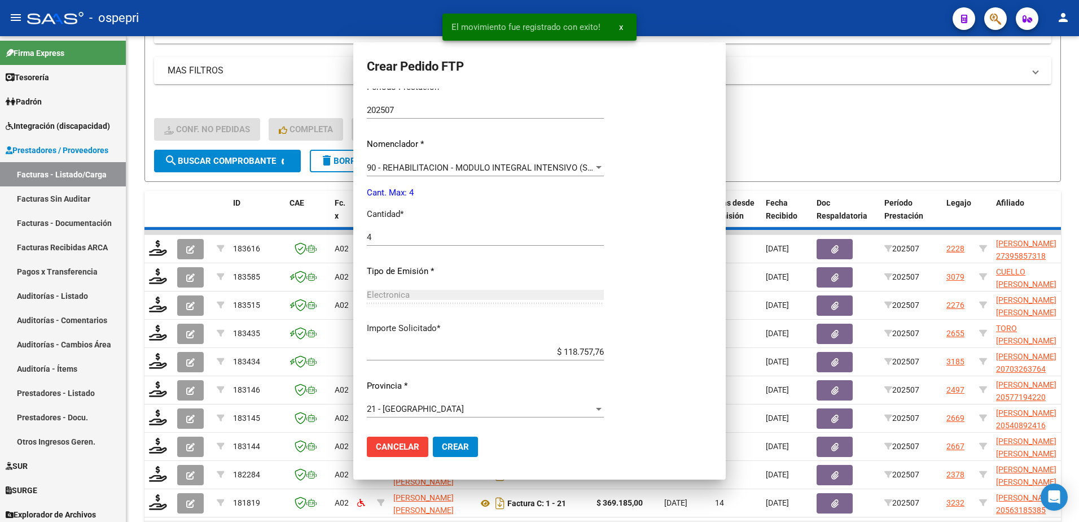
scroll to position [0, 0]
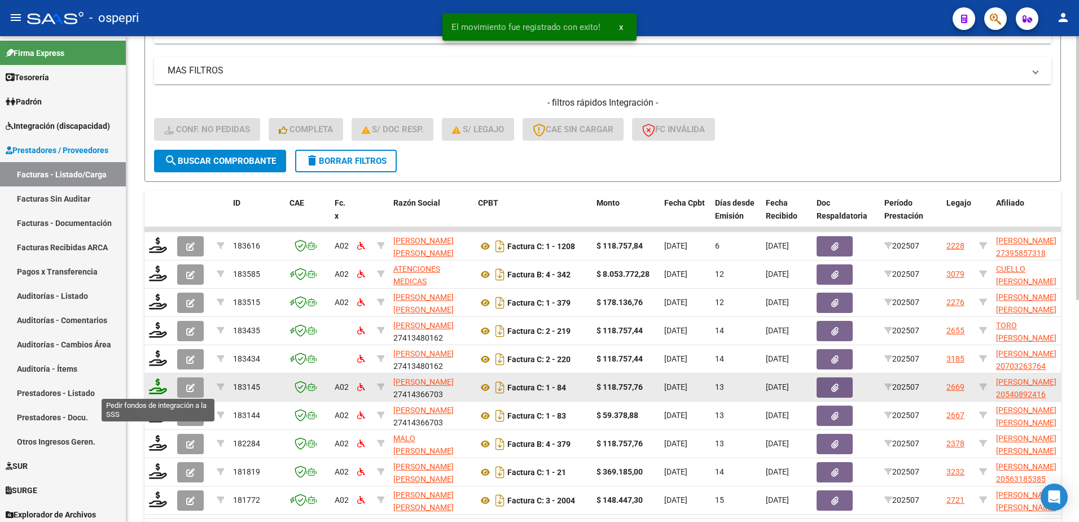
click at [160, 392] on icon at bounding box center [158, 386] width 18 height 16
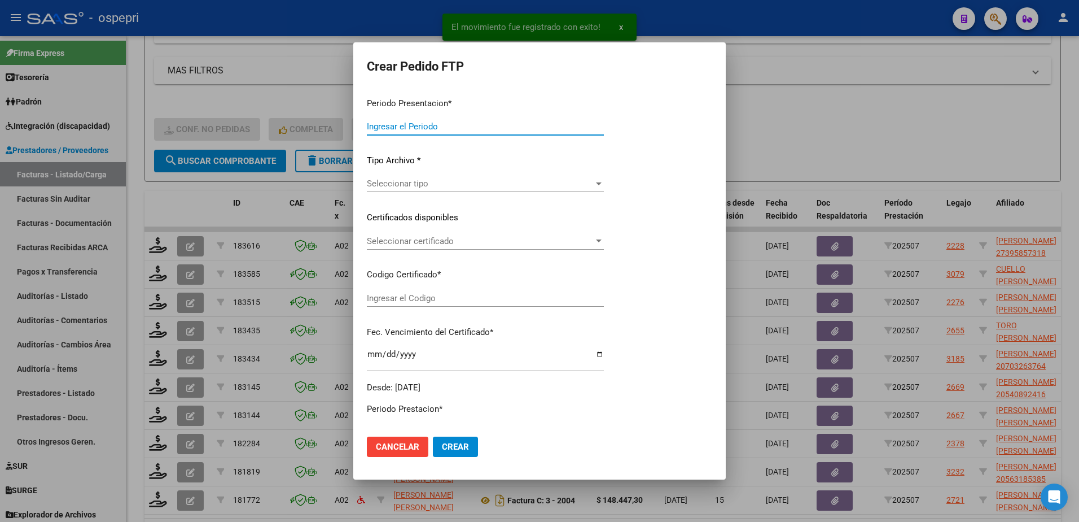
type input "202507"
type input "$ 118.757,76"
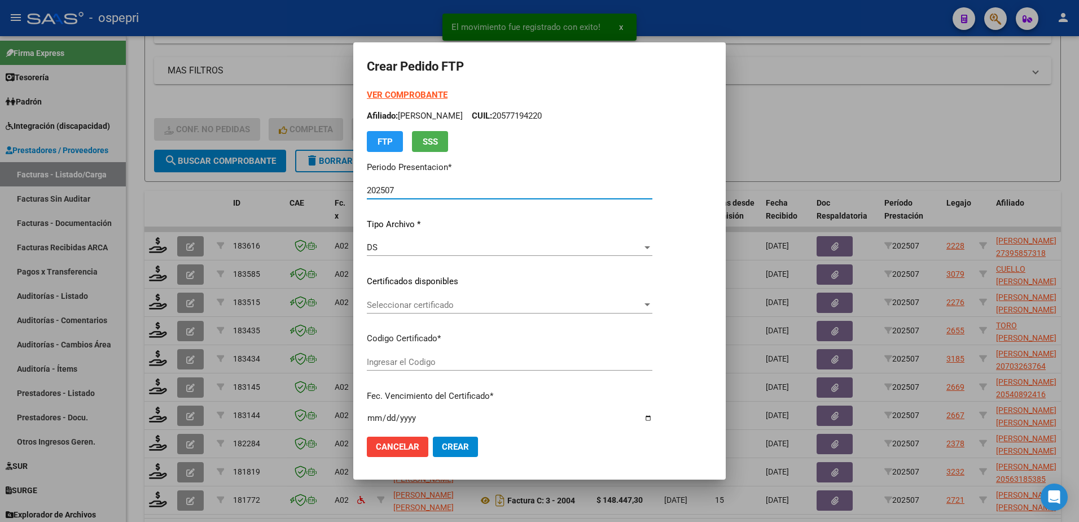
type input "2054089241-6"
type input "2028-03-07"
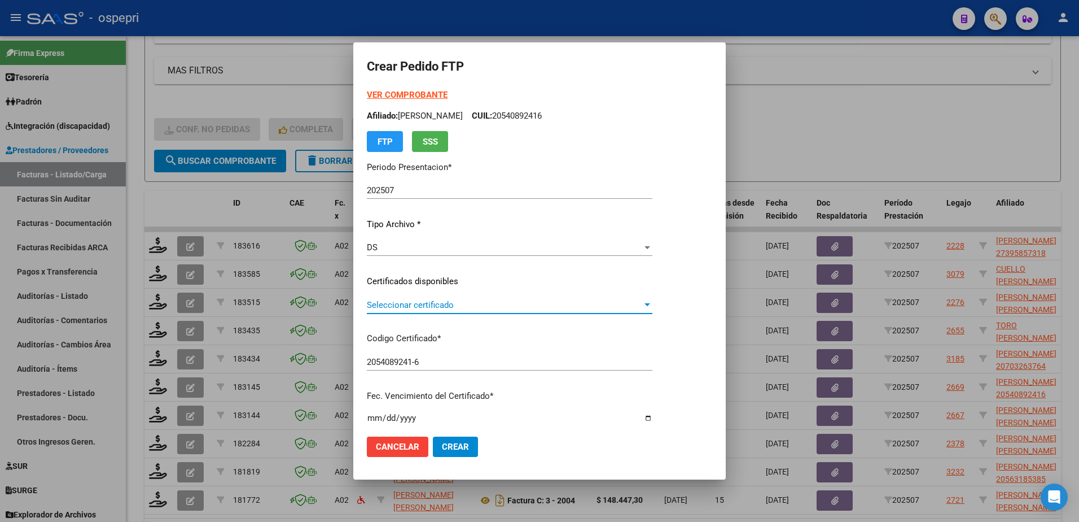
click at [421, 303] on span "Seleccionar certificado" at bounding box center [505, 305] width 276 height 10
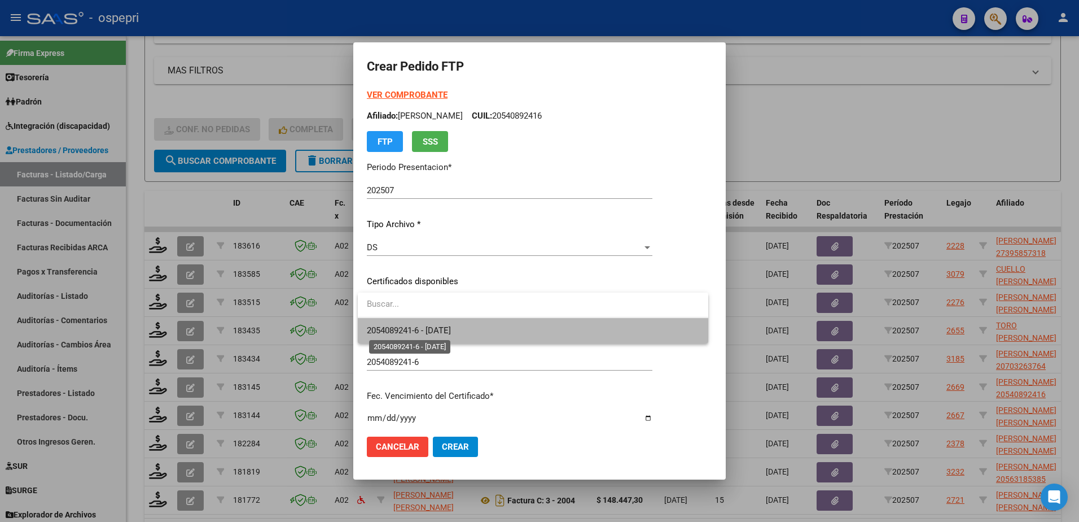
click at [443, 330] on span "2054089241-6 - 2028-03-07" at bounding box center [409, 330] width 84 height 10
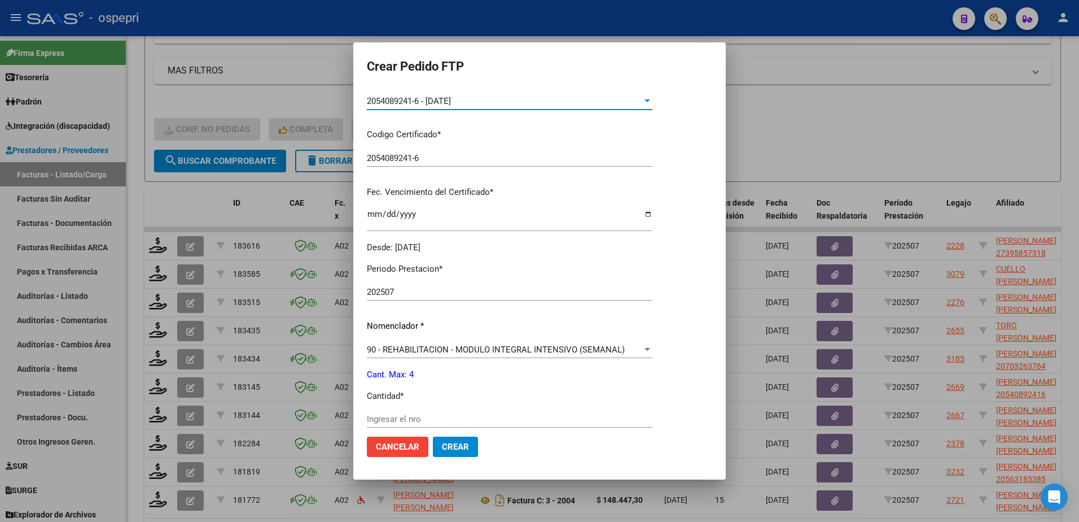
scroll to position [226, 0]
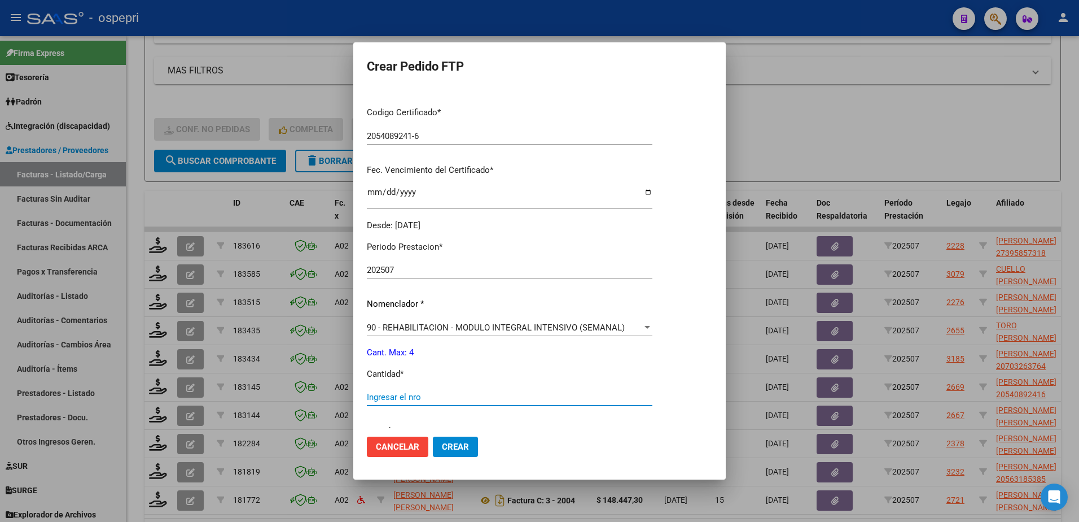
click at [440, 401] on input "Ingresar el nro" at bounding box center [510, 397] width 286 height 10
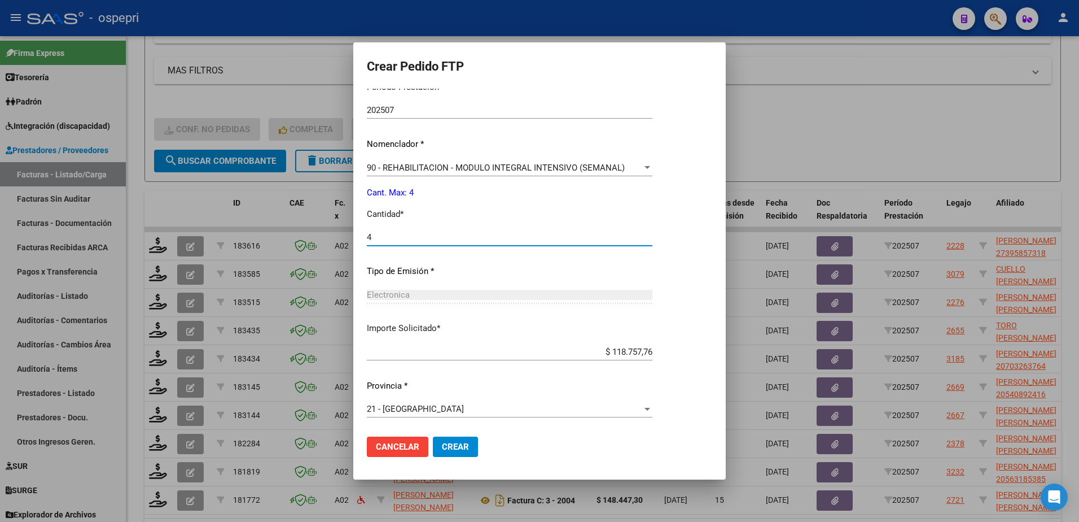
type input "4"
click at [451, 447] on span "Crear" at bounding box center [455, 446] width 27 height 10
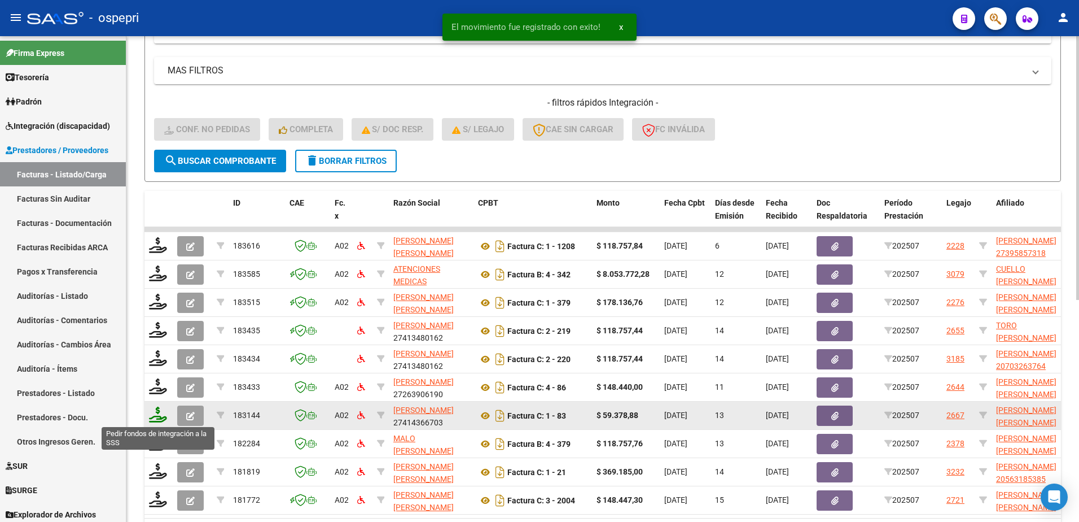
click at [157, 416] on icon at bounding box center [158, 414] width 18 height 16
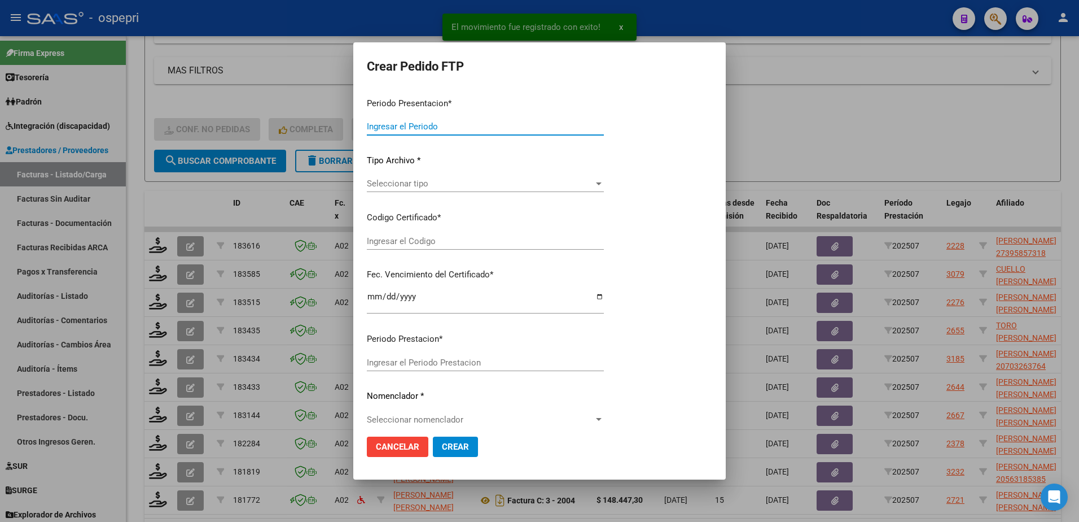
type input "202507"
type input "$ 59.378,88"
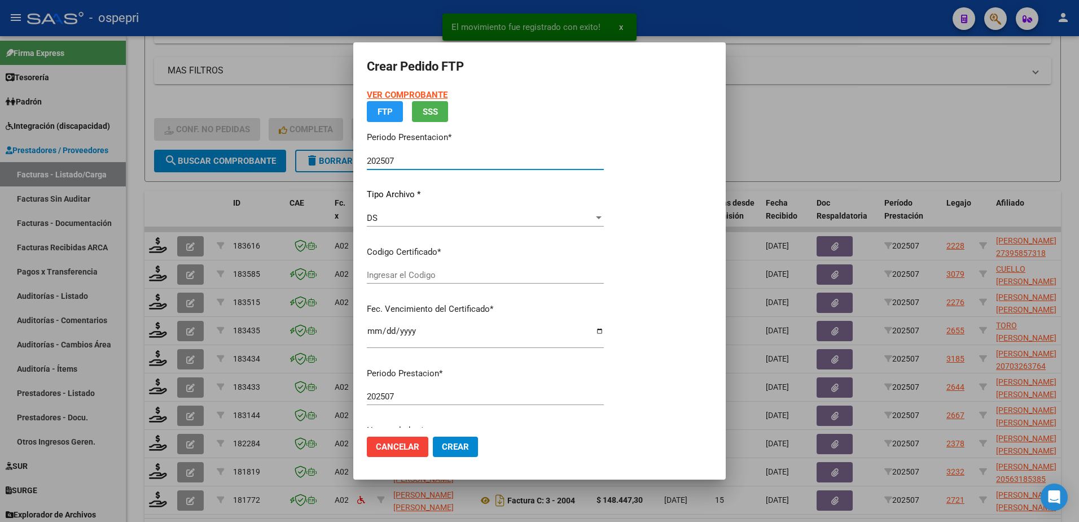
type input "2057125975-4"
type input "2026-08-01"
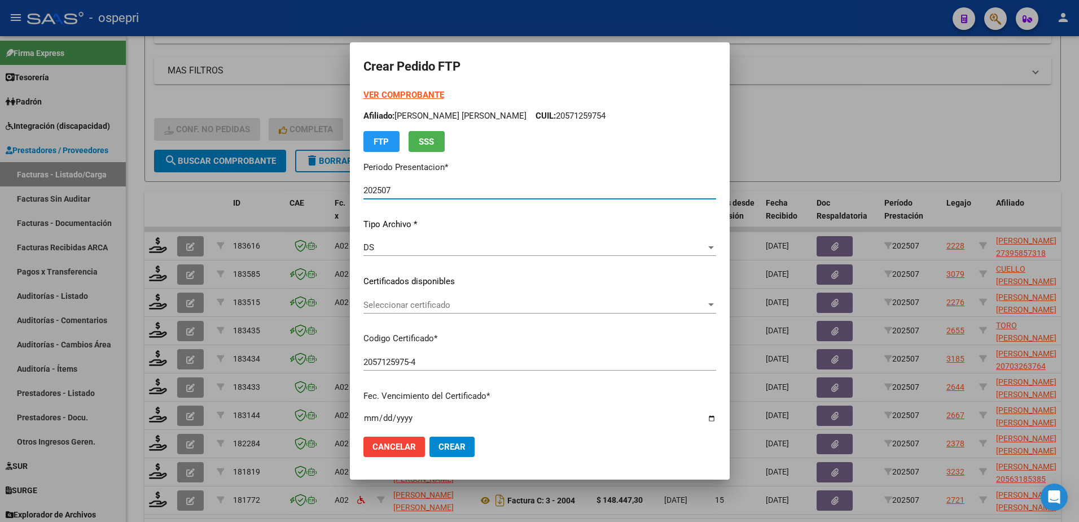
click at [424, 303] on span "Seleccionar certificado" at bounding box center [535, 305] width 343 height 10
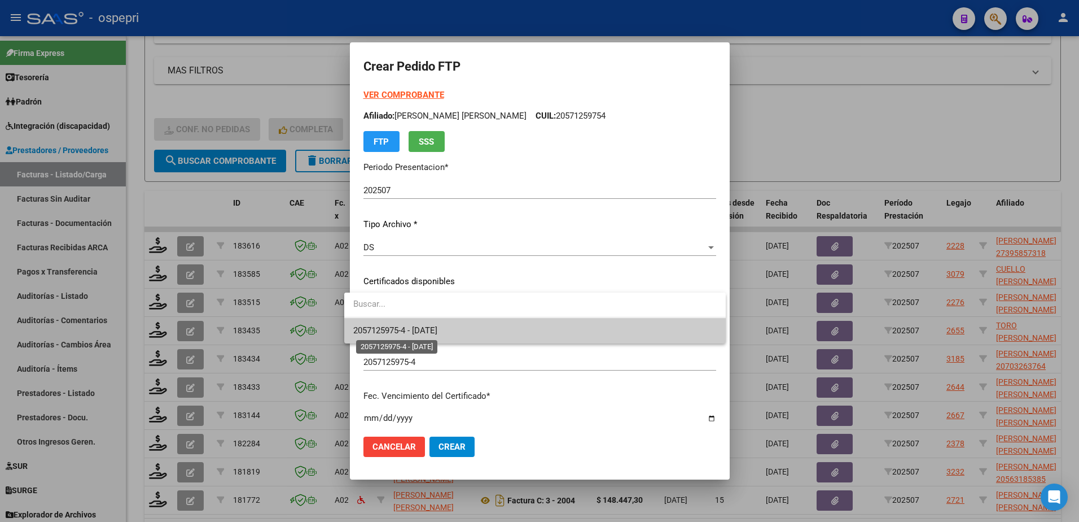
click at [434, 334] on span "2057125975-4 - 2026-08-01" at bounding box center [395, 330] width 84 height 10
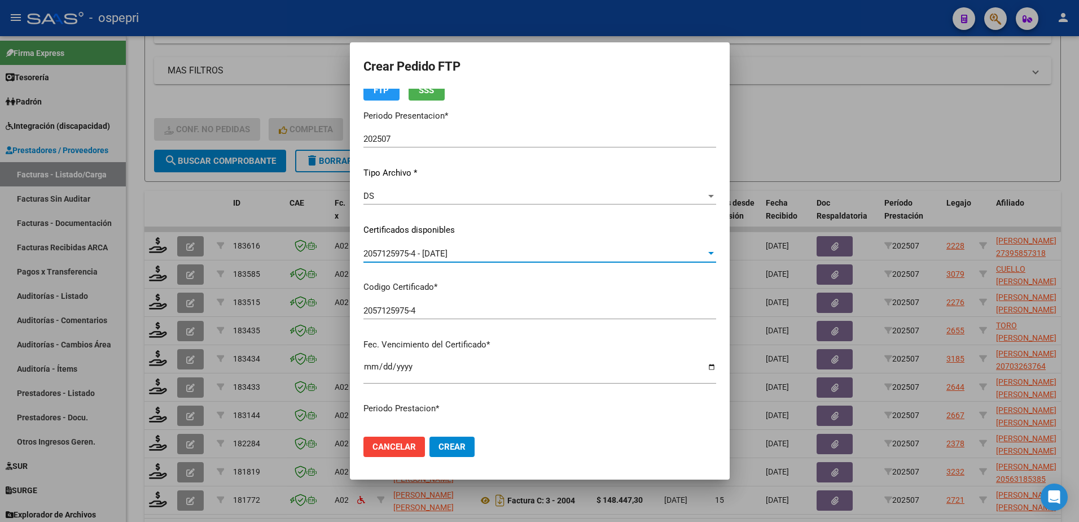
scroll to position [226, 0]
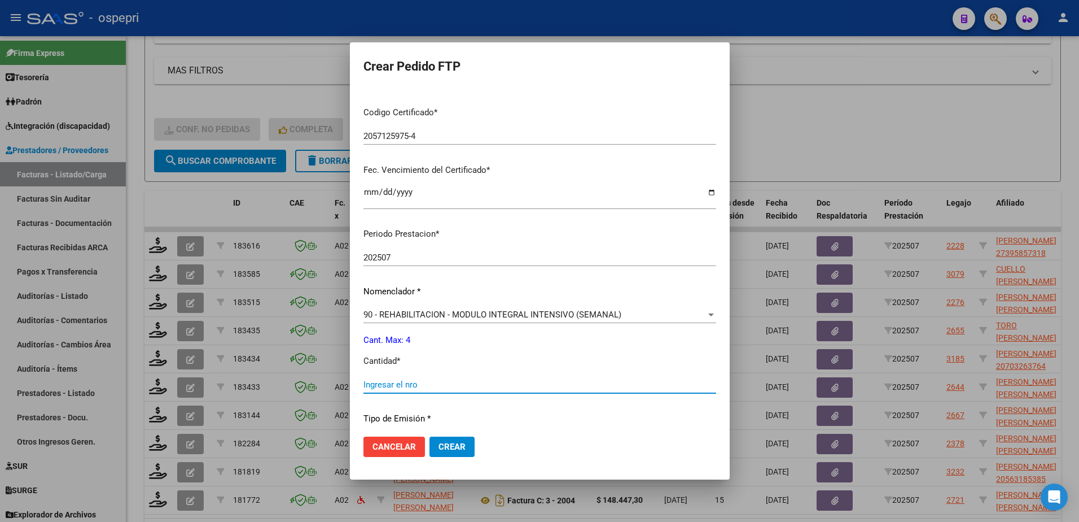
click at [409, 389] on input "Ingresar el nro" at bounding box center [540, 384] width 353 height 10
type input "4"
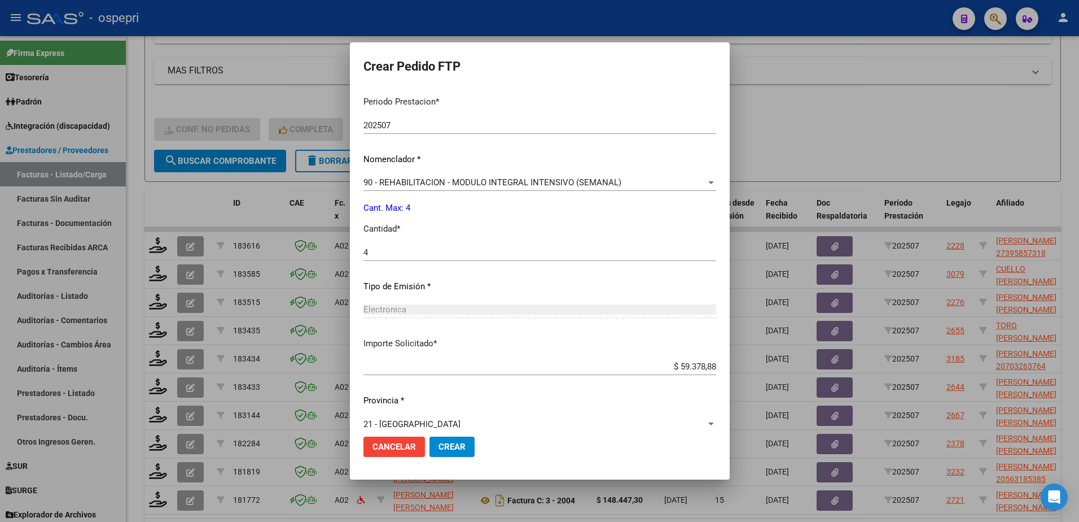
scroll to position [373, 0]
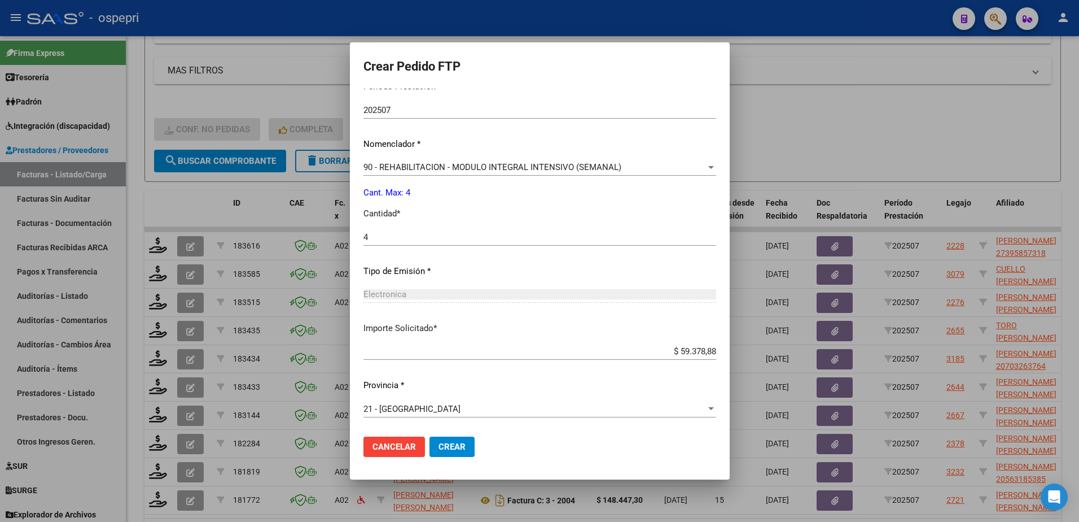
click at [439, 442] on span "Crear" at bounding box center [452, 446] width 27 height 10
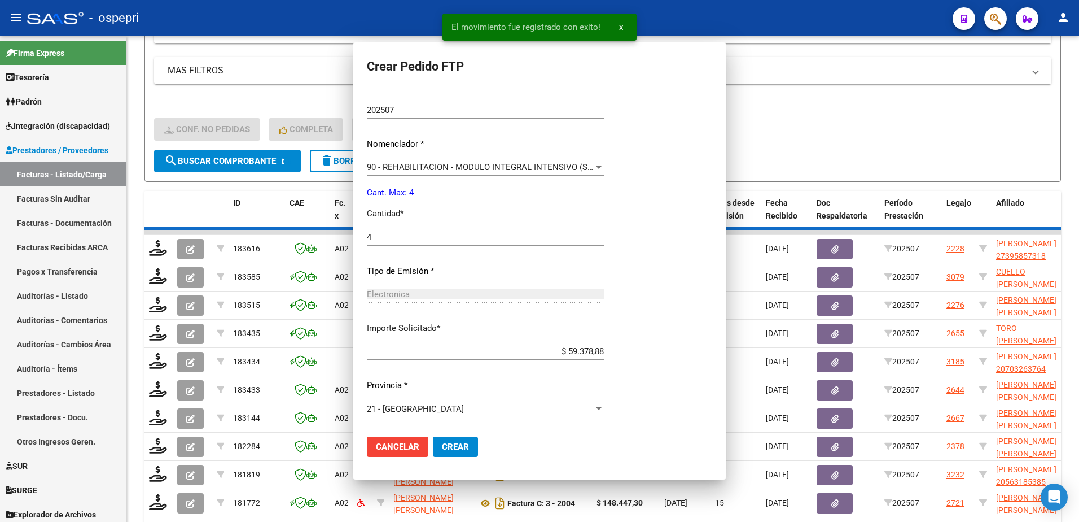
scroll to position [0, 0]
